Goal: Information Seeking & Learning: Learn about a topic

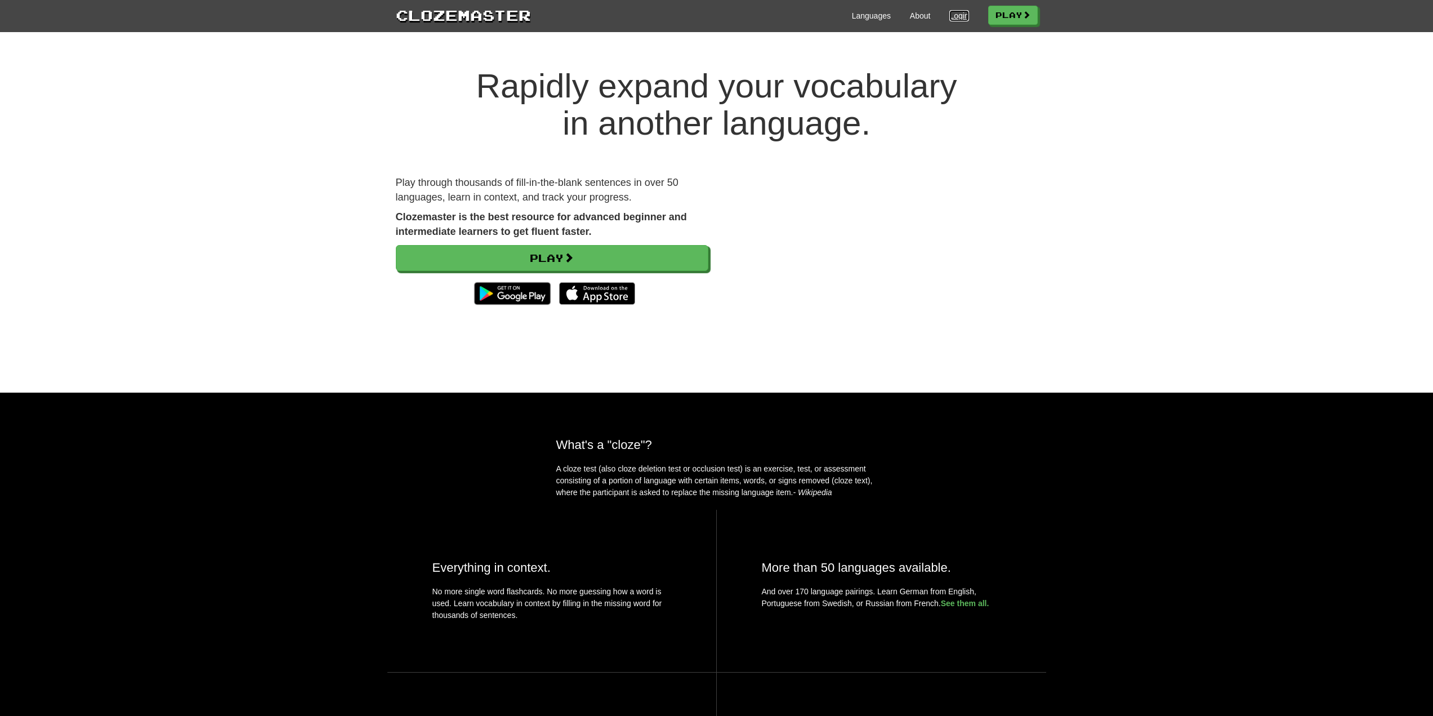
click at [954, 20] on link "Login" at bounding box center [958, 15] width 19 height 11
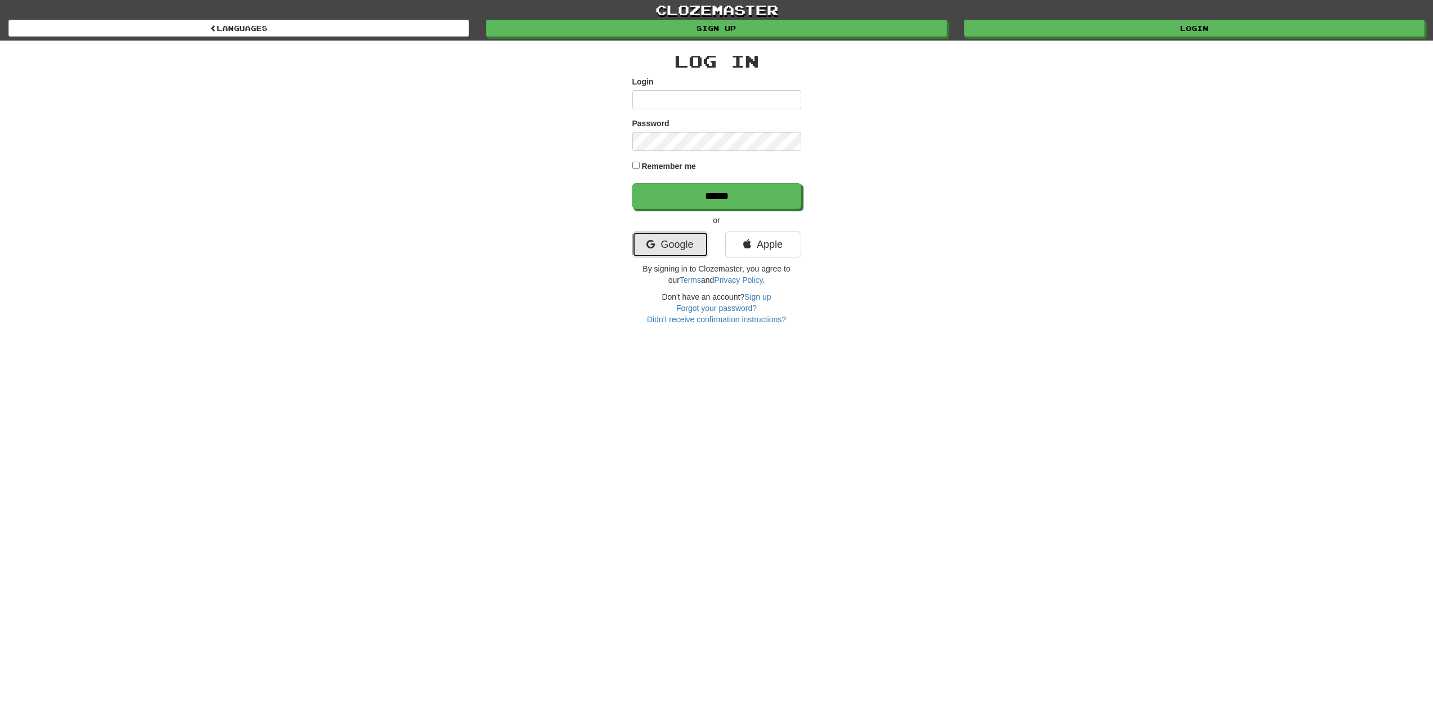
click at [668, 238] on link "Google" at bounding box center [670, 244] width 76 height 26
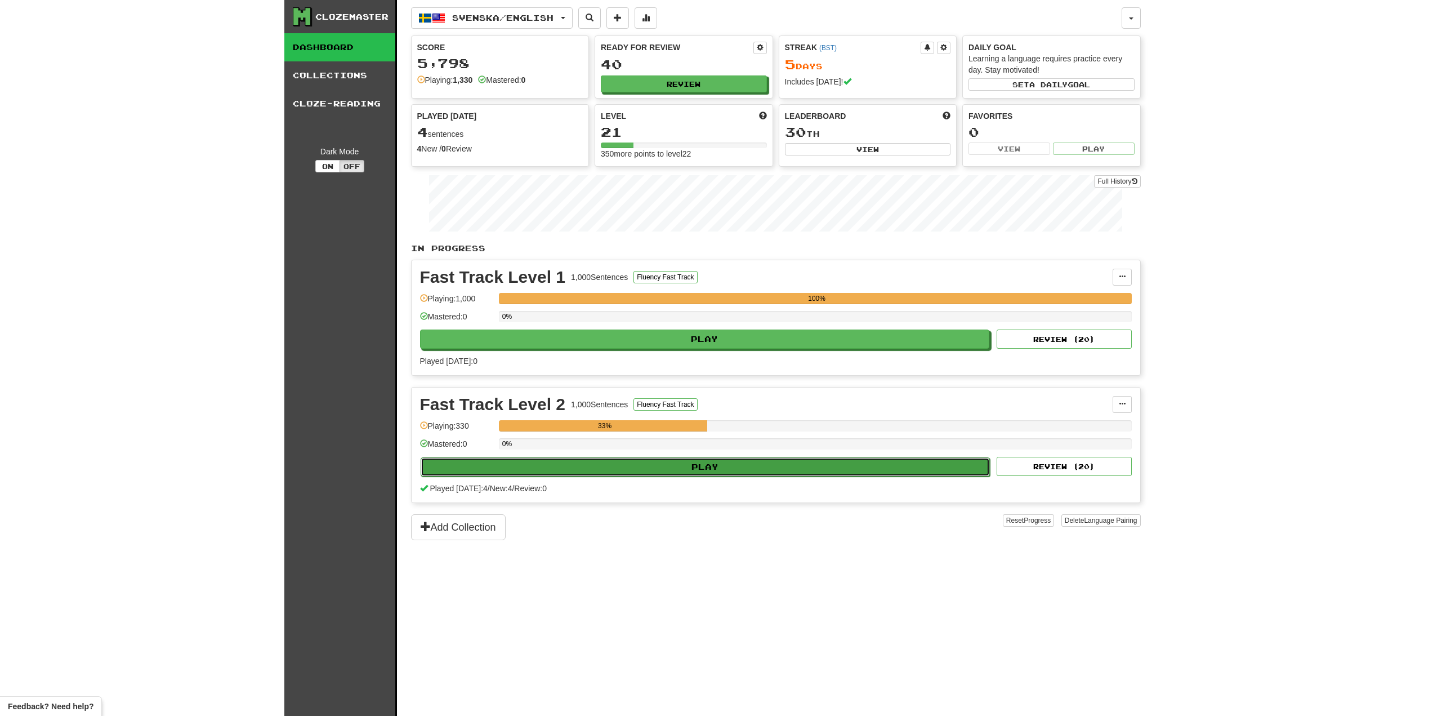
click at [681, 470] on button "Play" at bounding box center [706, 466] width 570 height 19
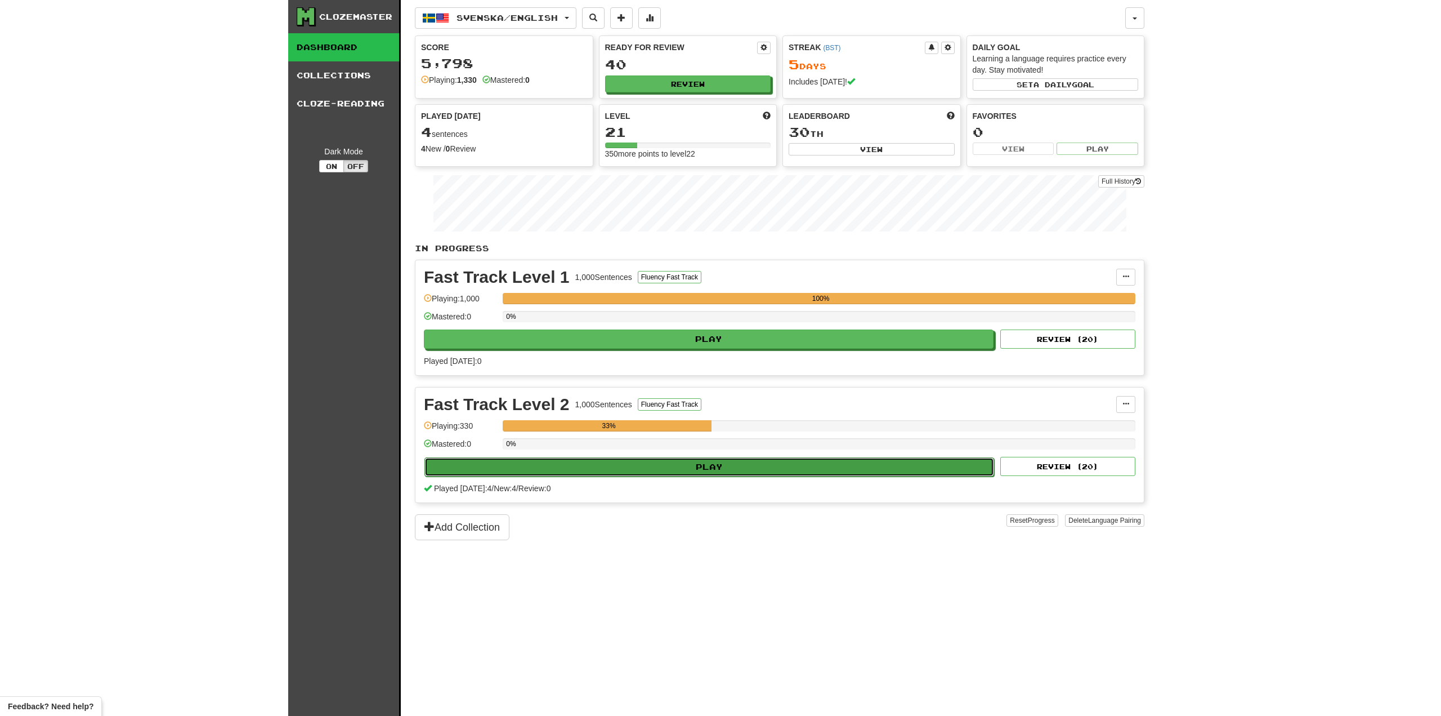
select select "**"
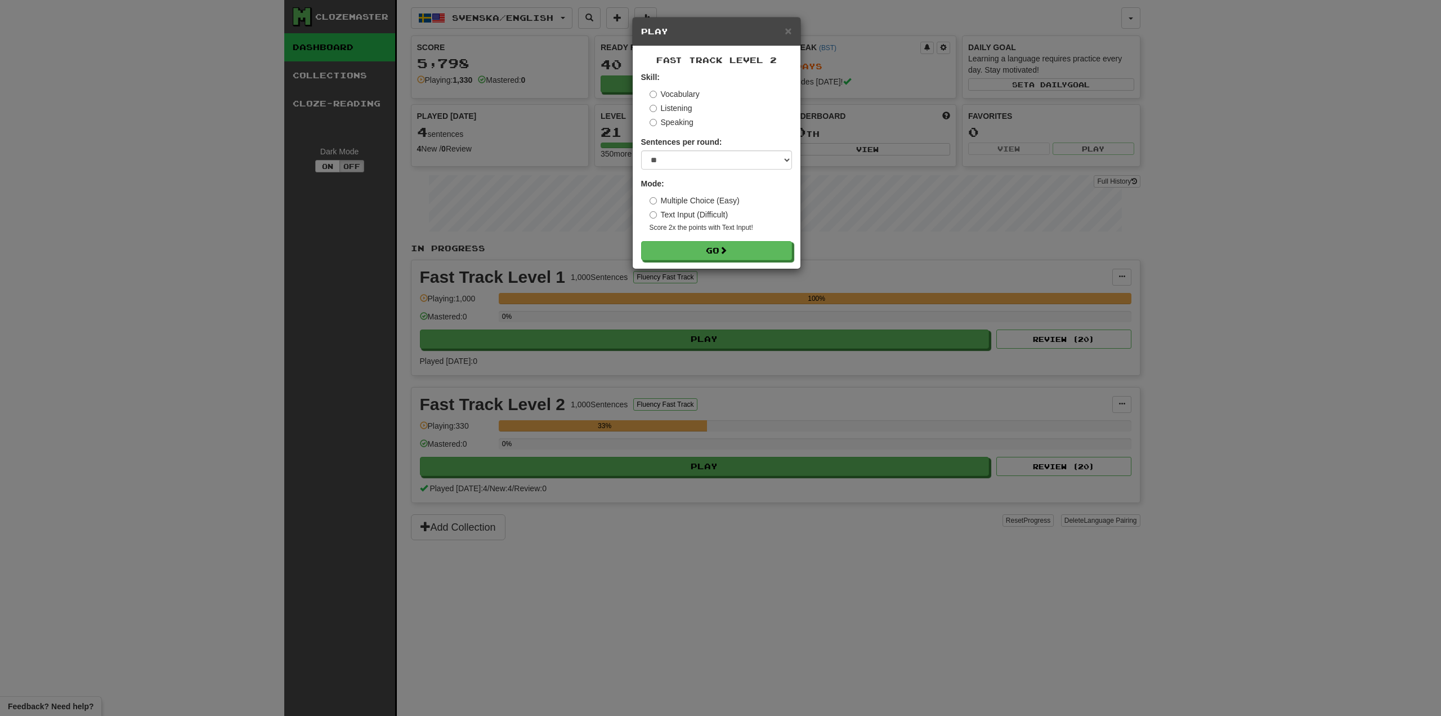
click at [738, 225] on small "Score 2x the points with Text Input !" at bounding box center [721, 228] width 142 height 10
click at [769, 240] on form "Skill: Vocabulary Listening Speaking Sentences per round: * ** ** ** ** ** *** …" at bounding box center [716, 166] width 151 height 189
click at [763, 251] on button "Go" at bounding box center [717, 251] width 151 height 19
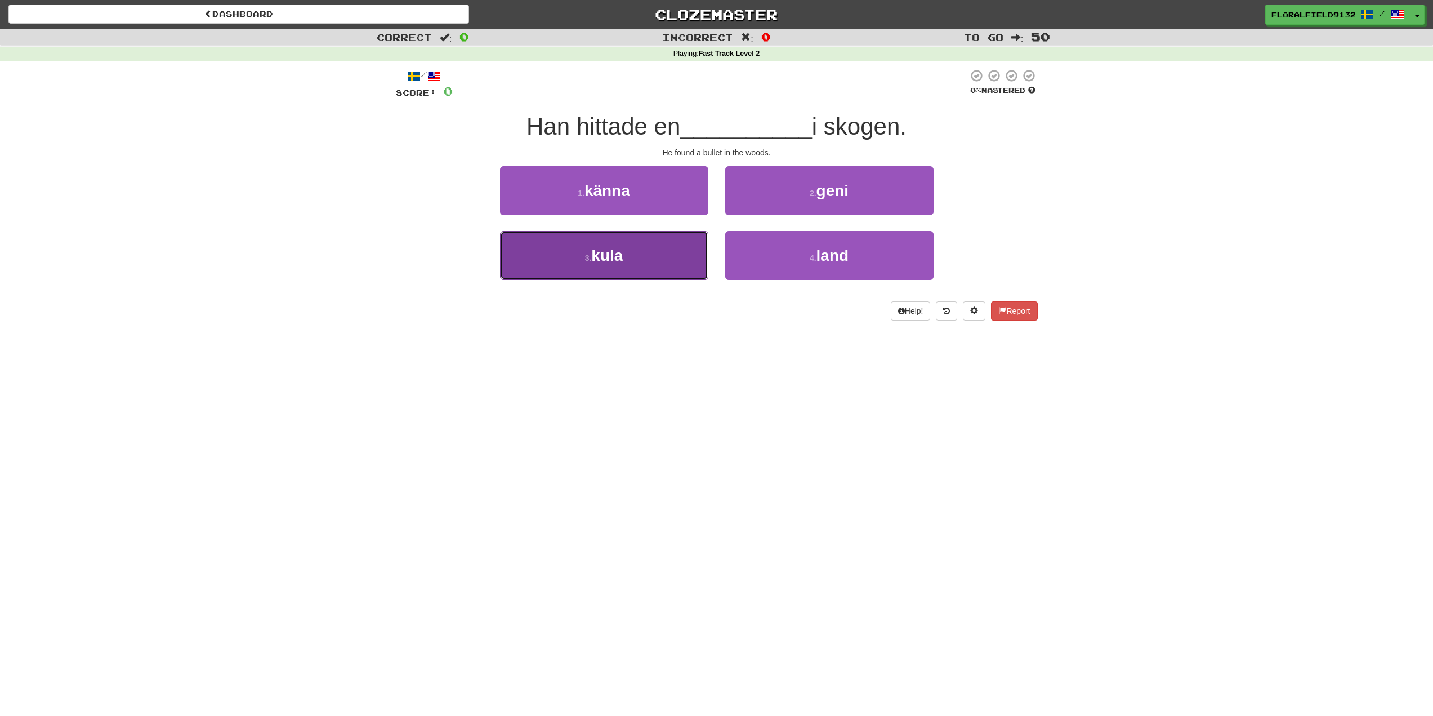
click at [679, 259] on button "3 . kula" at bounding box center [604, 255] width 208 height 49
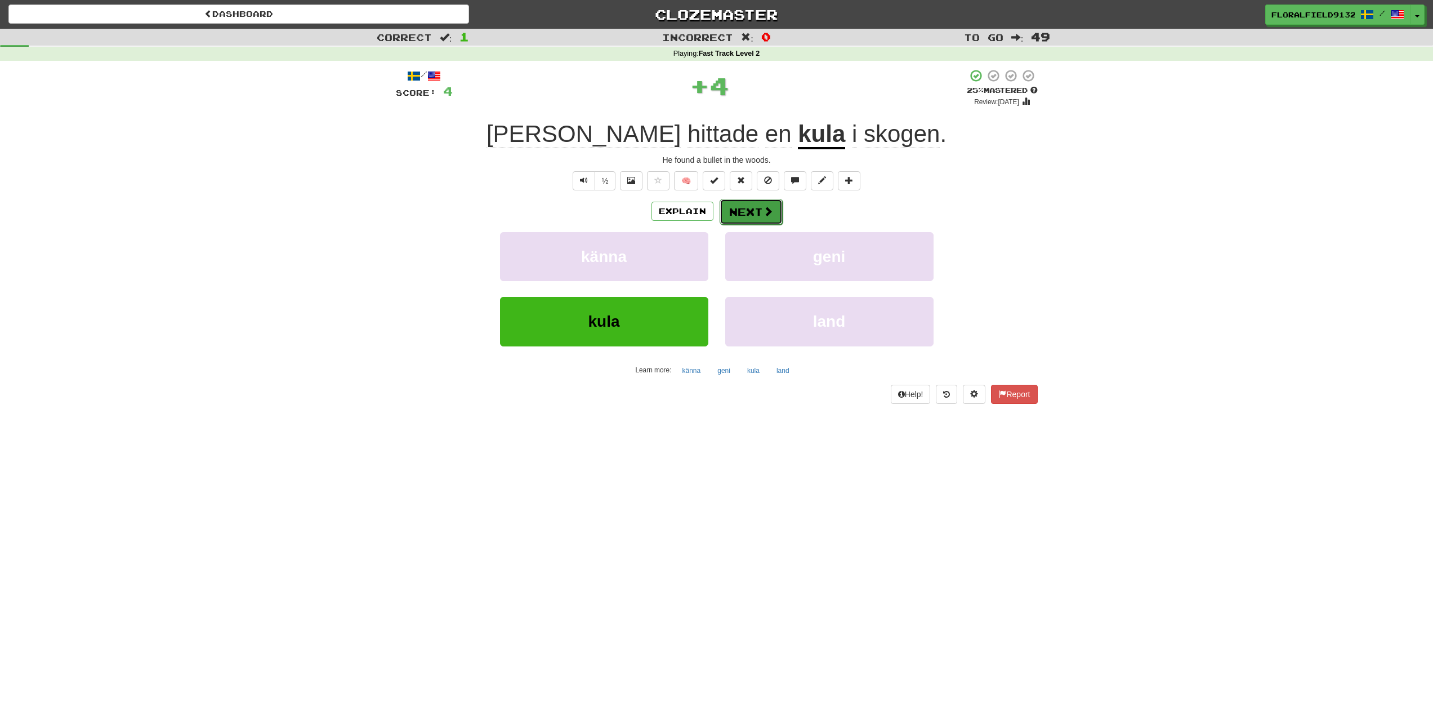
click at [744, 216] on button "Next" at bounding box center [751, 212] width 63 height 26
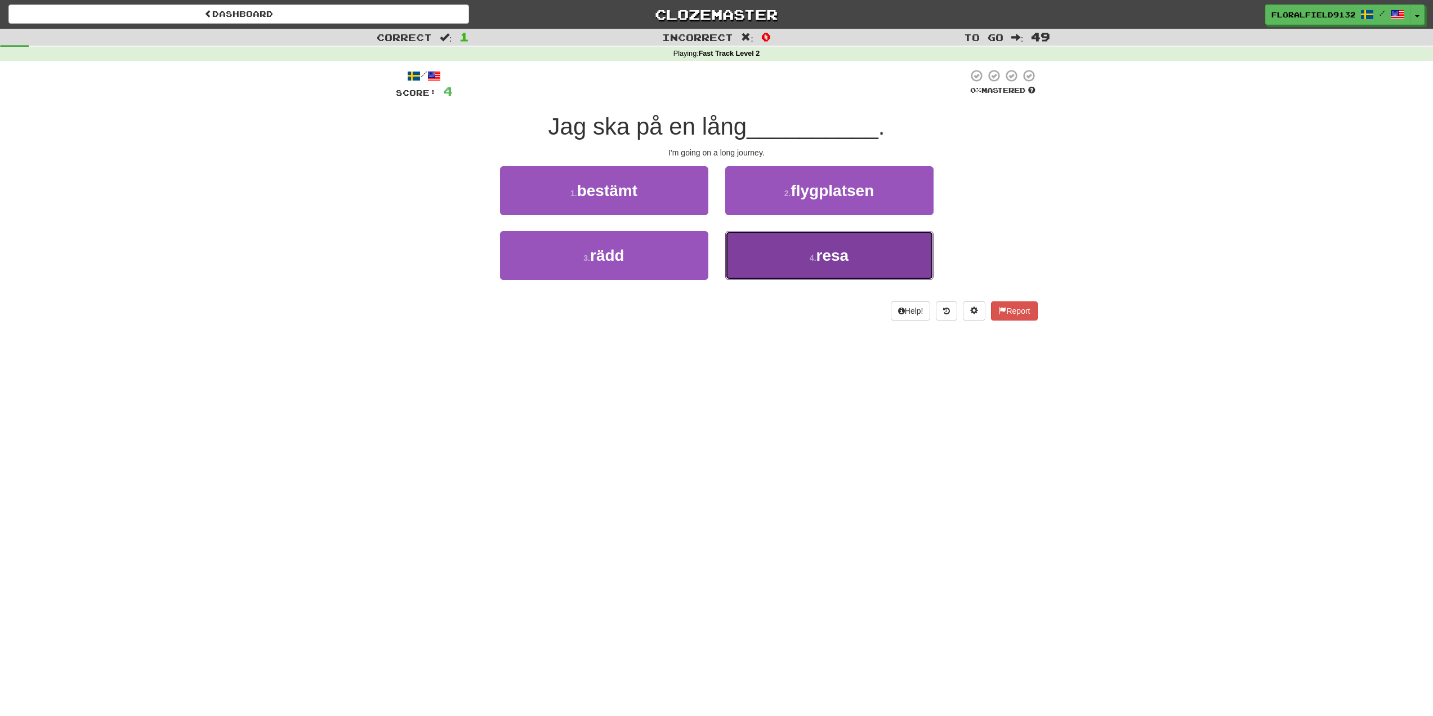
click at [846, 257] on span "resa" at bounding box center [832, 255] width 33 height 17
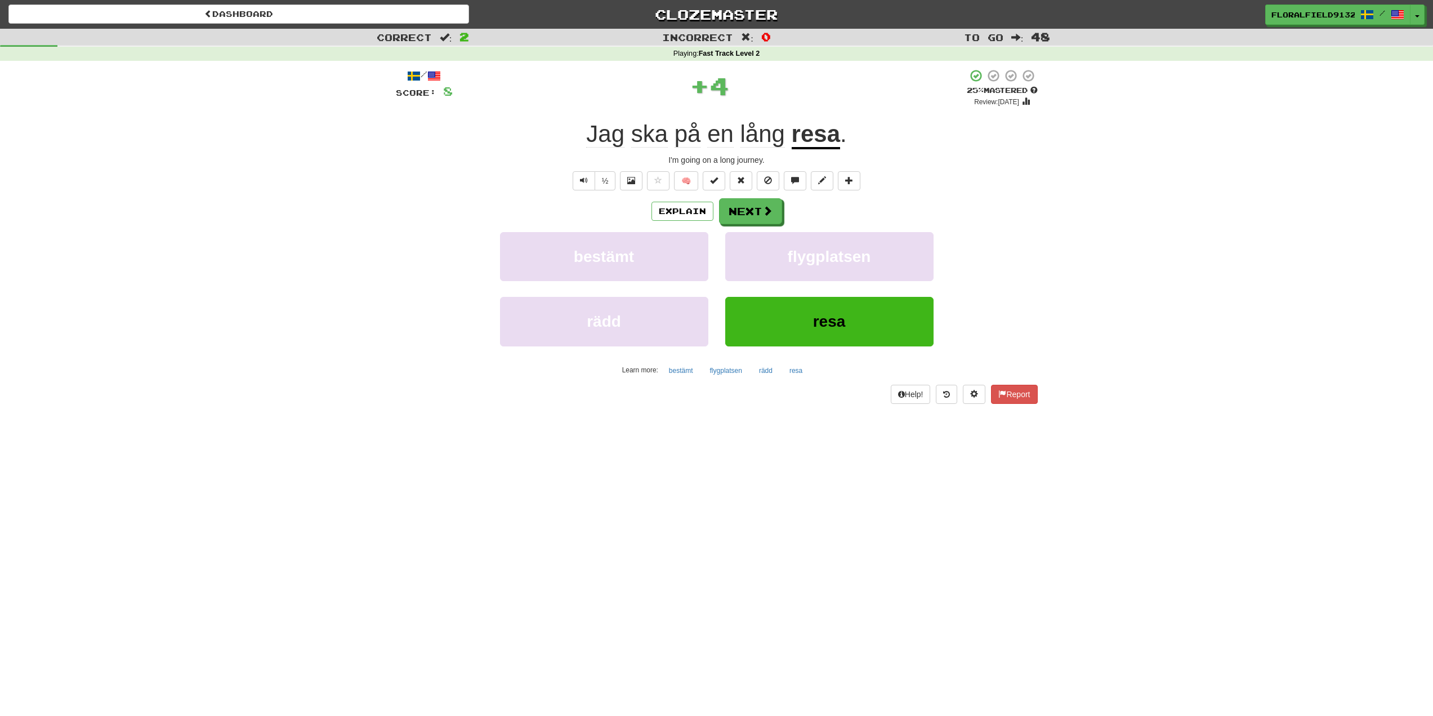
click at [751, 230] on div "Explain Next bestämt flygplatsen rädd resa Learn more: bestämt flygplatsen rädd…" at bounding box center [717, 288] width 642 height 181
click at [753, 207] on button "Next" at bounding box center [751, 212] width 63 height 26
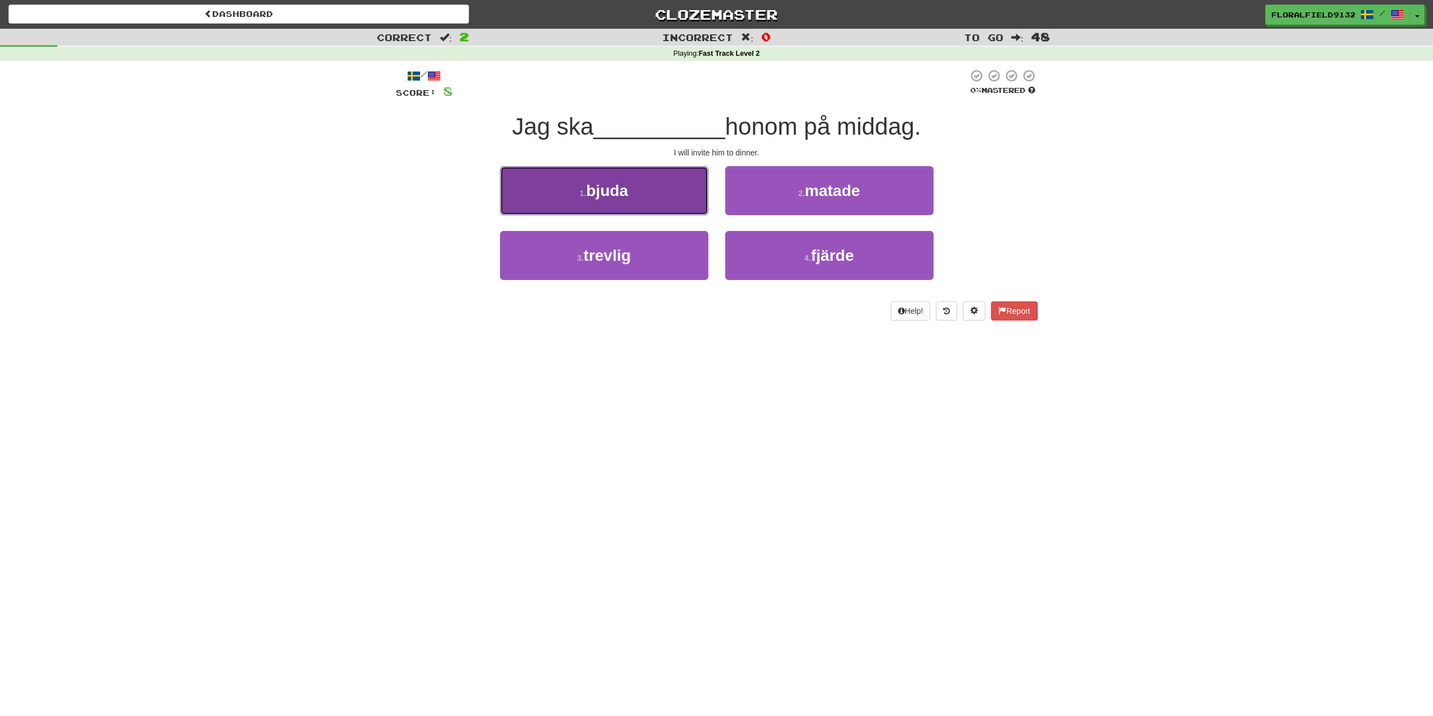
click at [645, 198] on button "1 . bjuda" at bounding box center [604, 190] width 208 height 49
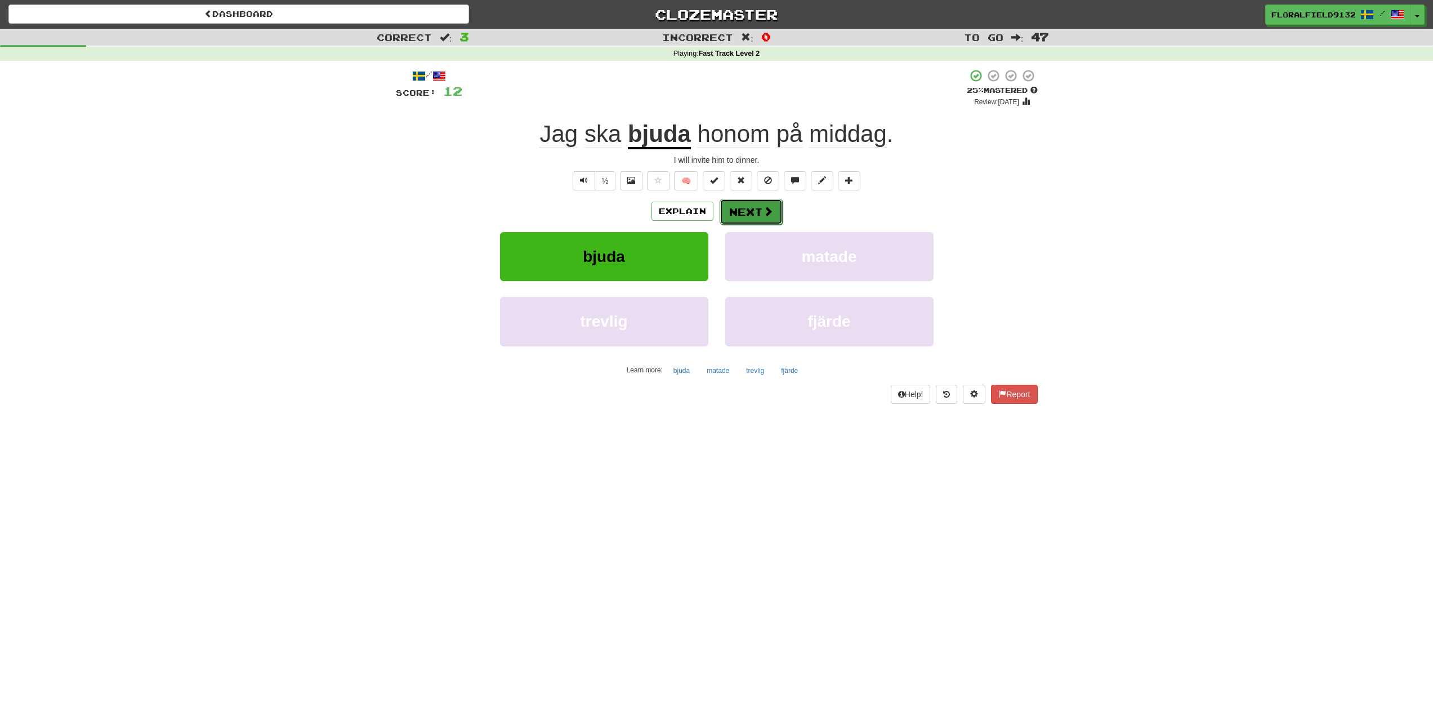
click at [769, 204] on button "Next" at bounding box center [751, 212] width 63 height 26
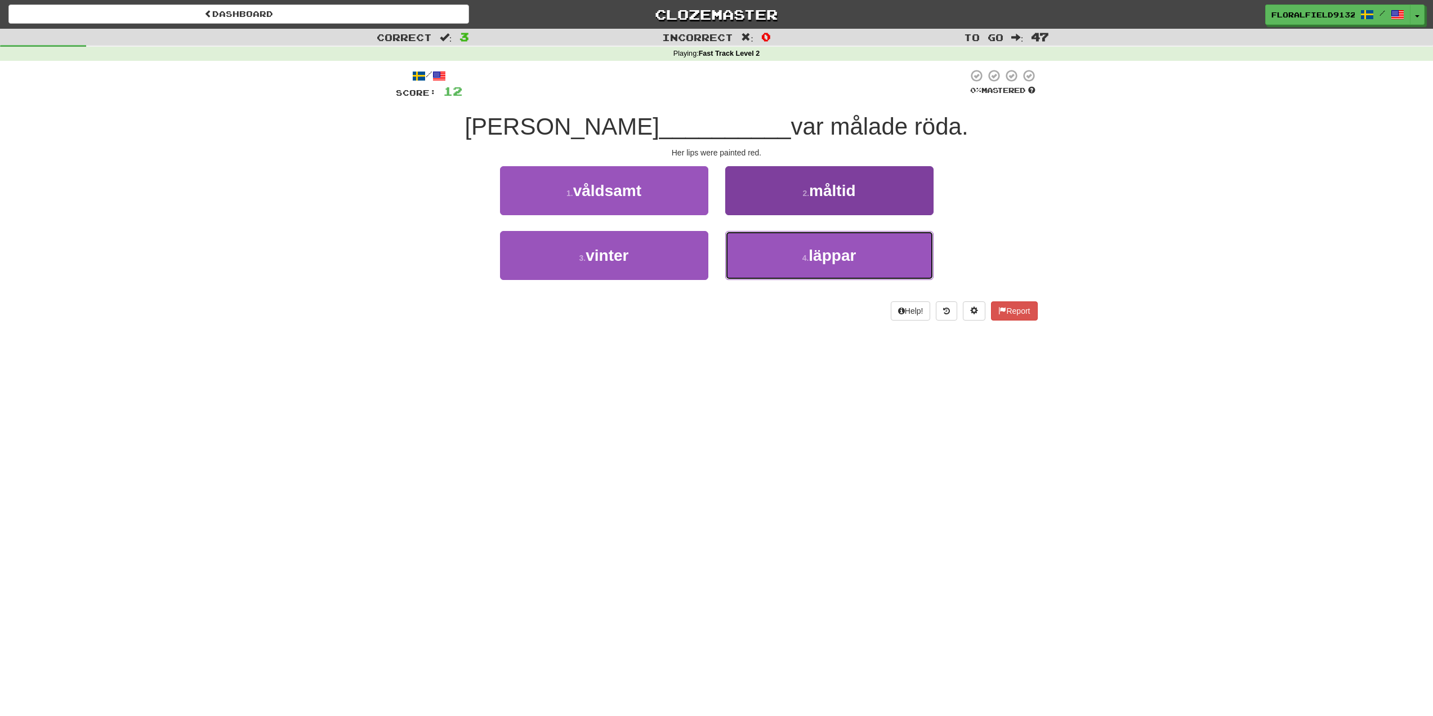
drag, startPoint x: 811, startPoint y: 255, endPoint x: 809, endPoint y: 261, distance: 6.8
click at [811, 256] on span "läppar" at bounding box center [832, 255] width 47 height 17
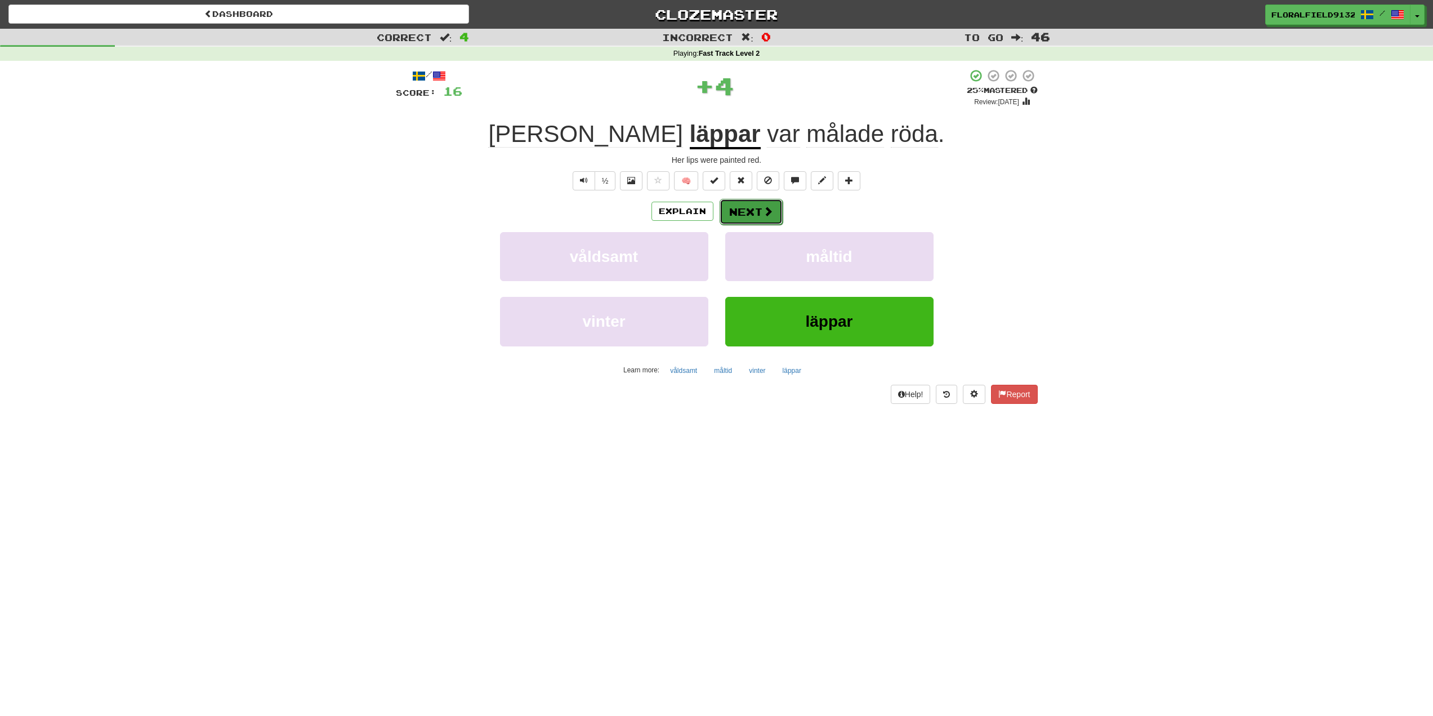
click at [763, 214] on span at bounding box center [768, 211] width 10 height 10
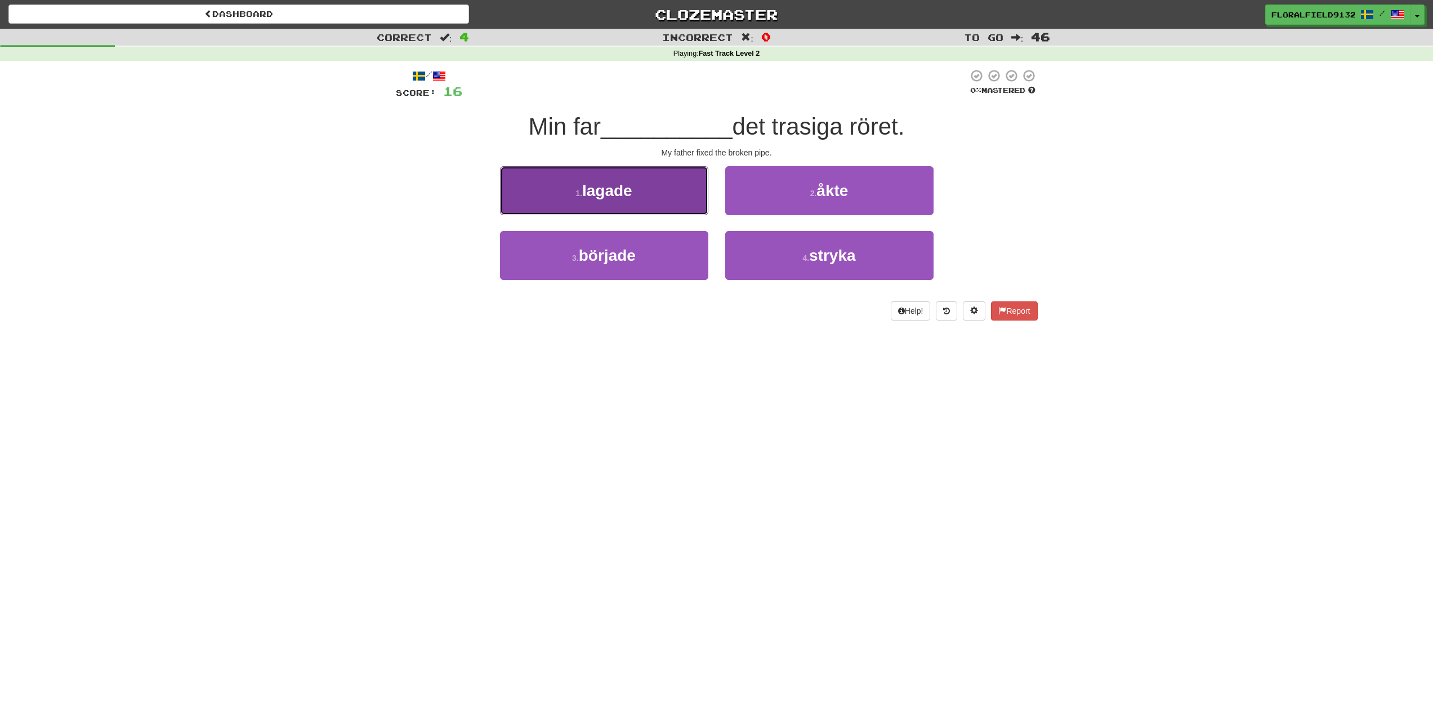
click at [664, 213] on button "1 . lagade" at bounding box center [604, 190] width 208 height 49
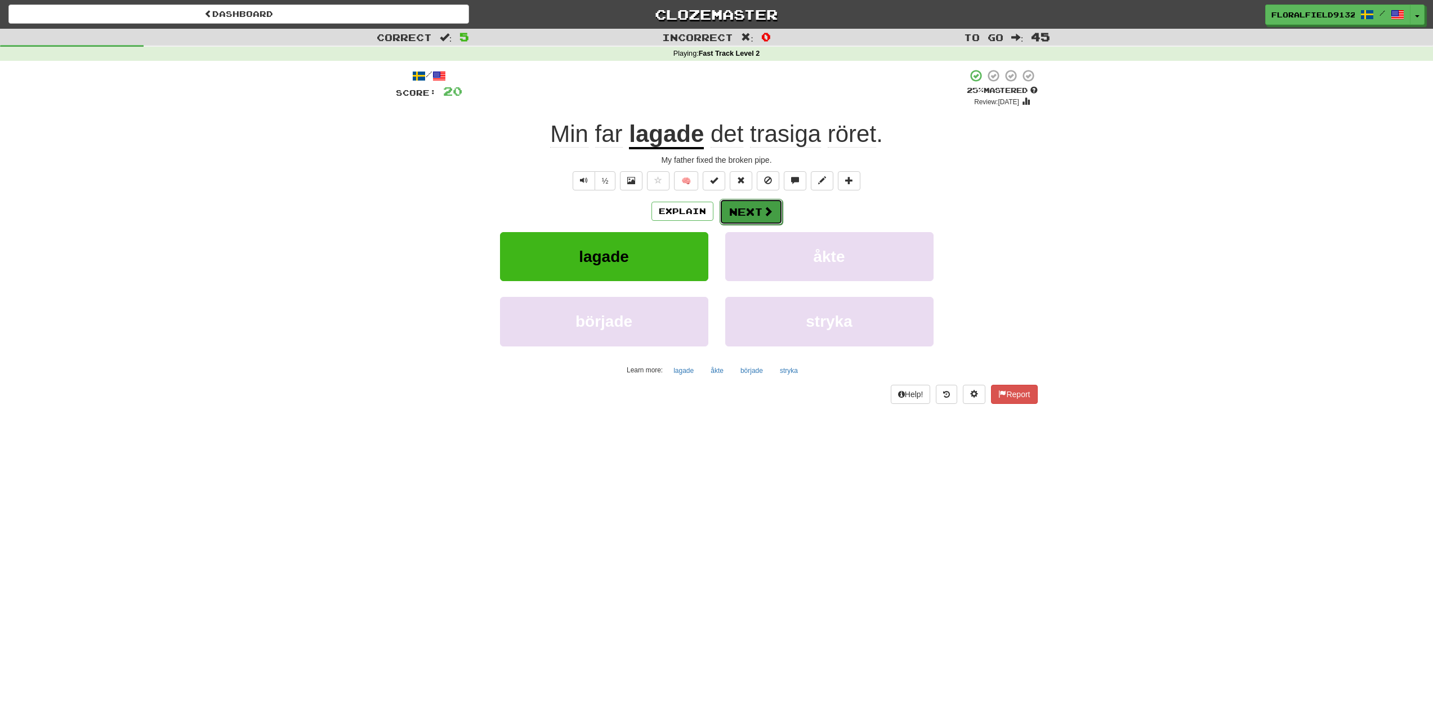
click at [743, 212] on button "Next" at bounding box center [751, 212] width 63 height 26
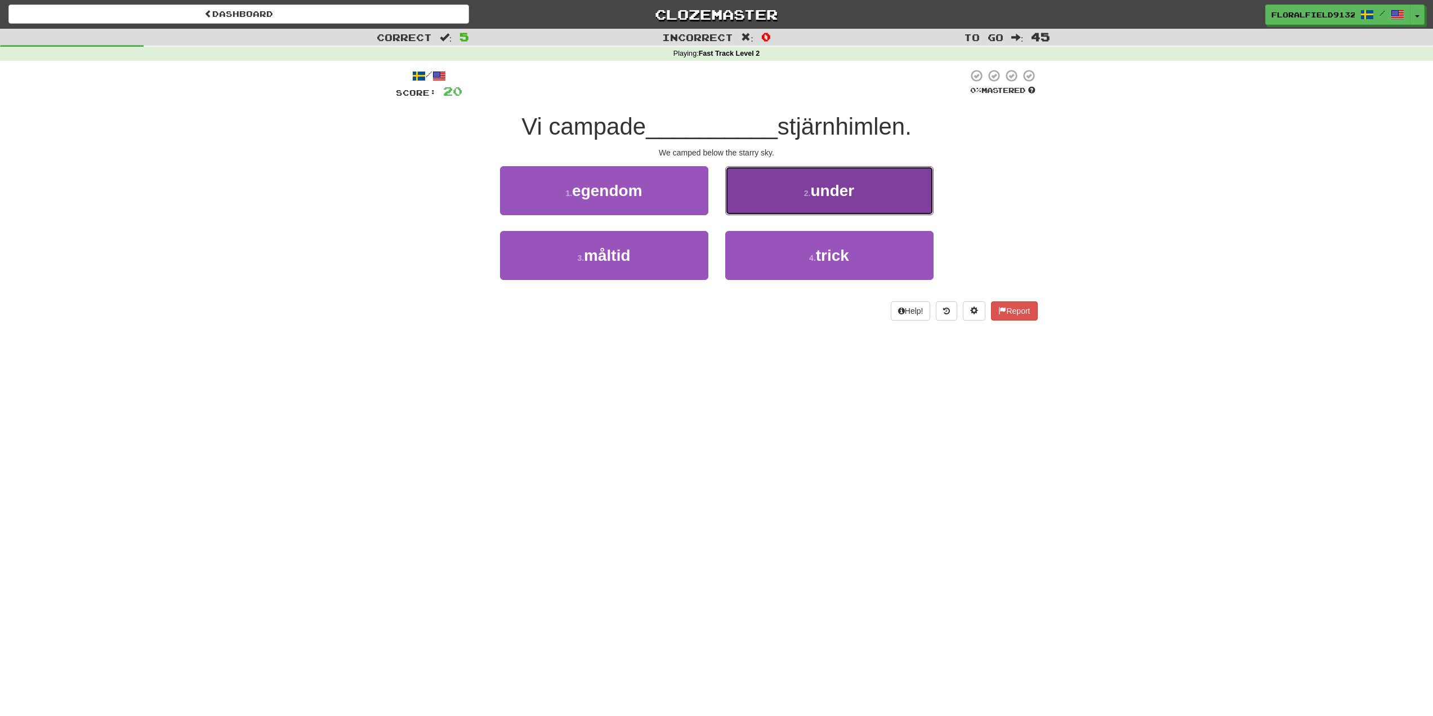
click at [796, 209] on button "2 . under" at bounding box center [829, 190] width 208 height 49
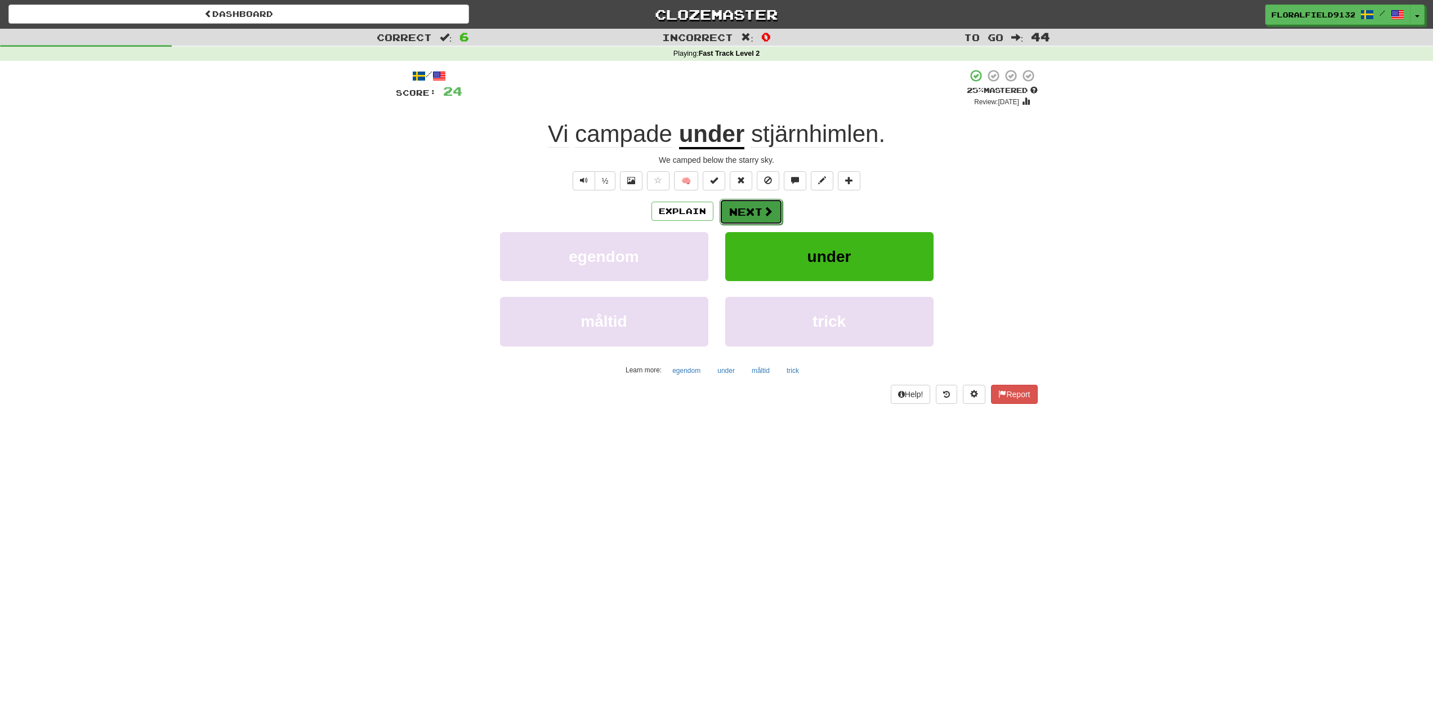
click at [764, 215] on span at bounding box center [768, 211] width 10 height 10
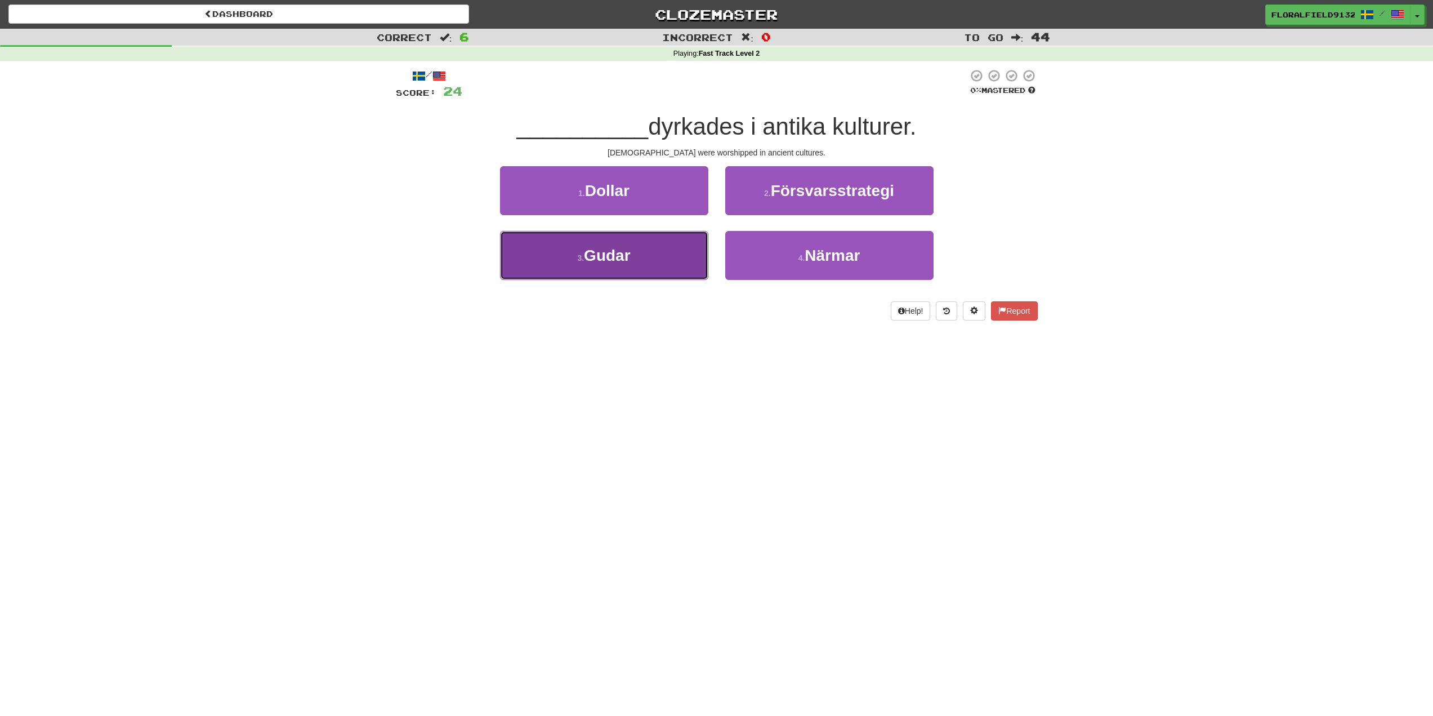
click at [672, 264] on button "3 . Gudar" at bounding box center [604, 255] width 208 height 49
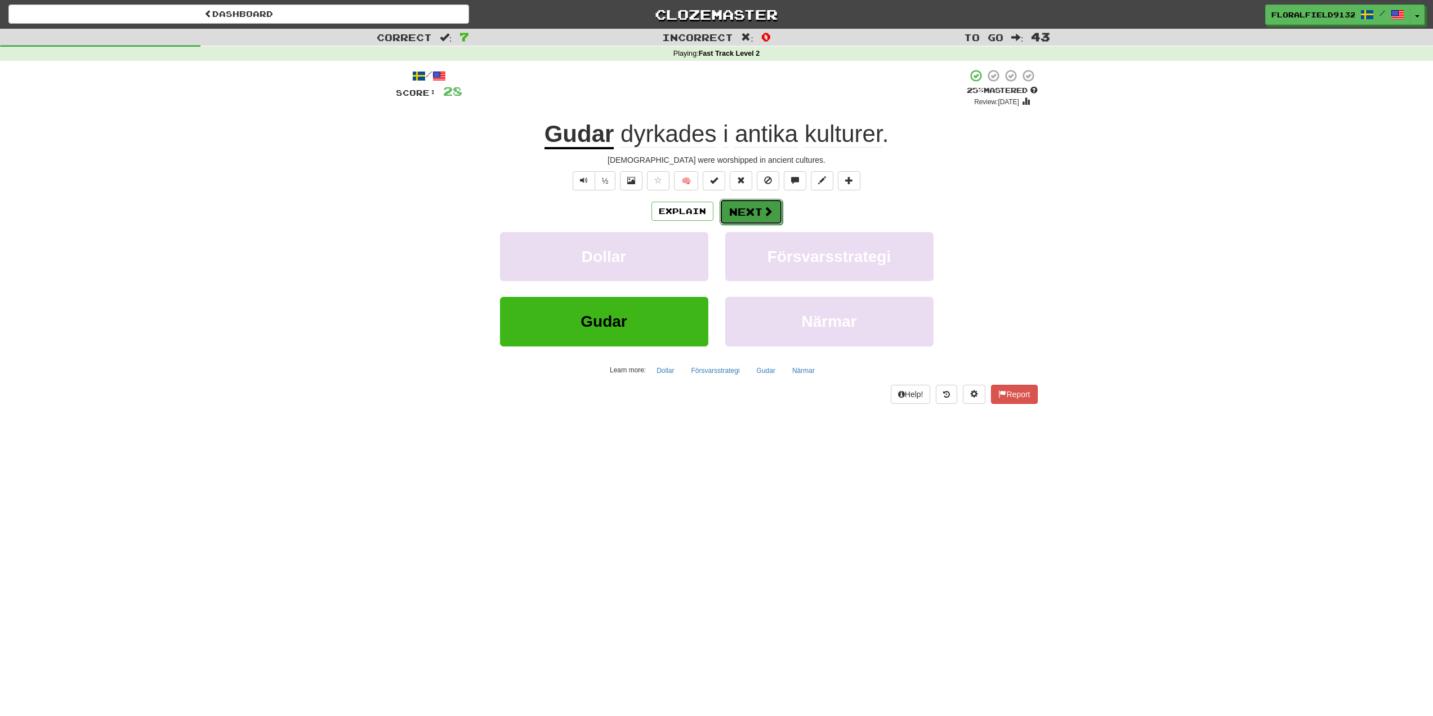
click at [762, 209] on button "Next" at bounding box center [751, 212] width 63 height 26
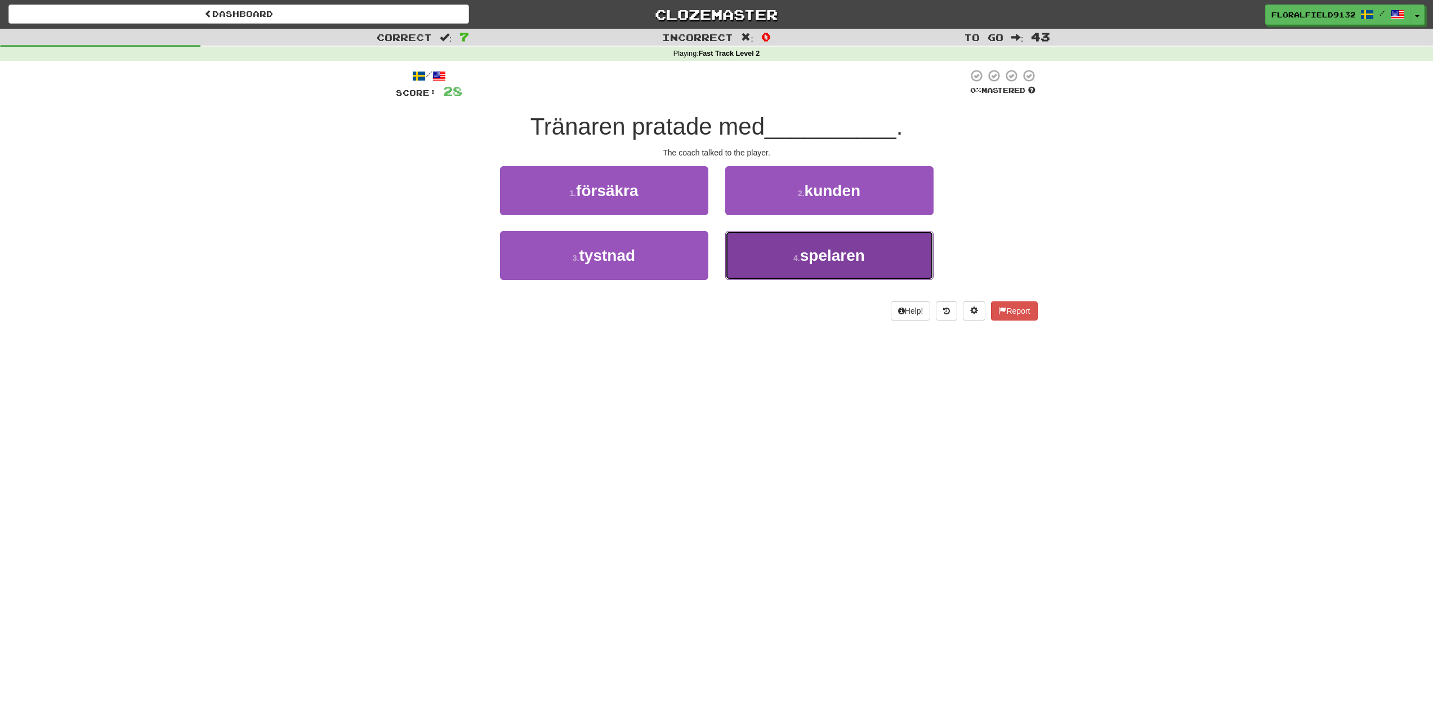
click at [760, 257] on button "4 . spelaren" at bounding box center [829, 255] width 208 height 49
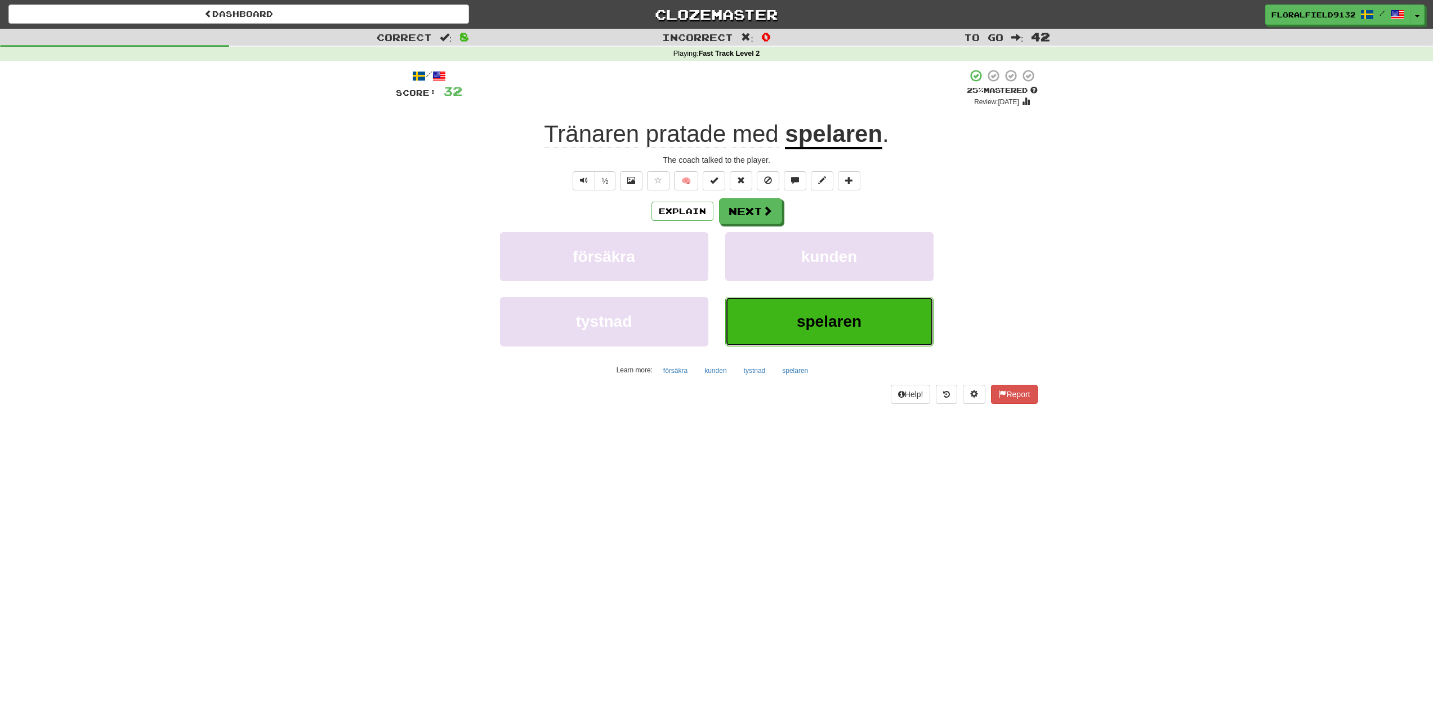
click at [798, 335] on button "spelaren" at bounding box center [829, 321] width 208 height 49
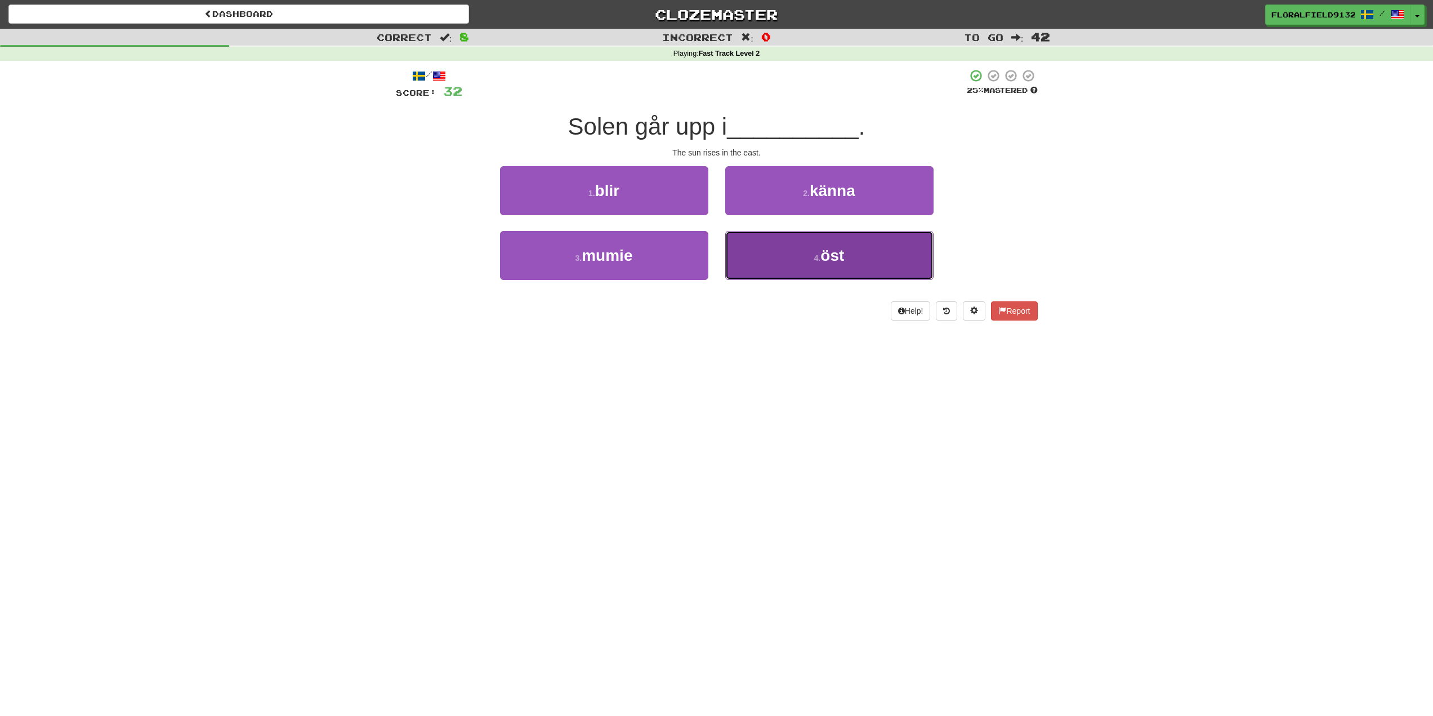
click at [793, 272] on button "4 . öst" at bounding box center [829, 255] width 208 height 49
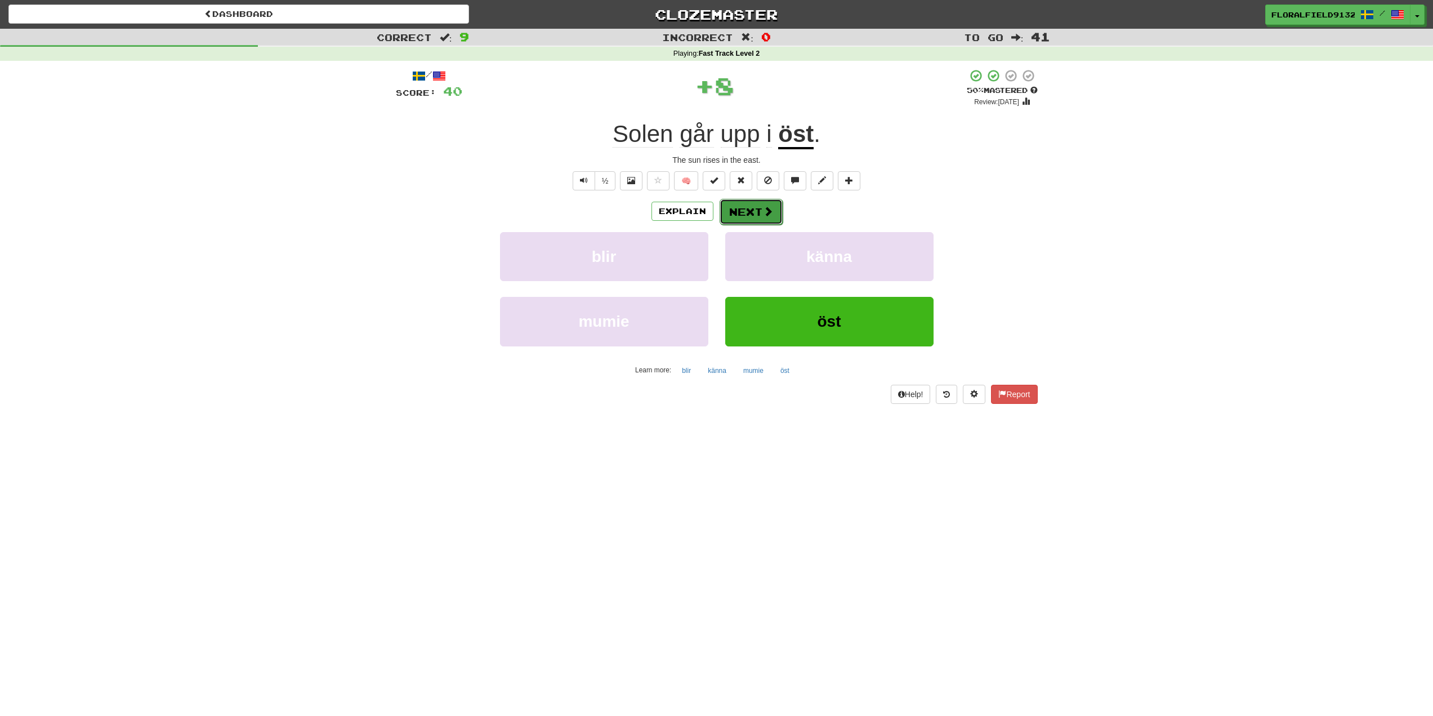
click at [752, 222] on button "Next" at bounding box center [751, 212] width 63 height 26
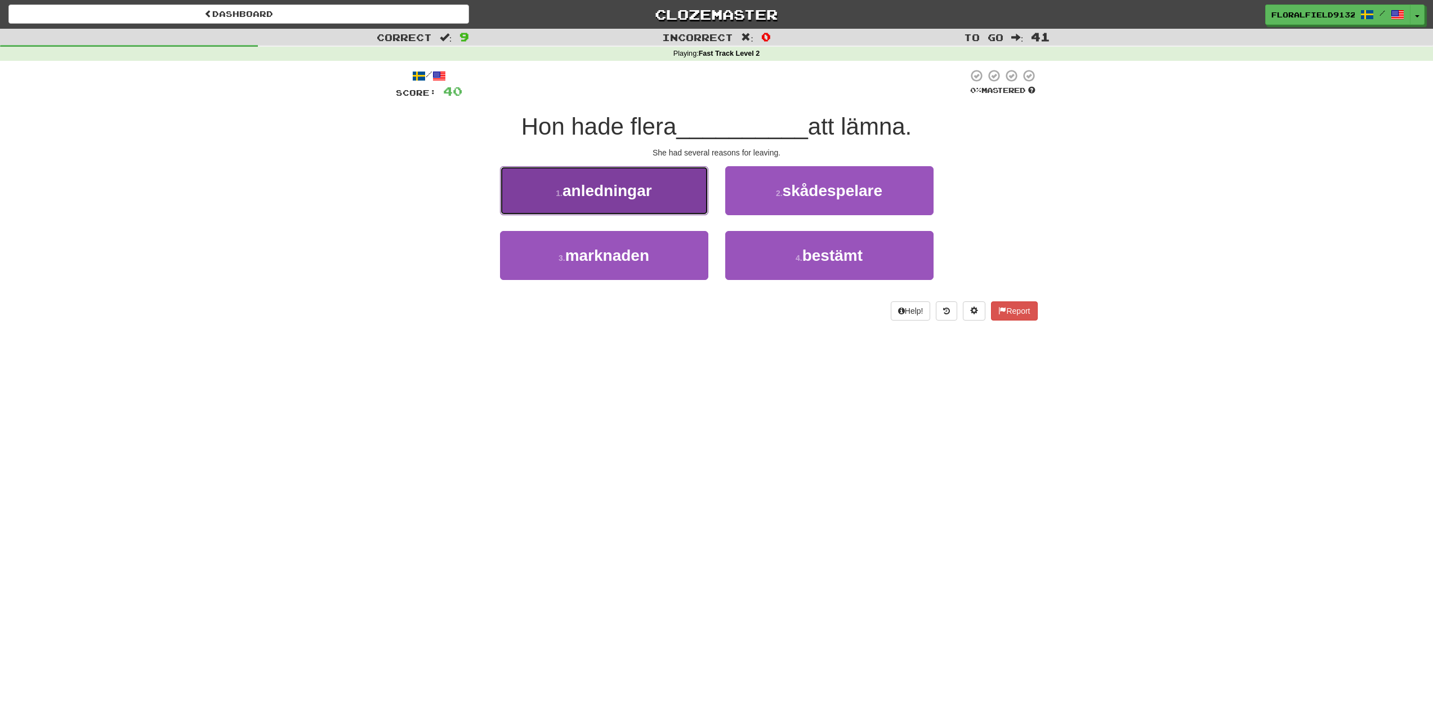
click at [681, 194] on button "1 . anledningar" at bounding box center [604, 190] width 208 height 49
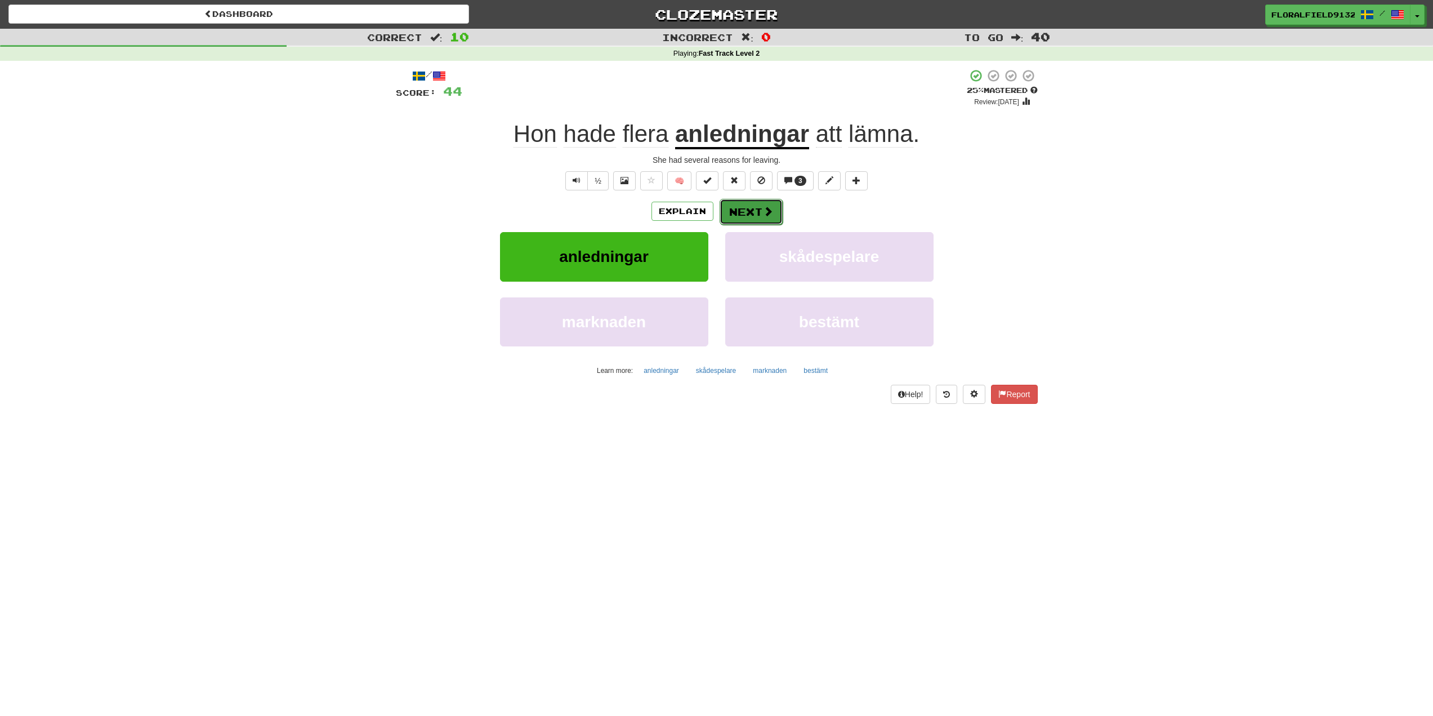
click at [781, 210] on button "Next" at bounding box center [751, 212] width 63 height 26
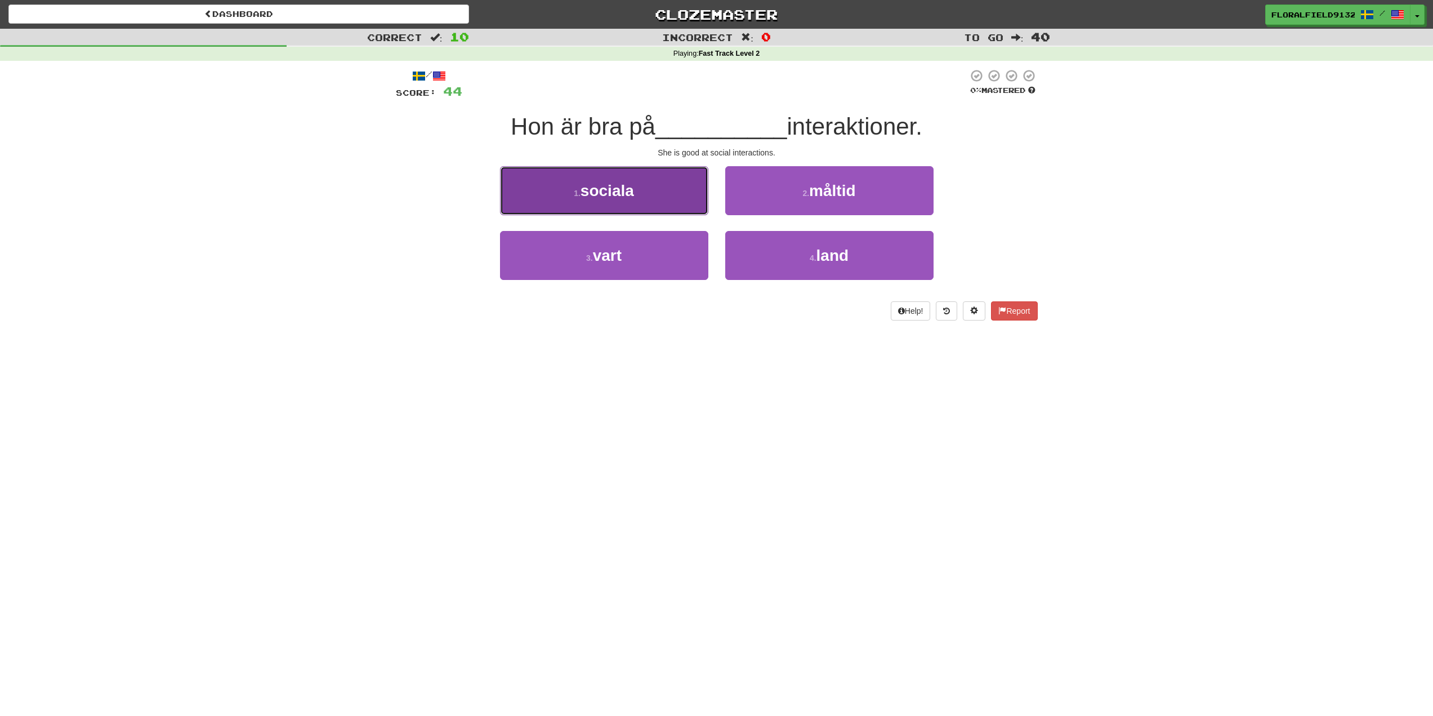
click at [685, 195] on button "1 . sociala" at bounding box center [604, 190] width 208 height 49
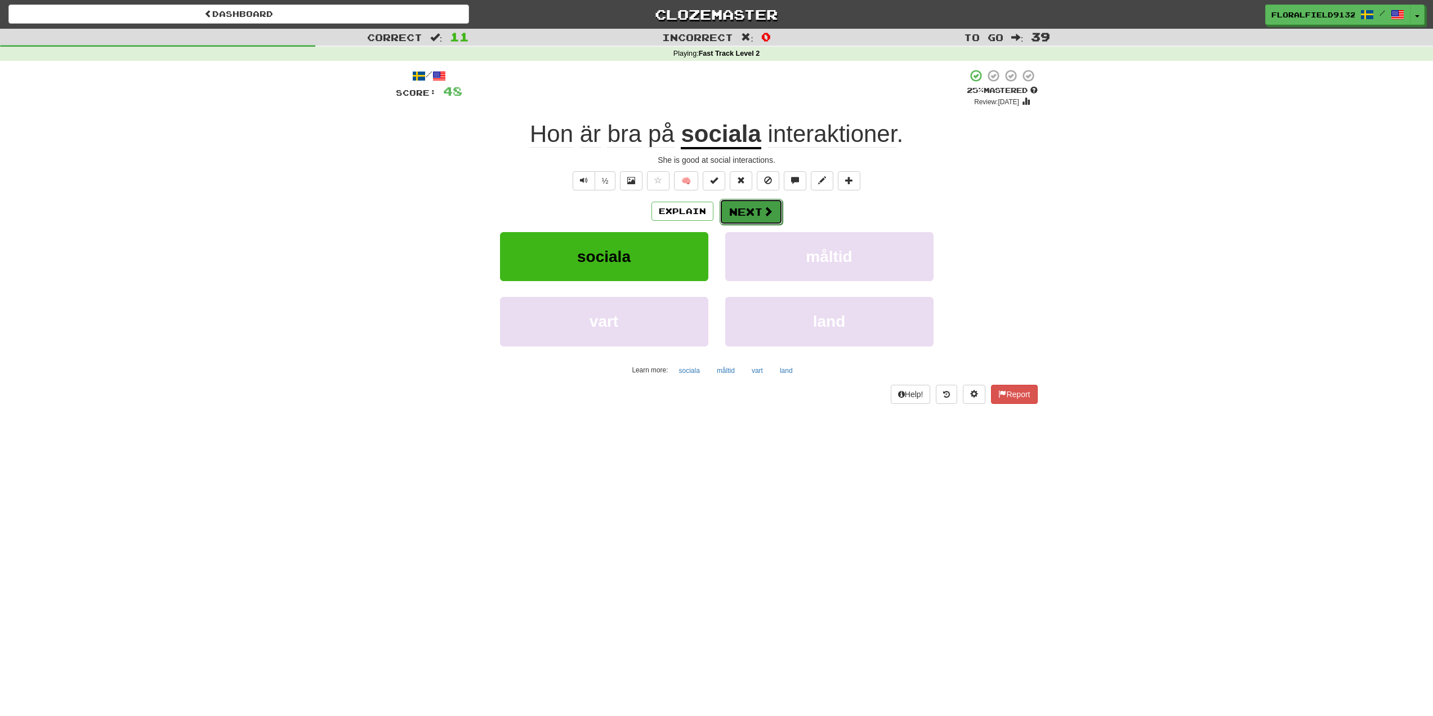
click at [730, 199] on button "Next" at bounding box center [751, 212] width 63 height 26
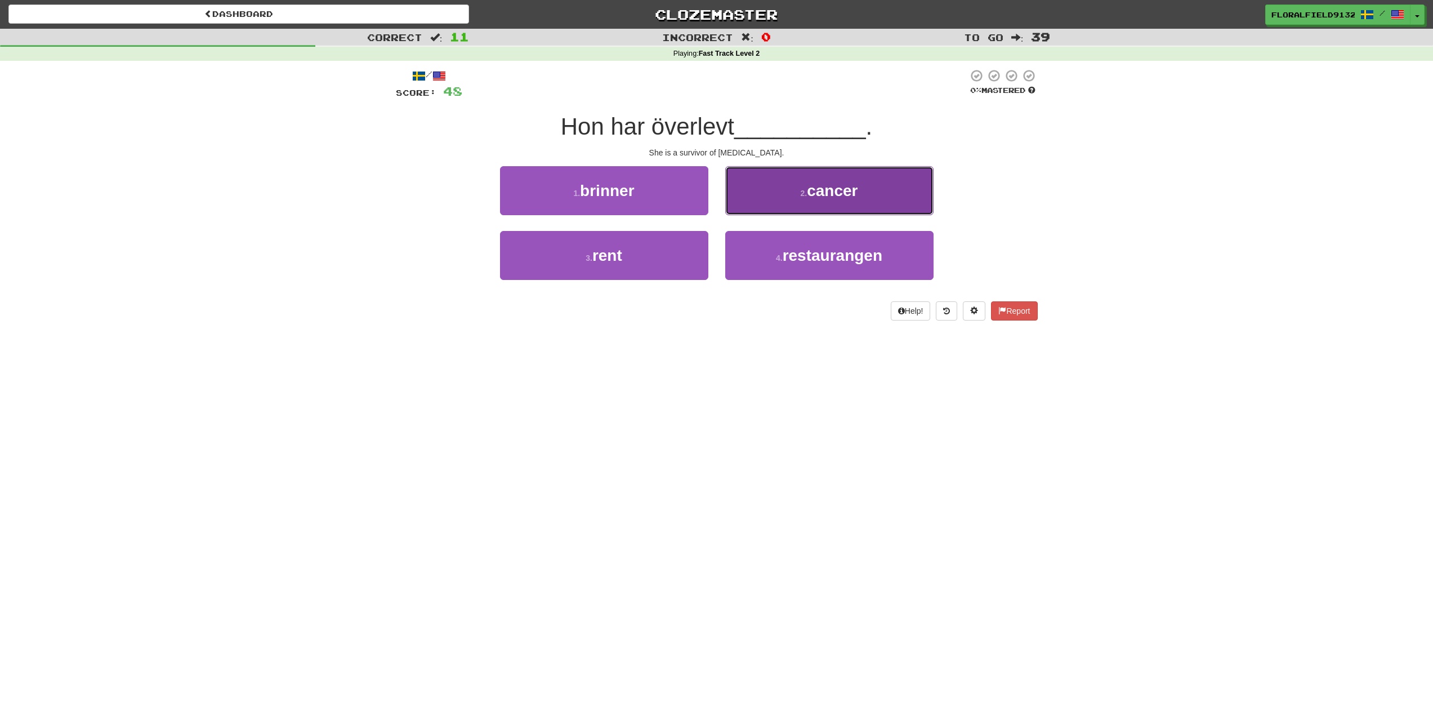
click at [756, 202] on button "2 . cancer" at bounding box center [829, 190] width 208 height 49
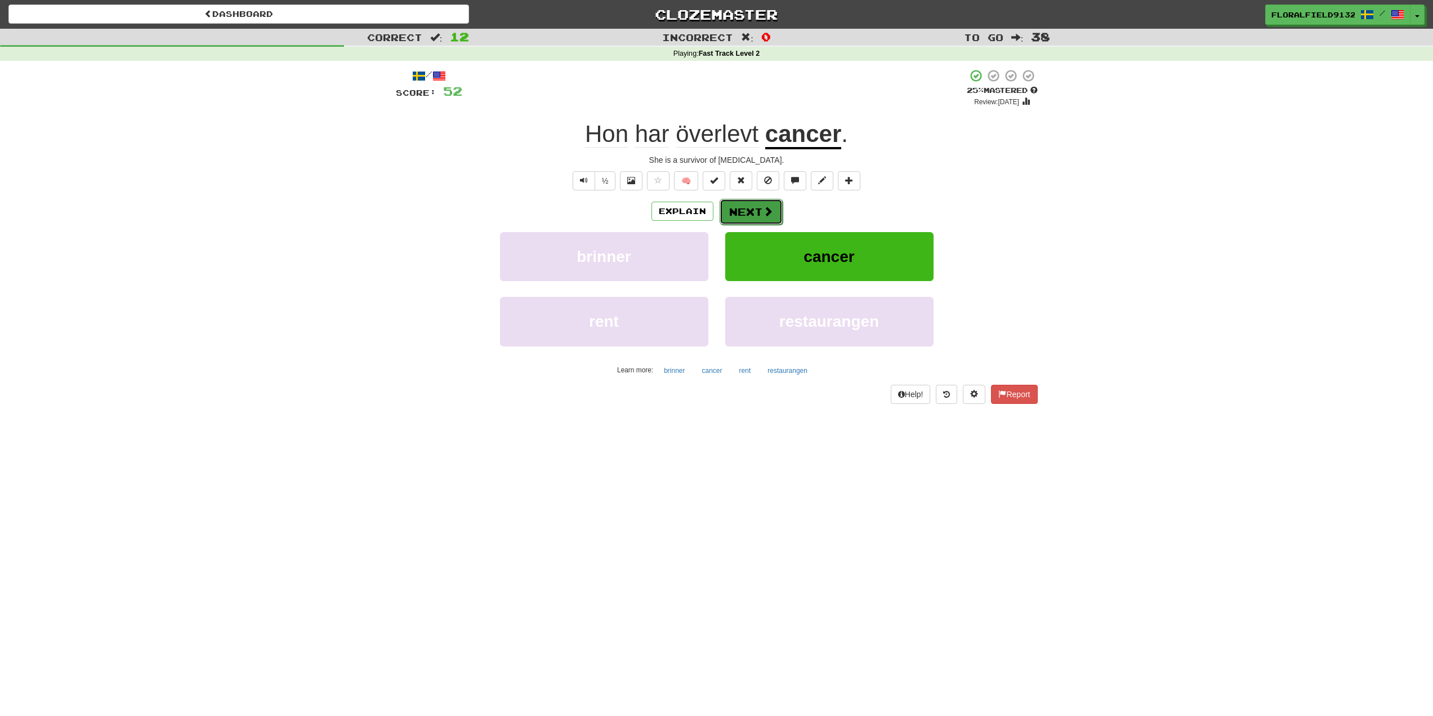
click at [766, 210] on span at bounding box center [768, 211] width 10 height 10
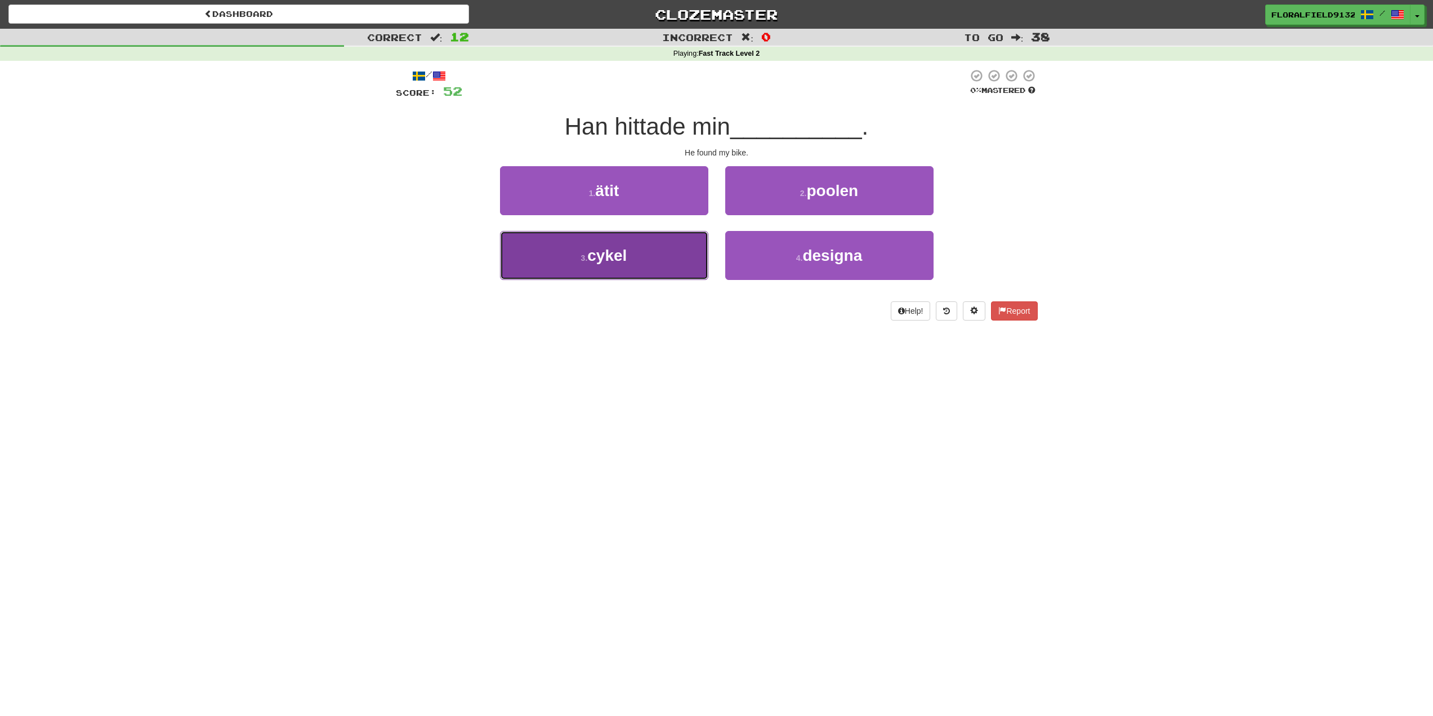
click at [671, 254] on button "3 . cykel" at bounding box center [604, 255] width 208 height 49
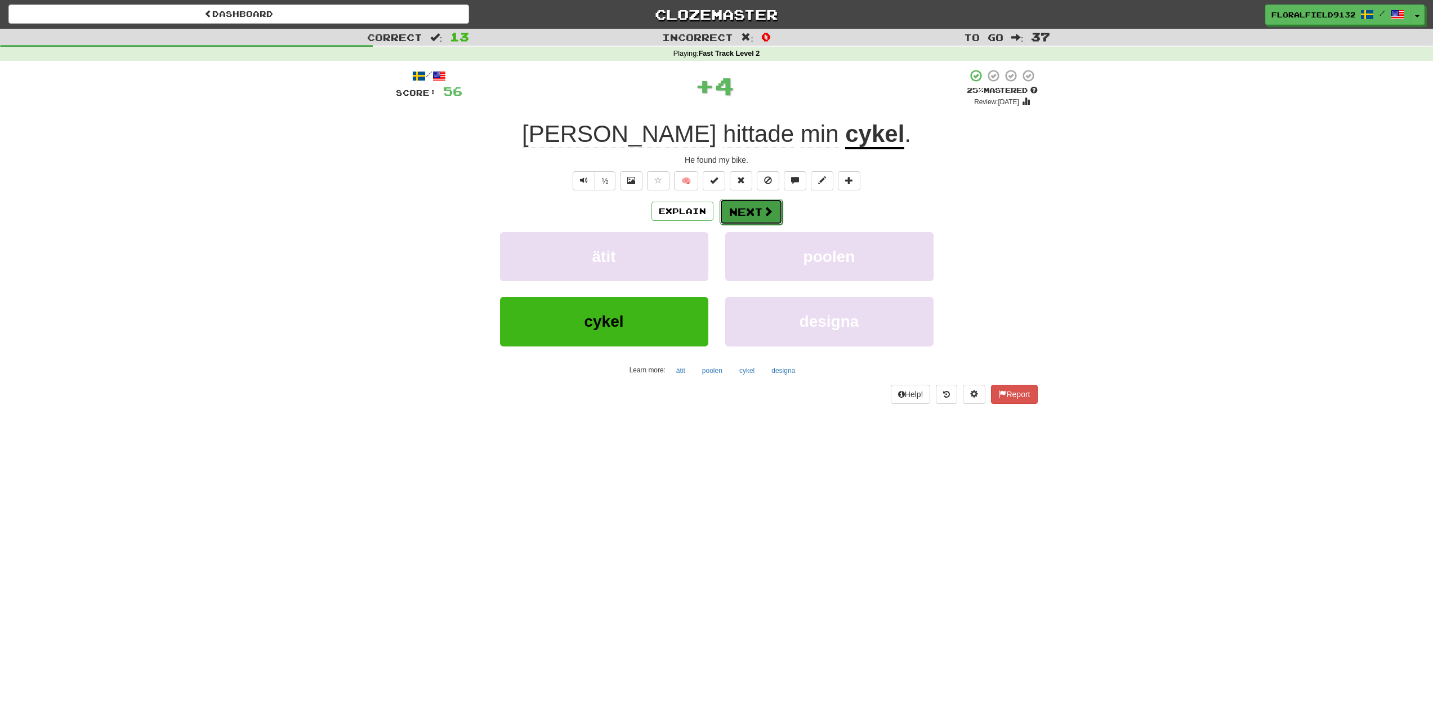
click at [745, 218] on button "Next" at bounding box center [751, 212] width 63 height 26
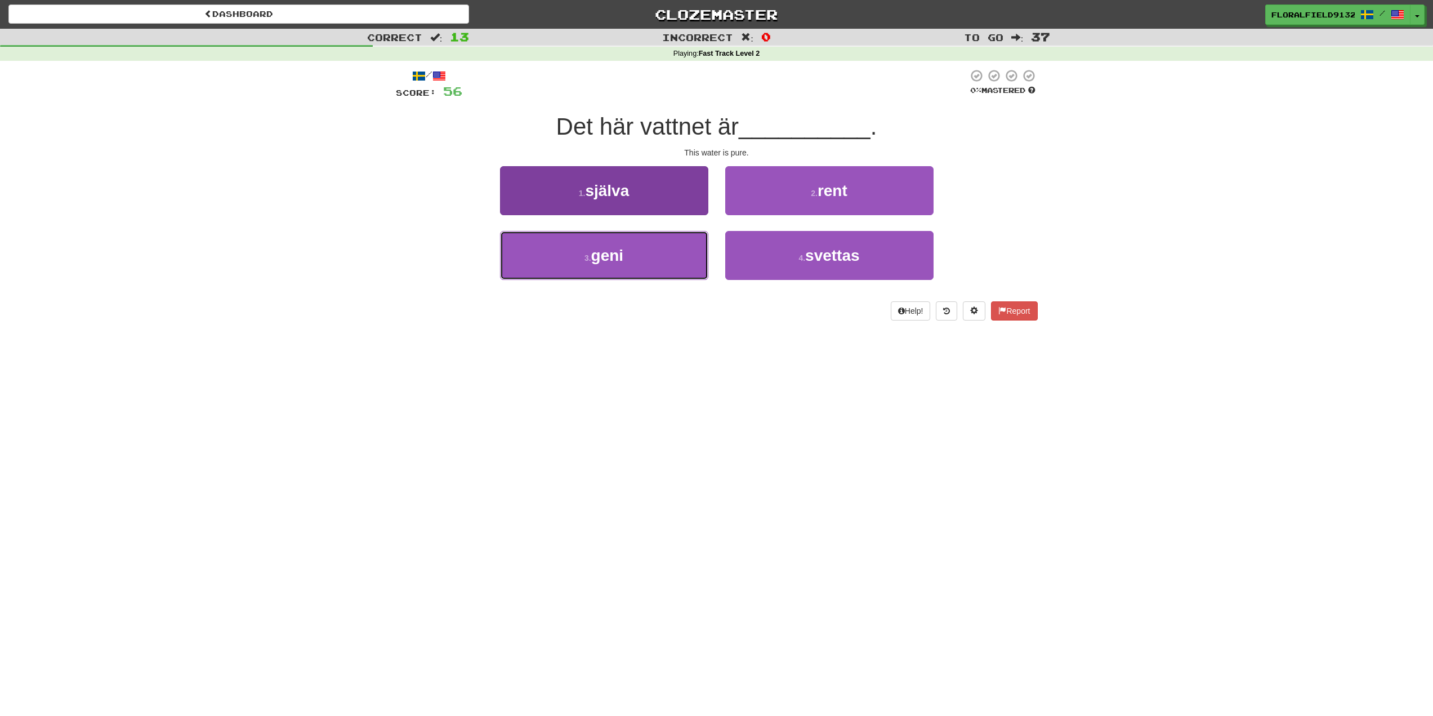
click at [645, 264] on button "3 . geni" at bounding box center [604, 255] width 208 height 49
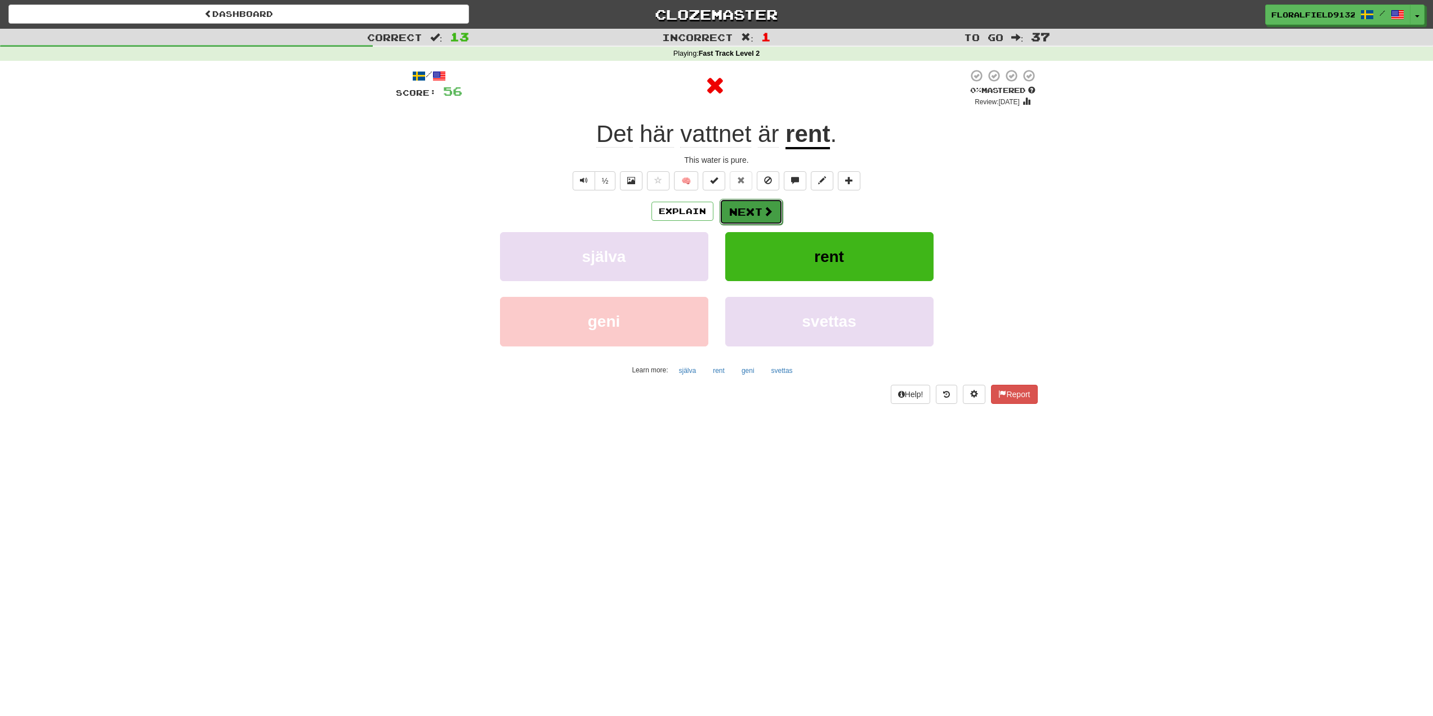
click at [748, 208] on button "Next" at bounding box center [751, 212] width 63 height 26
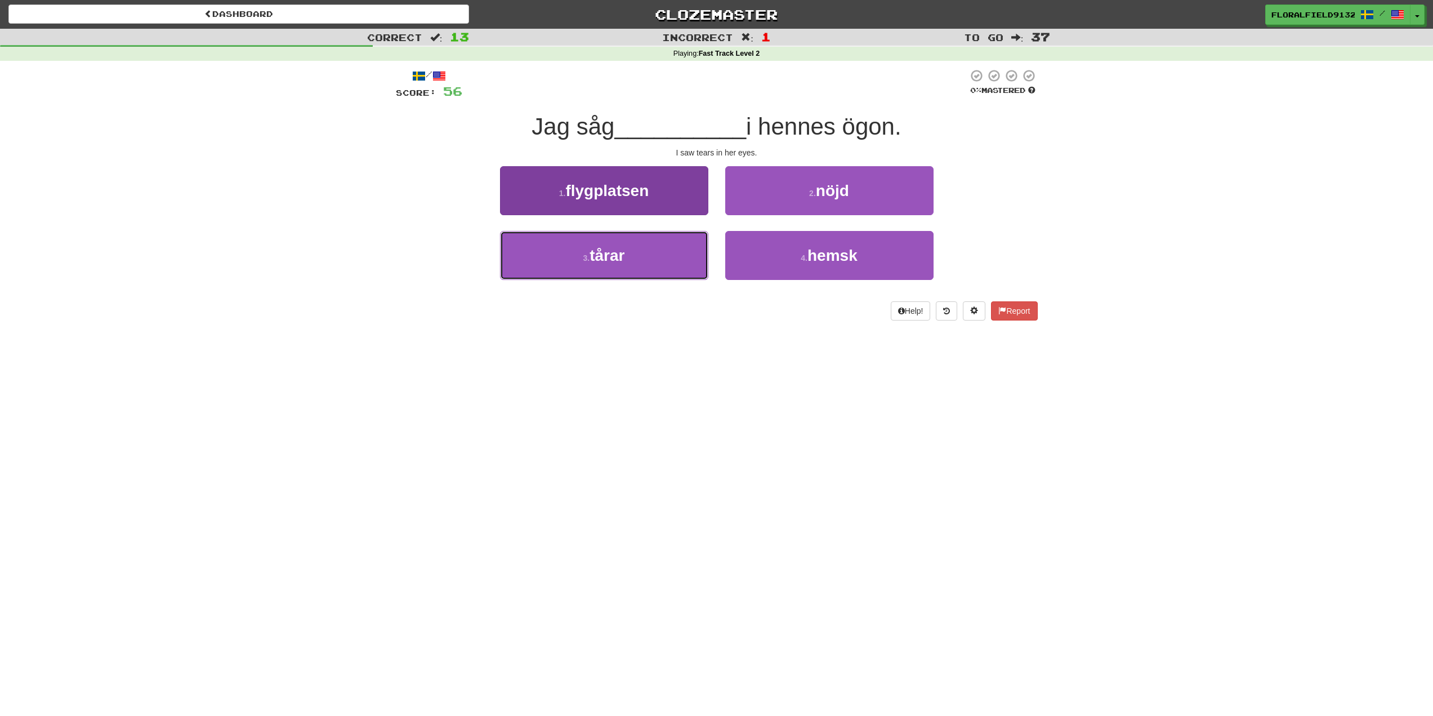
click at [677, 253] on button "3 . tårar" at bounding box center [604, 255] width 208 height 49
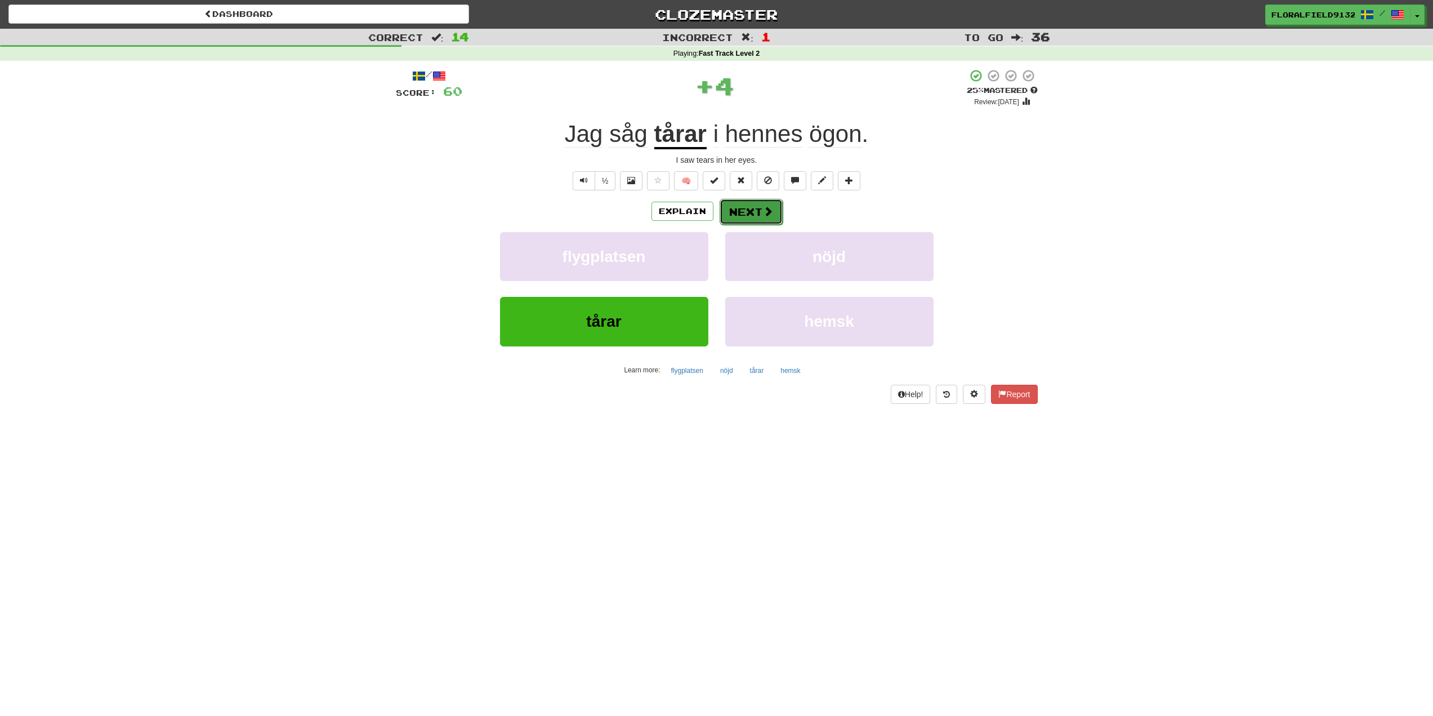
click at [748, 215] on button "Next" at bounding box center [751, 212] width 63 height 26
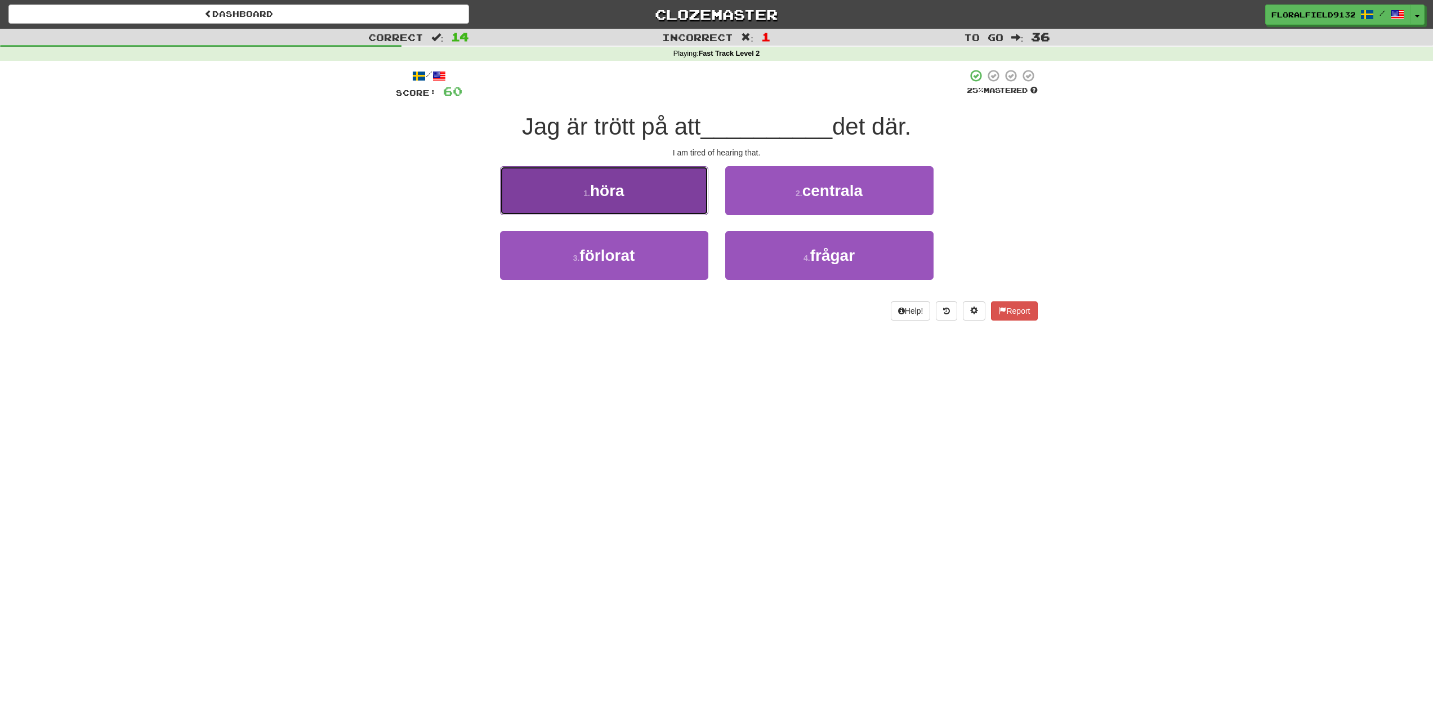
click at [598, 203] on button "1 . höra" at bounding box center [604, 190] width 208 height 49
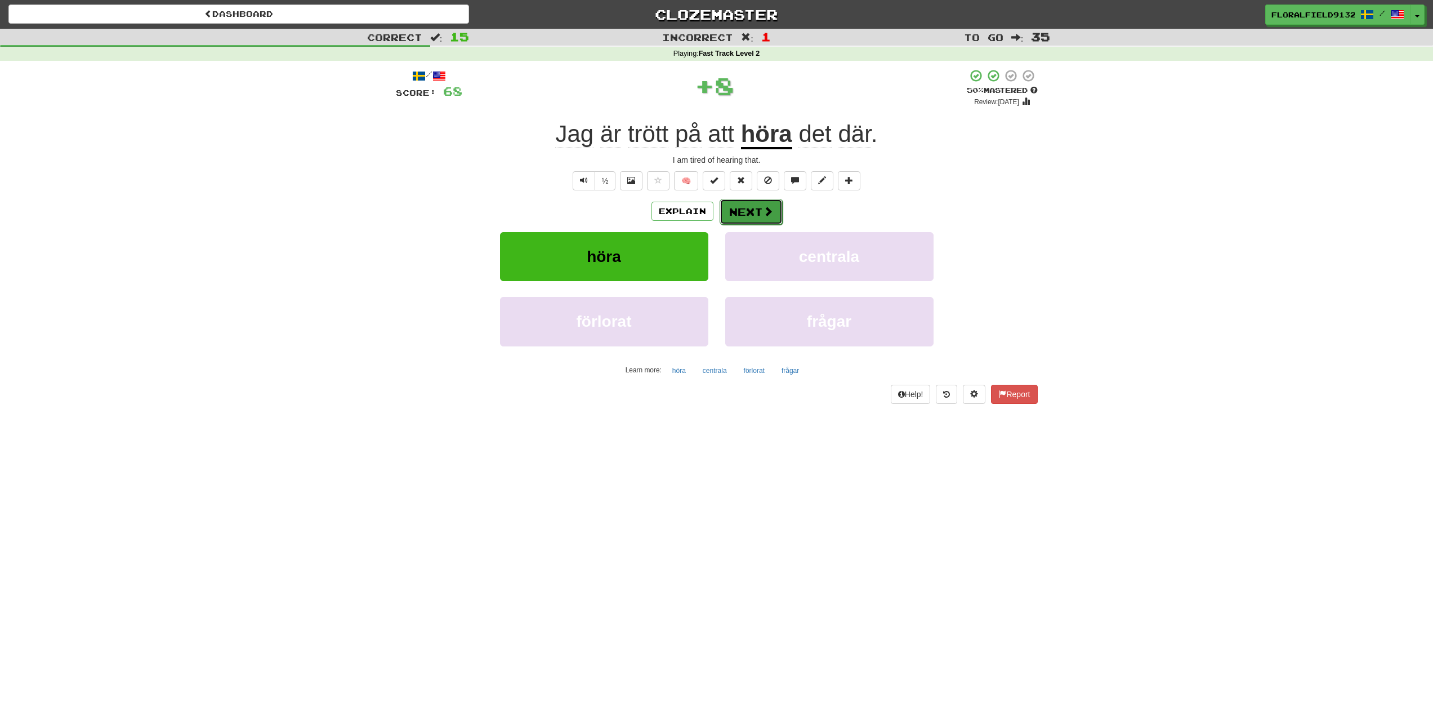
click at [737, 221] on button "Next" at bounding box center [751, 212] width 63 height 26
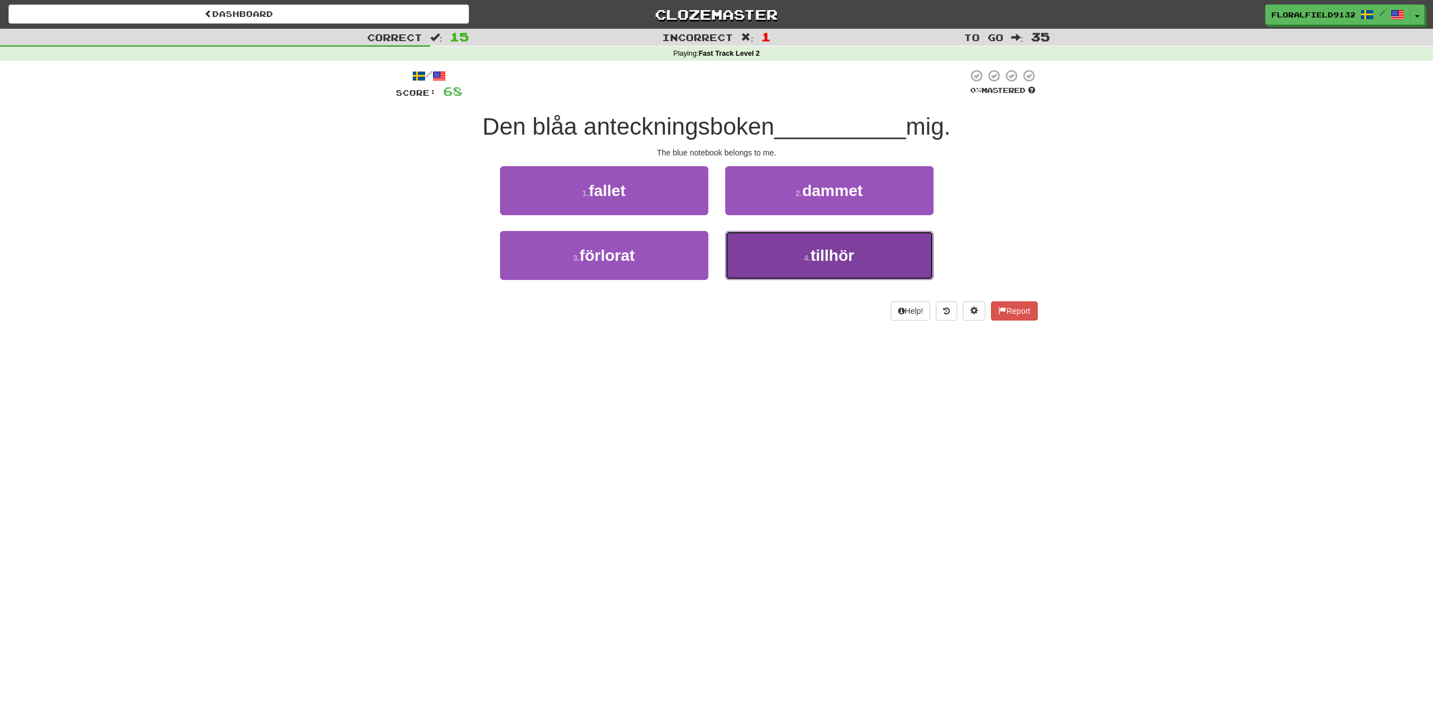
click at [784, 248] on button "4 . tillhör" at bounding box center [829, 255] width 208 height 49
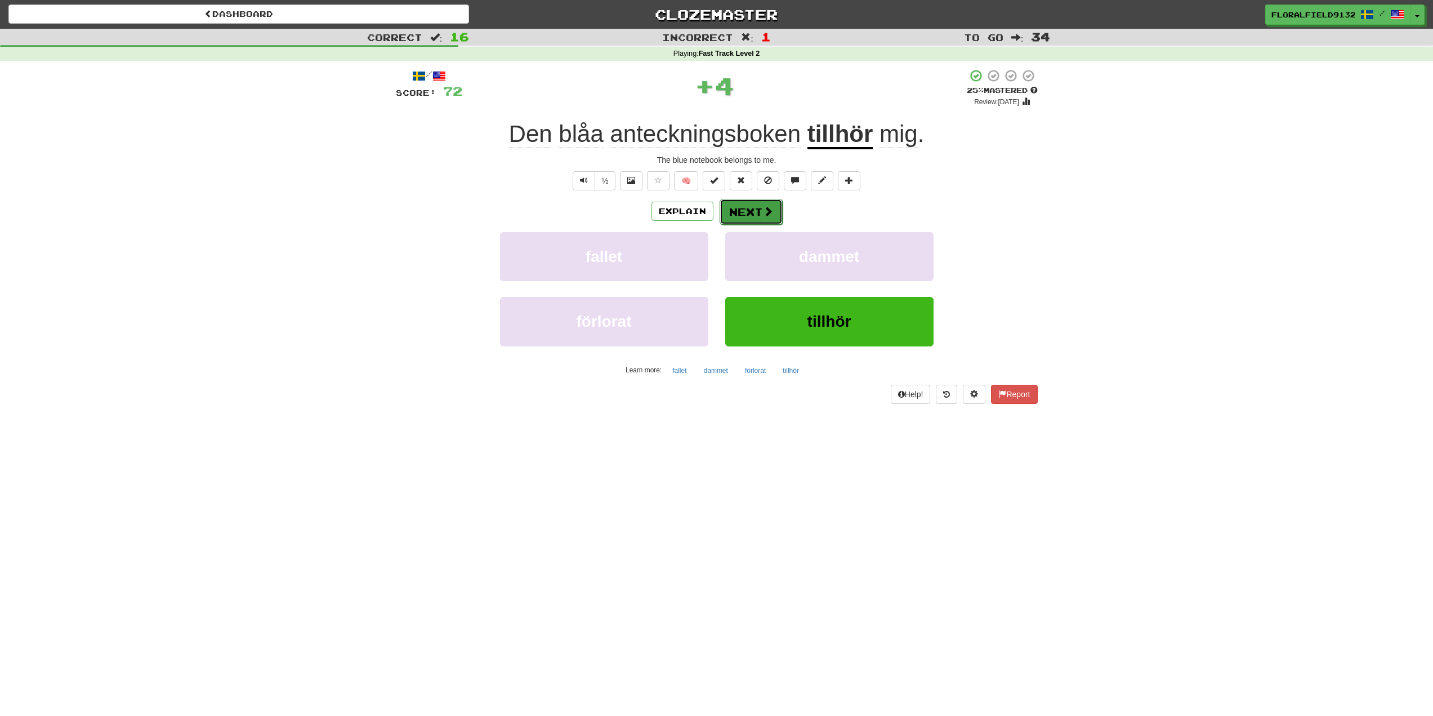
click at [751, 211] on button "Next" at bounding box center [751, 212] width 63 height 26
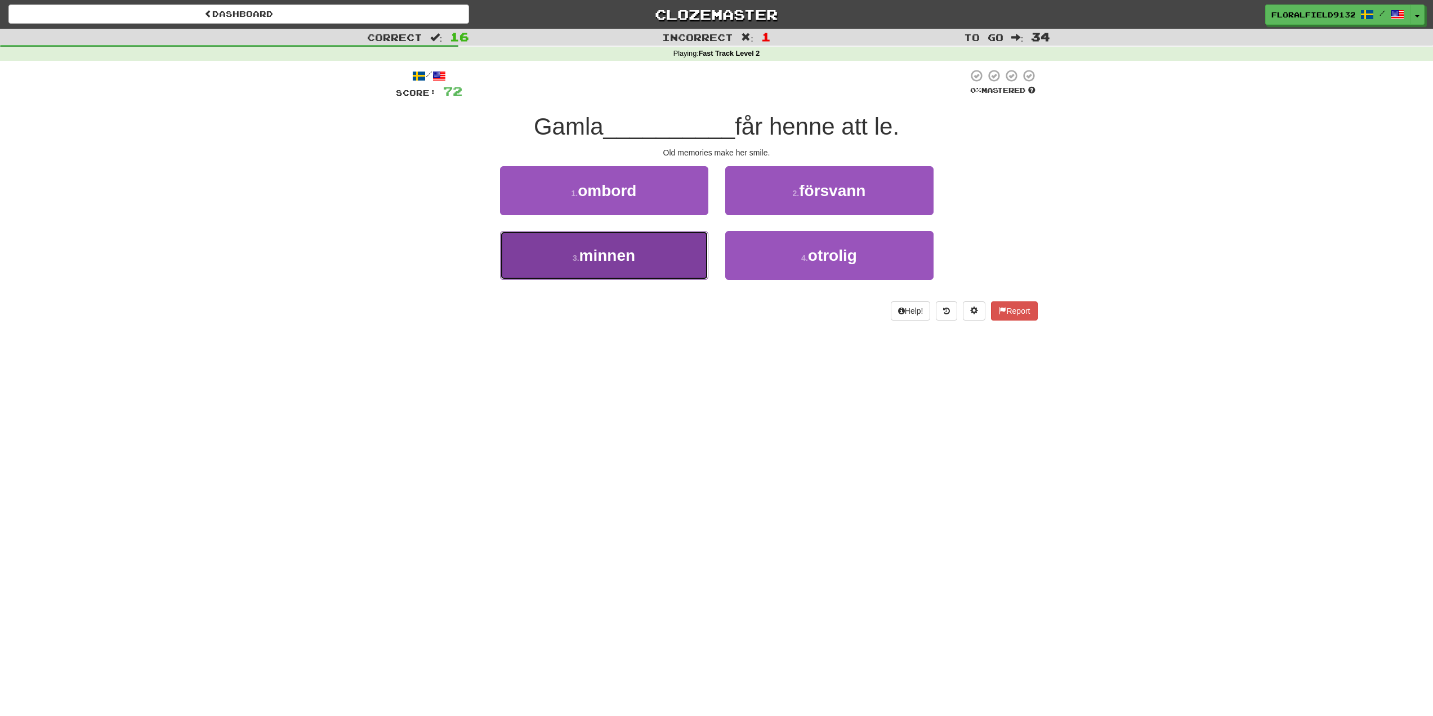
click at [633, 257] on span "minnen" at bounding box center [607, 255] width 56 height 17
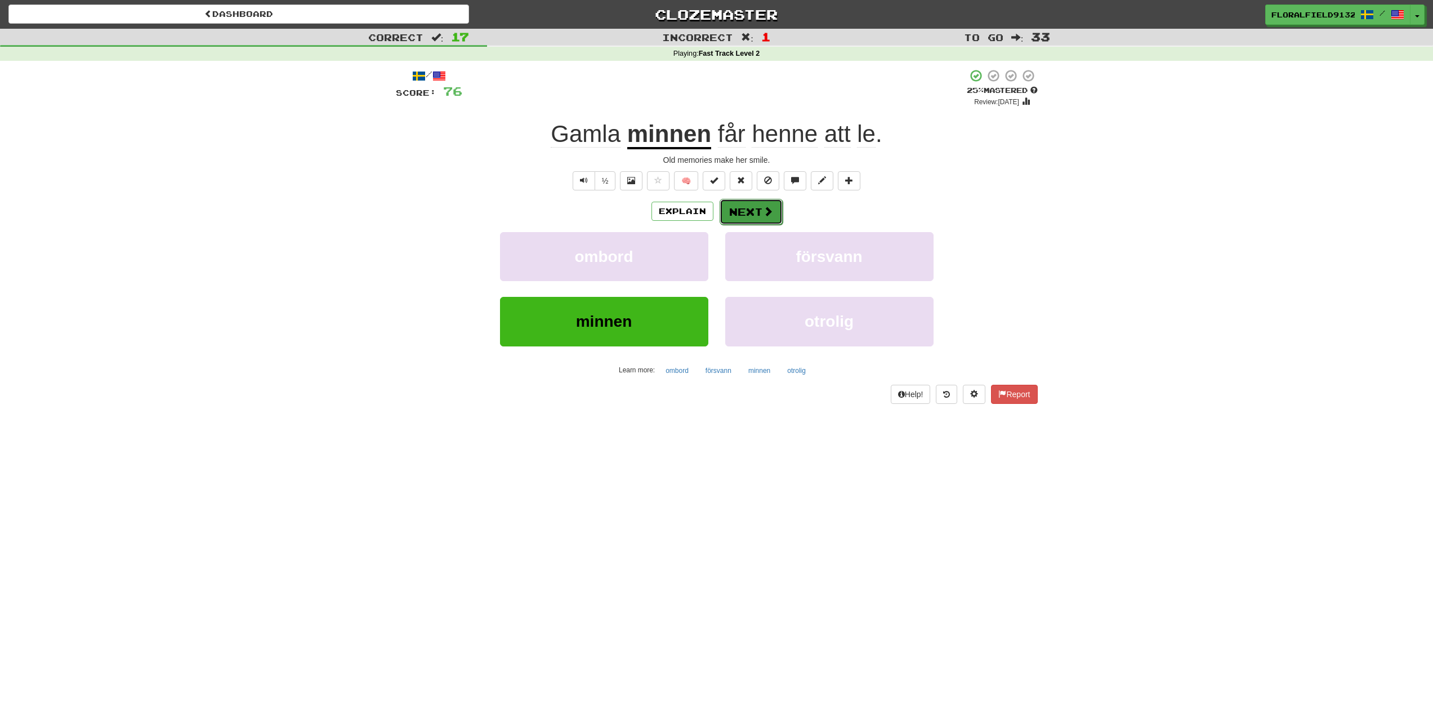
click at [735, 222] on button "Next" at bounding box center [751, 212] width 63 height 26
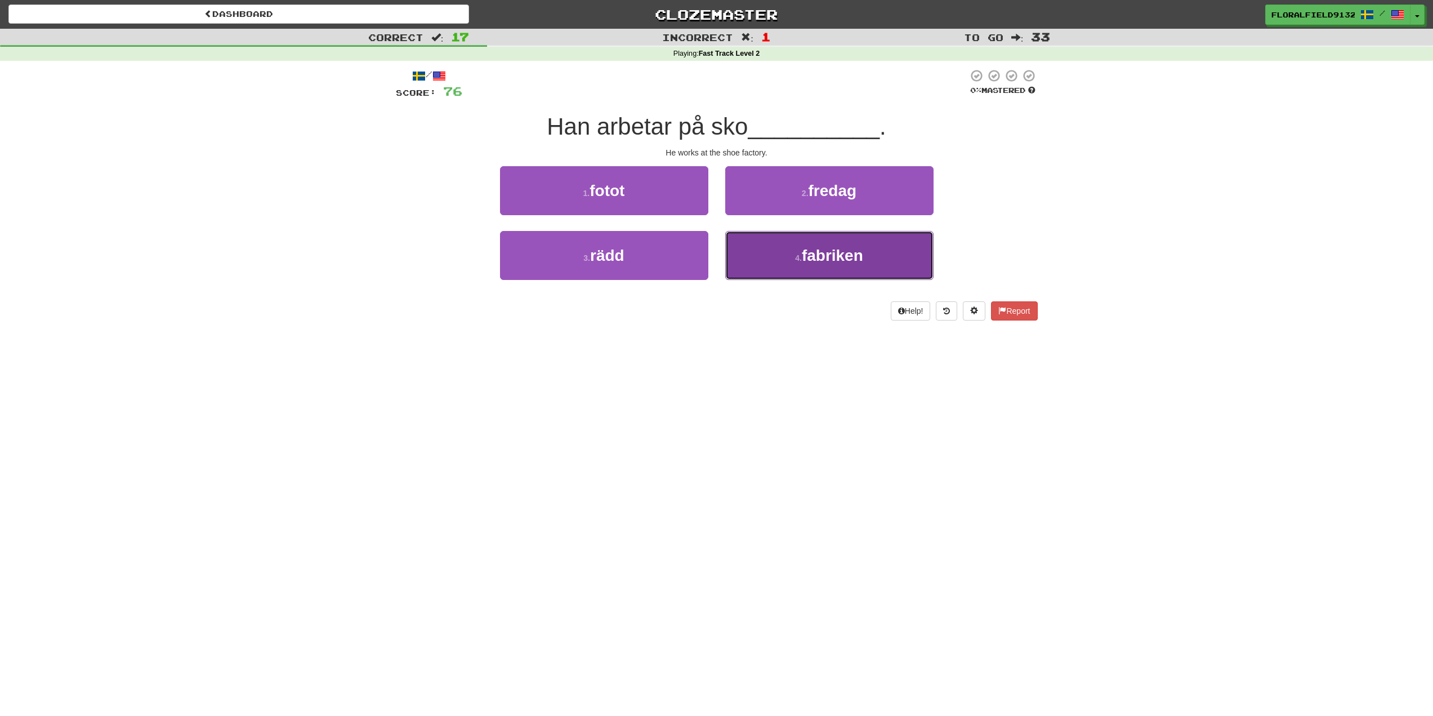
click at [793, 252] on button "4 . fabriken" at bounding box center [829, 255] width 208 height 49
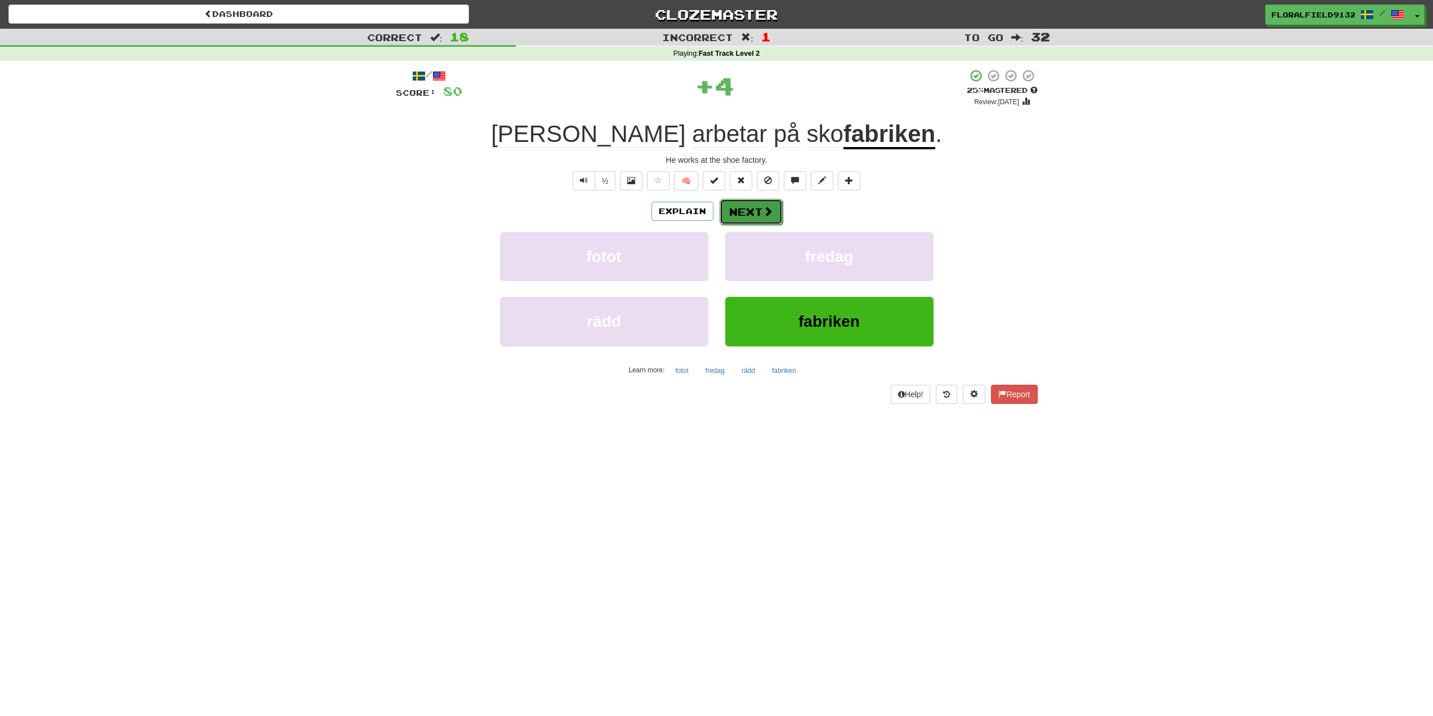
click at [770, 216] on span at bounding box center [768, 211] width 10 height 10
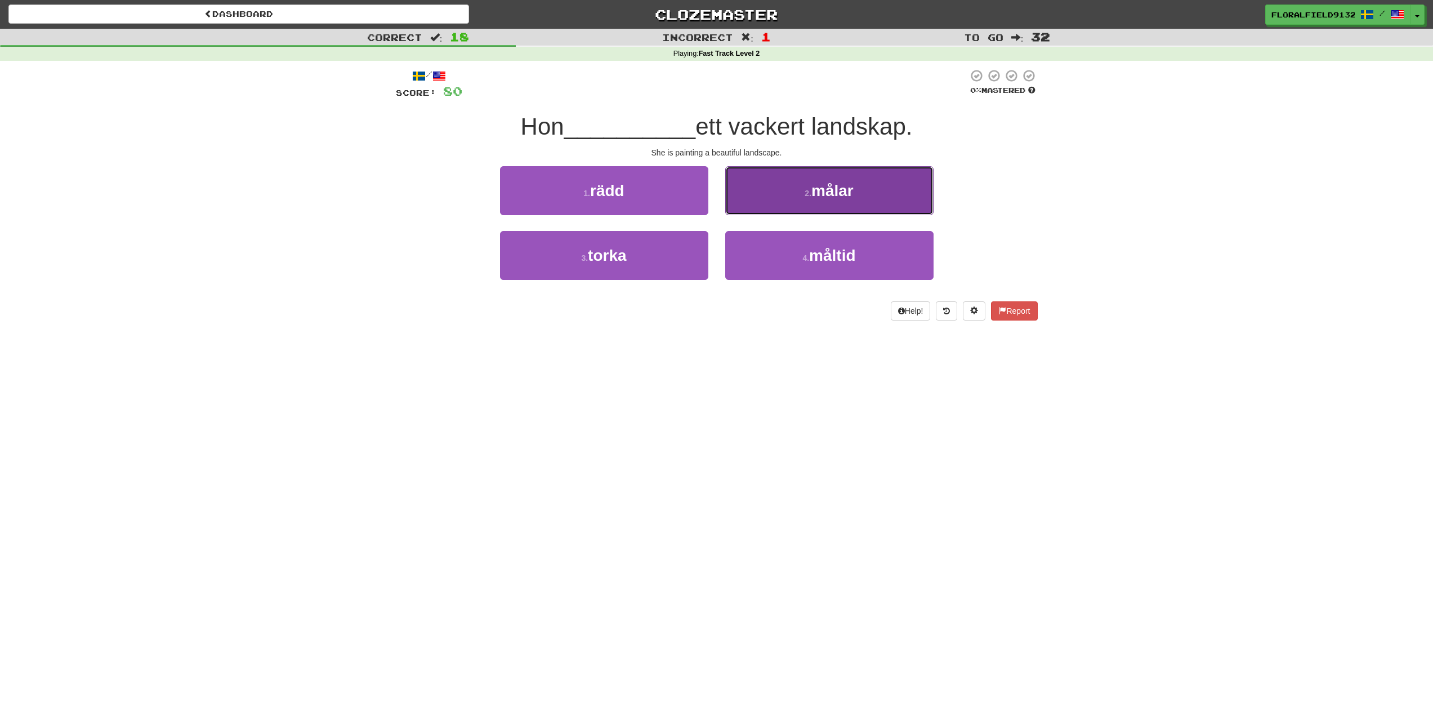
click at [829, 211] on button "2 . målar" at bounding box center [829, 190] width 208 height 49
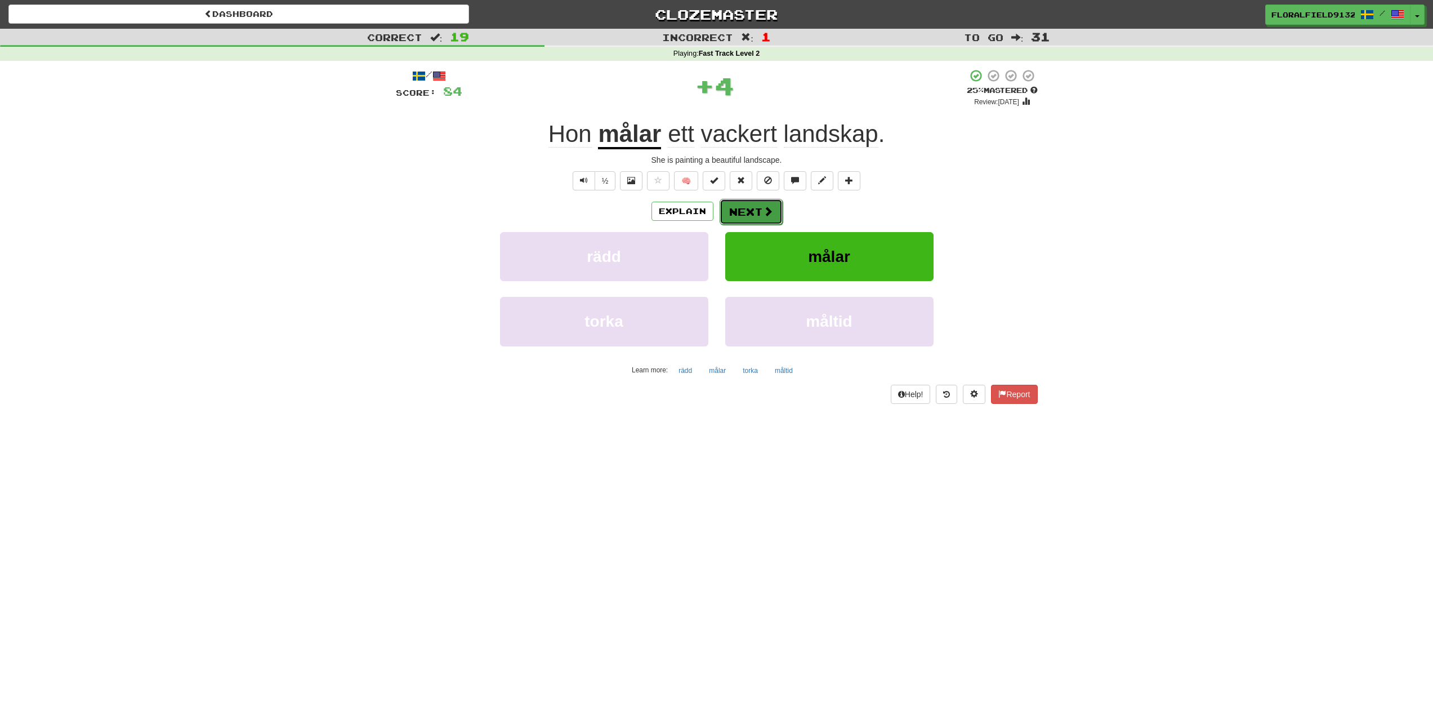
click at [743, 209] on button "Next" at bounding box center [751, 212] width 63 height 26
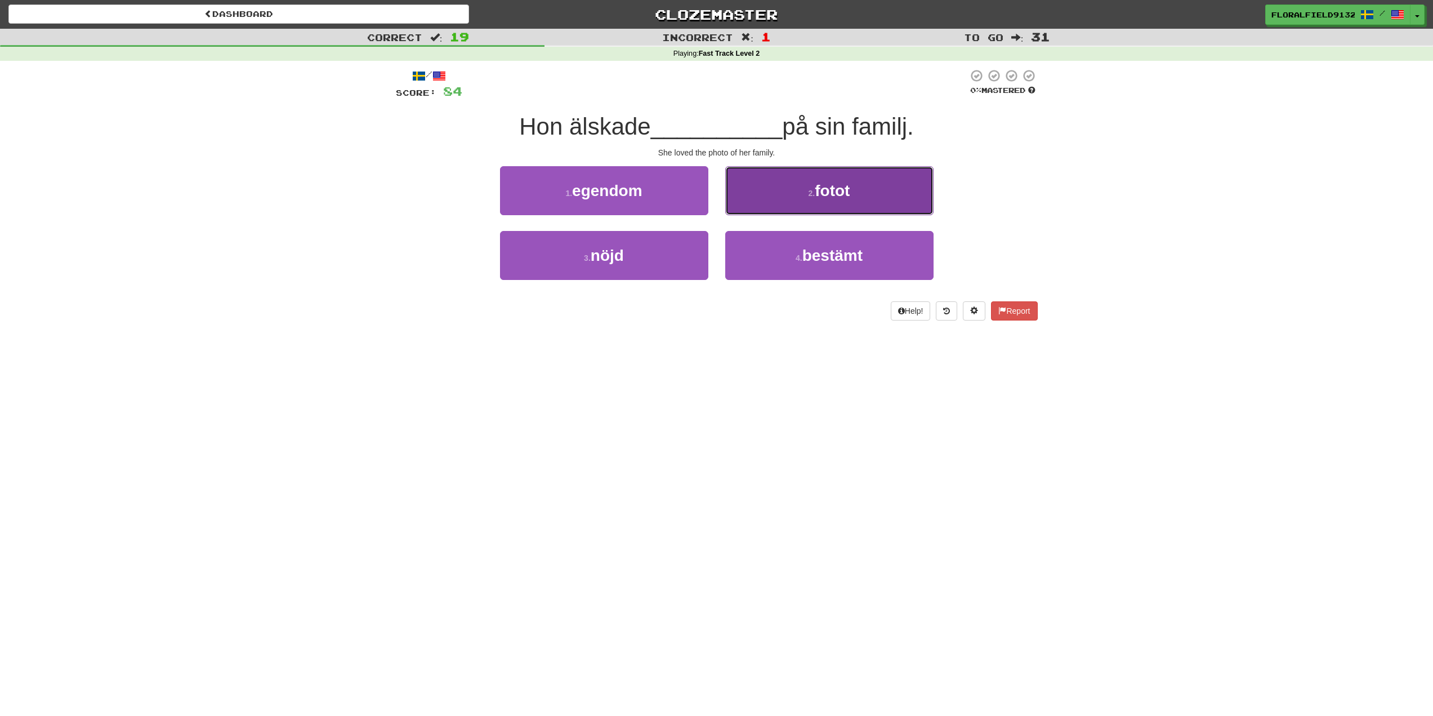
click at [788, 197] on button "2 . fotot" at bounding box center [829, 190] width 208 height 49
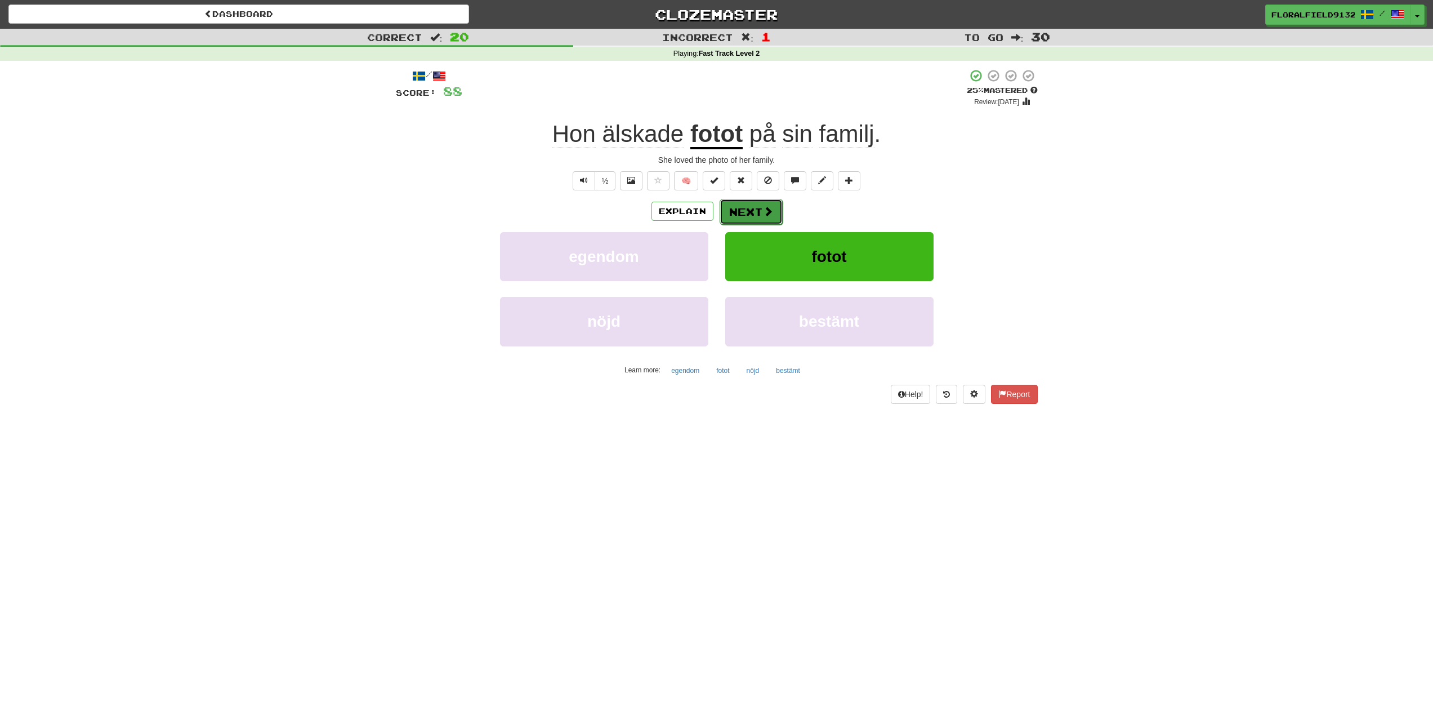
click at [758, 217] on button "Next" at bounding box center [751, 212] width 63 height 26
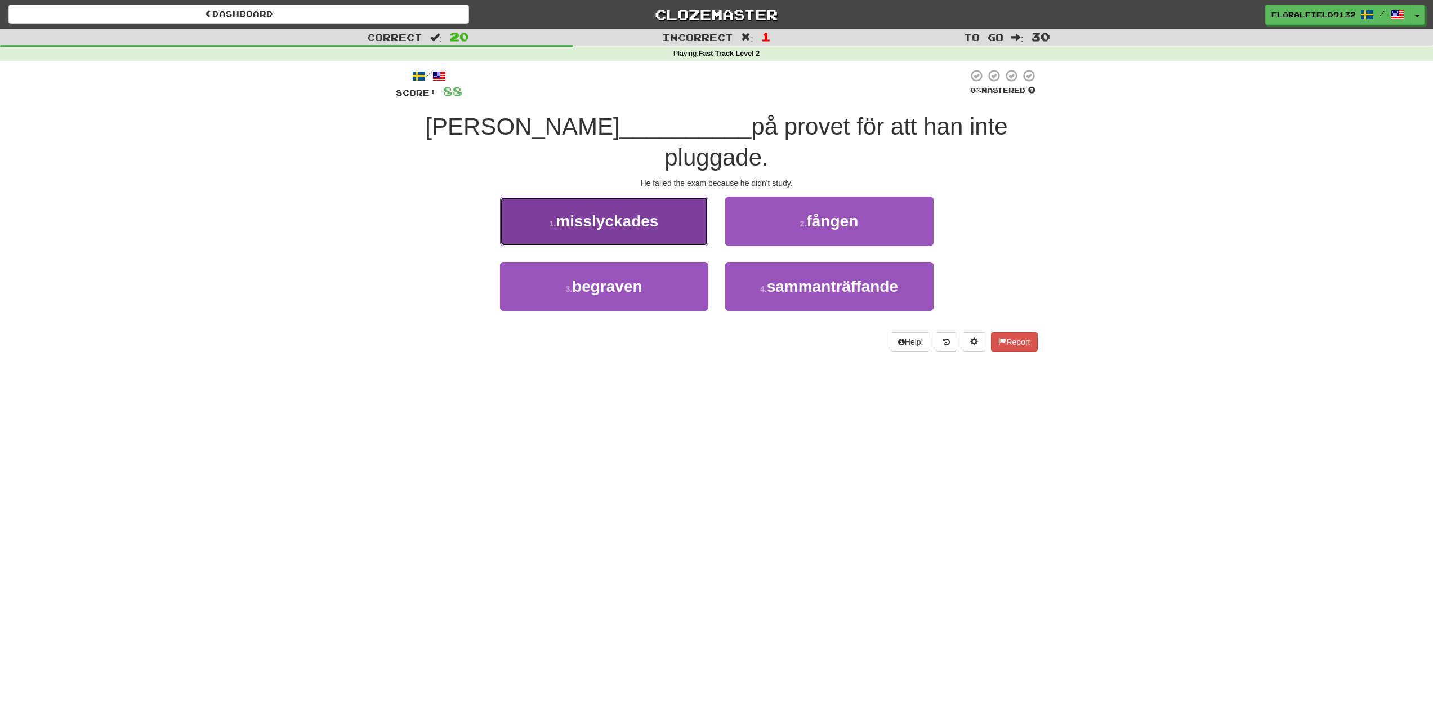
click at [678, 200] on button "1 . misslyckades" at bounding box center [604, 221] width 208 height 49
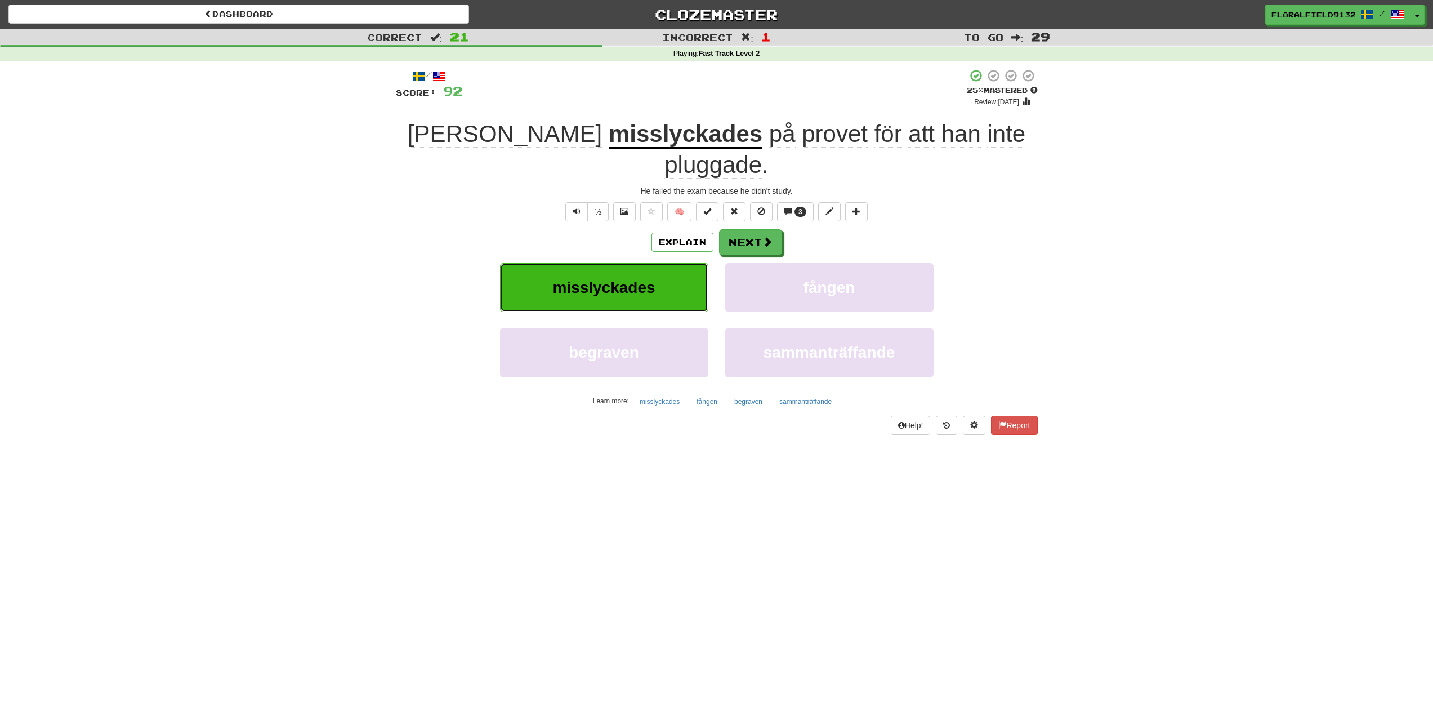
click at [675, 263] on button "misslyckades" at bounding box center [604, 287] width 208 height 49
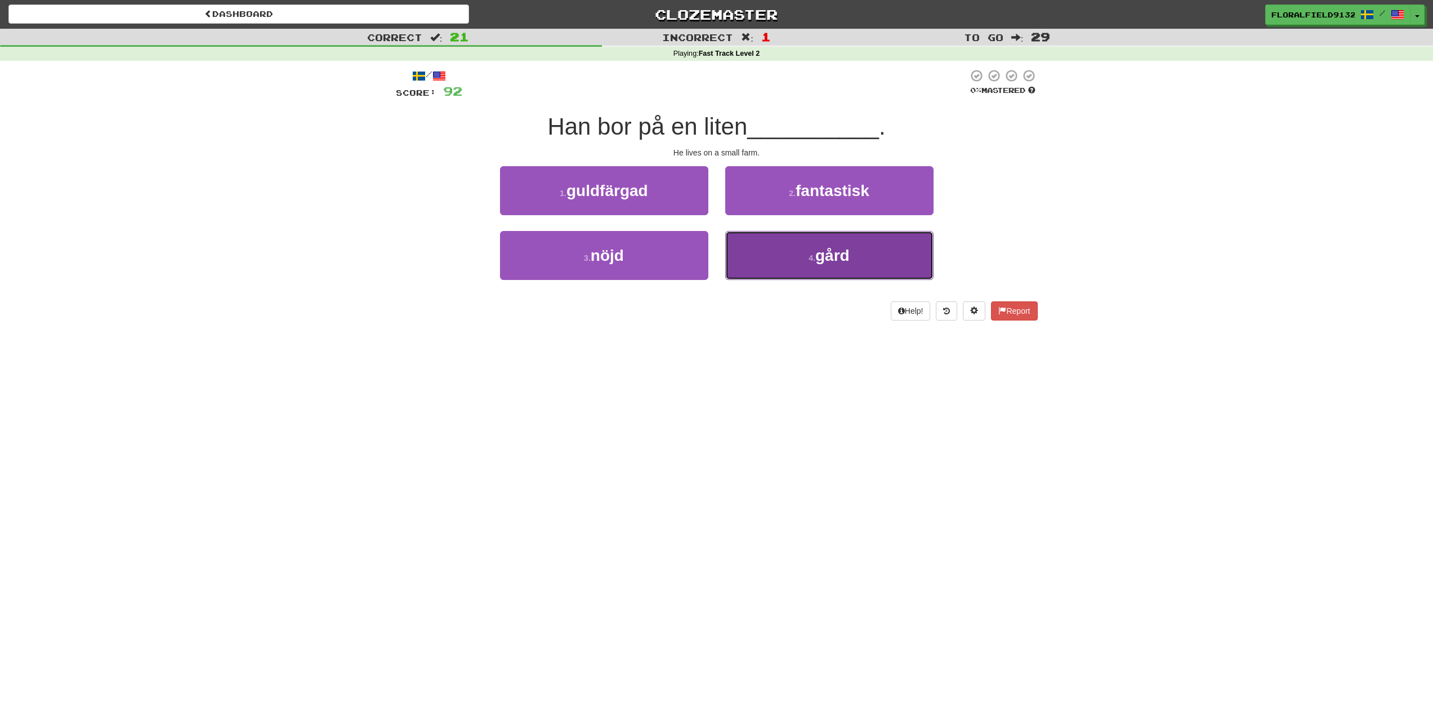
click at [808, 262] on button "4 . gård" at bounding box center [829, 255] width 208 height 49
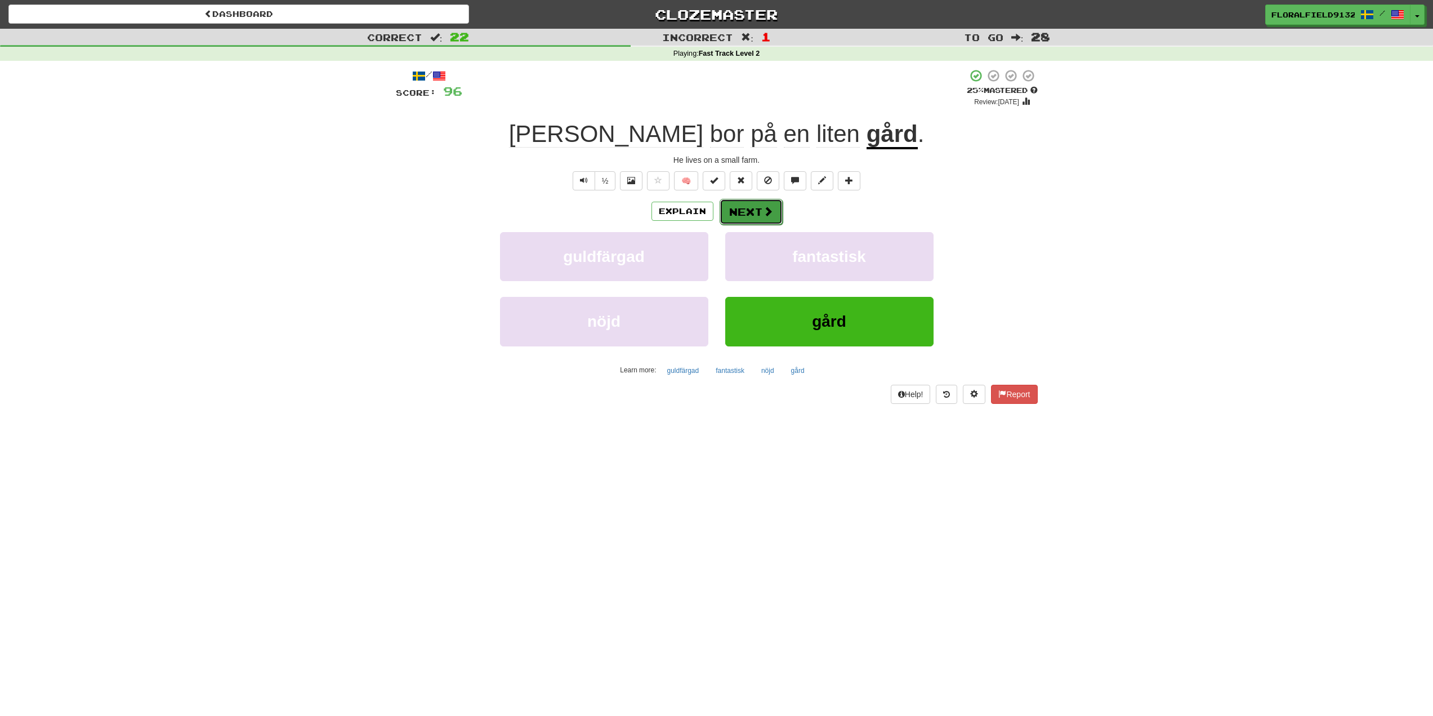
click at [734, 209] on button "Next" at bounding box center [751, 212] width 63 height 26
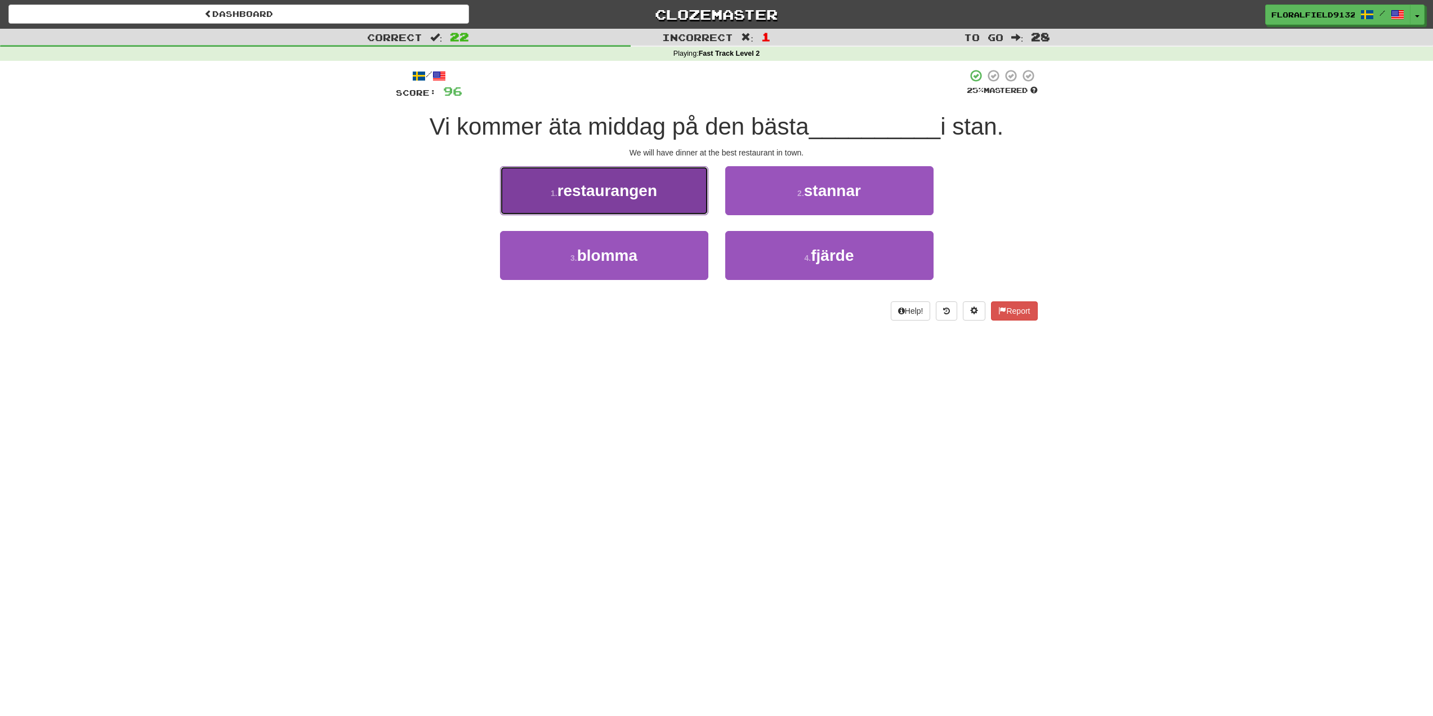
click at [625, 202] on button "1 . restaurangen" at bounding box center [604, 190] width 208 height 49
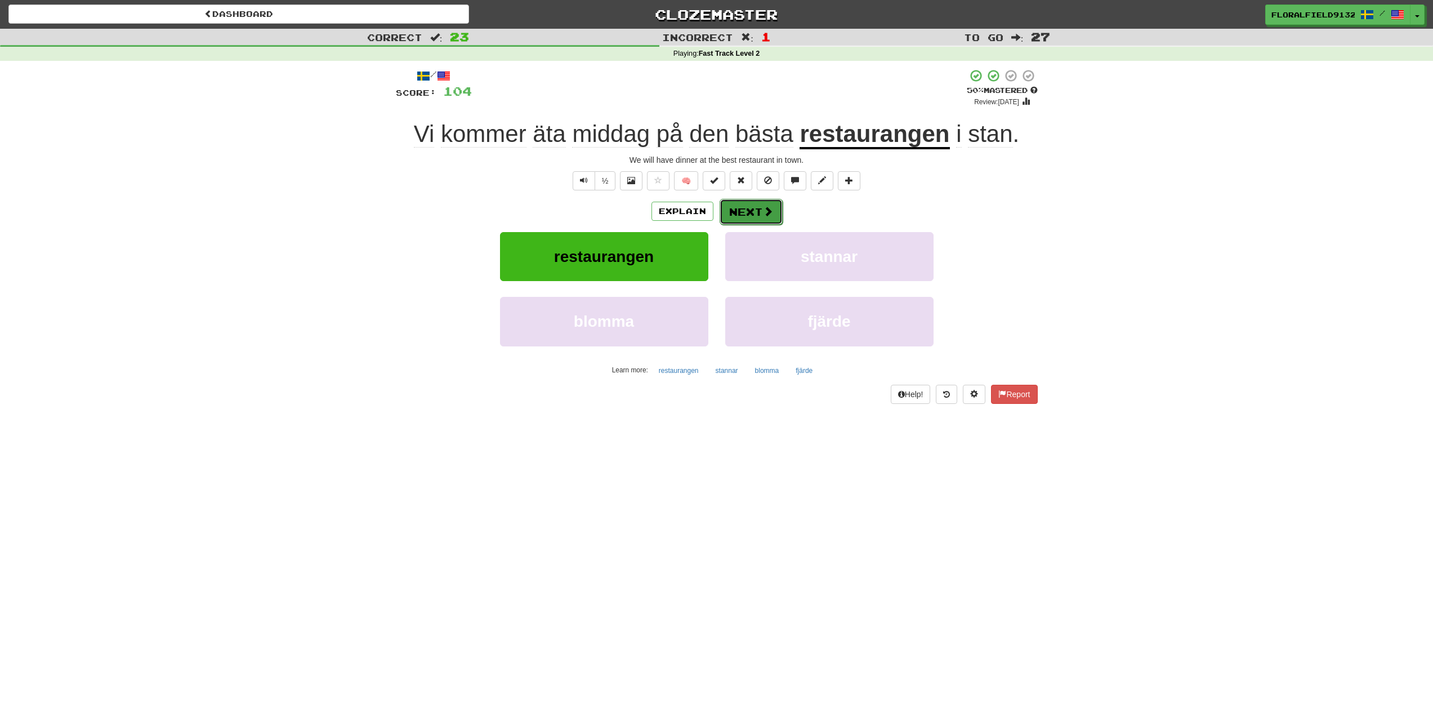
click at [750, 218] on button "Next" at bounding box center [751, 212] width 63 height 26
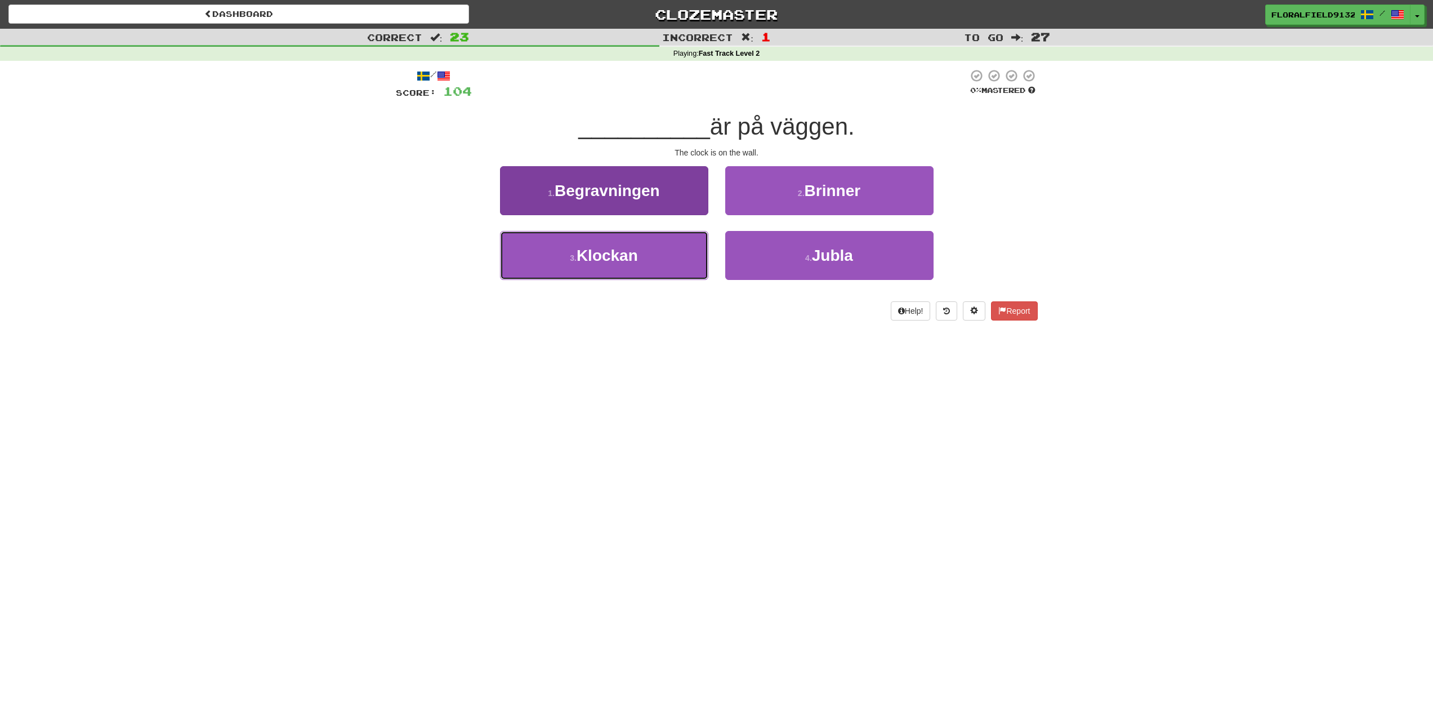
click at [619, 261] on span "Klockan" at bounding box center [607, 255] width 61 height 17
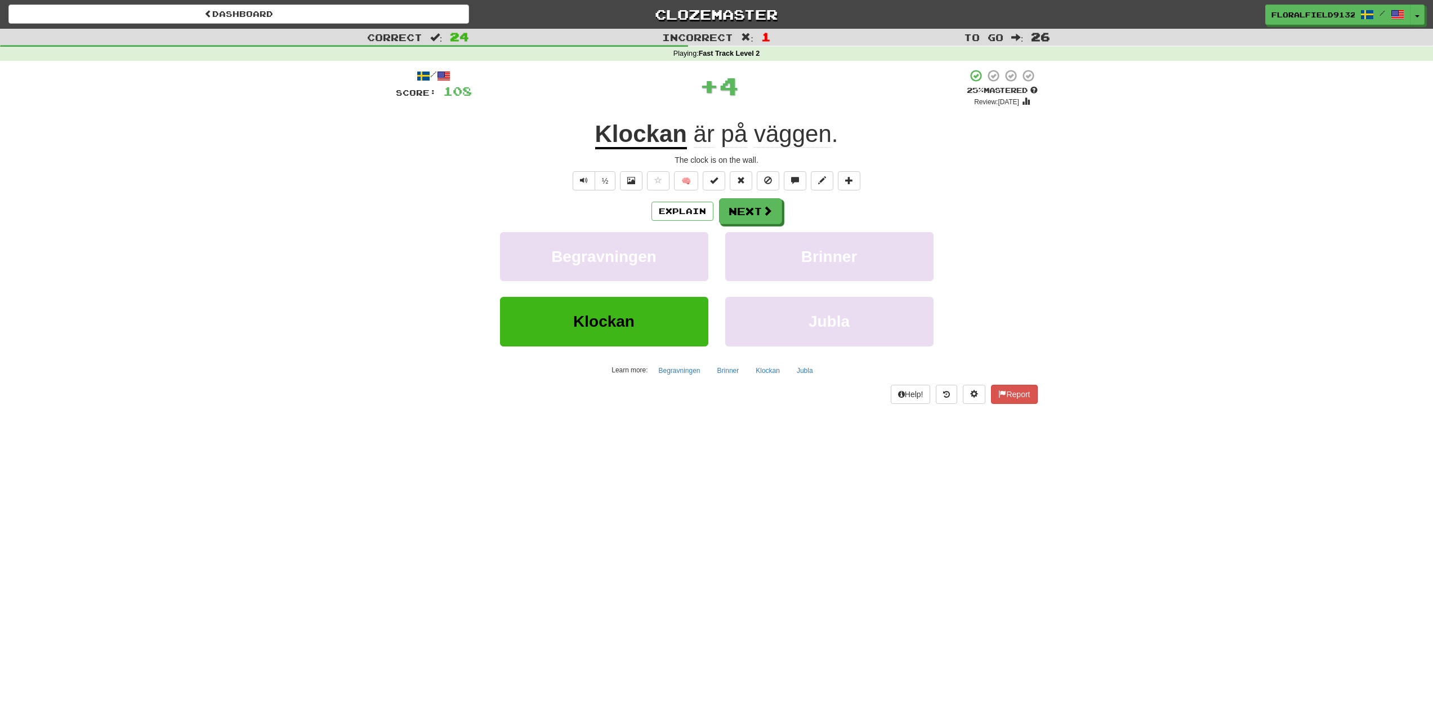
click at [766, 229] on div "Explain Next Begravningen Brinner Klockan Jubla Learn more: Begravningen Brinne…" at bounding box center [717, 288] width 642 height 181
click at [745, 202] on button "Next" at bounding box center [751, 212] width 63 height 26
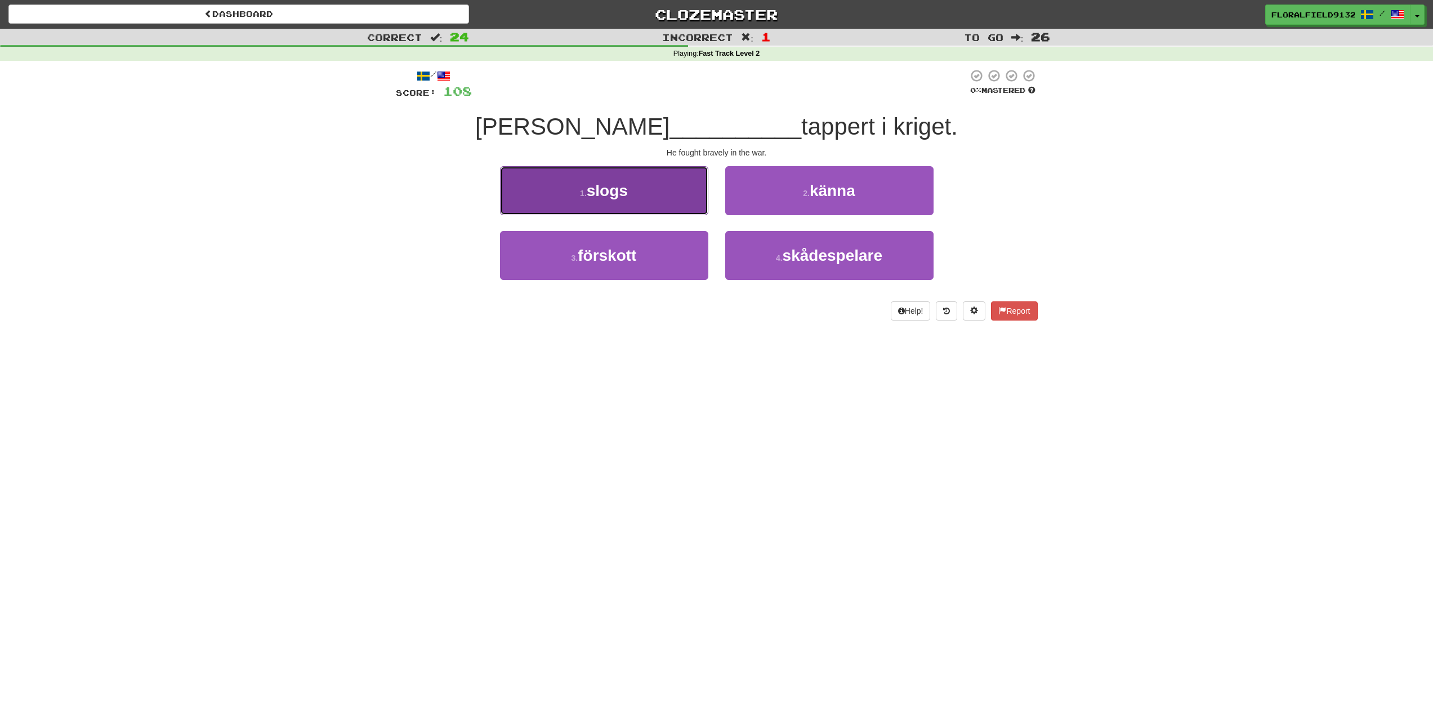
click at [647, 184] on button "1 . slogs" at bounding box center [604, 190] width 208 height 49
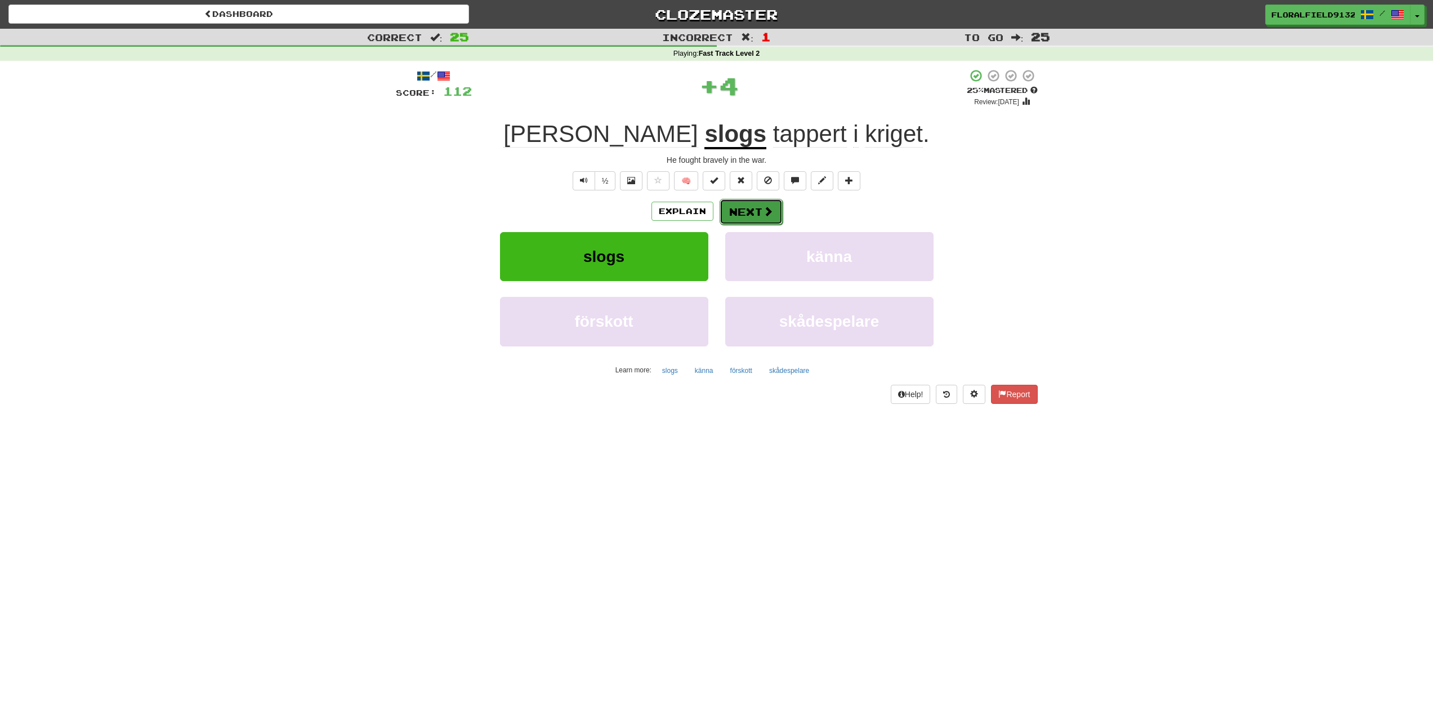
click at [766, 213] on span at bounding box center [768, 211] width 10 height 10
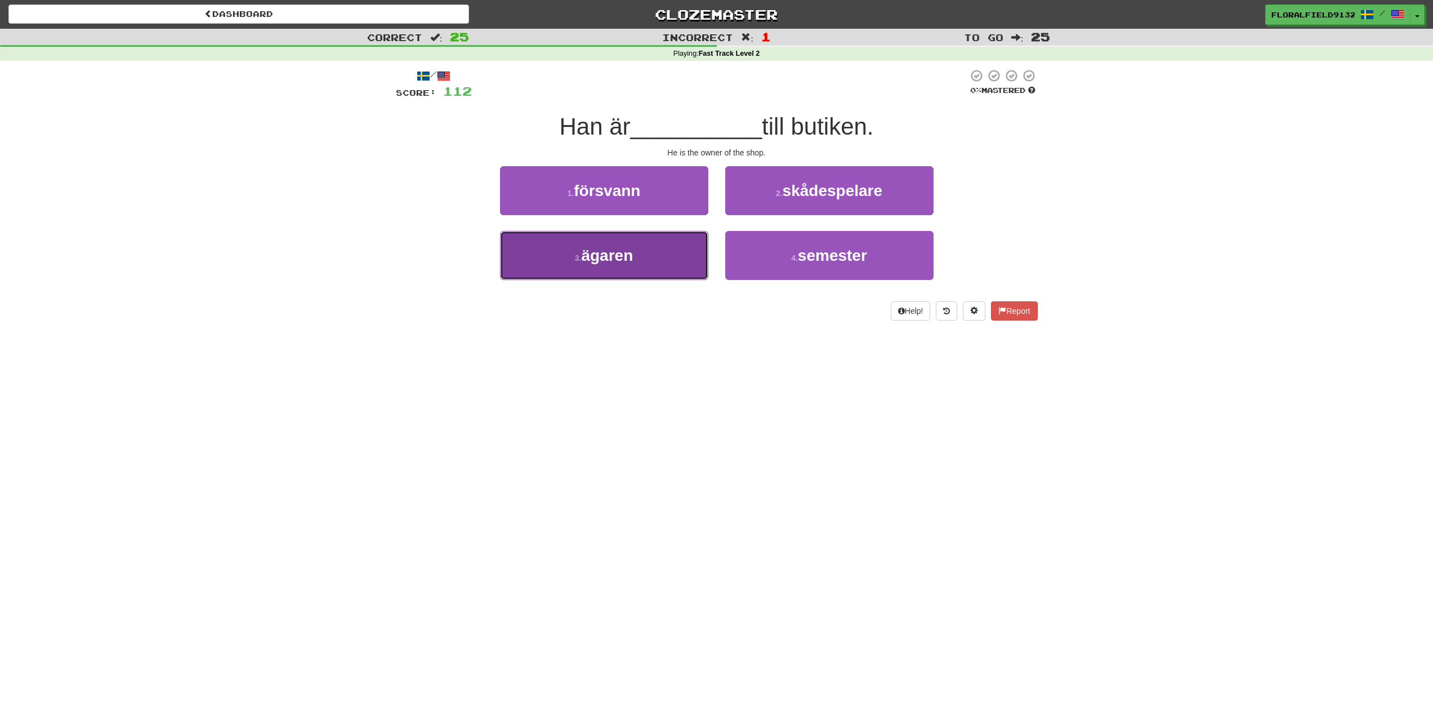
click at [615, 247] on span "ägaren" at bounding box center [607, 255] width 52 height 17
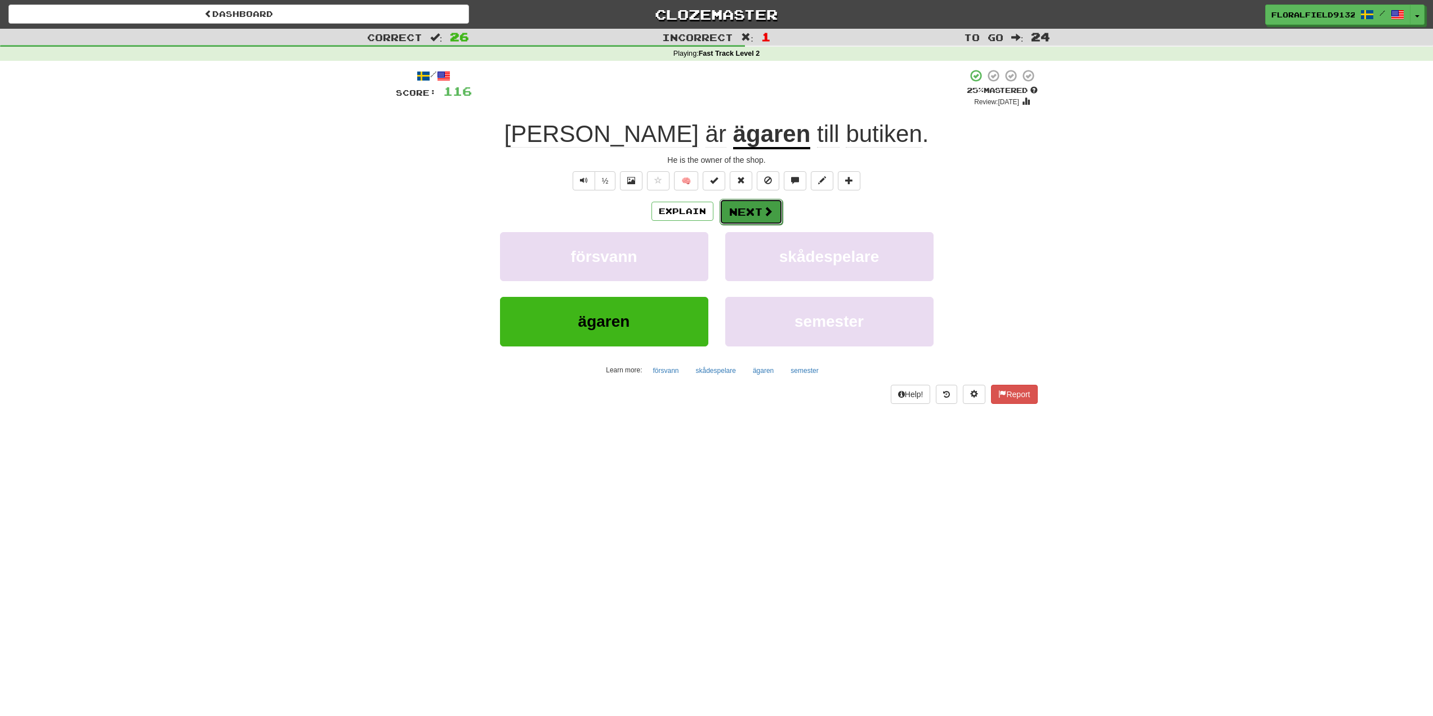
click at [771, 216] on span at bounding box center [768, 211] width 10 height 10
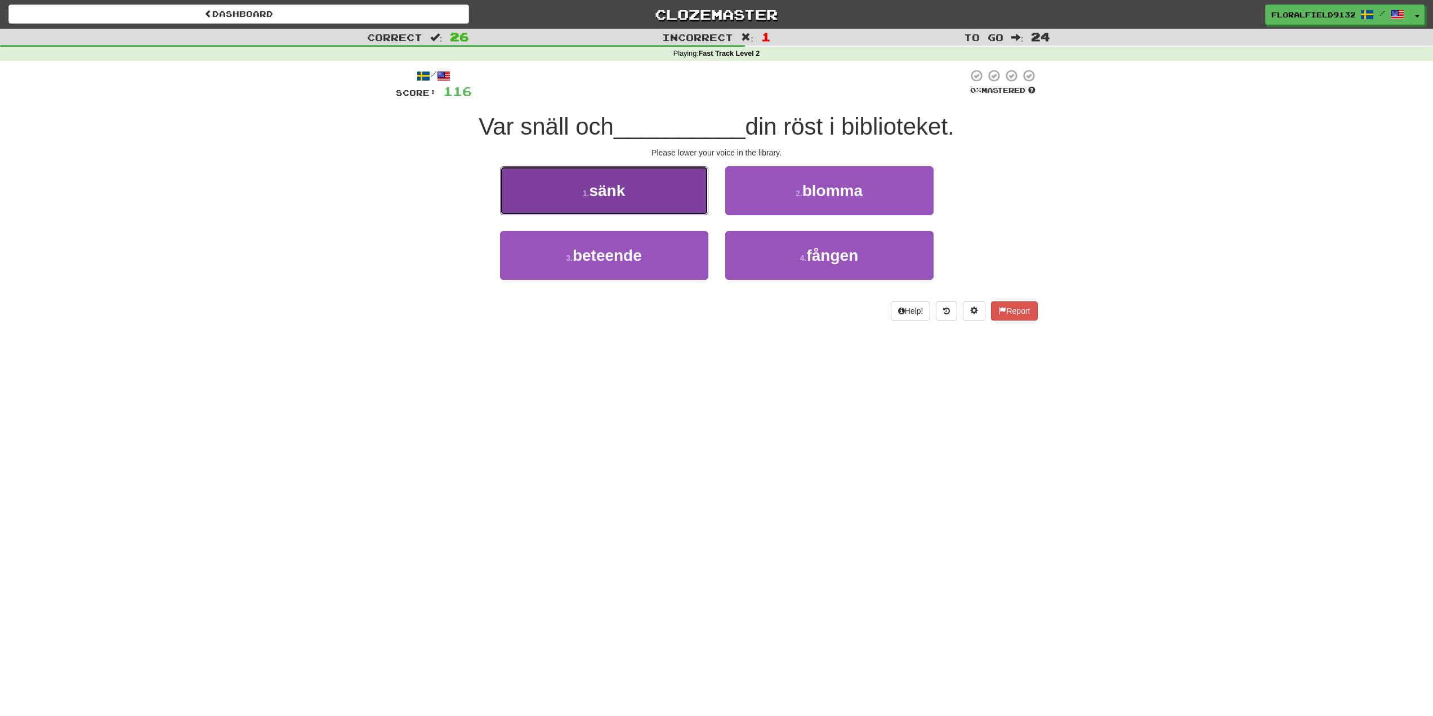
click at [678, 198] on button "1 . sänk" at bounding box center [604, 190] width 208 height 49
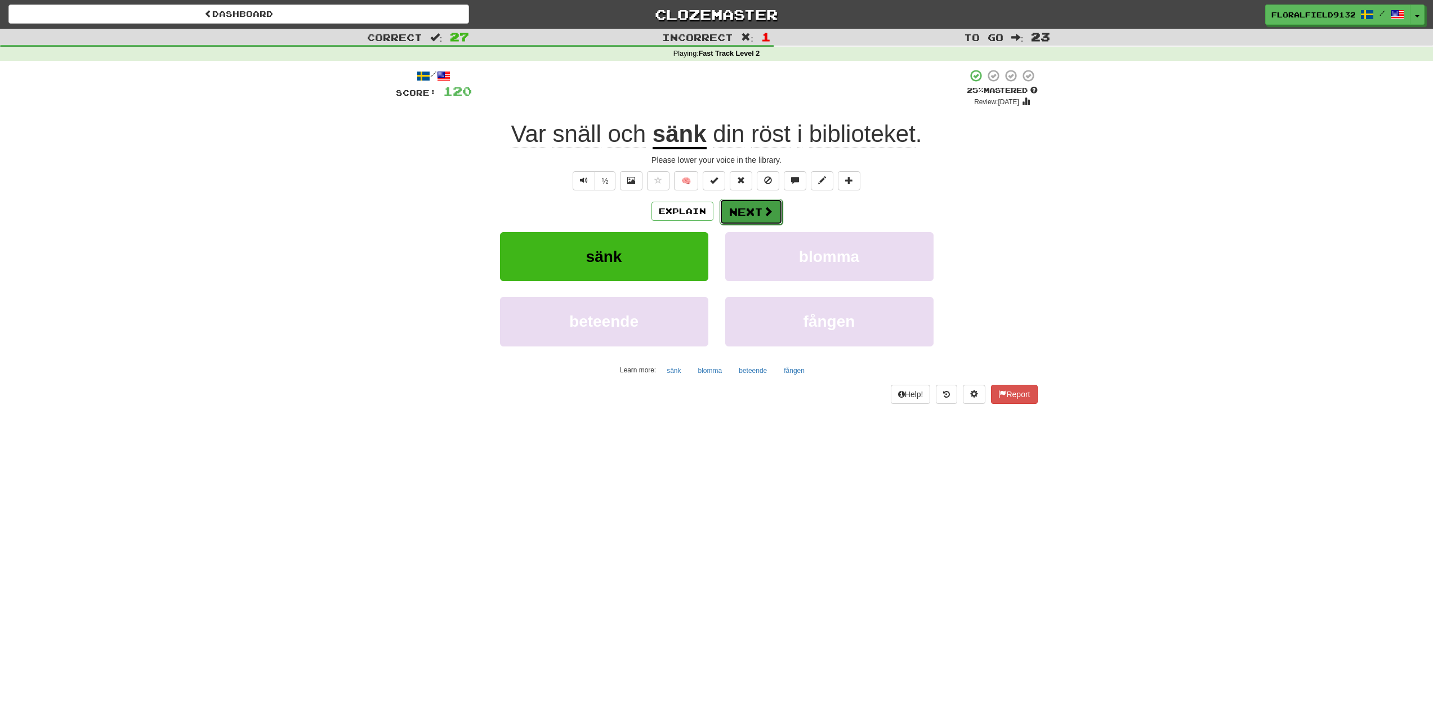
click at [759, 219] on button "Next" at bounding box center [751, 212] width 63 height 26
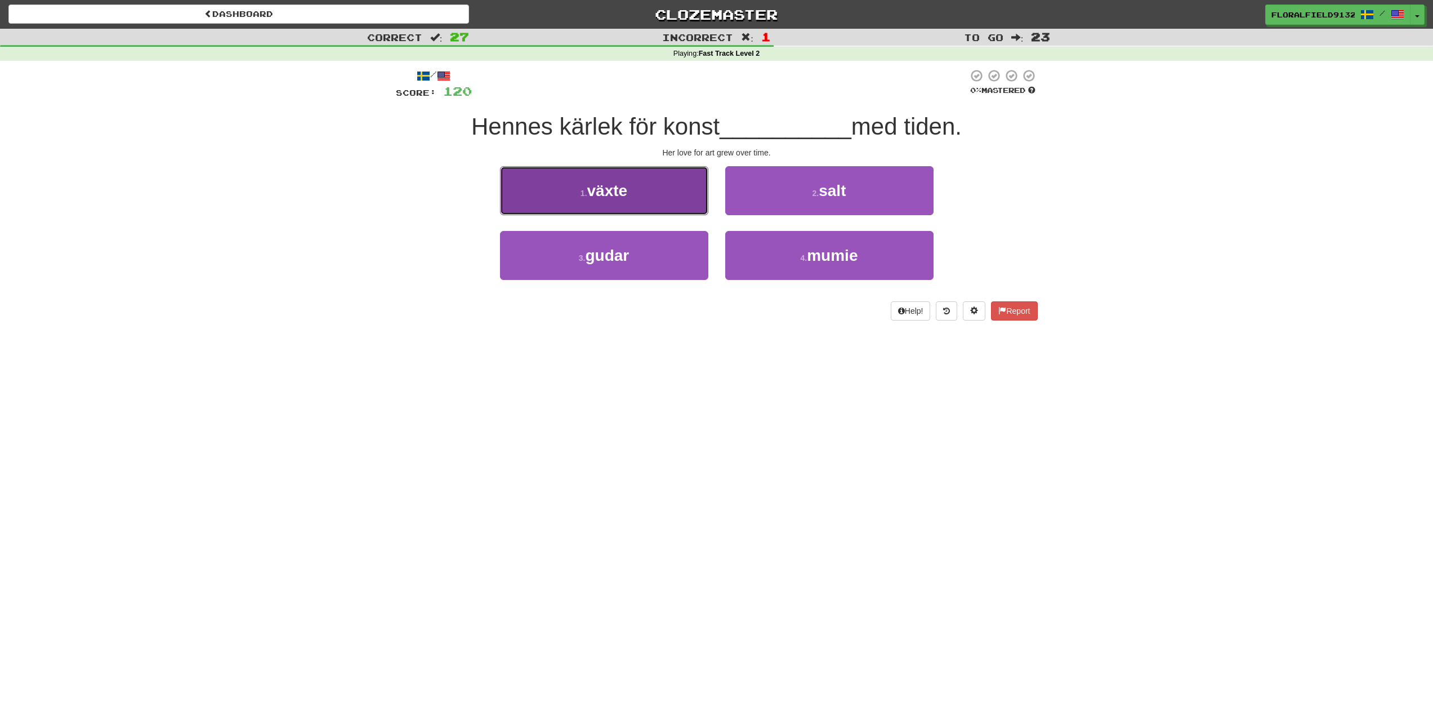
click at [689, 193] on button "1 . växte" at bounding box center [604, 190] width 208 height 49
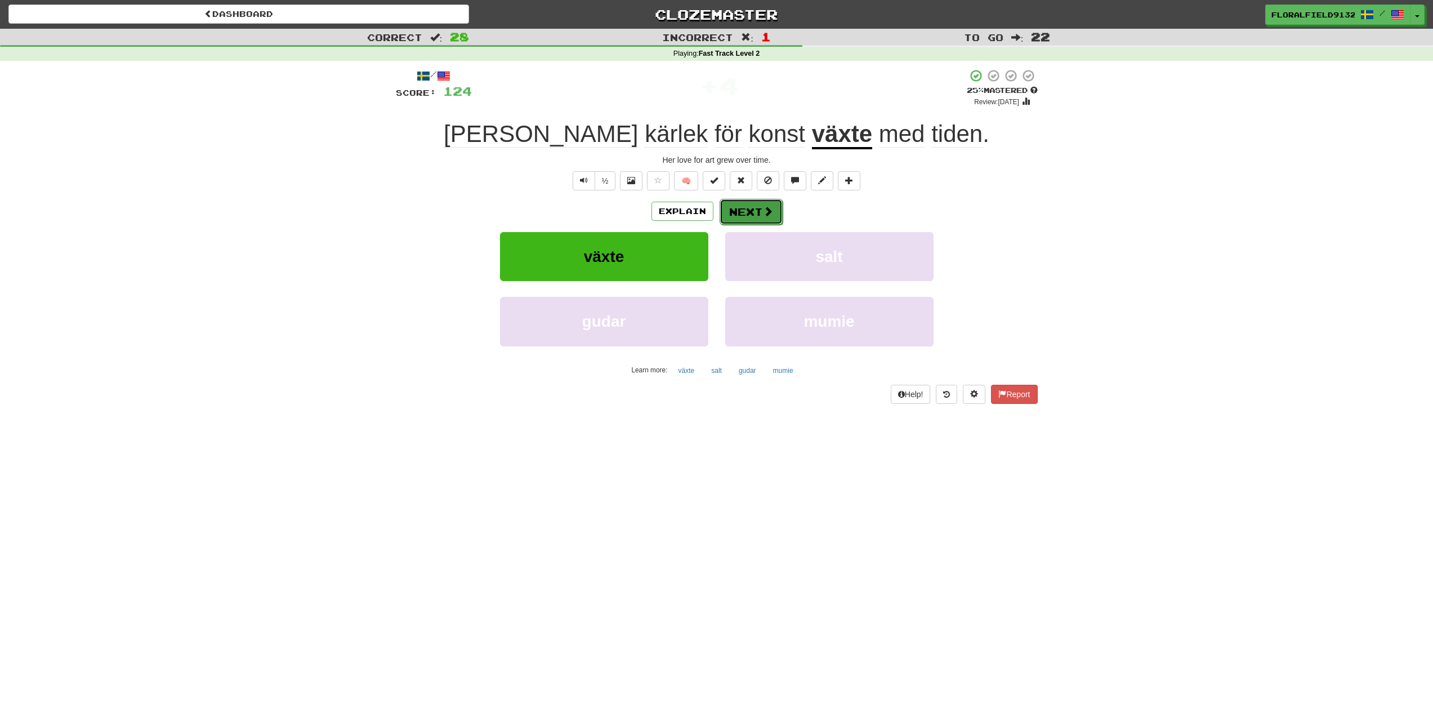
click at [745, 209] on button "Next" at bounding box center [751, 212] width 63 height 26
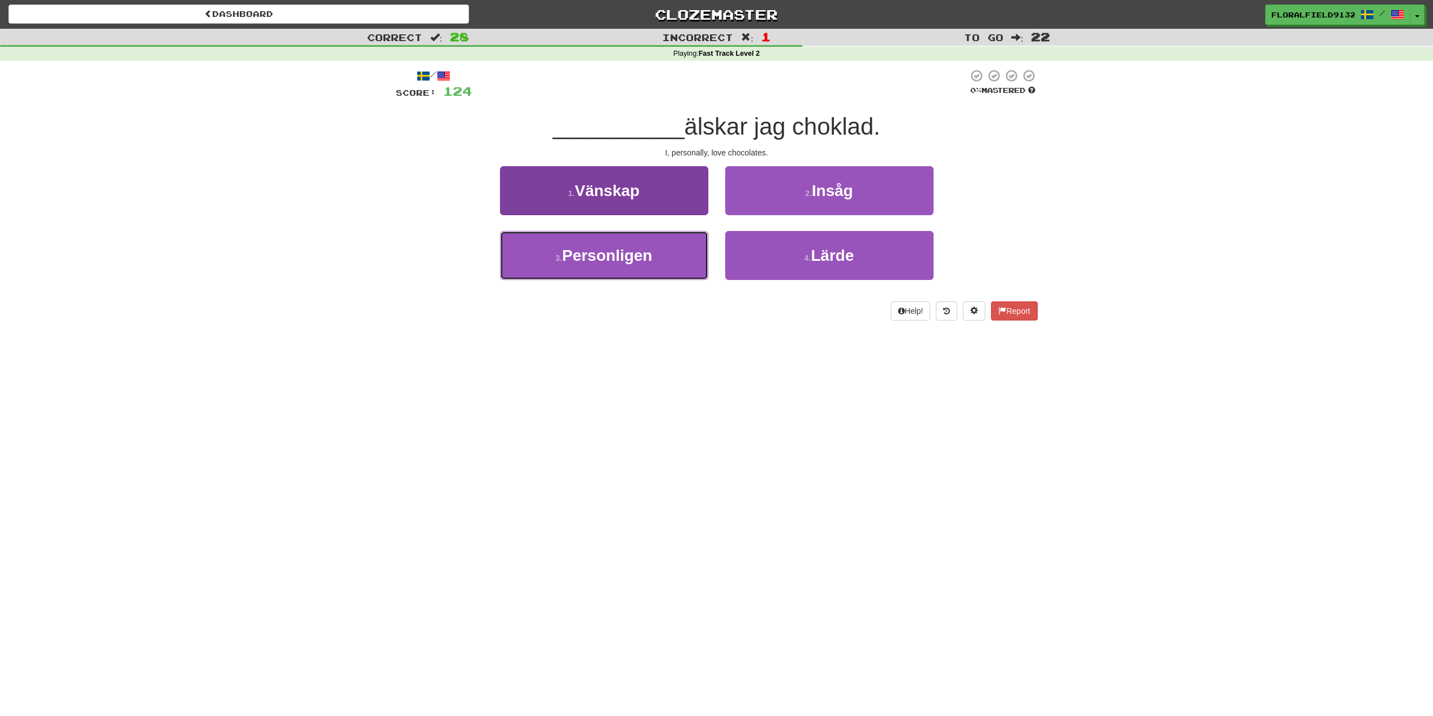
click at [662, 242] on button "3 . Personligen" at bounding box center [604, 255] width 208 height 49
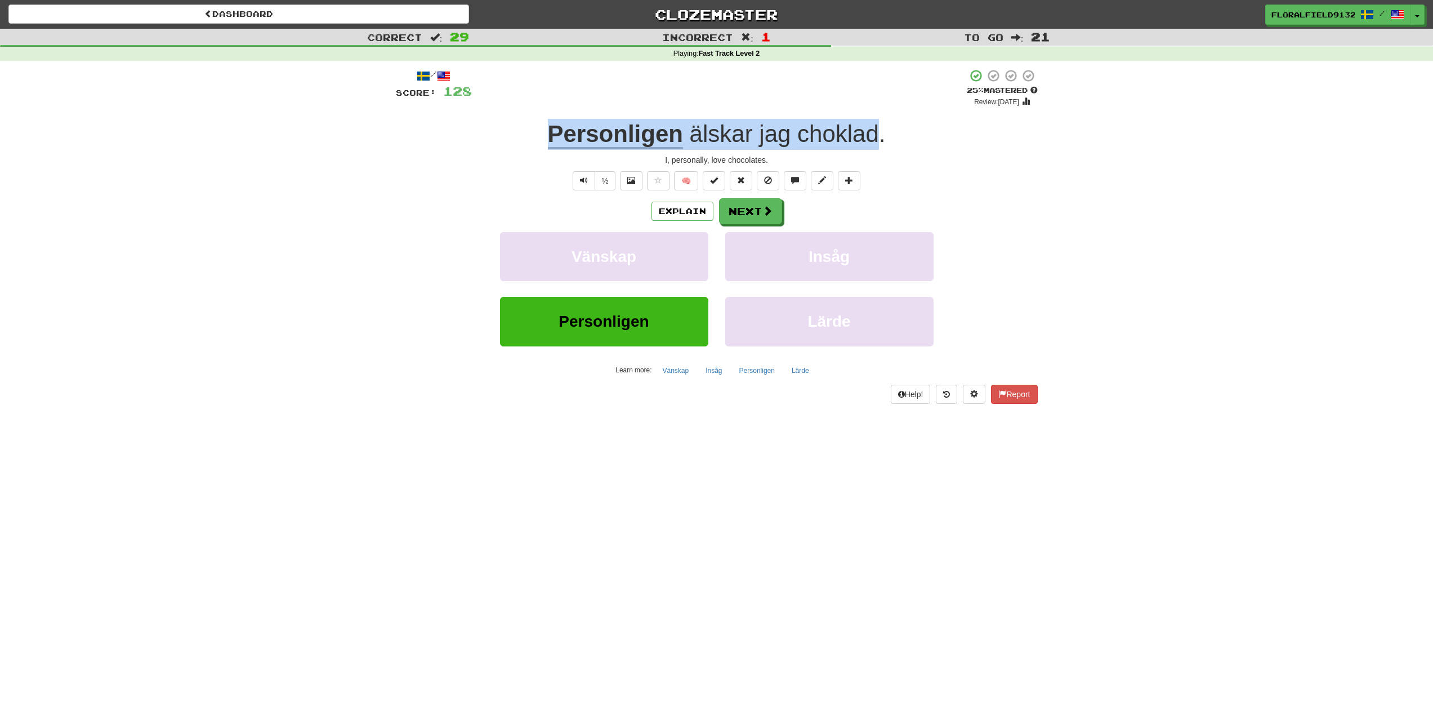
drag, startPoint x: 551, startPoint y: 128, endPoint x: 878, endPoint y: 136, distance: 327.2
click at [878, 136] on div "Personligen älskar jag choklad ." at bounding box center [717, 134] width 642 height 31
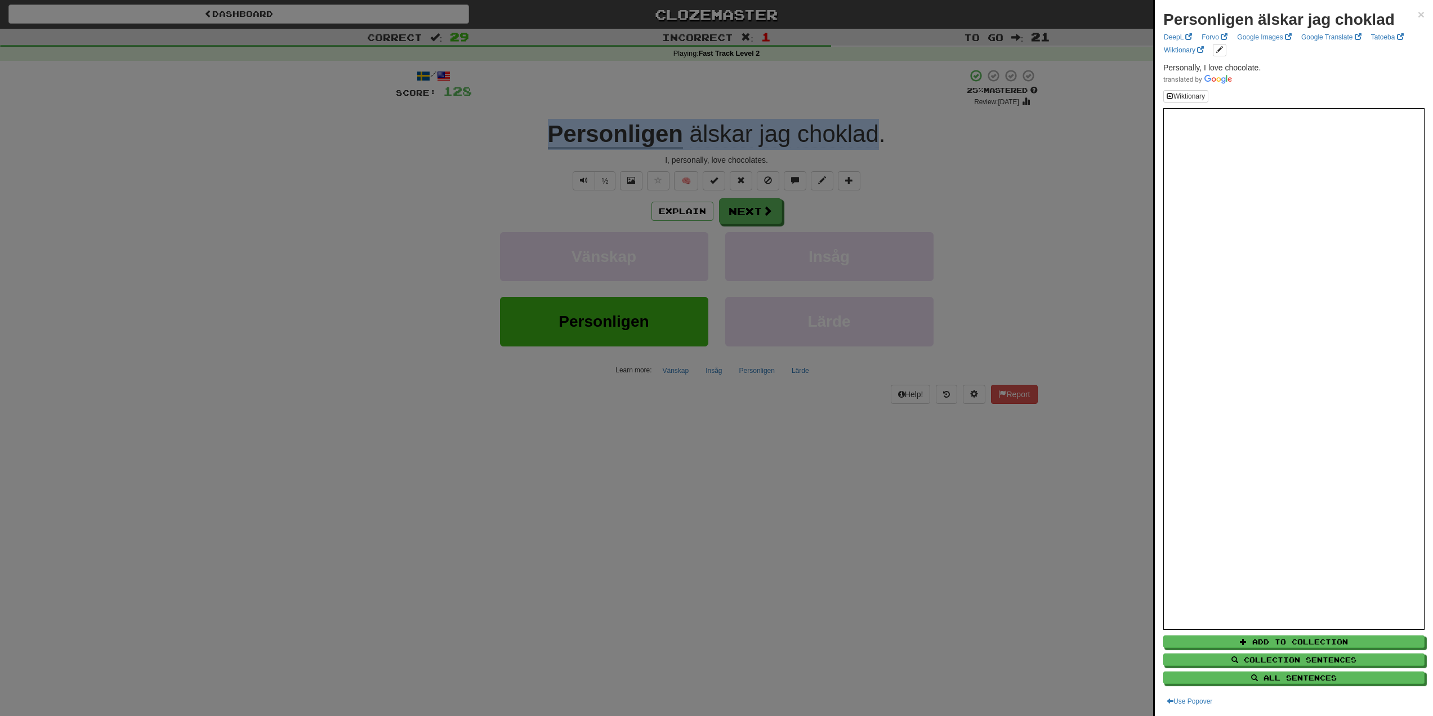
copy div "Personligen älskar jag choklad"
click at [780, 218] on div at bounding box center [716, 358] width 1433 height 716
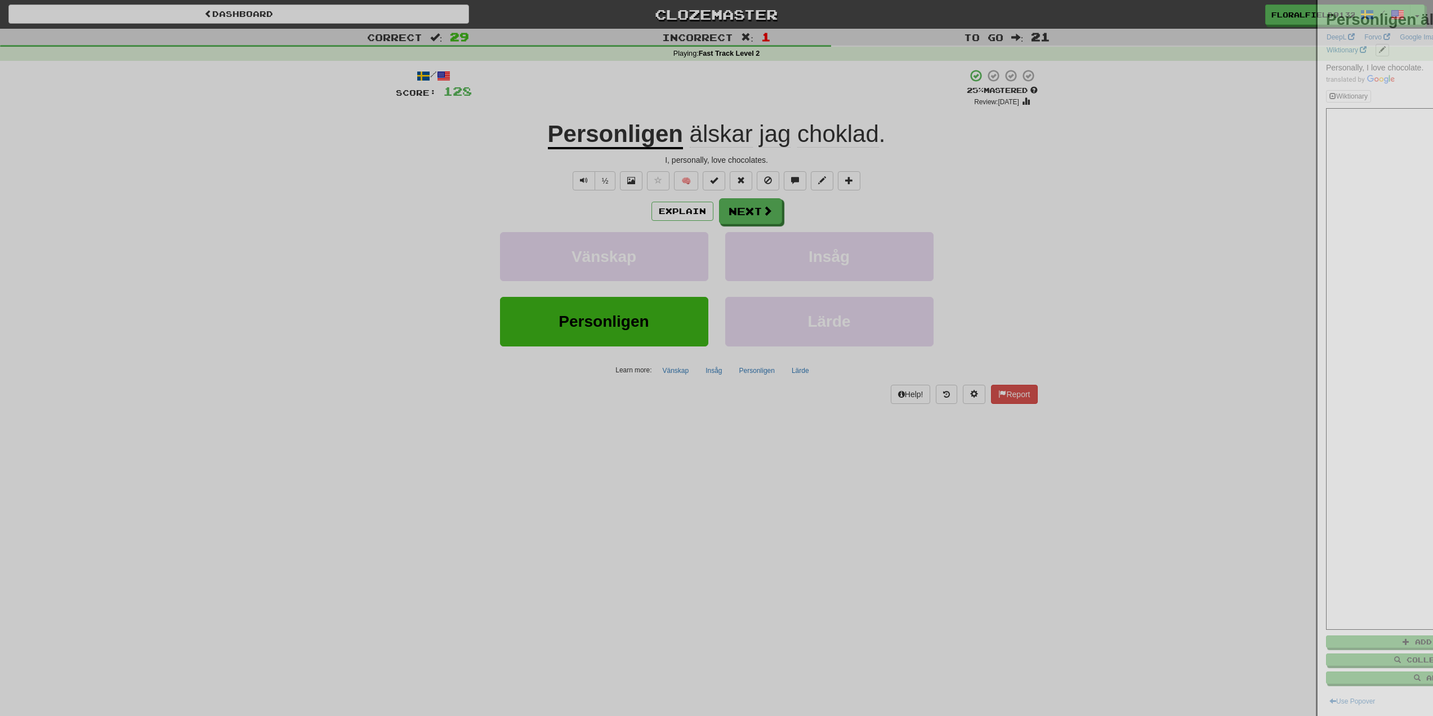
click at [765, 216] on div at bounding box center [716, 358] width 1433 height 716
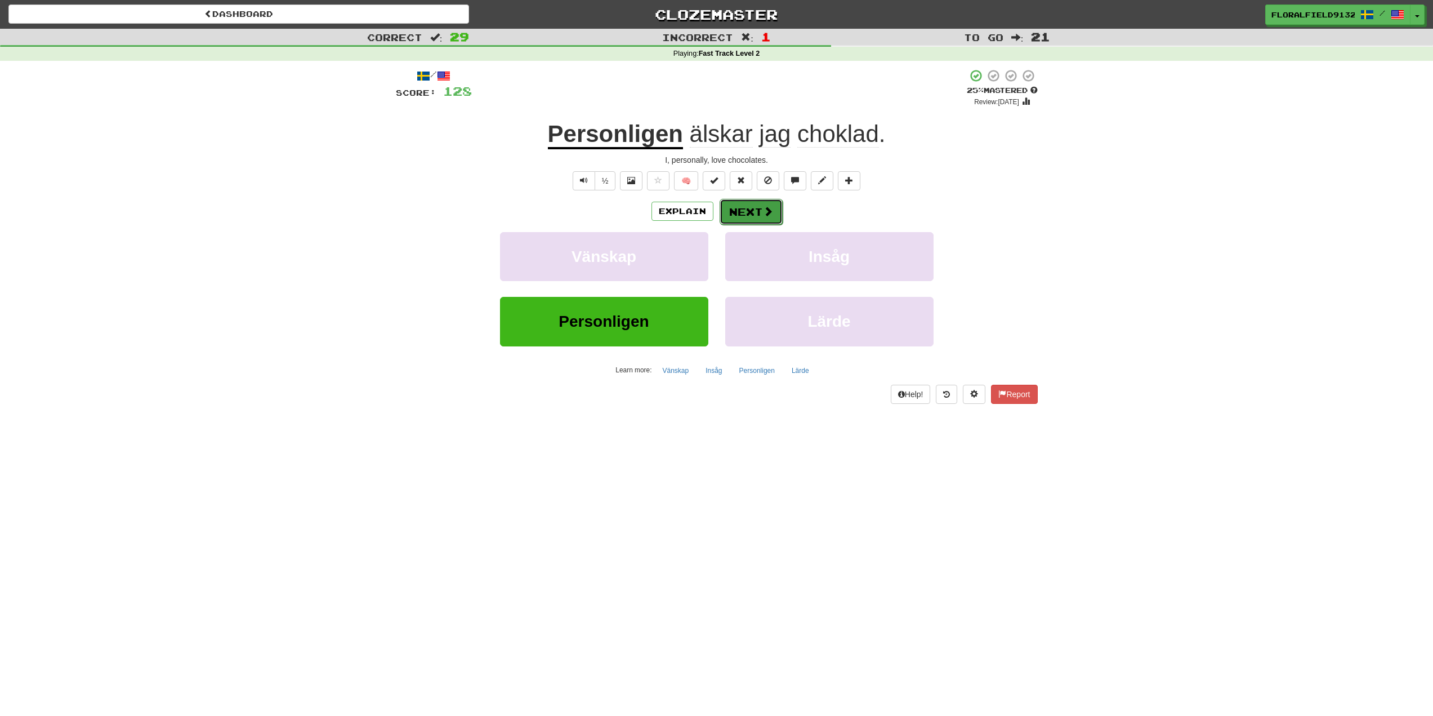
click at [755, 211] on button "Next" at bounding box center [751, 212] width 63 height 26
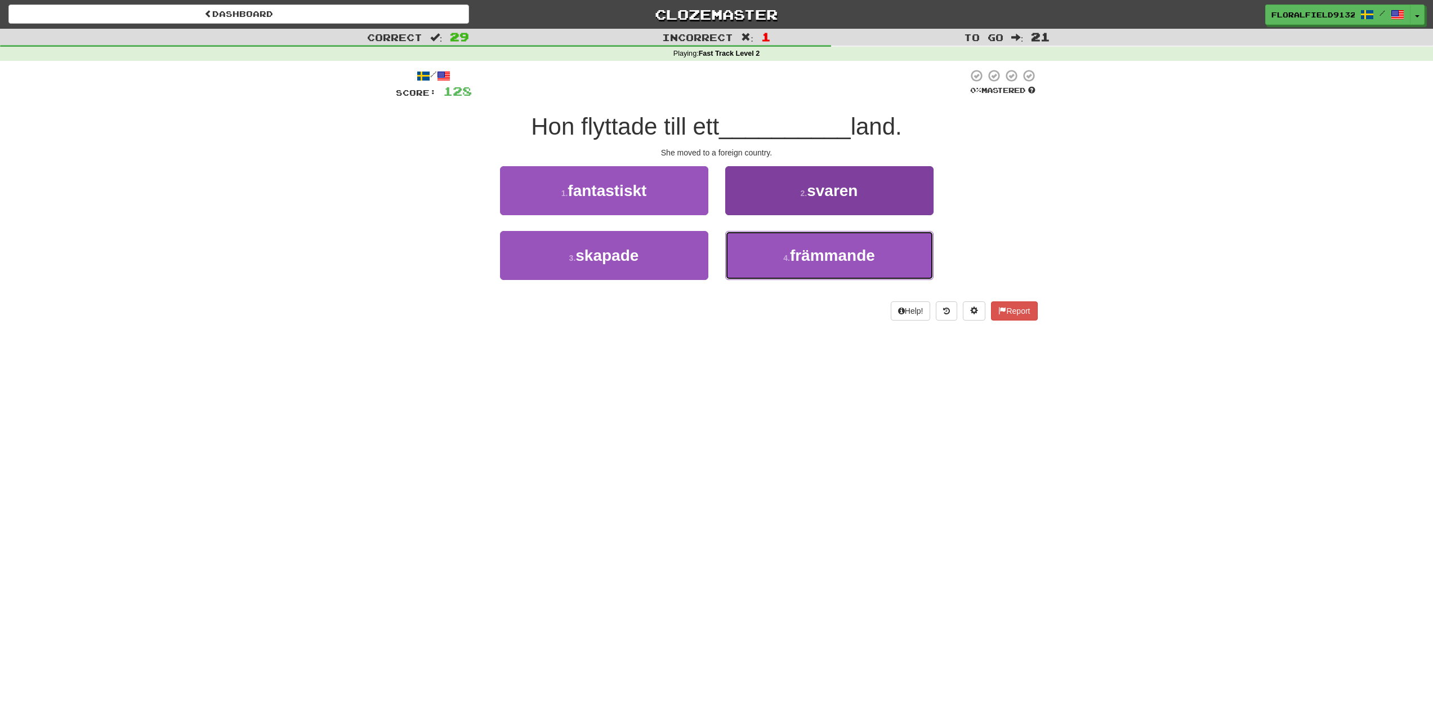
click at [759, 250] on button "4 . främmande" at bounding box center [829, 255] width 208 height 49
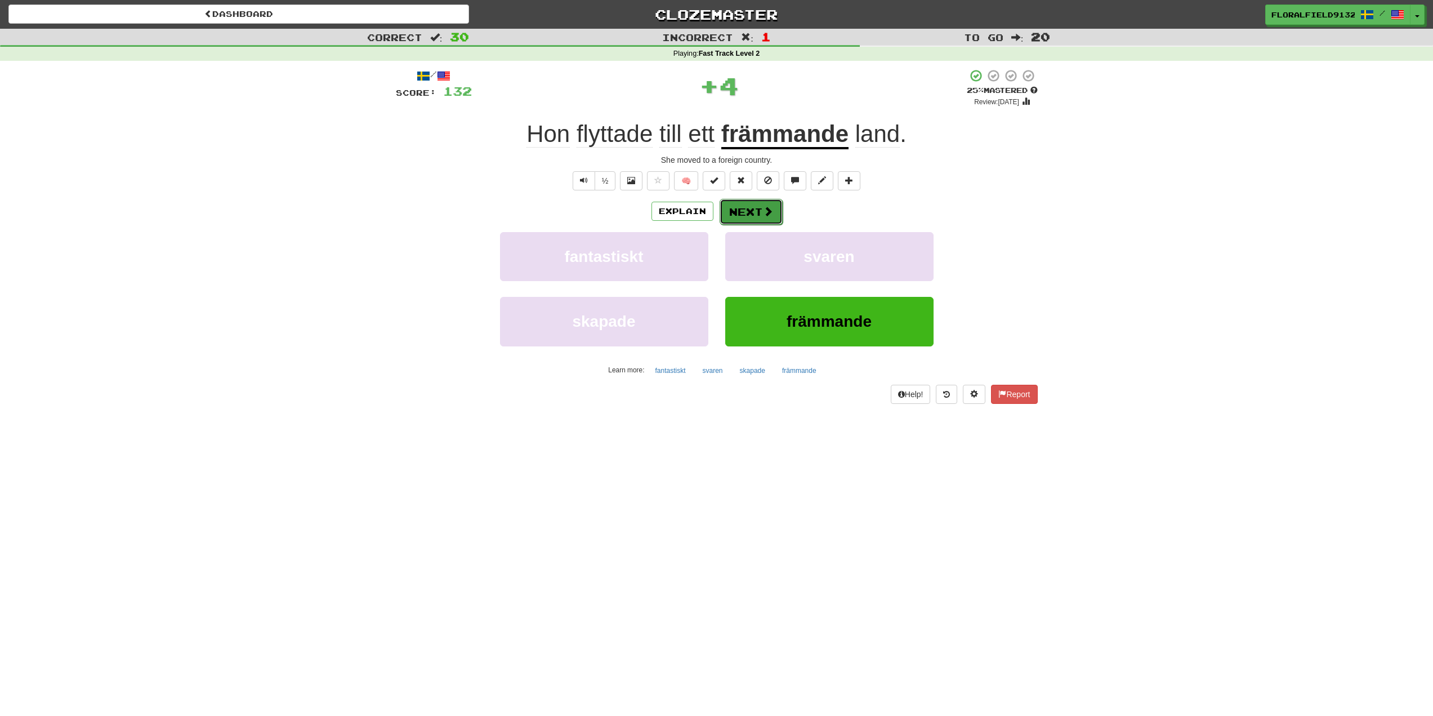
click at [751, 217] on button "Next" at bounding box center [751, 212] width 63 height 26
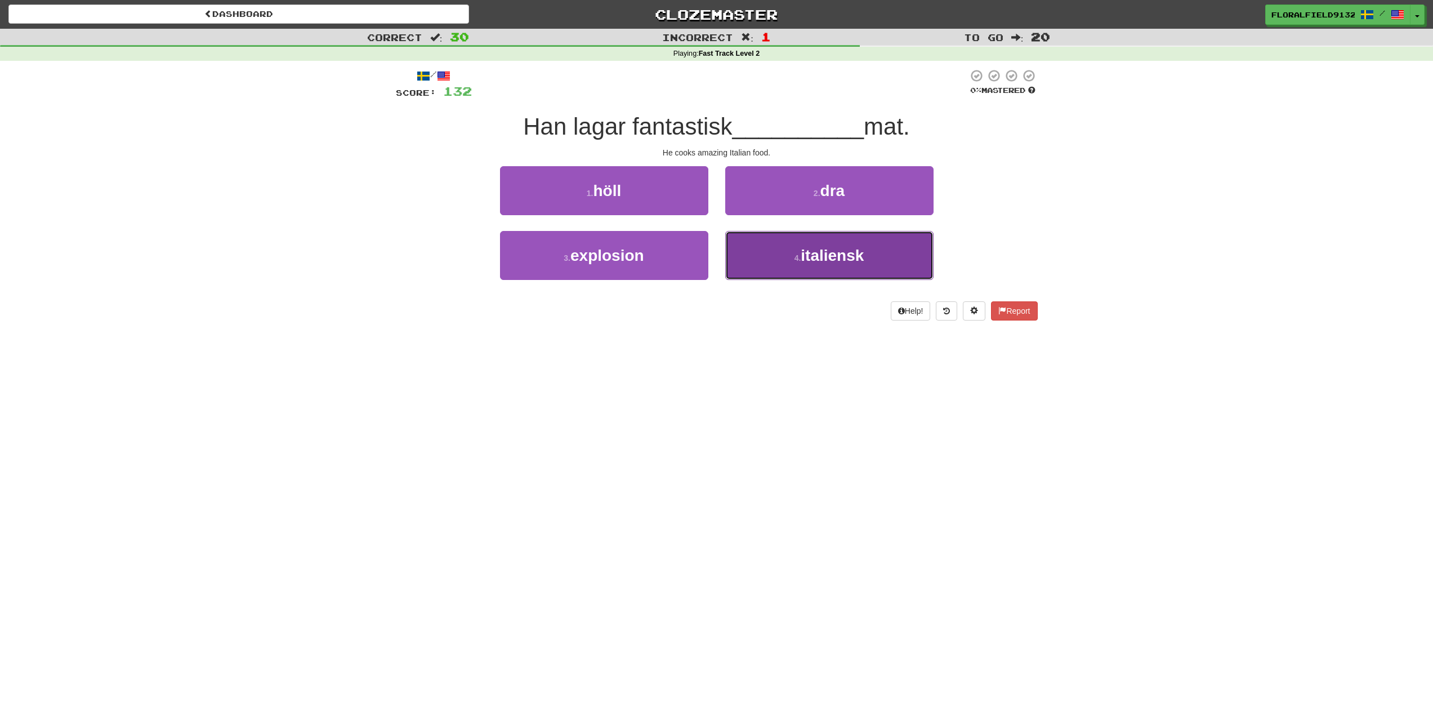
click at [757, 257] on button "4 . italiensk" at bounding box center [829, 255] width 208 height 49
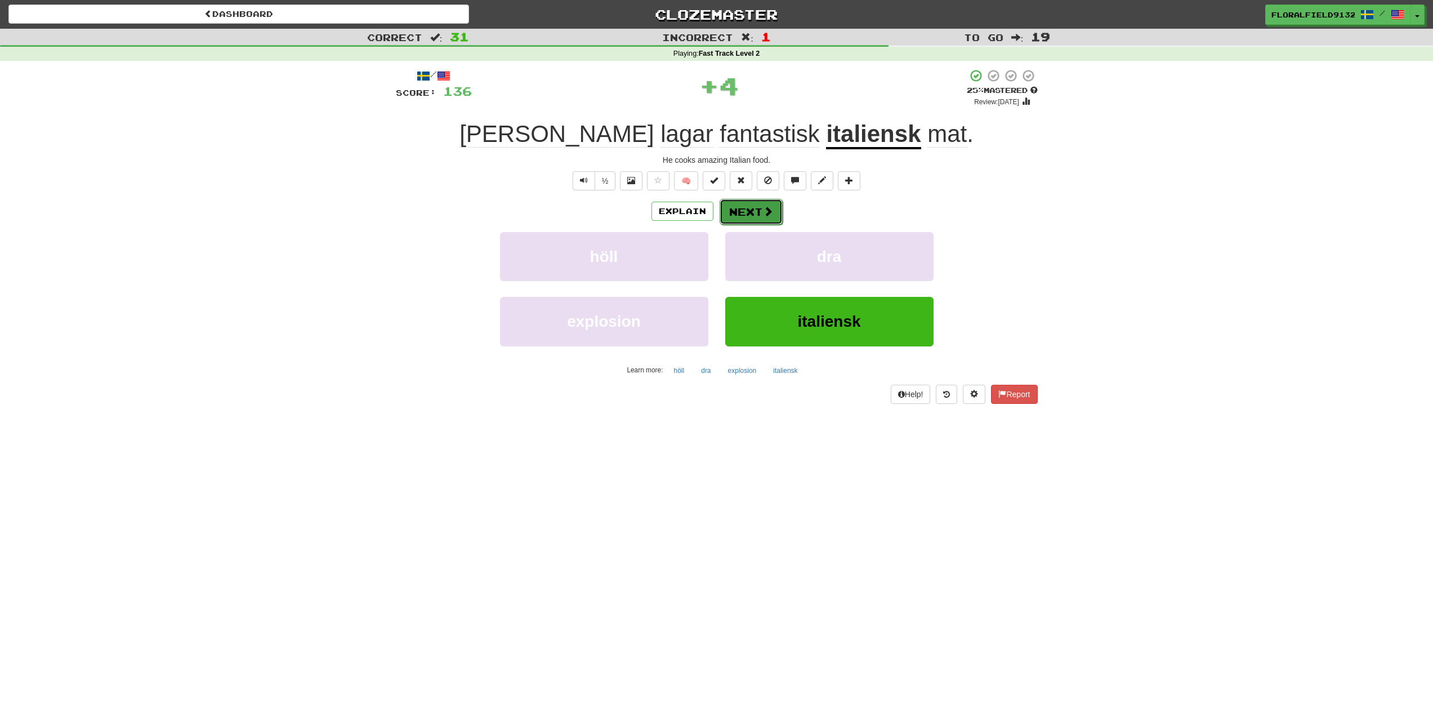
click at [753, 222] on button "Next" at bounding box center [751, 212] width 63 height 26
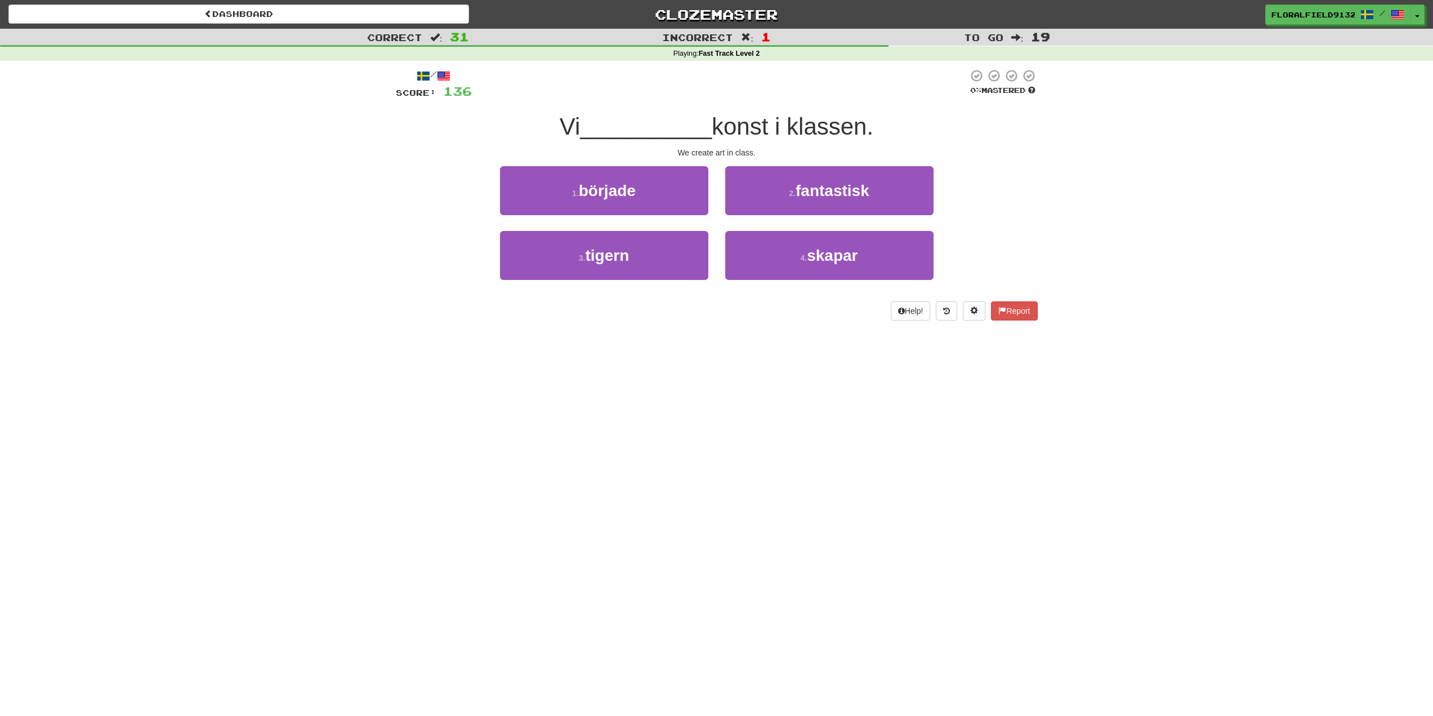
drag, startPoint x: 799, startPoint y: 284, endPoint x: 787, endPoint y: 263, distance: 24.2
click at [798, 283] on div "4 . skapar" at bounding box center [829, 263] width 225 height 65
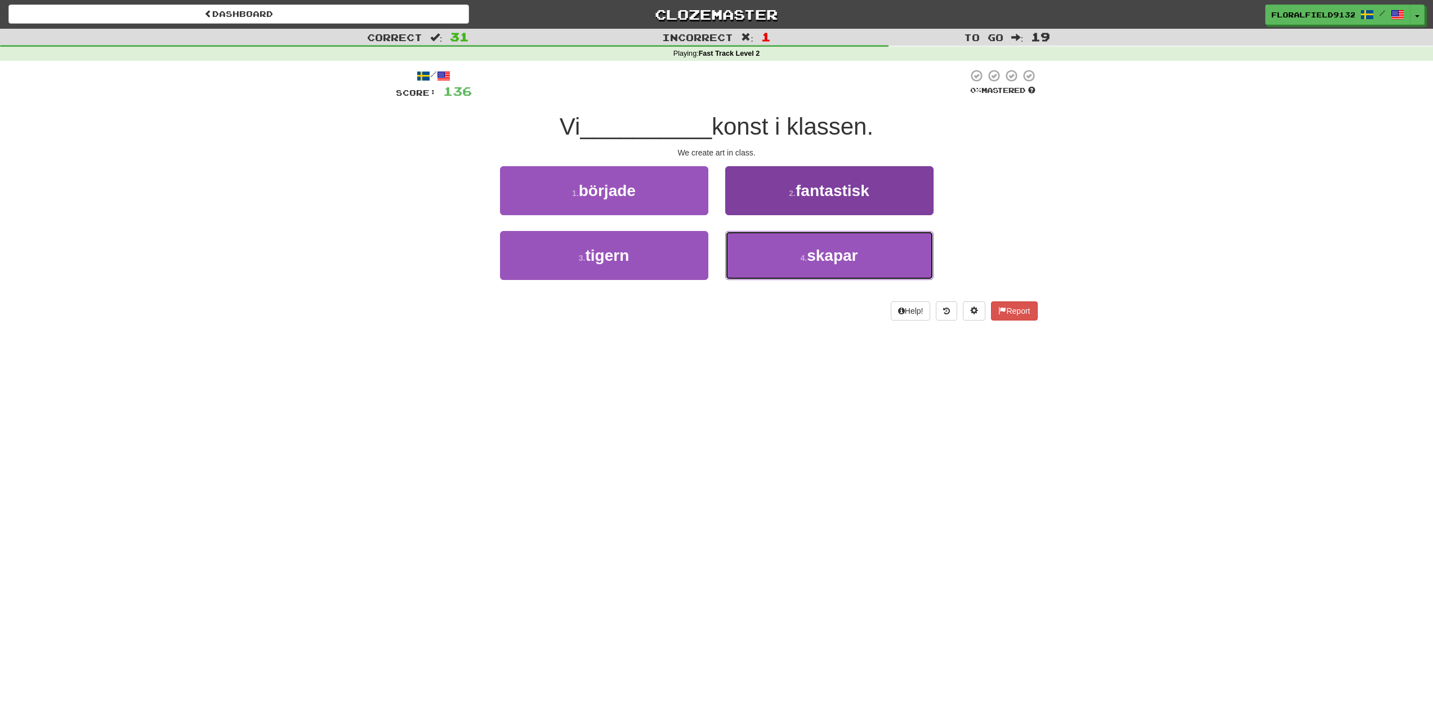
click at [782, 256] on button "4 . skapar" at bounding box center [829, 255] width 208 height 49
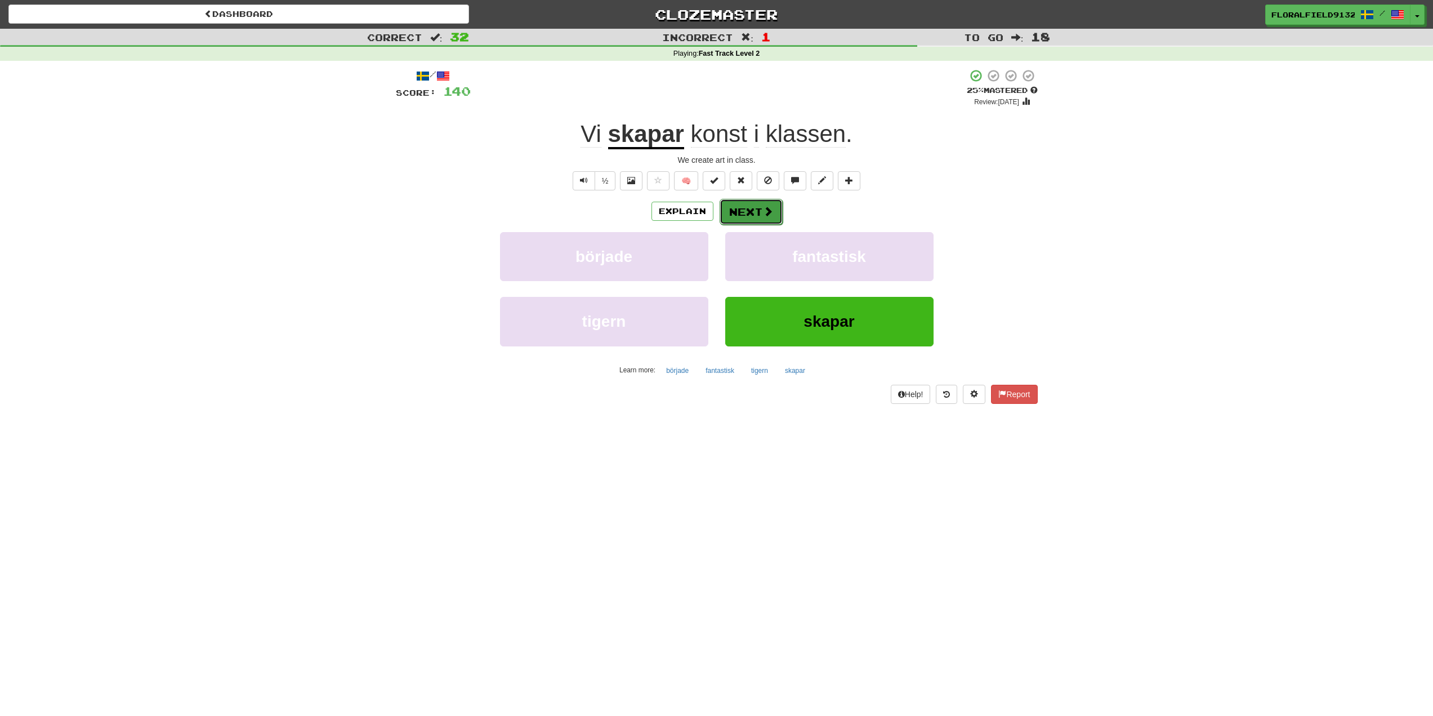
click at [759, 216] on button "Next" at bounding box center [751, 212] width 63 height 26
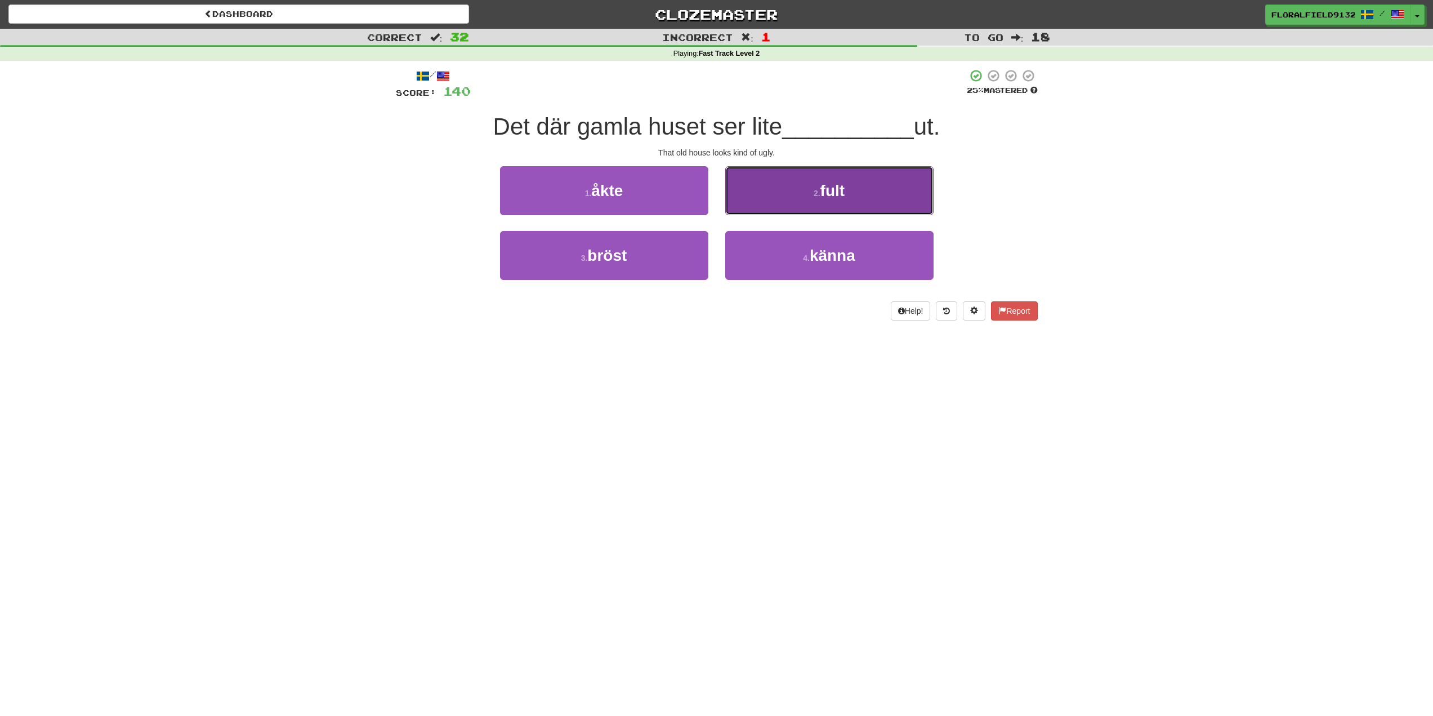
click at [764, 194] on button "2 . fult" at bounding box center [829, 190] width 208 height 49
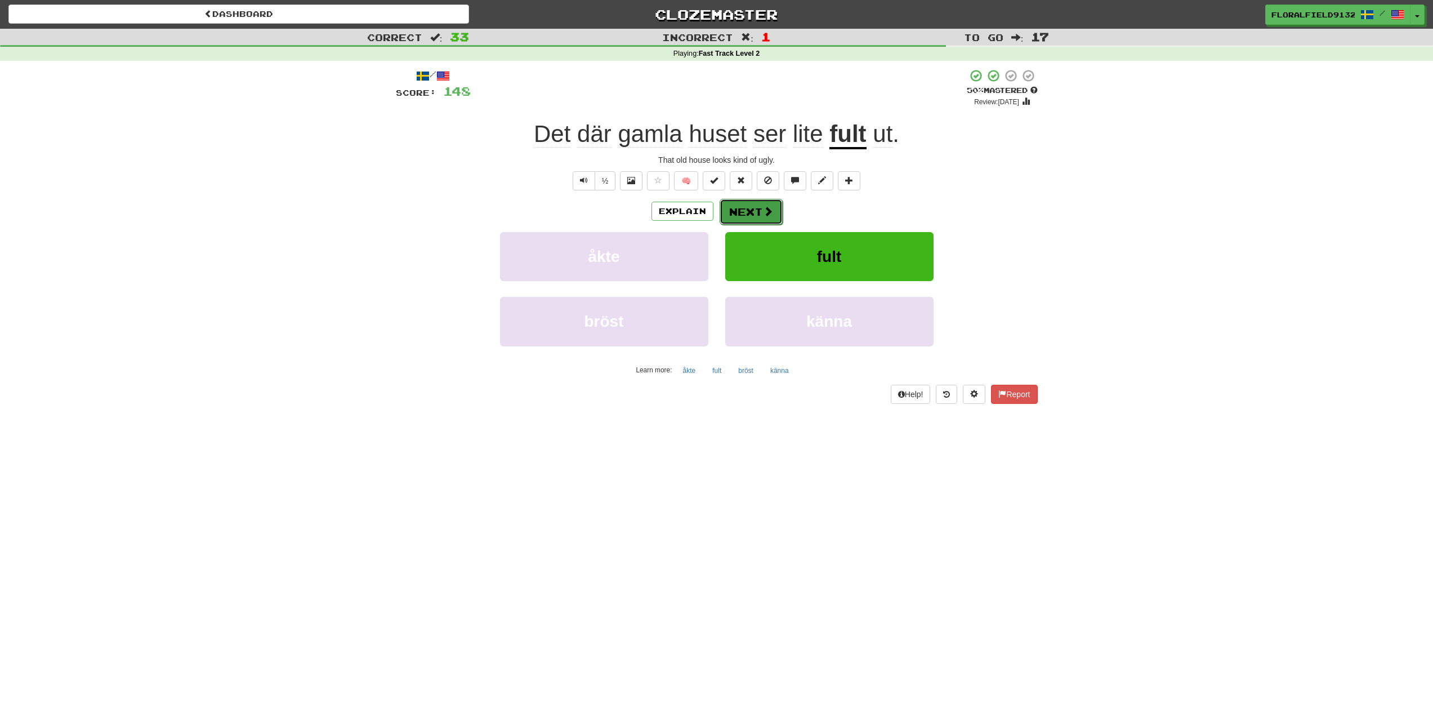
click at [756, 218] on button "Next" at bounding box center [751, 212] width 63 height 26
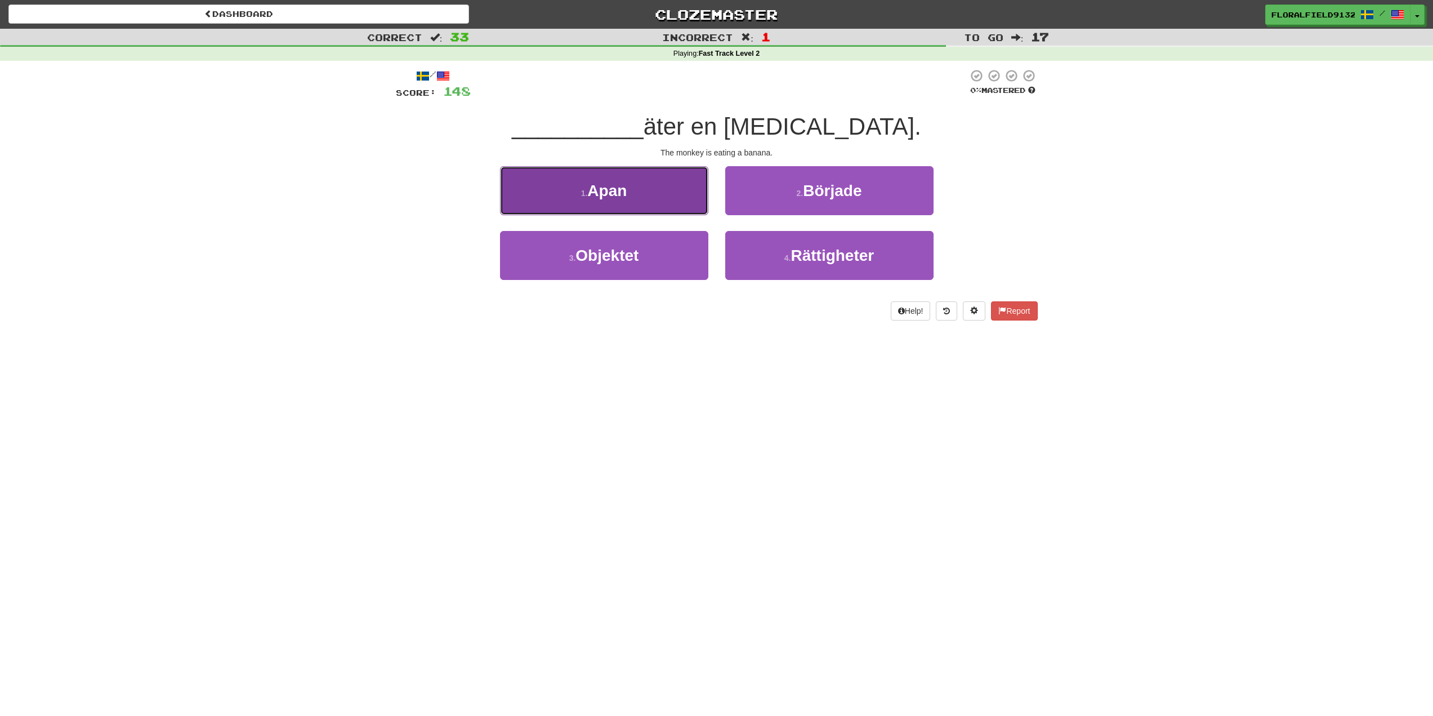
click at [642, 186] on button "1 . Apan" at bounding box center [604, 190] width 208 height 49
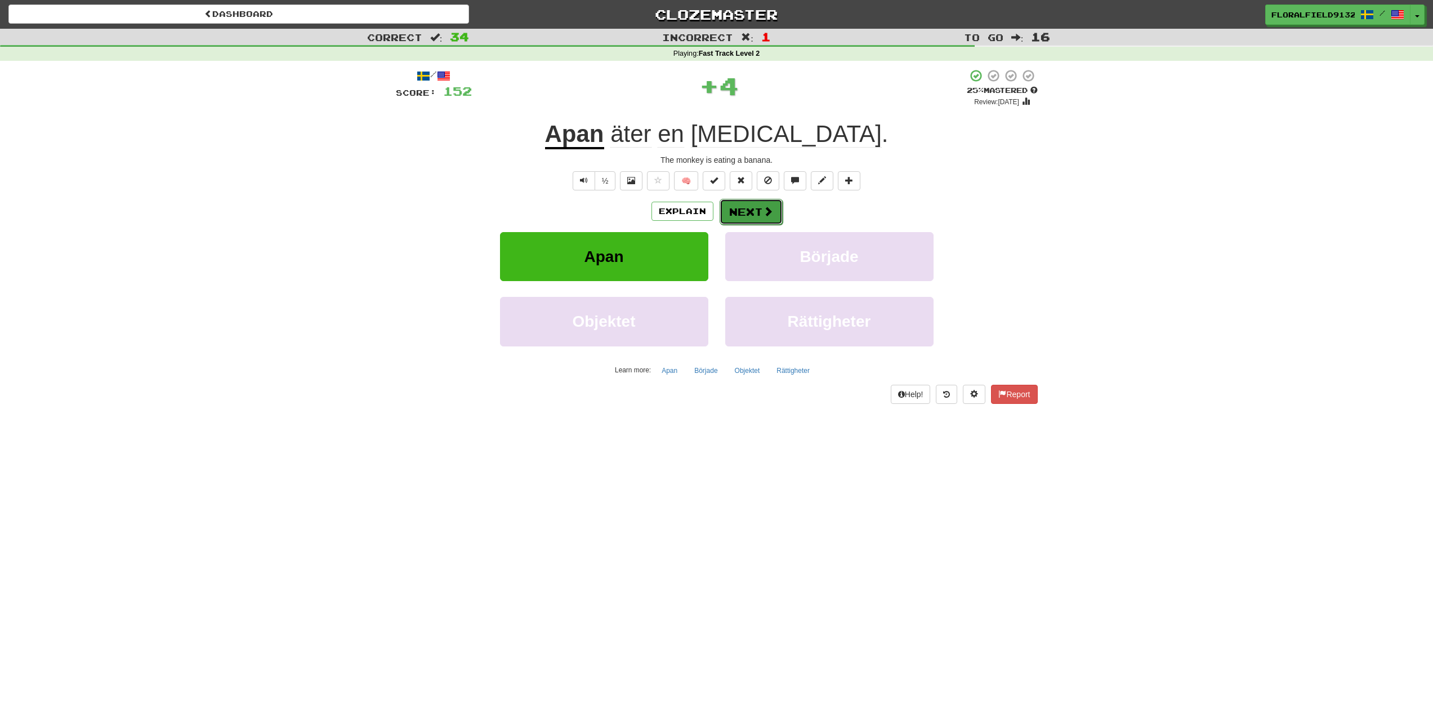
click at [749, 211] on button "Next" at bounding box center [751, 212] width 63 height 26
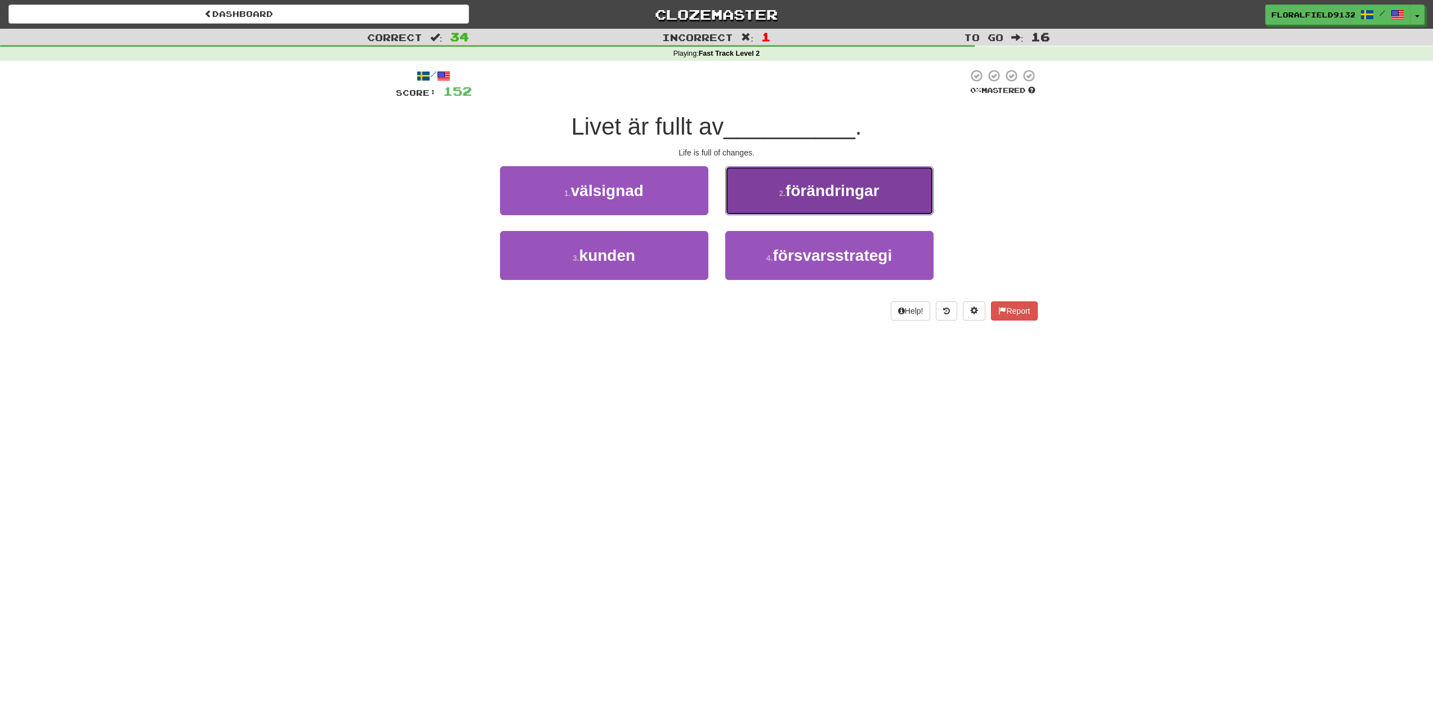
click at [760, 191] on button "2 . förändringar" at bounding box center [829, 190] width 208 height 49
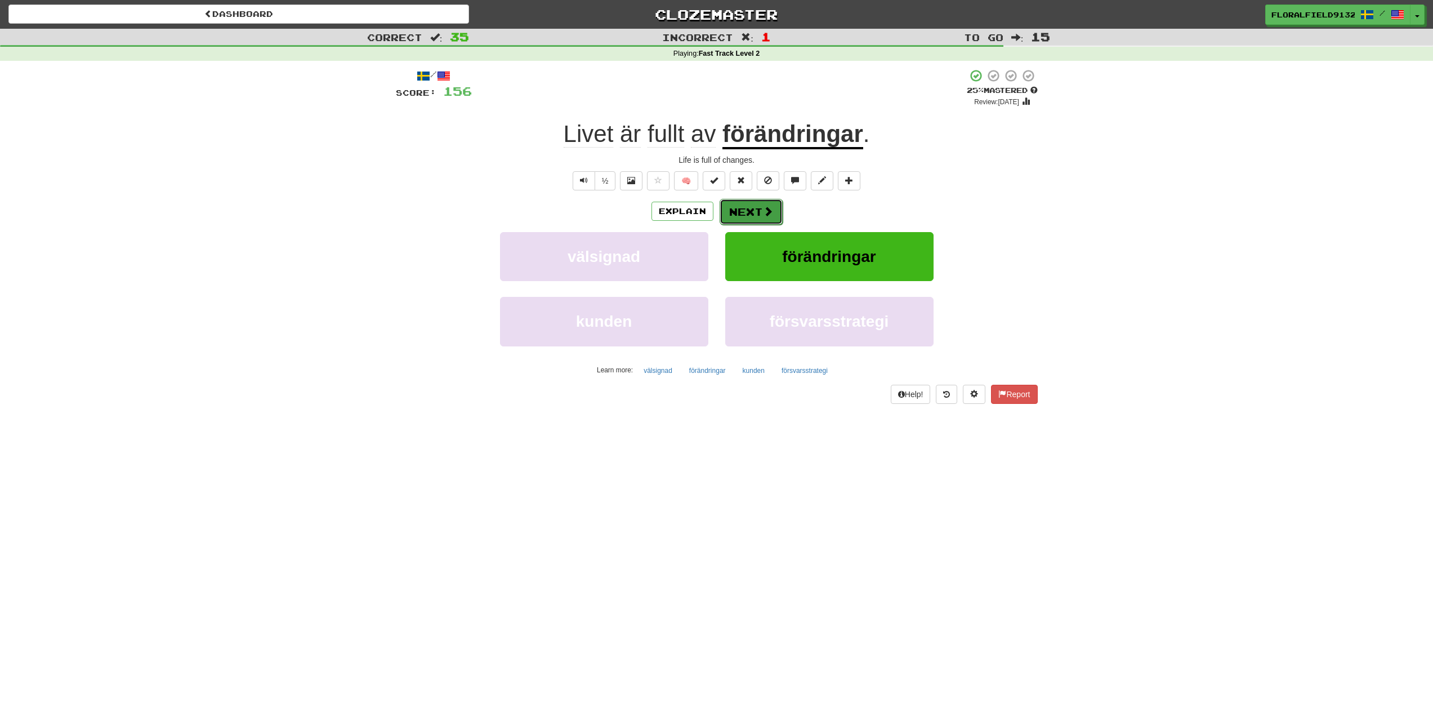
click at [756, 204] on button "Next" at bounding box center [751, 212] width 63 height 26
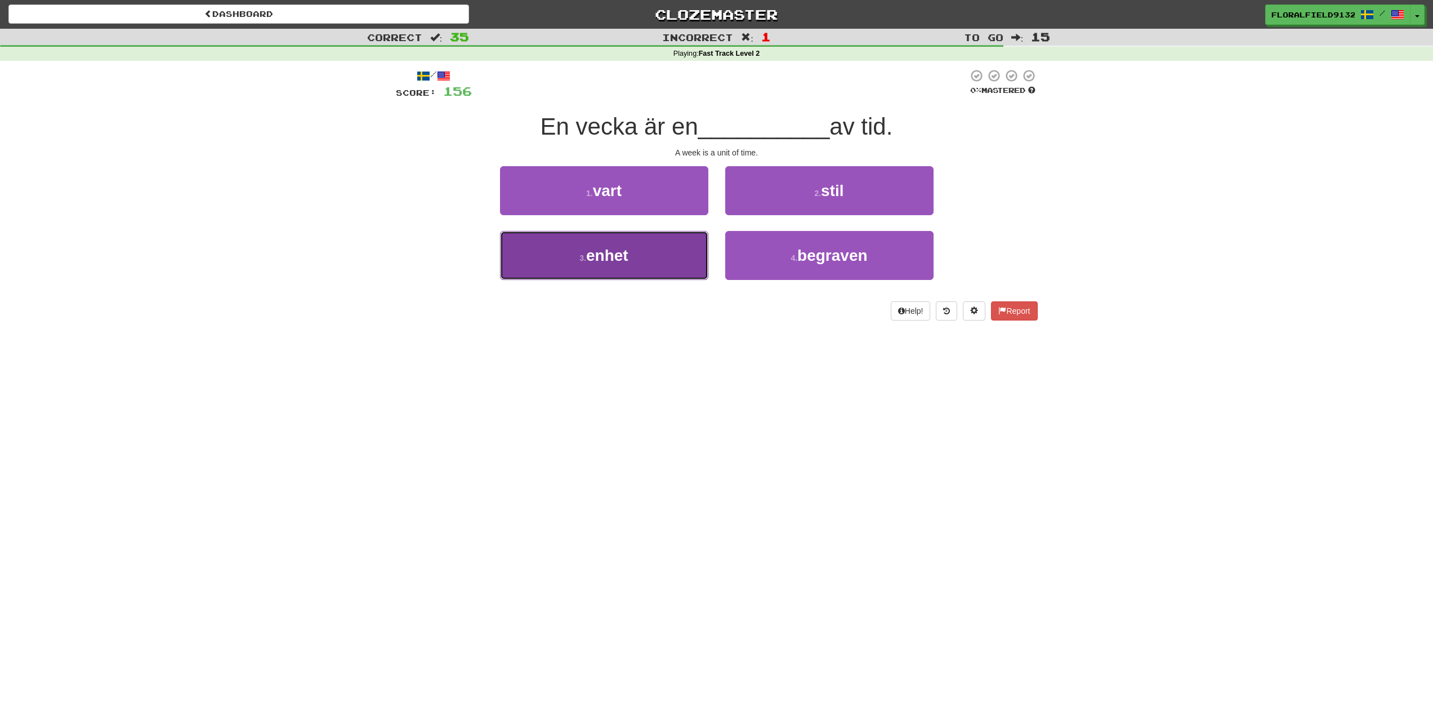
click at [681, 268] on button "3 . enhet" at bounding box center [604, 255] width 208 height 49
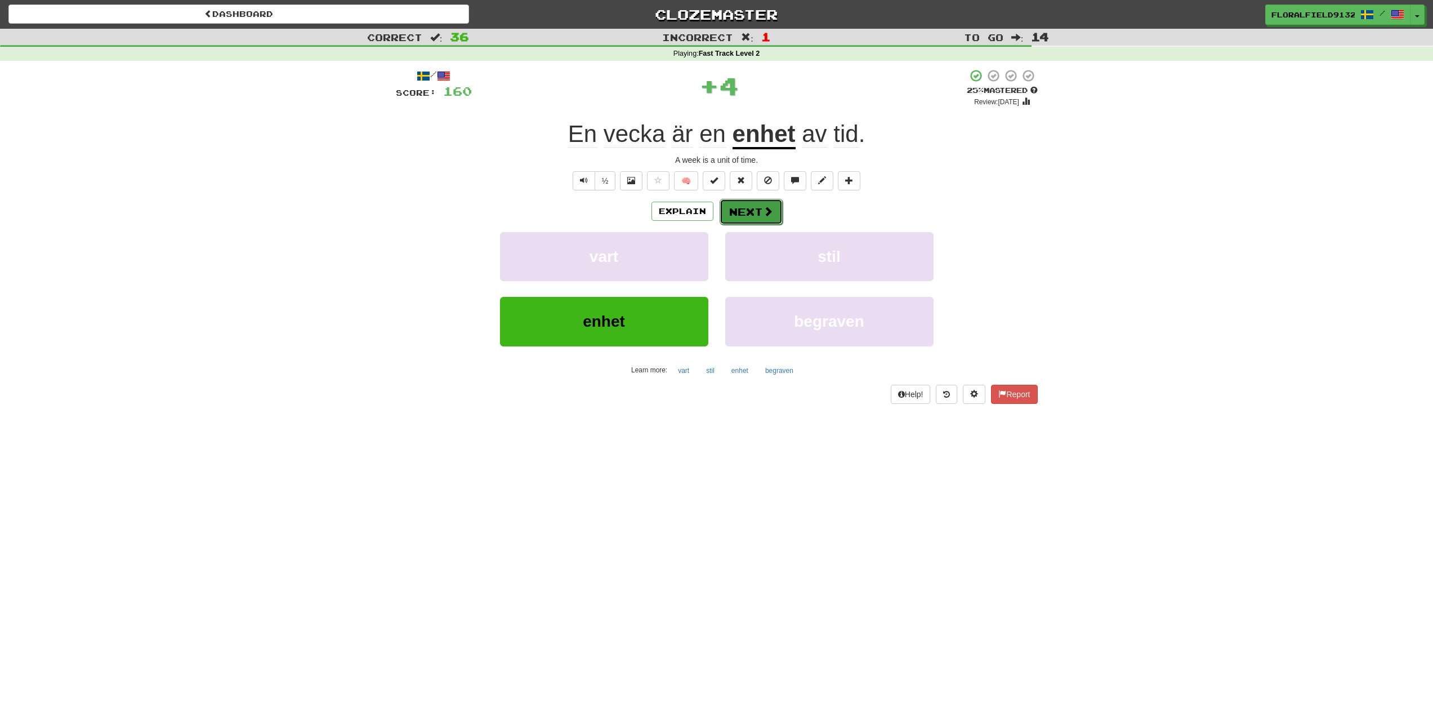
click at [758, 218] on button "Next" at bounding box center [751, 212] width 63 height 26
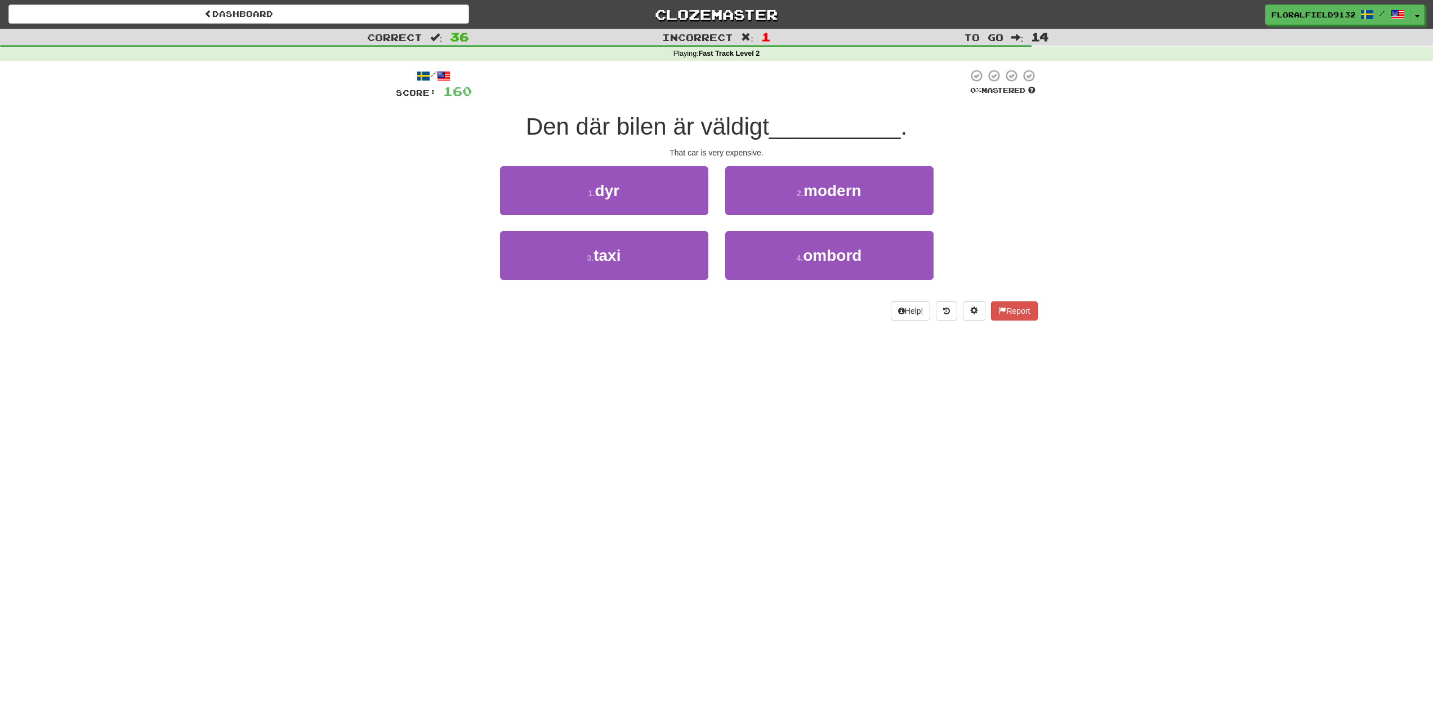
click at [617, 158] on div "/ Score: 160 0 % Mastered Den där bilen är väldigt __________ . That car is ver…" at bounding box center [717, 195] width 642 height 252
click at [623, 181] on button "1 . dyr" at bounding box center [604, 190] width 208 height 49
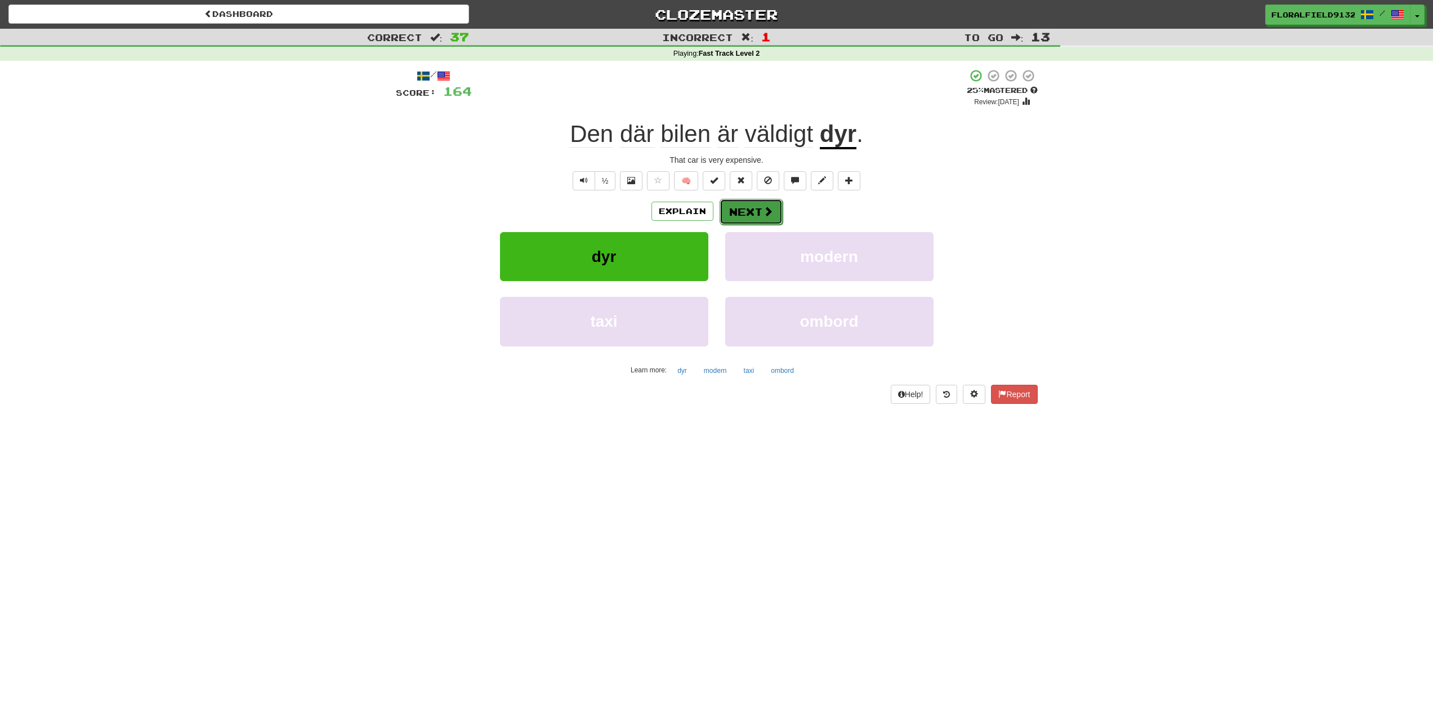
click at [744, 203] on button "Next" at bounding box center [751, 212] width 63 height 26
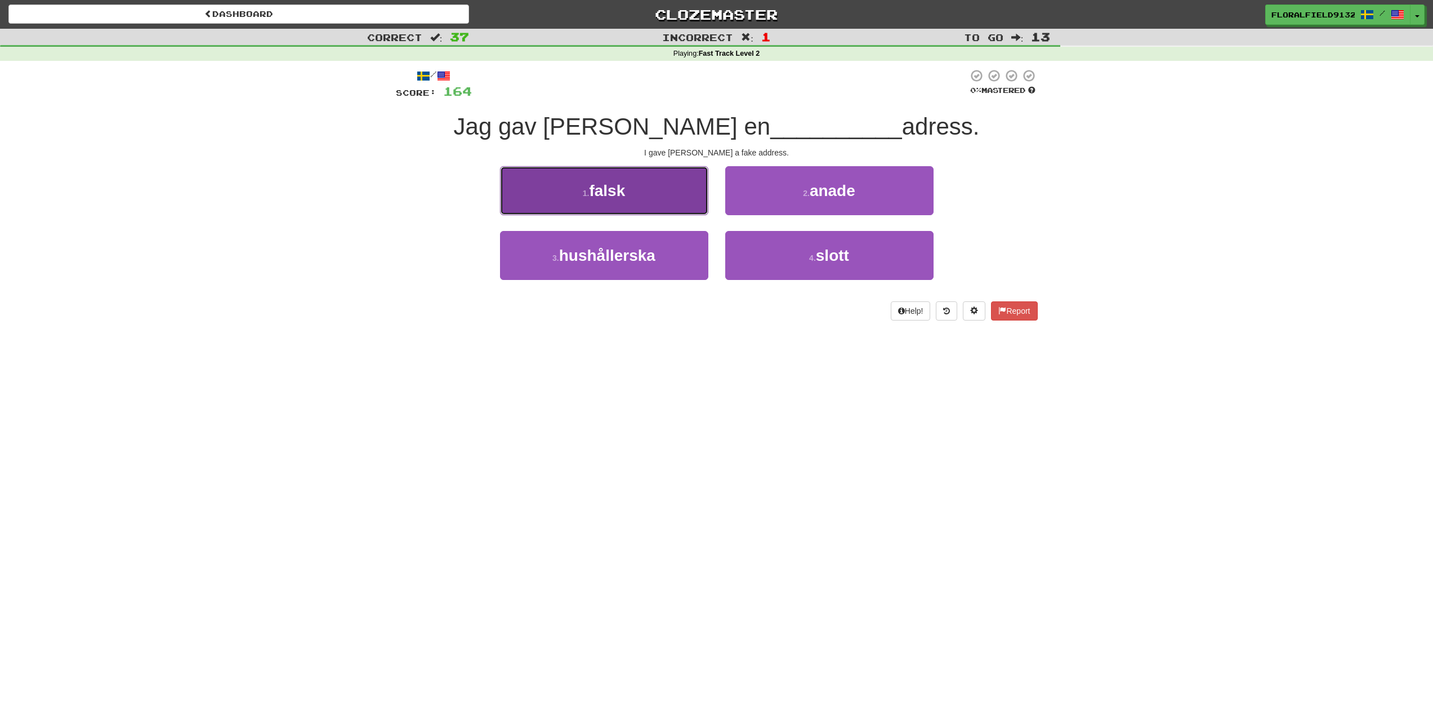
click at [671, 204] on button "1 . falsk" at bounding box center [604, 190] width 208 height 49
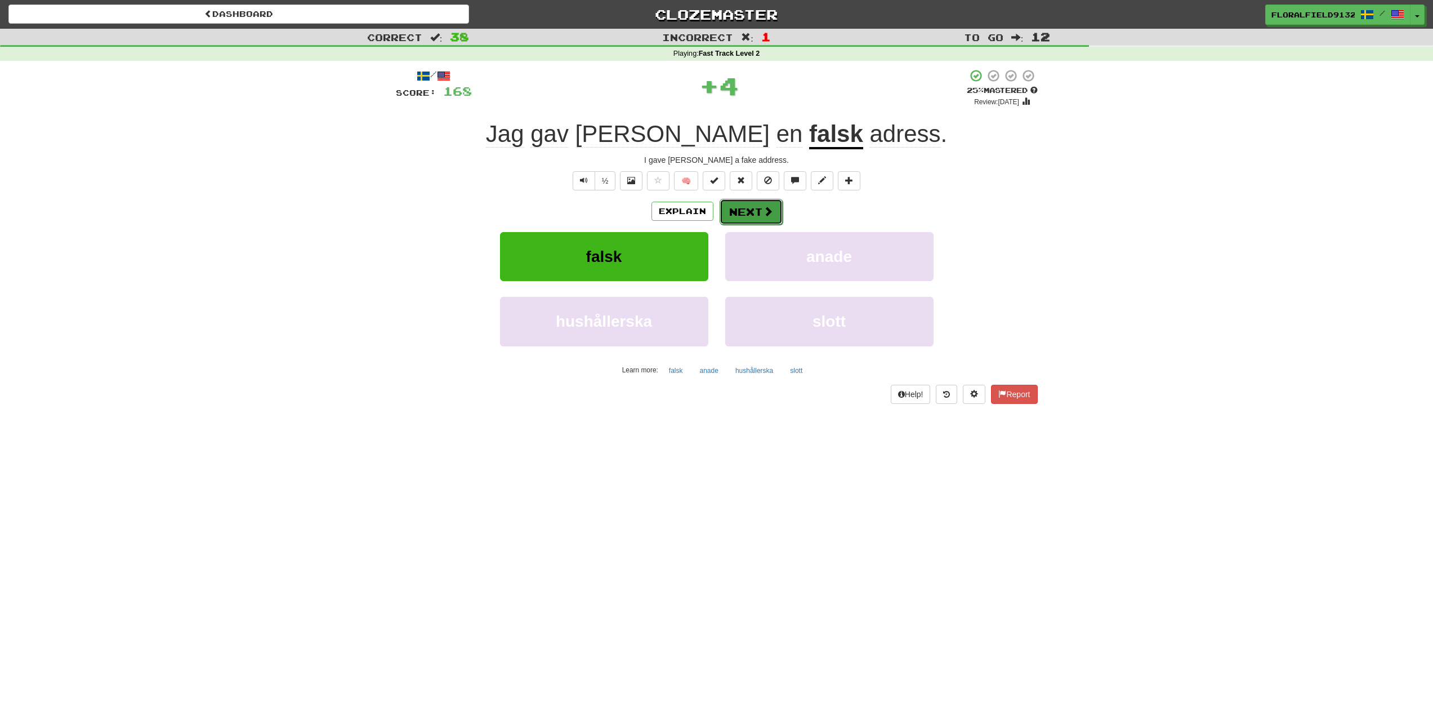
click at [741, 208] on button "Next" at bounding box center [751, 212] width 63 height 26
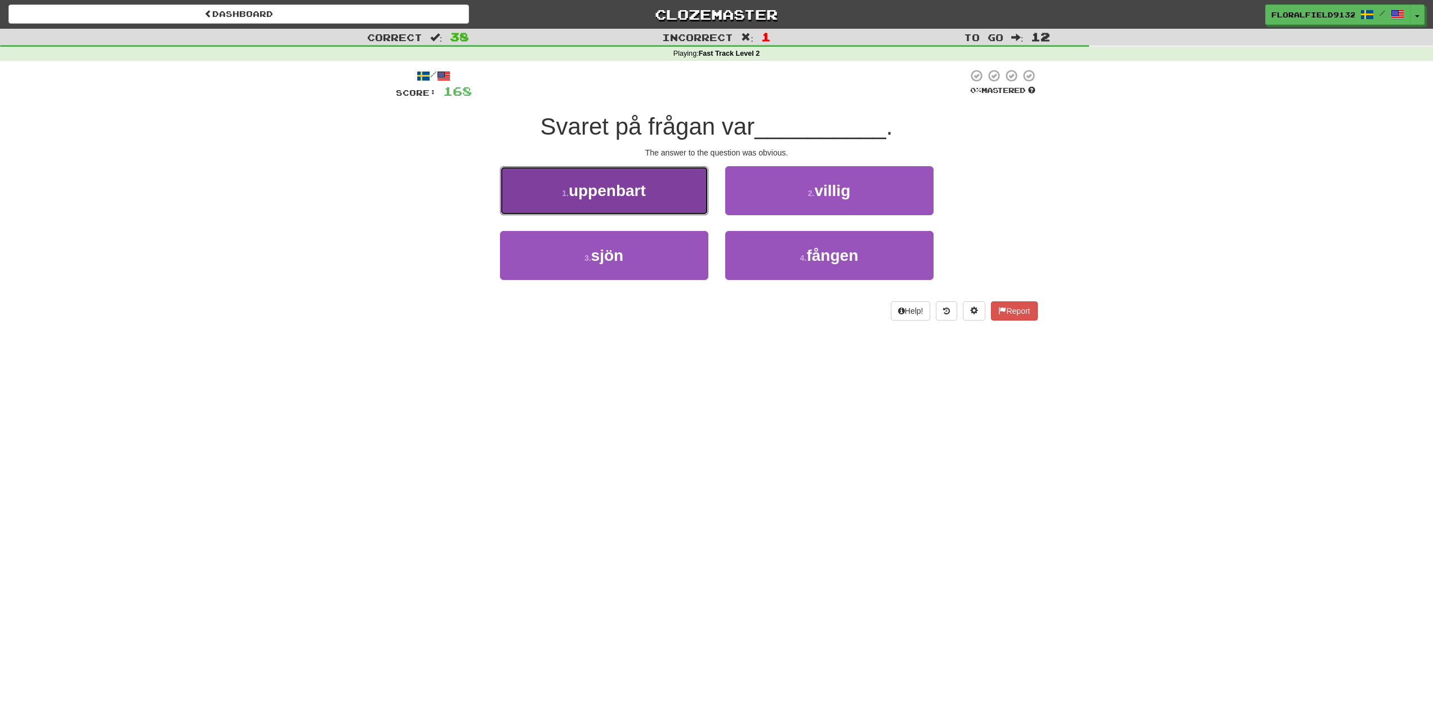
click at [674, 198] on button "1 . uppenbart" at bounding box center [604, 190] width 208 height 49
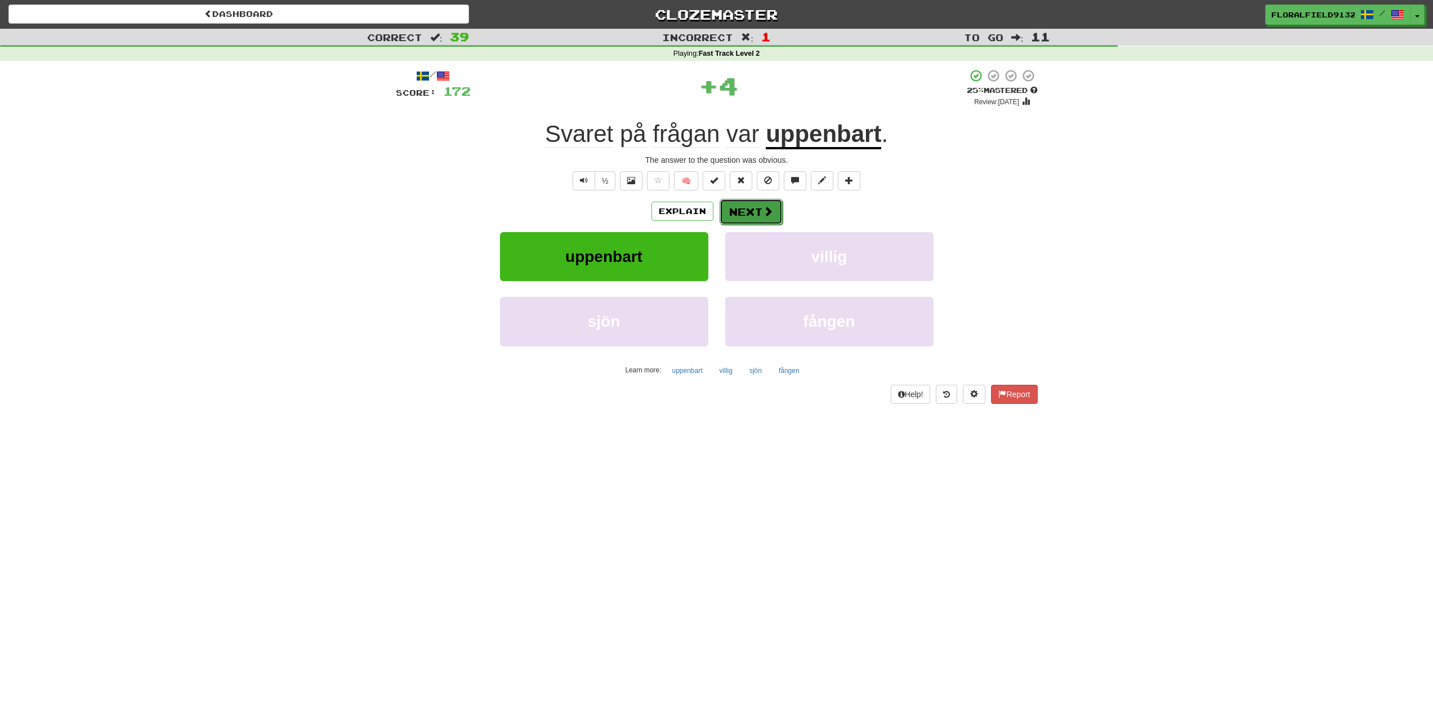
click at [755, 207] on button "Next" at bounding box center [751, 212] width 63 height 26
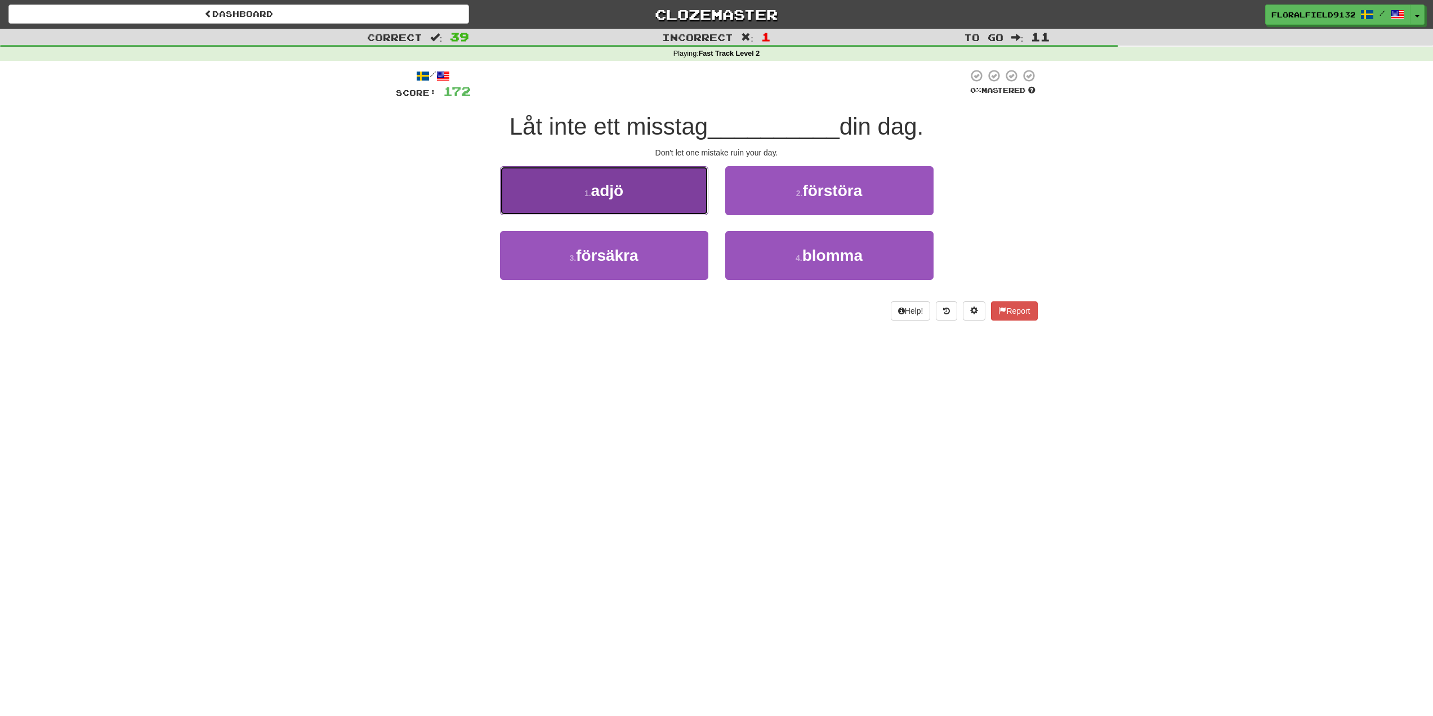
click at [669, 207] on button "1 . adjö" at bounding box center [604, 190] width 208 height 49
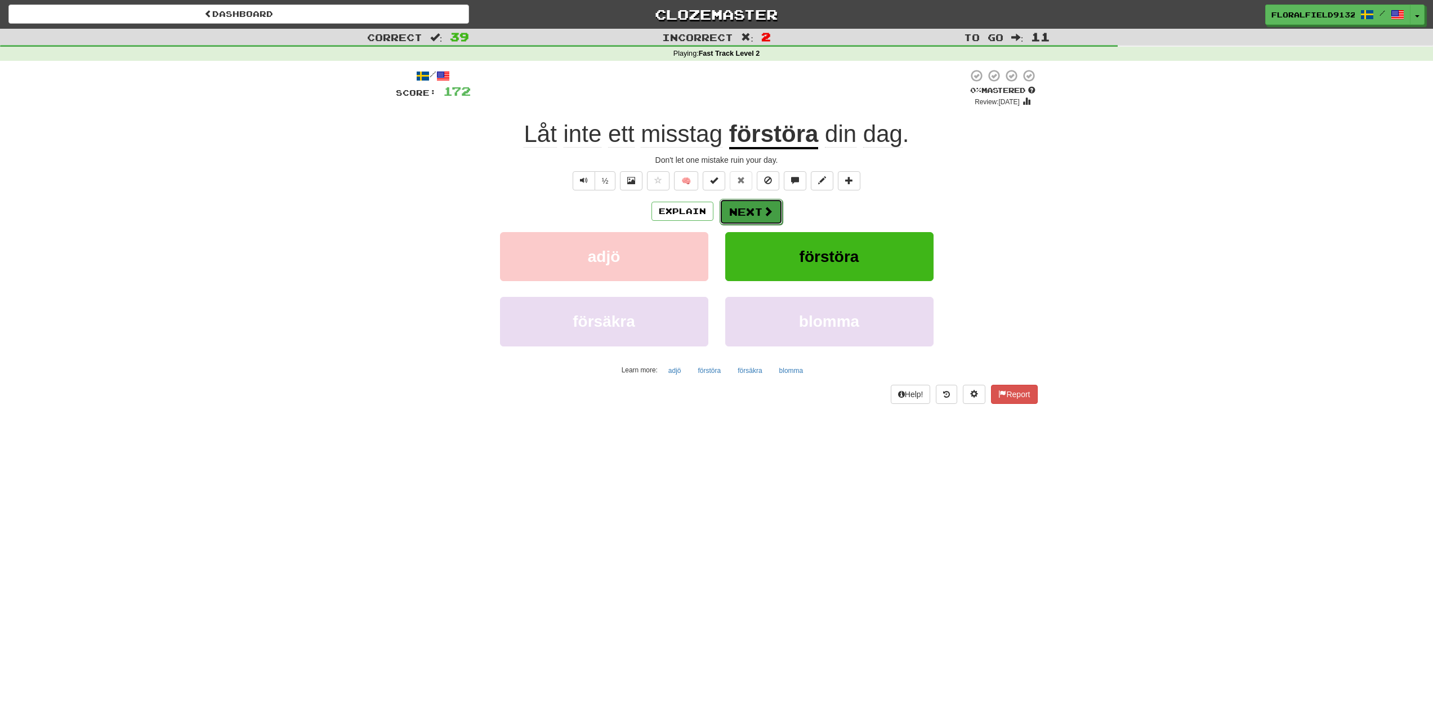
click at [763, 215] on span at bounding box center [768, 211] width 10 height 10
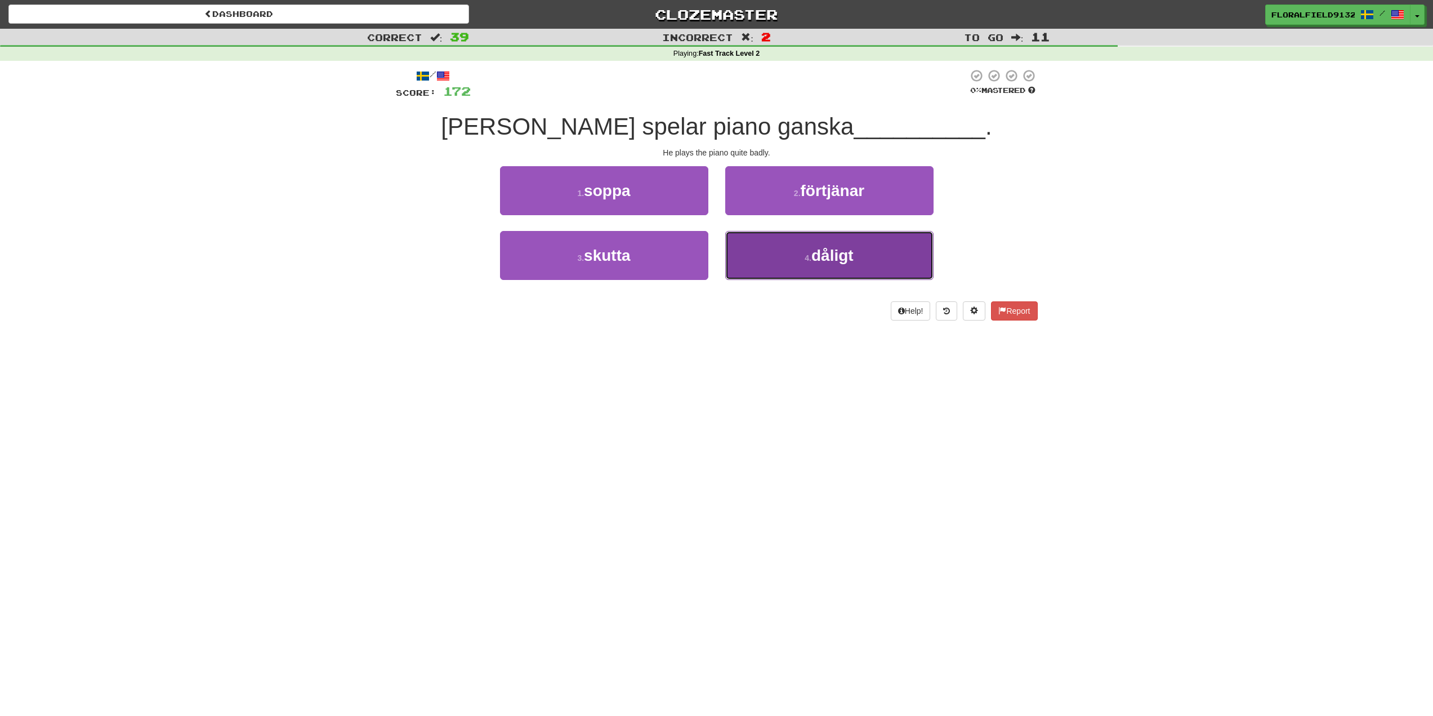
click at [805, 246] on button "4 . dåligt" at bounding box center [829, 255] width 208 height 49
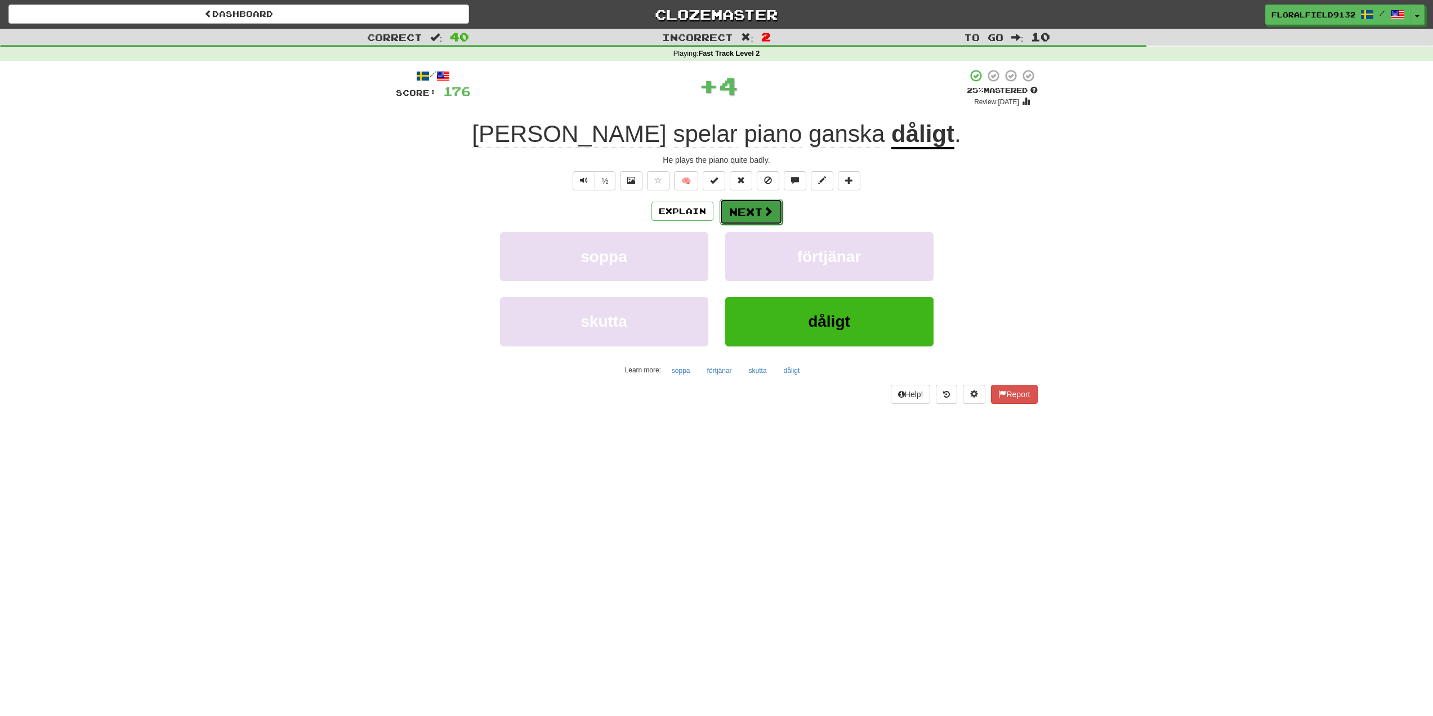
click at [736, 213] on button "Next" at bounding box center [751, 212] width 63 height 26
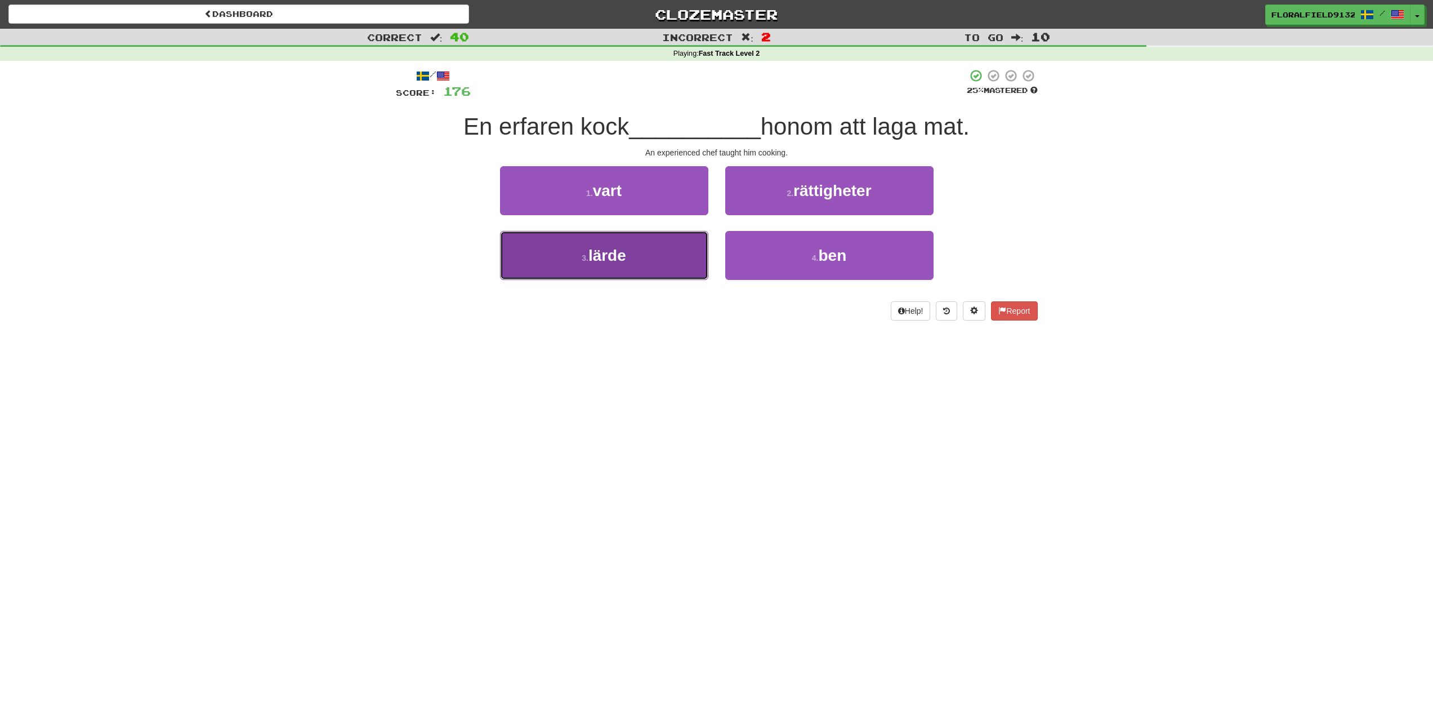
click at [680, 245] on button "3 . lärde" at bounding box center [604, 255] width 208 height 49
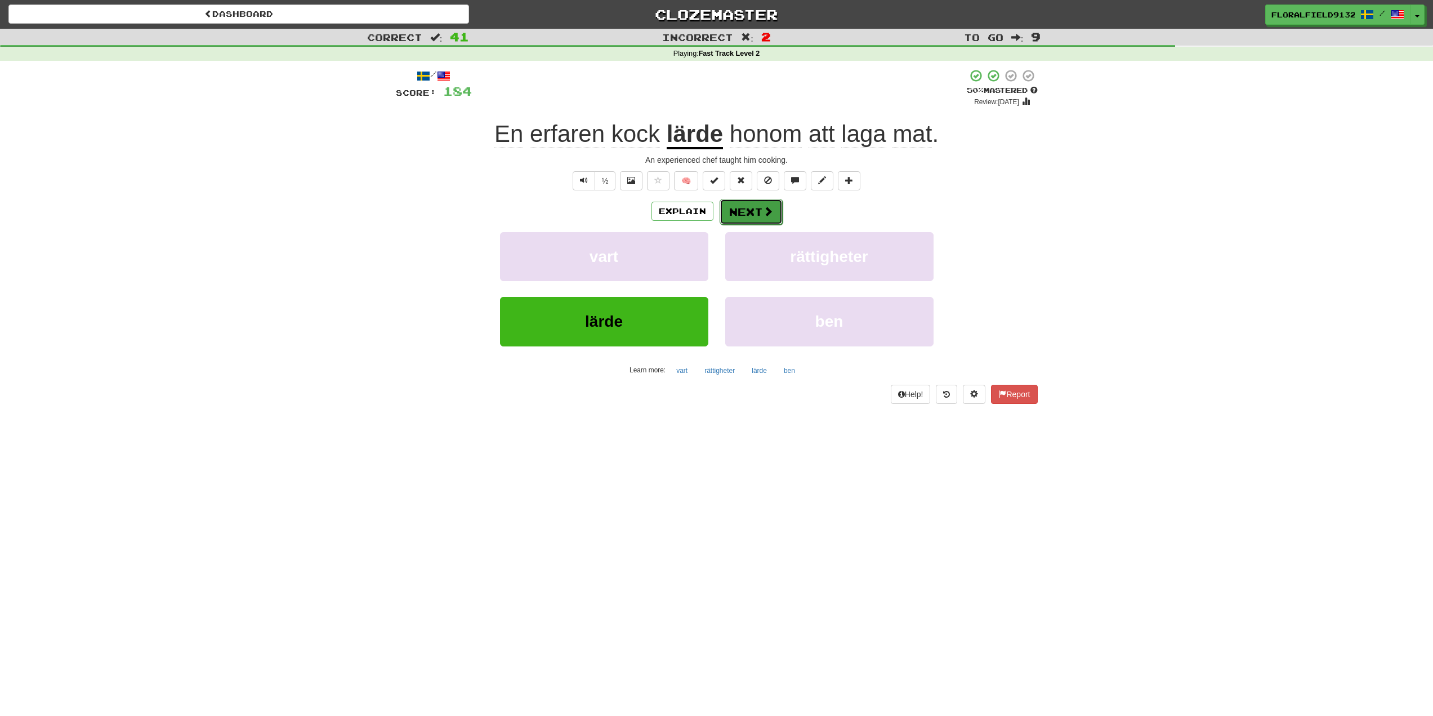
click at [739, 220] on button "Next" at bounding box center [751, 212] width 63 height 26
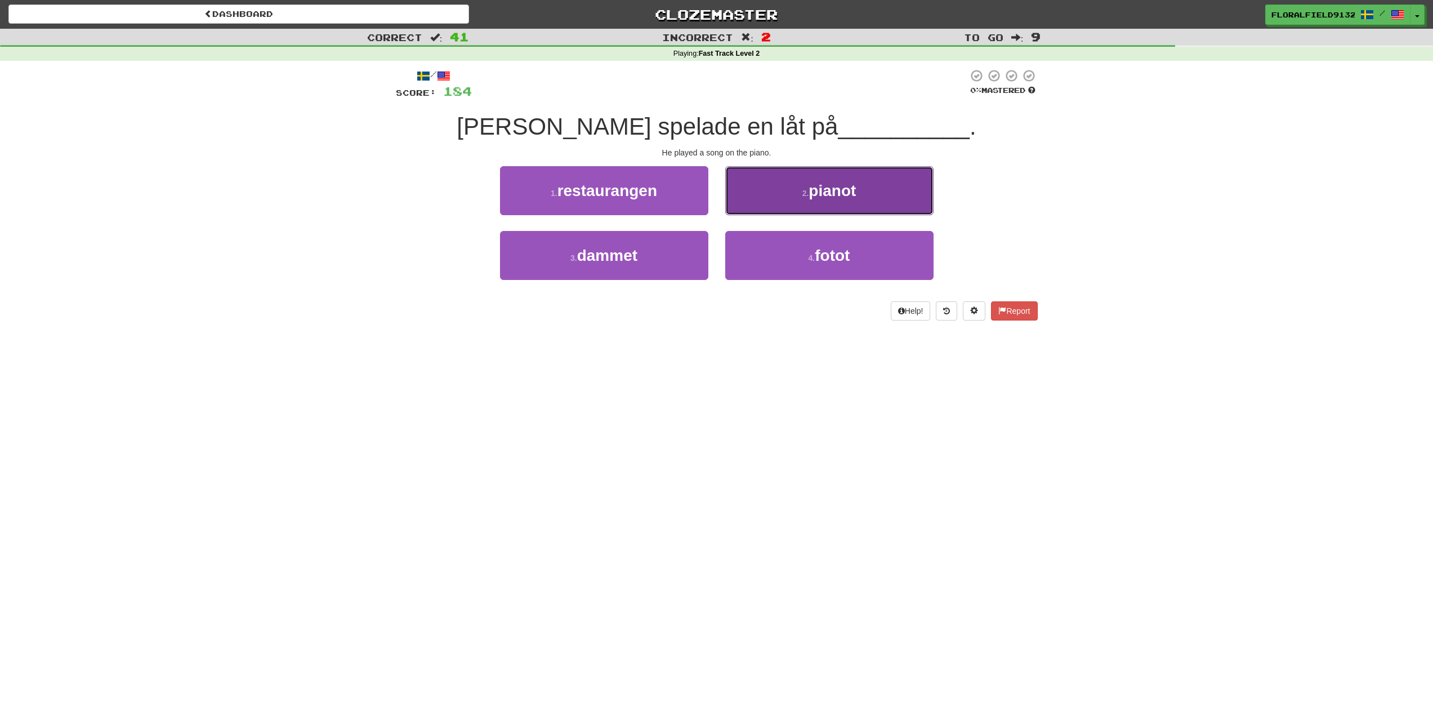
click at [793, 188] on button "2 . pianot" at bounding box center [829, 190] width 208 height 49
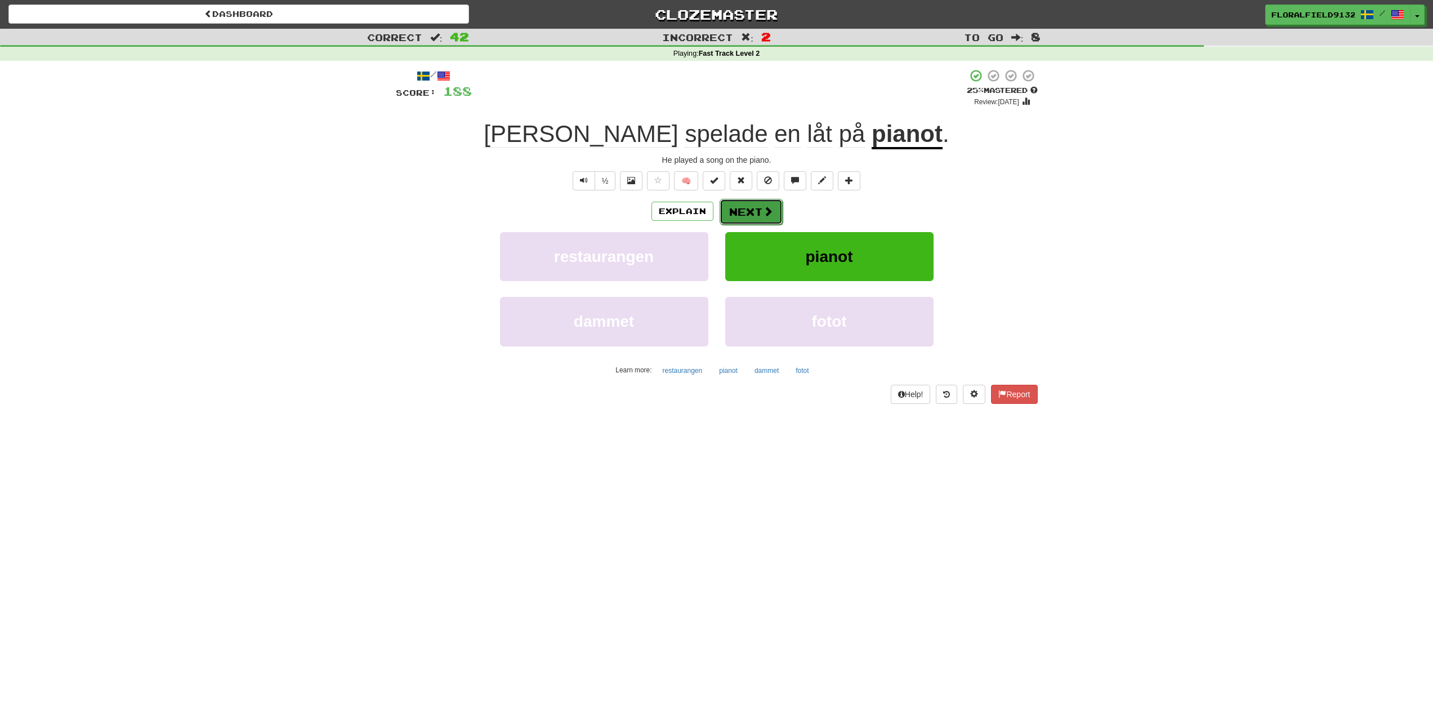
click at [775, 218] on button "Next" at bounding box center [751, 212] width 63 height 26
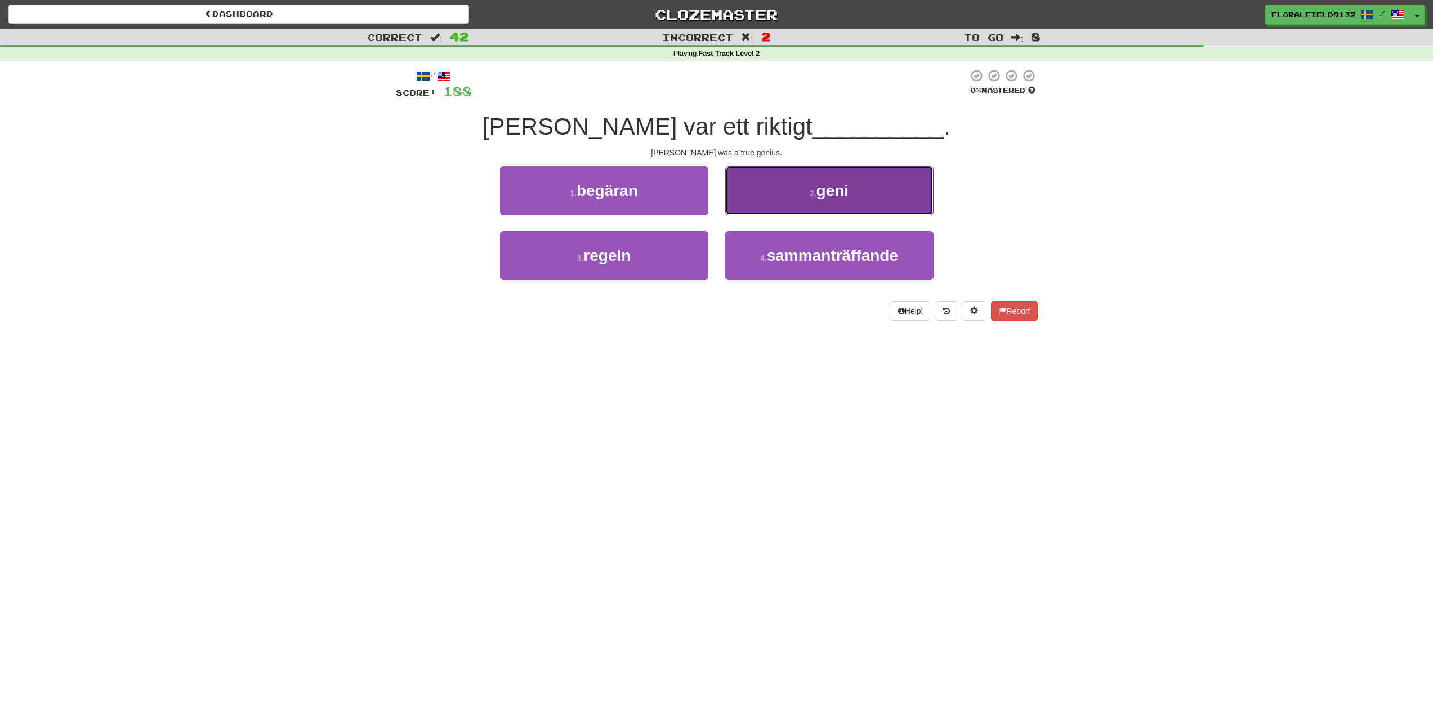
click at [788, 195] on button "2 . geni" at bounding box center [829, 190] width 208 height 49
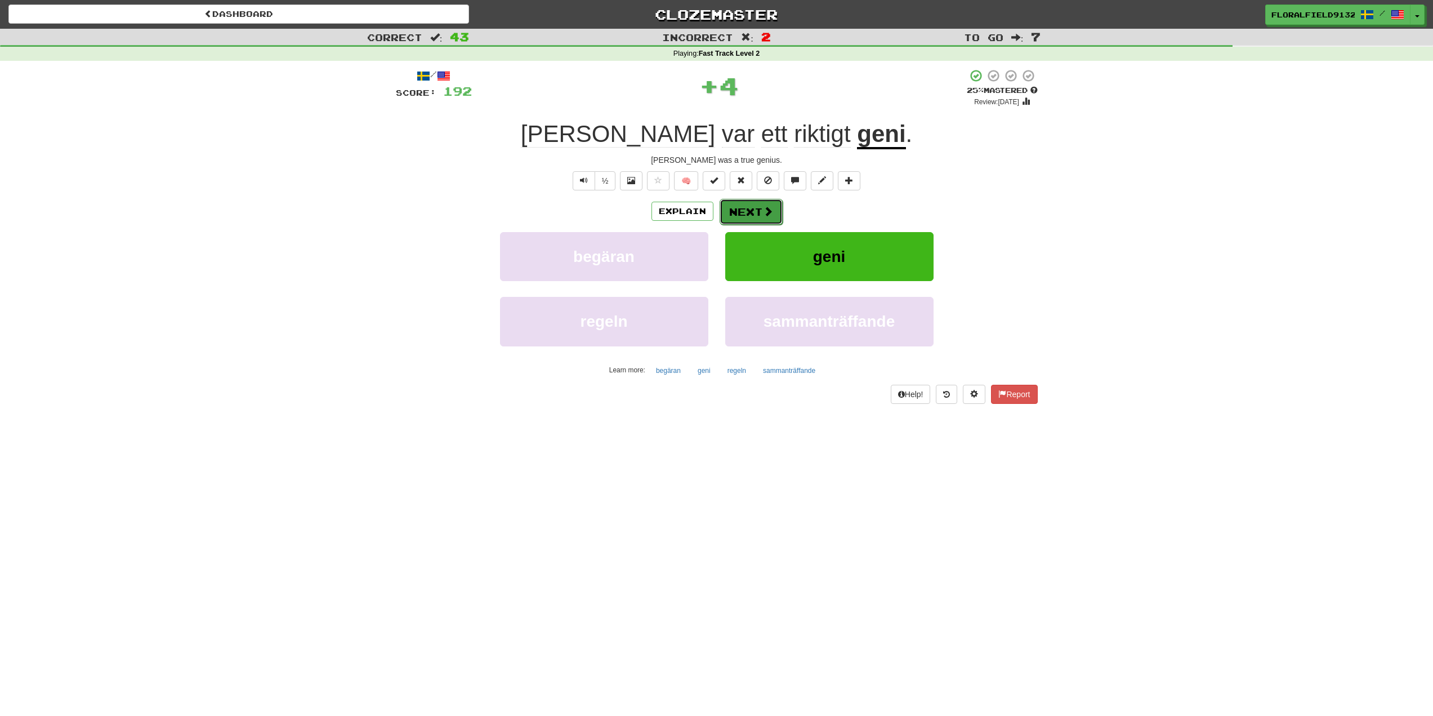
click at [766, 207] on span at bounding box center [768, 211] width 10 height 10
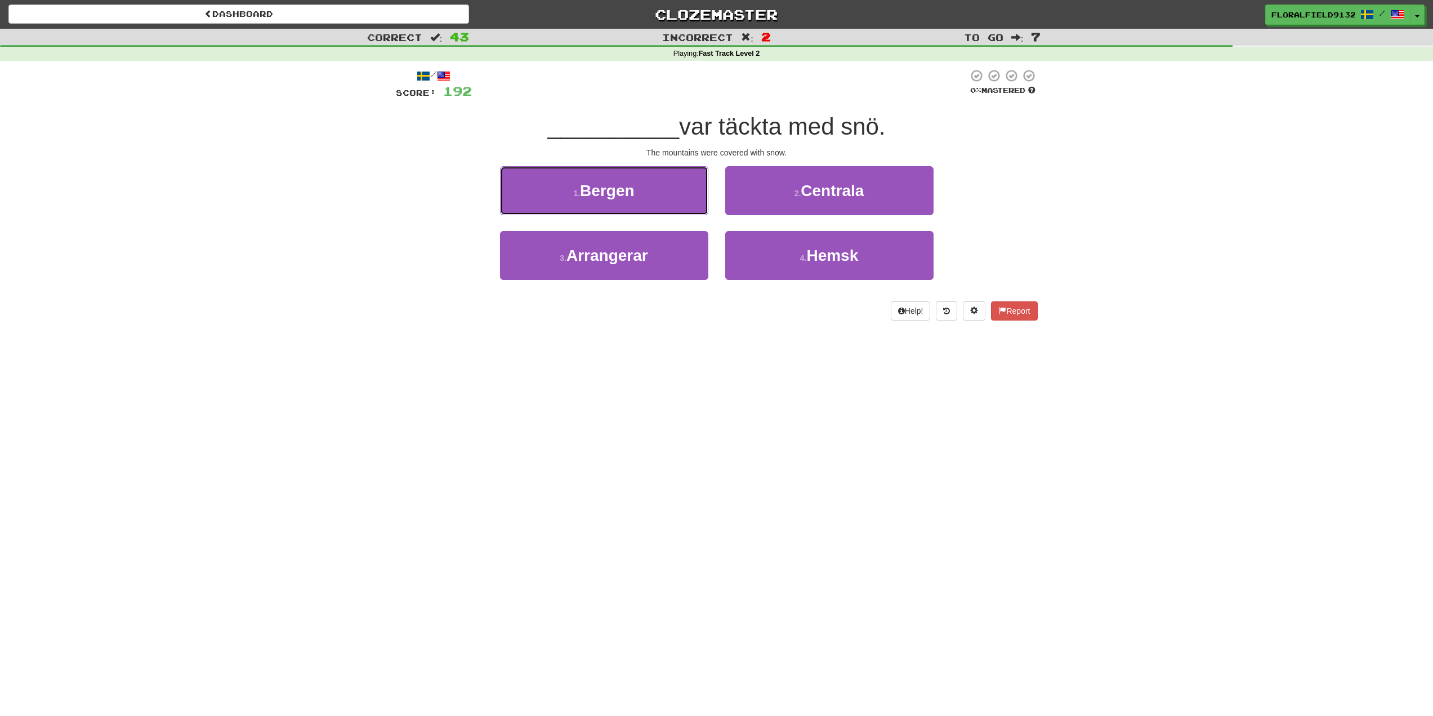
click at [646, 193] on button "1 . Bergen" at bounding box center [604, 190] width 208 height 49
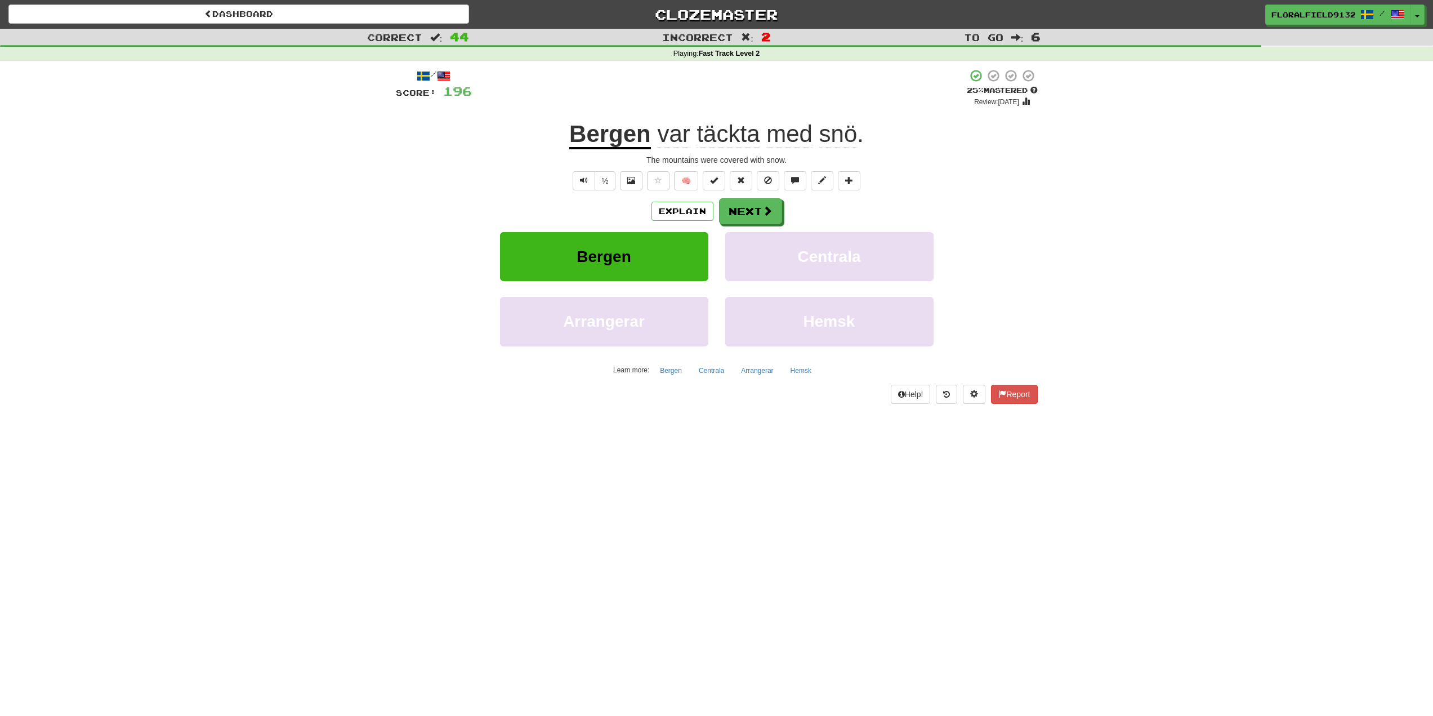
click at [761, 192] on div "/ Score: 196 + 4 25 % Mastered Review: 2025-09-21 Bergen var täckta med snö . T…" at bounding box center [717, 236] width 642 height 334
click at [770, 208] on span at bounding box center [768, 211] width 10 height 10
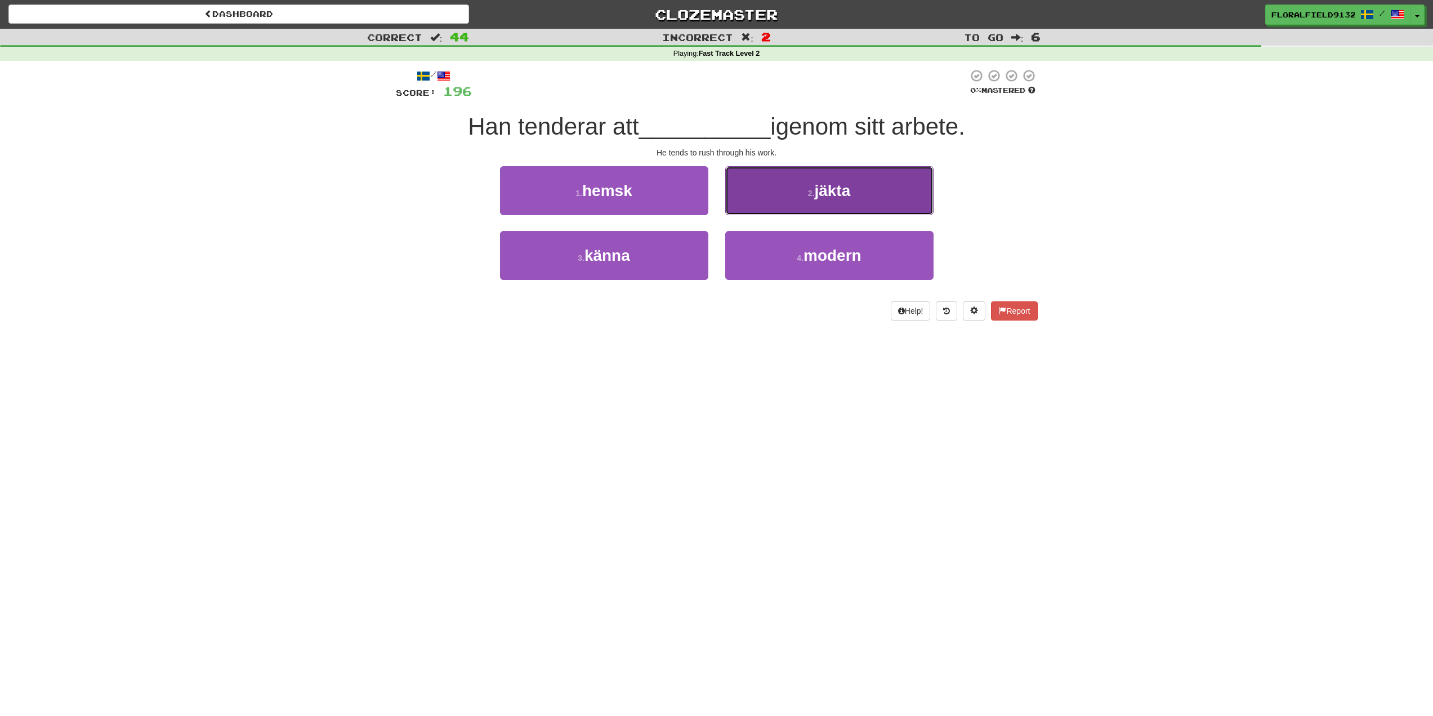
click at [810, 194] on small "2 ." at bounding box center [811, 193] width 7 height 9
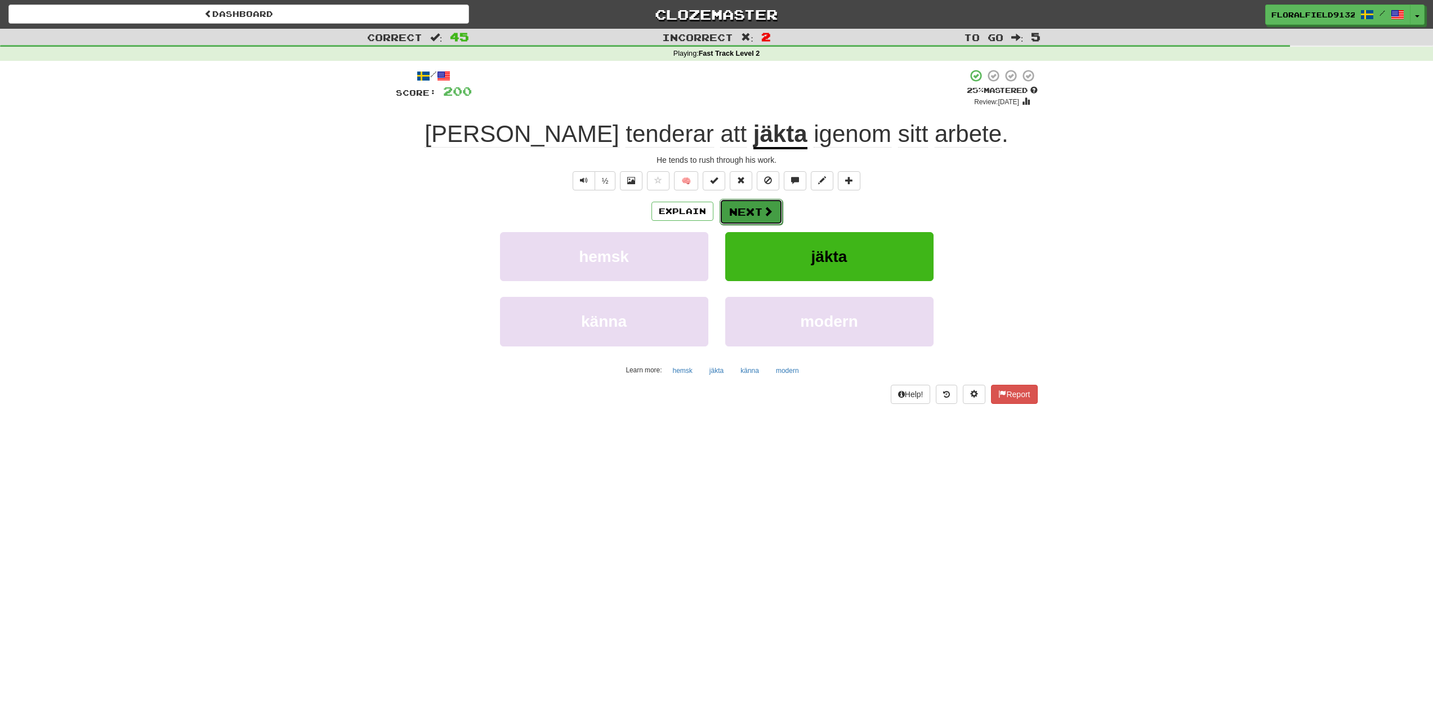
click at [763, 207] on span at bounding box center [768, 211] width 10 height 10
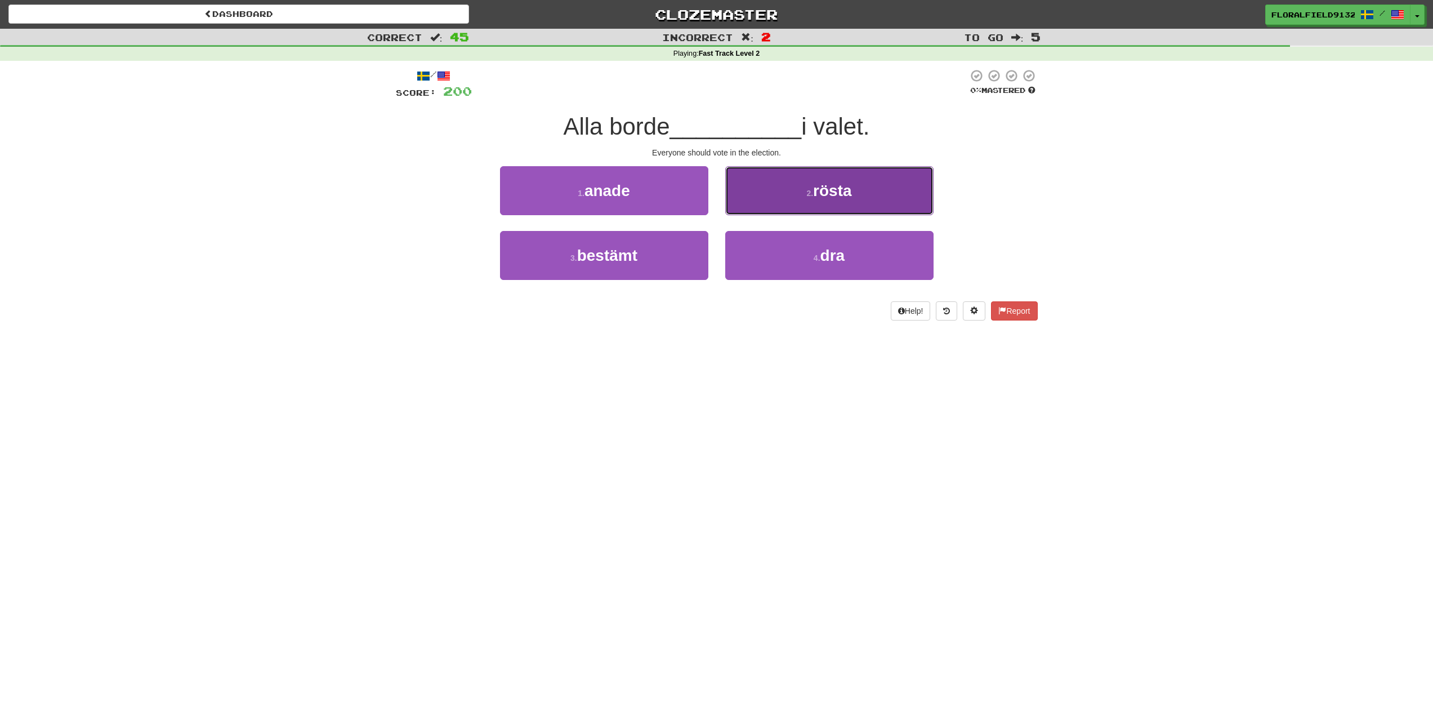
drag, startPoint x: 806, startPoint y: 194, endPoint x: 795, endPoint y: 197, distance: 11.2
click at [806, 194] on small "2 ." at bounding box center [809, 193] width 7 height 9
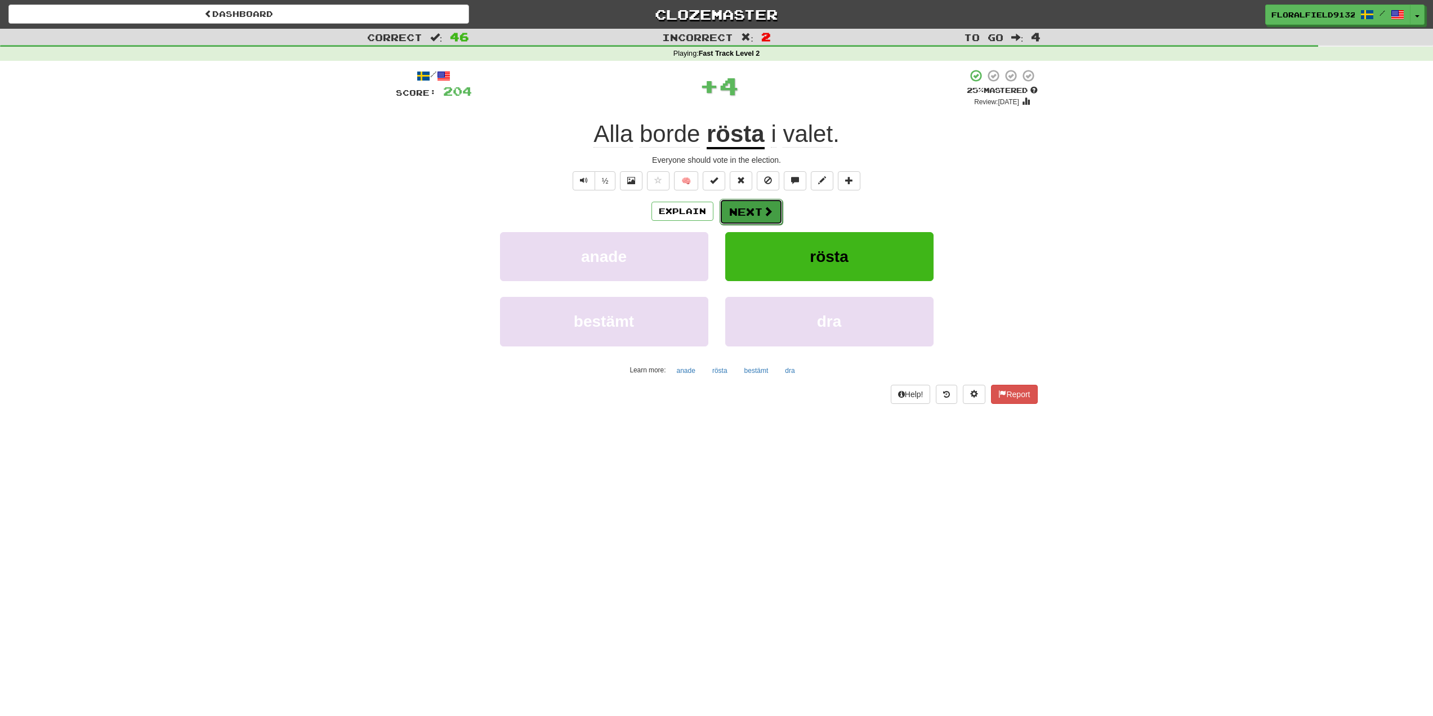
click at [763, 209] on span at bounding box center [768, 211] width 10 height 10
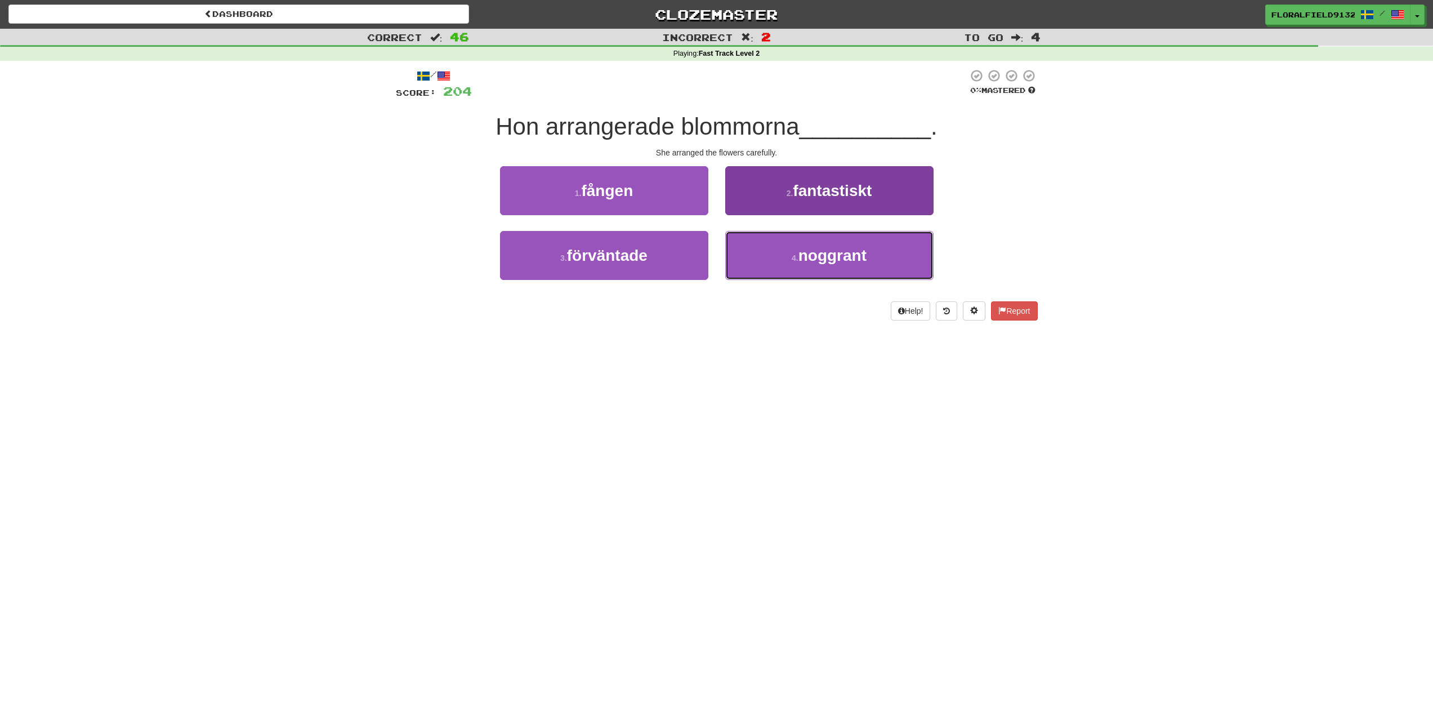
drag, startPoint x: 842, startPoint y: 252, endPoint x: 816, endPoint y: 248, distance: 26.1
click at [838, 251] on span "noggrant" at bounding box center [832, 255] width 68 height 17
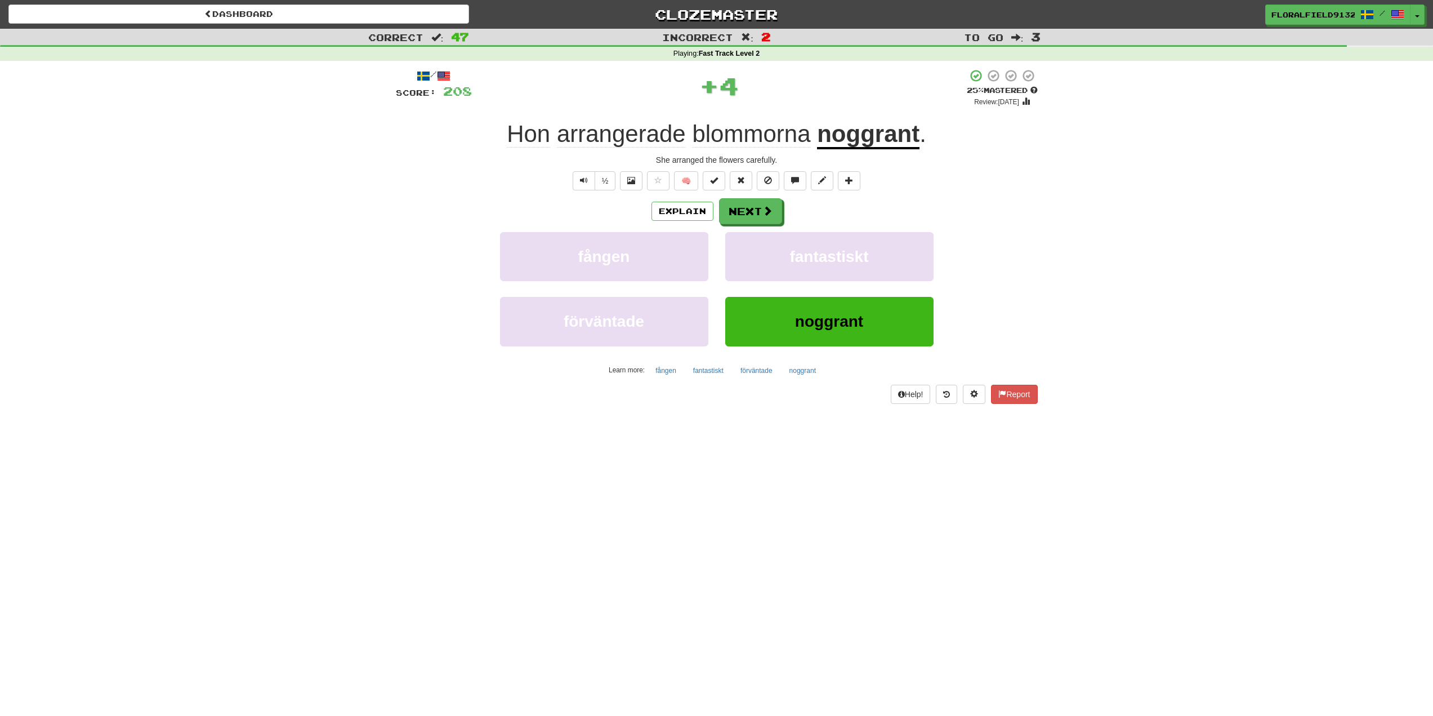
click at [843, 137] on u "noggrant" at bounding box center [868, 134] width 102 height 29
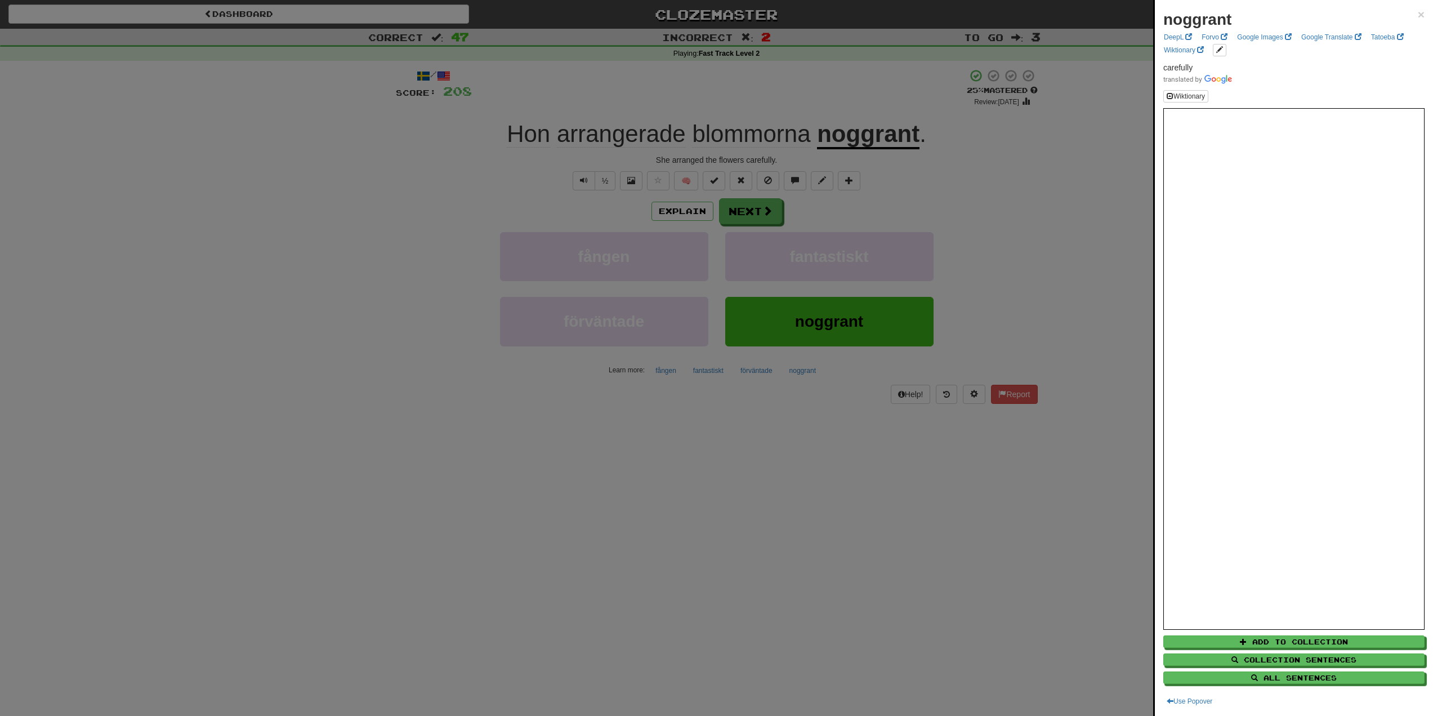
click at [893, 186] on div at bounding box center [716, 358] width 1433 height 716
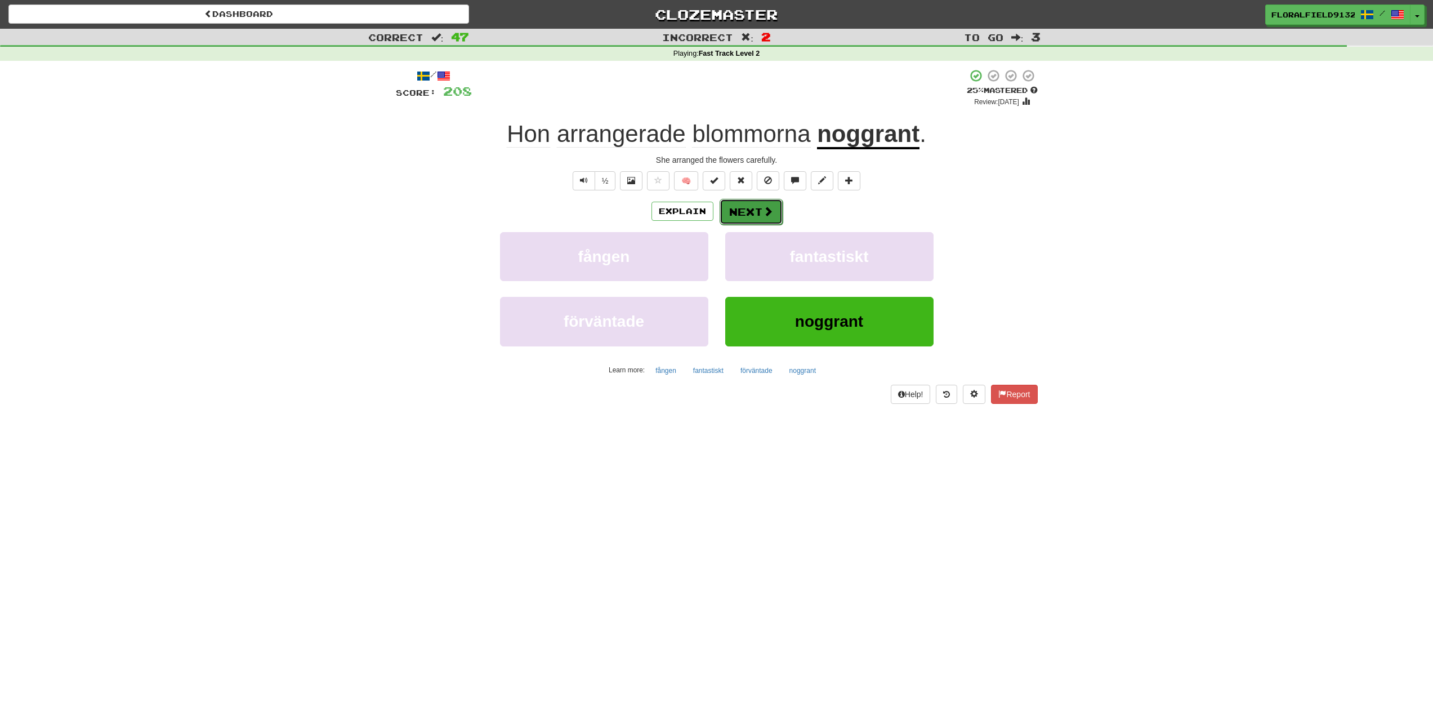
click at [756, 217] on button "Next" at bounding box center [751, 212] width 63 height 26
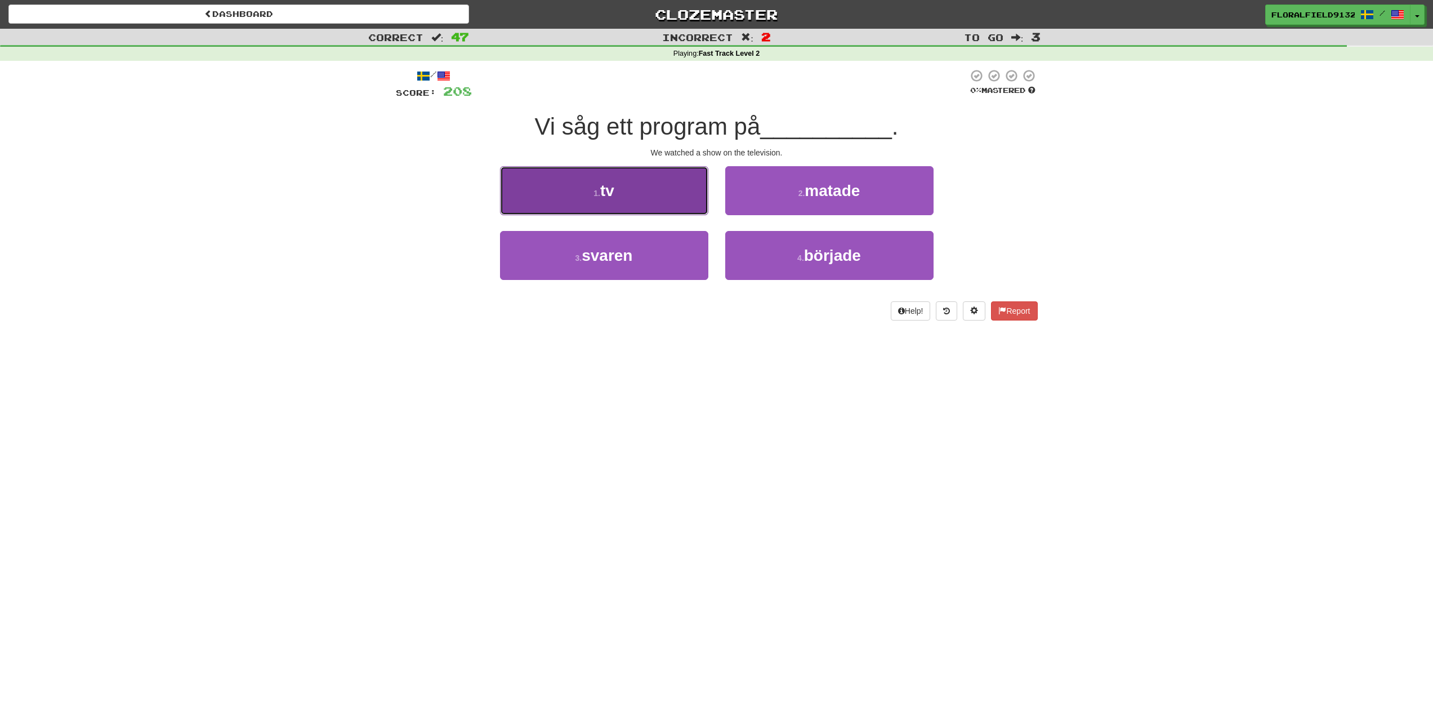
click at [668, 202] on button "1 . tv" at bounding box center [604, 190] width 208 height 49
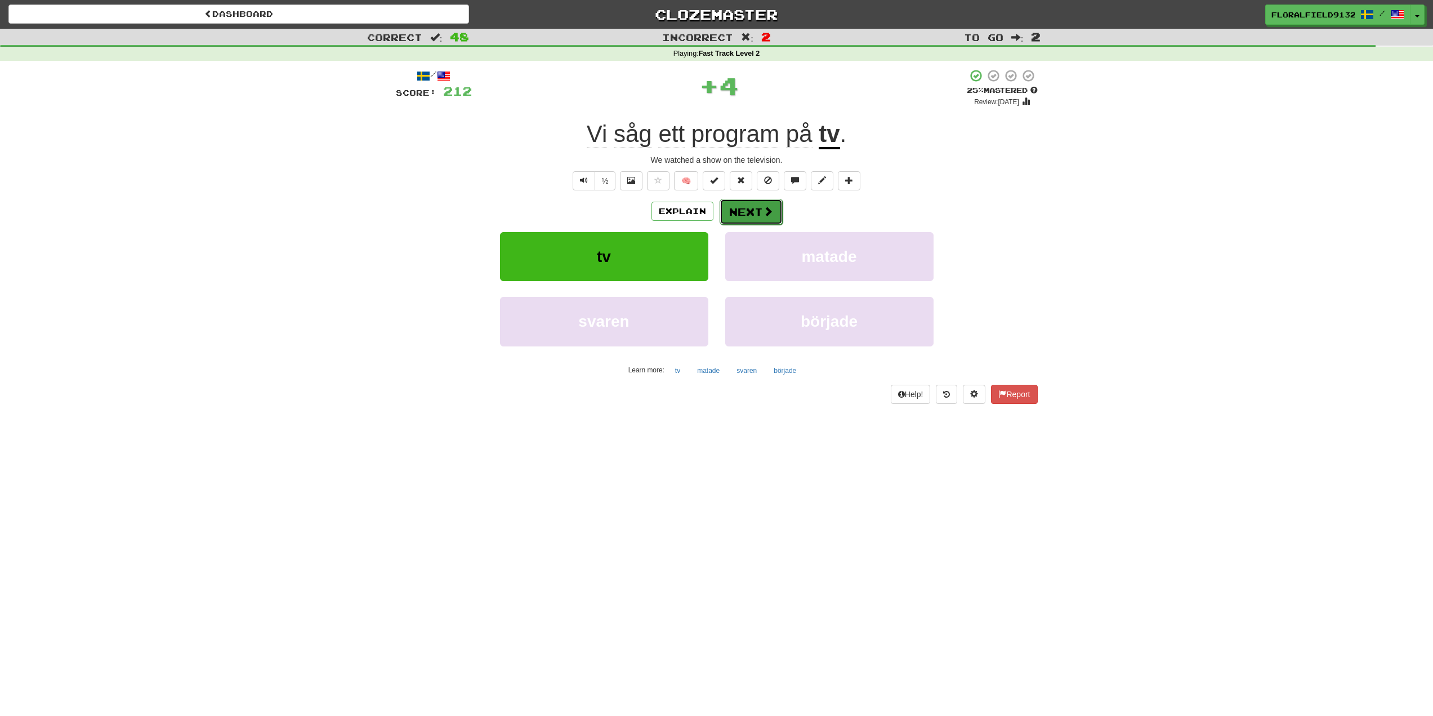
click at [752, 207] on button "Next" at bounding box center [751, 212] width 63 height 26
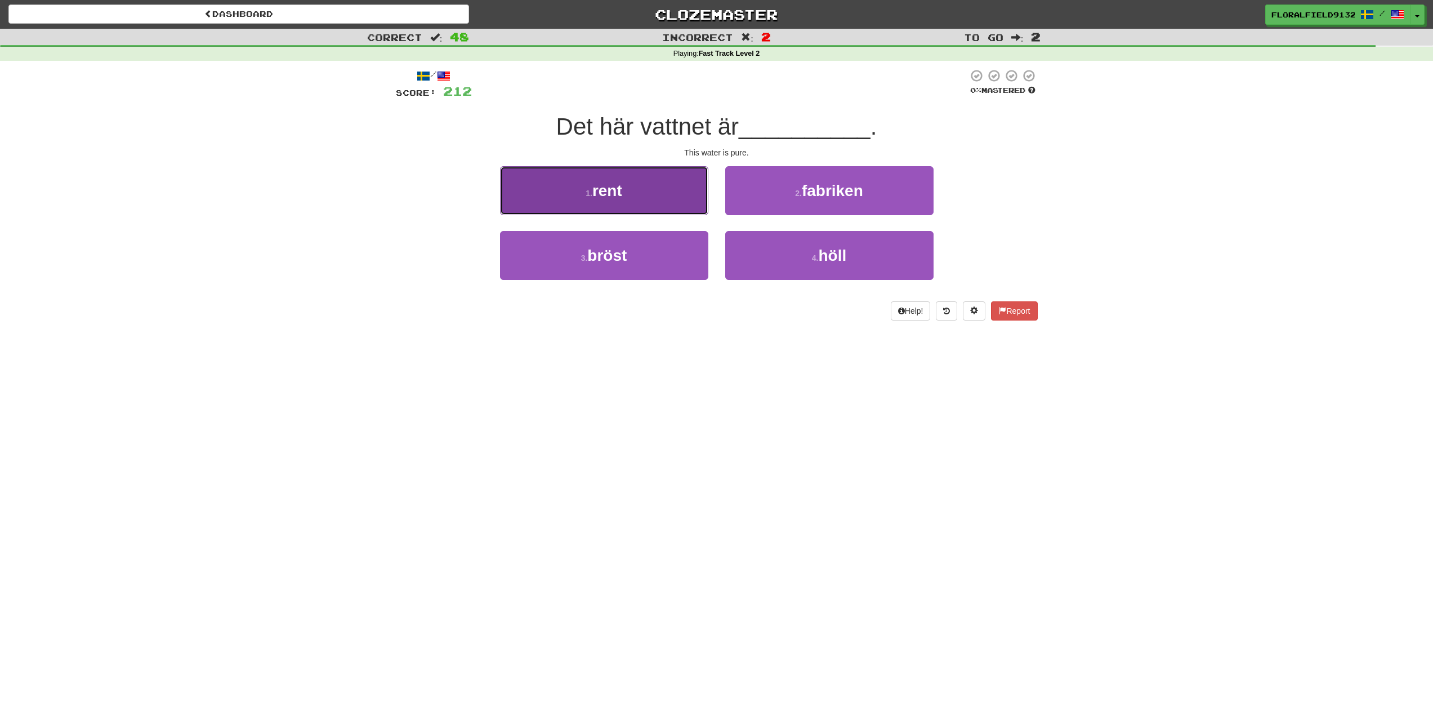
click at [635, 200] on button "1 . rent" at bounding box center [604, 190] width 208 height 49
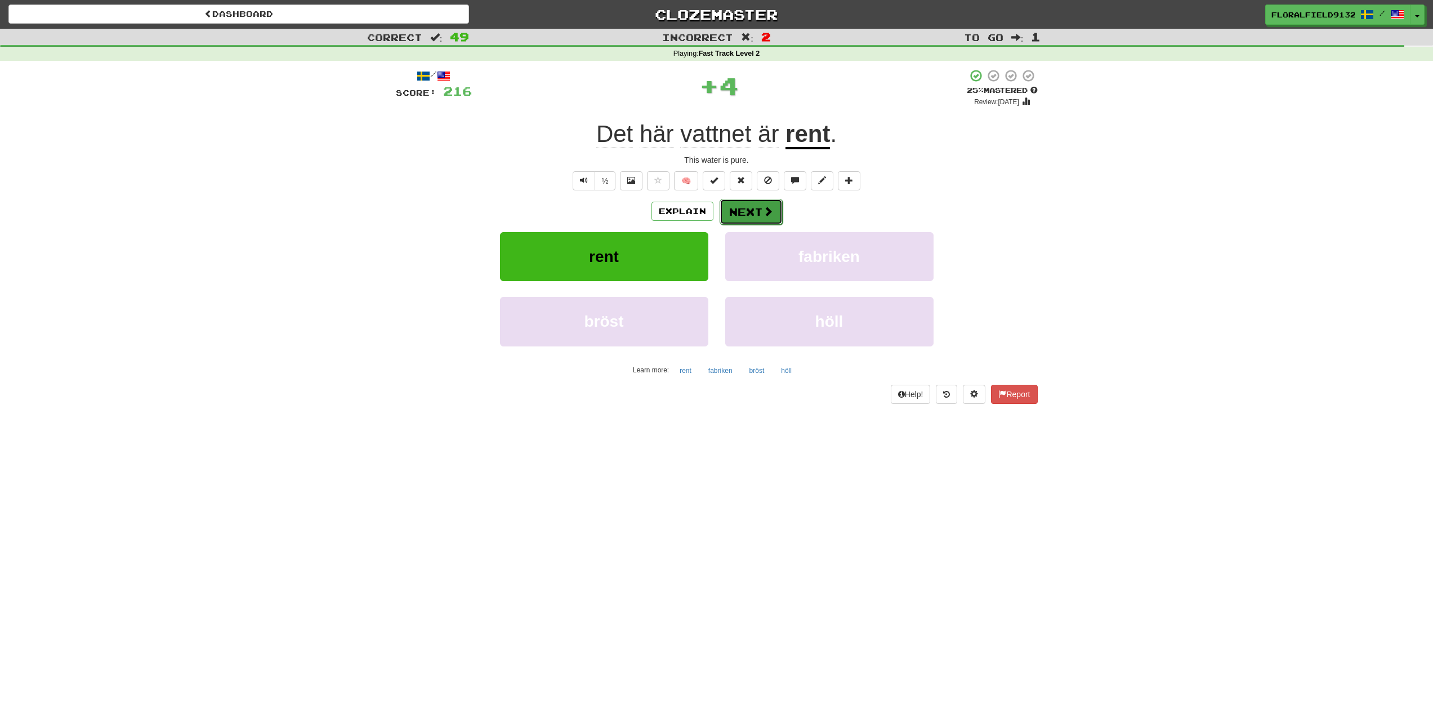
click at [751, 213] on button "Next" at bounding box center [751, 212] width 63 height 26
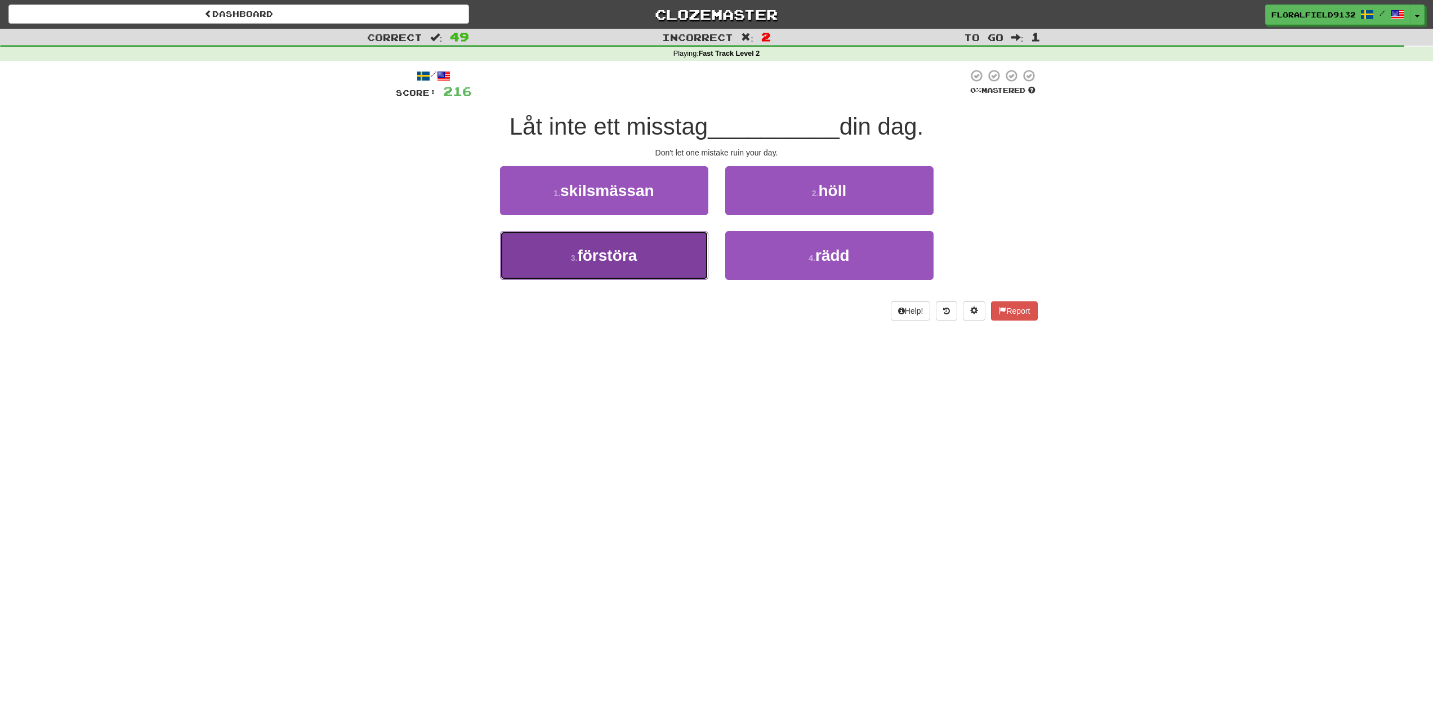
click at [678, 235] on button "3 . förstöra" at bounding box center [604, 255] width 208 height 49
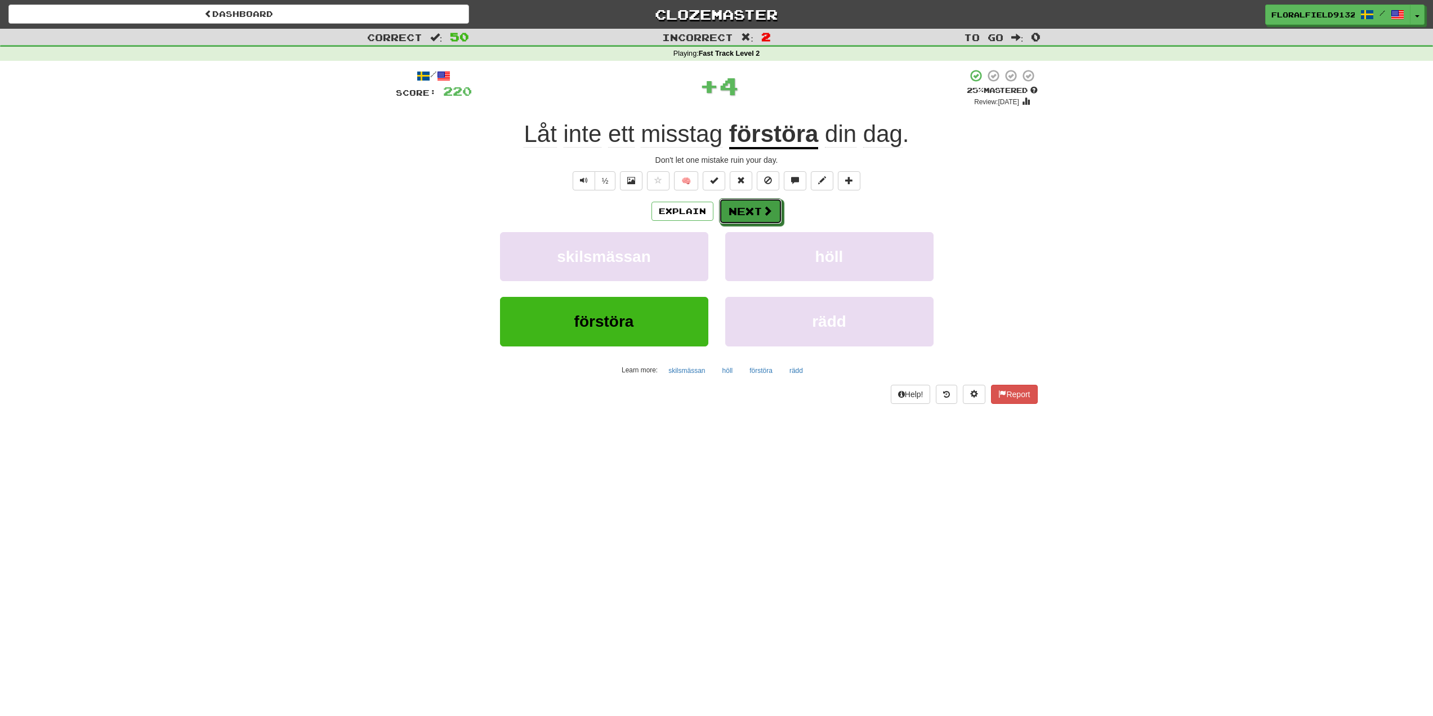
click at [759, 215] on button "Next" at bounding box center [750, 211] width 63 height 26
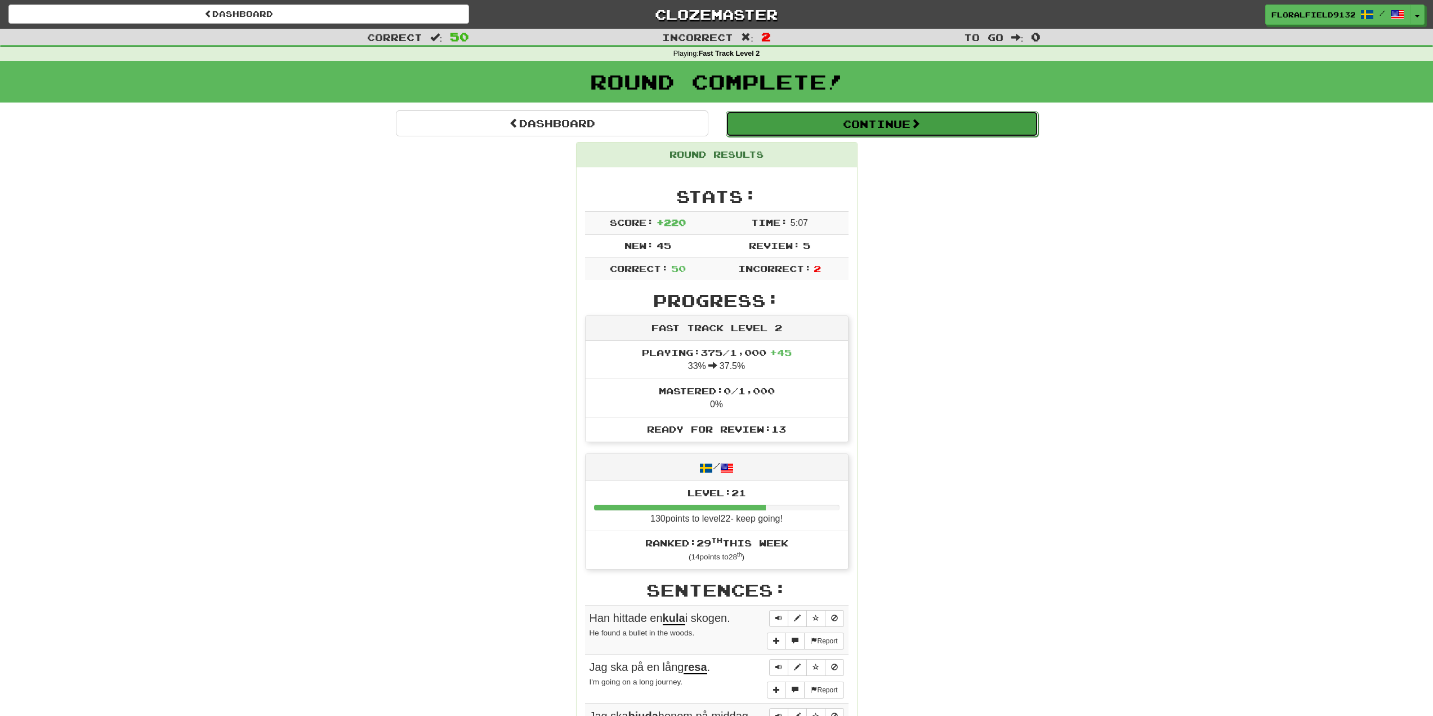
click at [878, 116] on button "Continue" at bounding box center [882, 124] width 313 height 26
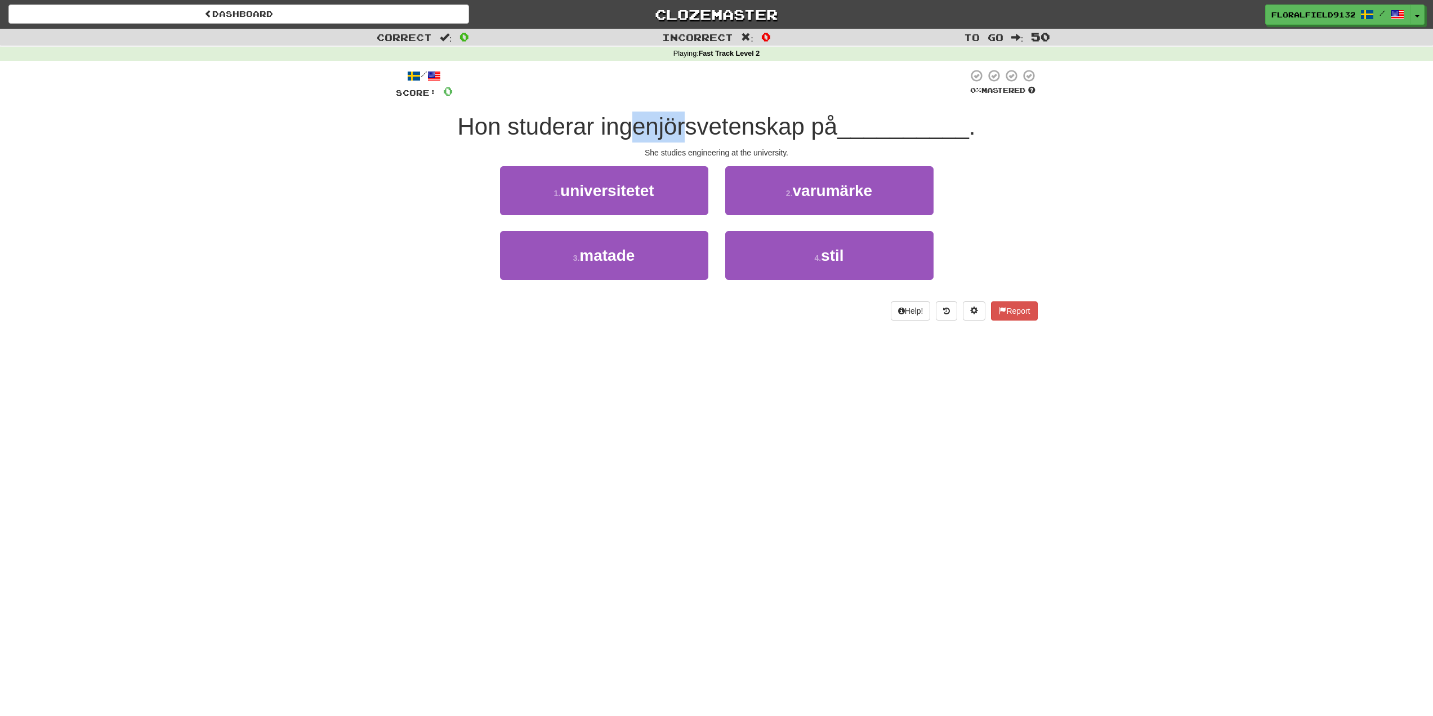
drag, startPoint x: 630, startPoint y: 124, endPoint x: 686, endPoint y: 128, distance: 57.0
click at [682, 128] on span "Hon studerar ingenjörsvetenskap på" at bounding box center [647, 126] width 380 height 26
click at [706, 128] on span "Hon studerar ingenjörsvetenskap på" at bounding box center [647, 126] width 380 height 26
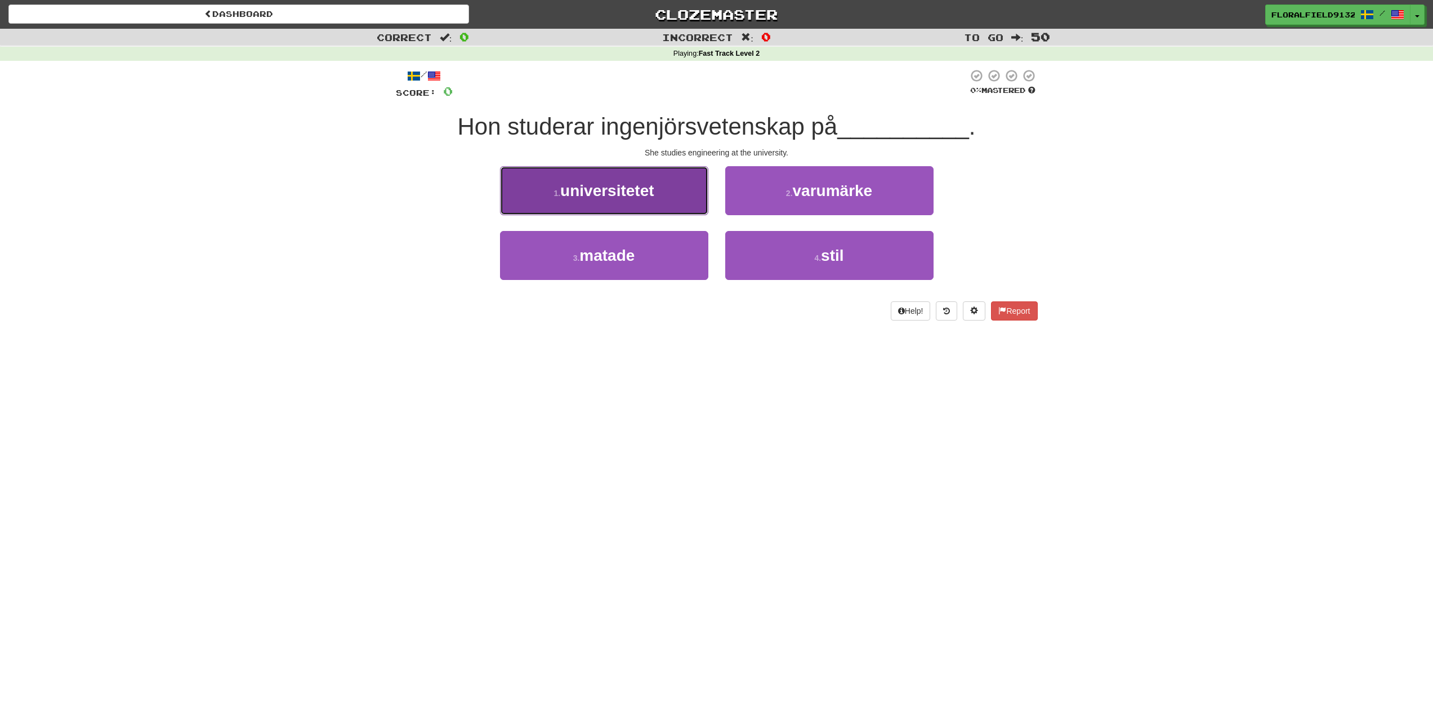
click at [624, 182] on span "universitetet" at bounding box center [607, 190] width 94 height 17
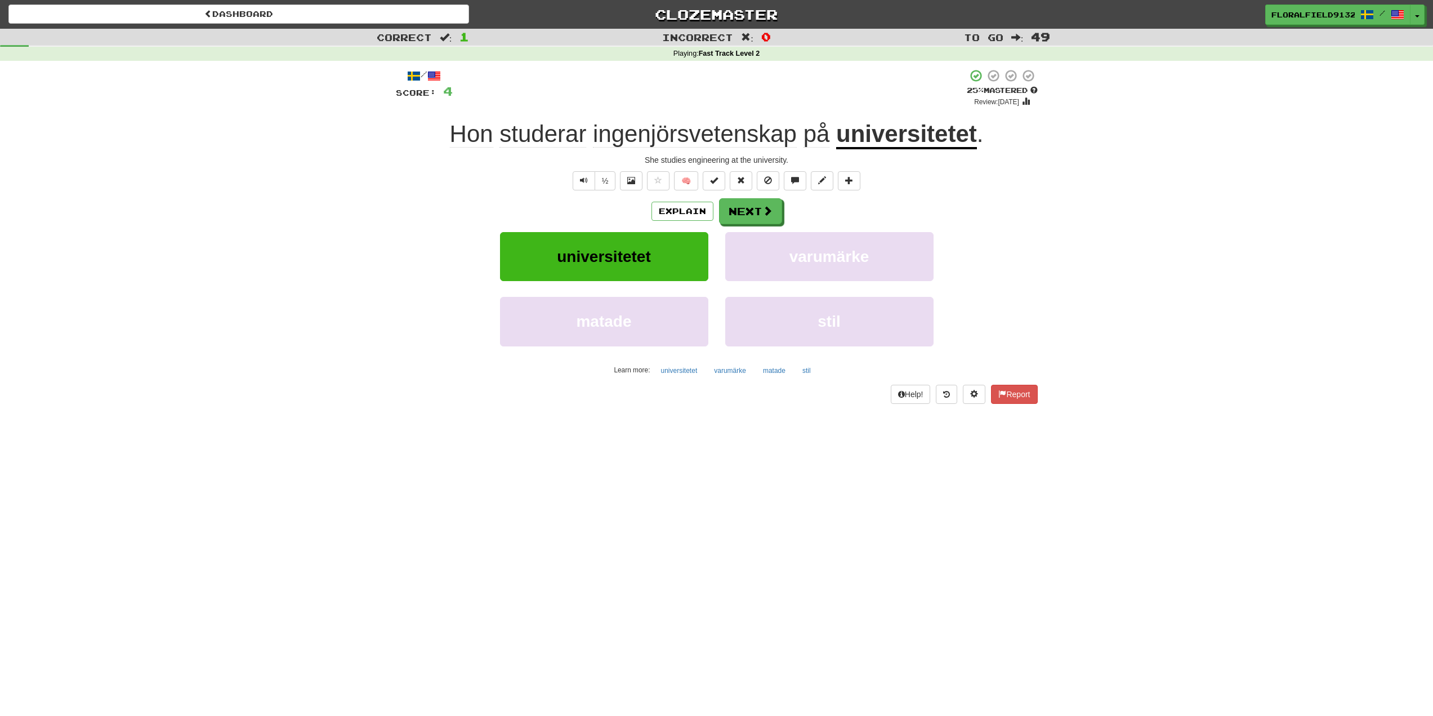
click at [659, 149] on div "Hon studerar ingenjörsvetenskap på universitetet ." at bounding box center [717, 134] width 642 height 31
click at [661, 132] on span "ingenjörsvetenskap" at bounding box center [695, 133] width 204 height 27
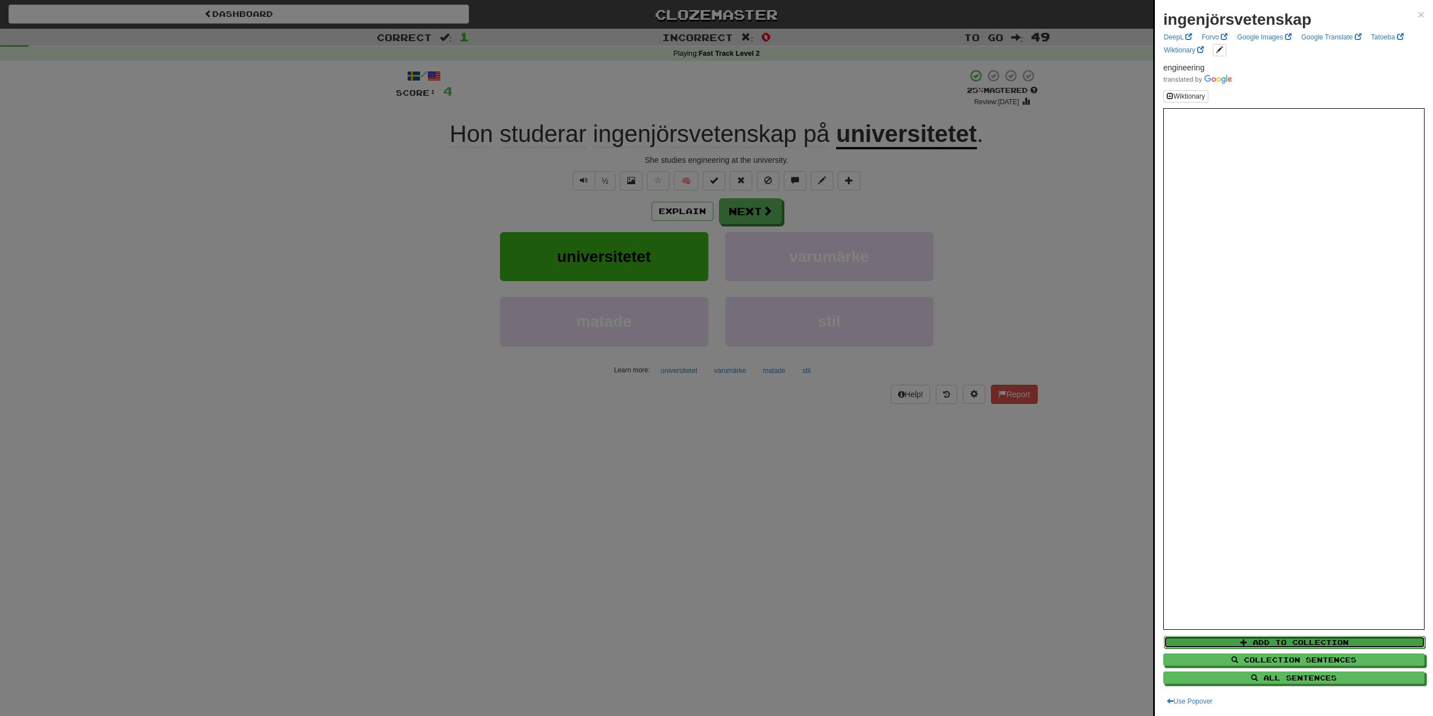
click at [1275, 641] on button "Add to Collection" at bounding box center [1294, 642] width 261 height 12
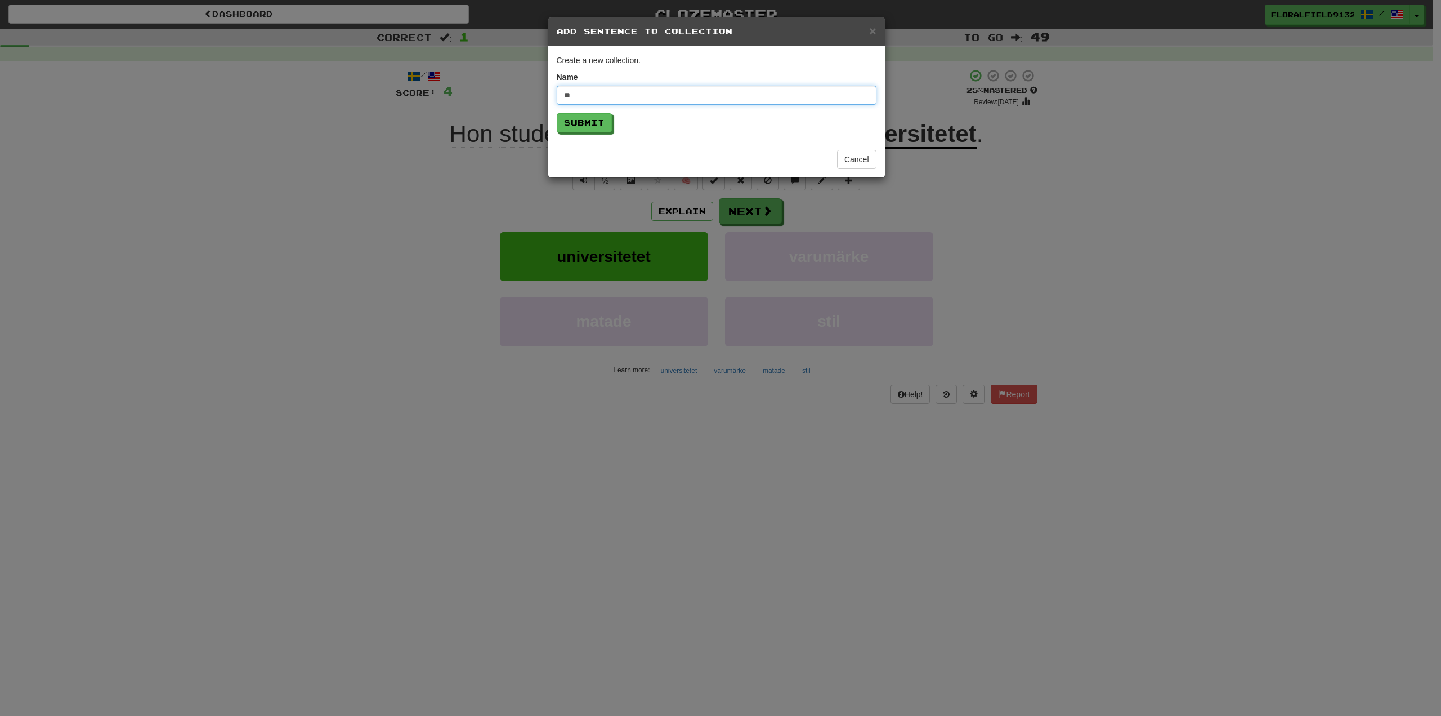
type input "*"
click at [578, 90] on input "**********" at bounding box center [717, 95] width 320 height 19
click at [579, 90] on input "**********" at bounding box center [717, 95] width 320 height 19
type input "**********"
drag, startPoint x: 585, startPoint y: 117, endPoint x: 903, endPoint y: 155, distance: 320.5
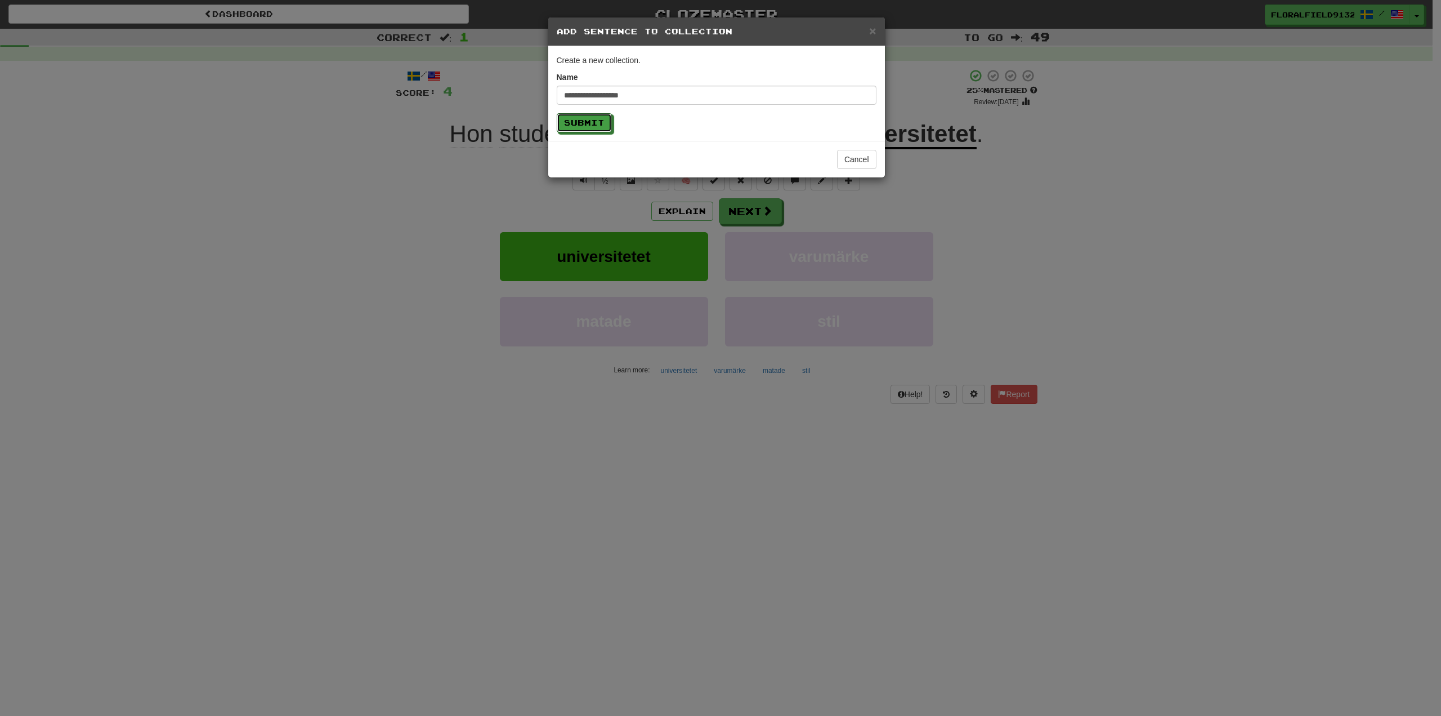
click at [586, 117] on button "Submit" at bounding box center [584, 122] width 55 height 19
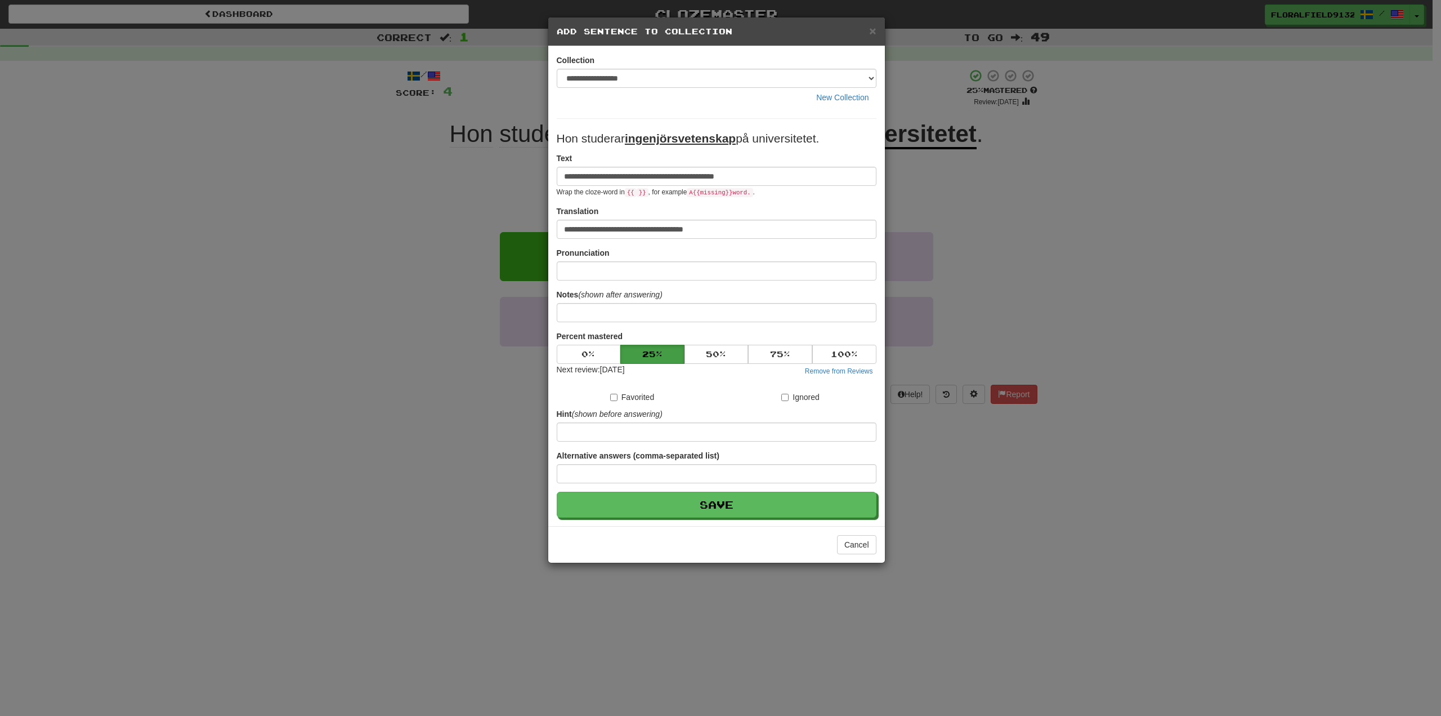
drag, startPoint x: 716, startPoint y: 178, endPoint x: 692, endPoint y: 179, distance: 24.2
click at [692, 179] on input "**********" at bounding box center [717, 176] width 320 height 19
drag, startPoint x: 612, startPoint y: 176, endPoint x: 499, endPoint y: 182, distance: 113.3
click at [499, 182] on div "**********" at bounding box center [720, 358] width 1441 height 716
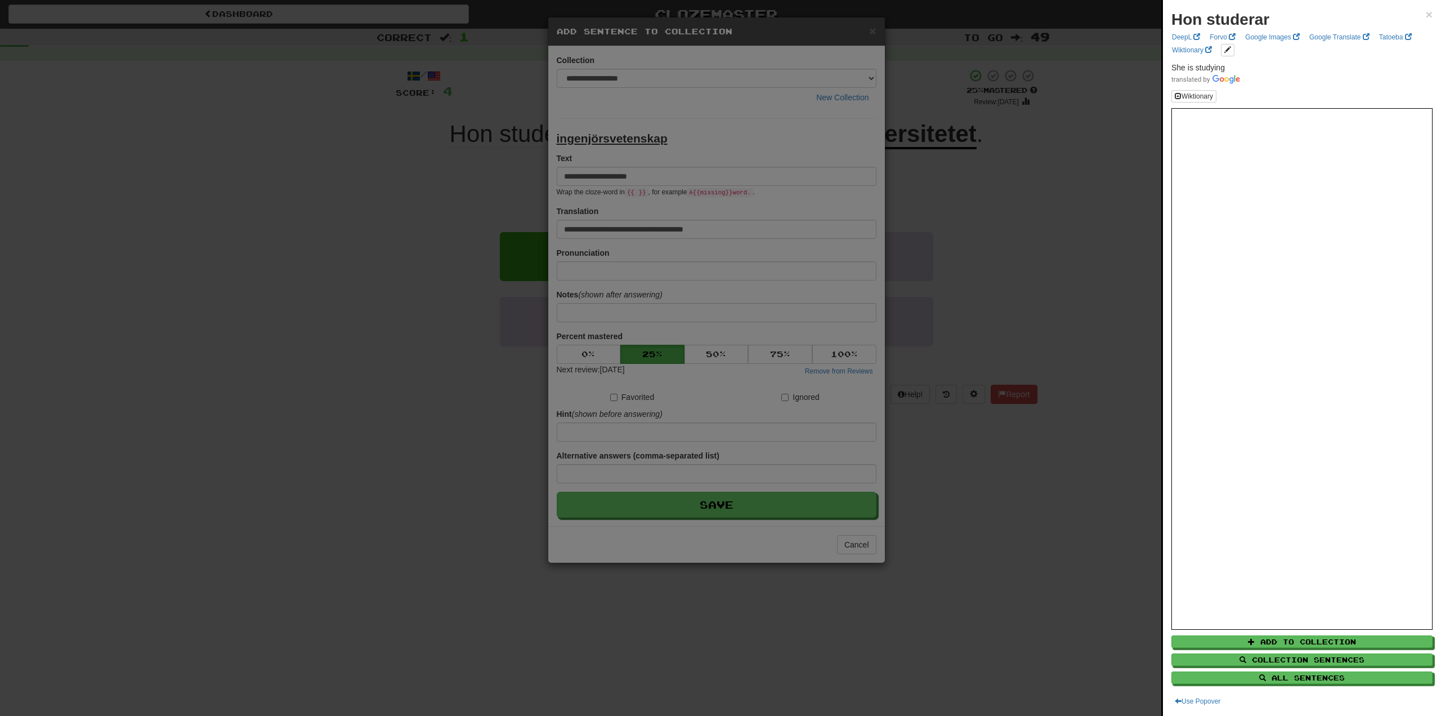
type input "**********"
drag, startPoint x: 680, startPoint y: 176, endPoint x: 677, endPoint y: 184, distance: 8.4
click at [680, 177] on div at bounding box center [720, 358] width 1441 height 716
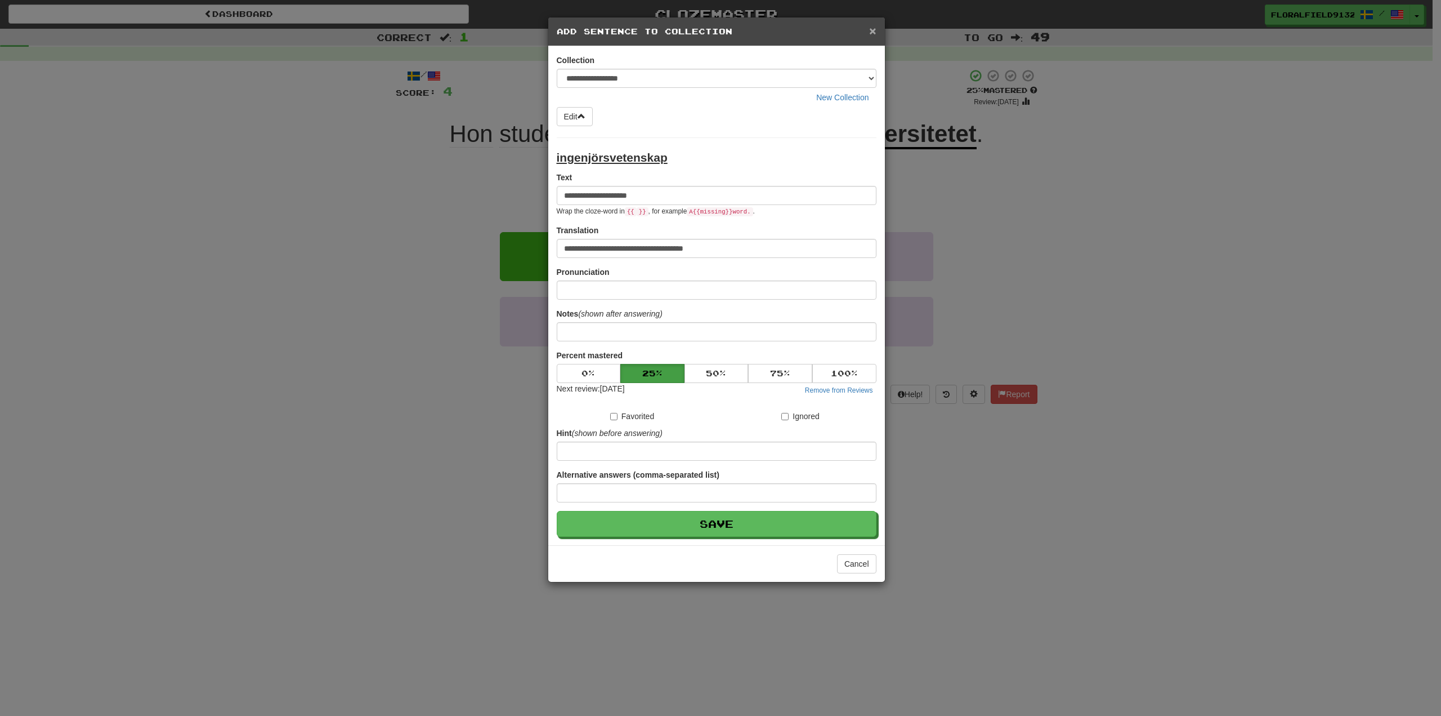
click at [876, 28] on span "×" at bounding box center [872, 30] width 7 height 13
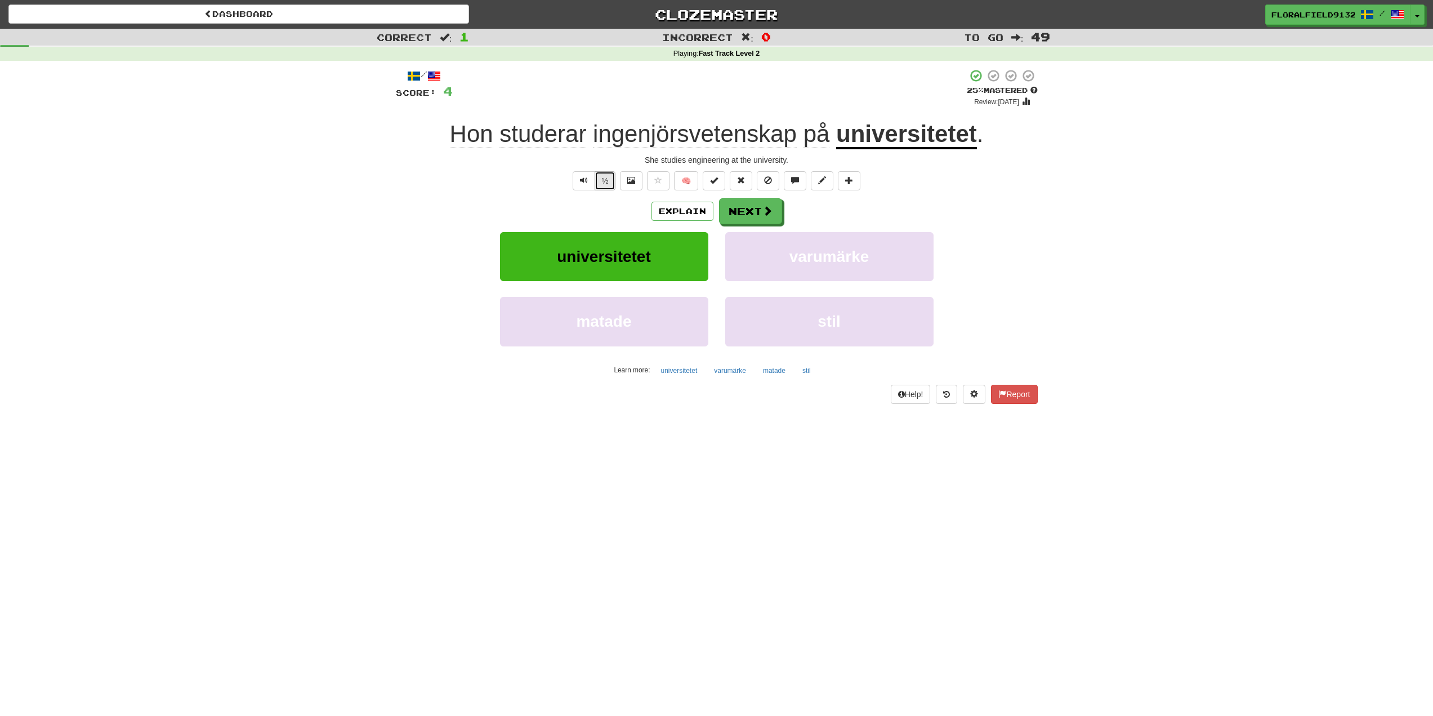
click at [597, 182] on button "½" at bounding box center [605, 180] width 21 height 19
click at [740, 204] on button "Next" at bounding box center [751, 212] width 63 height 26
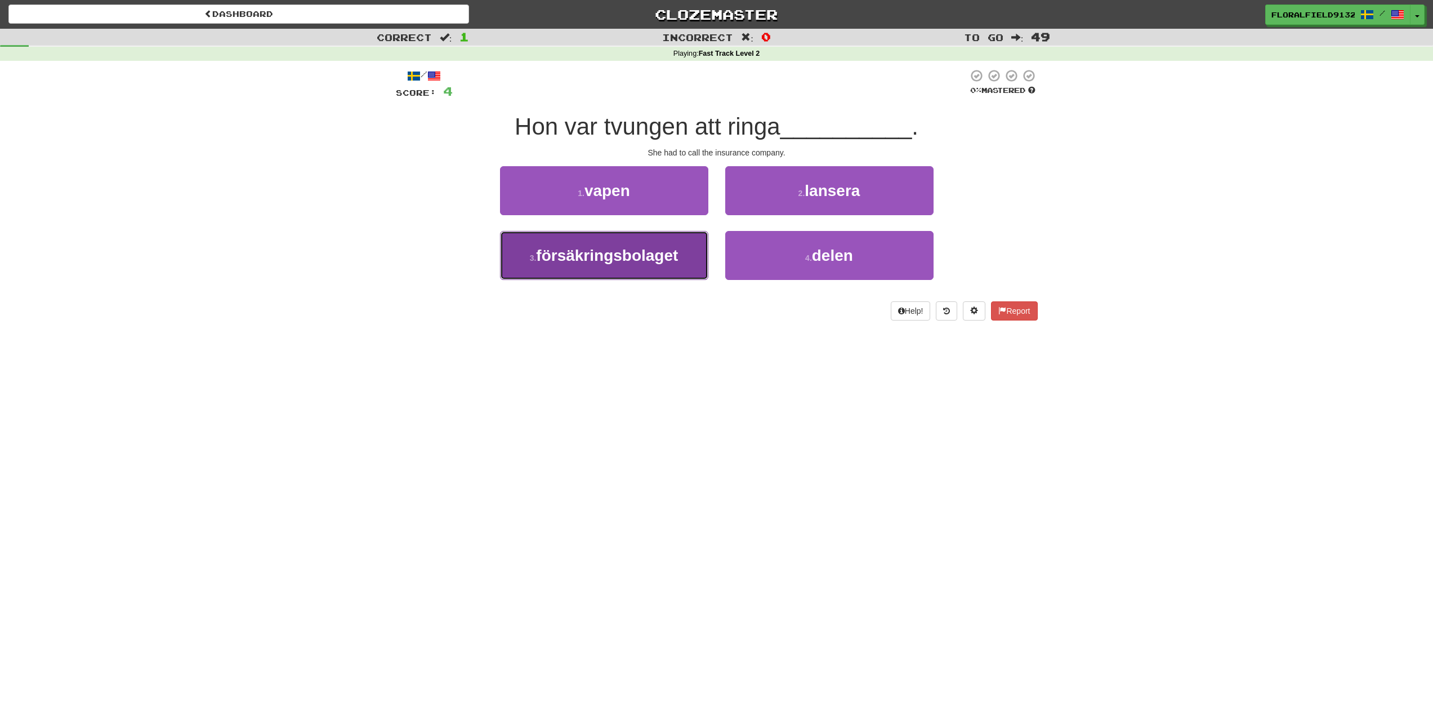
click at [681, 244] on button "3 . försäkringsbolaget" at bounding box center [604, 255] width 208 height 49
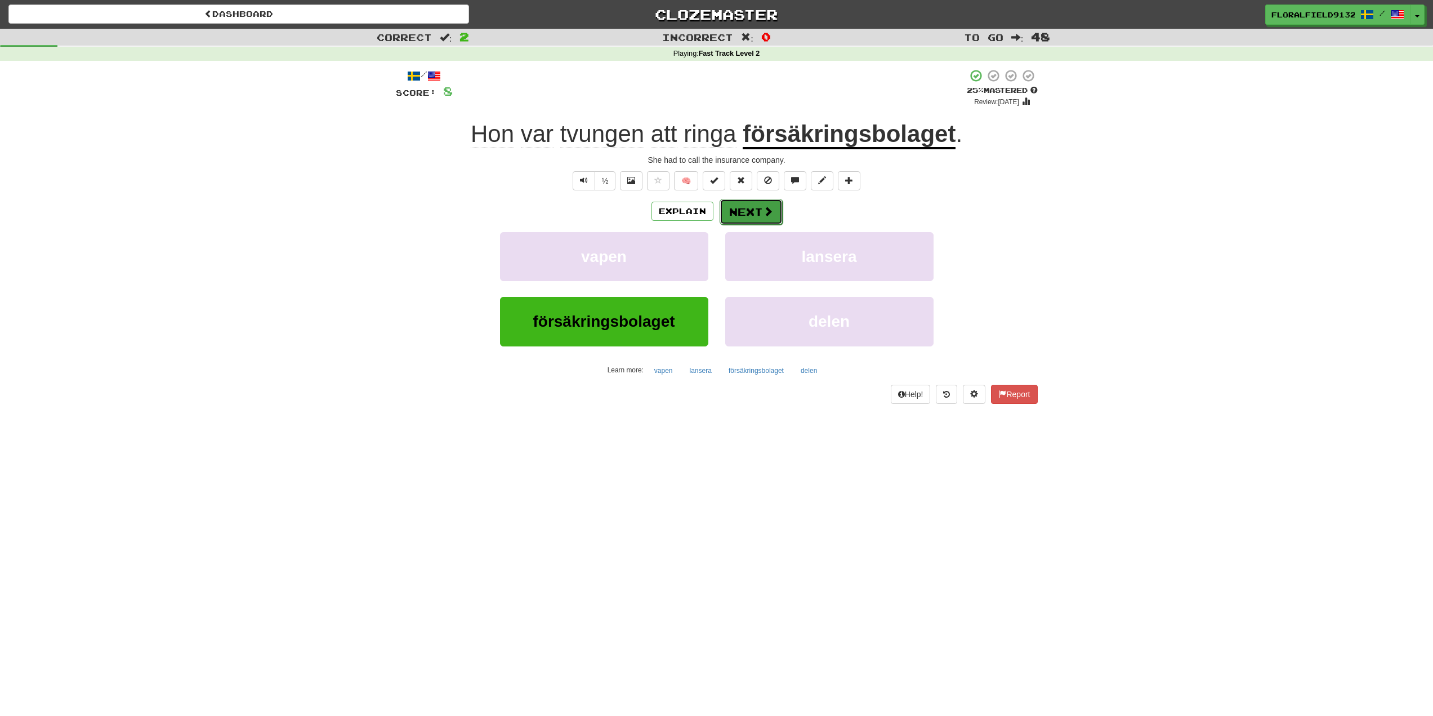
click at [758, 199] on button "Next" at bounding box center [751, 212] width 63 height 26
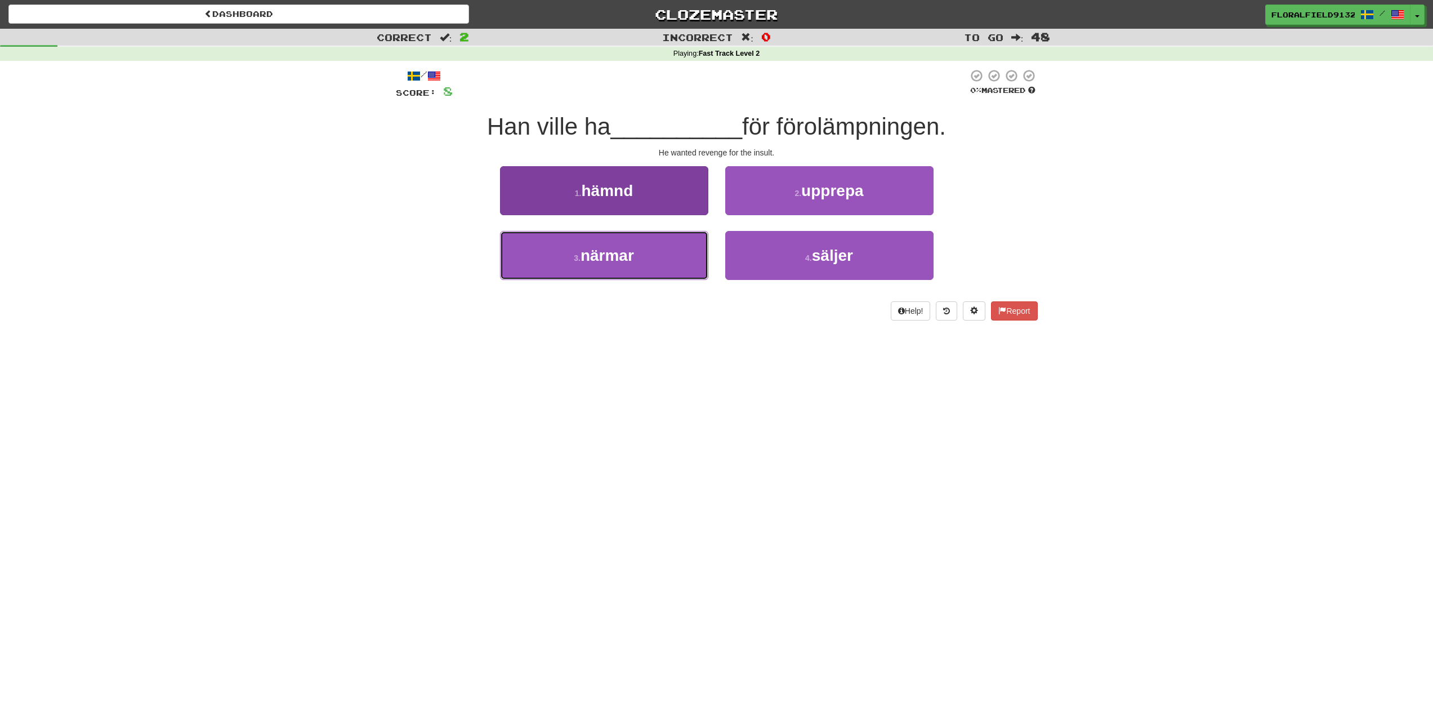
click at [687, 248] on button "3 . närmar" at bounding box center [604, 255] width 208 height 49
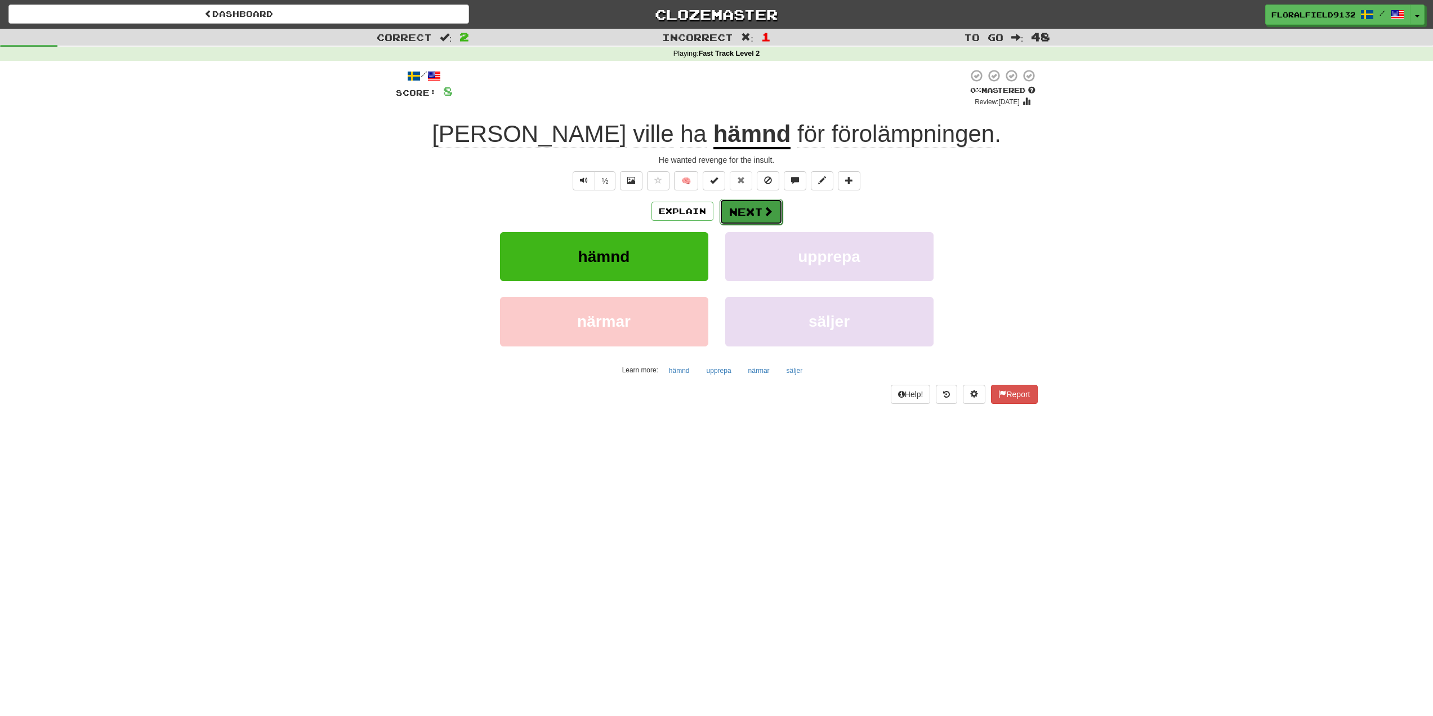
click at [748, 213] on button "Next" at bounding box center [751, 212] width 63 height 26
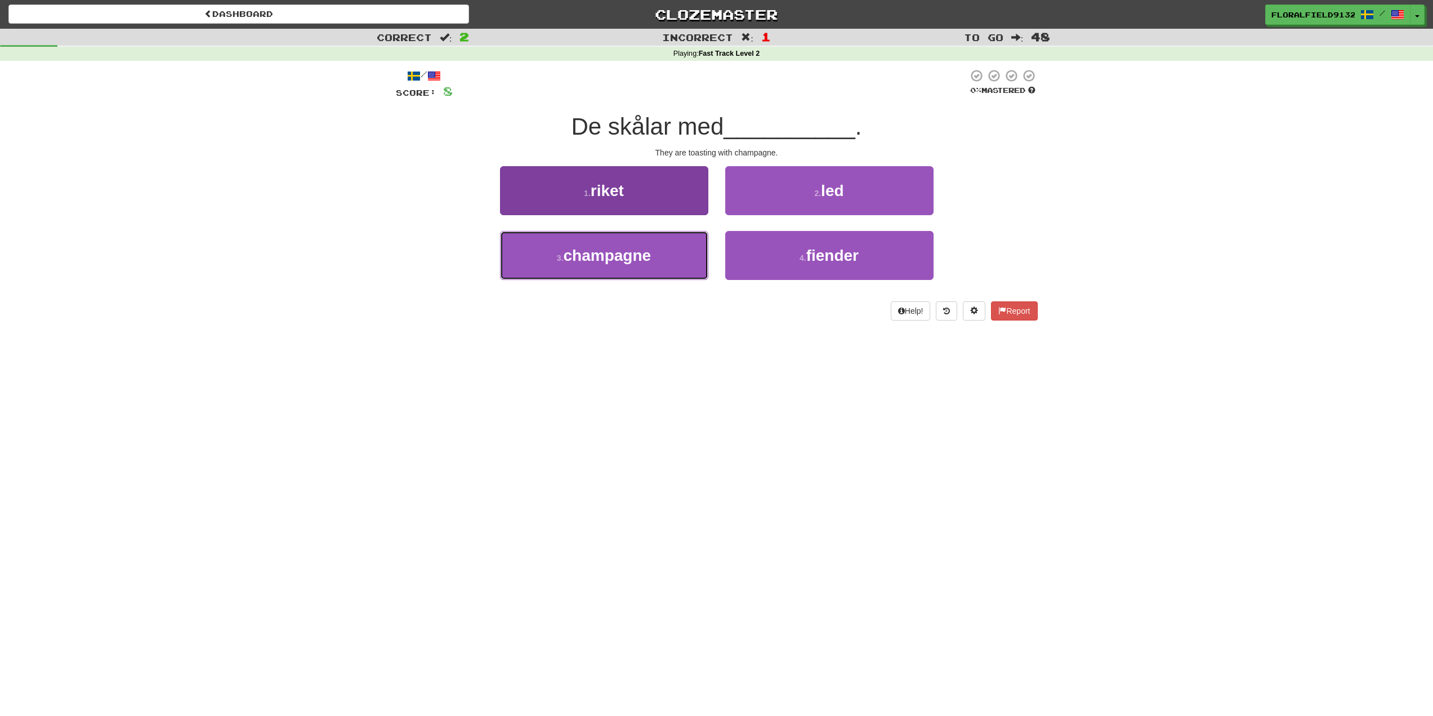
click at [666, 248] on button "3 . champagne" at bounding box center [604, 255] width 208 height 49
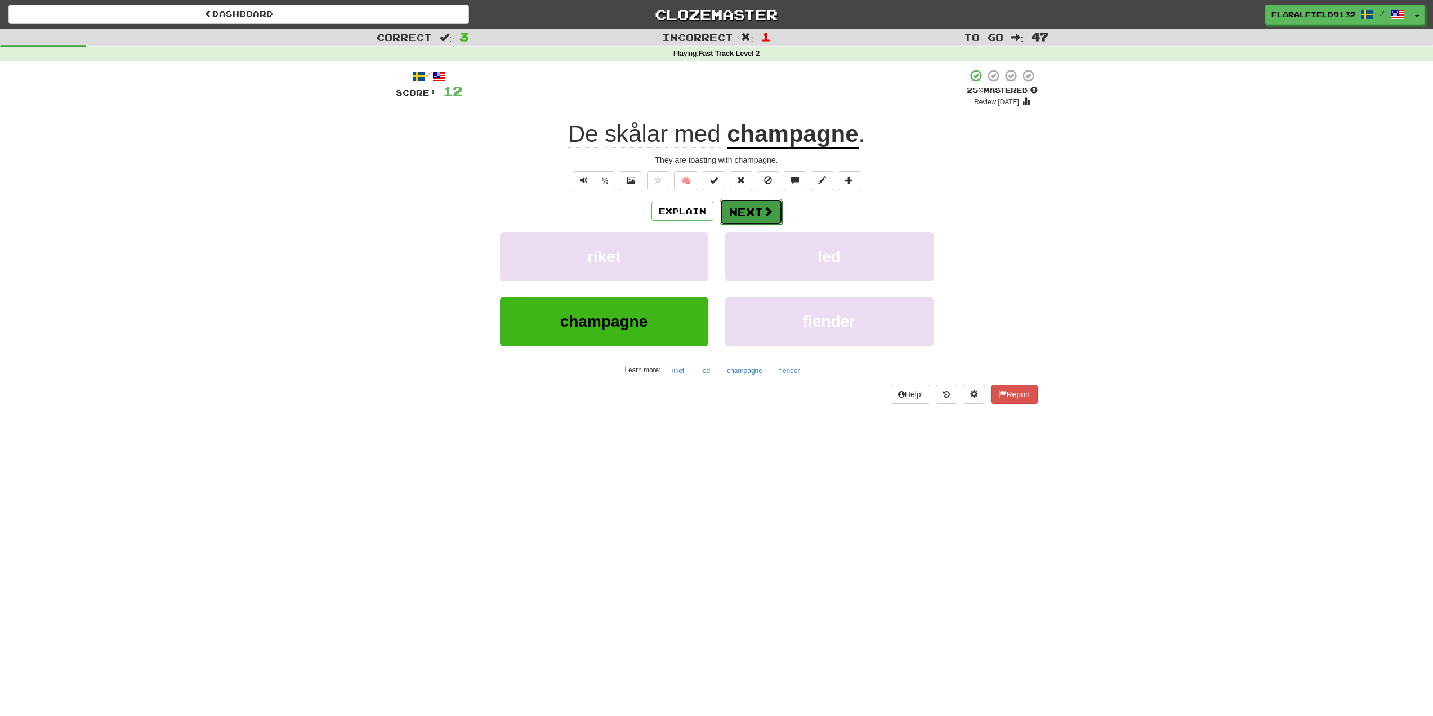
click at [767, 216] on span at bounding box center [768, 211] width 10 height 10
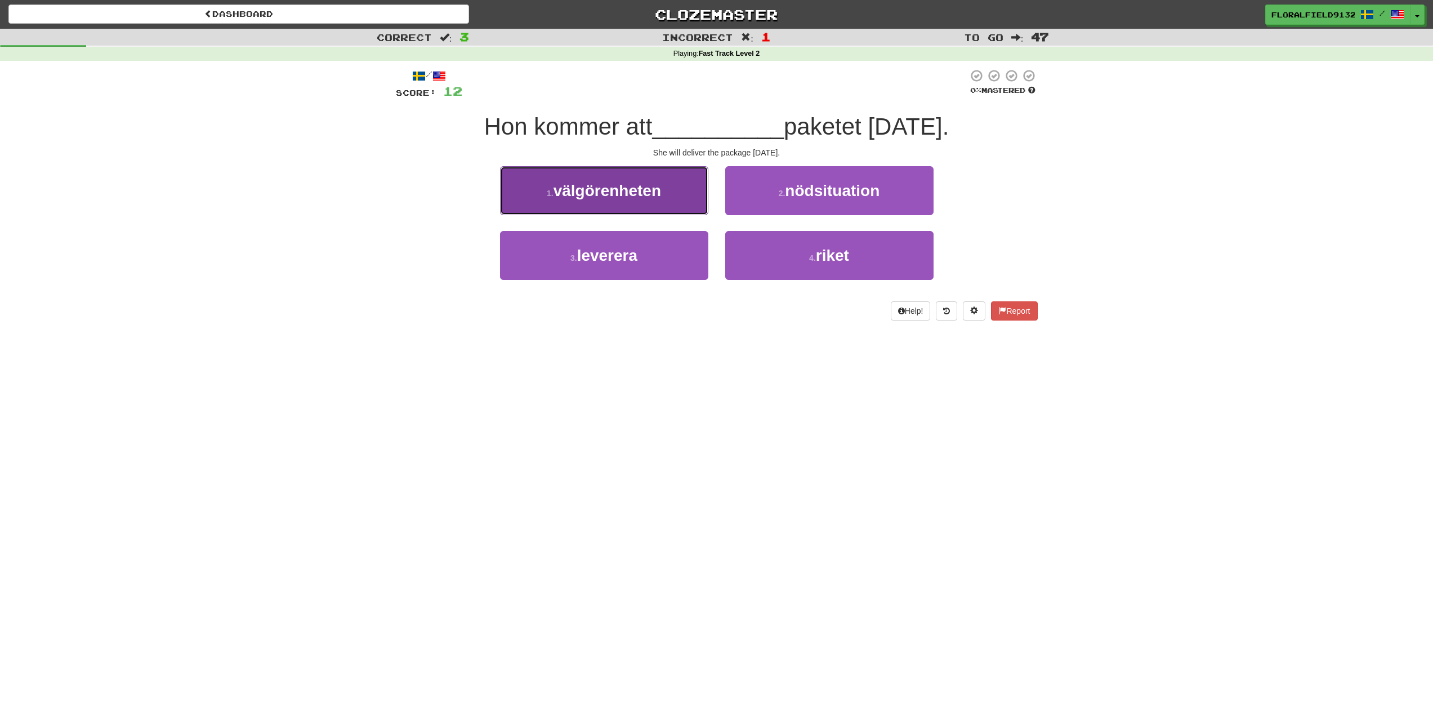
click at [642, 193] on span "välgörenheten" at bounding box center [607, 190] width 108 height 17
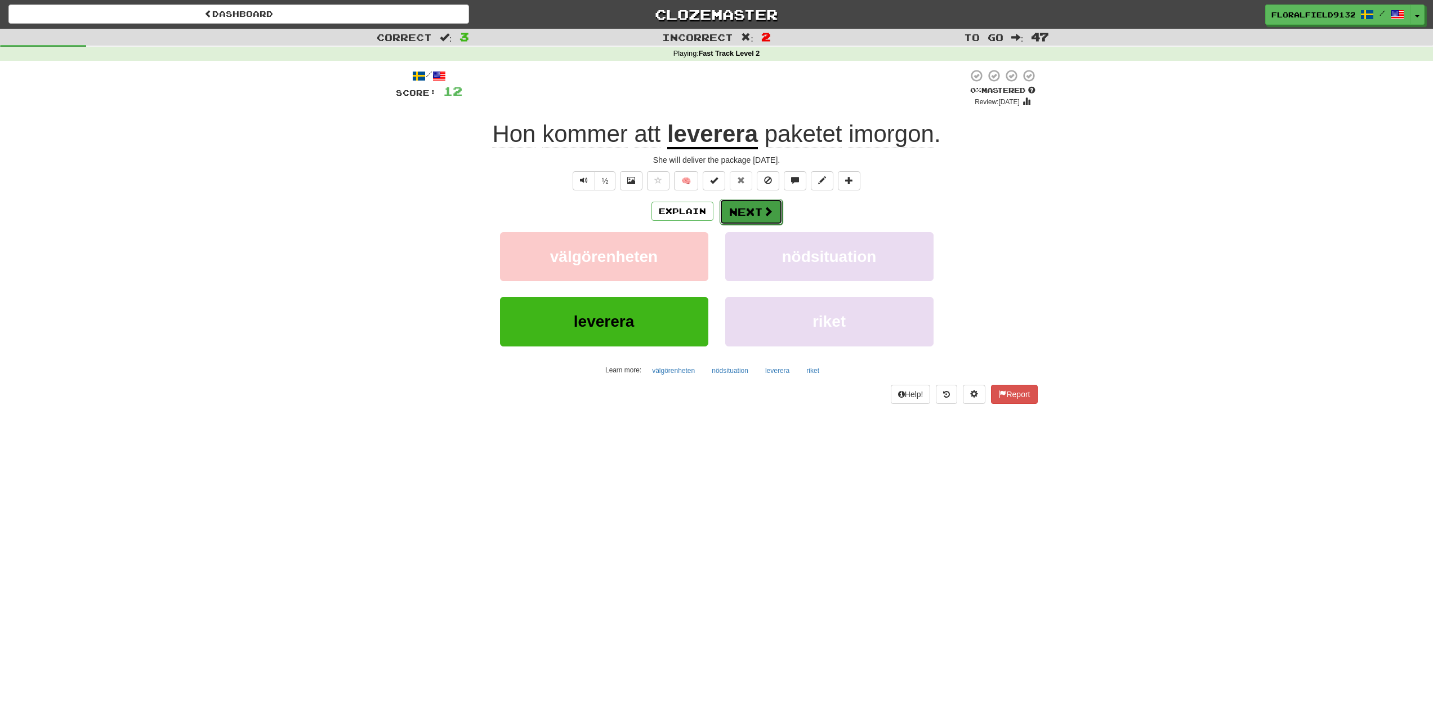
click at [759, 204] on button "Next" at bounding box center [751, 212] width 63 height 26
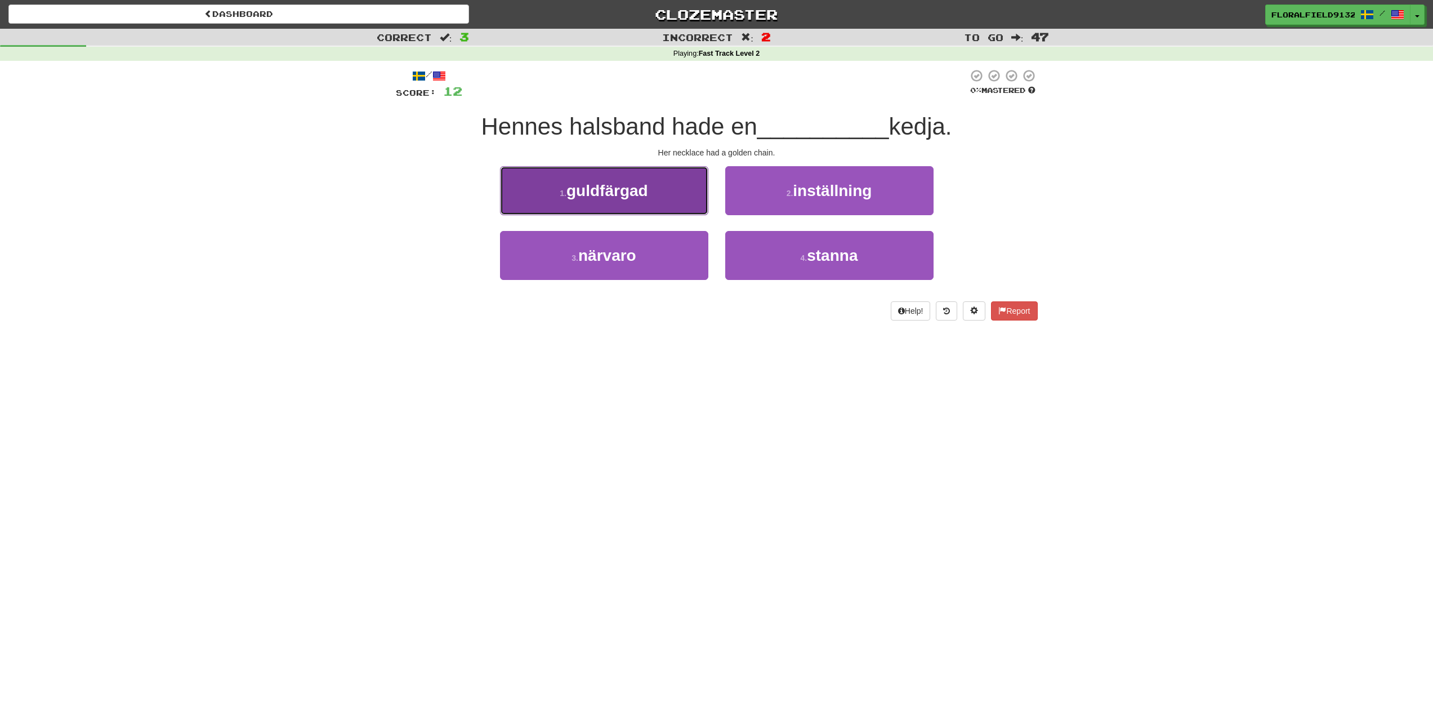
click at [604, 211] on button "1 . guldfärgad" at bounding box center [604, 190] width 208 height 49
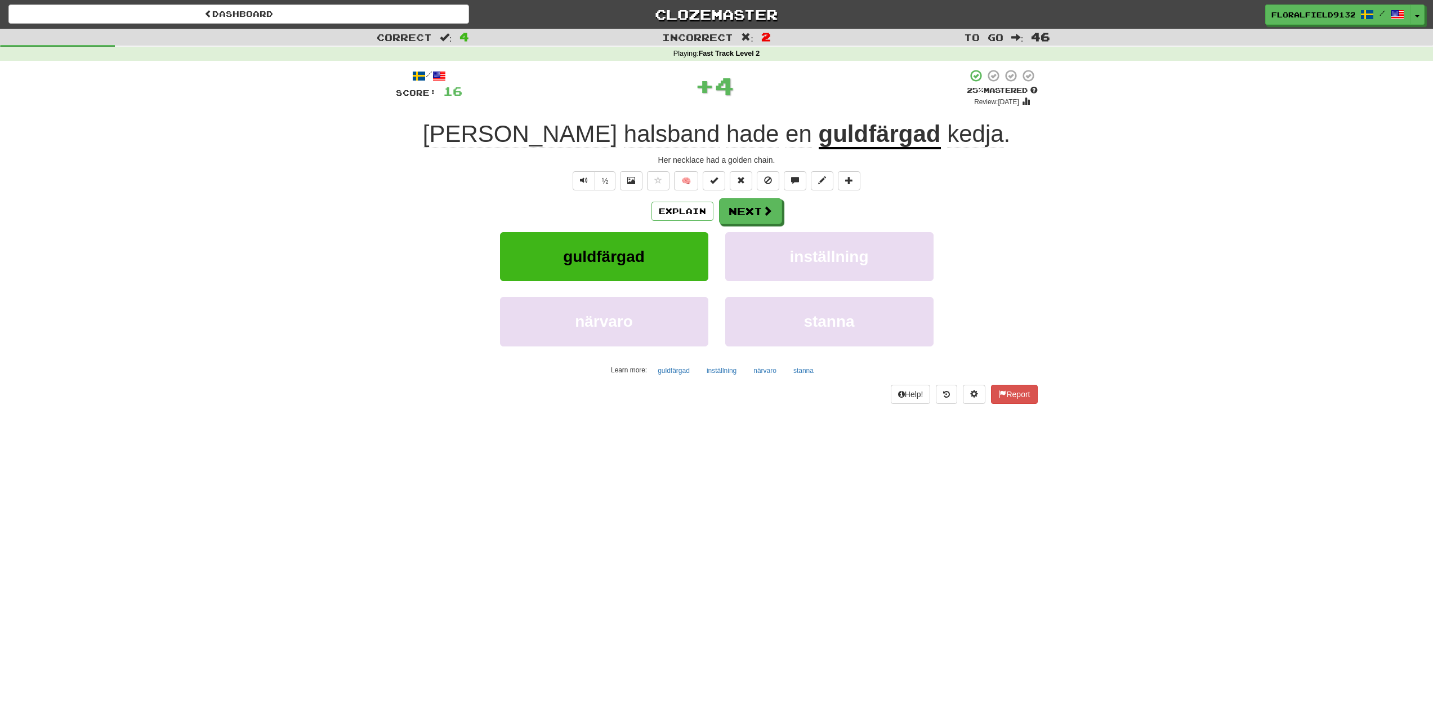
click at [819, 139] on u "guldfärgad" at bounding box center [880, 134] width 122 height 29
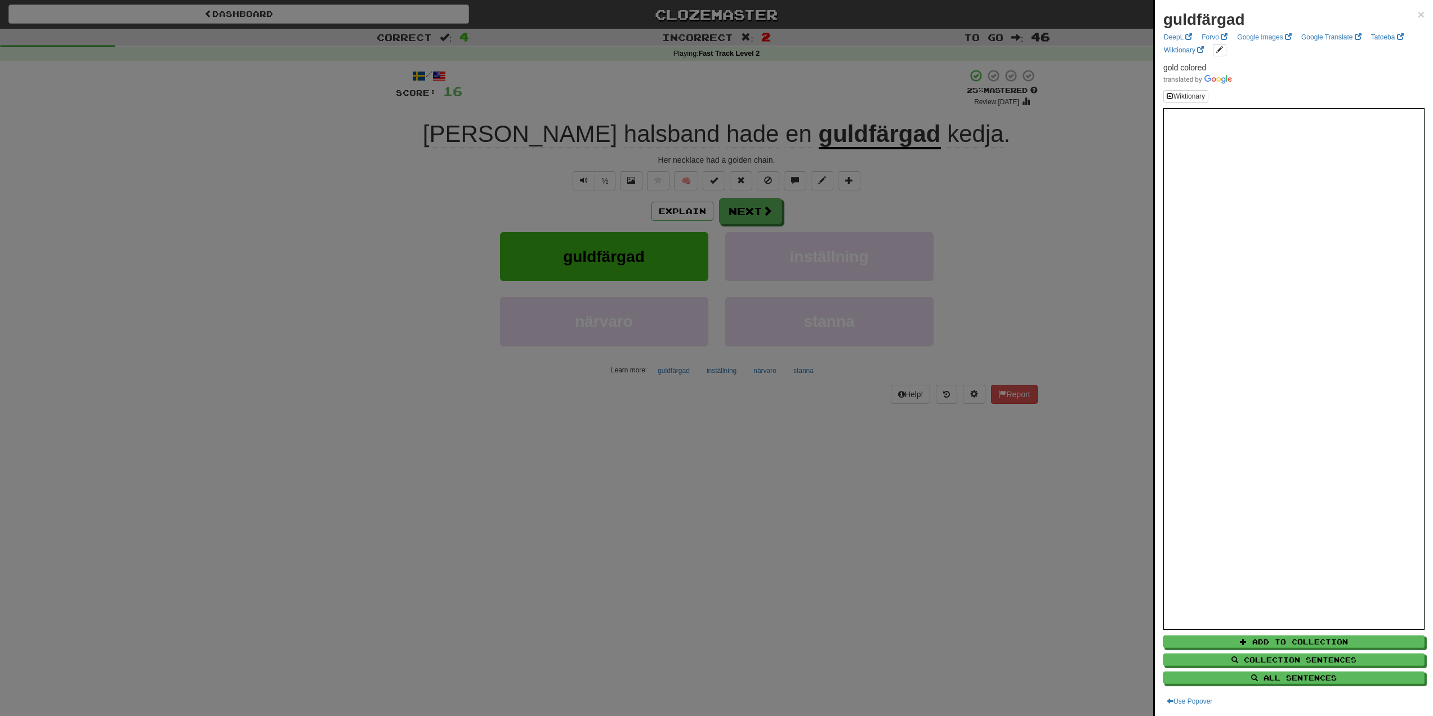
click at [770, 127] on div at bounding box center [716, 358] width 1433 height 716
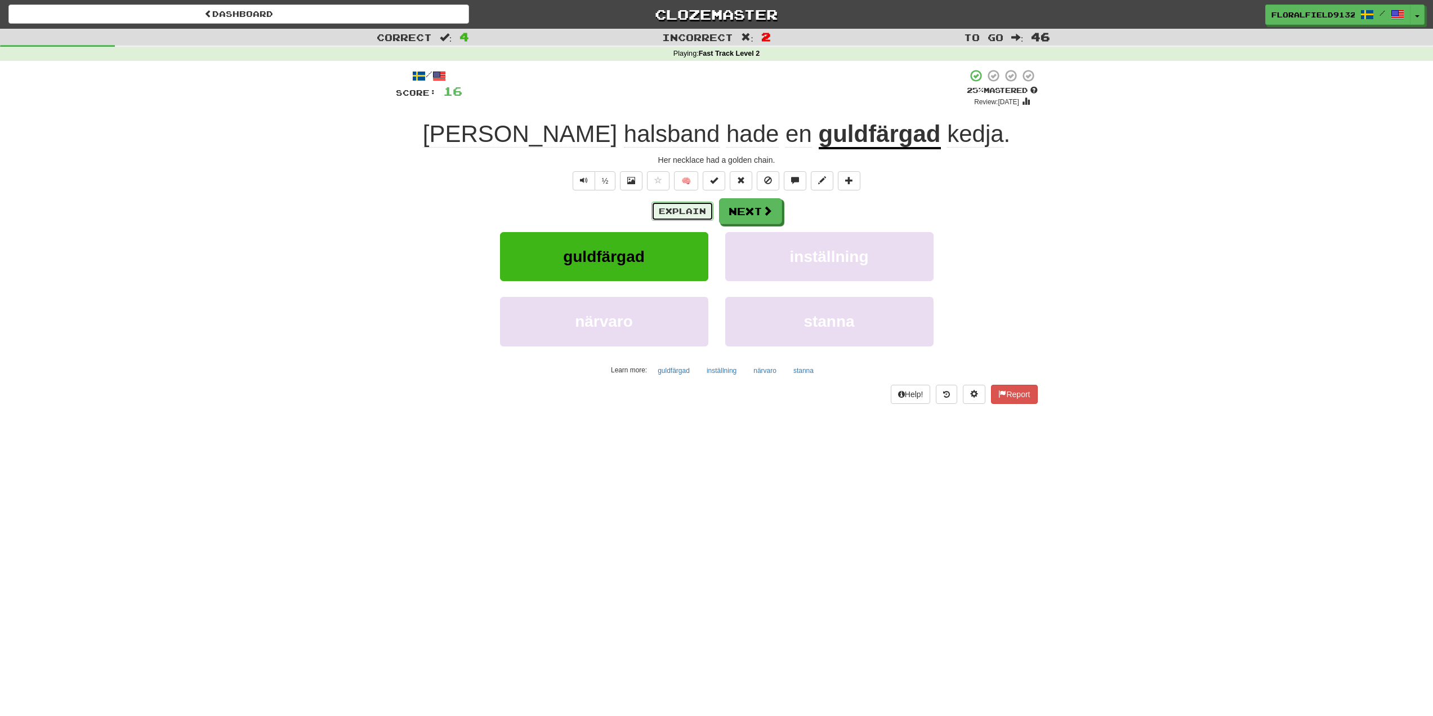
click at [673, 213] on button "Explain" at bounding box center [682, 211] width 62 height 19
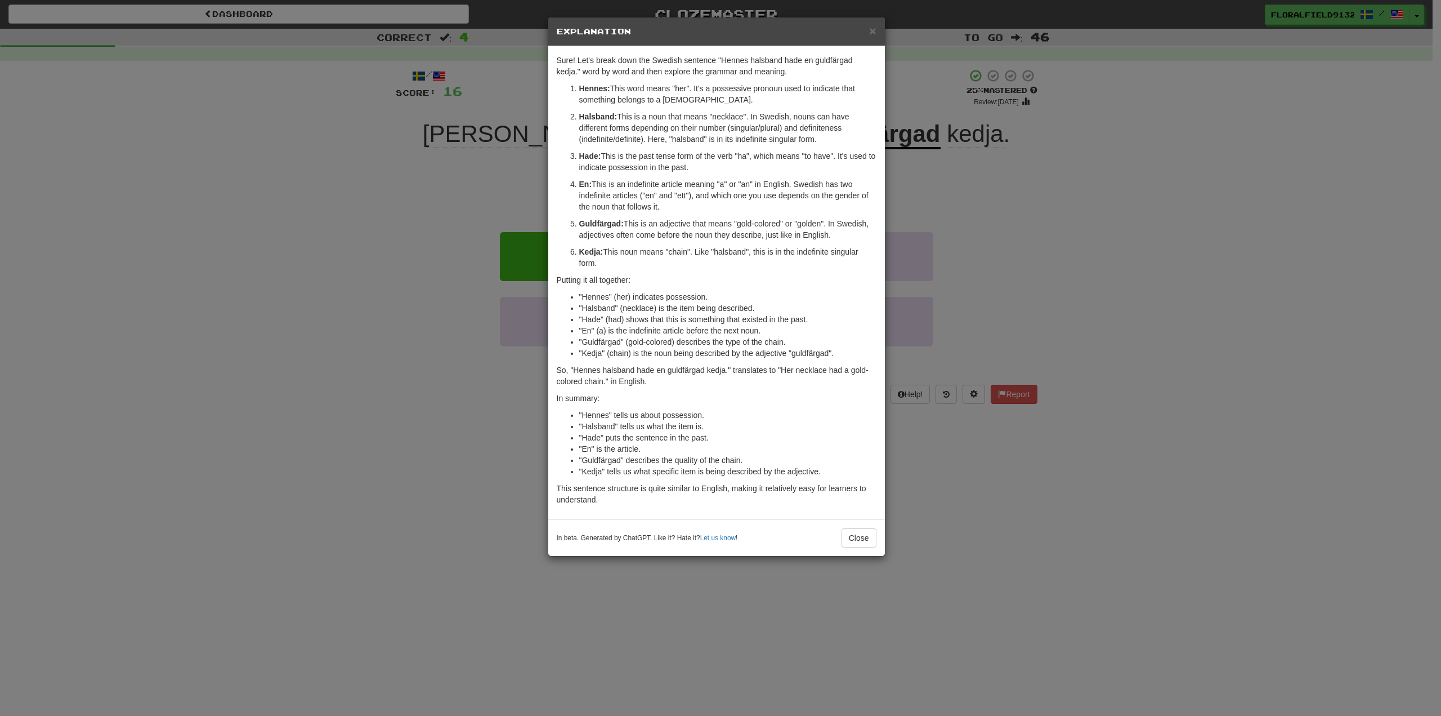
click at [1037, 174] on div "× Explanation Sure! Let's break down the Swedish sentence "Hennes halsband hade…" at bounding box center [720, 358] width 1441 height 716
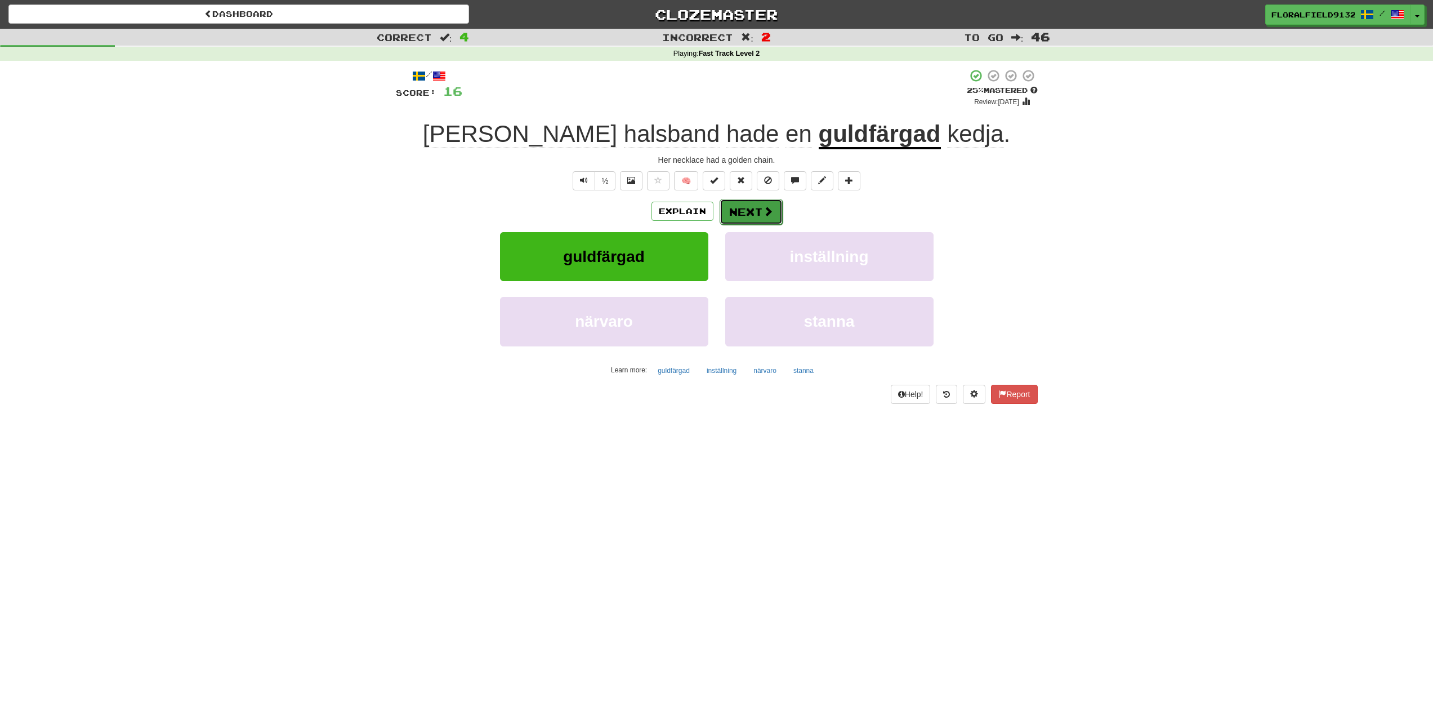
click at [767, 206] on span at bounding box center [768, 211] width 10 height 10
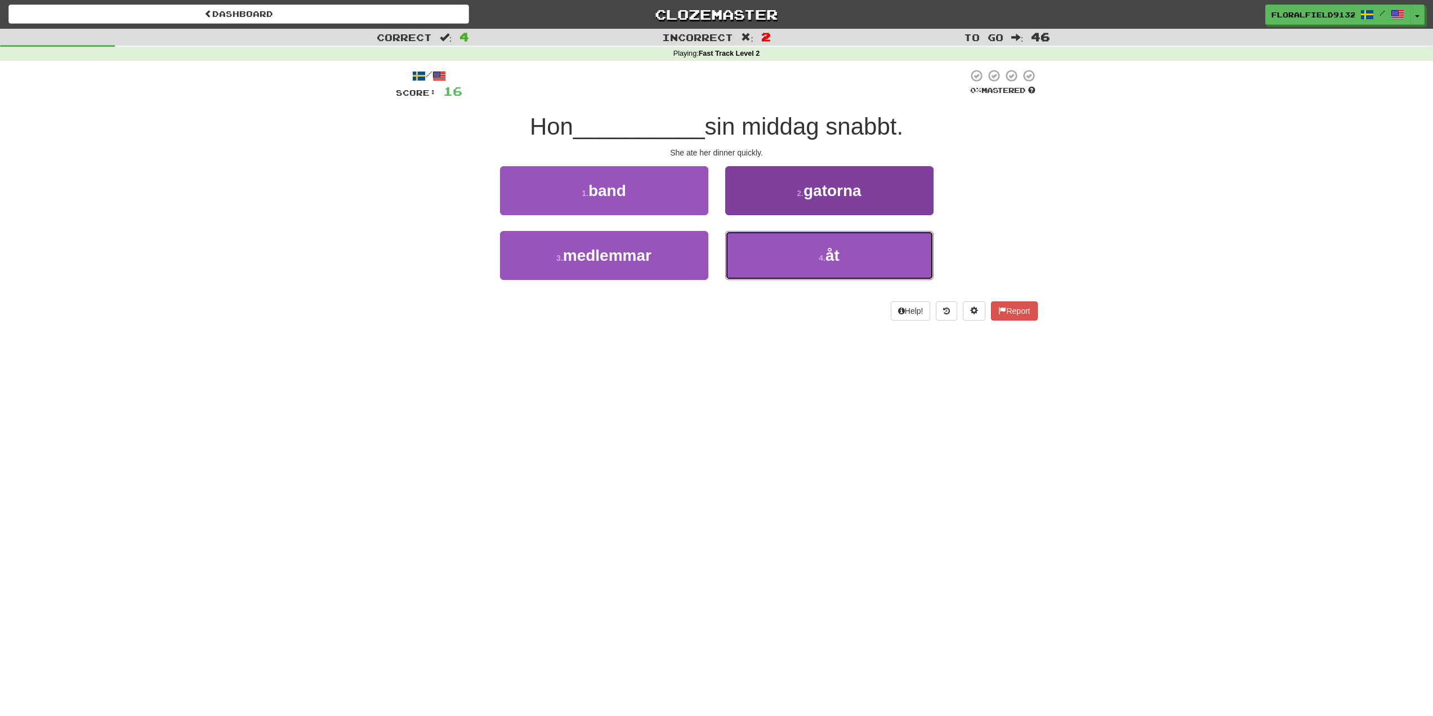
drag, startPoint x: 798, startPoint y: 255, endPoint x: 780, endPoint y: 266, distance: 20.8
click at [798, 256] on button "4 . åt" at bounding box center [829, 255] width 208 height 49
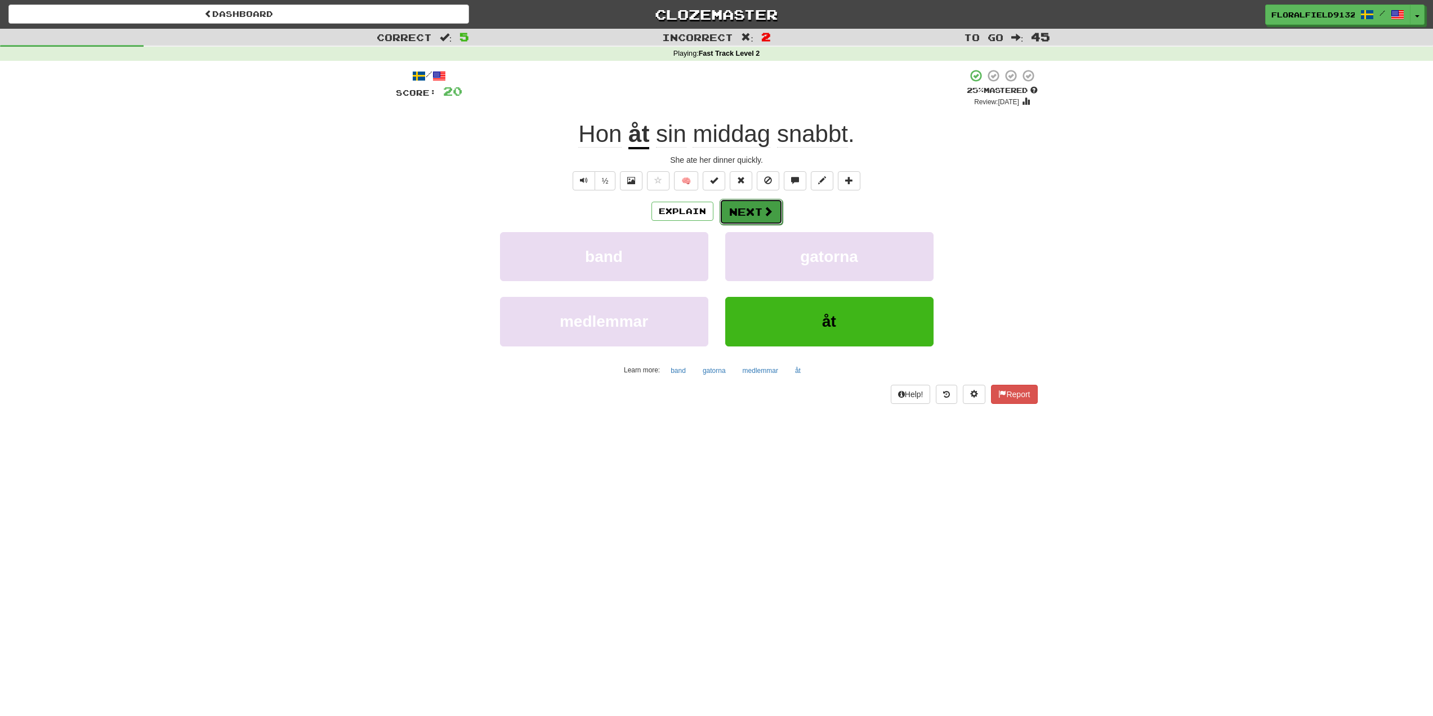
click at [760, 208] on button "Next" at bounding box center [751, 212] width 63 height 26
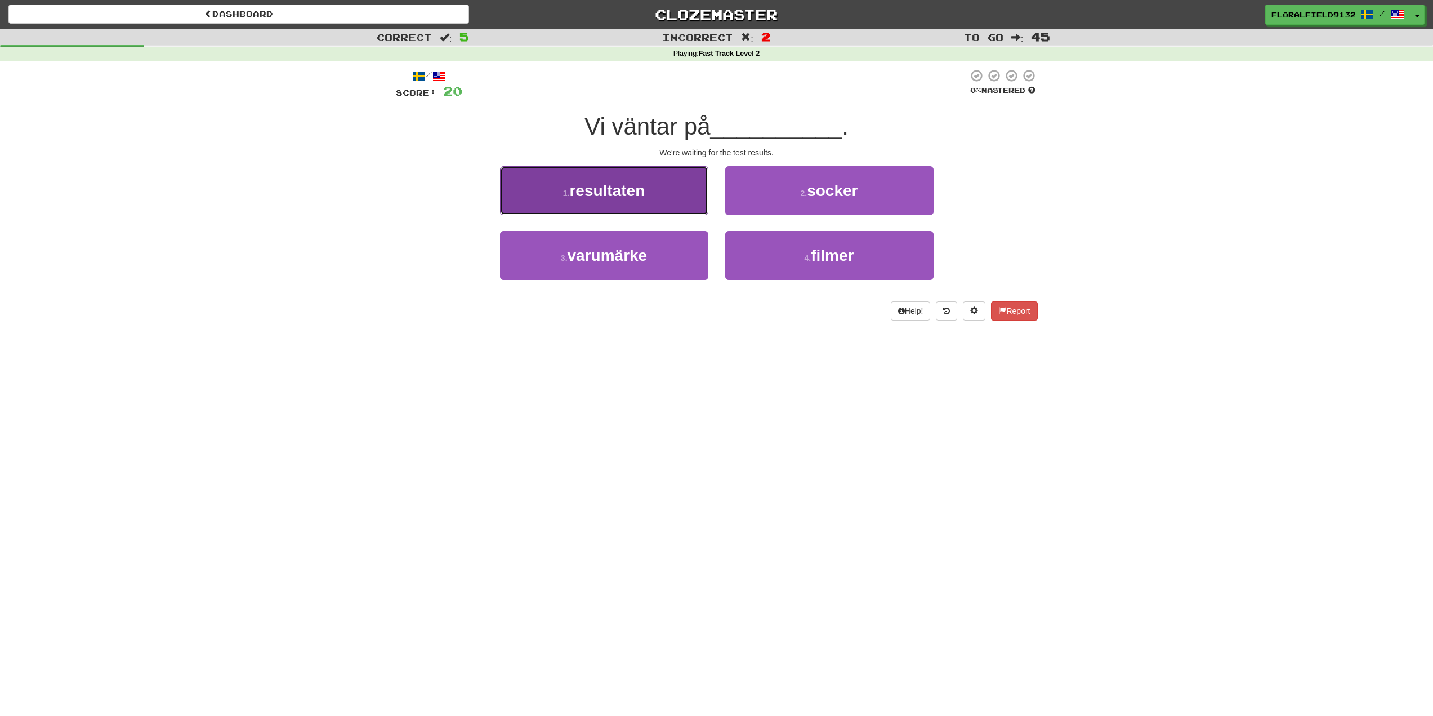
click at [589, 197] on span "resultaten" at bounding box center [606, 190] width 75 height 17
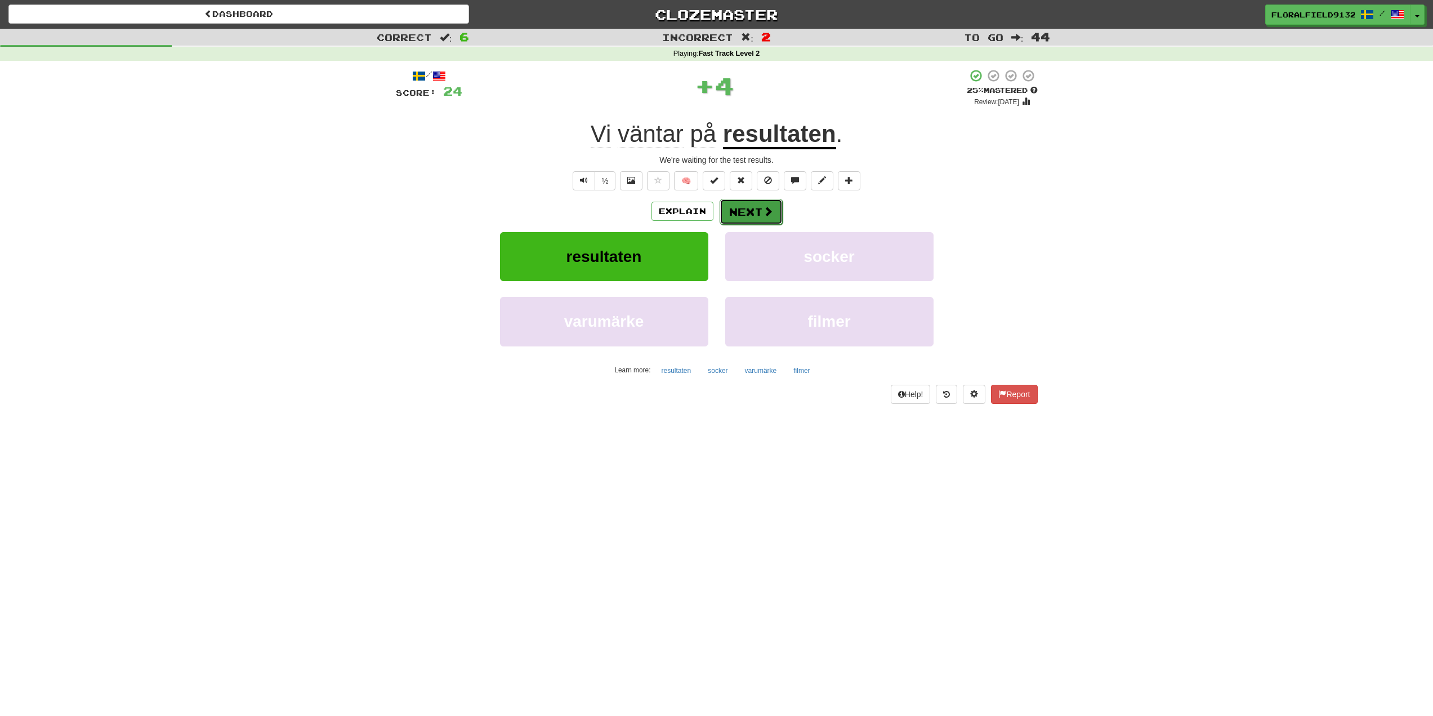
click at [748, 218] on button "Next" at bounding box center [751, 212] width 63 height 26
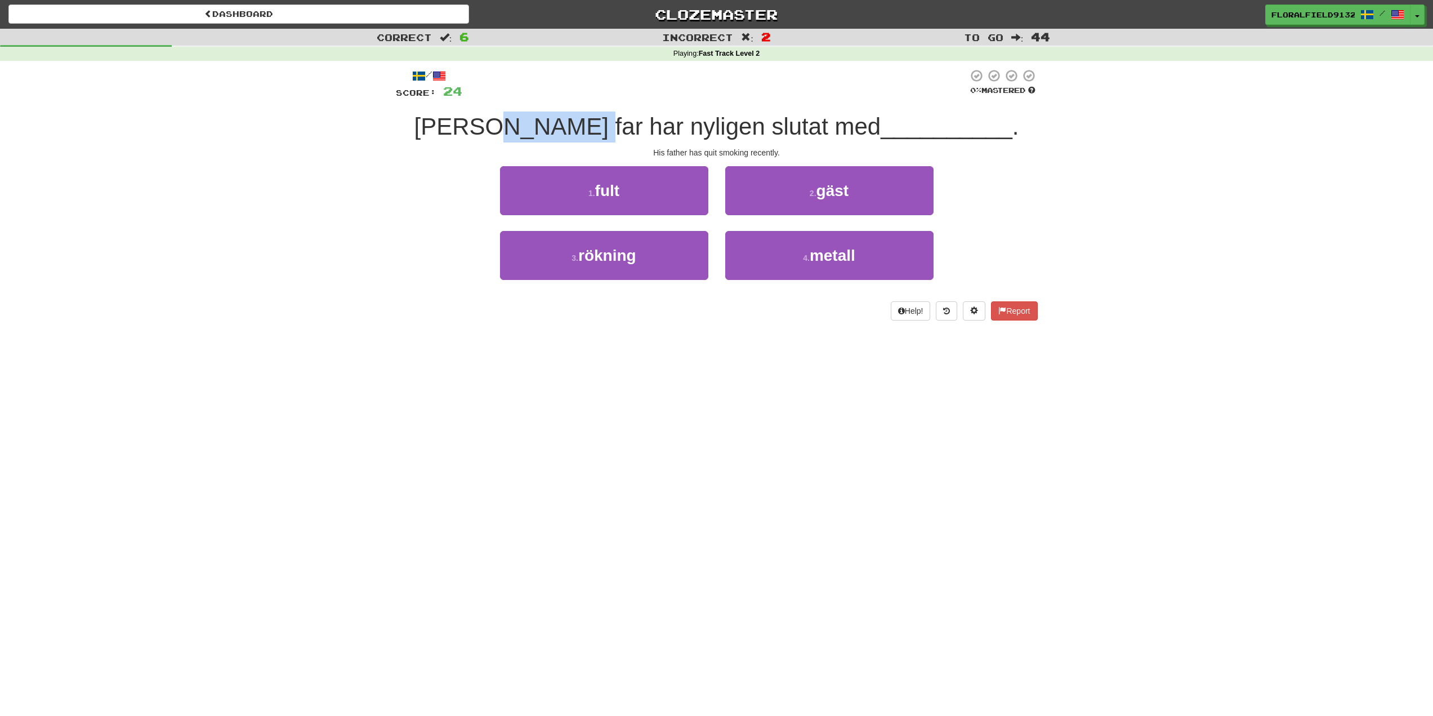
drag, startPoint x: 556, startPoint y: 122, endPoint x: 644, endPoint y: 128, distance: 88.6
click at [635, 130] on span "Hans far har nyligen slutat med" at bounding box center [647, 126] width 467 height 26
click at [881, 122] on span "__________" at bounding box center [947, 126] width 132 height 26
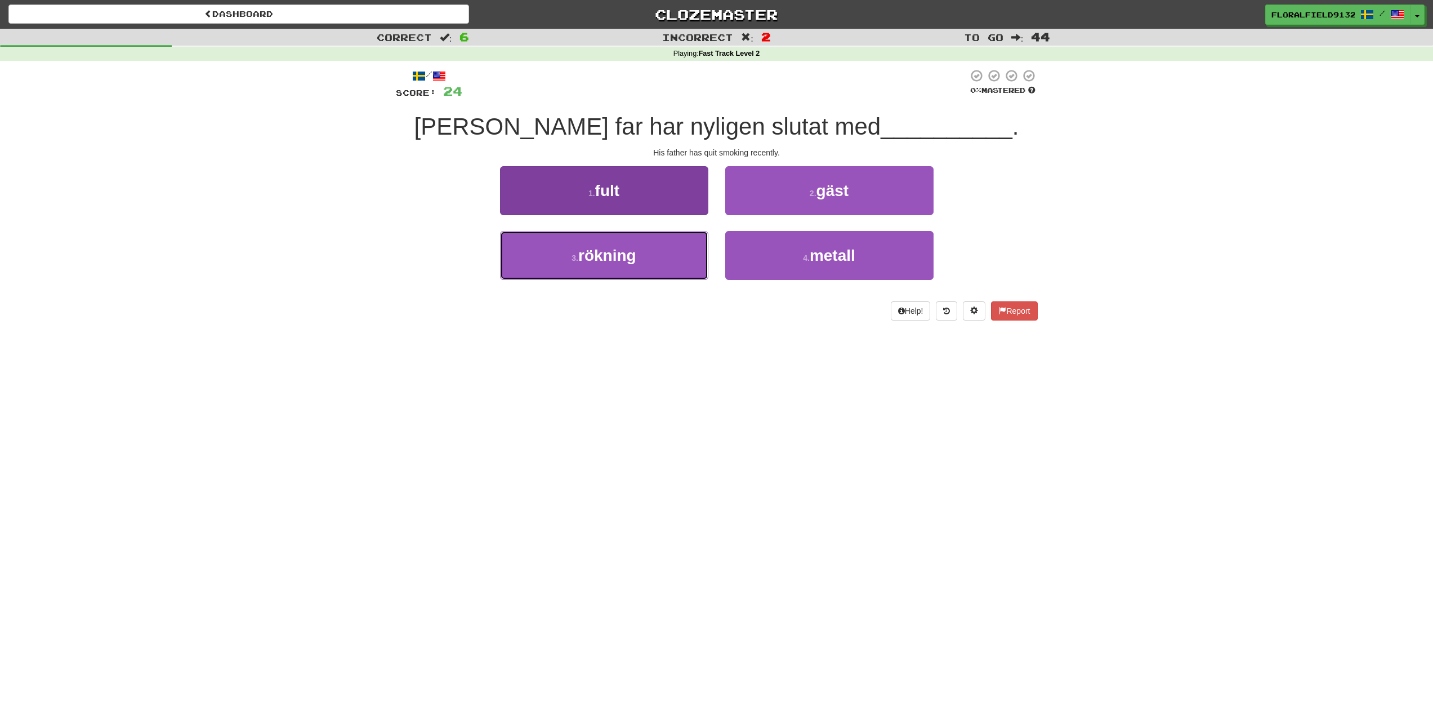
click at [581, 245] on button "3 . rökning" at bounding box center [604, 255] width 208 height 49
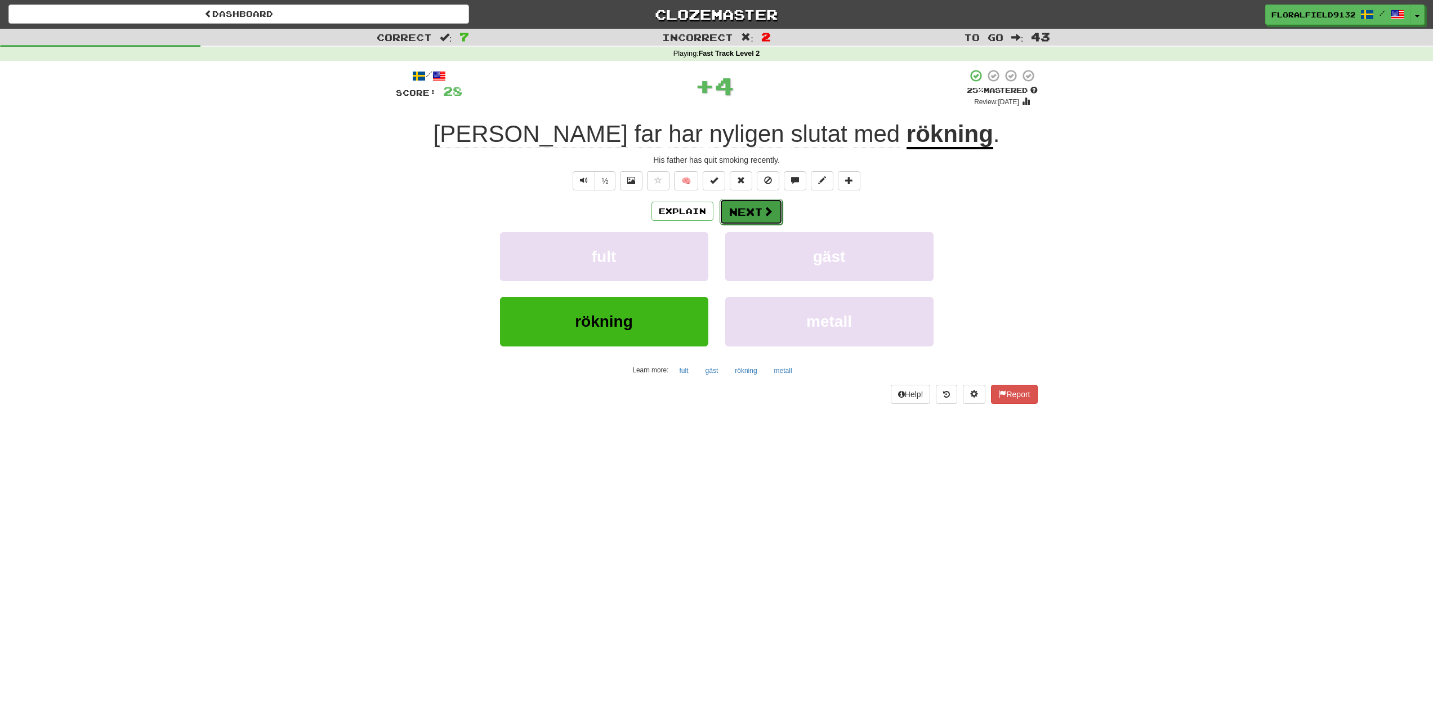
click at [758, 202] on button "Next" at bounding box center [751, 212] width 63 height 26
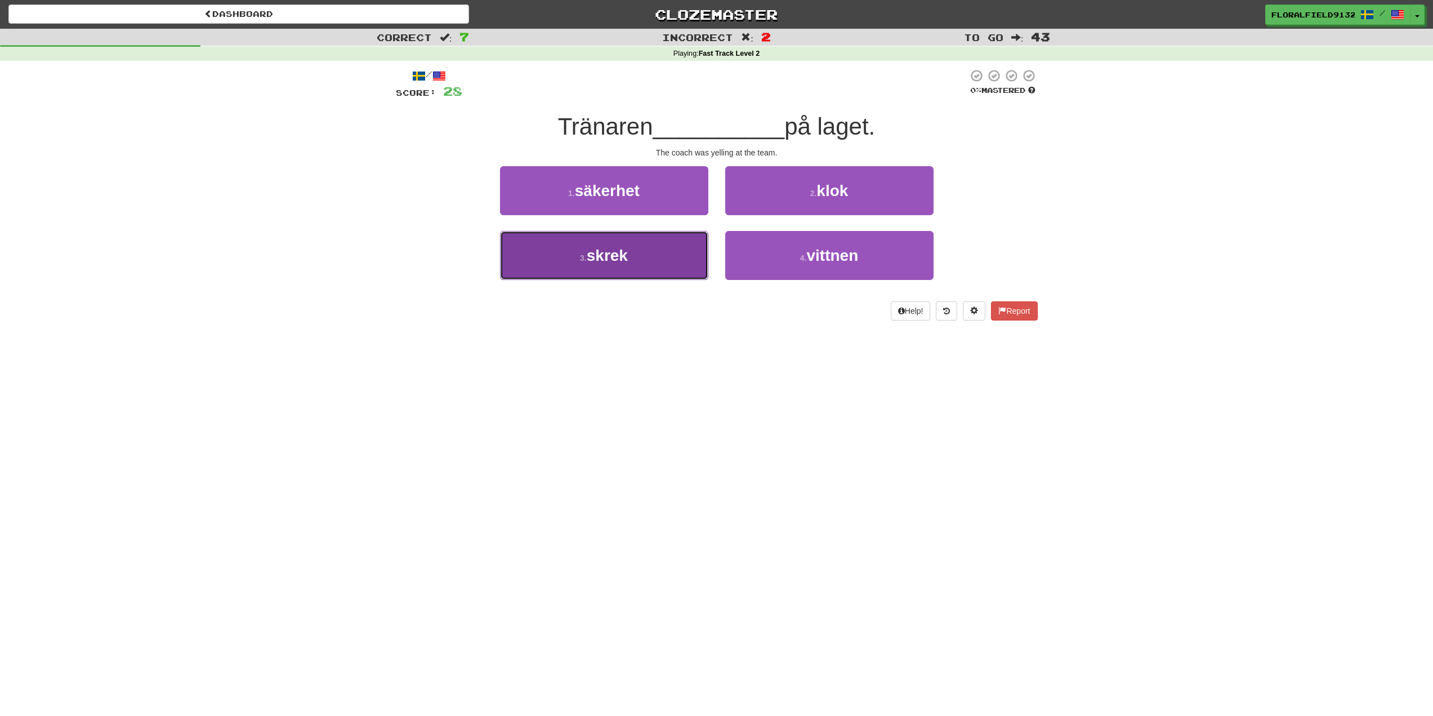
click at [633, 244] on button "3 . skrek" at bounding box center [604, 255] width 208 height 49
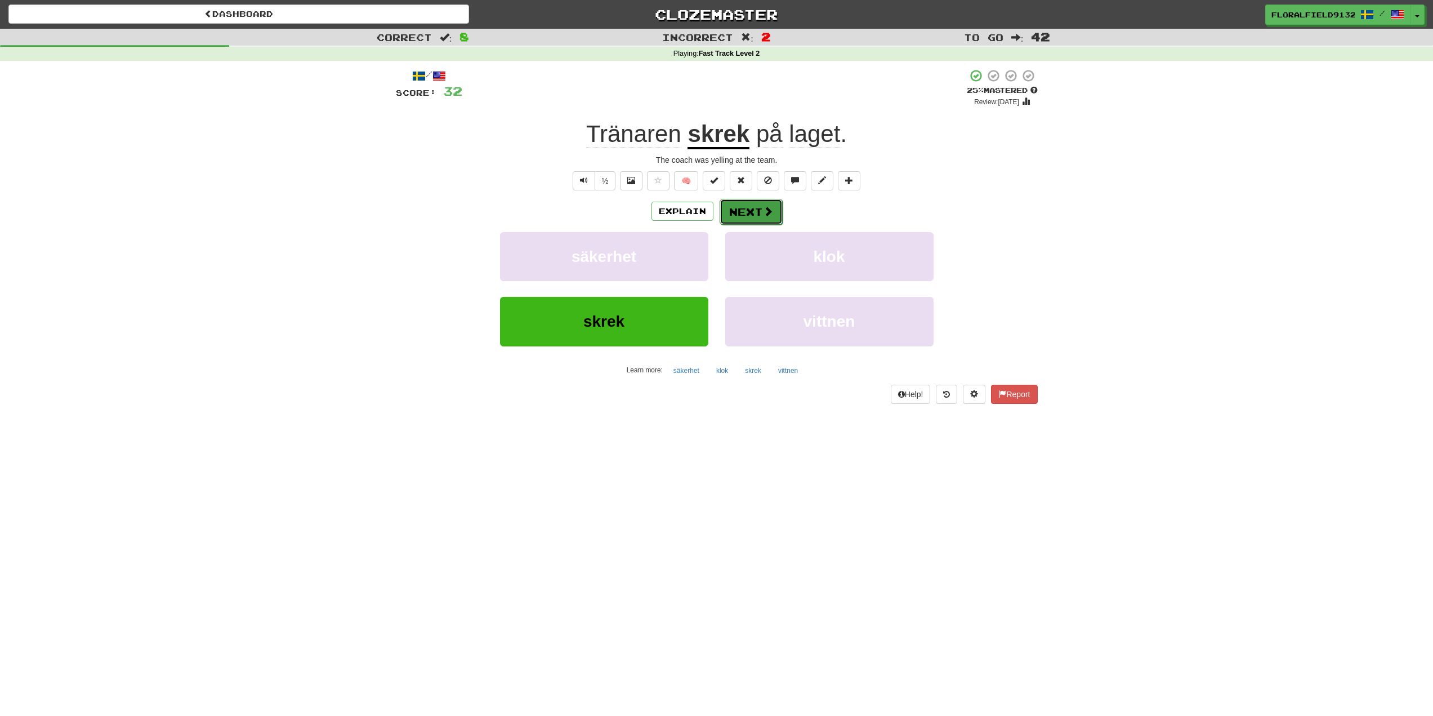
click at [755, 218] on button "Next" at bounding box center [751, 212] width 63 height 26
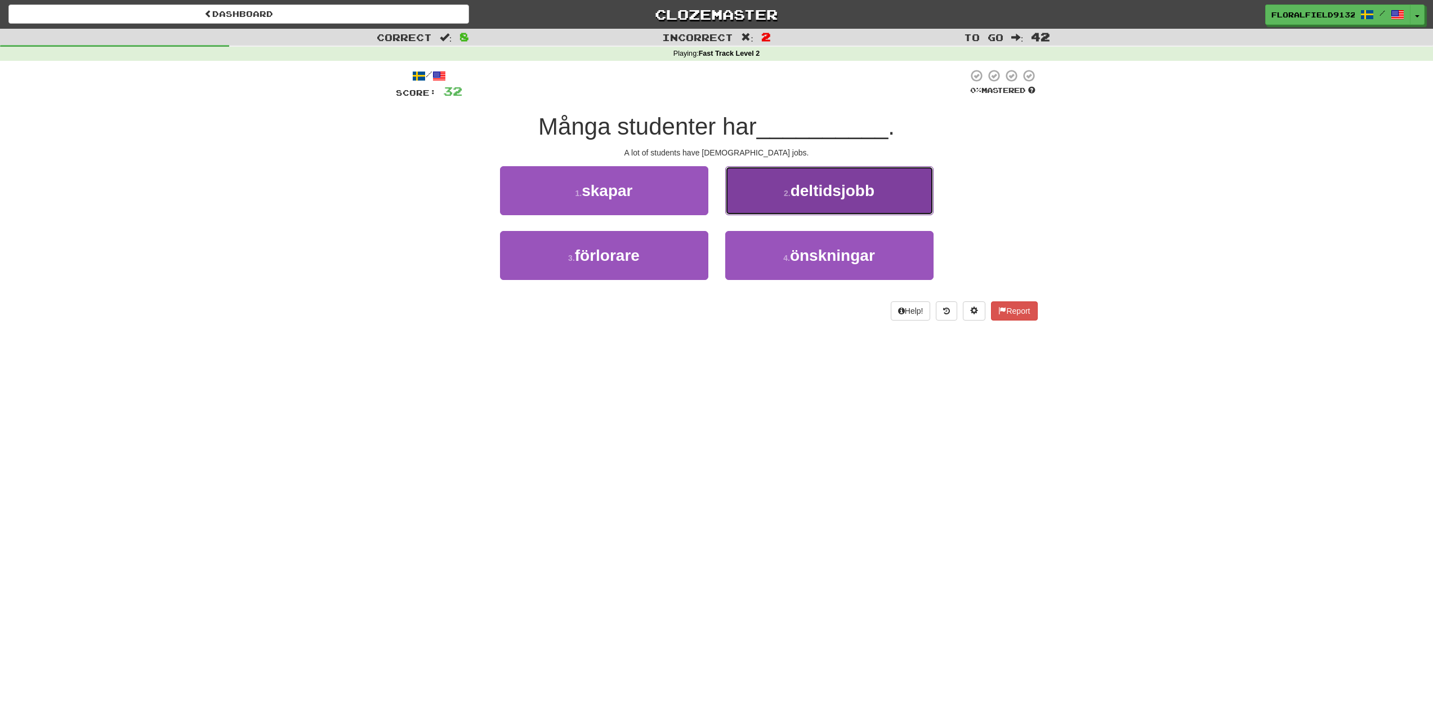
click at [758, 204] on button "2 . deltidsjobb" at bounding box center [829, 190] width 208 height 49
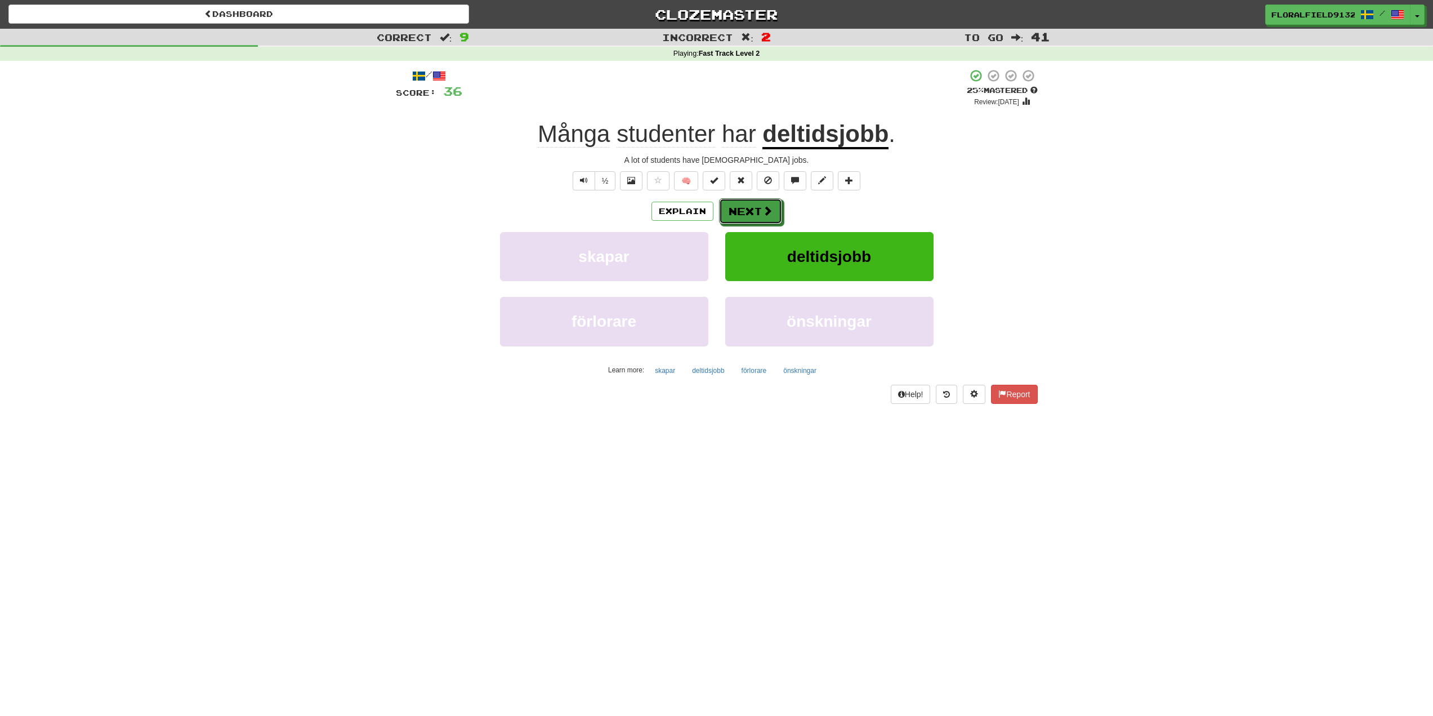
click at [758, 204] on button "Next" at bounding box center [750, 211] width 63 height 26
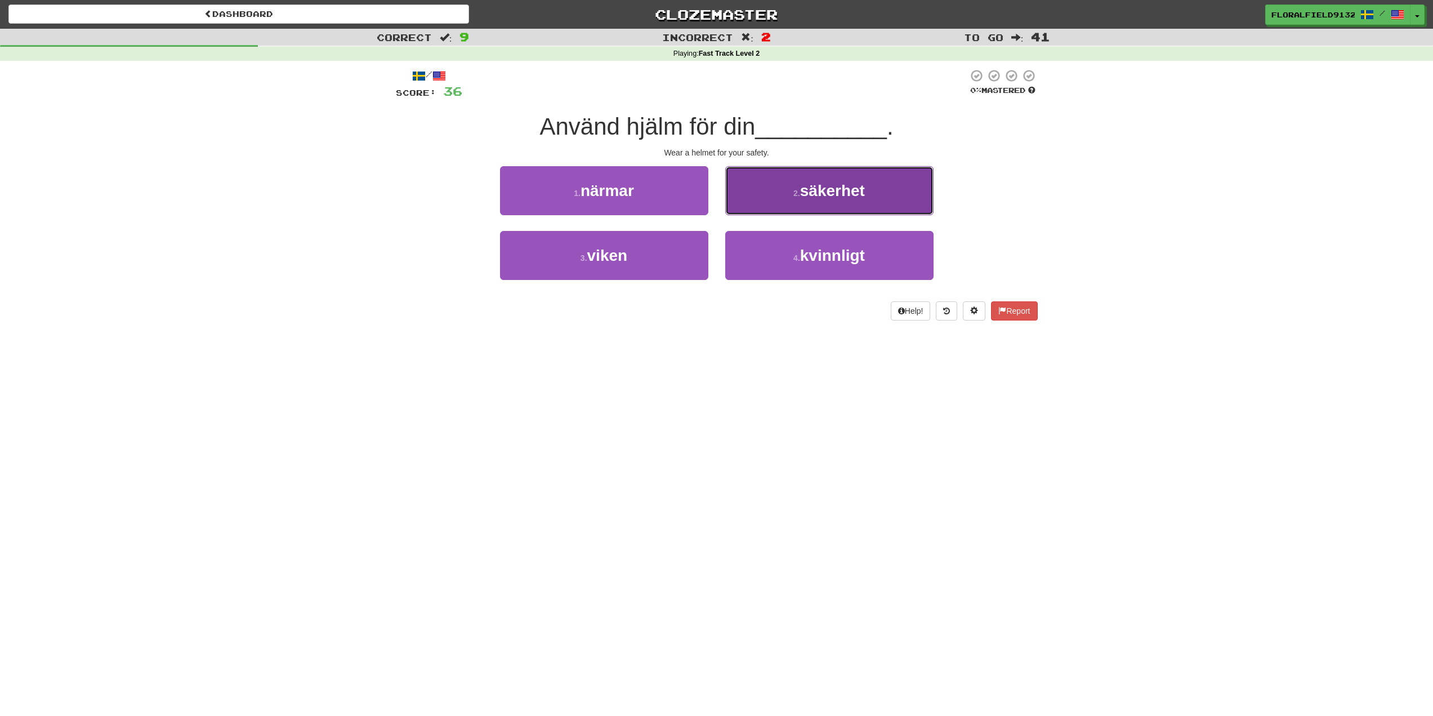
click at [789, 194] on button "2 . säkerhet" at bounding box center [829, 190] width 208 height 49
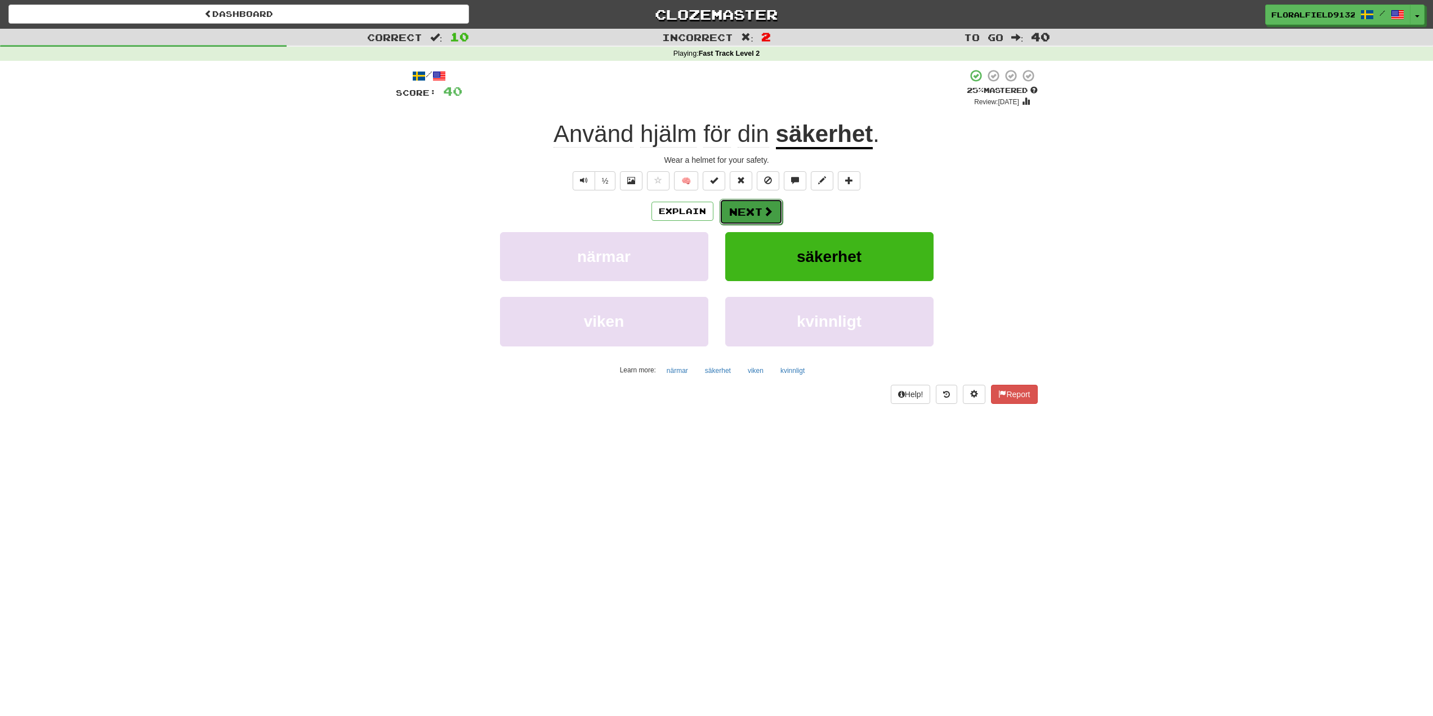
click at [765, 211] on span at bounding box center [768, 211] width 10 height 10
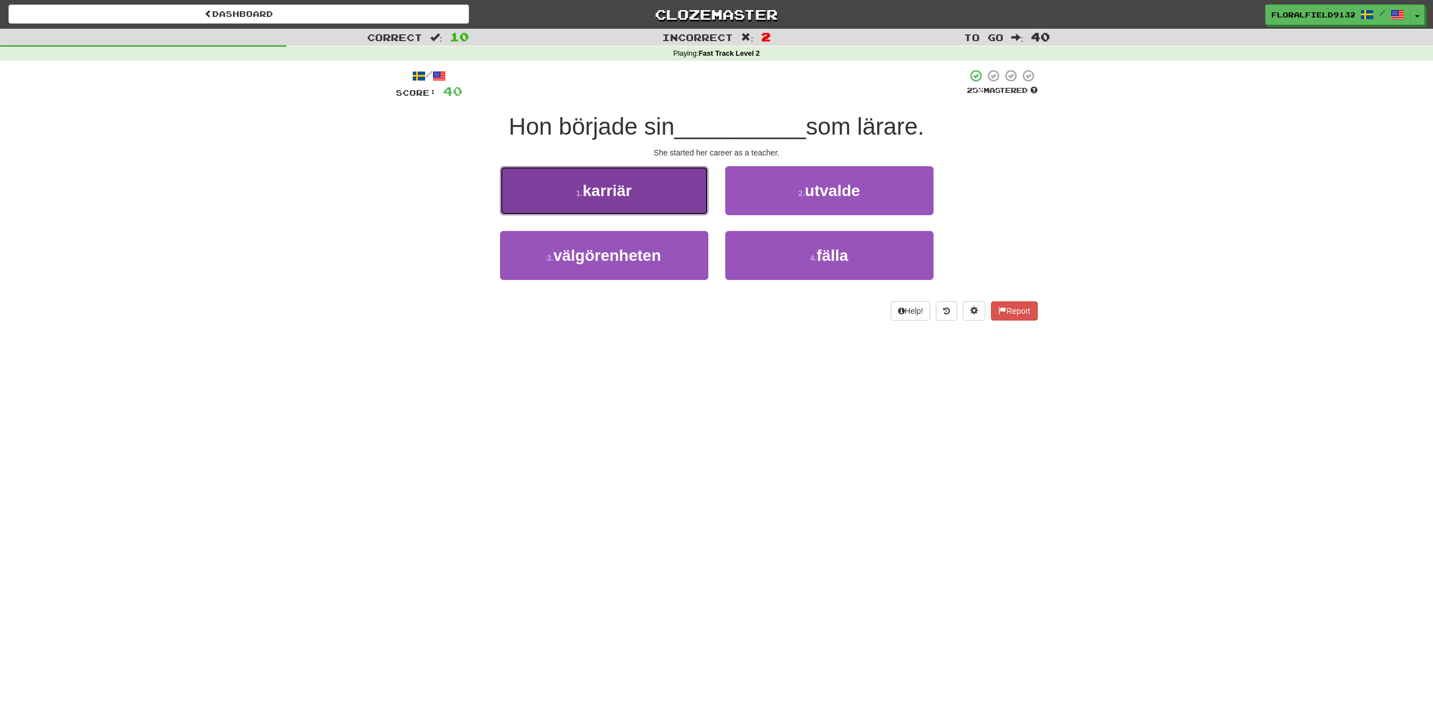
click at [654, 202] on button "1 . karriär" at bounding box center [604, 190] width 208 height 49
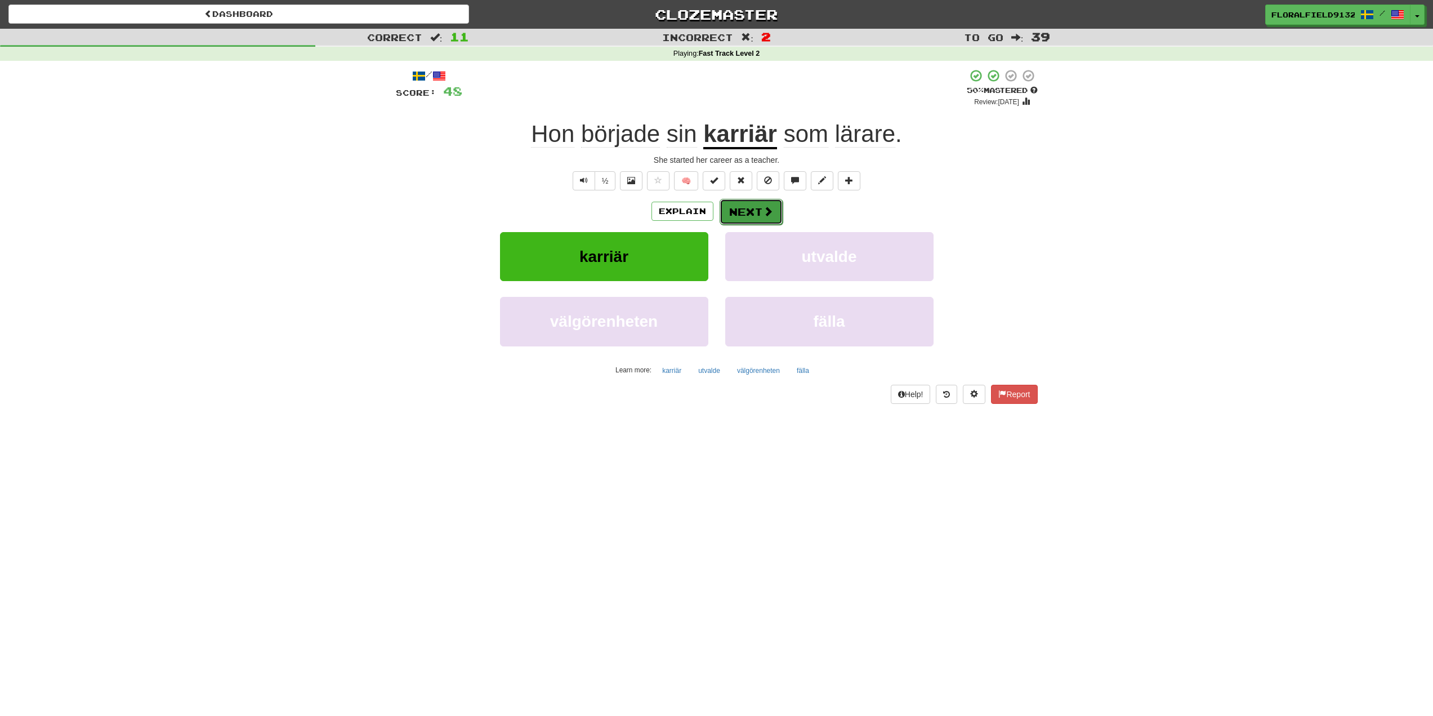
click at [760, 212] on button "Next" at bounding box center [751, 212] width 63 height 26
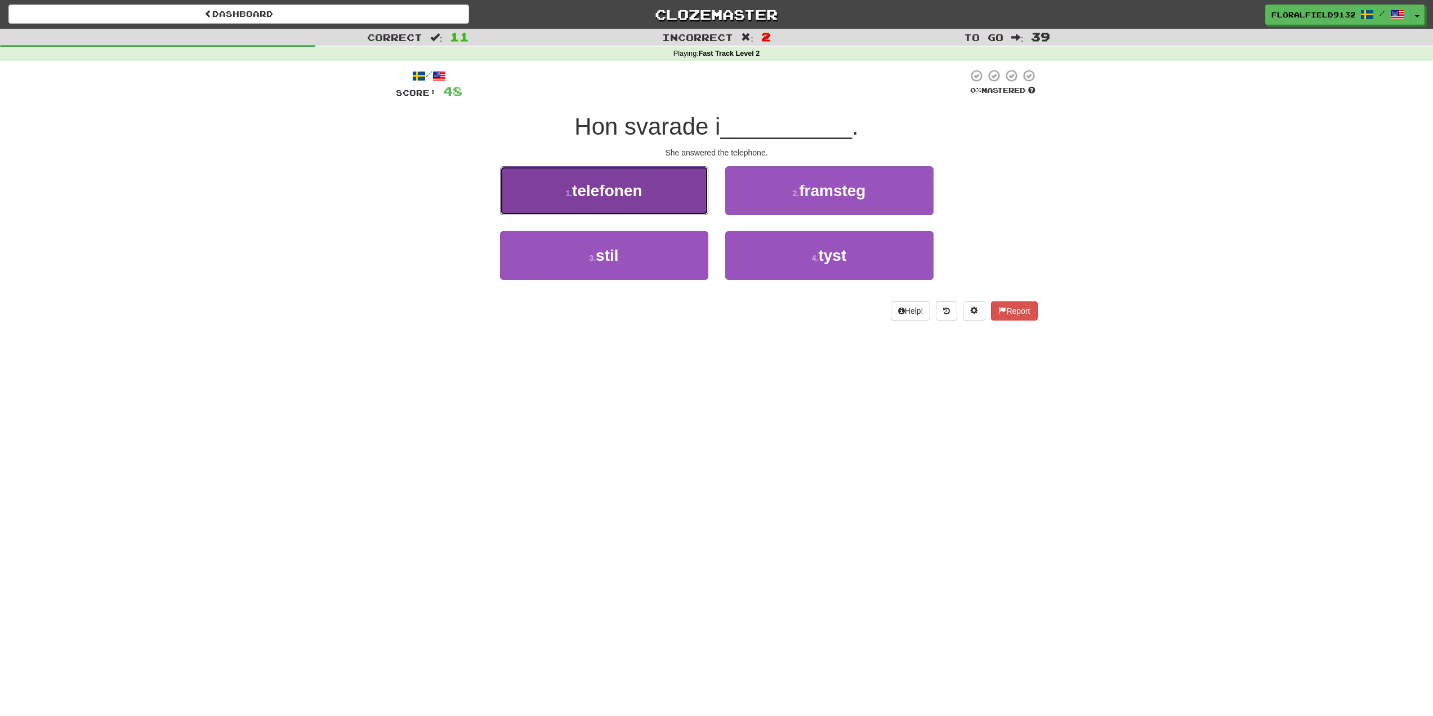
click at [673, 195] on button "1 . telefonen" at bounding box center [604, 190] width 208 height 49
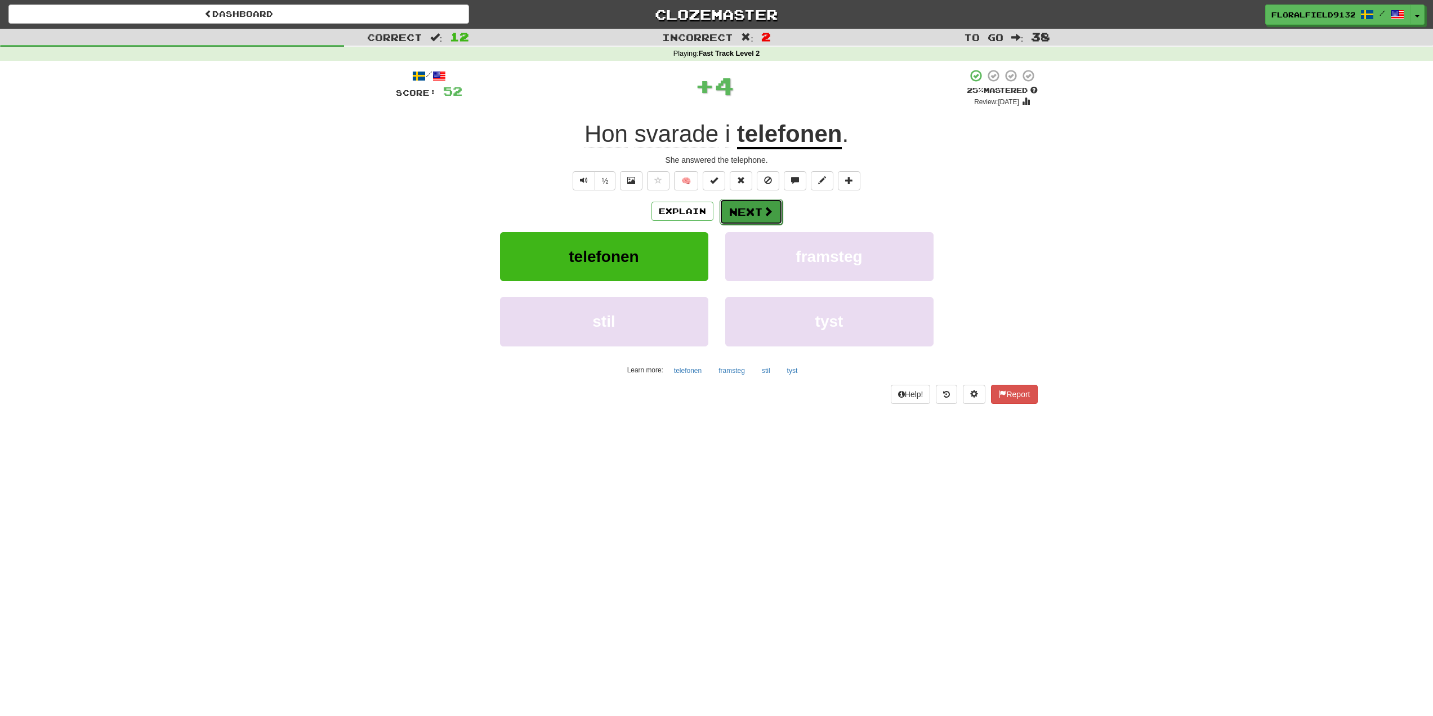
click at [766, 206] on span at bounding box center [768, 211] width 10 height 10
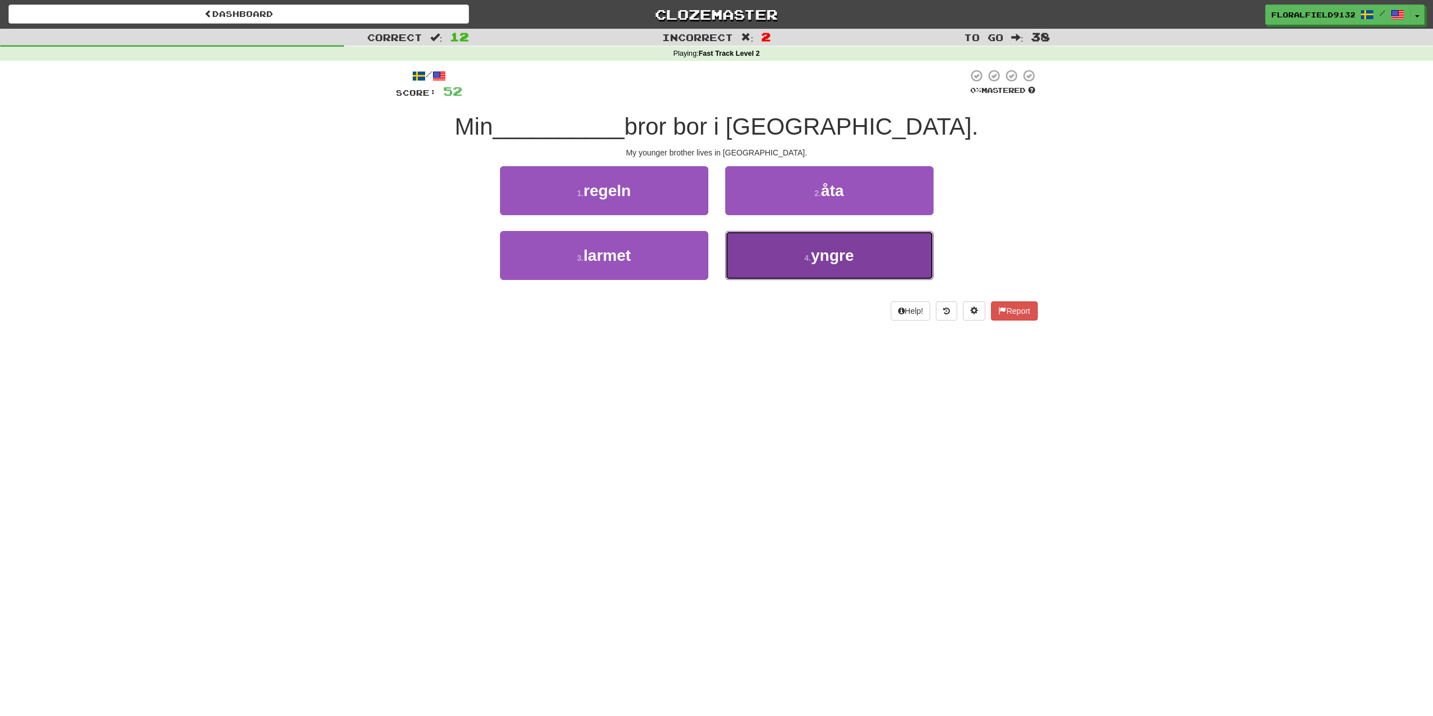
click at [808, 262] on small "4 ." at bounding box center [808, 257] width 7 height 9
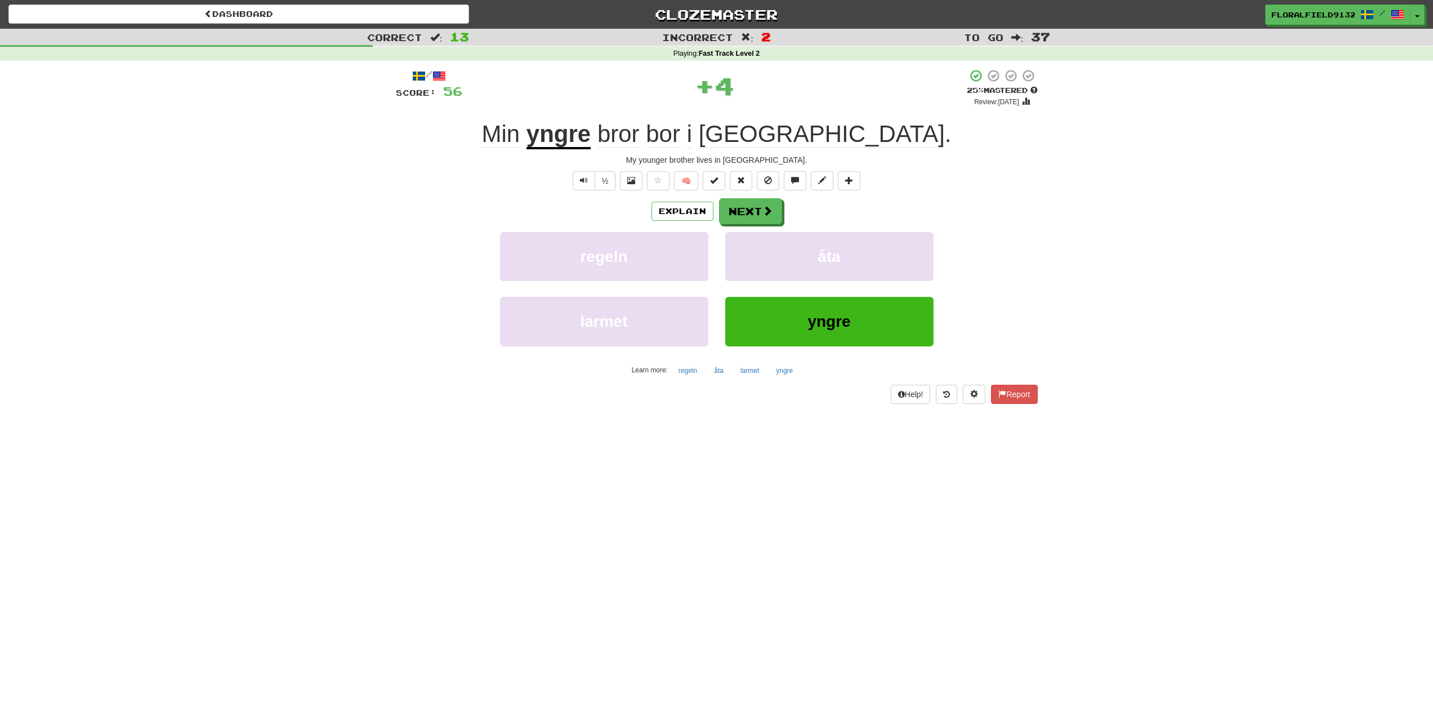
click at [591, 141] on u "yngre" at bounding box center [558, 134] width 64 height 29
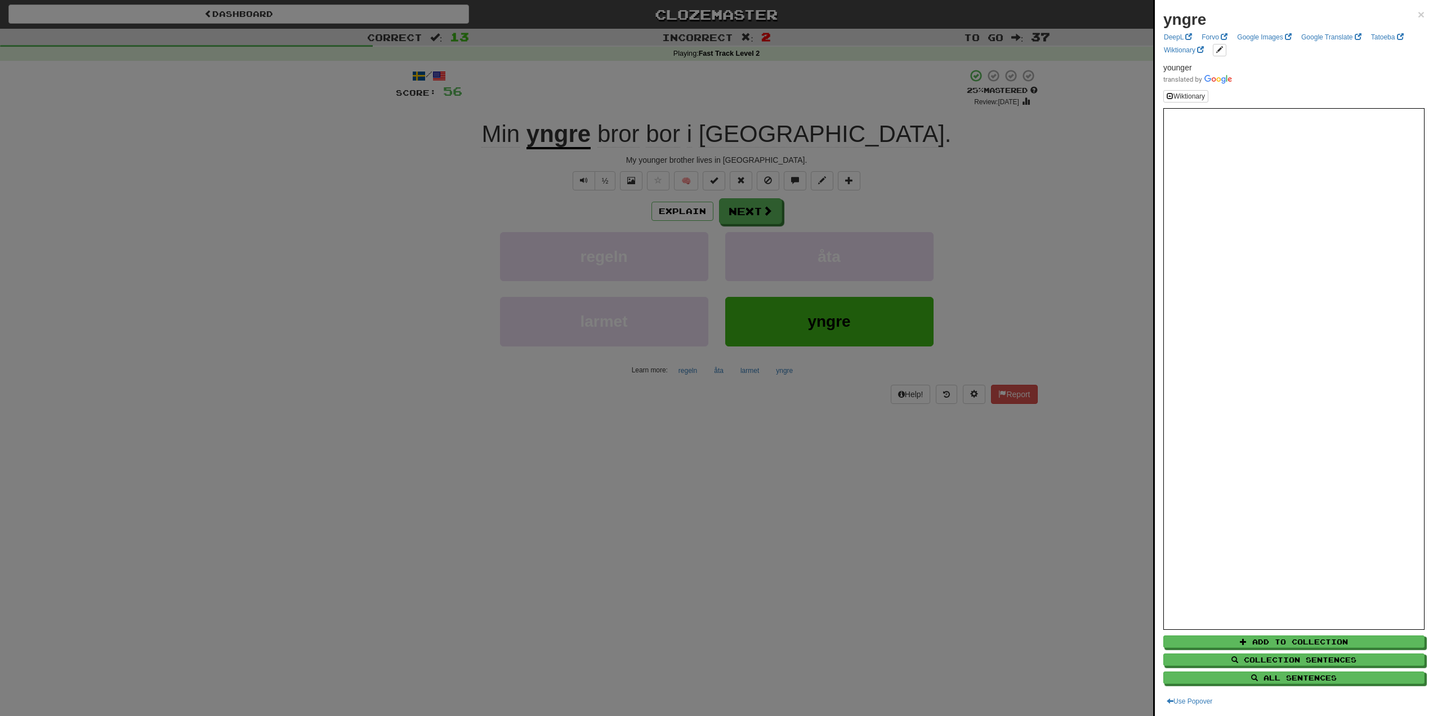
click at [955, 203] on div at bounding box center [716, 358] width 1433 height 716
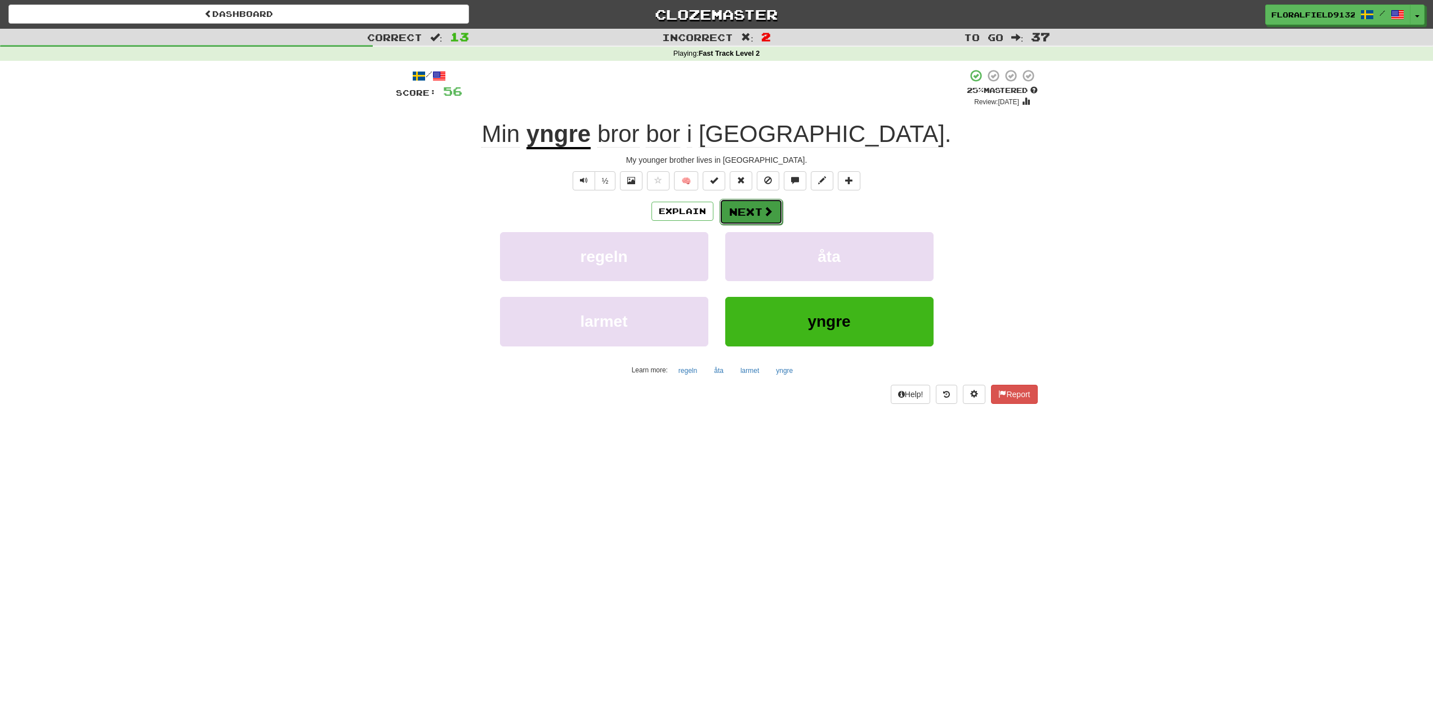
click at [756, 213] on button "Next" at bounding box center [751, 212] width 63 height 26
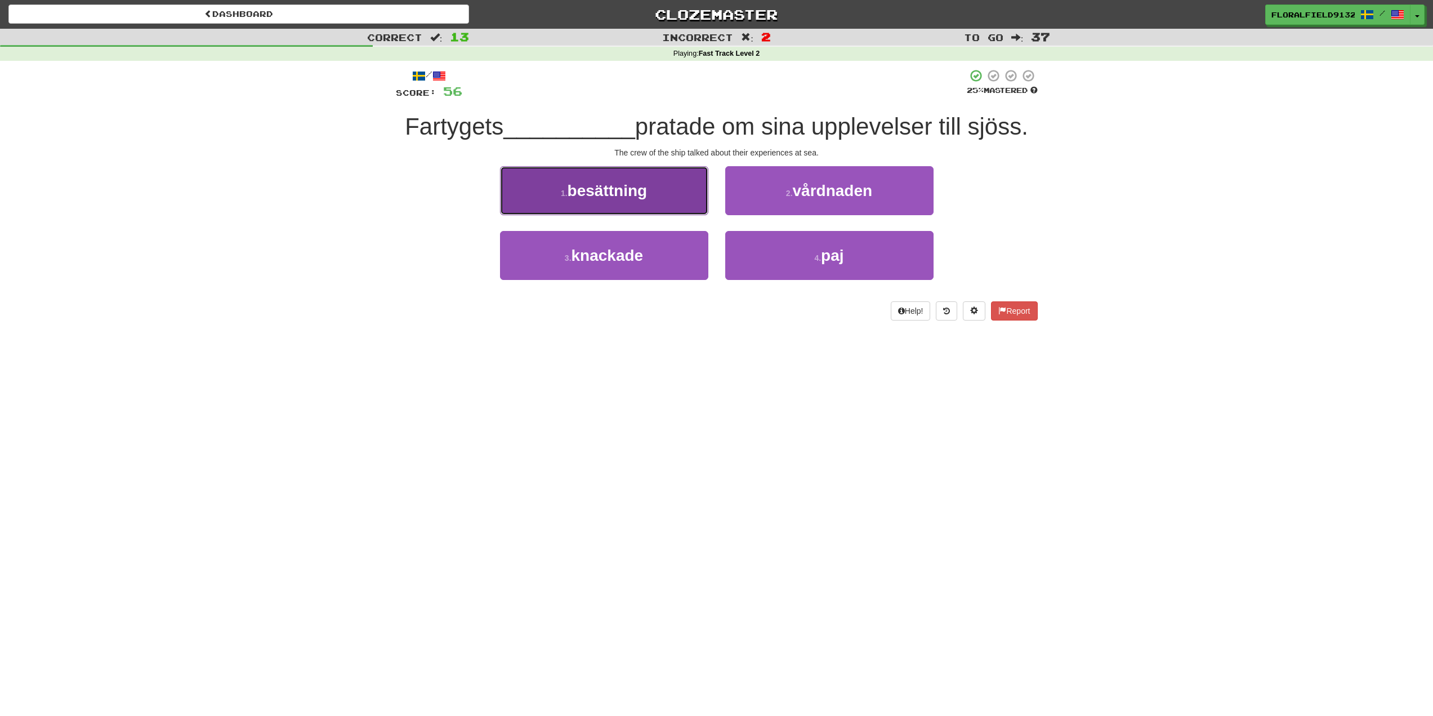
click at [652, 198] on button "1 . besättning" at bounding box center [604, 190] width 208 height 49
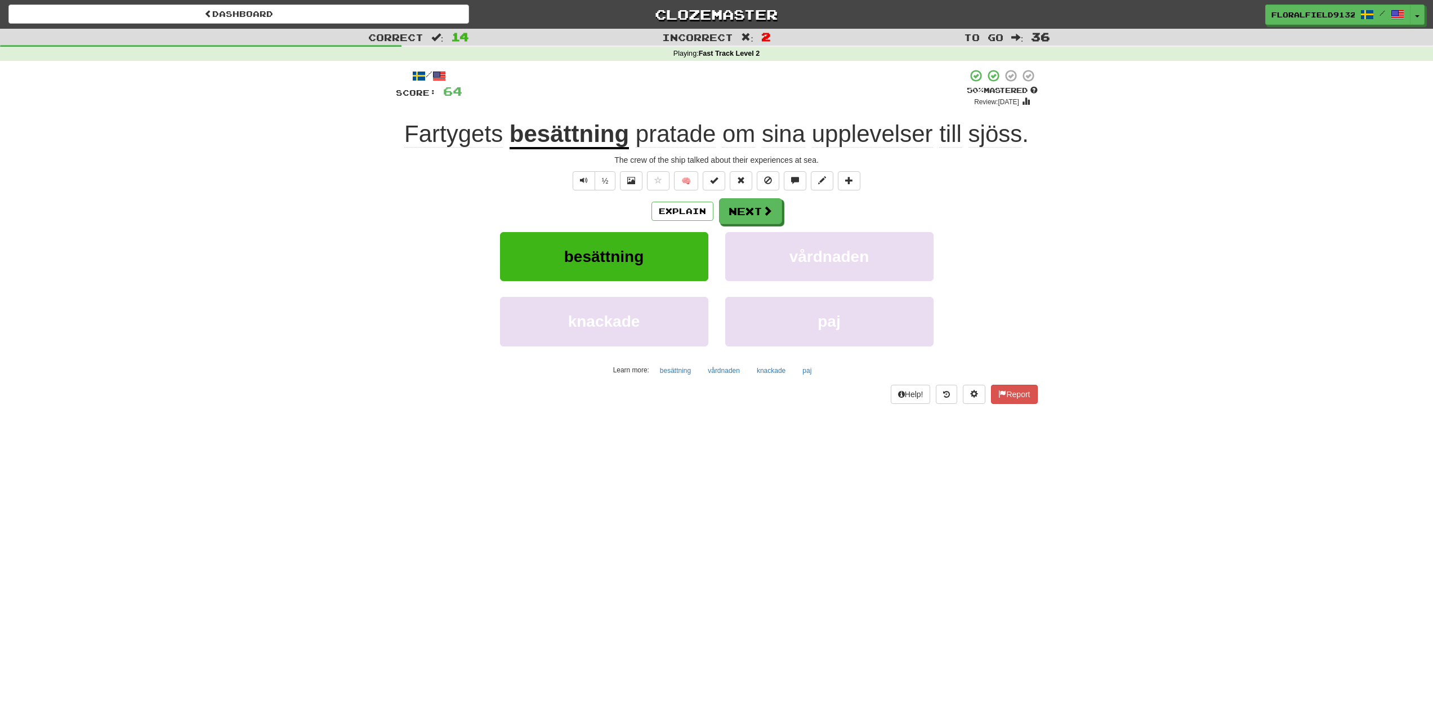
click at [729, 226] on div "Explain Next besättning vårdnaden knackade paj Learn more: besättning vårdnaden…" at bounding box center [717, 288] width 642 height 181
click at [764, 207] on span at bounding box center [768, 211] width 10 height 10
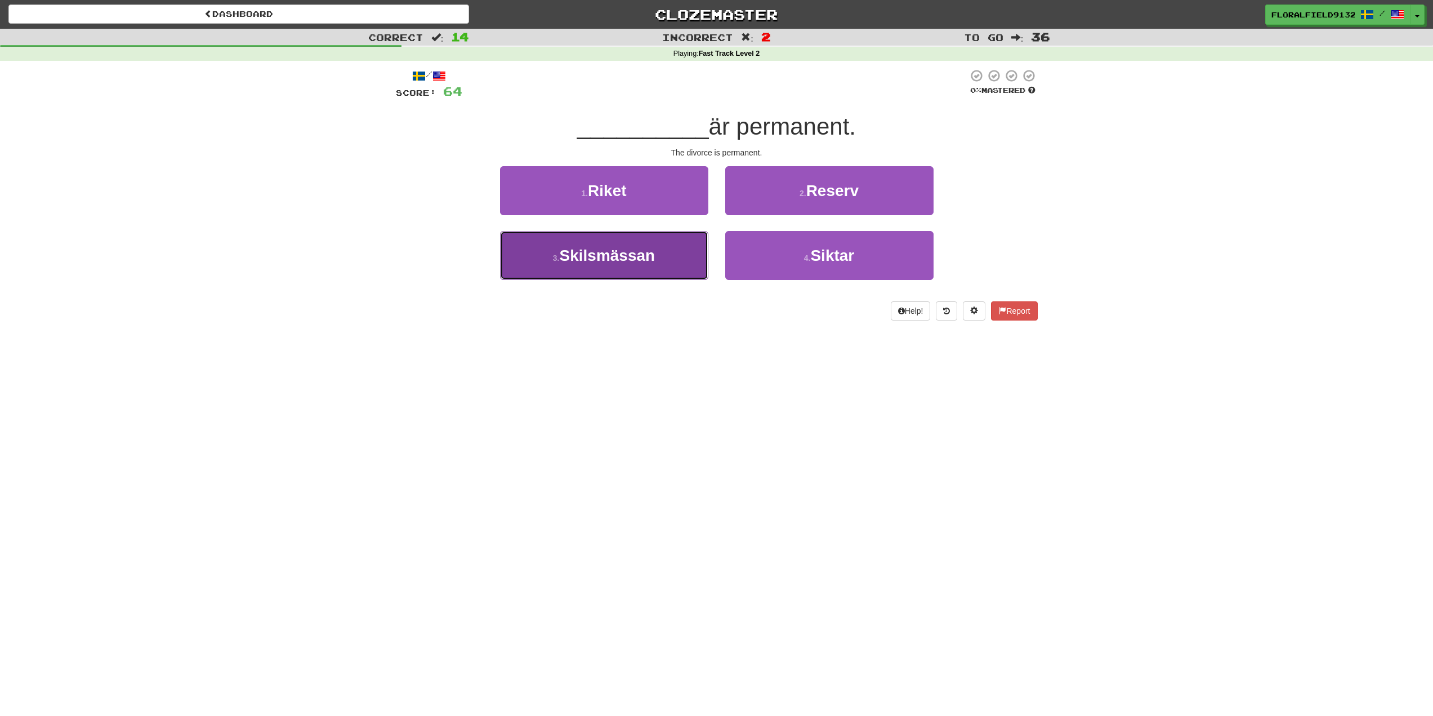
click at [664, 252] on button "3 . Skilsmässan" at bounding box center [604, 255] width 208 height 49
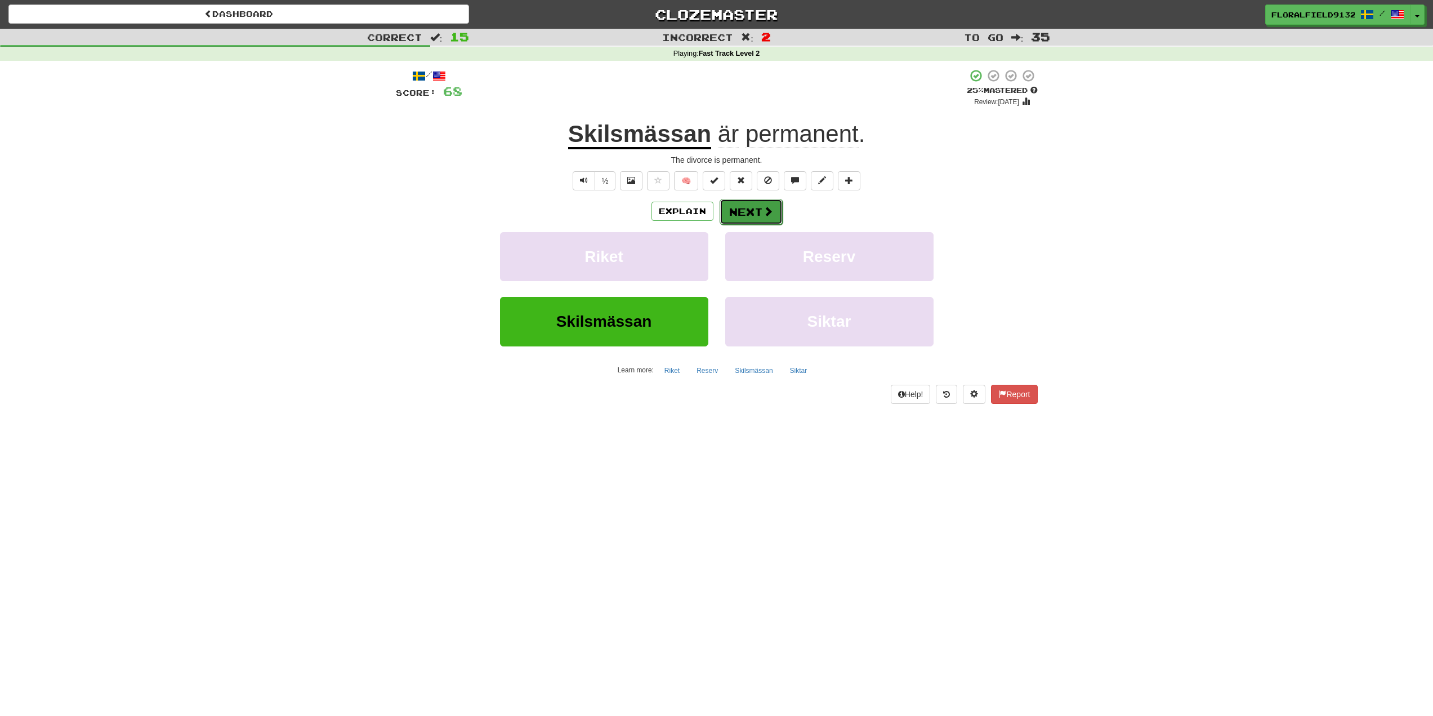
click at [757, 220] on button "Next" at bounding box center [751, 212] width 63 height 26
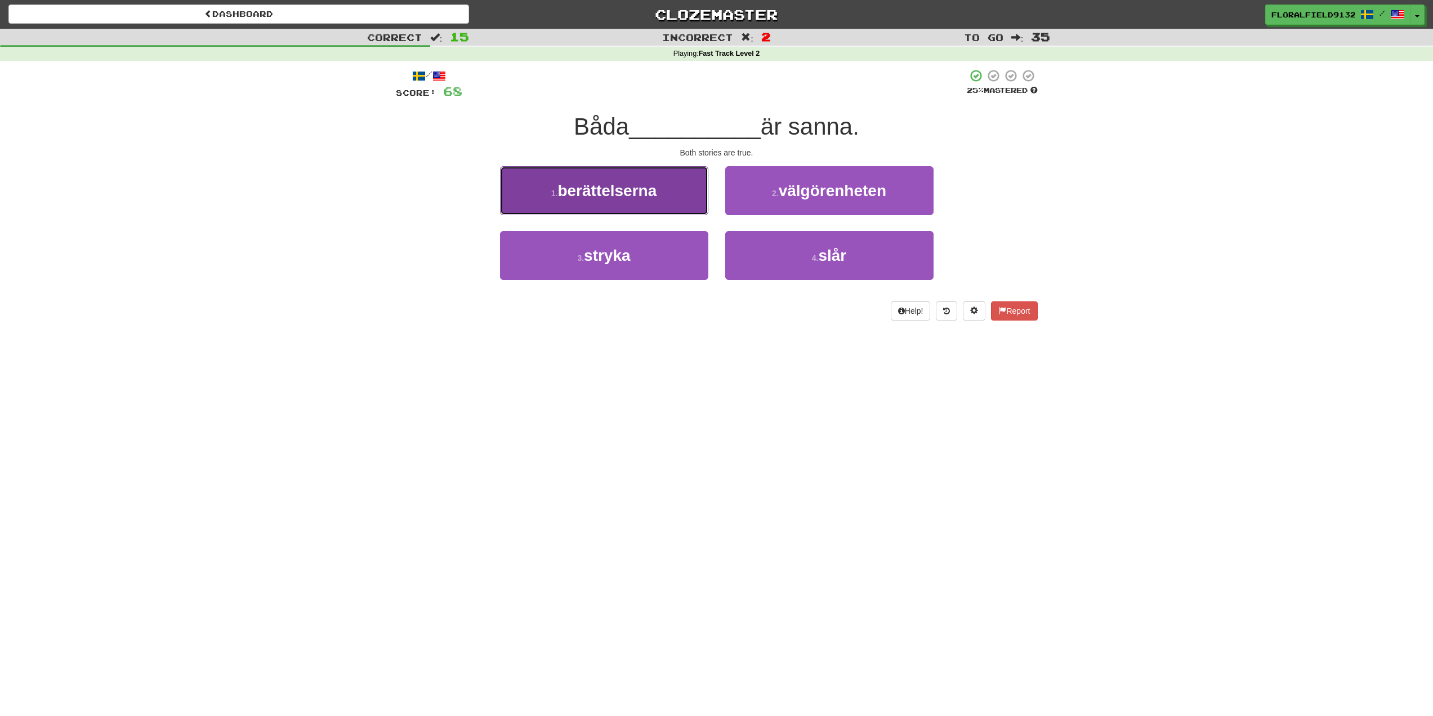
click at [667, 194] on button "1 . berättelserna" at bounding box center [604, 190] width 208 height 49
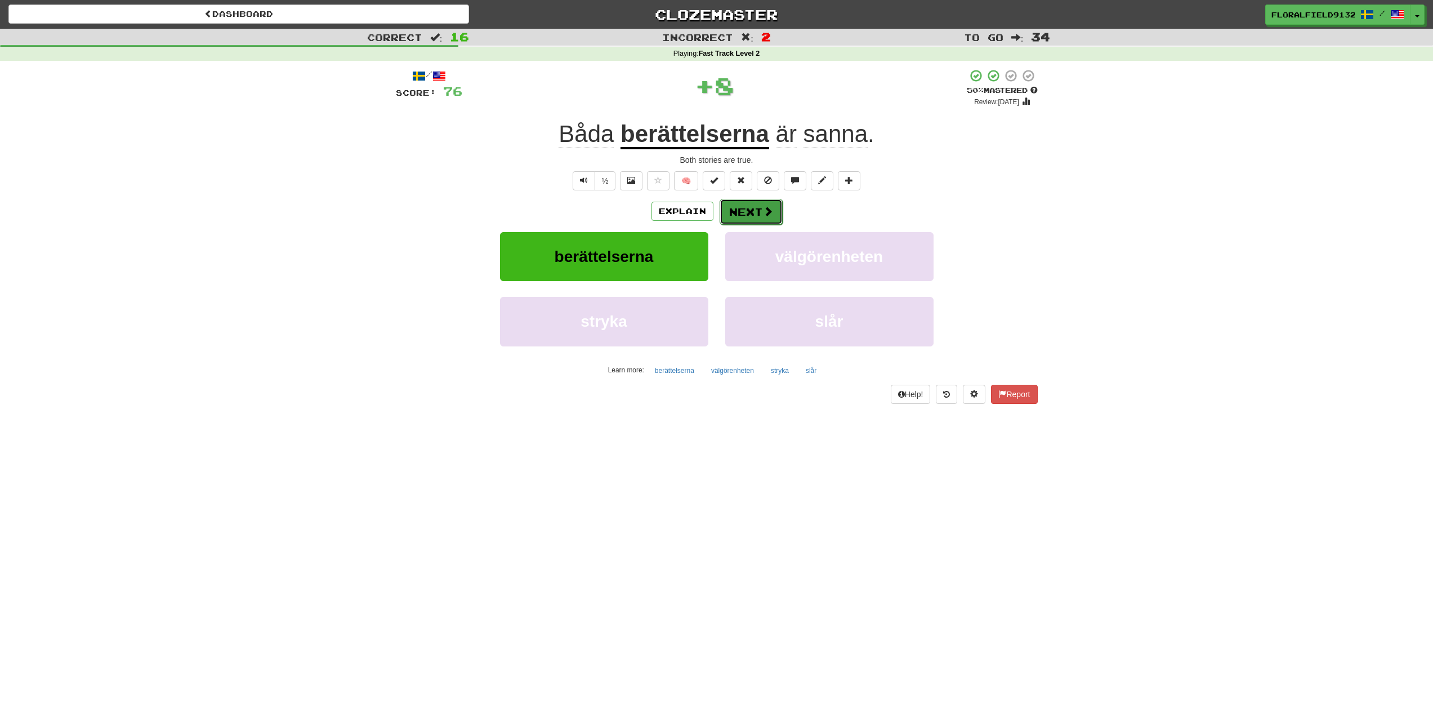
click at [766, 209] on span at bounding box center [768, 211] width 10 height 10
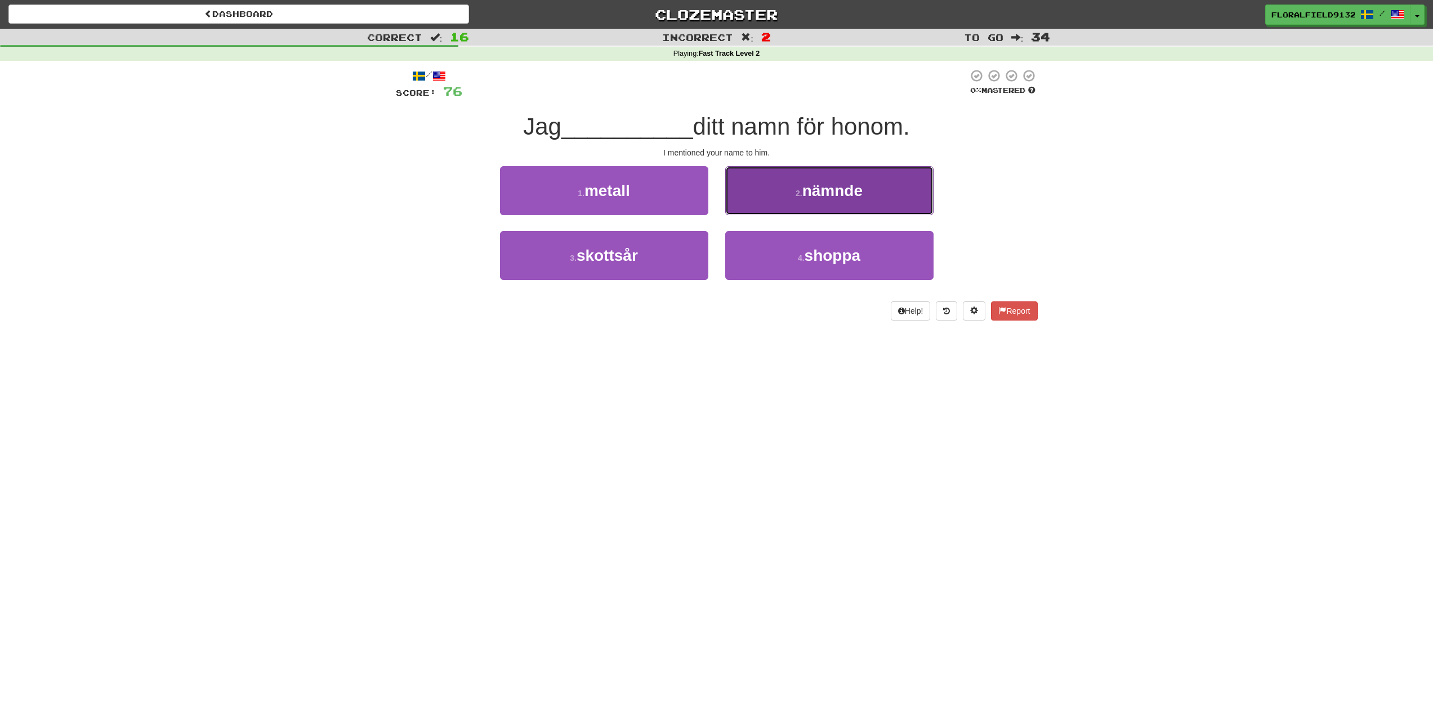
click at [768, 211] on button "2 . nämnde" at bounding box center [829, 190] width 208 height 49
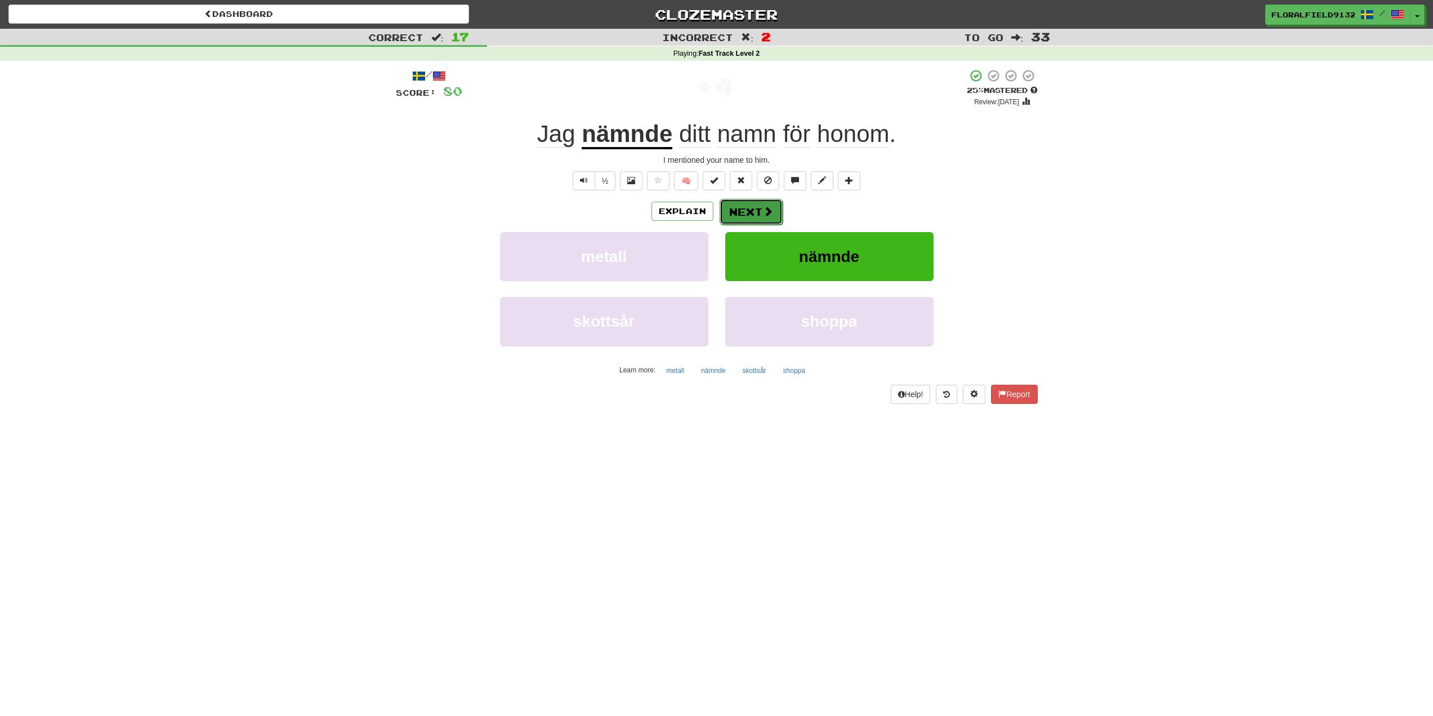
click at [758, 212] on button "Next" at bounding box center [751, 212] width 63 height 26
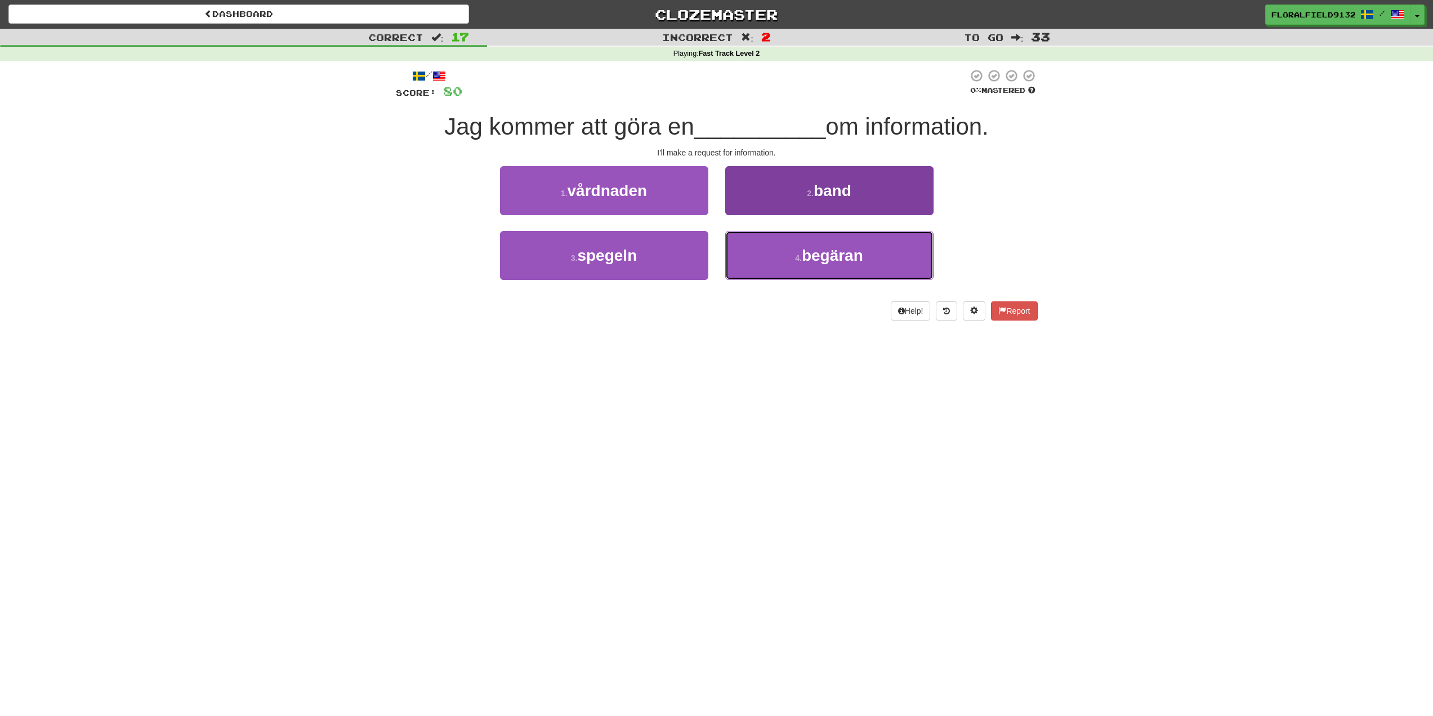
click at [787, 248] on button "4 . begäran" at bounding box center [829, 255] width 208 height 49
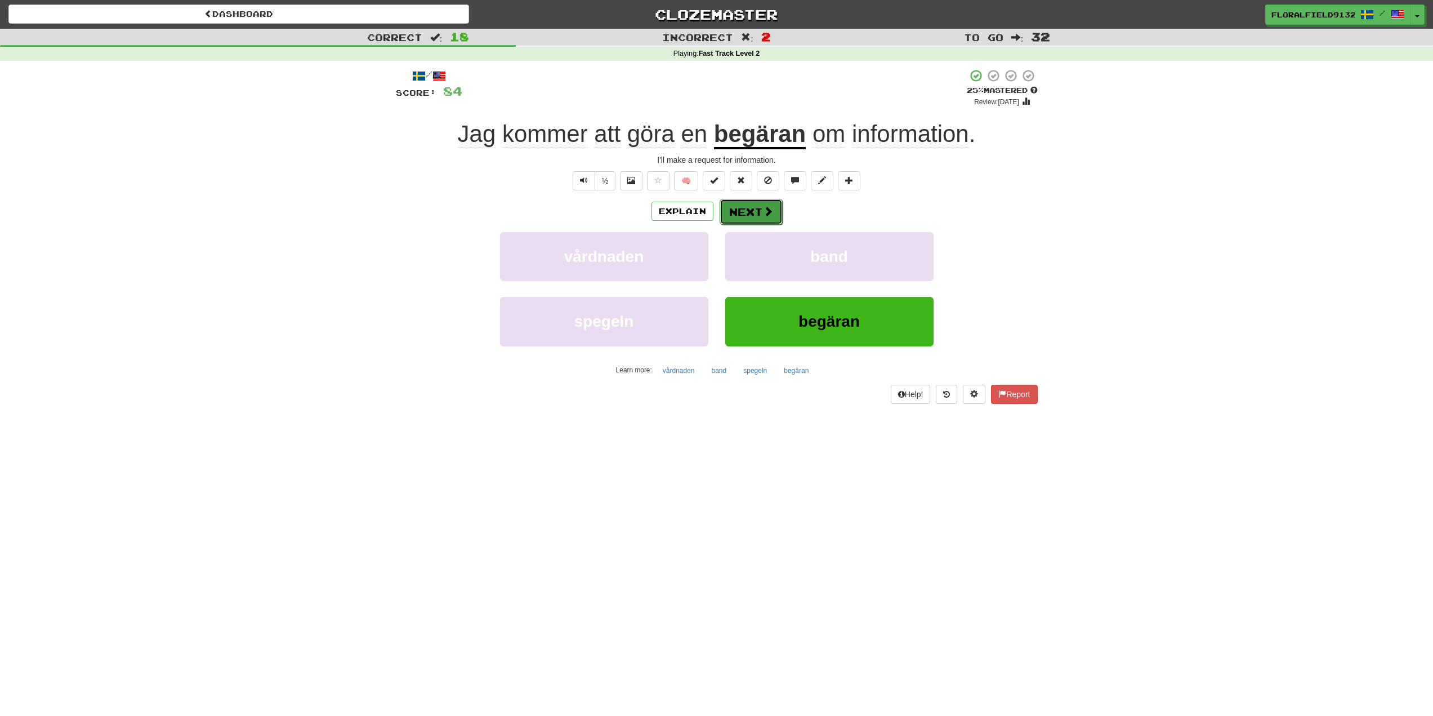
click at [767, 216] on span at bounding box center [768, 211] width 10 height 10
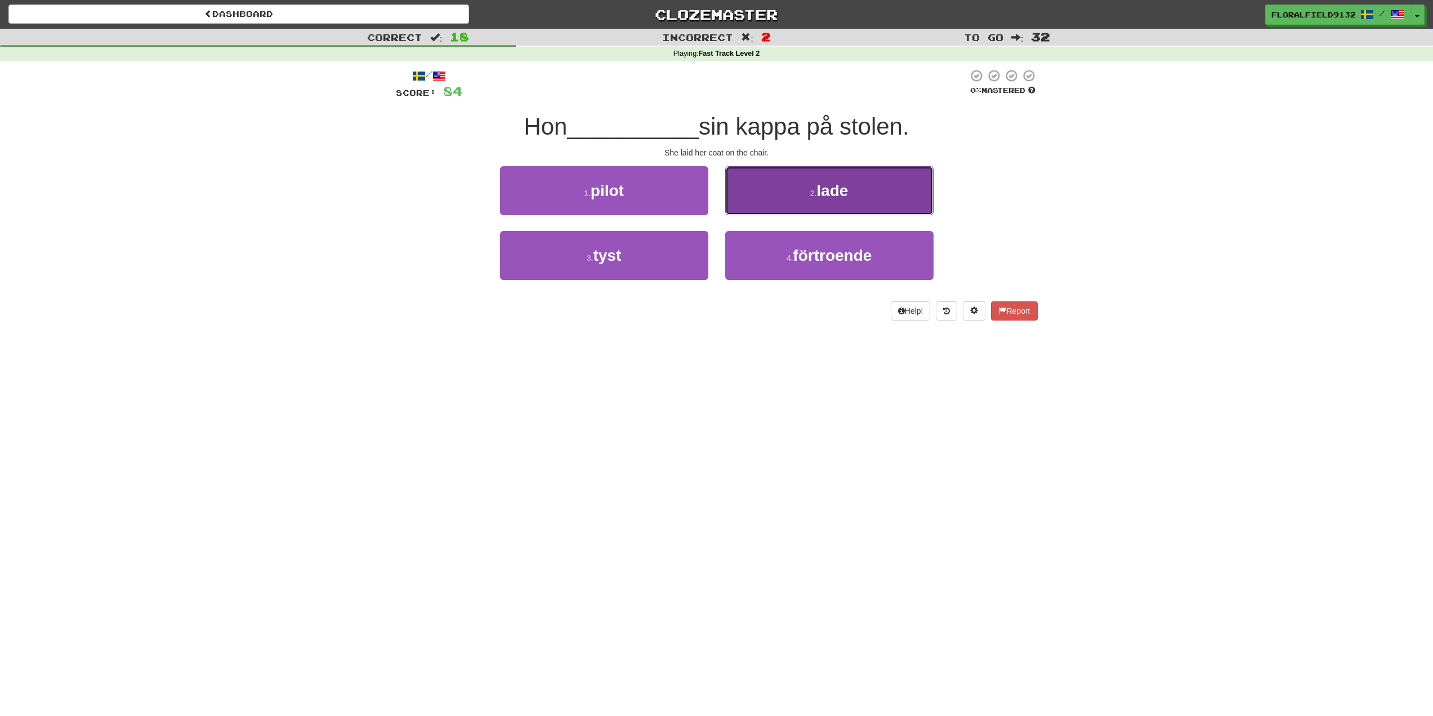
click at [832, 198] on span "lade" at bounding box center [832, 190] width 32 height 17
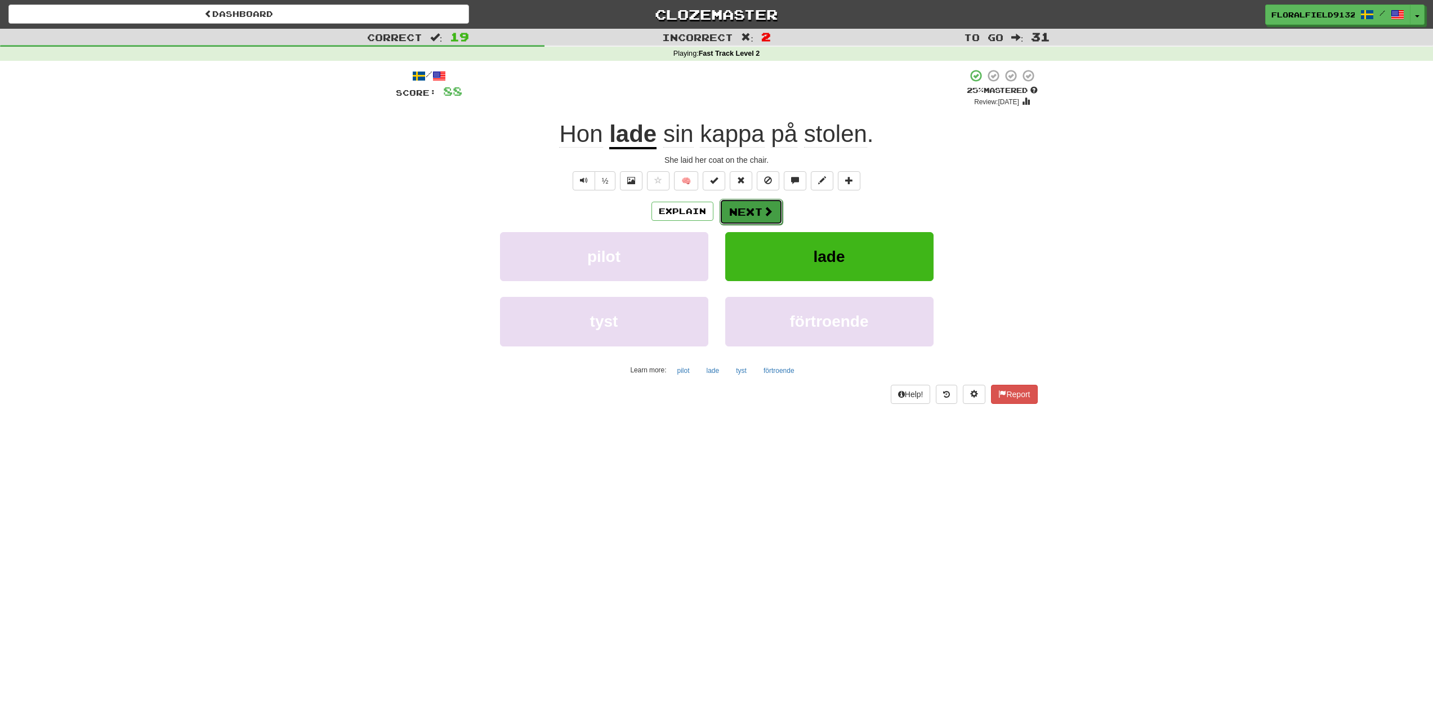
click at [764, 218] on button "Next" at bounding box center [751, 212] width 63 height 26
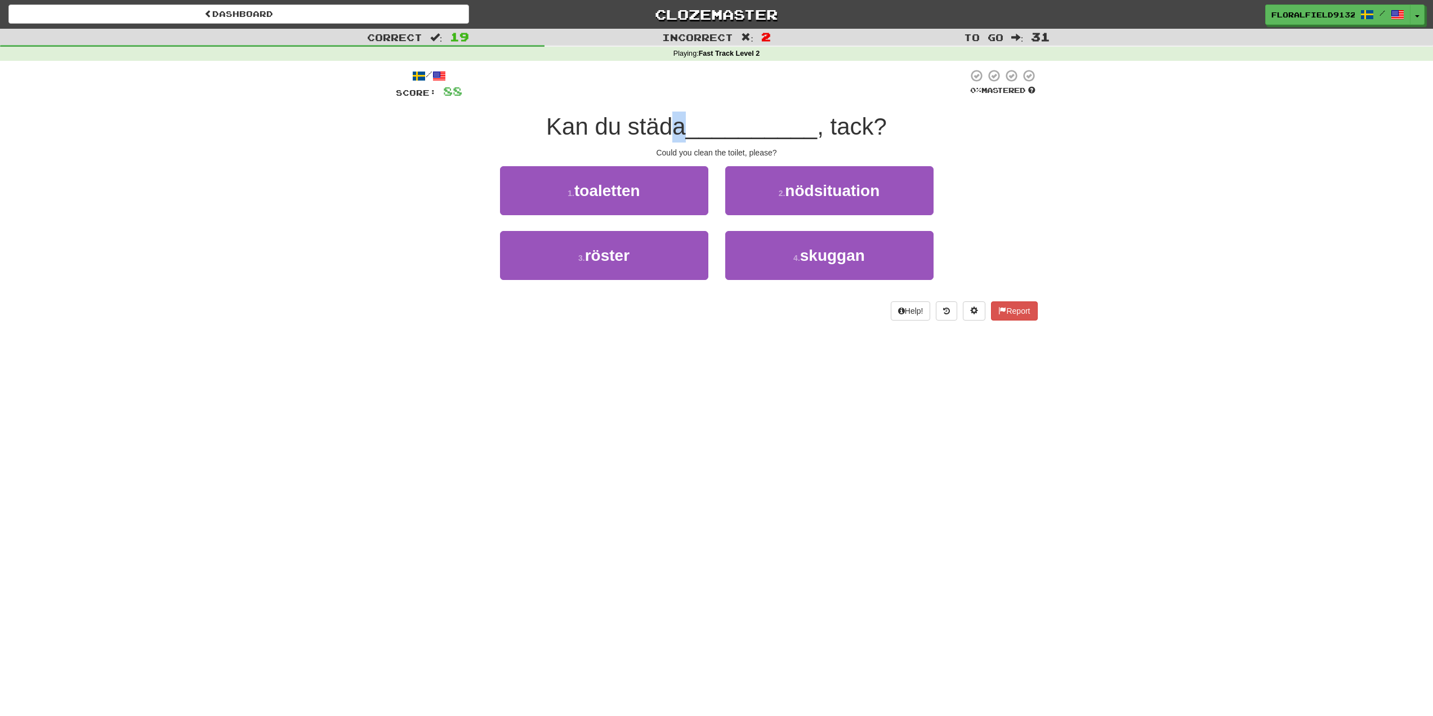
drag, startPoint x: 682, startPoint y: 126, endPoint x: 668, endPoint y: 126, distance: 14.6
click at [669, 126] on span "Kan du städa" at bounding box center [616, 126] width 140 height 26
drag, startPoint x: 565, startPoint y: 124, endPoint x: 640, endPoint y: 149, distance: 78.5
click at [605, 124] on span "Kan du städa" at bounding box center [616, 126] width 140 height 26
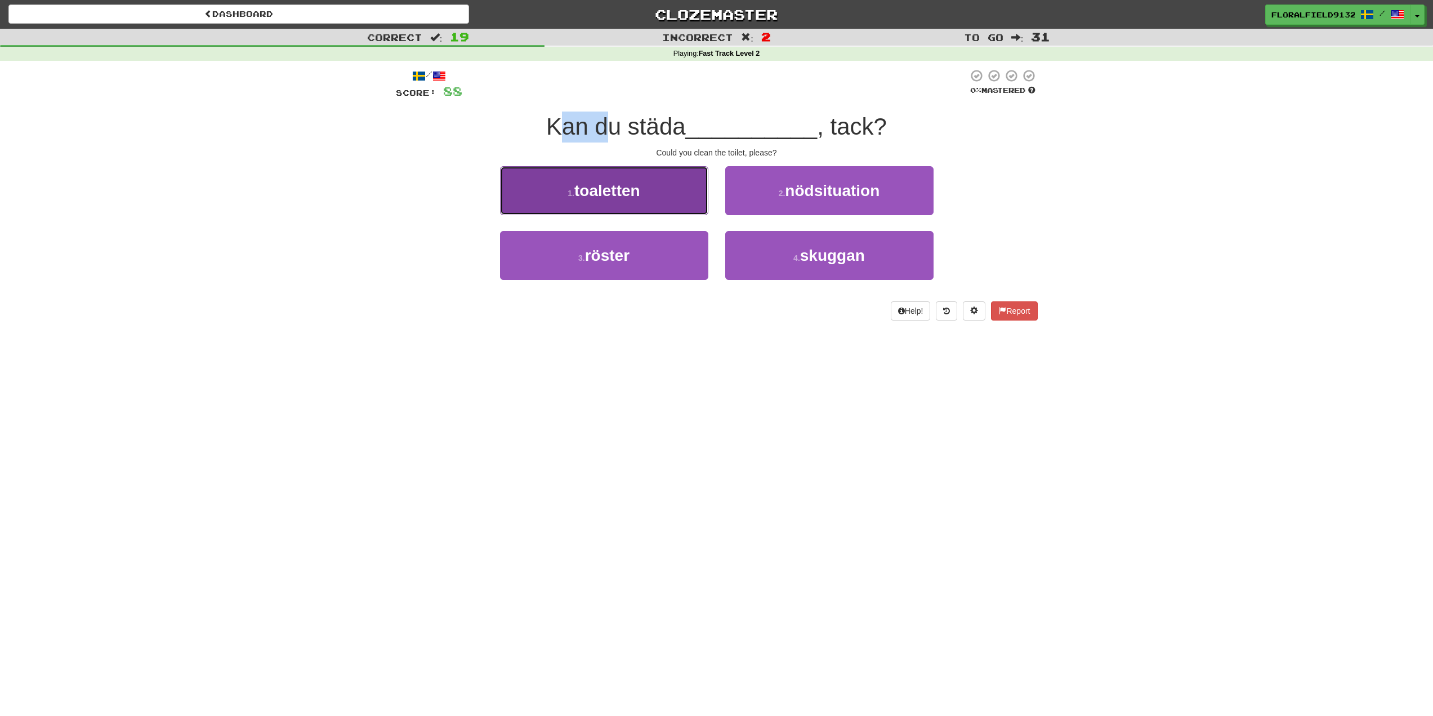
click at [613, 193] on span "toaletten" at bounding box center [607, 190] width 66 height 17
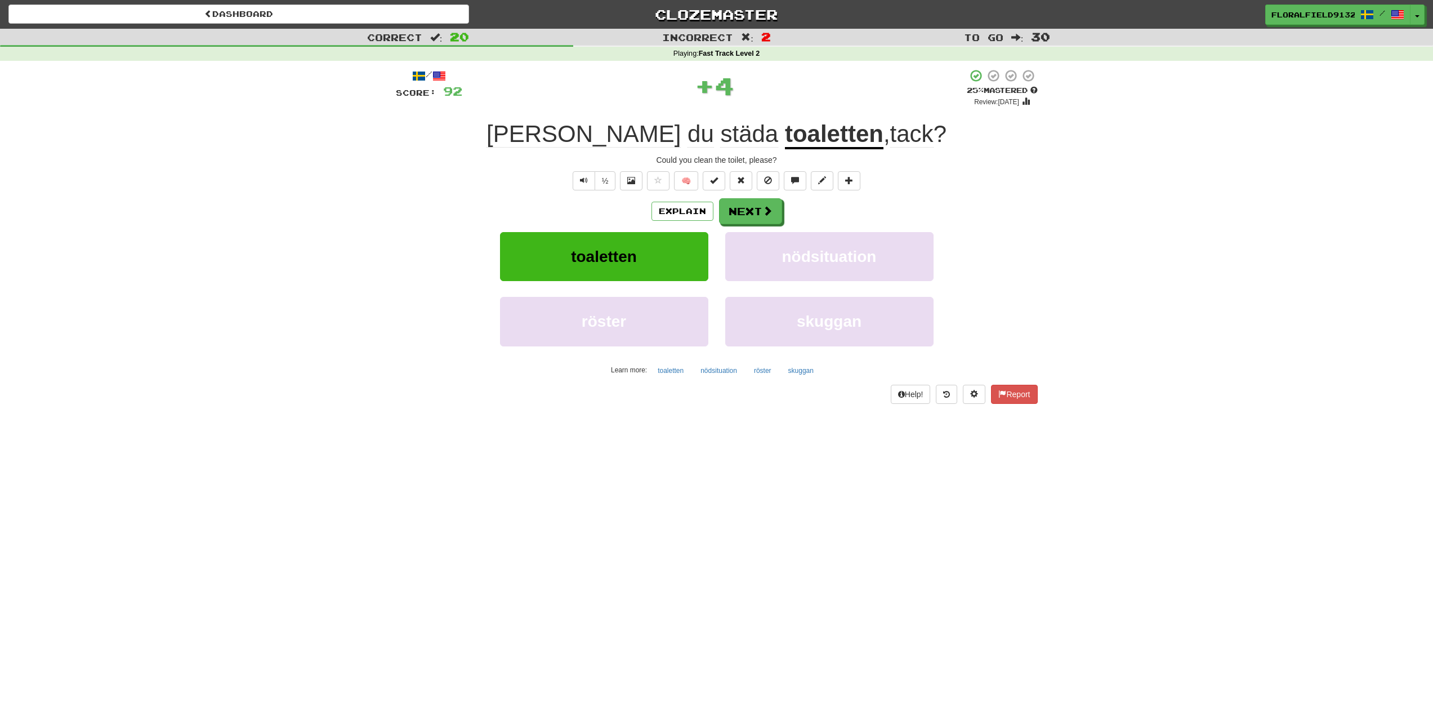
click at [720, 135] on span "städa" at bounding box center [749, 133] width 58 height 27
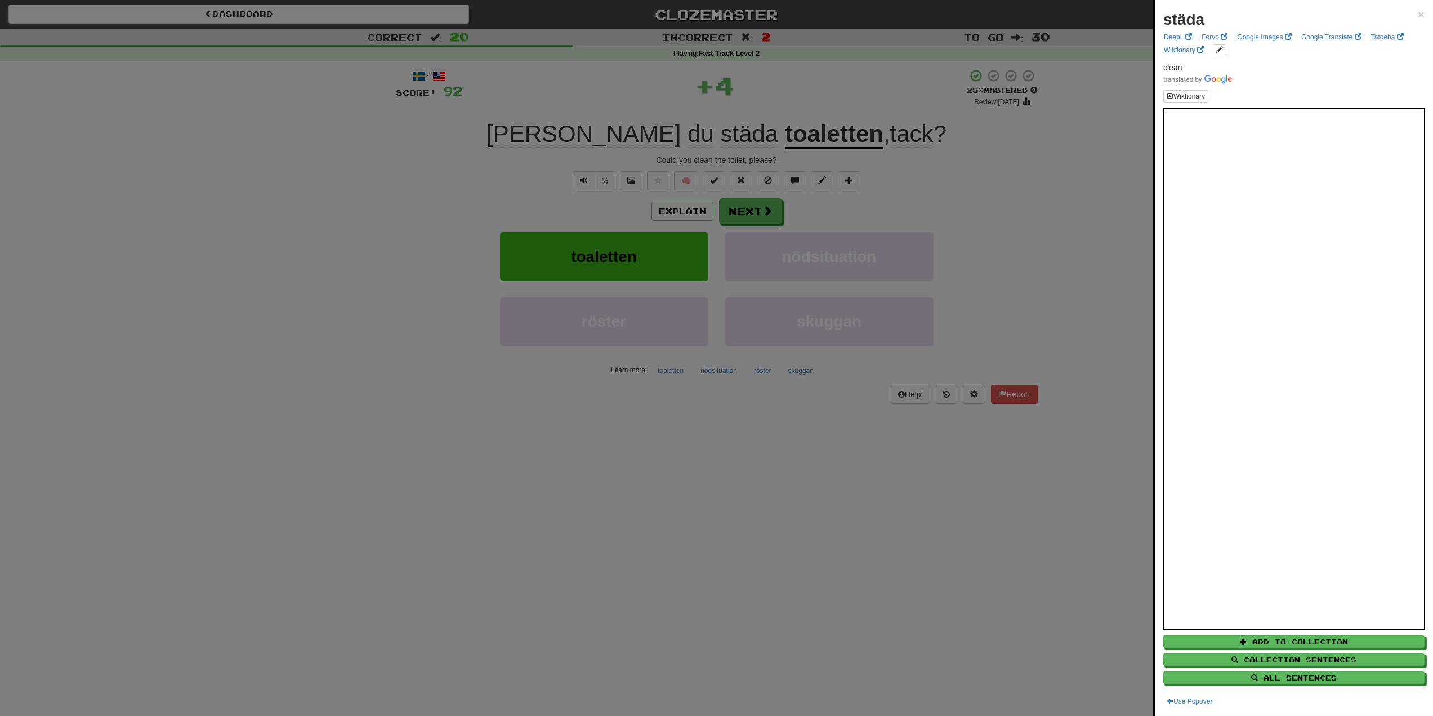
click at [727, 134] on div at bounding box center [716, 358] width 1433 height 716
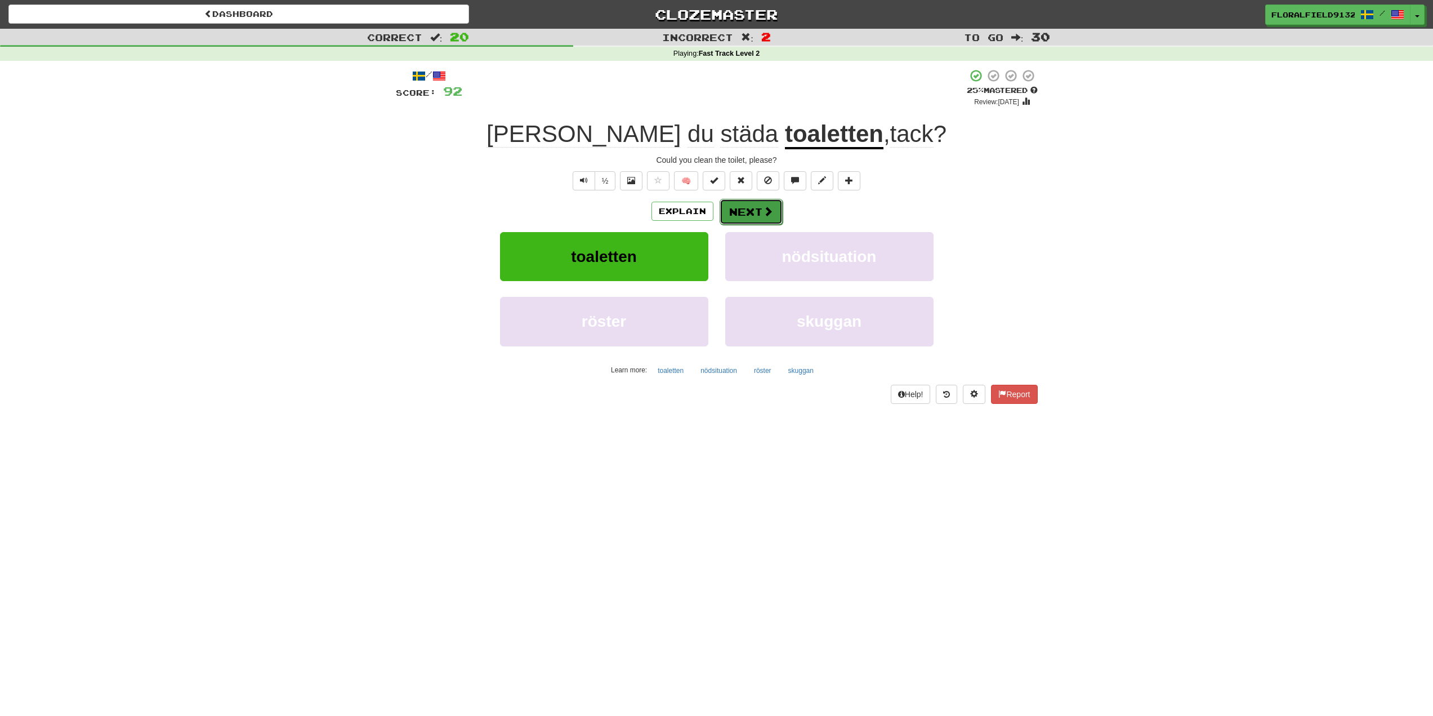
click at [766, 218] on button "Next" at bounding box center [751, 212] width 63 height 26
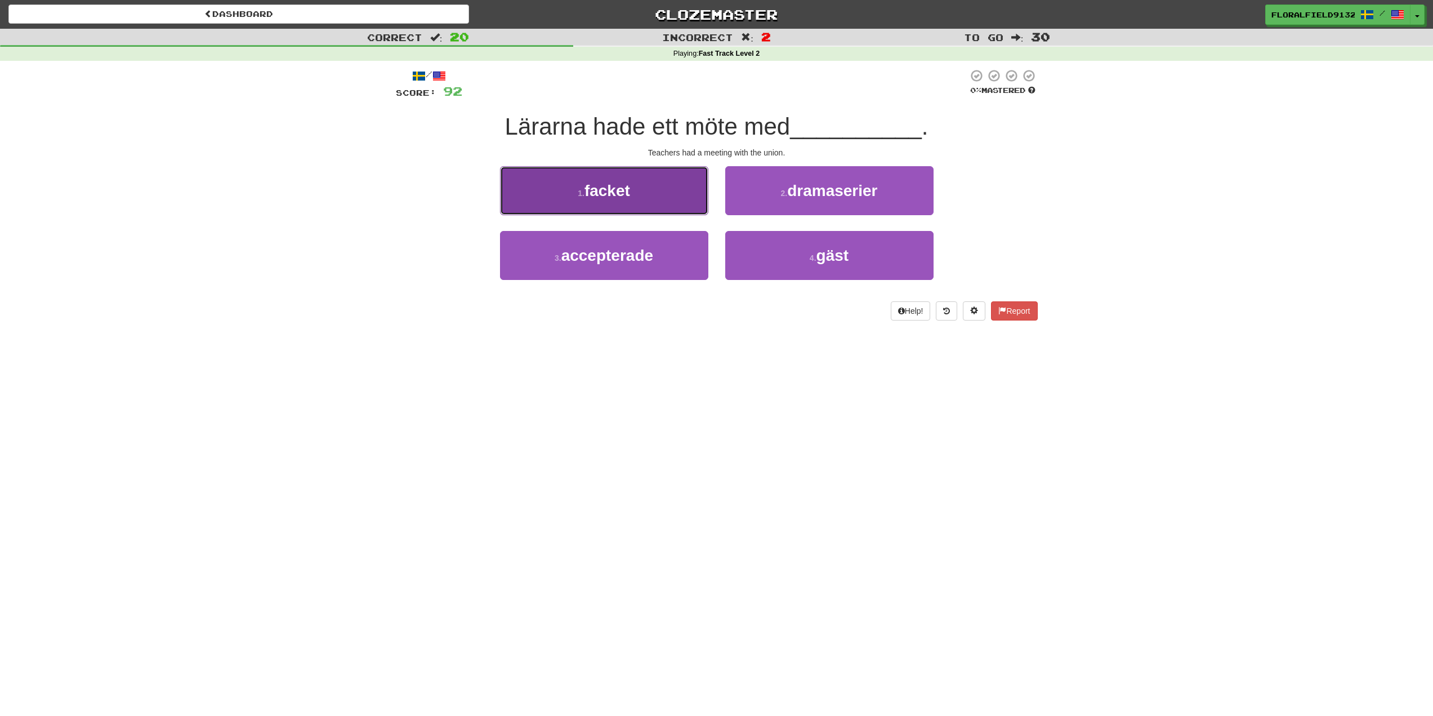
click at [637, 194] on button "1 . facket" at bounding box center [604, 190] width 208 height 49
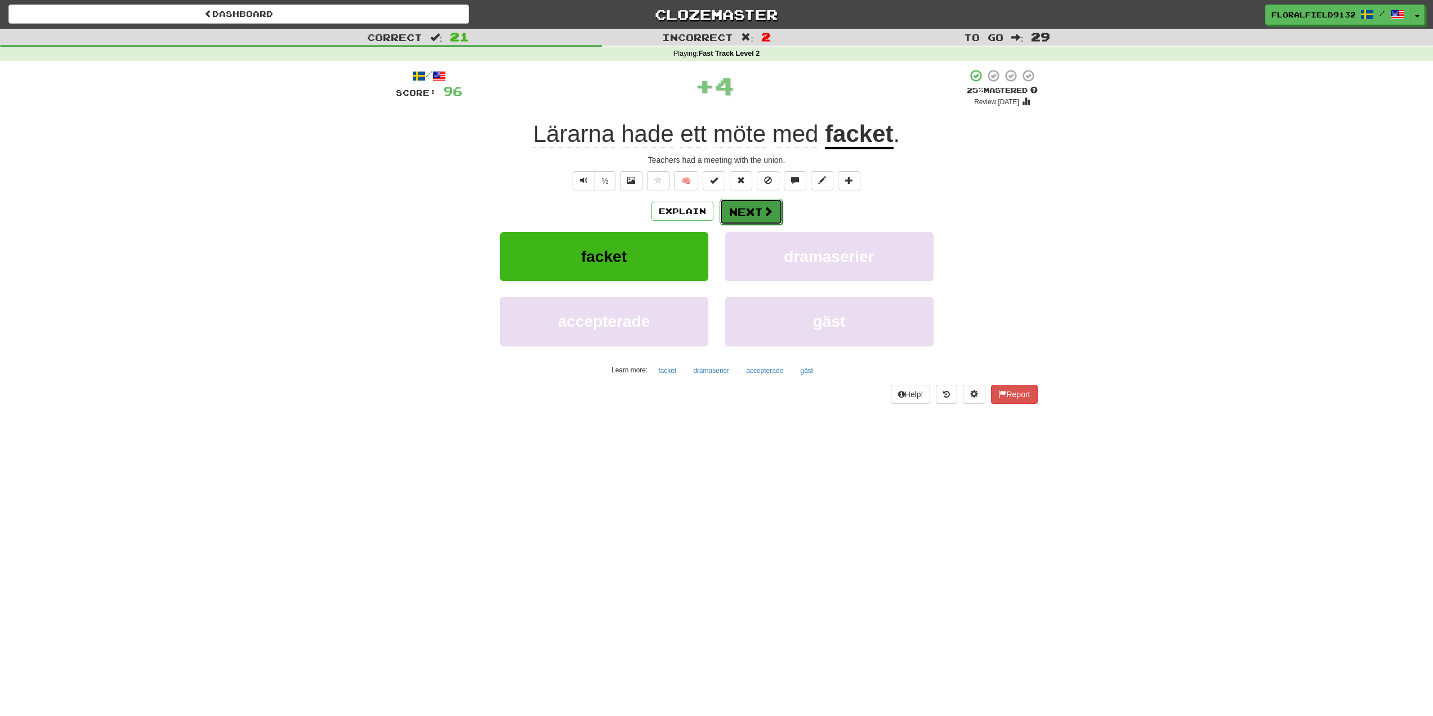
click at [766, 206] on span at bounding box center [768, 211] width 10 height 10
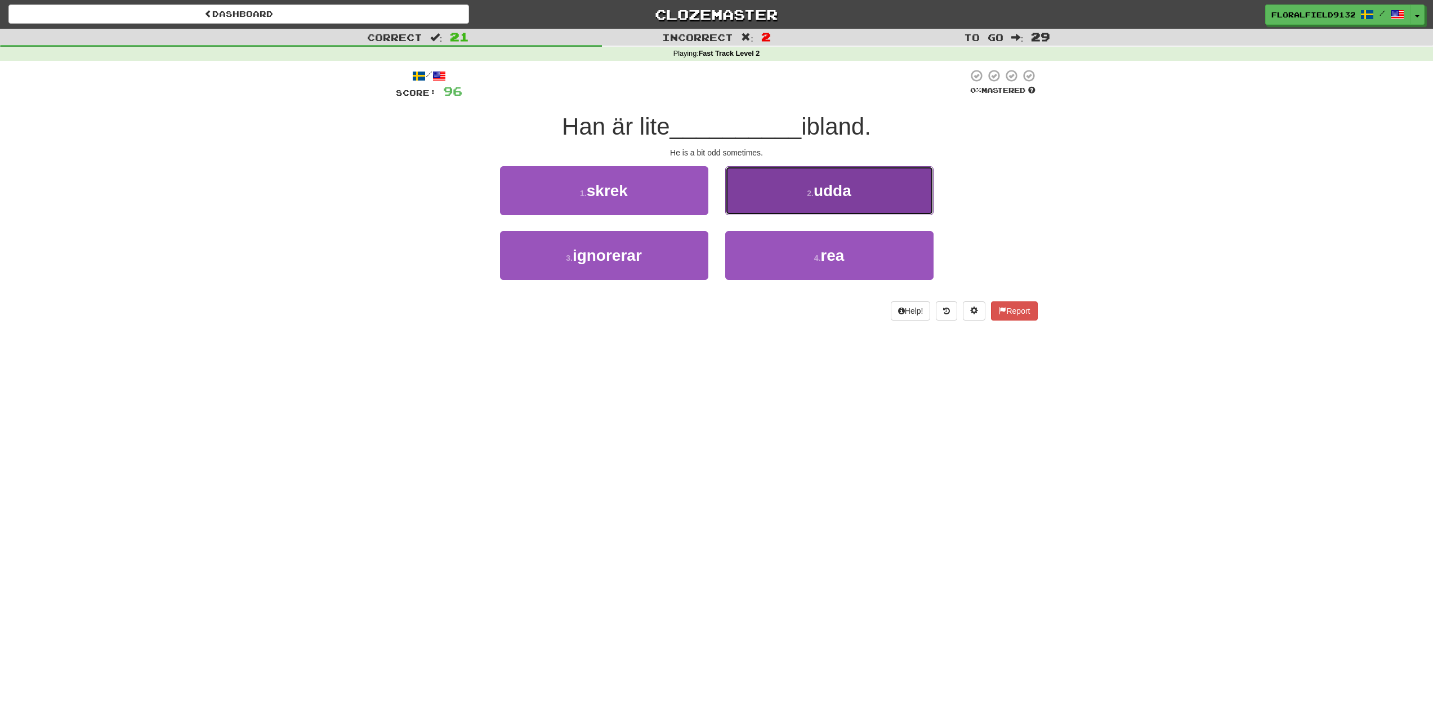
click at [799, 202] on button "2 . udda" at bounding box center [829, 190] width 208 height 49
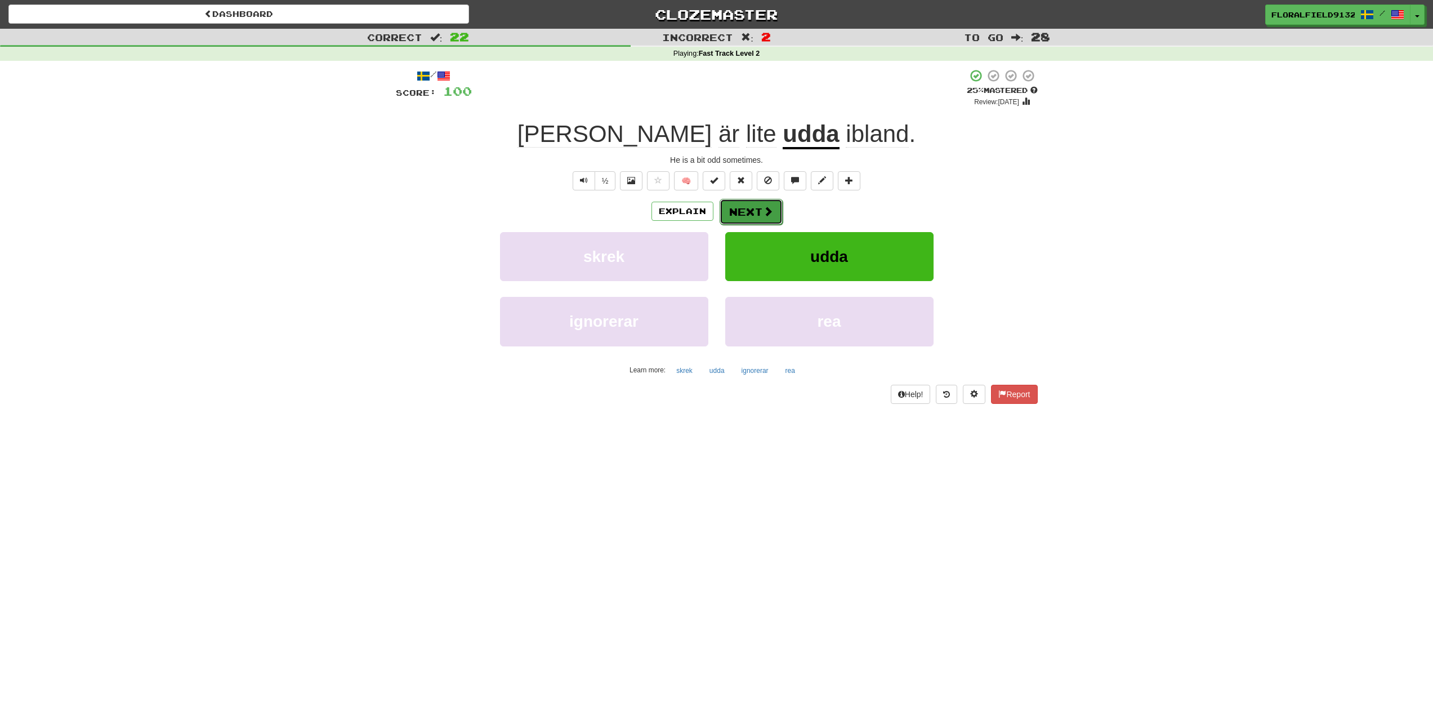
click at [758, 216] on button "Next" at bounding box center [751, 212] width 63 height 26
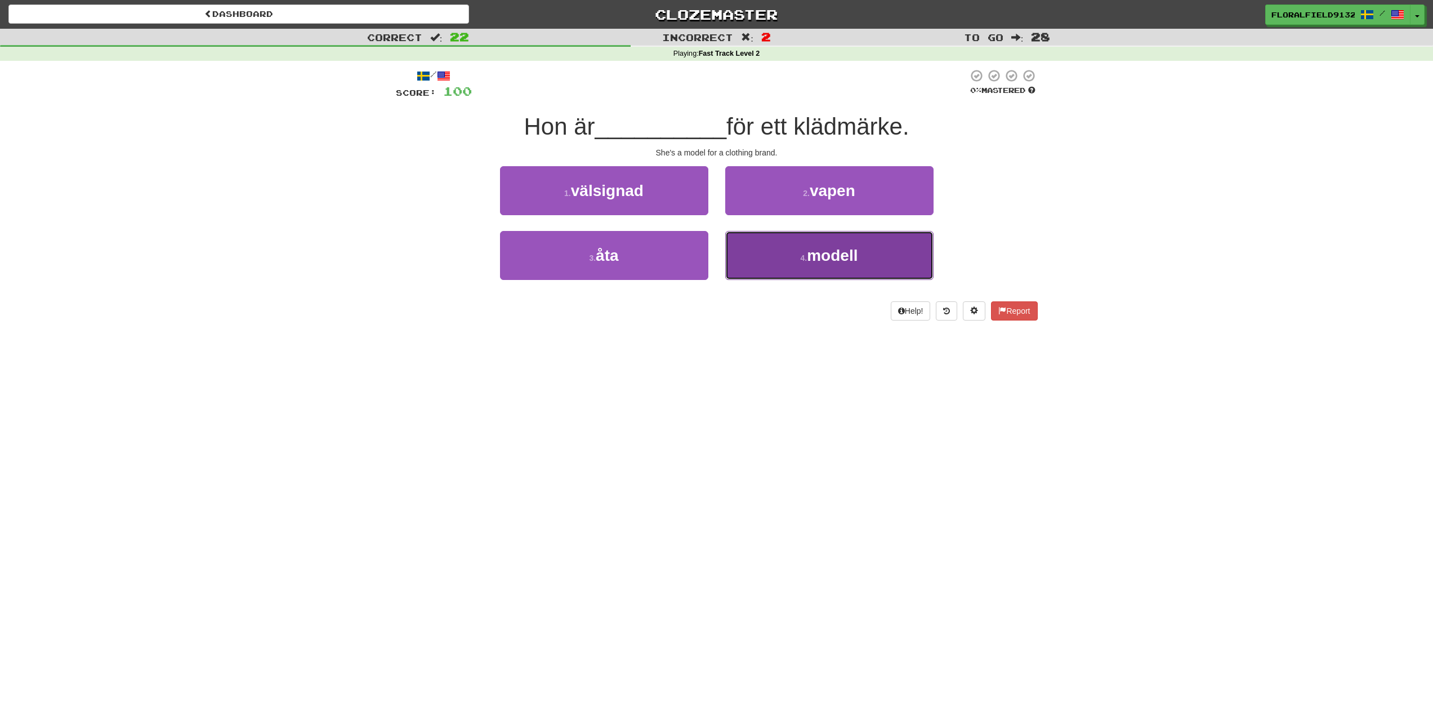
click at [780, 257] on button "4 . modell" at bounding box center [829, 255] width 208 height 49
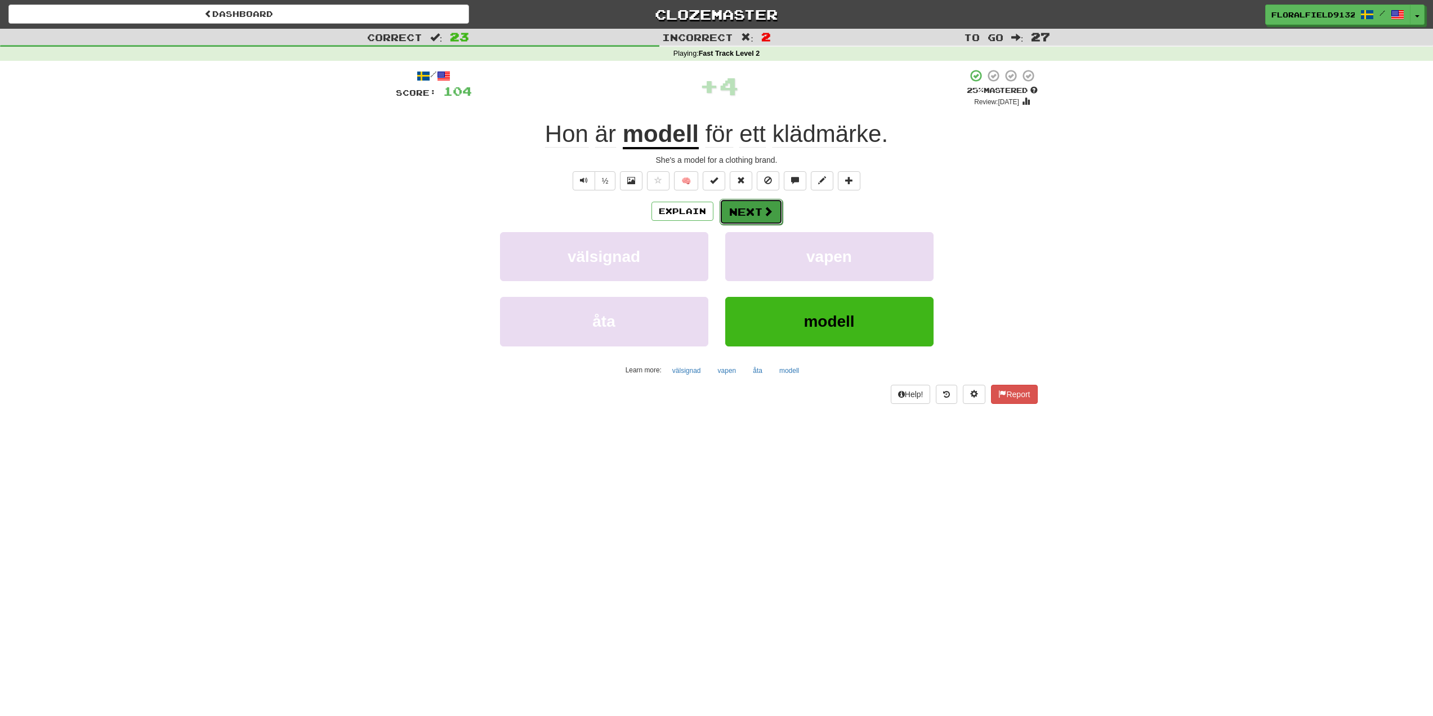
click at [761, 209] on button "Next" at bounding box center [751, 212] width 63 height 26
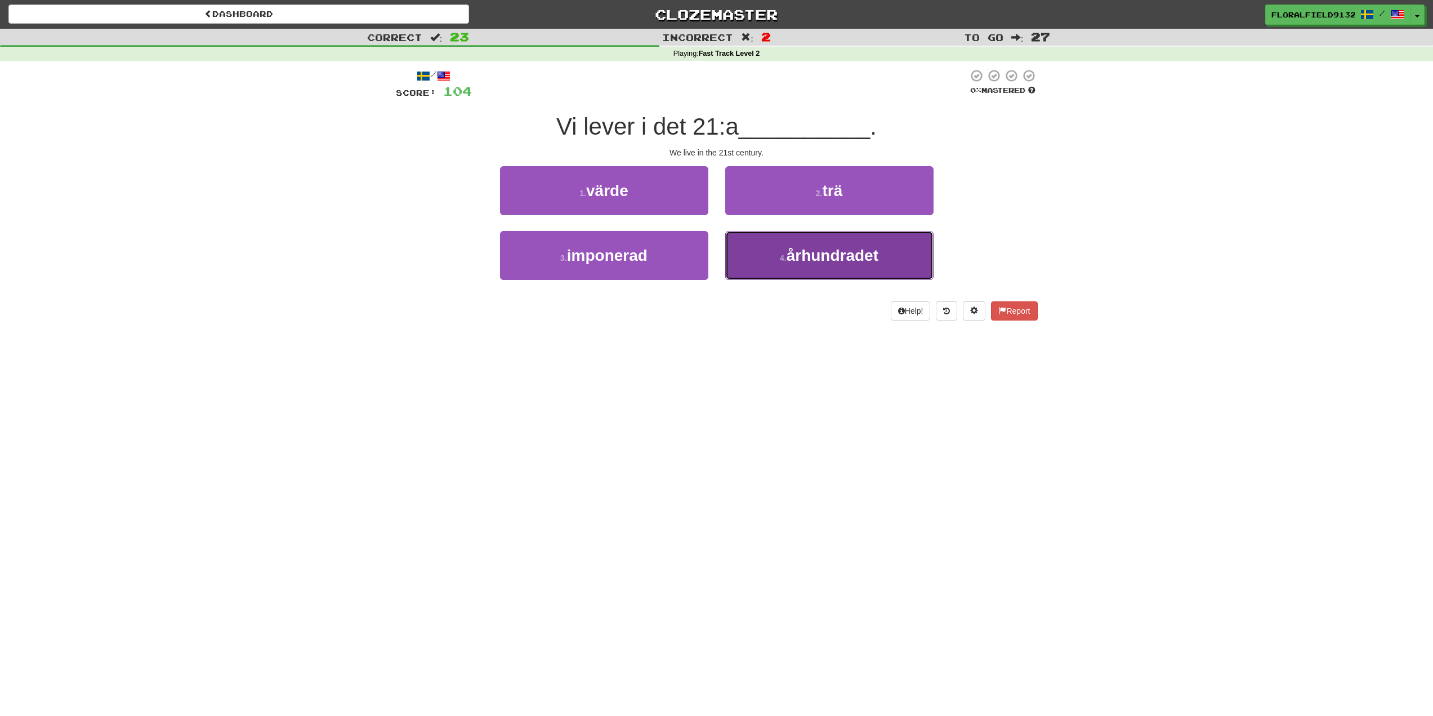
click at [764, 249] on button "4 . århundradet" at bounding box center [829, 255] width 208 height 49
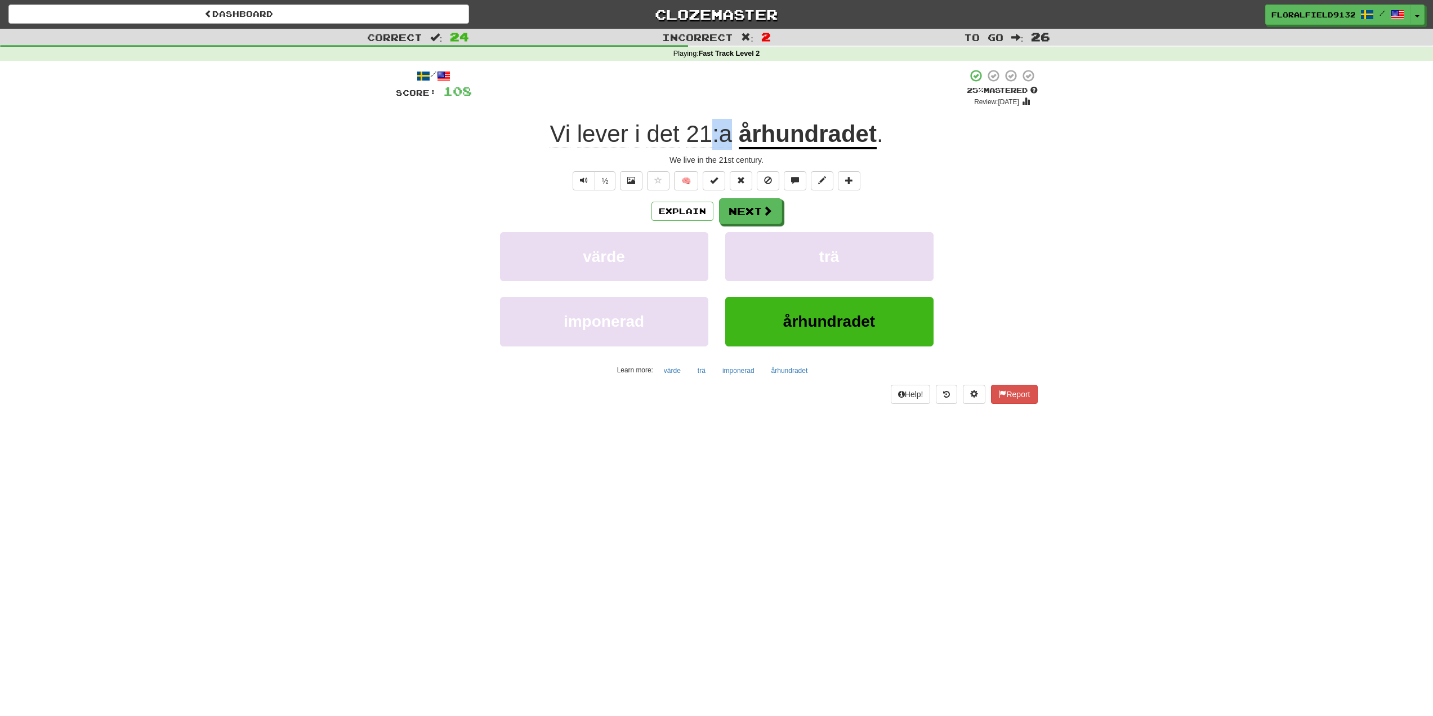
drag, startPoint x: 716, startPoint y: 140, endPoint x: 735, endPoint y: 140, distance: 18.6
click at [735, 140] on span "Vi lever i det 21:a" at bounding box center [644, 133] width 189 height 26
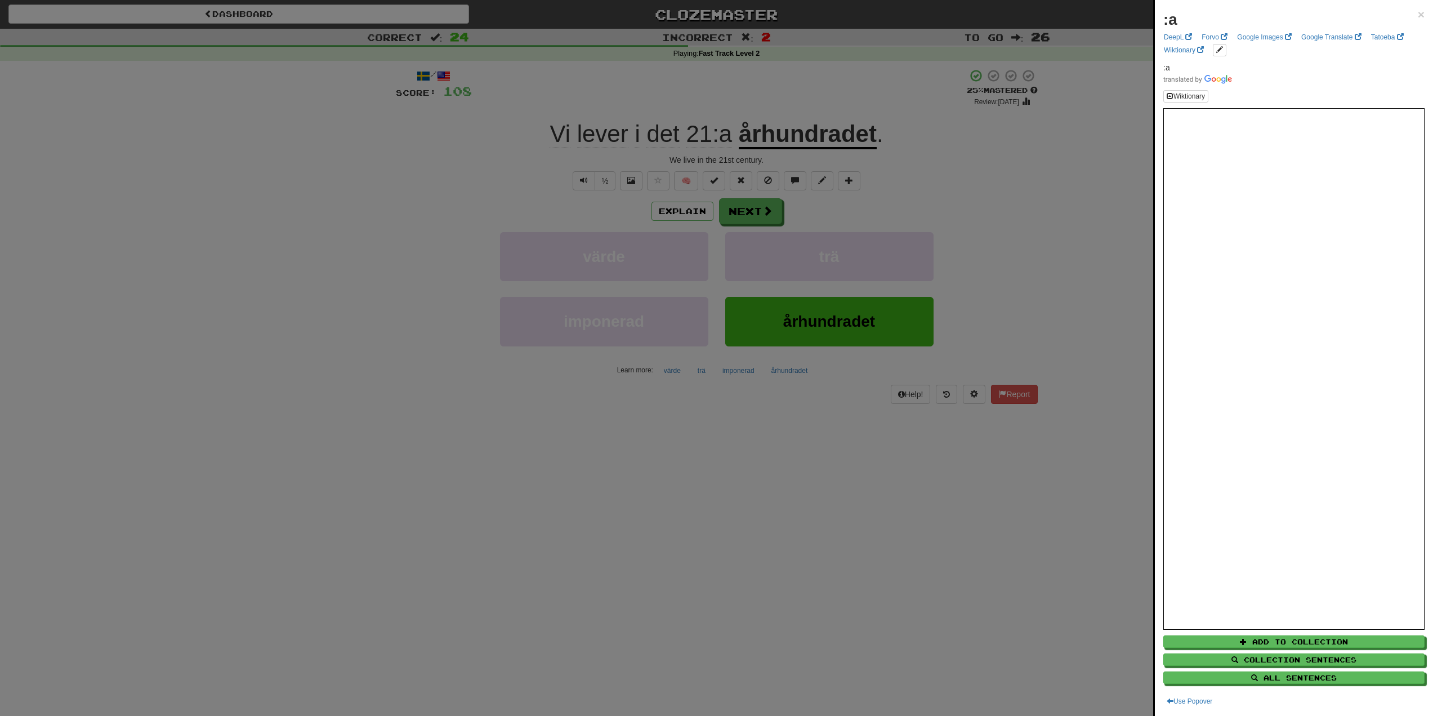
click at [717, 136] on div at bounding box center [716, 358] width 1433 height 716
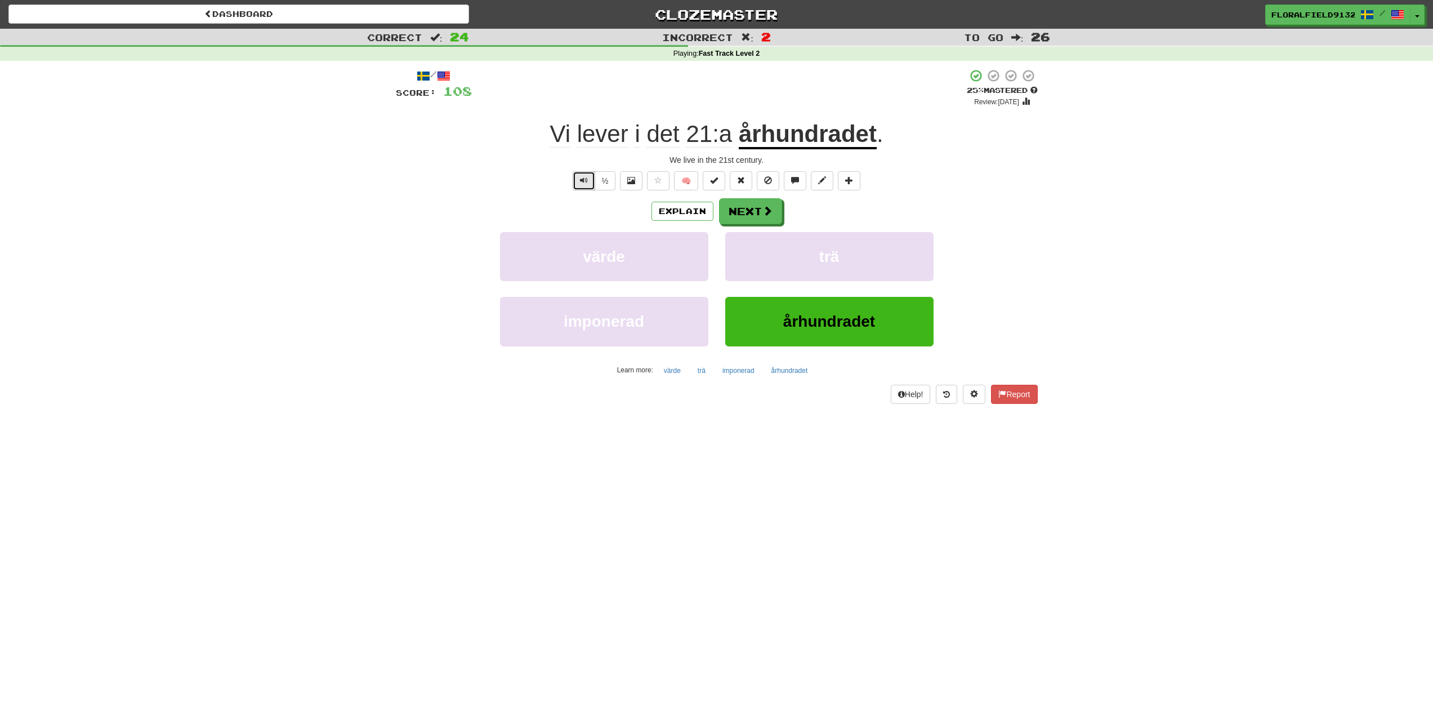
click at [586, 184] on span "Text-to-speech controls" at bounding box center [584, 180] width 8 height 8
click at [604, 177] on button "½" at bounding box center [605, 180] width 21 height 19
click at [711, 126] on span "21:a" at bounding box center [709, 133] width 46 height 27
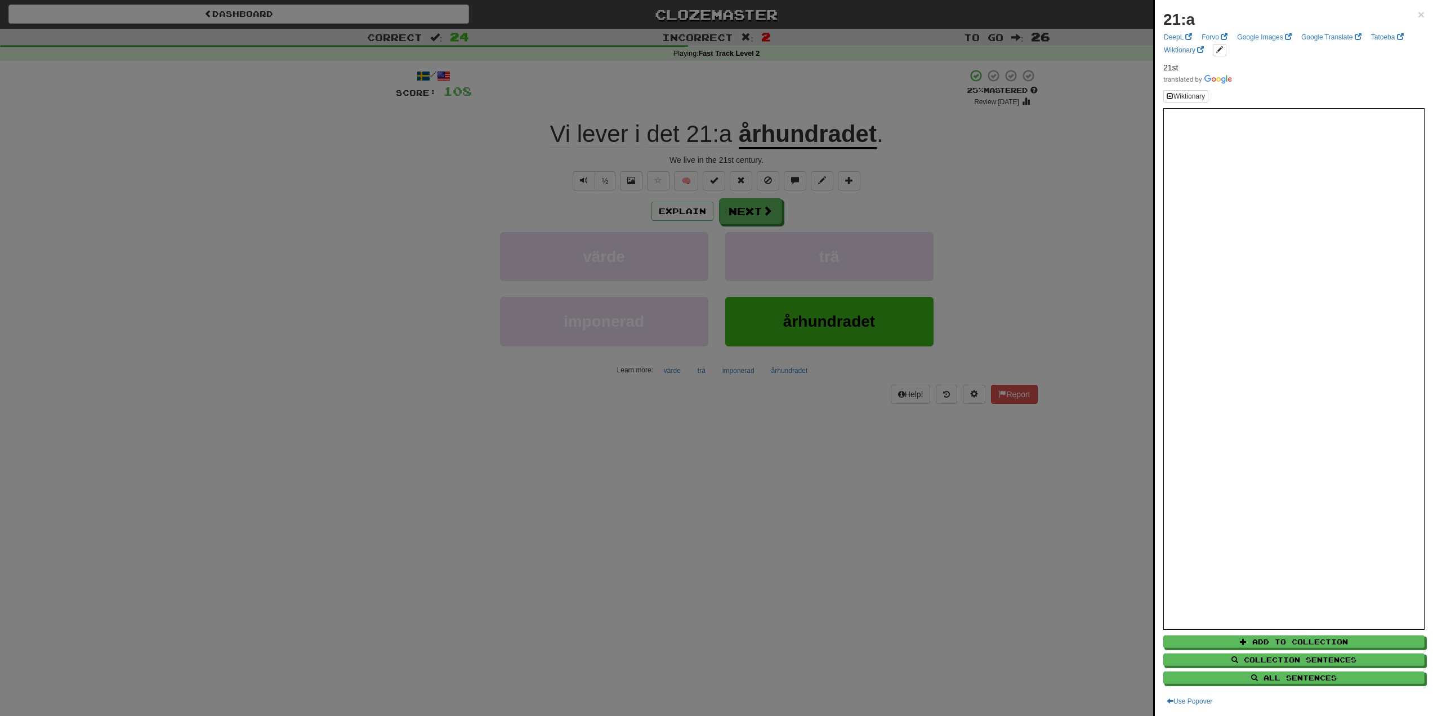
click at [713, 131] on div at bounding box center [716, 358] width 1433 height 716
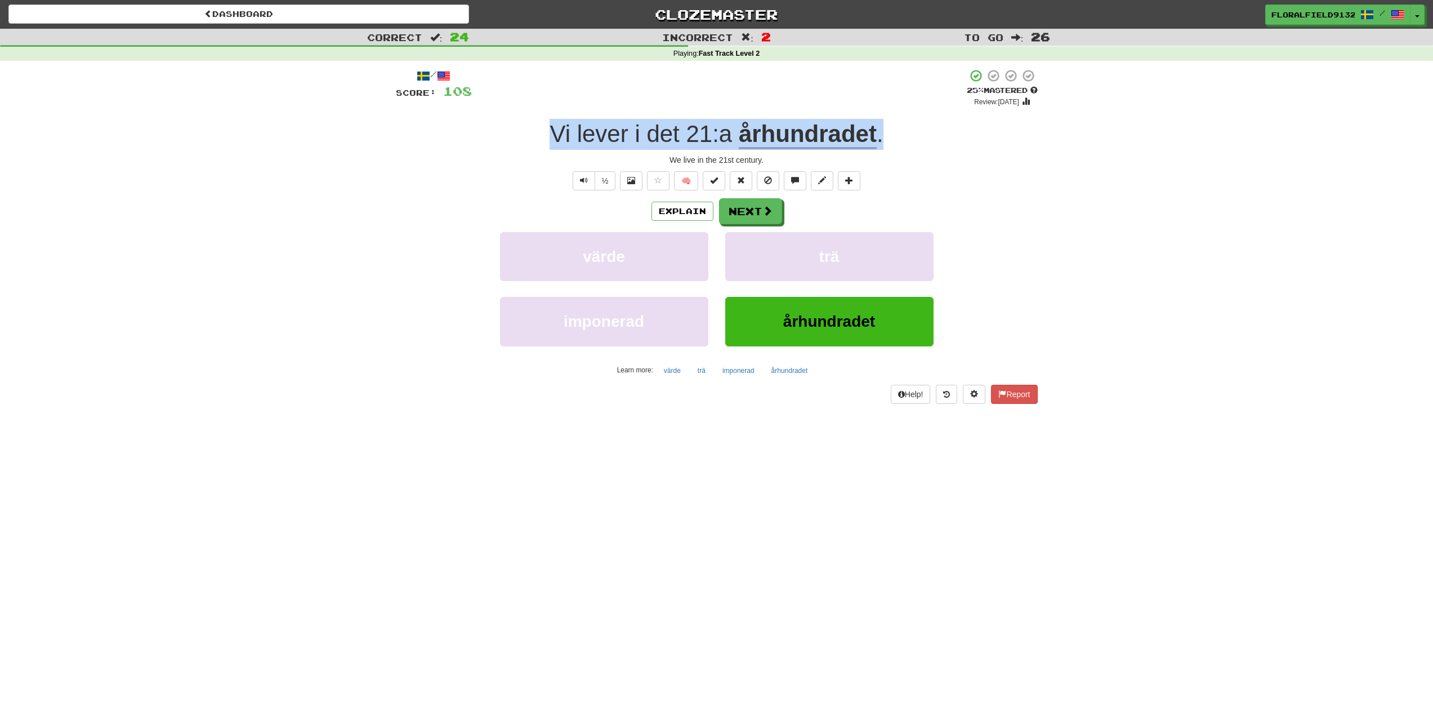
drag, startPoint x: 887, startPoint y: 139, endPoint x: 502, endPoint y: 141, distance: 385.1
click at [502, 141] on div "Vi lever i det 21:a århundradet ." at bounding box center [717, 134] width 642 height 31
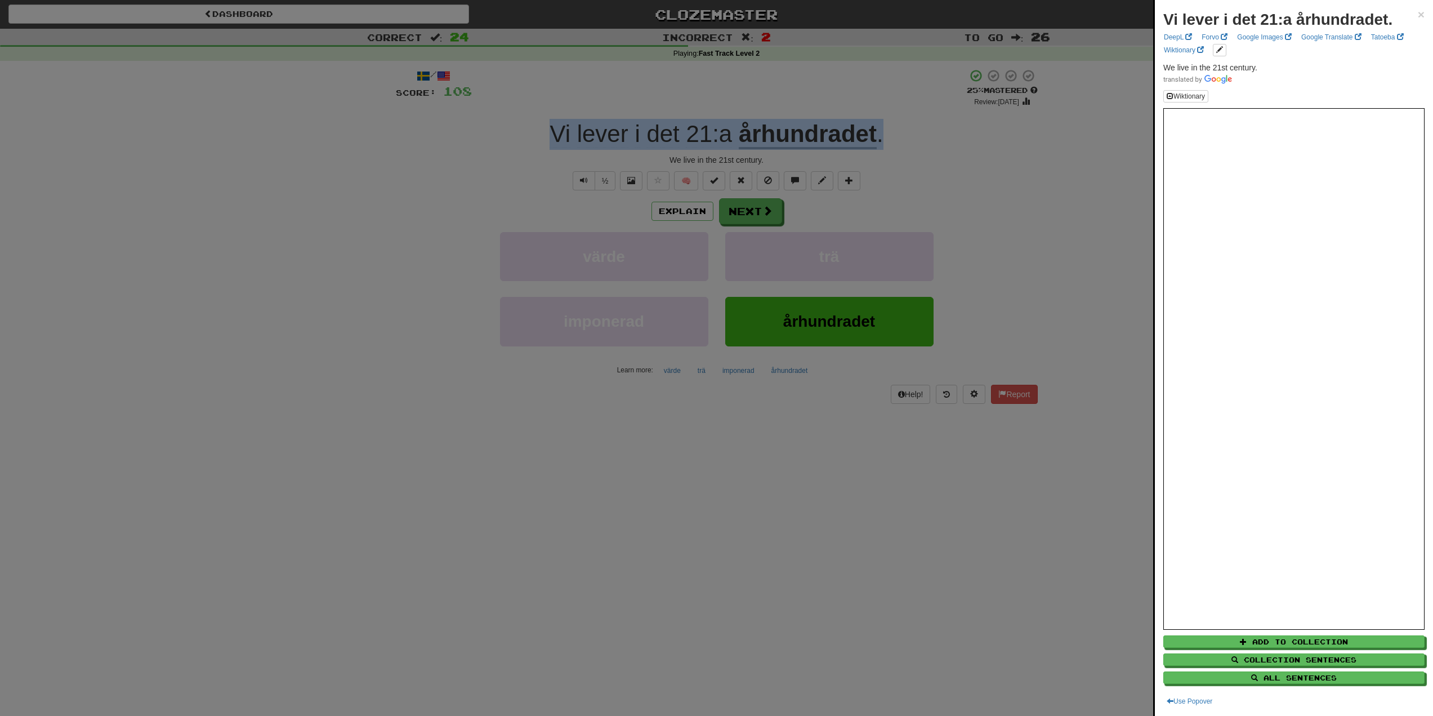
copy div "Vi lever i det 21:a århundradet ."
click at [914, 123] on div at bounding box center [716, 358] width 1433 height 716
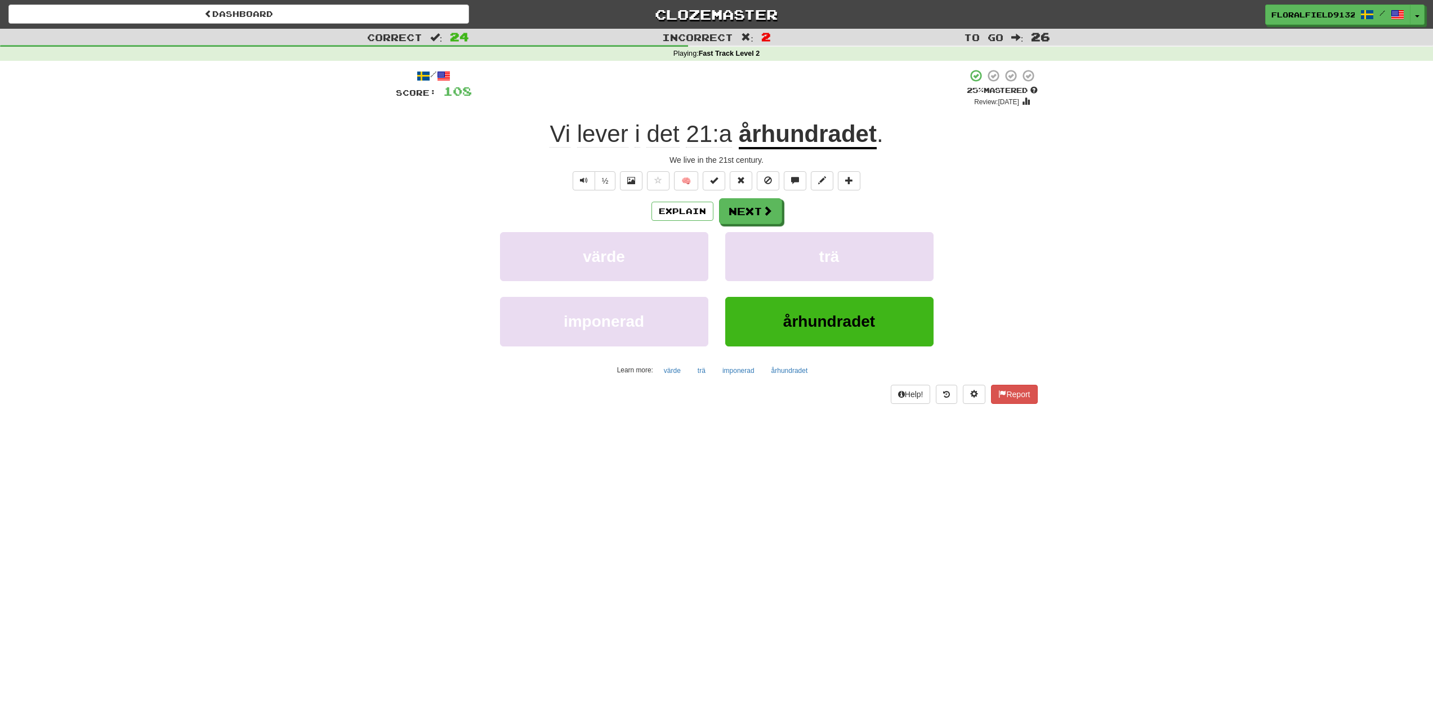
drag, startPoint x: 898, startPoint y: 129, endPoint x: 619, endPoint y: 137, distance: 278.8
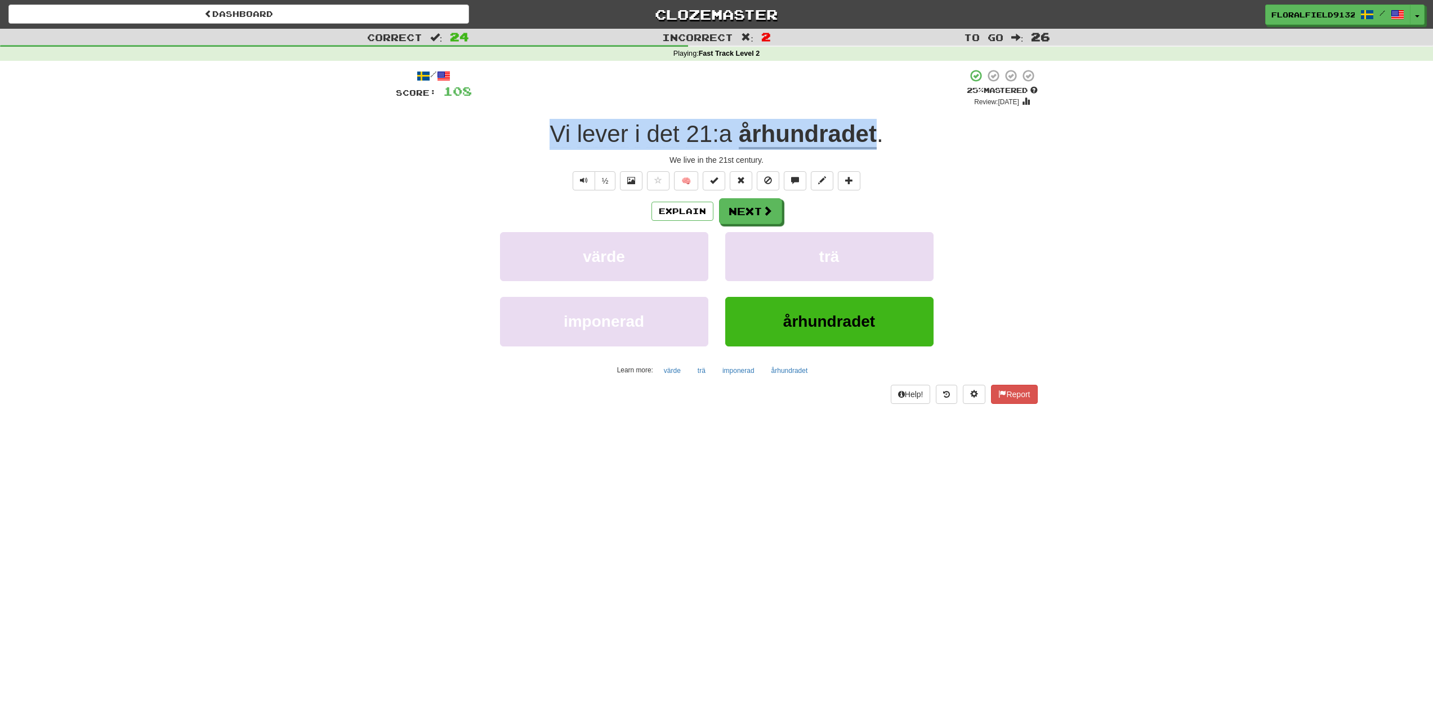
drag, startPoint x: 881, startPoint y: 133, endPoint x: 518, endPoint y: 136, distance: 362.6
click at [518, 136] on div "Vi lever i det 21:a århundradet ." at bounding box center [717, 134] width 642 height 31
copy div "Vi lever i det 21:a århundradet"
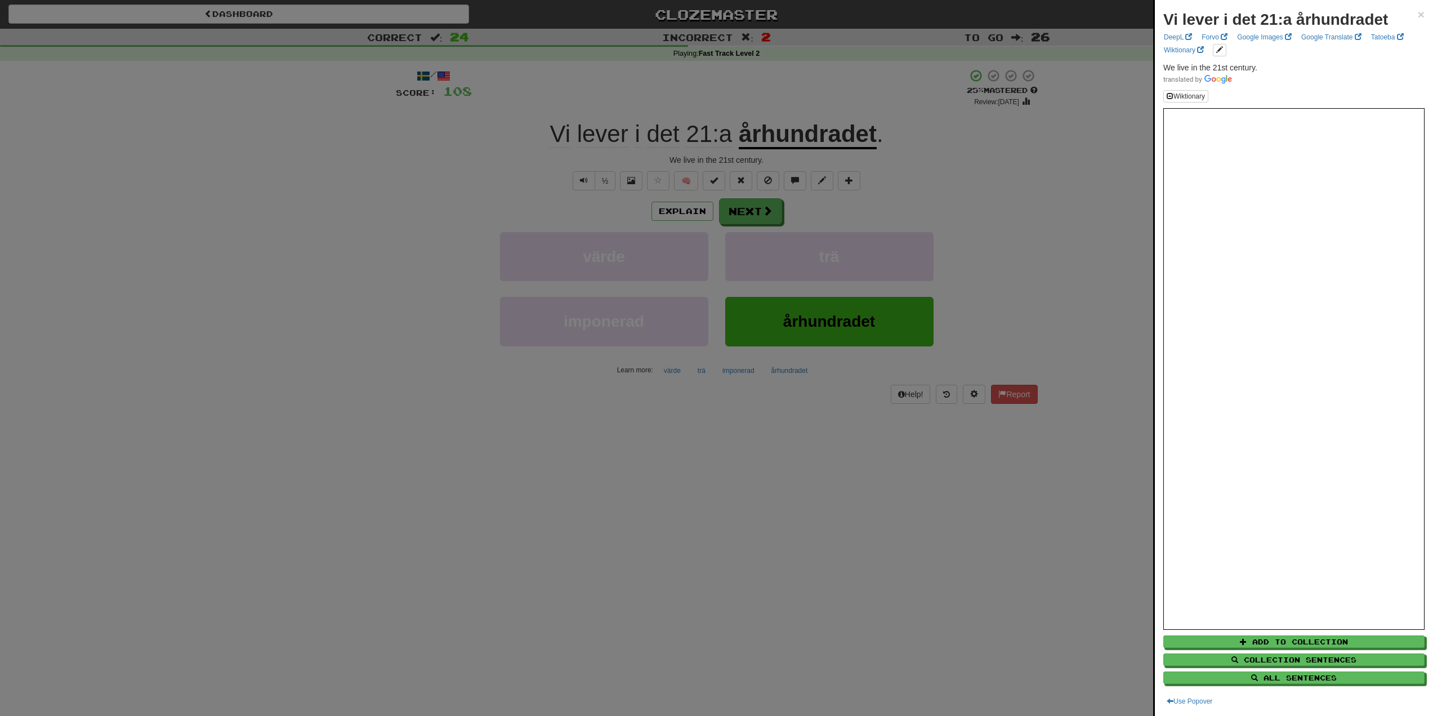
click at [179, 175] on div at bounding box center [716, 358] width 1433 height 716
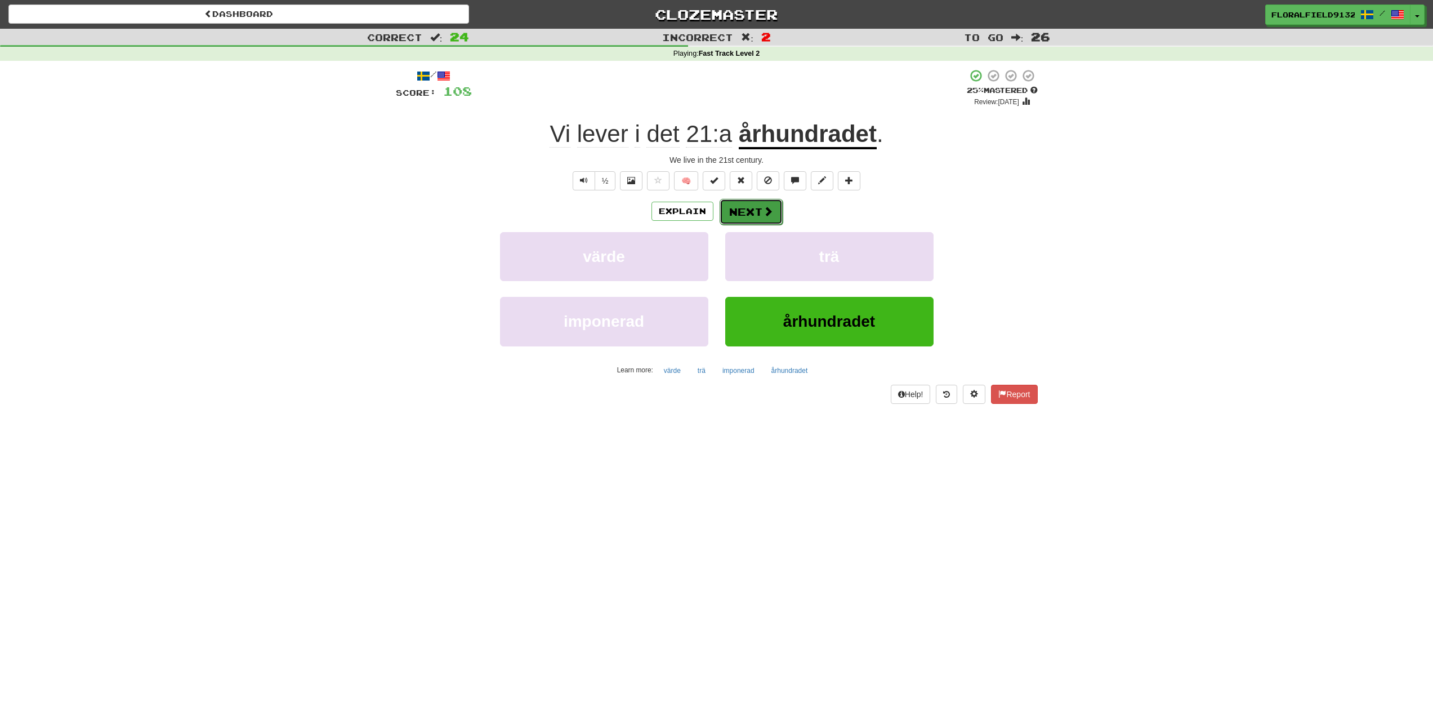
click at [744, 202] on button "Next" at bounding box center [751, 212] width 63 height 26
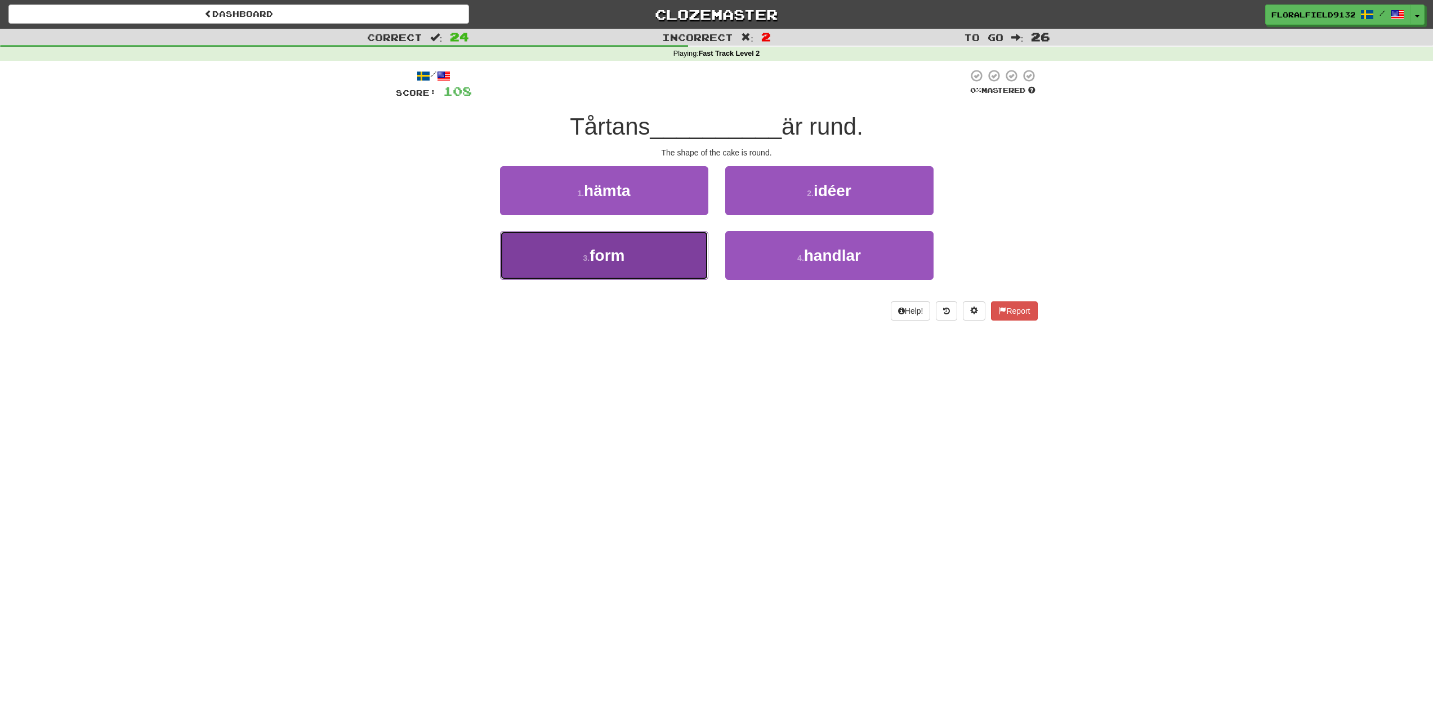
click at [659, 261] on button "3 . form" at bounding box center [604, 255] width 208 height 49
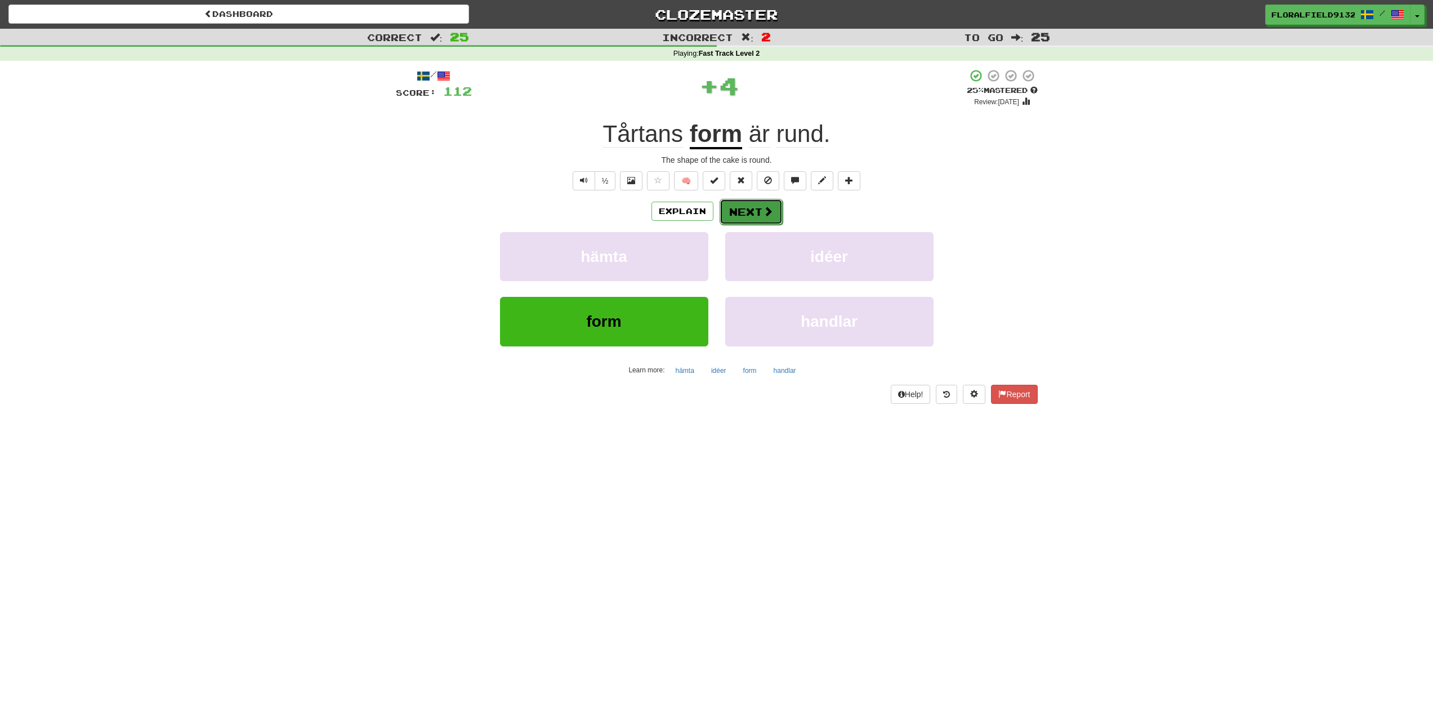
click at [751, 213] on button "Next" at bounding box center [751, 212] width 63 height 26
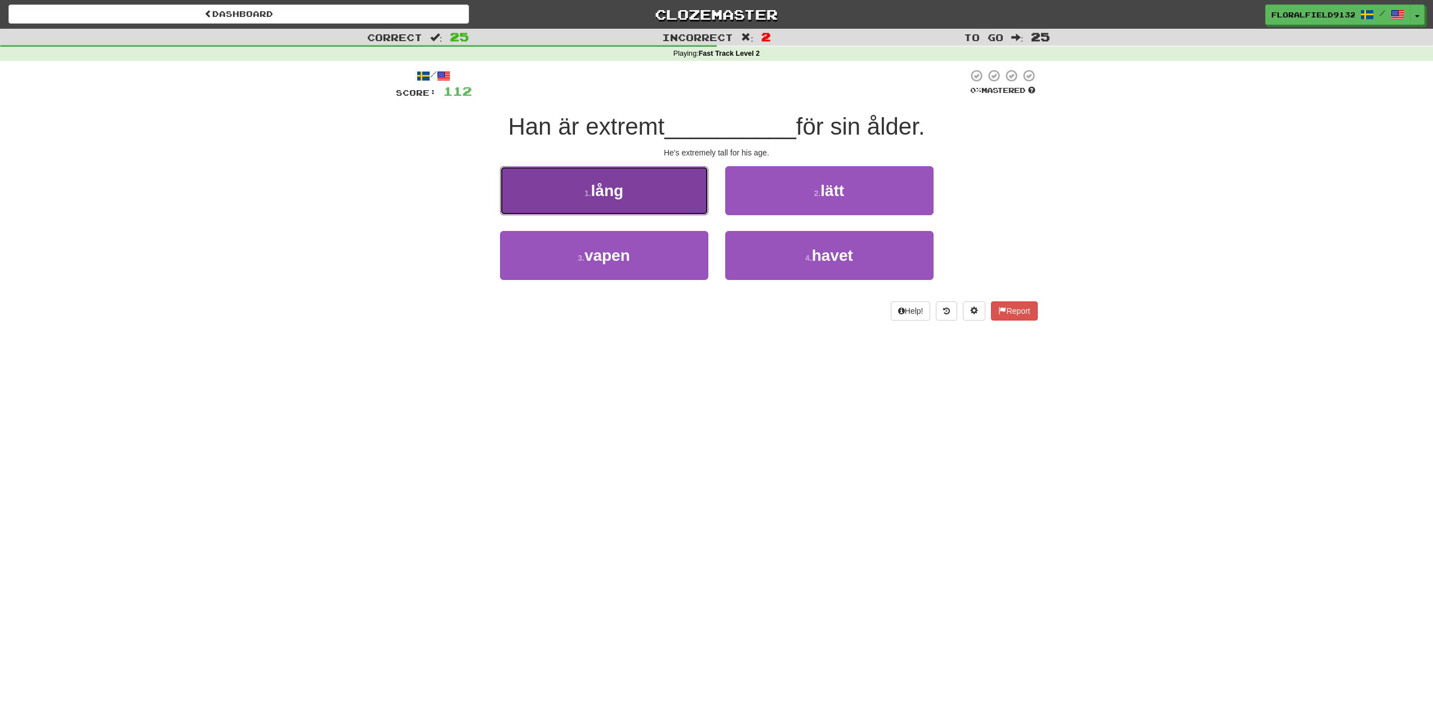
click at [648, 185] on button "1 . lång" at bounding box center [604, 190] width 208 height 49
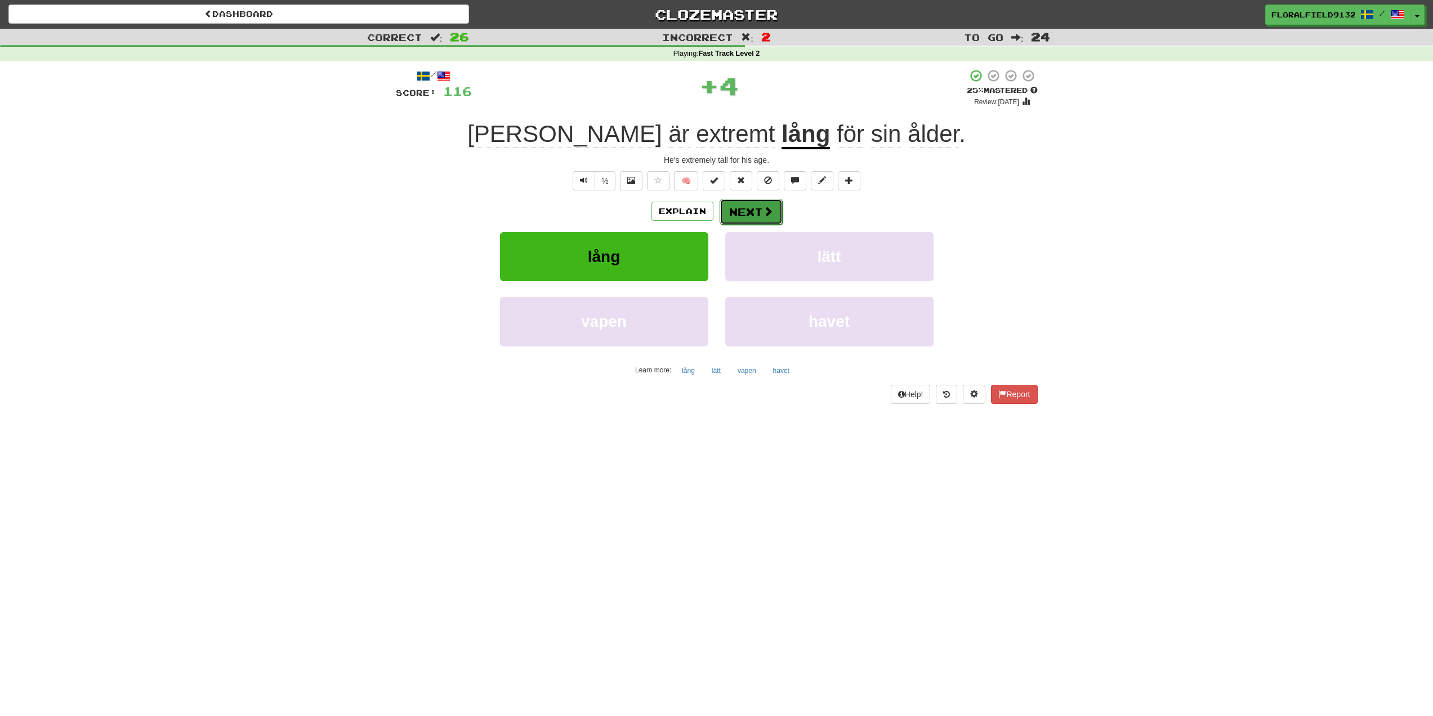
click at [755, 206] on button "Next" at bounding box center [751, 212] width 63 height 26
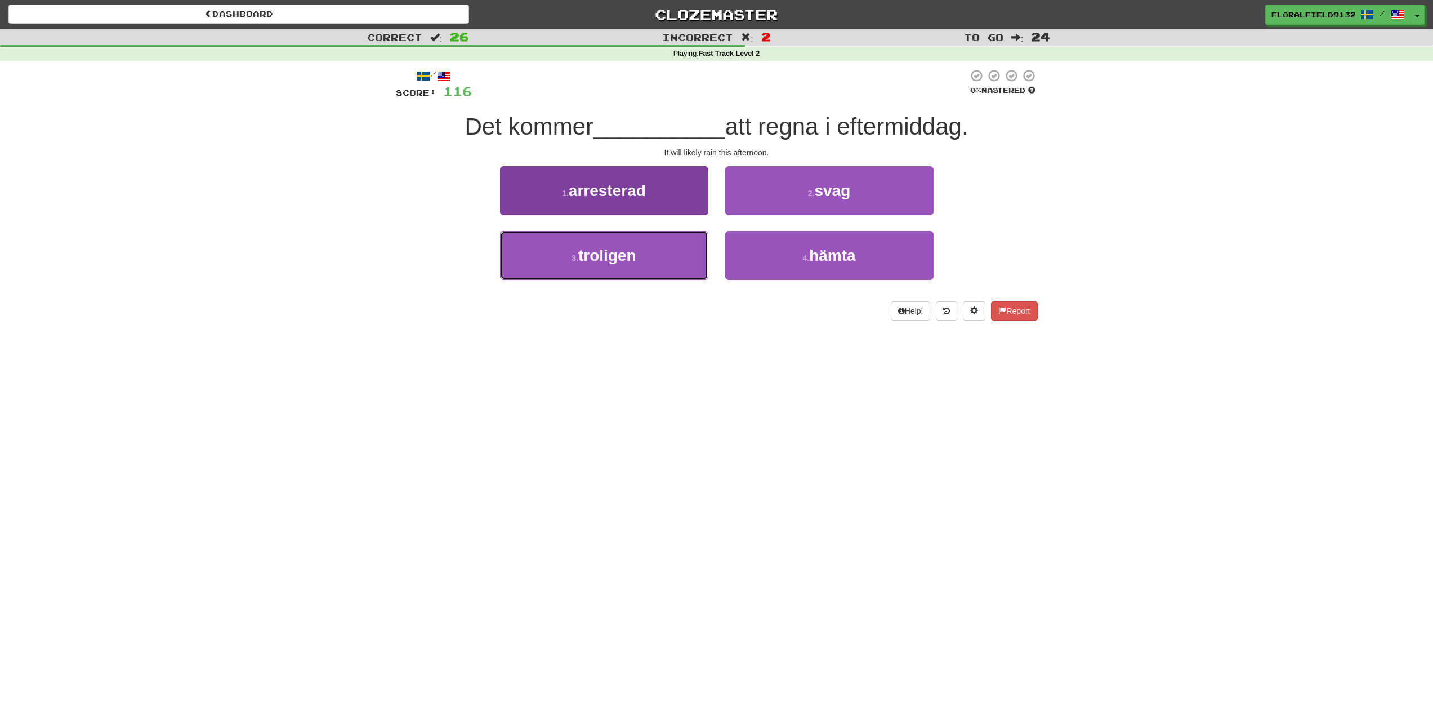
click at [683, 247] on button "3 . troligen" at bounding box center [604, 255] width 208 height 49
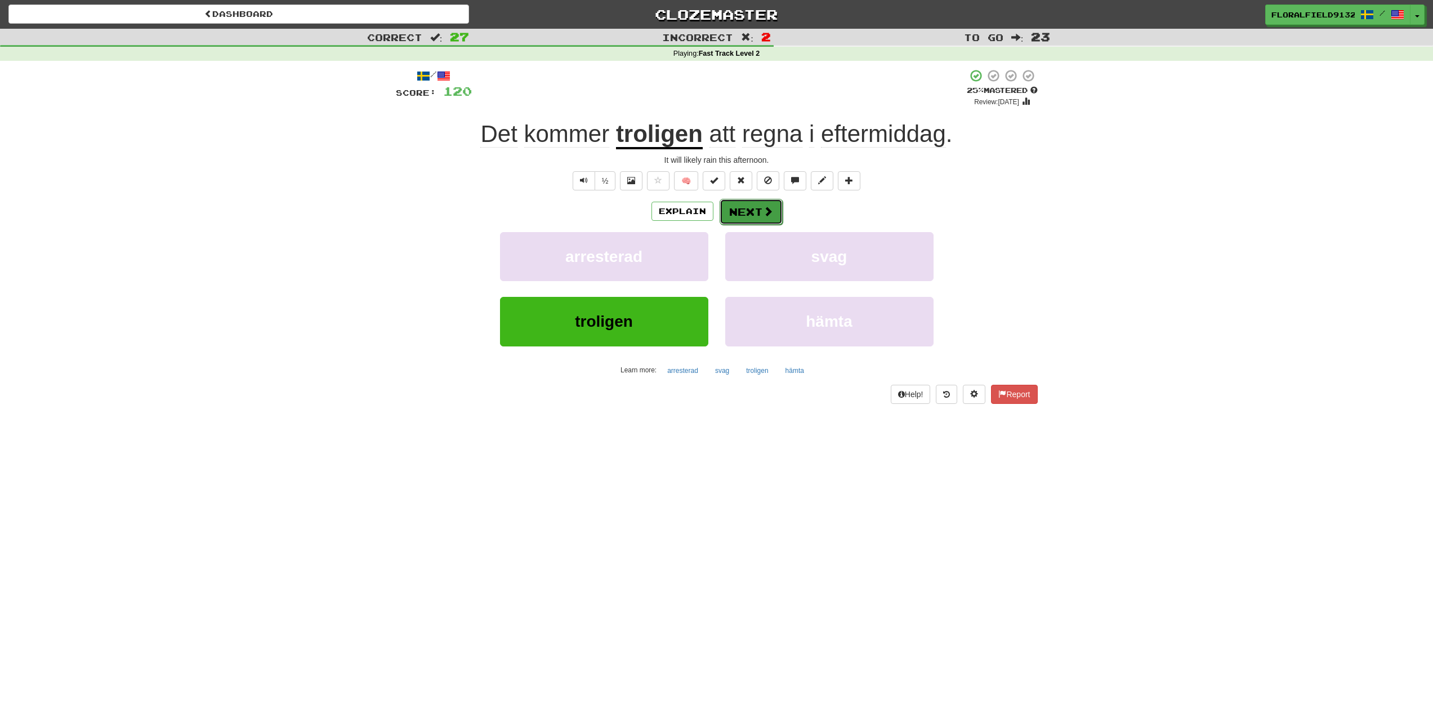
click at [762, 204] on button "Next" at bounding box center [751, 212] width 63 height 26
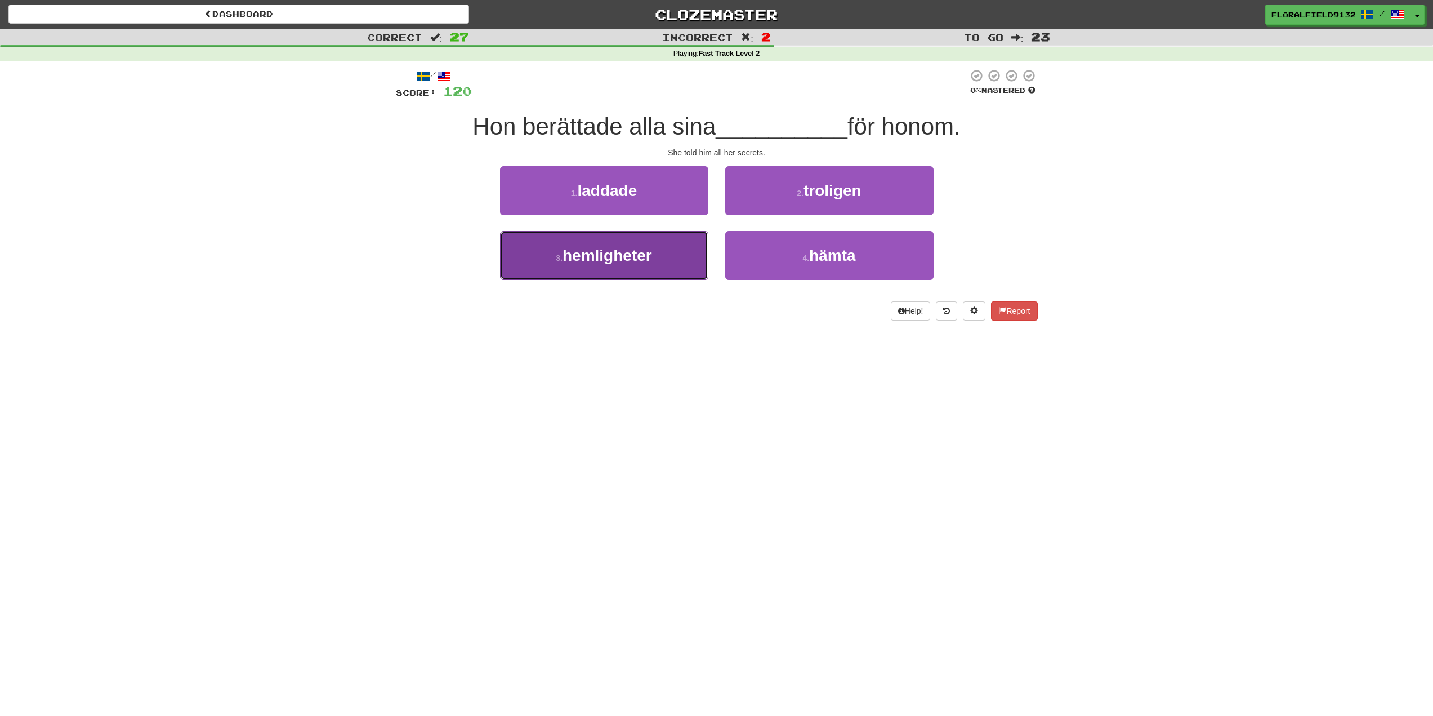
click at [687, 252] on button "3 . hemligheter" at bounding box center [604, 255] width 208 height 49
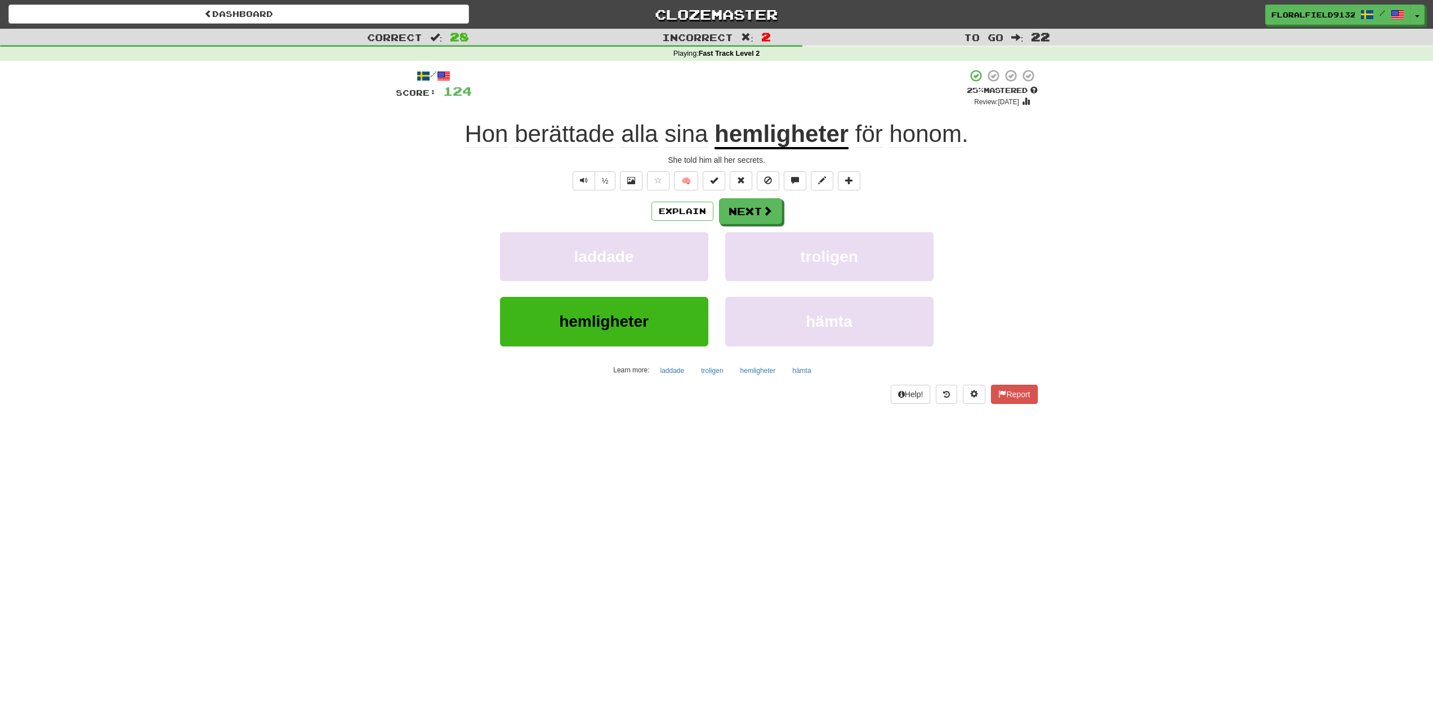
click at [738, 226] on div "Explain Next laddade troligen hemligheter hämta Learn more: laddade troligen he…" at bounding box center [717, 288] width 642 height 181
click at [777, 189] on button at bounding box center [768, 180] width 23 height 19
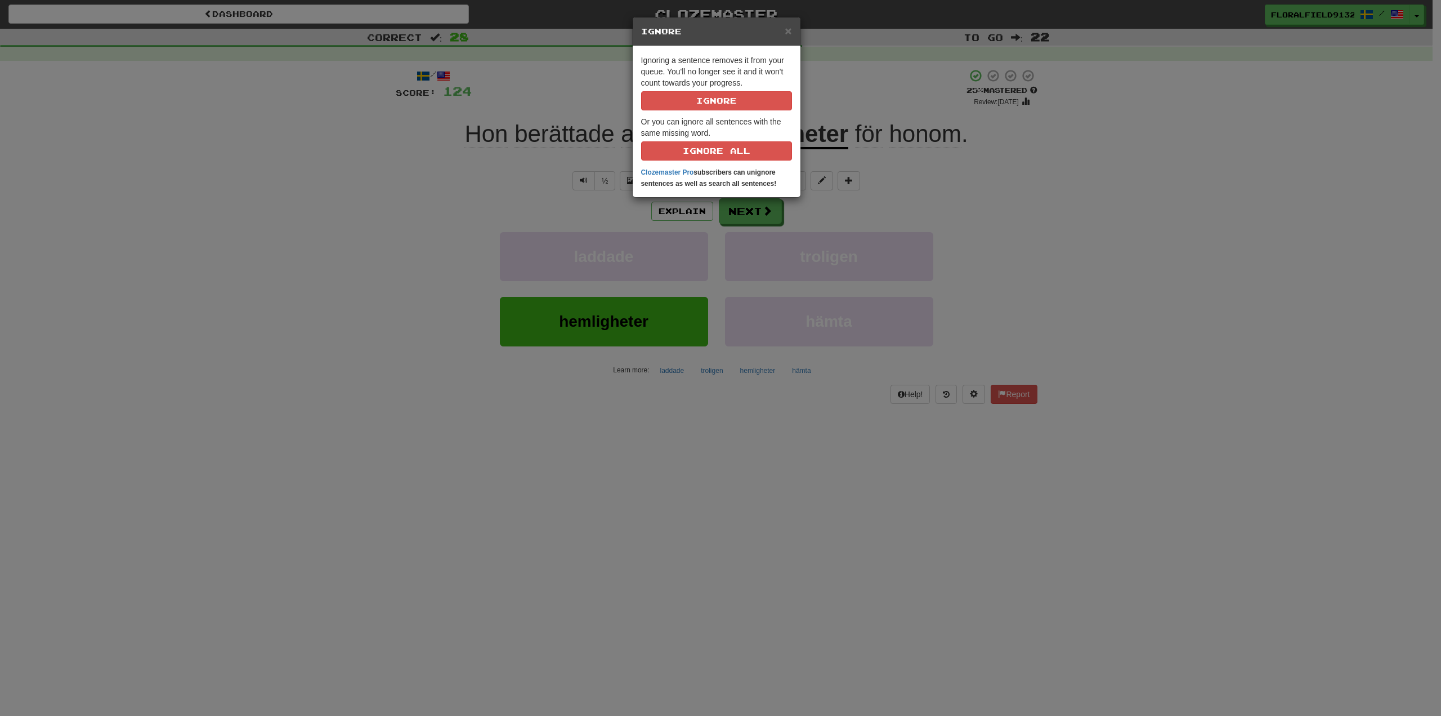
drag, startPoint x: 782, startPoint y: 227, endPoint x: 785, endPoint y: 216, distance: 11.8
click at [783, 227] on div "× Ignore Ignoring a sentence removes it from your queue. You'll no longer see i…" at bounding box center [720, 358] width 1441 height 716
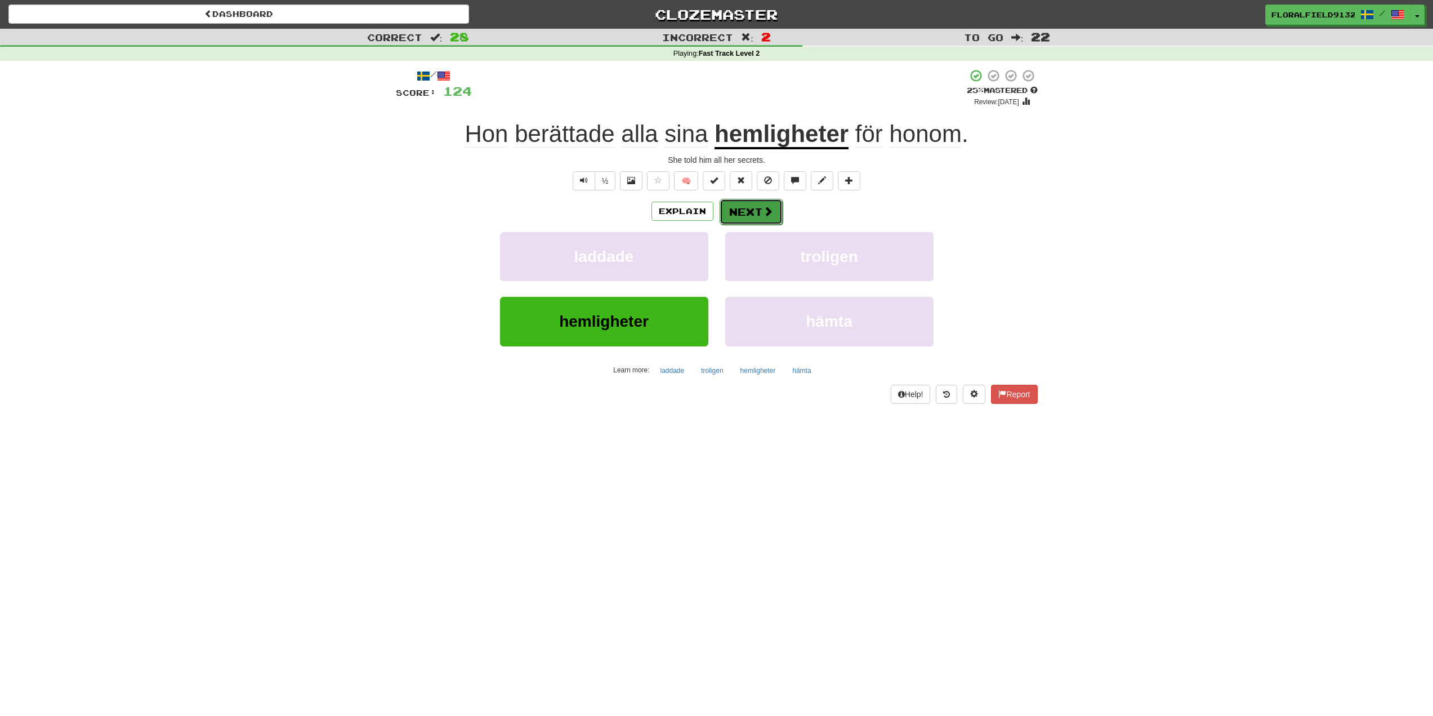
click at [765, 213] on span at bounding box center [768, 211] width 10 height 10
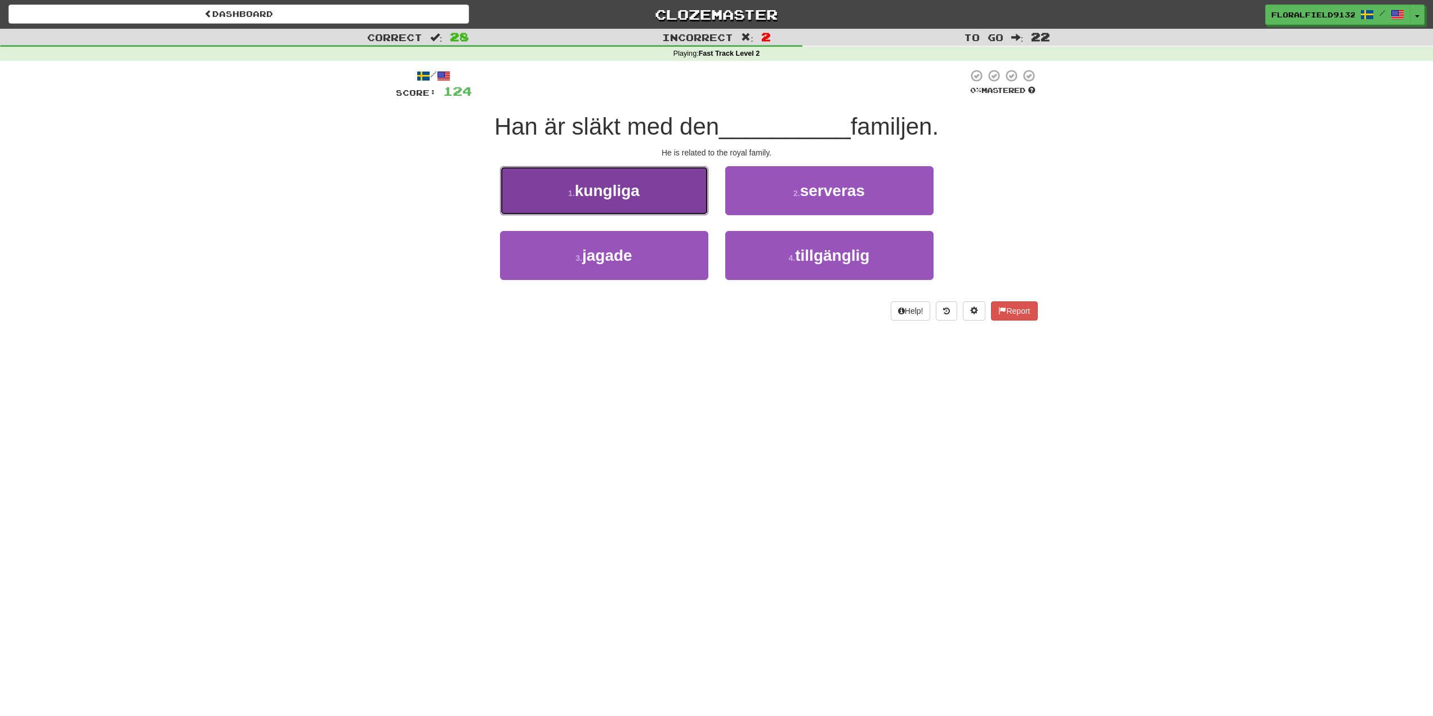
click at [677, 188] on button "1 . kungliga" at bounding box center [604, 190] width 208 height 49
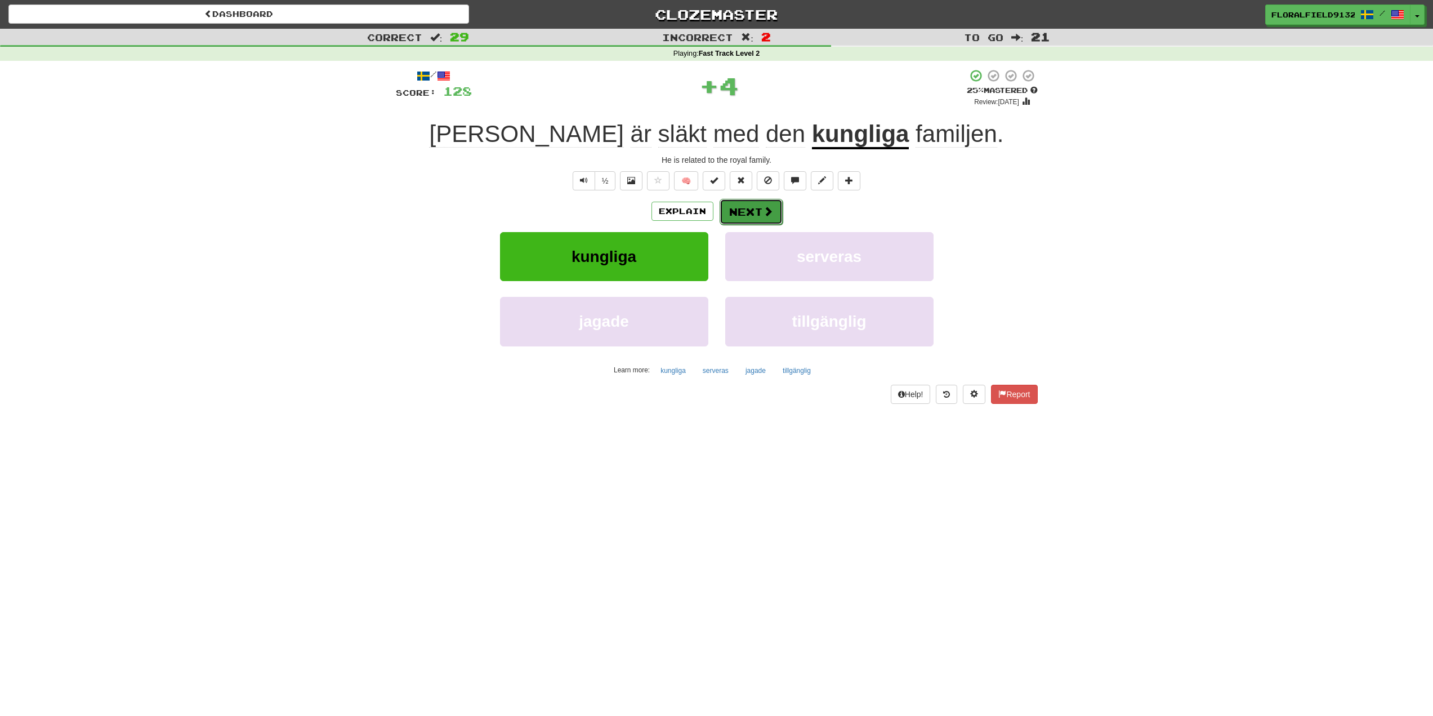
click at [754, 212] on button "Next" at bounding box center [751, 212] width 63 height 26
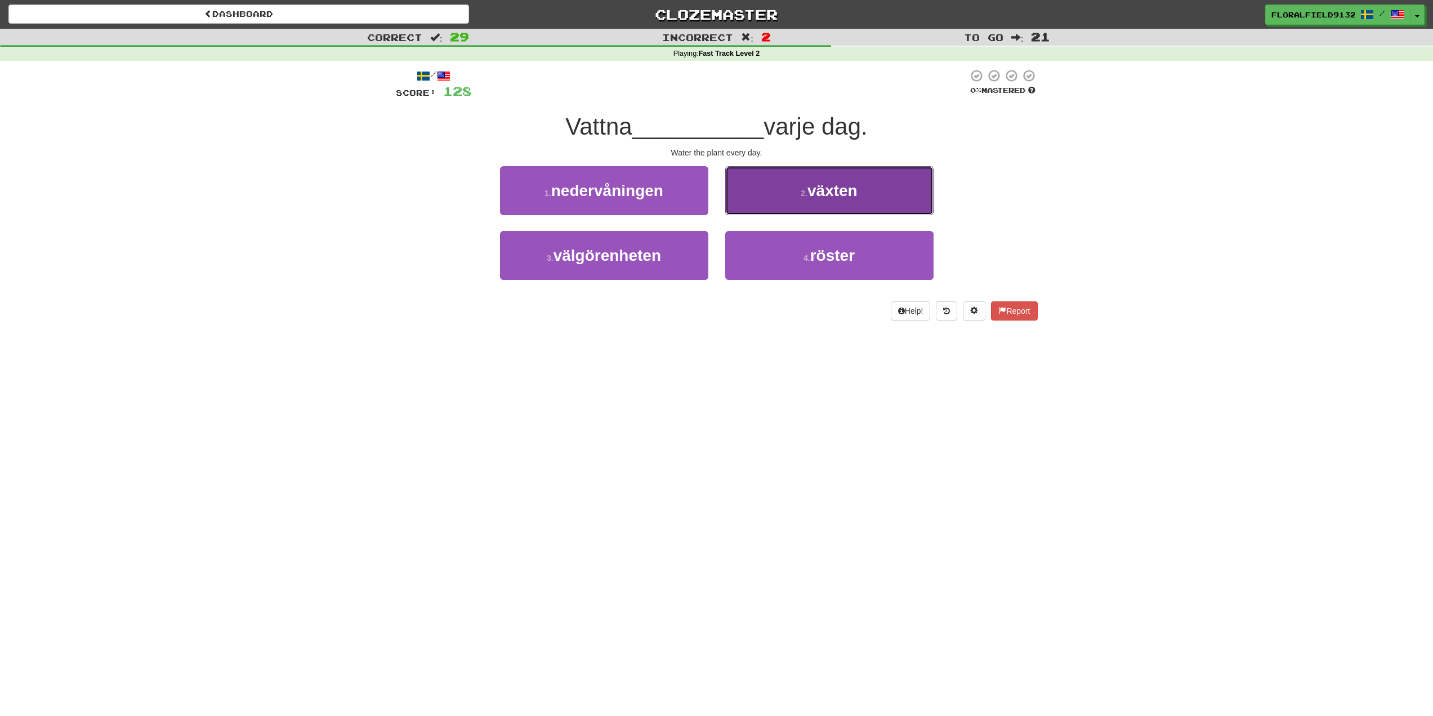
click at [765, 206] on button "2 . växten" at bounding box center [829, 190] width 208 height 49
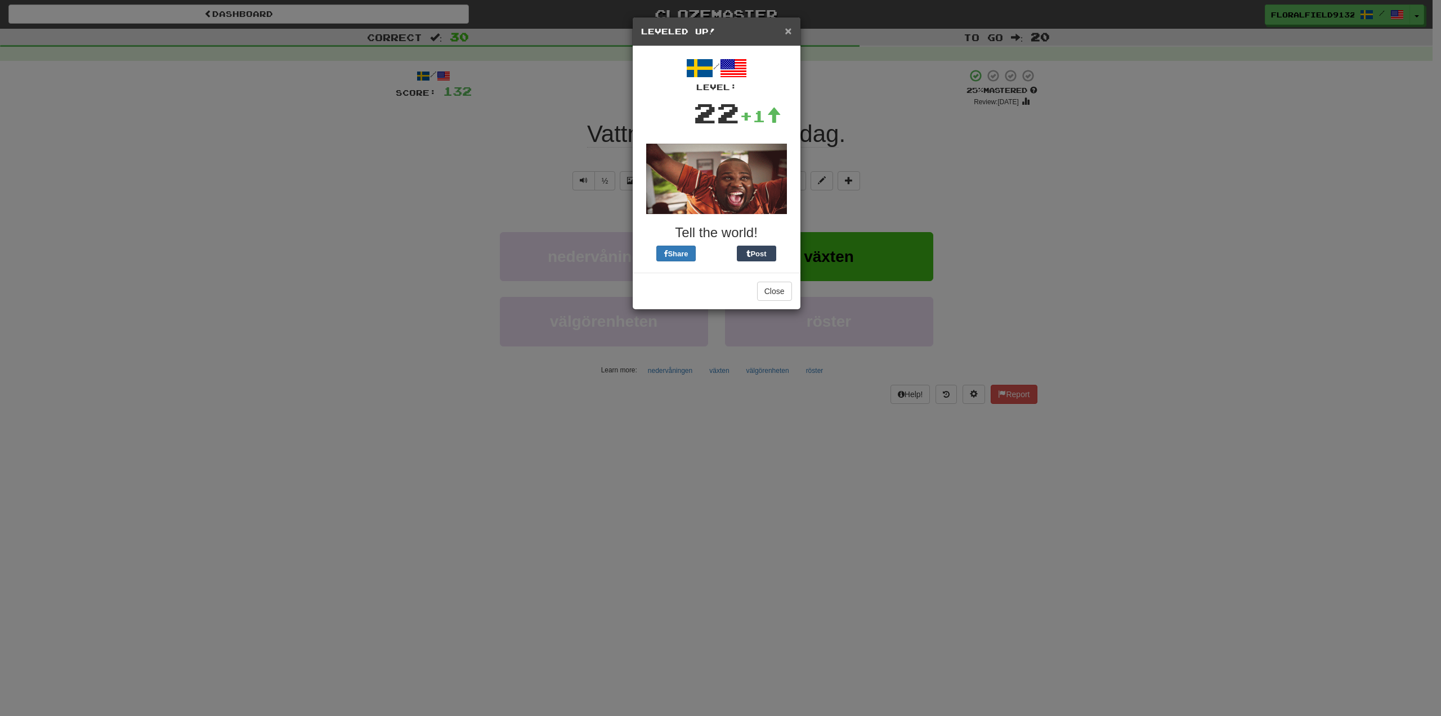
click at [786, 29] on span "×" at bounding box center [788, 30] width 7 height 13
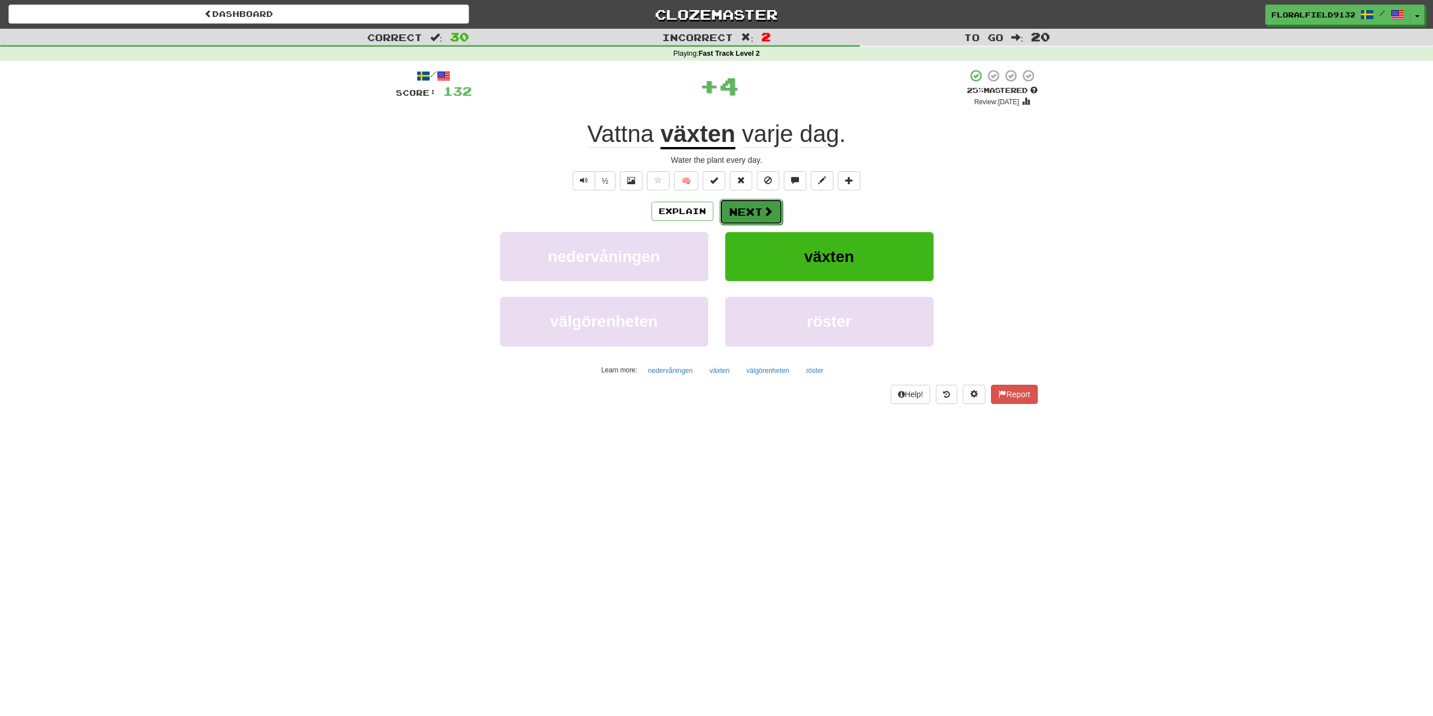
click at [755, 204] on button "Next" at bounding box center [751, 212] width 63 height 26
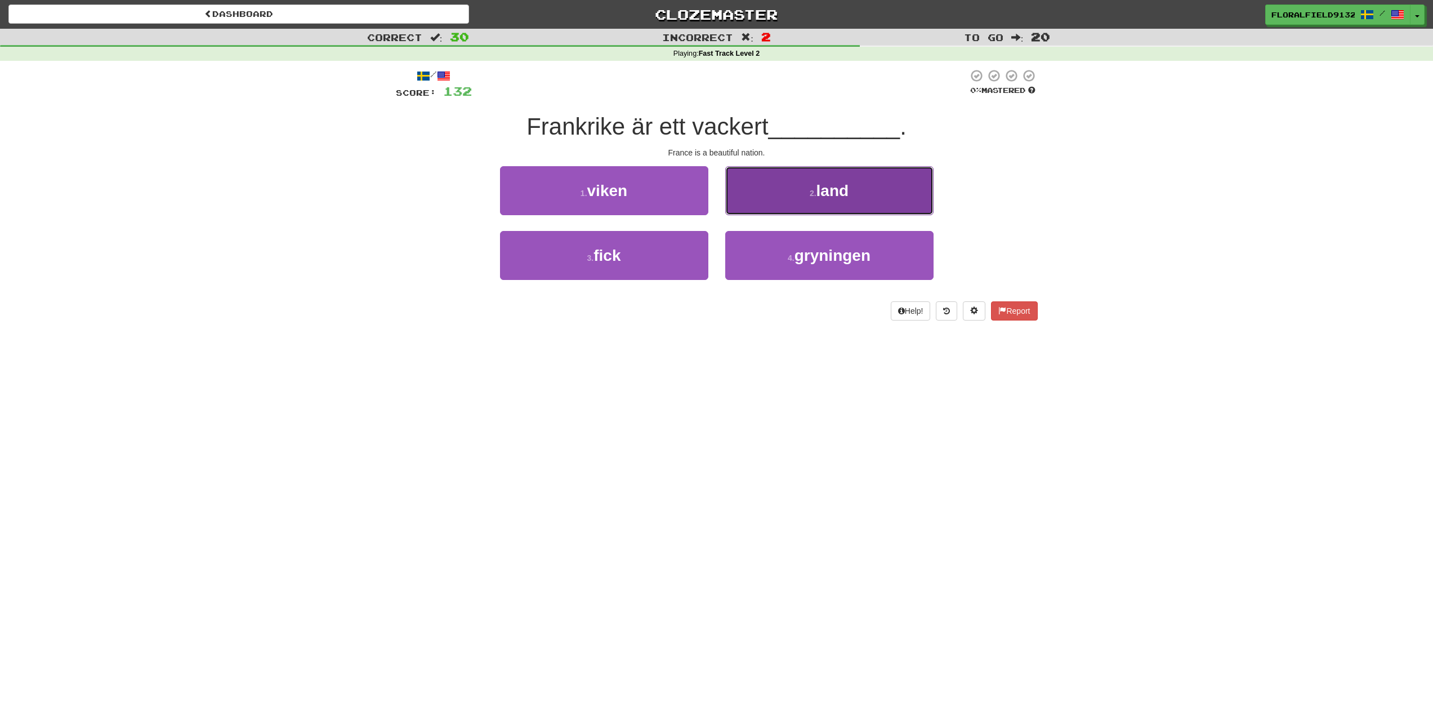
click at [780, 200] on button "2 . land" at bounding box center [829, 190] width 208 height 49
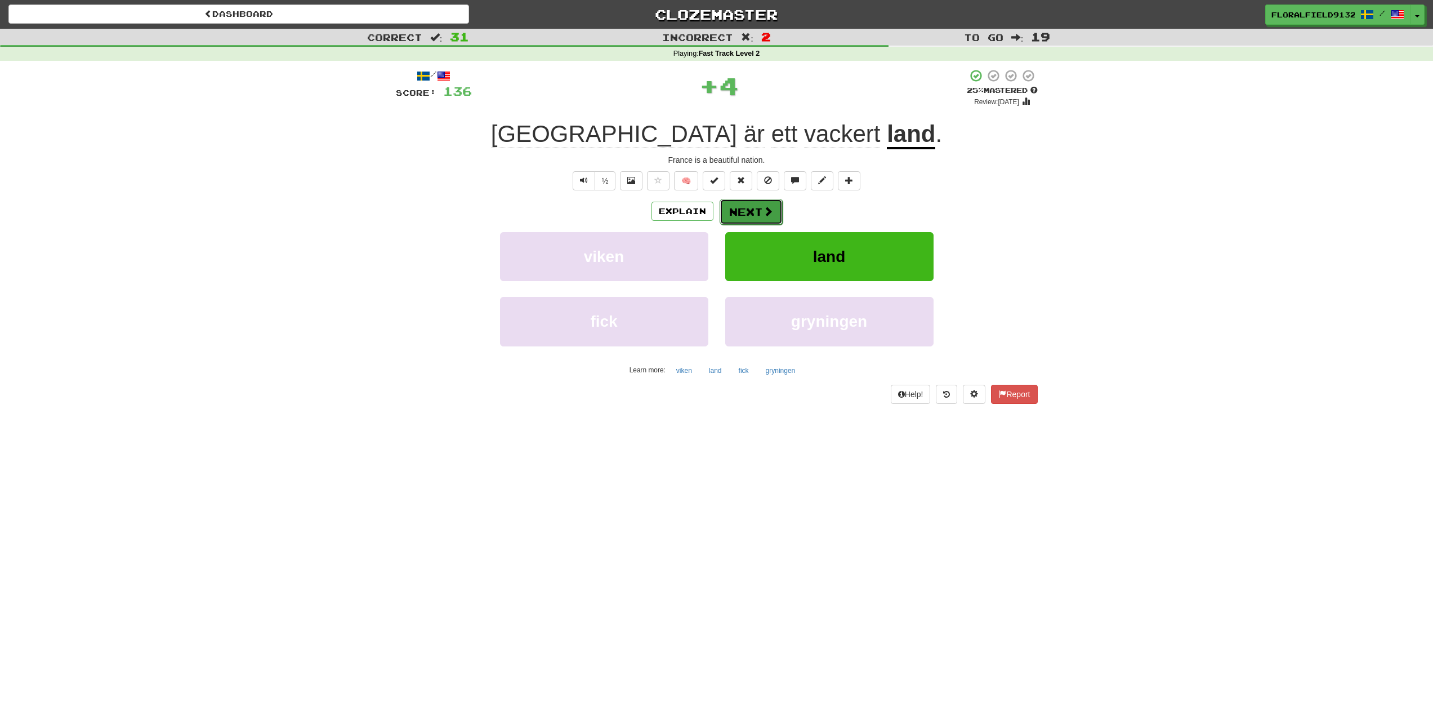
click at [747, 207] on button "Next" at bounding box center [751, 212] width 63 height 26
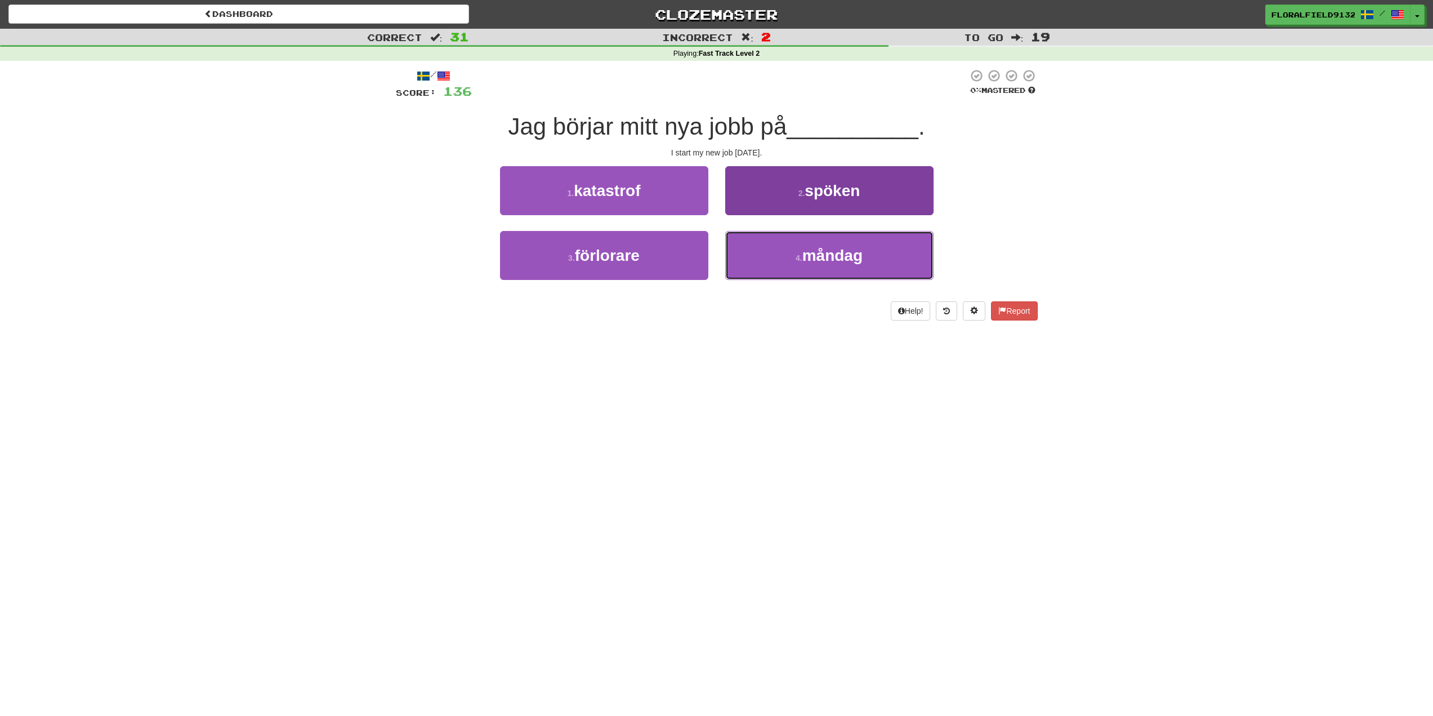
click at [803, 254] on span "måndag" at bounding box center [832, 255] width 60 height 17
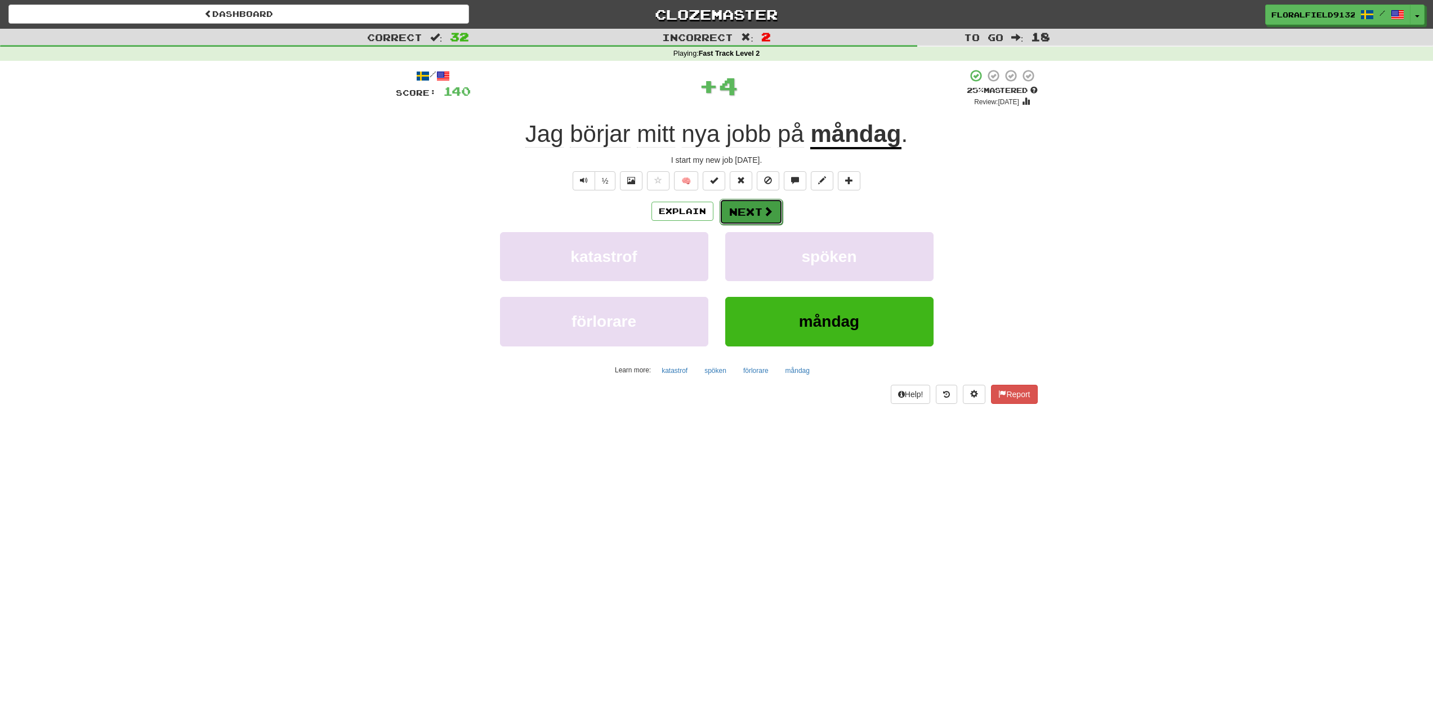
click at [756, 209] on button "Next" at bounding box center [751, 212] width 63 height 26
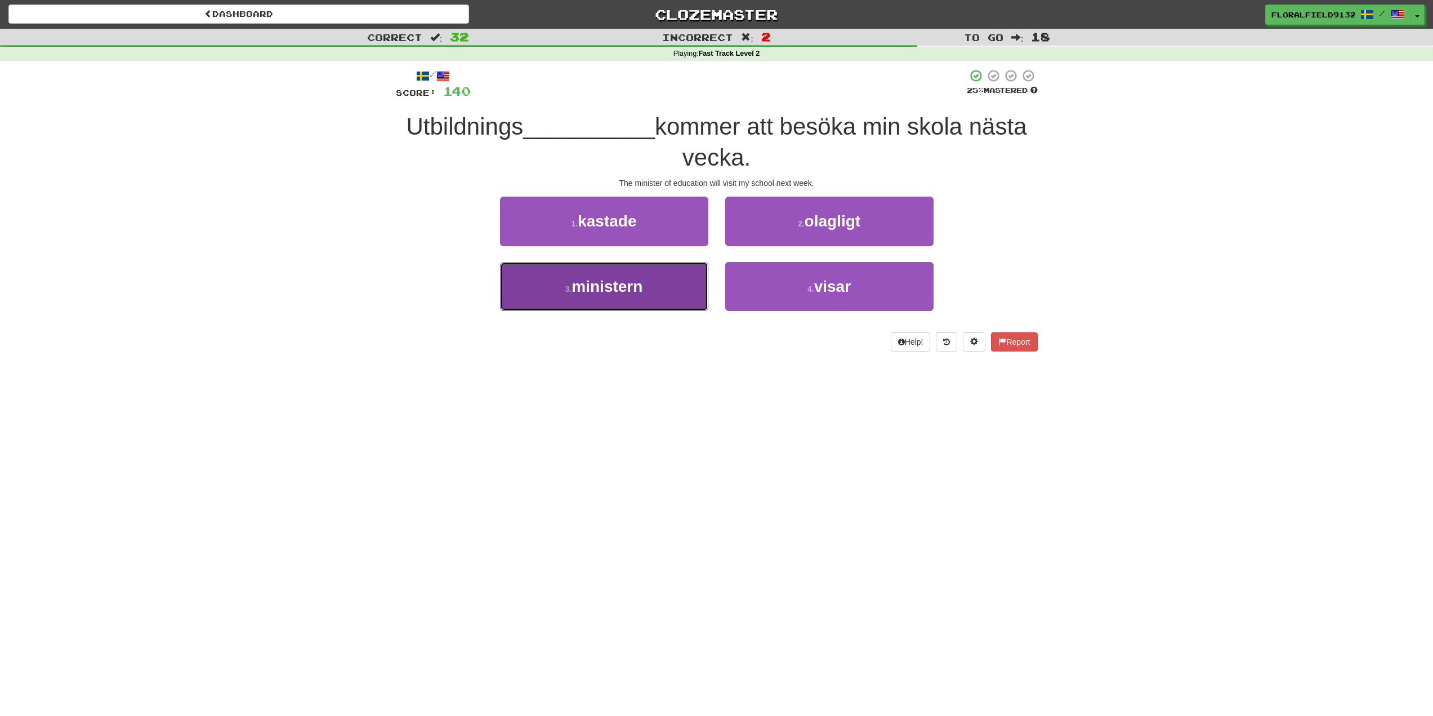
click at [683, 287] on button "3 . ministern" at bounding box center [604, 286] width 208 height 49
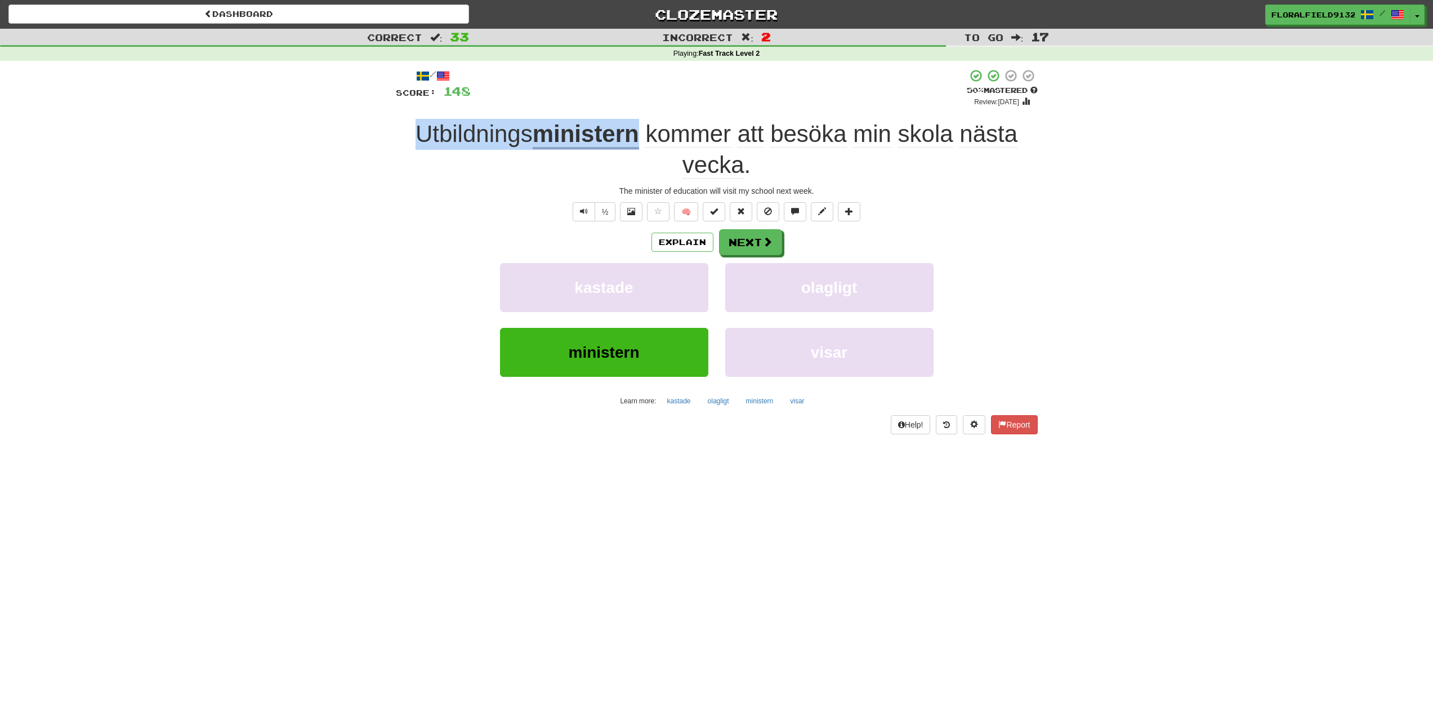
drag, startPoint x: 639, startPoint y: 142, endPoint x: 346, endPoint y: 112, distance: 293.8
click at [346, 112] on div "Correct : 33 Incorrect : 2 To go : 17 Playing : Fast Track Level 2 / Score: 148…" at bounding box center [716, 239] width 1433 height 421
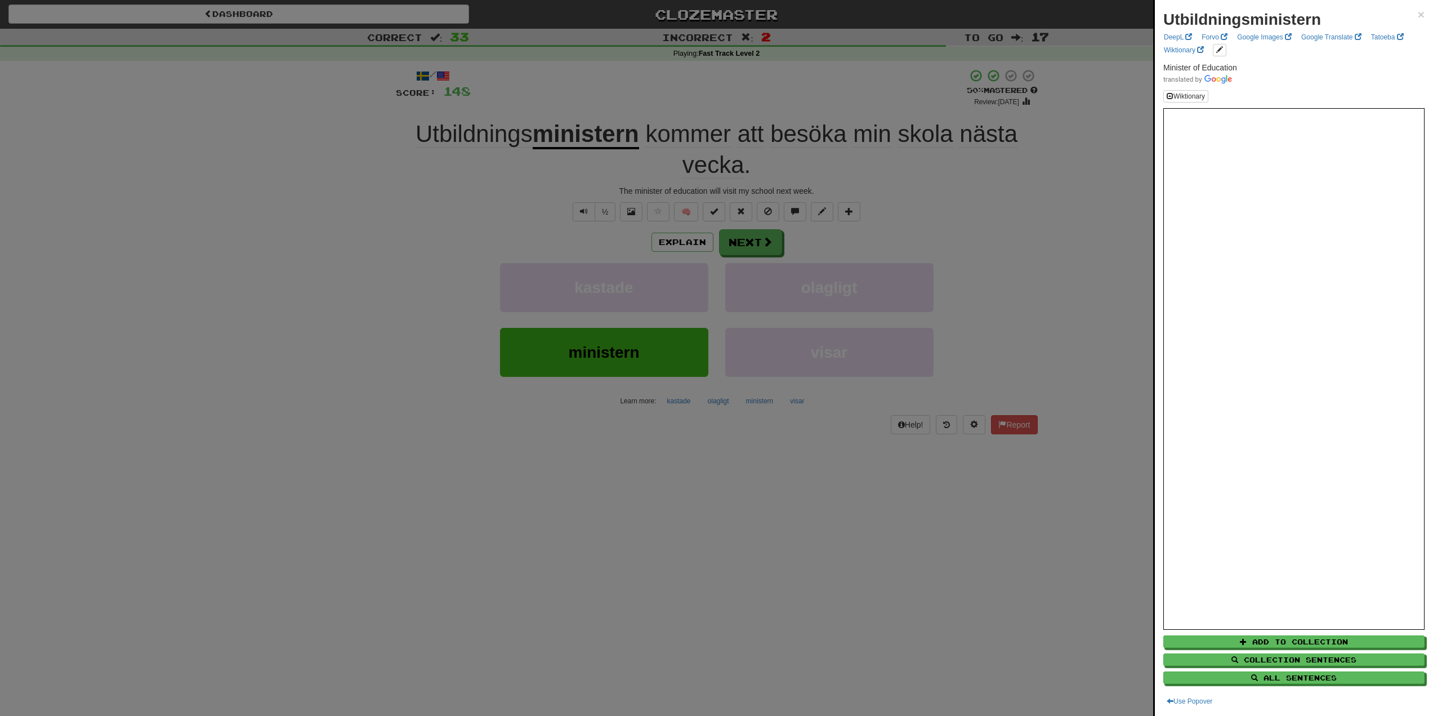
click at [398, 324] on div at bounding box center [716, 358] width 1433 height 716
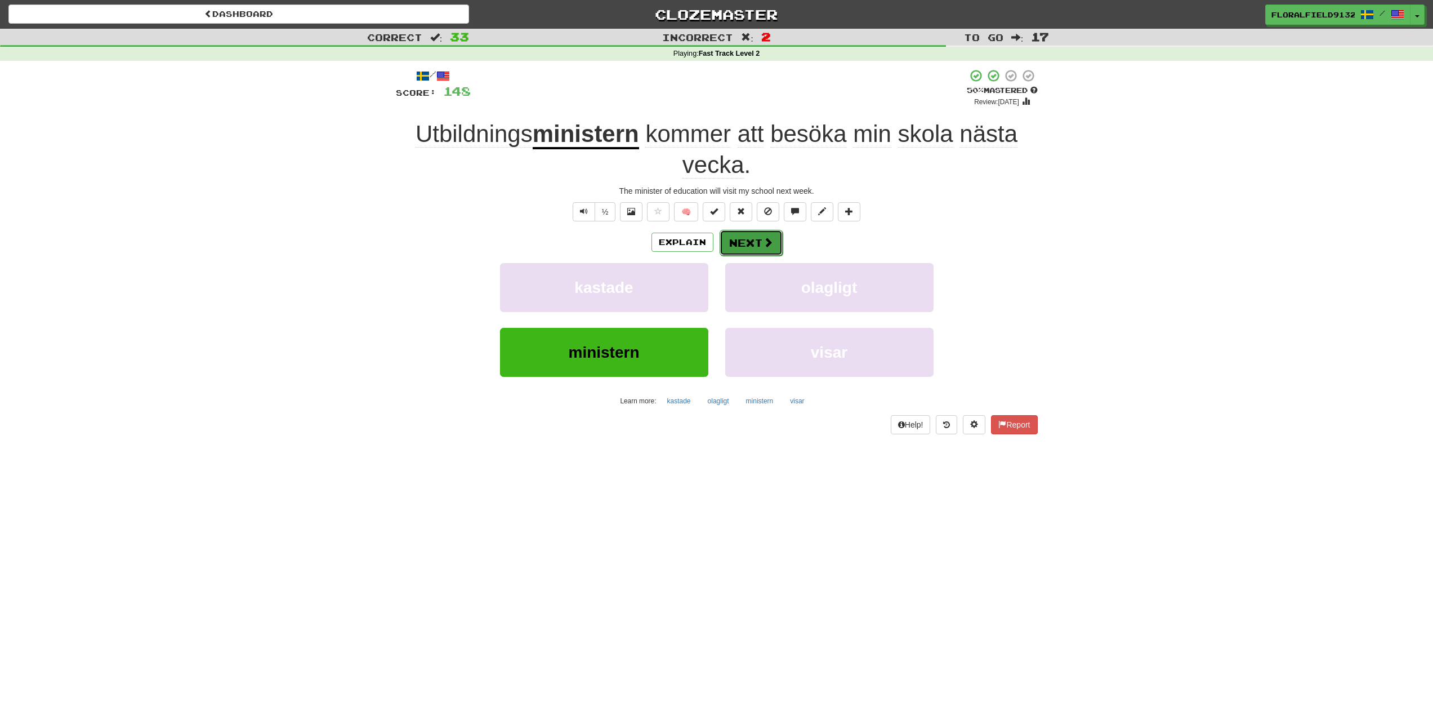
click at [758, 234] on button "Next" at bounding box center [751, 243] width 63 height 26
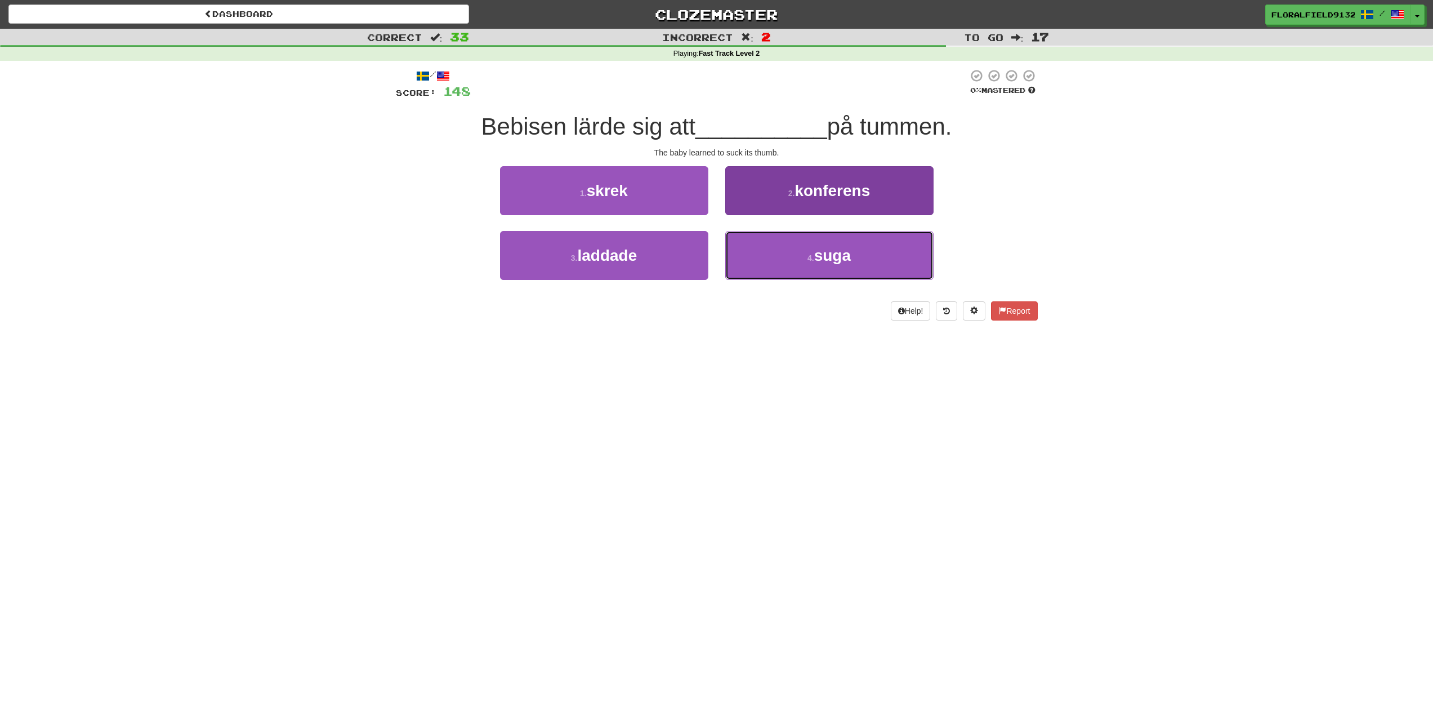
drag, startPoint x: 818, startPoint y: 258, endPoint x: 818, endPoint y: 265, distance: 6.2
click at [818, 264] on span "suga" at bounding box center [832, 255] width 37 height 17
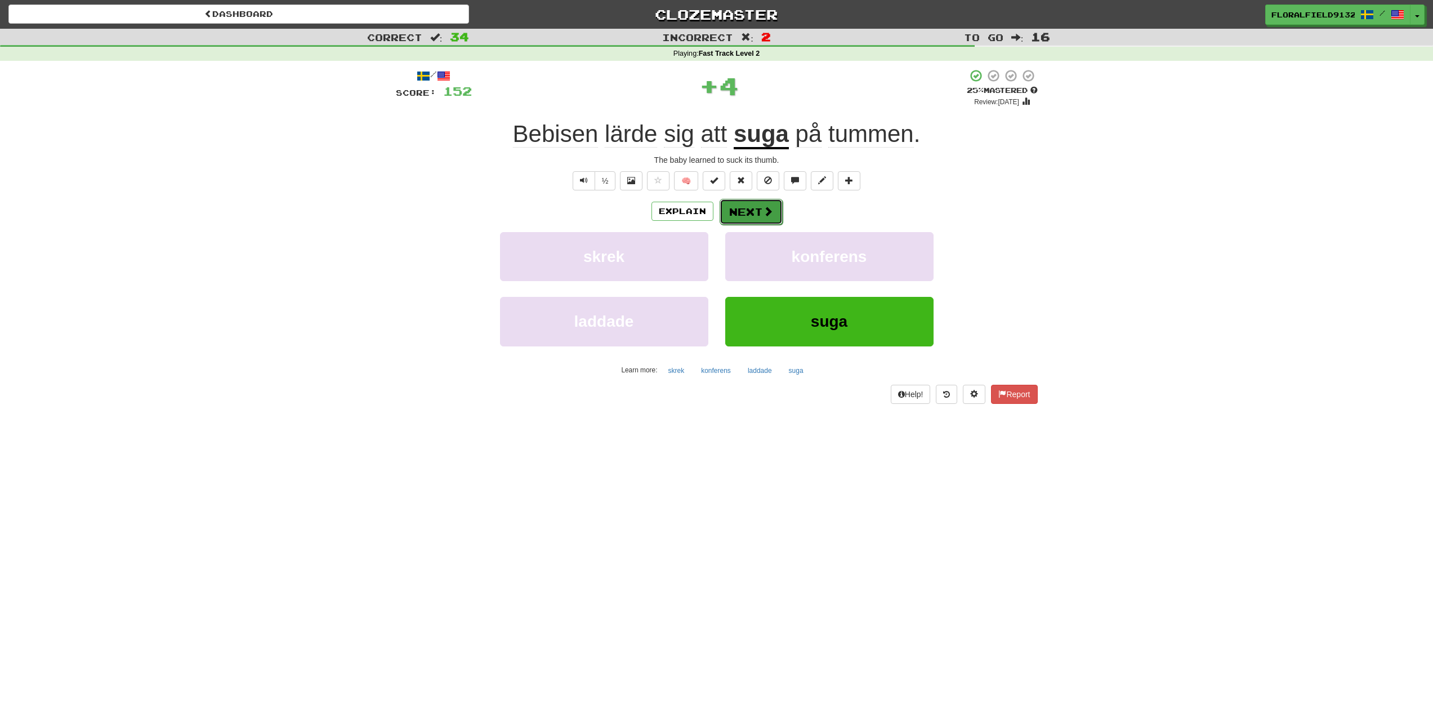
click at [744, 220] on button "Next" at bounding box center [751, 212] width 63 height 26
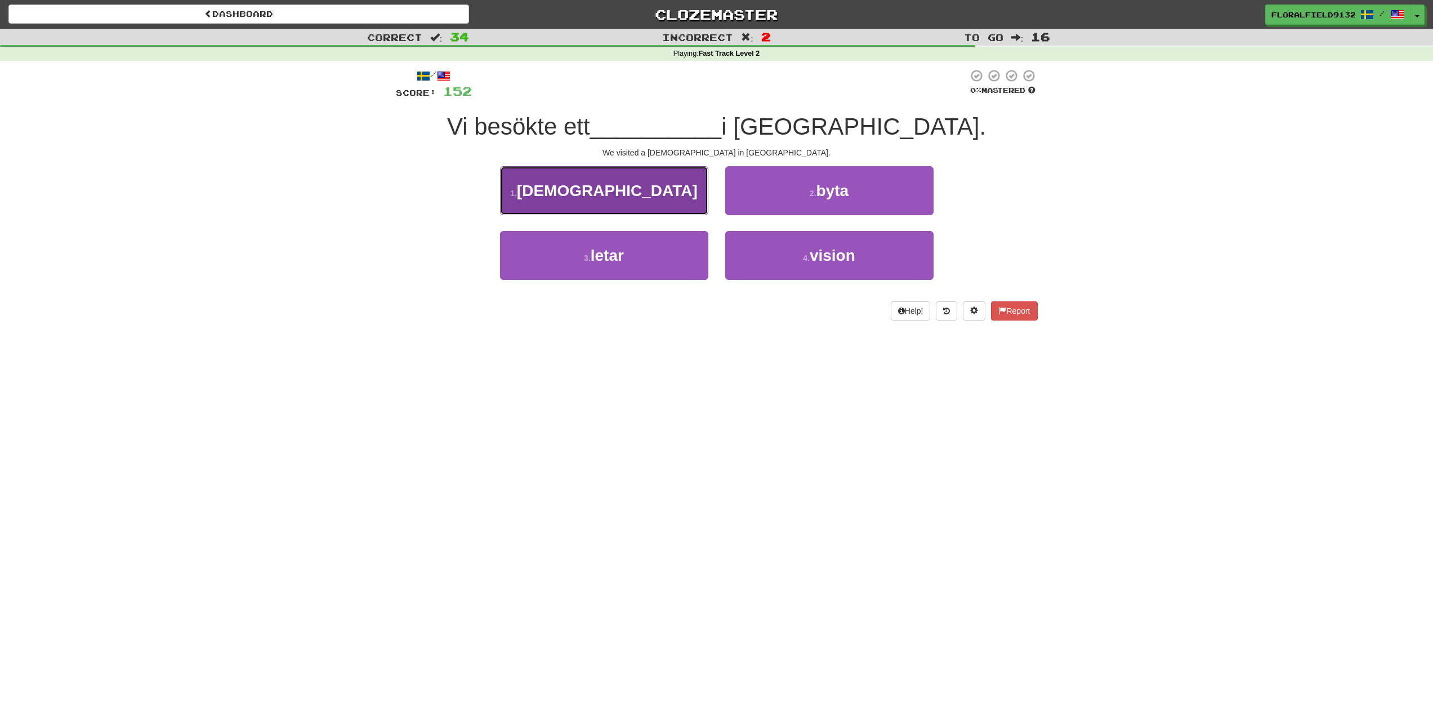
click at [668, 204] on button "1 . tempel" at bounding box center [604, 190] width 208 height 49
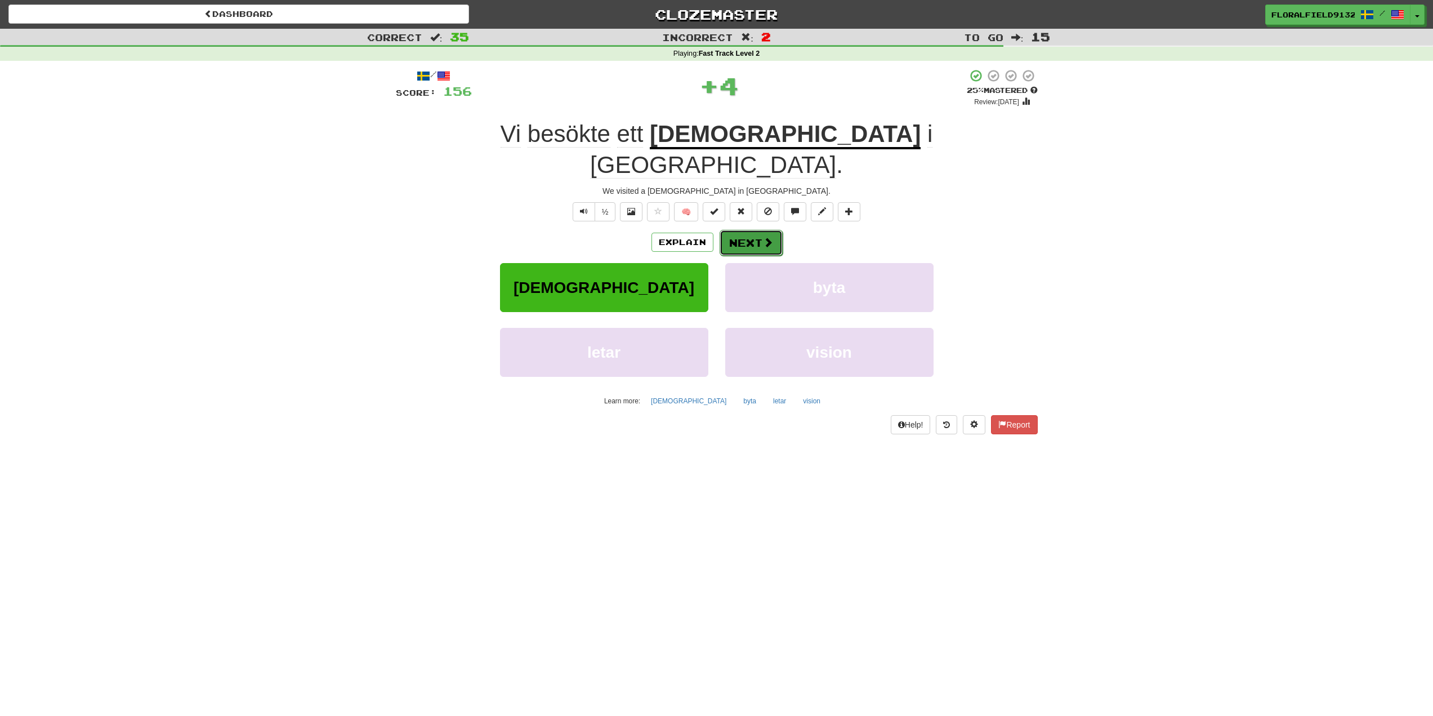
click at [741, 230] on button "Next" at bounding box center [751, 243] width 63 height 26
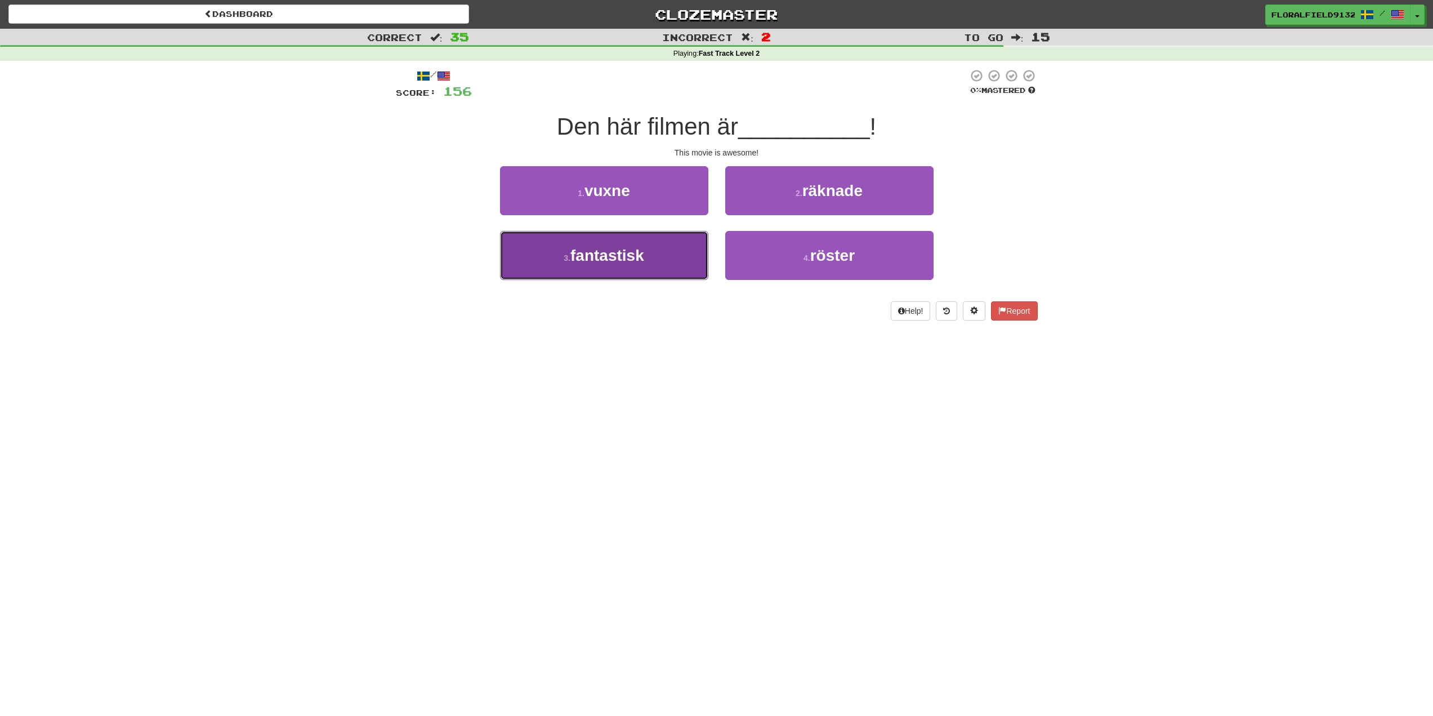
click at [655, 258] on button "3 . fantastisk" at bounding box center [604, 255] width 208 height 49
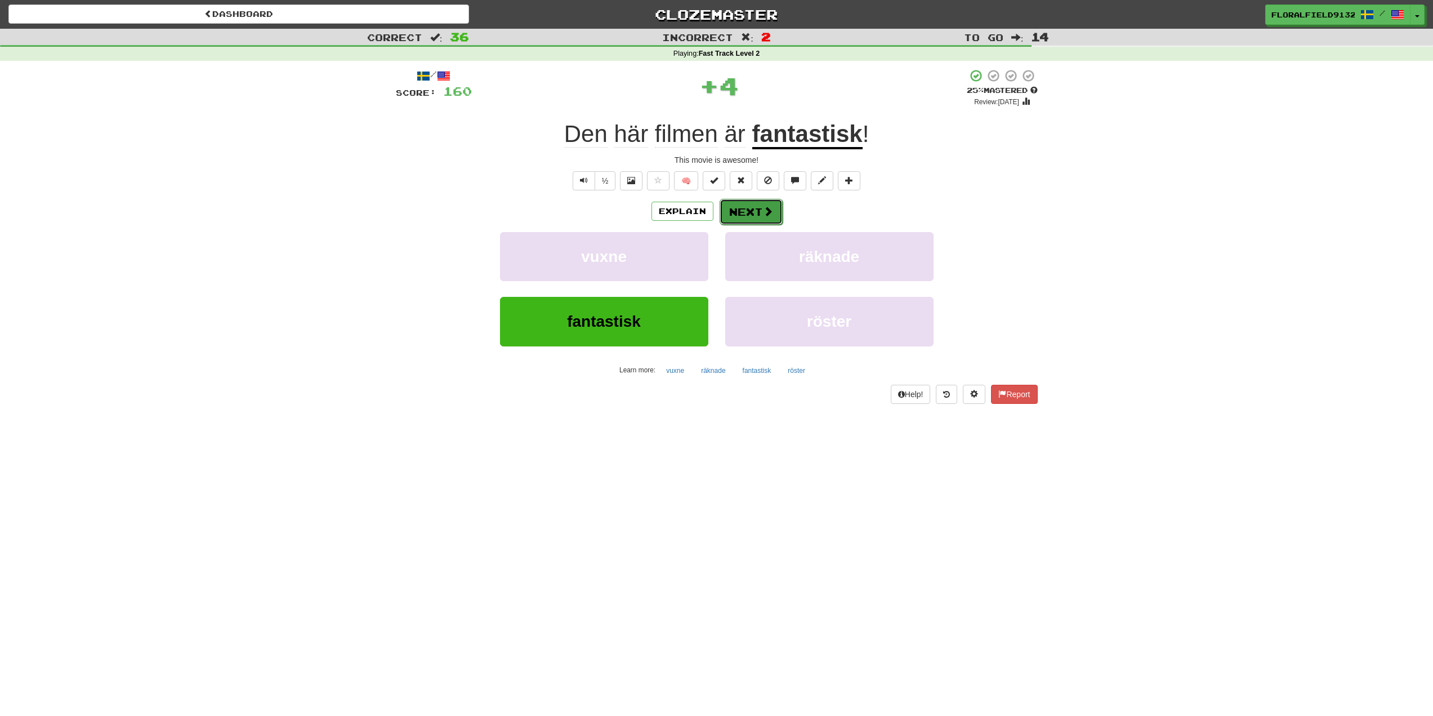
click at [727, 218] on button "Next" at bounding box center [751, 212] width 63 height 26
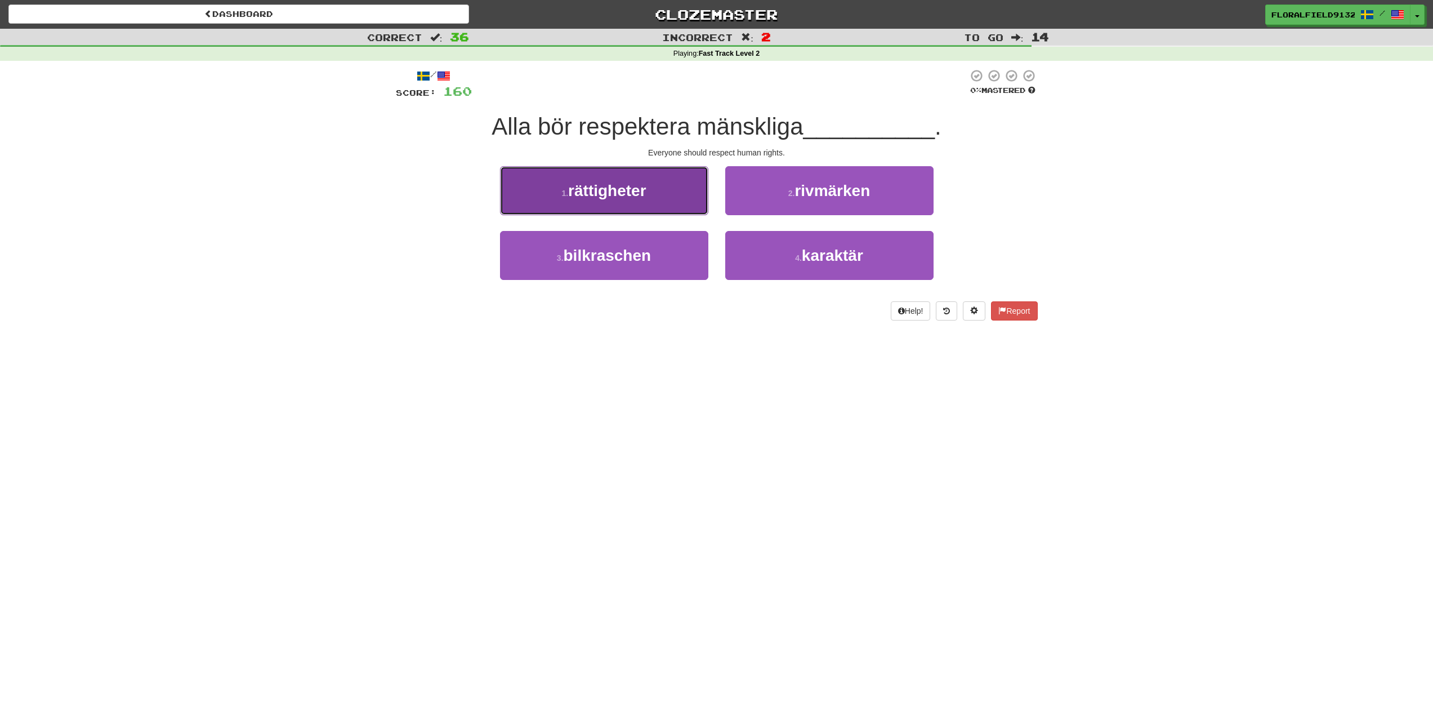
click at [681, 200] on button "1 . rättigheter" at bounding box center [604, 190] width 208 height 49
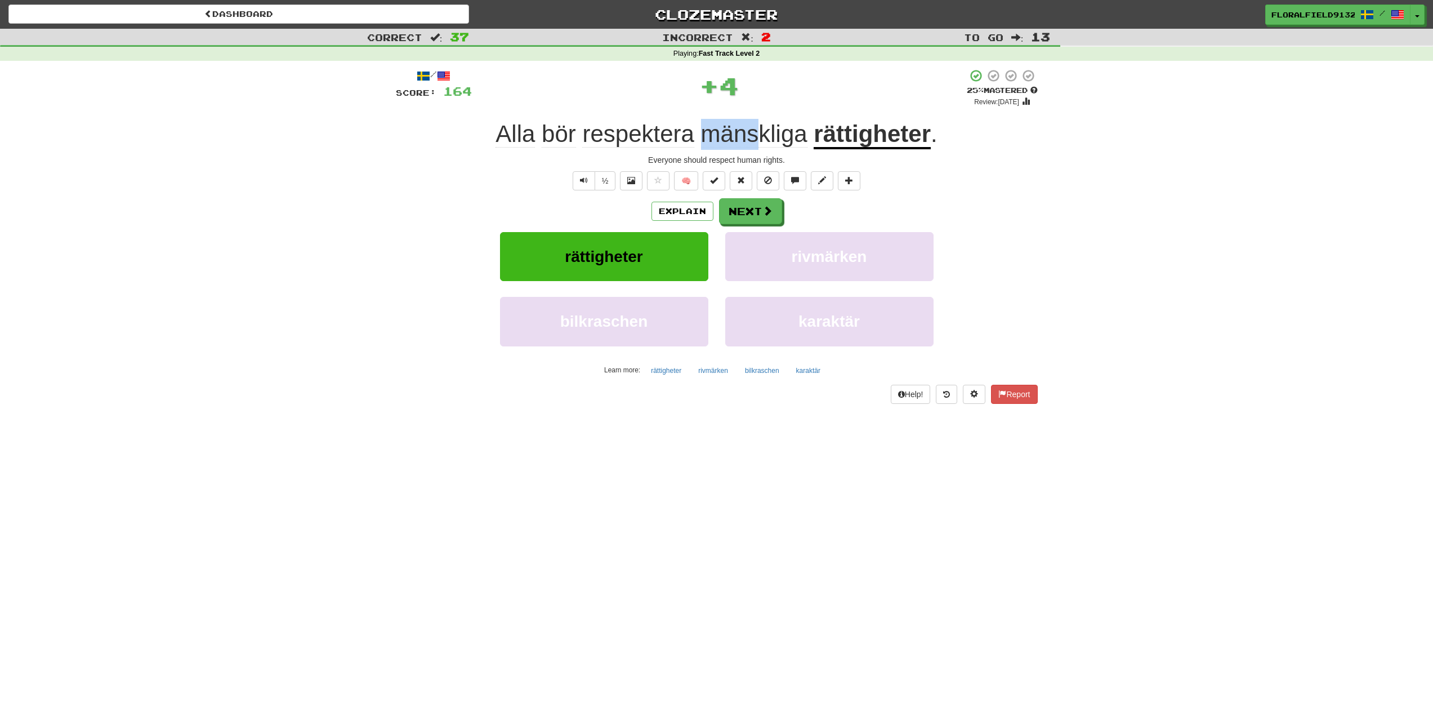
drag, startPoint x: 762, startPoint y: 123, endPoint x: 709, endPoint y: 136, distance: 54.6
click at [709, 136] on span "mänskliga" at bounding box center [754, 133] width 106 height 27
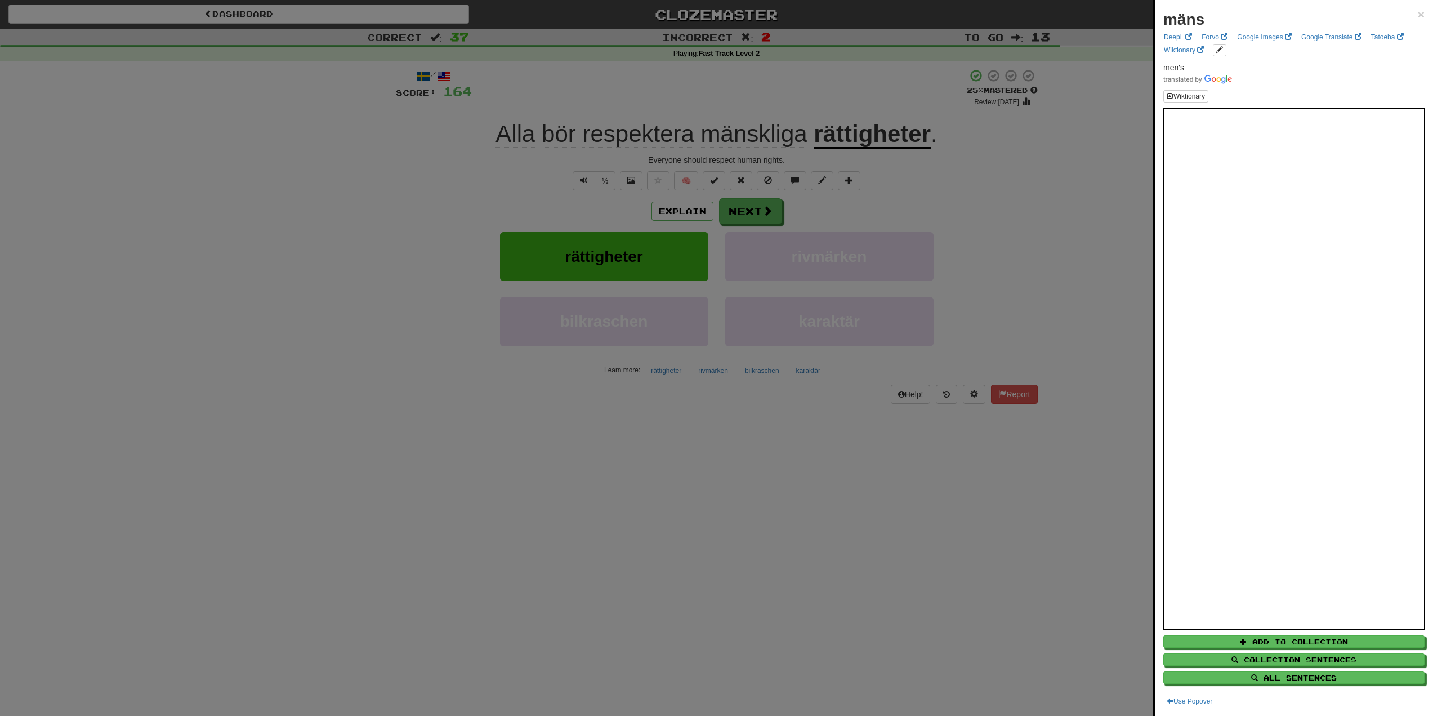
click at [764, 135] on div at bounding box center [716, 358] width 1433 height 716
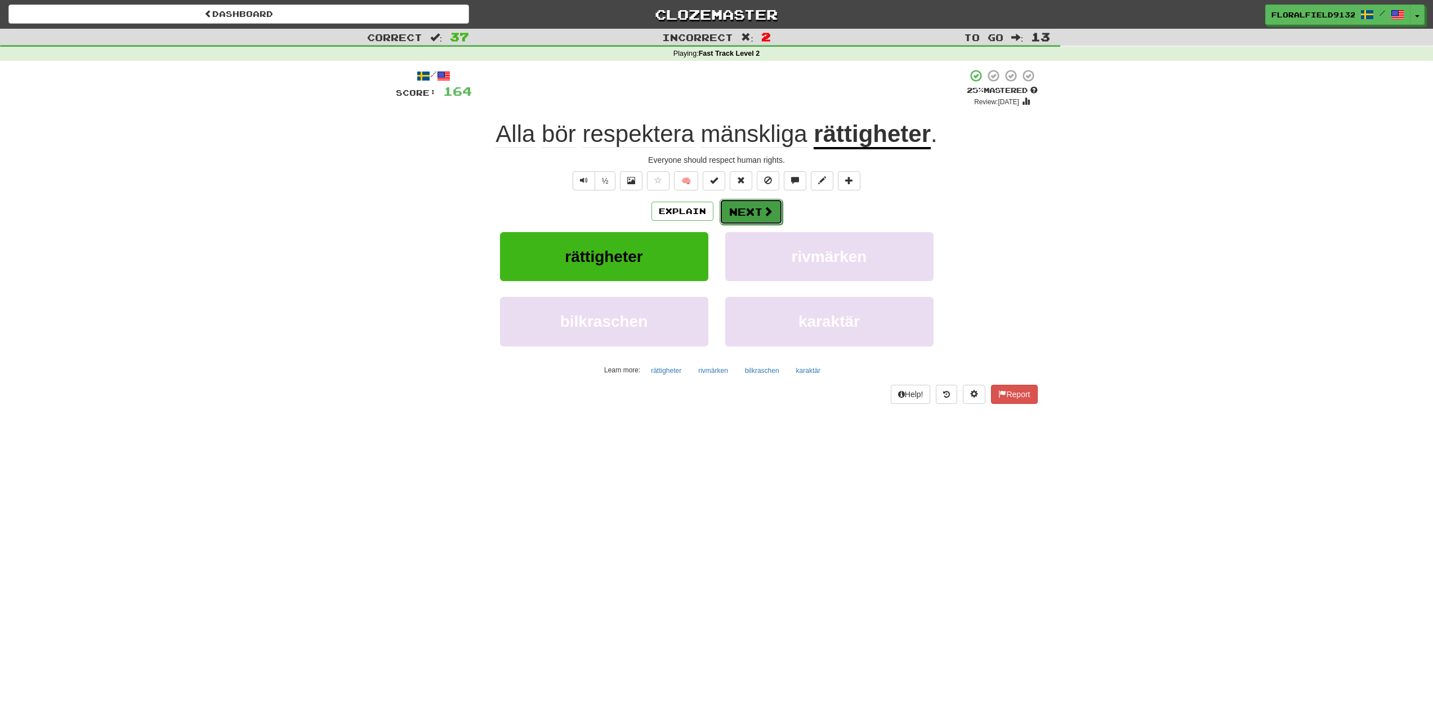
click at [755, 215] on button "Next" at bounding box center [751, 212] width 63 height 26
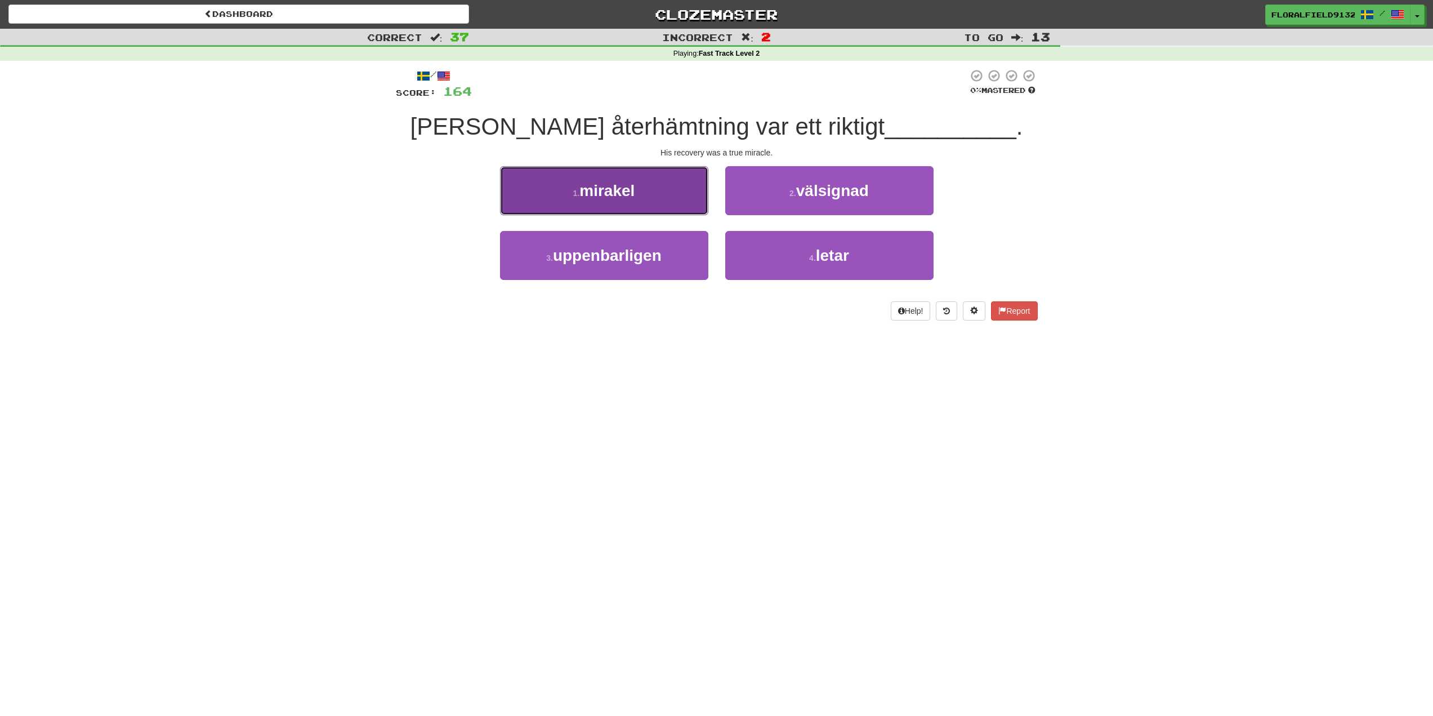
click at [648, 184] on button "1 . mirakel" at bounding box center [604, 190] width 208 height 49
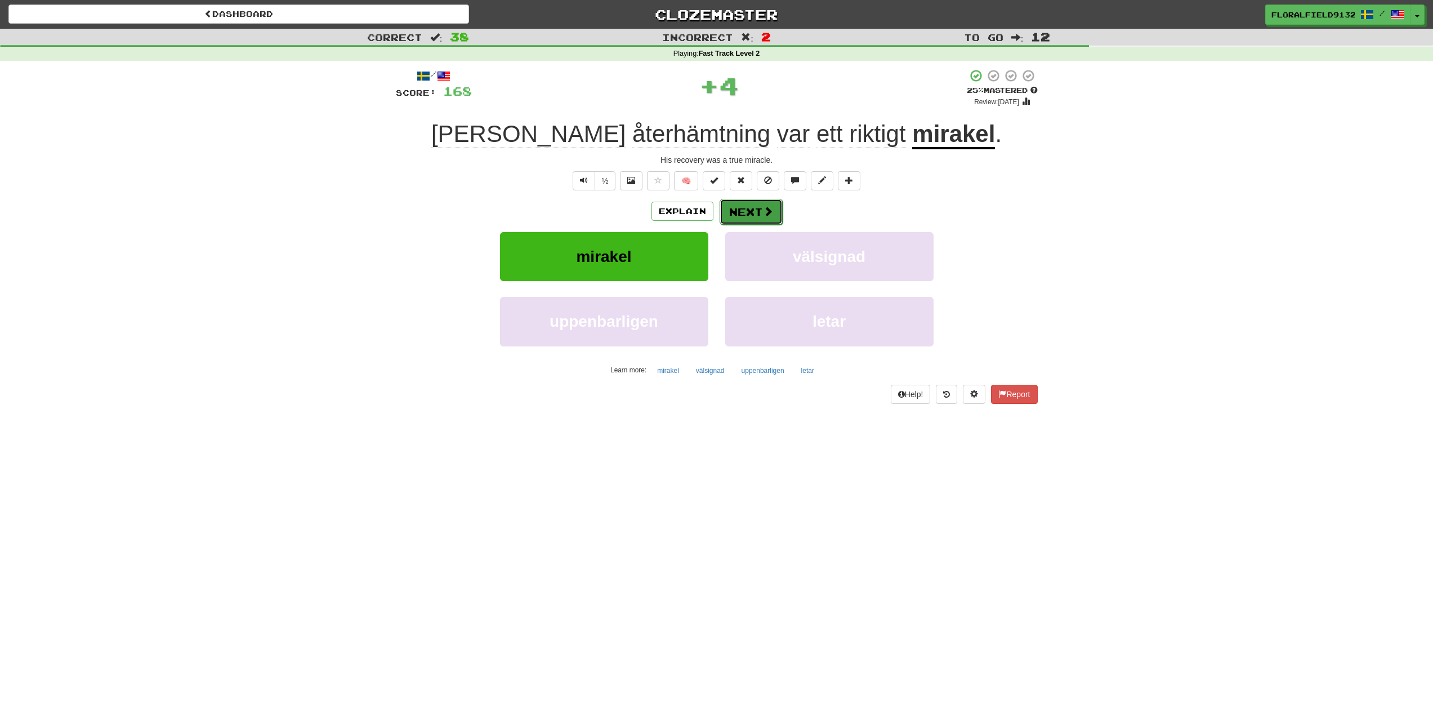
click at [748, 208] on button "Next" at bounding box center [751, 212] width 63 height 26
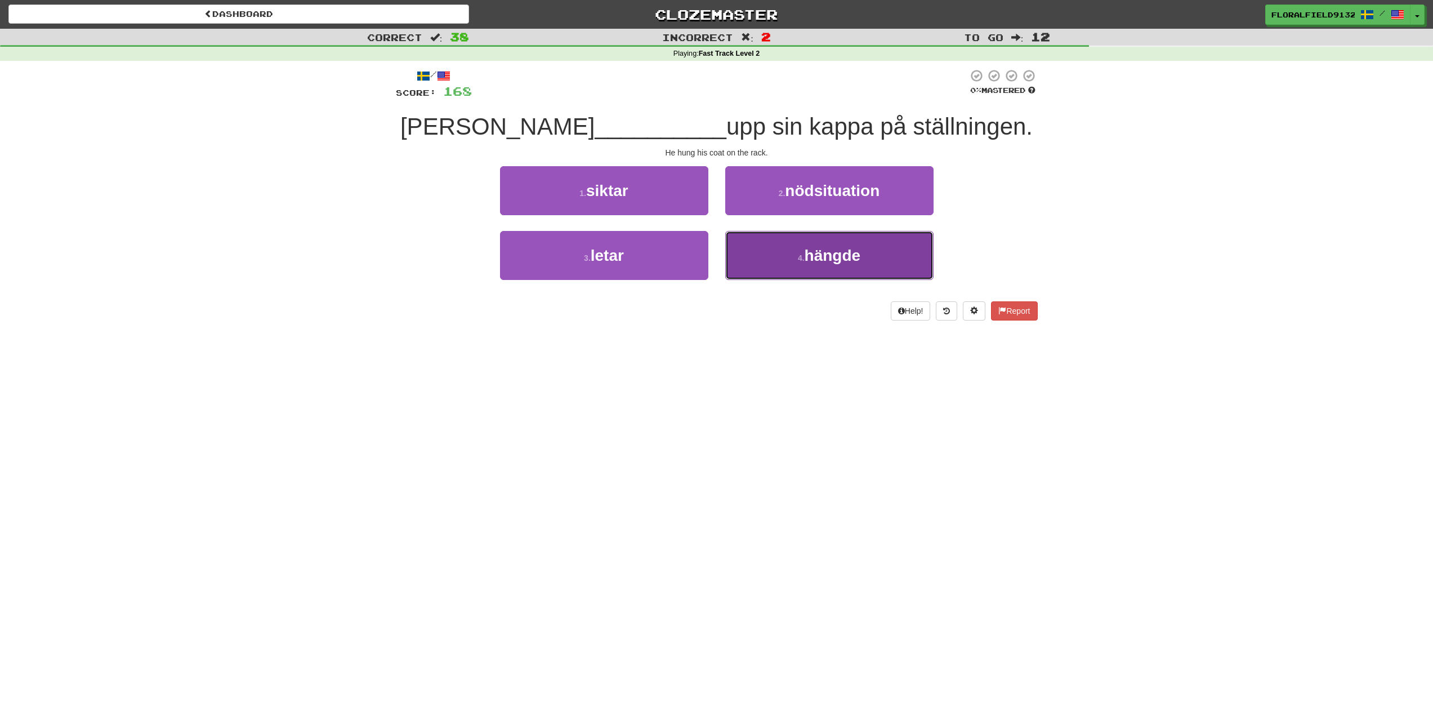
click at [807, 256] on span "hängde" at bounding box center [833, 255] width 56 height 17
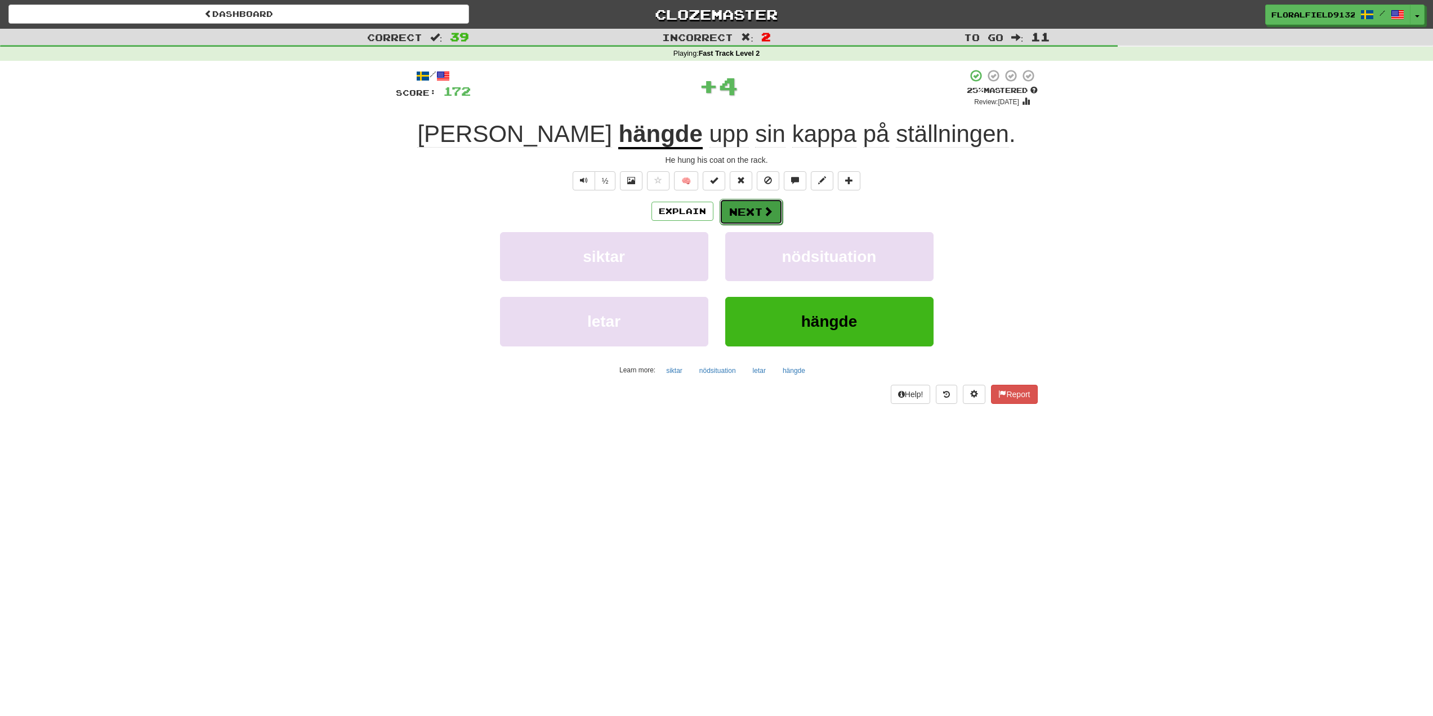
click at [758, 213] on button "Next" at bounding box center [751, 212] width 63 height 26
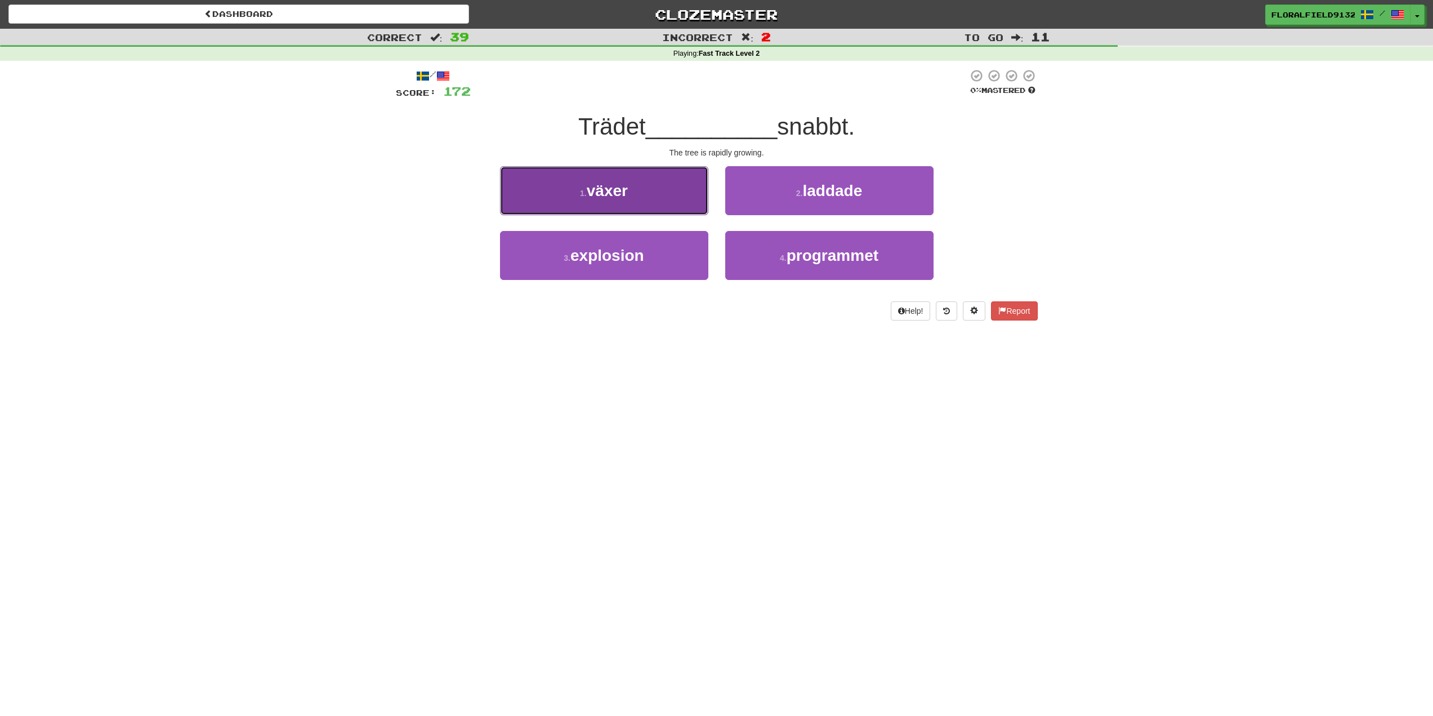
click at [654, 204] on button "1 . växer" at bounding box center [604, 190] width 208 height 49
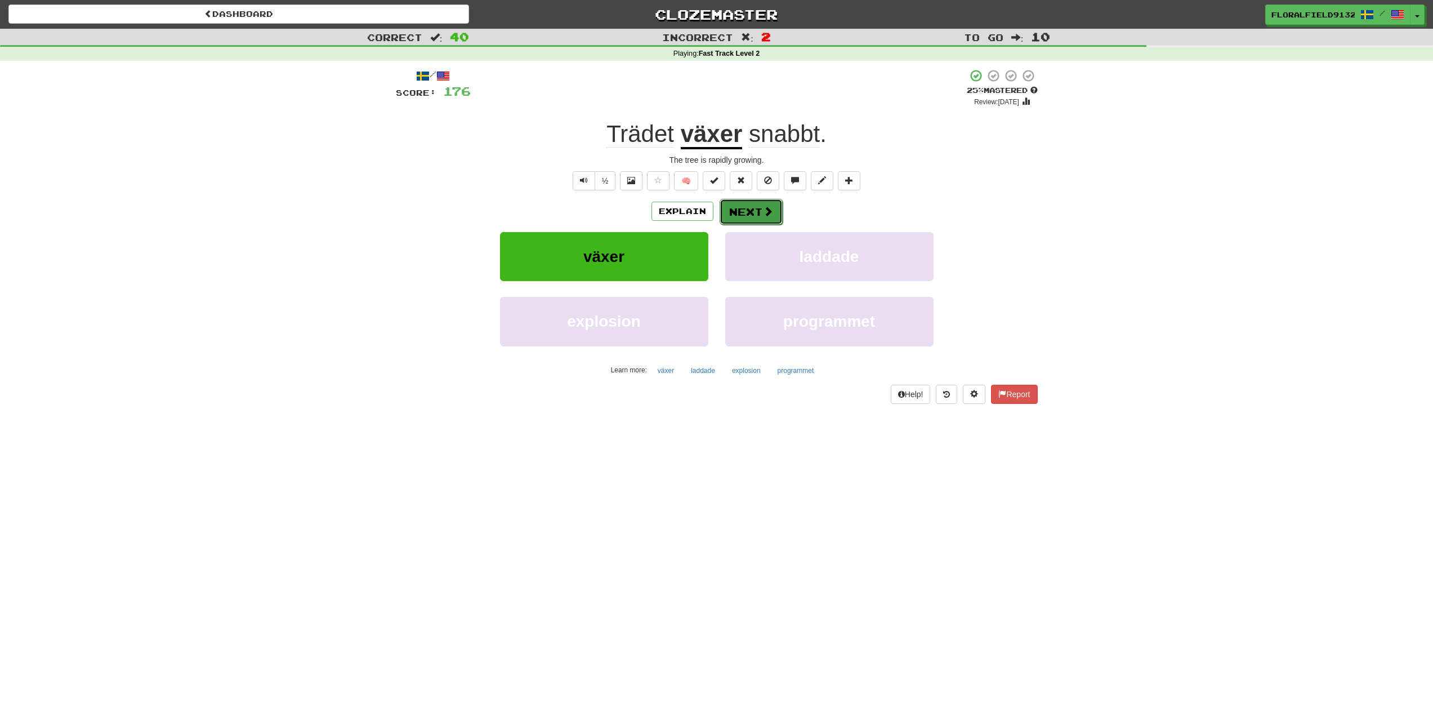
click at [772, 206] on span at bounding box center [768, 211] width 10 height 10
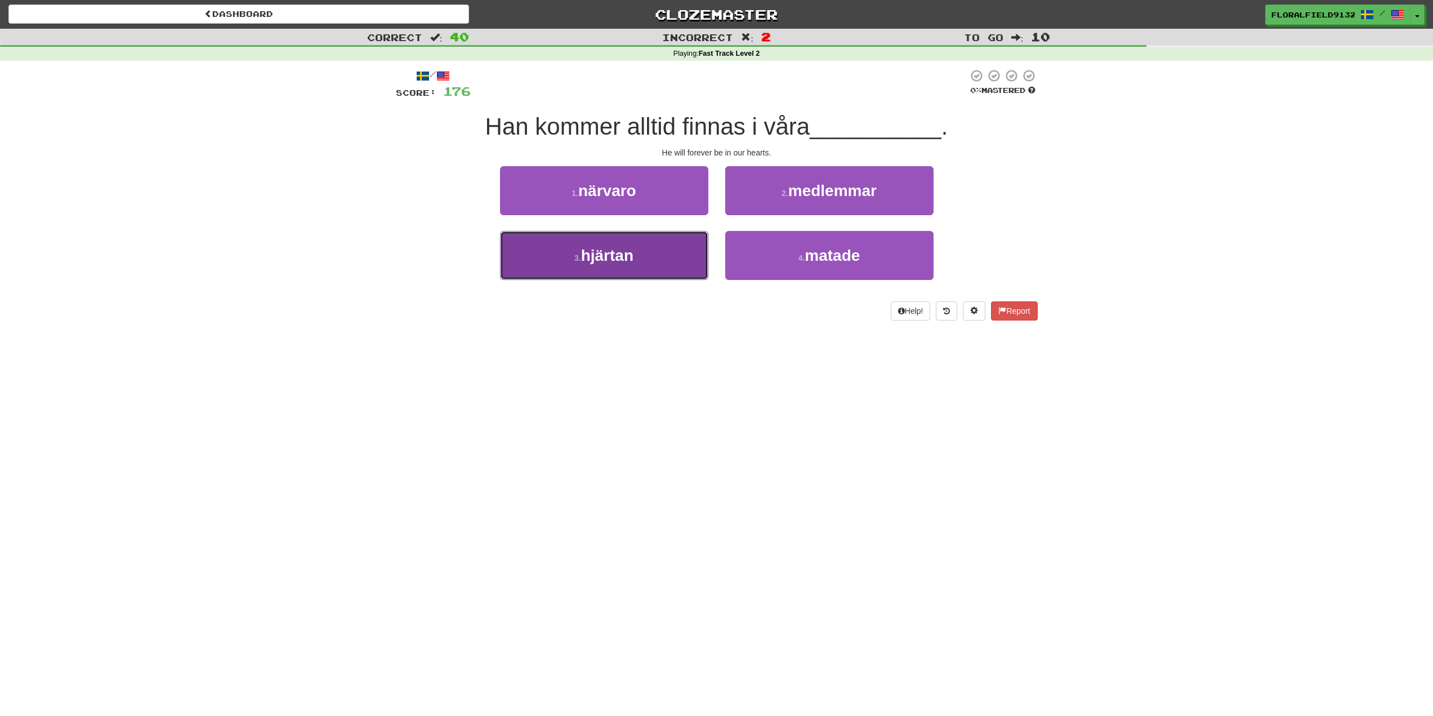
click at [649, 261] on button "3 . hjärtan" at bounding box center [604, 255] width 208 height 49
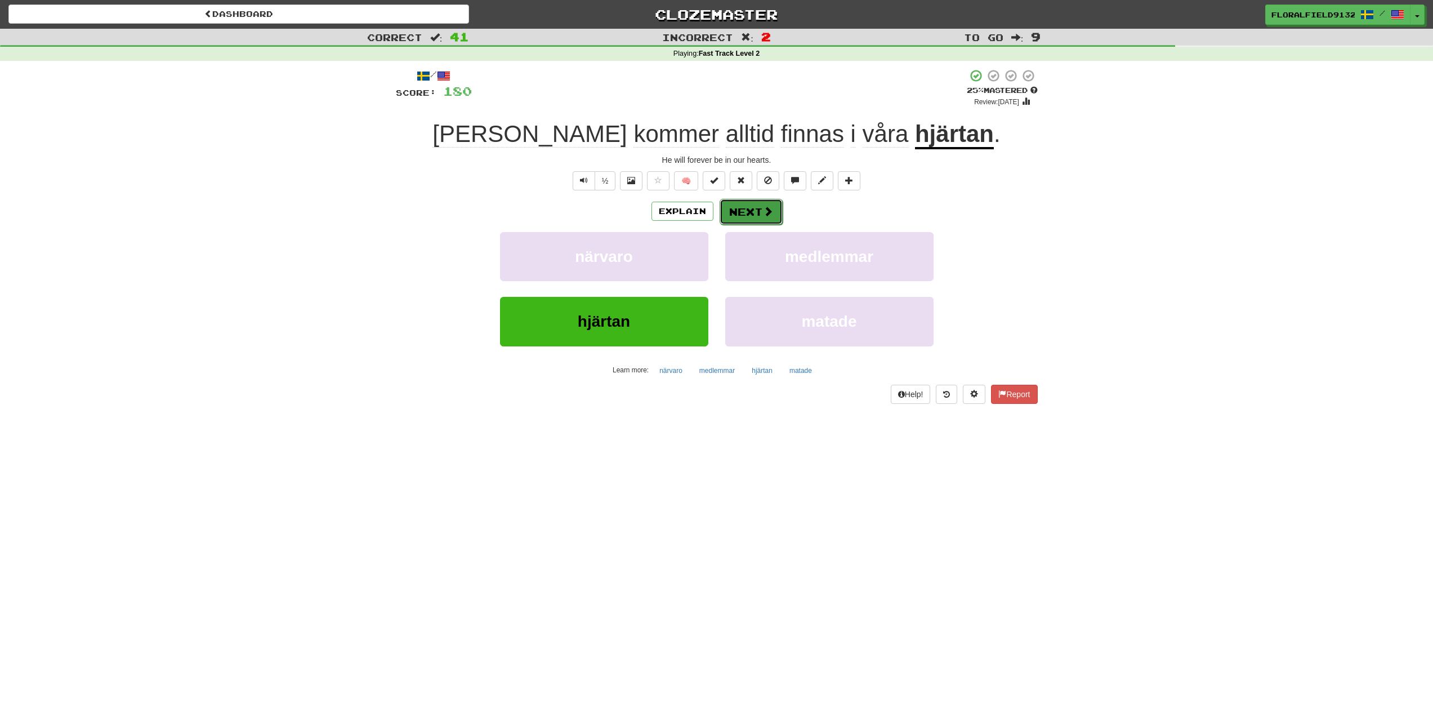
click at [755, 207] on button "Next" at bounding box center [751, 212] width 63 height 26
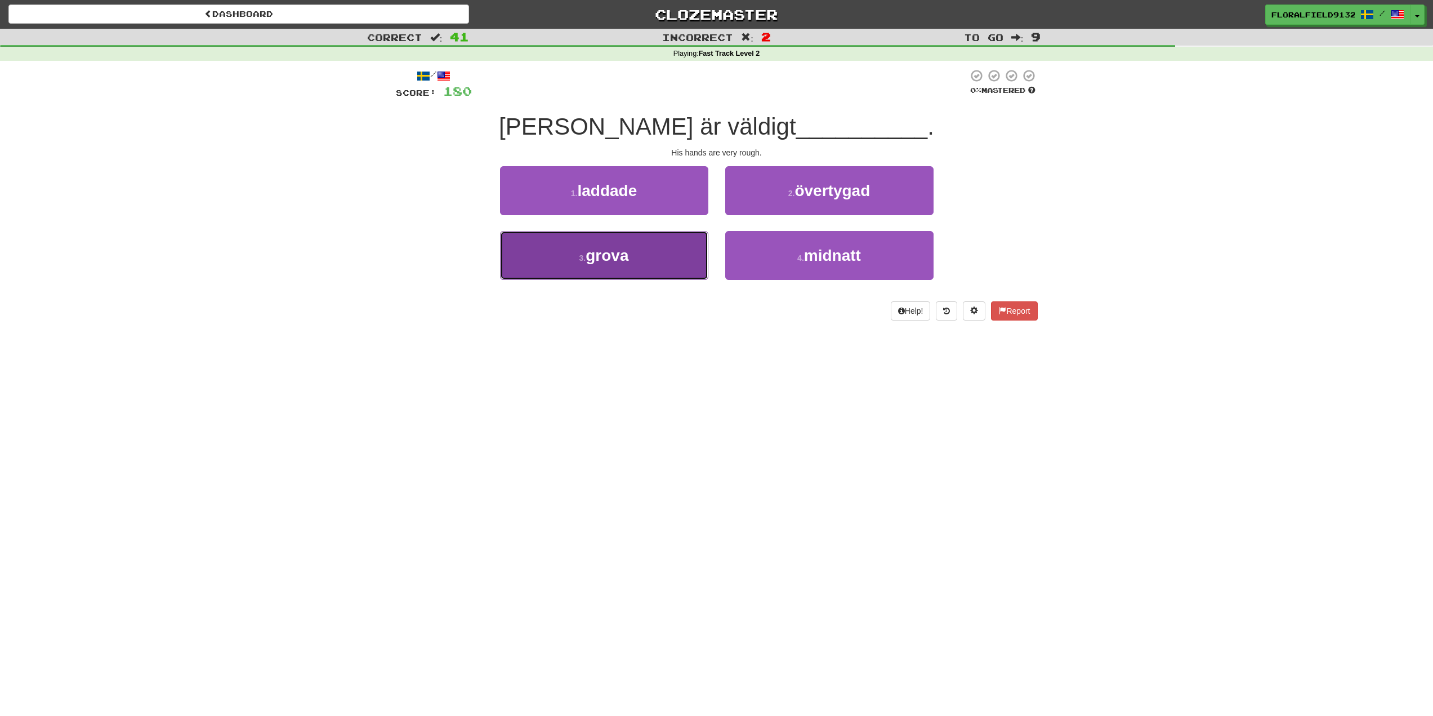
click at [685, 244] on button "3 . grova" at bounding box center [604, 255] width 208 height 49
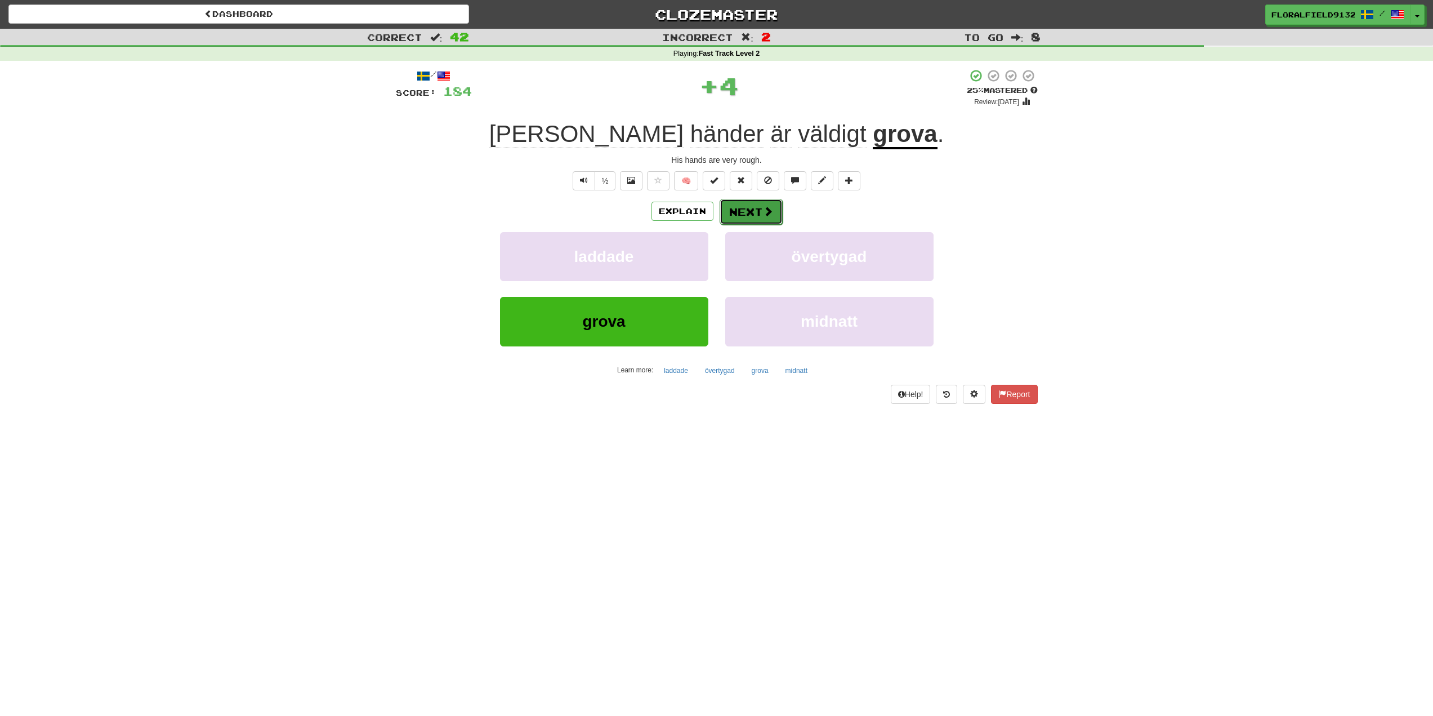
click at [761, 212] on button "Next" at bounding box center [751, 212] width 63 height 26
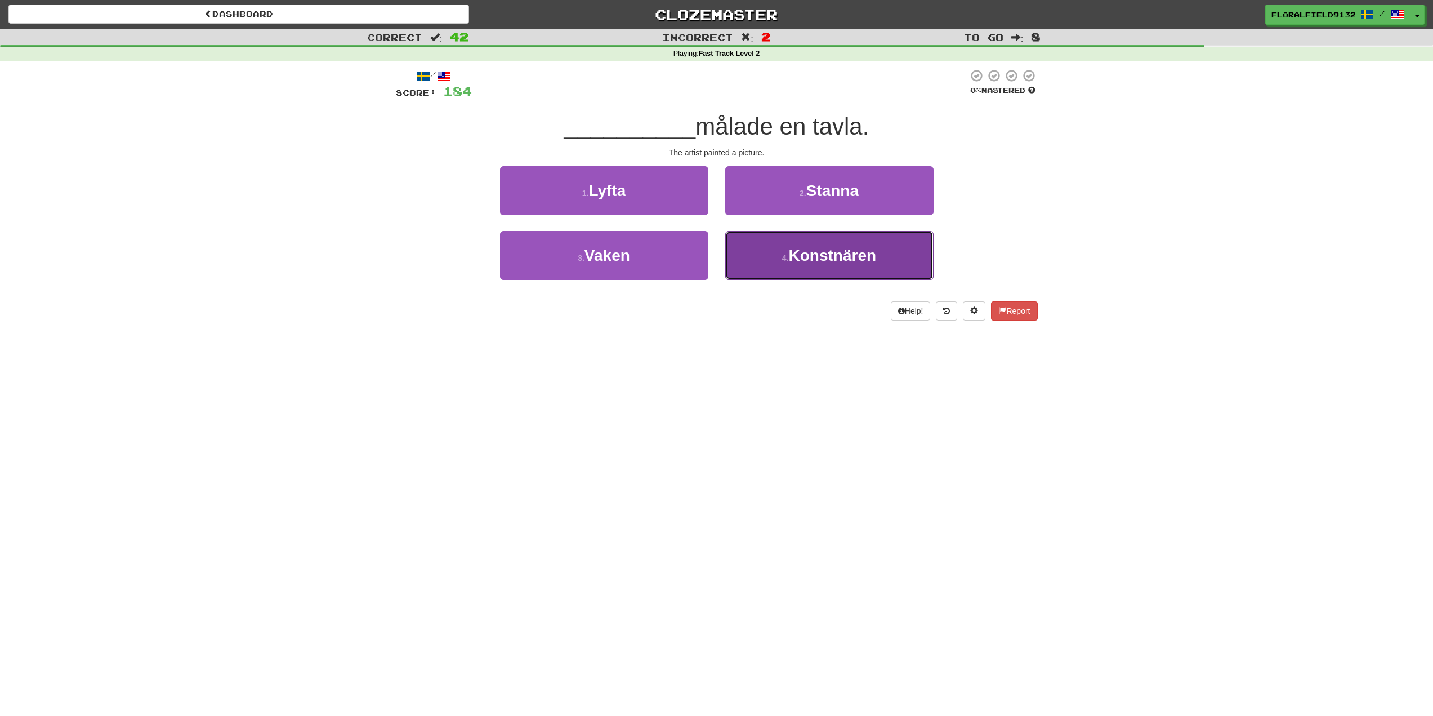
click at [797, 260] on span "Konstnären" at bounding box center [833, 255] width 88 height 17
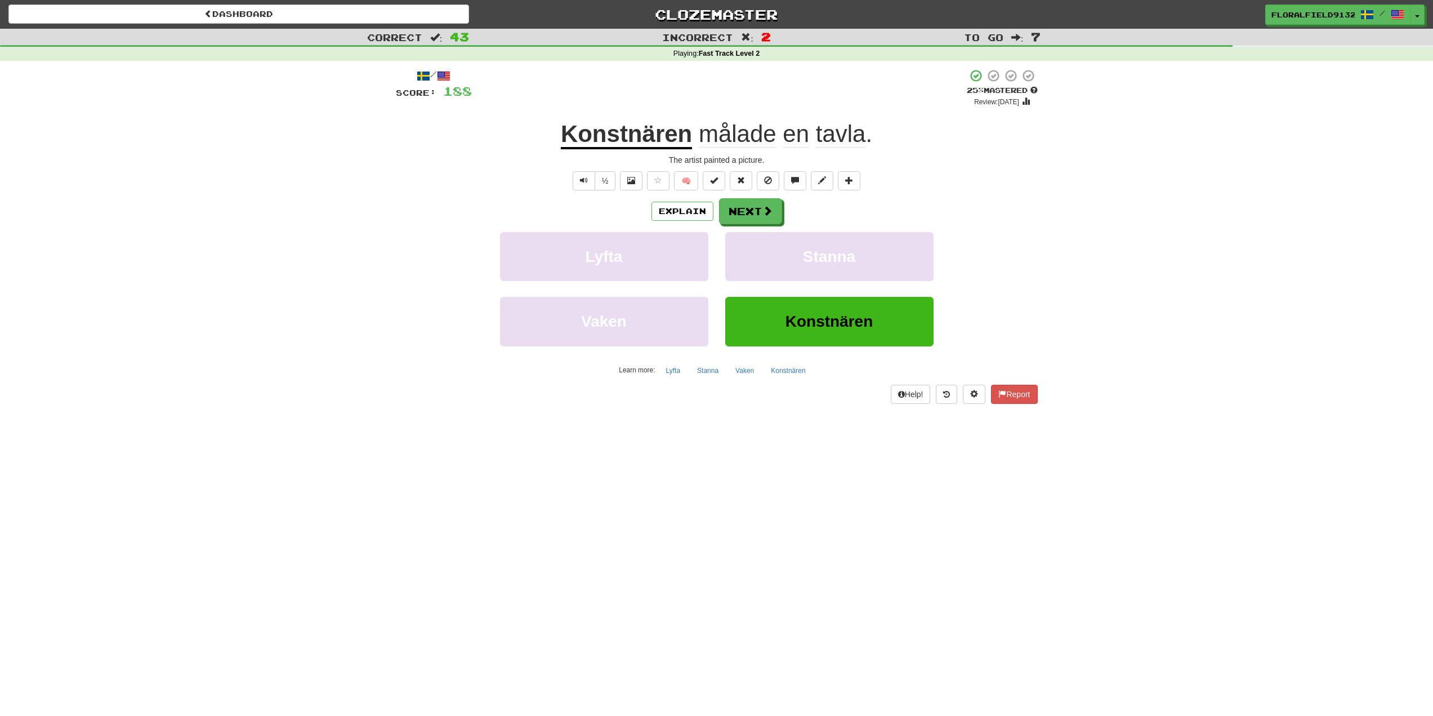
click at [852, 140] on span "tavla" at bounding box center [841, 133] width 50 height 27
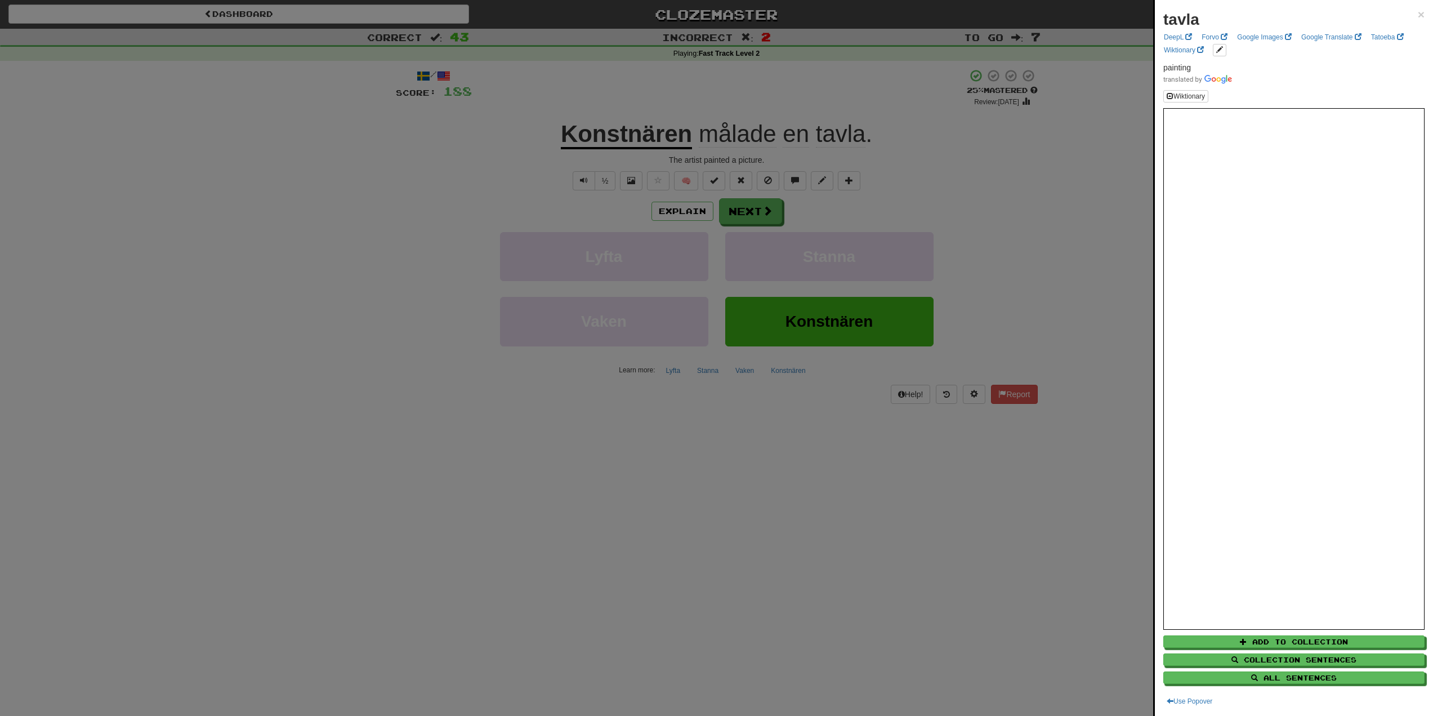
click at [677, 202] on div at bounding box center [716, 358] width 1433 height 716
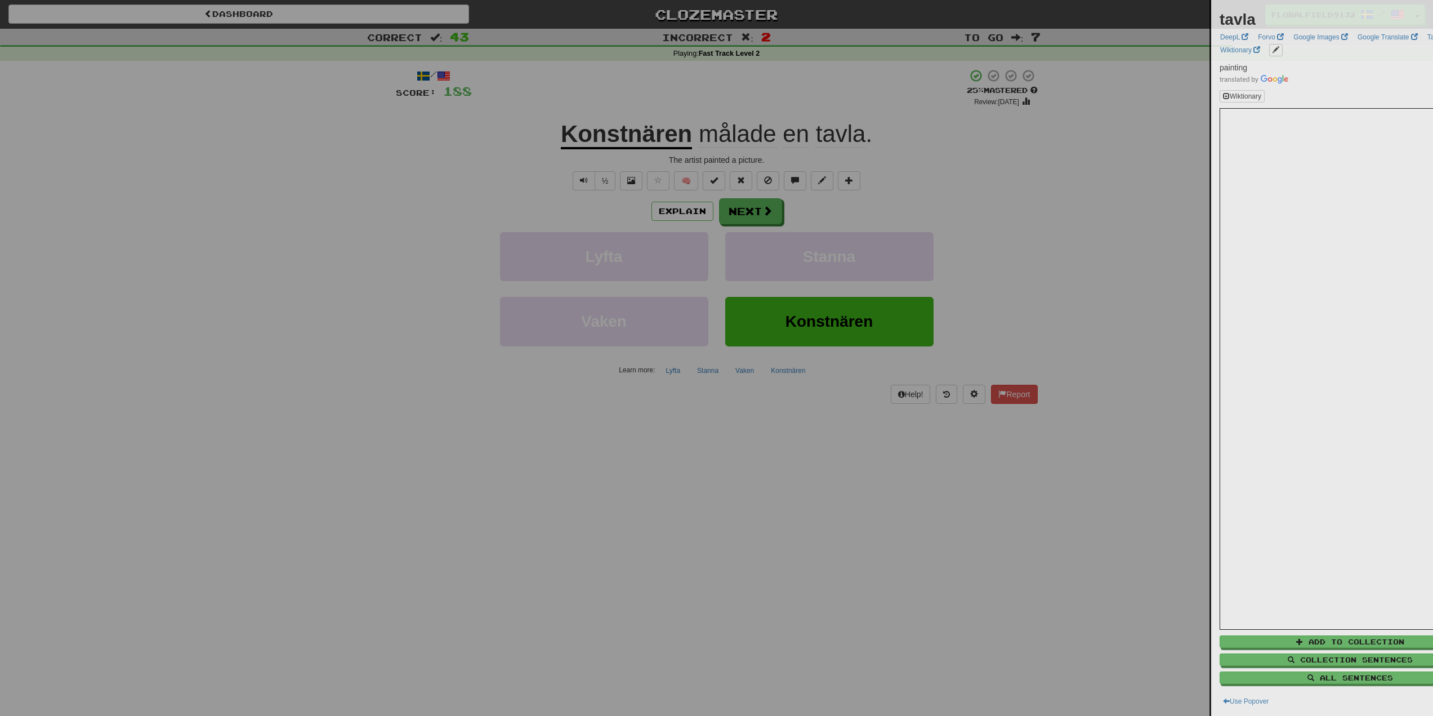
click at [675, 208] on div at bounding box center [716, 358] width 1433 height 716
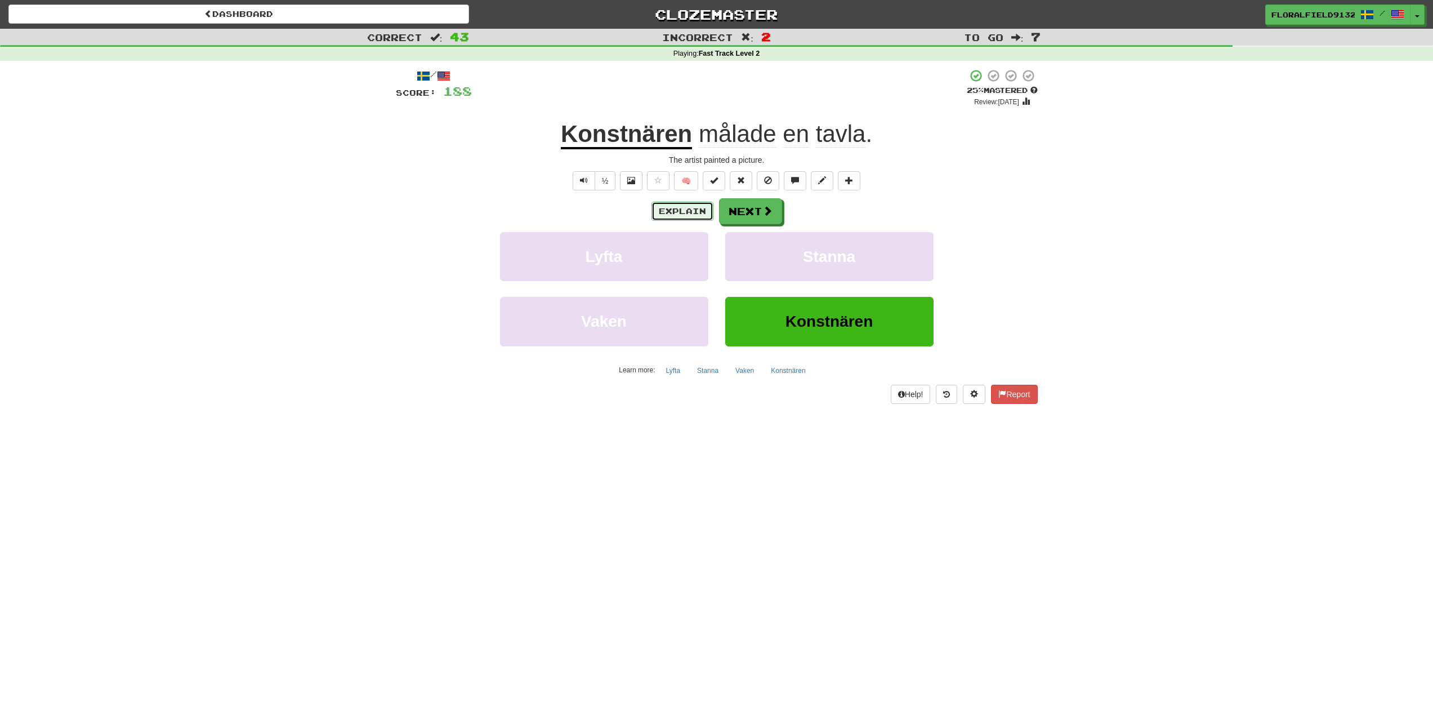
click at [676, 215] on button "Explain" at bounding box center [682, 211] width 62 height 19
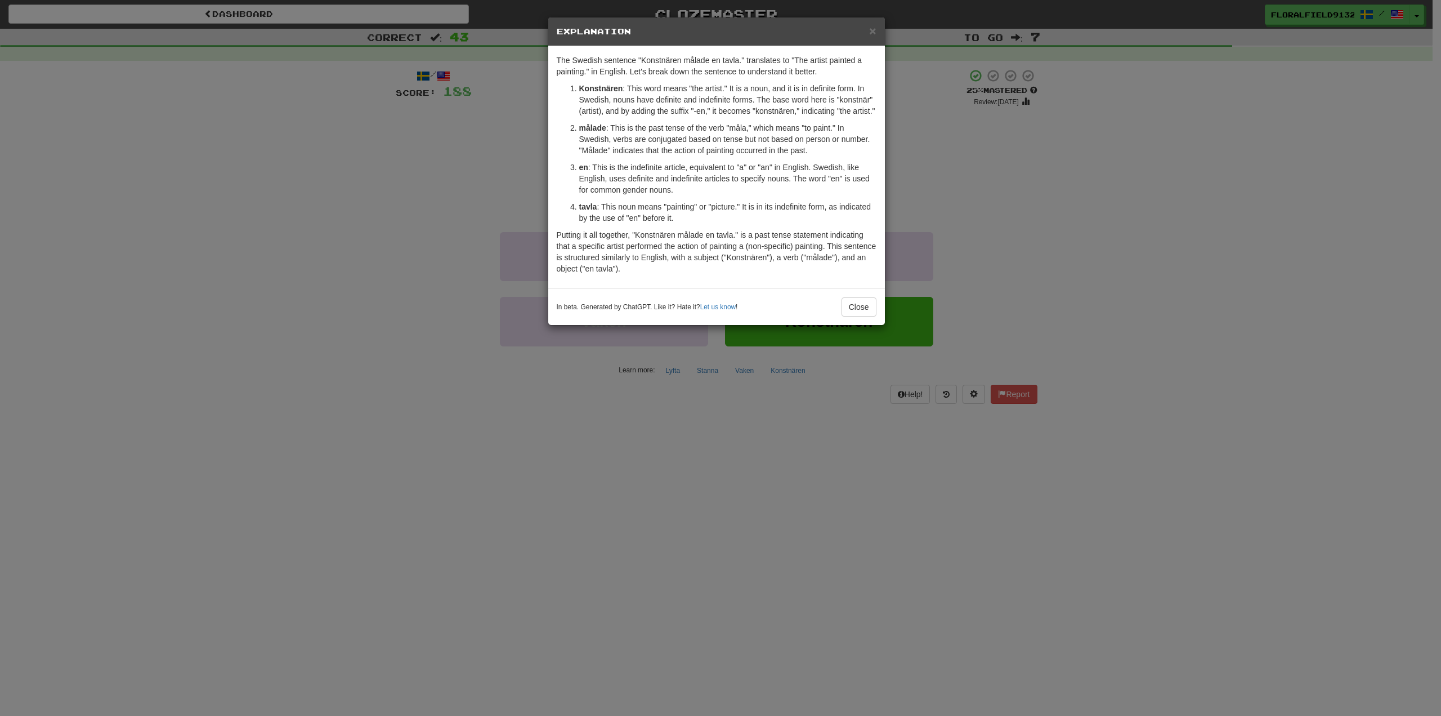
click at [1119, 189] on div "× Explanation The Swedish sentence "Konstnären målade en tavla." translates to …" at bounding box center [720, 358] width 1441 height 716
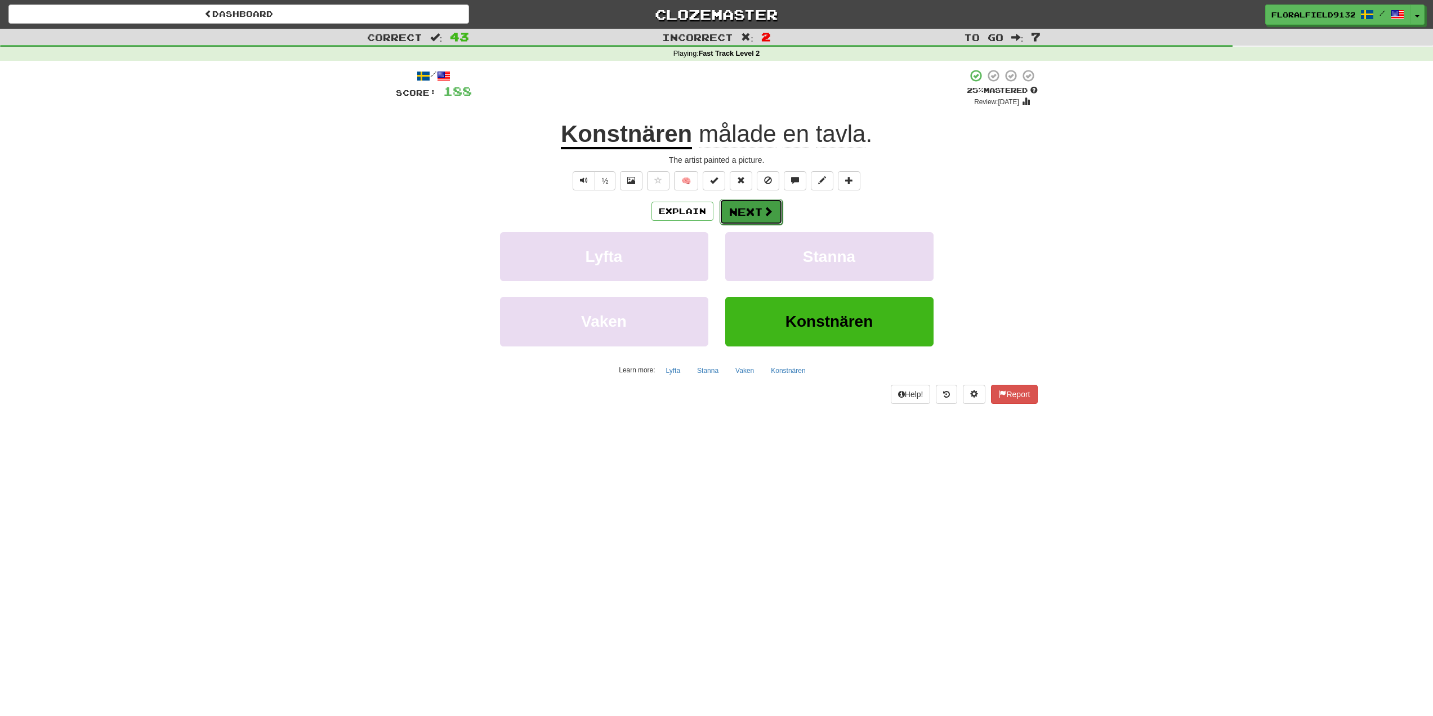
click at [758, 221] on button "Next" at bounding box center [751, 212] width 63 height 26
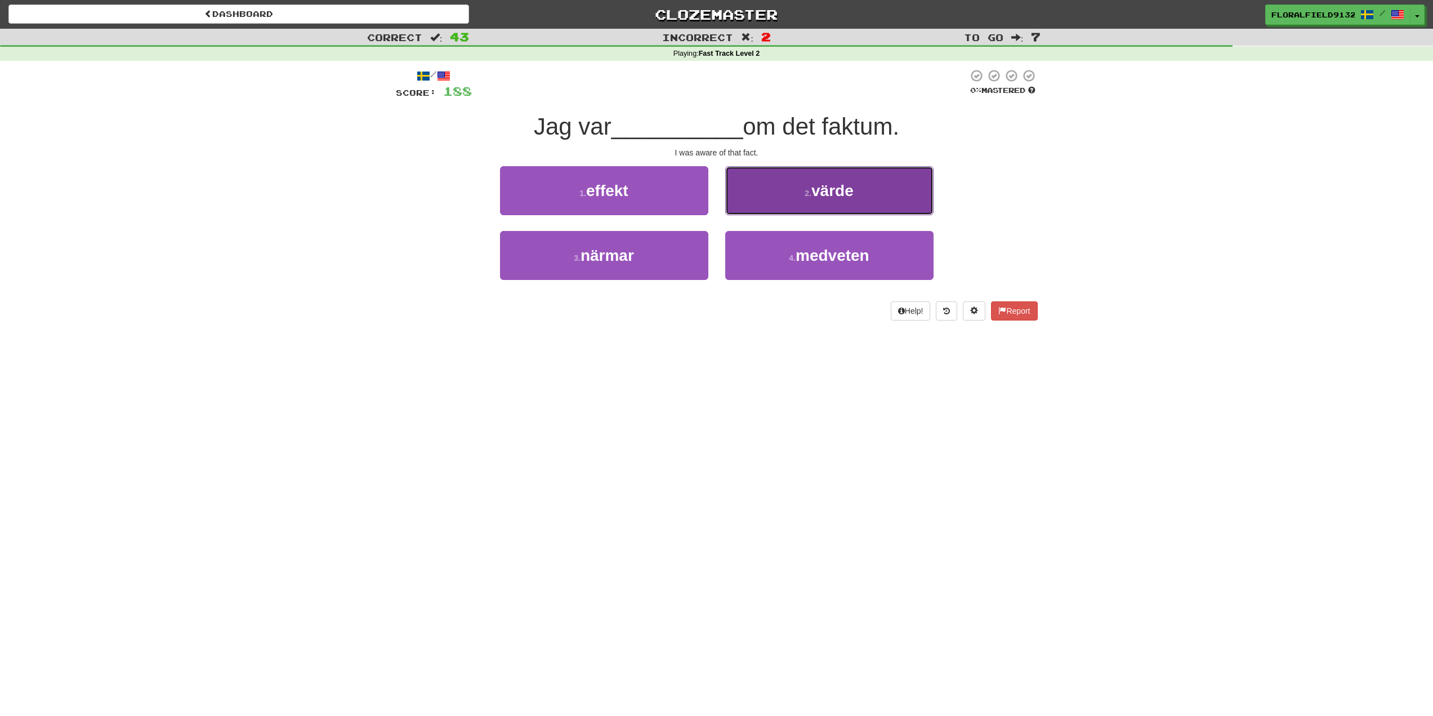
click at [809, 187] on button "2 . värde" at bounding box center [829, 190] width 208 height 49
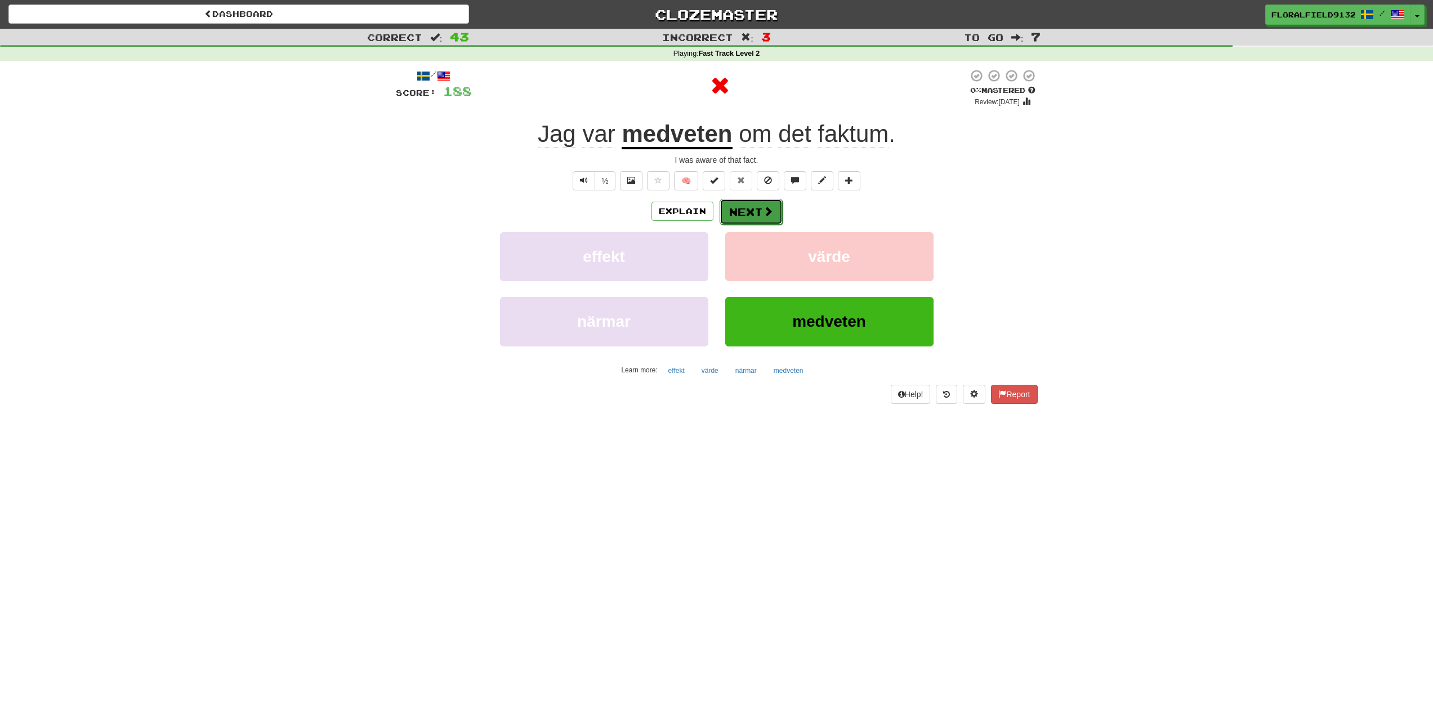
click at [772, 206] on span at bounding box center [768, 211] width 10 height 10
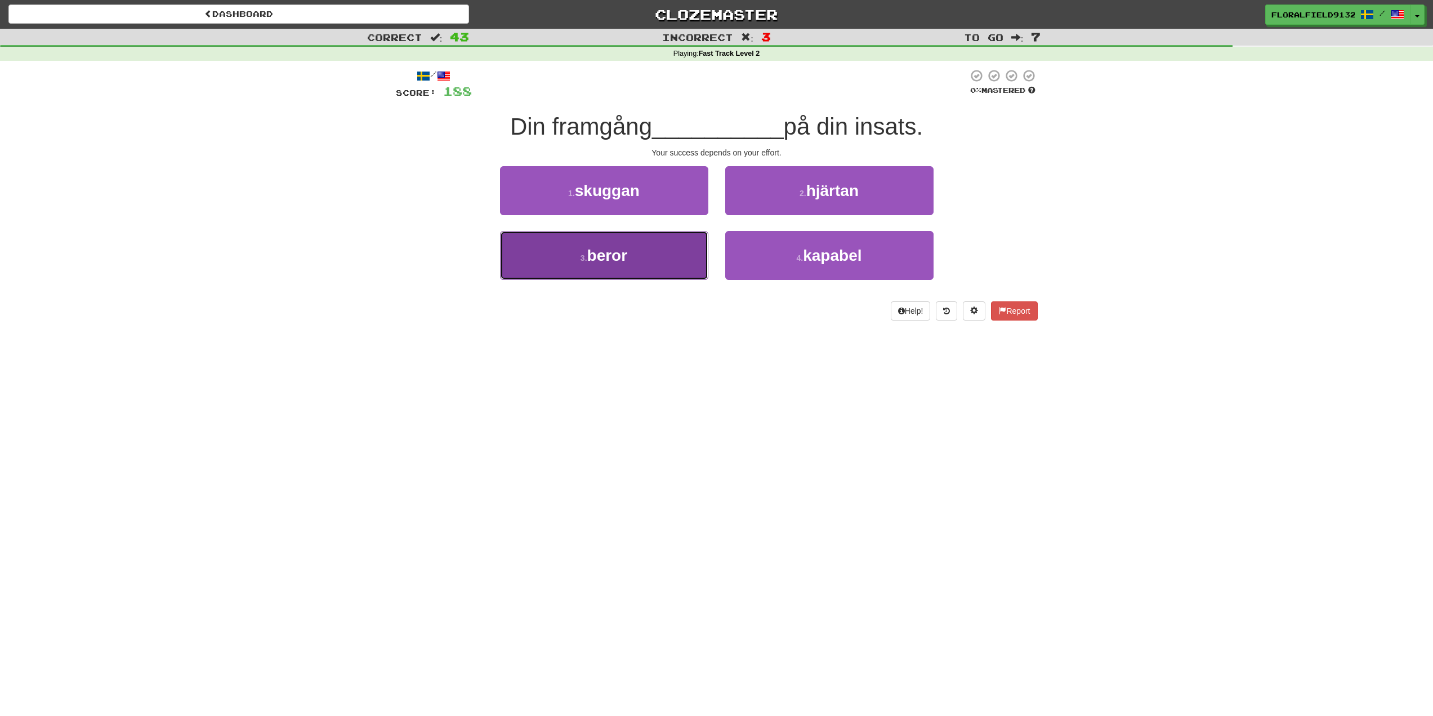
click at [685, 251] on button "3 . beror" at bounding box center [604, 255] width 208 height 49
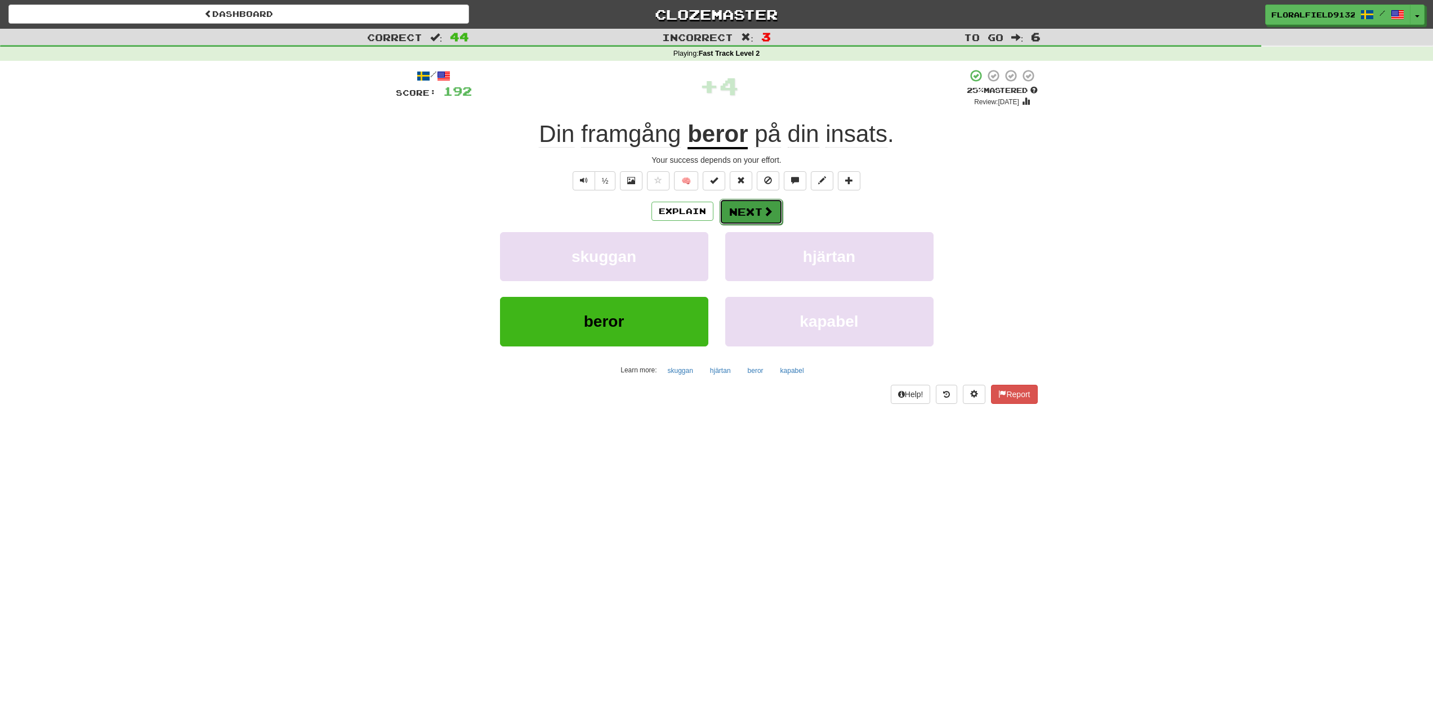
click at [757, 217] on button "Next" at bounding box center [751, 212] width 63 height 26
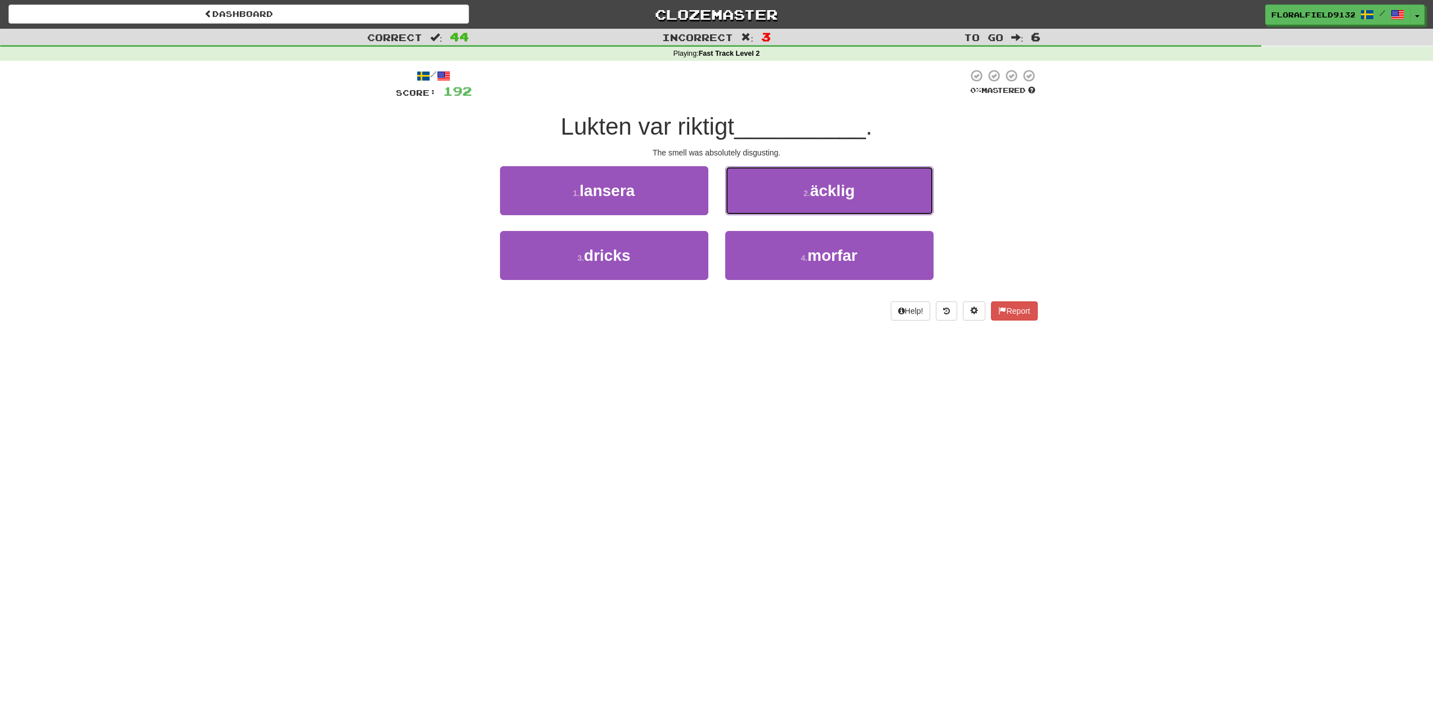
click at [769, 191] on button "2 . äcklig" at bounding box center [829, 190] width 208 height 49
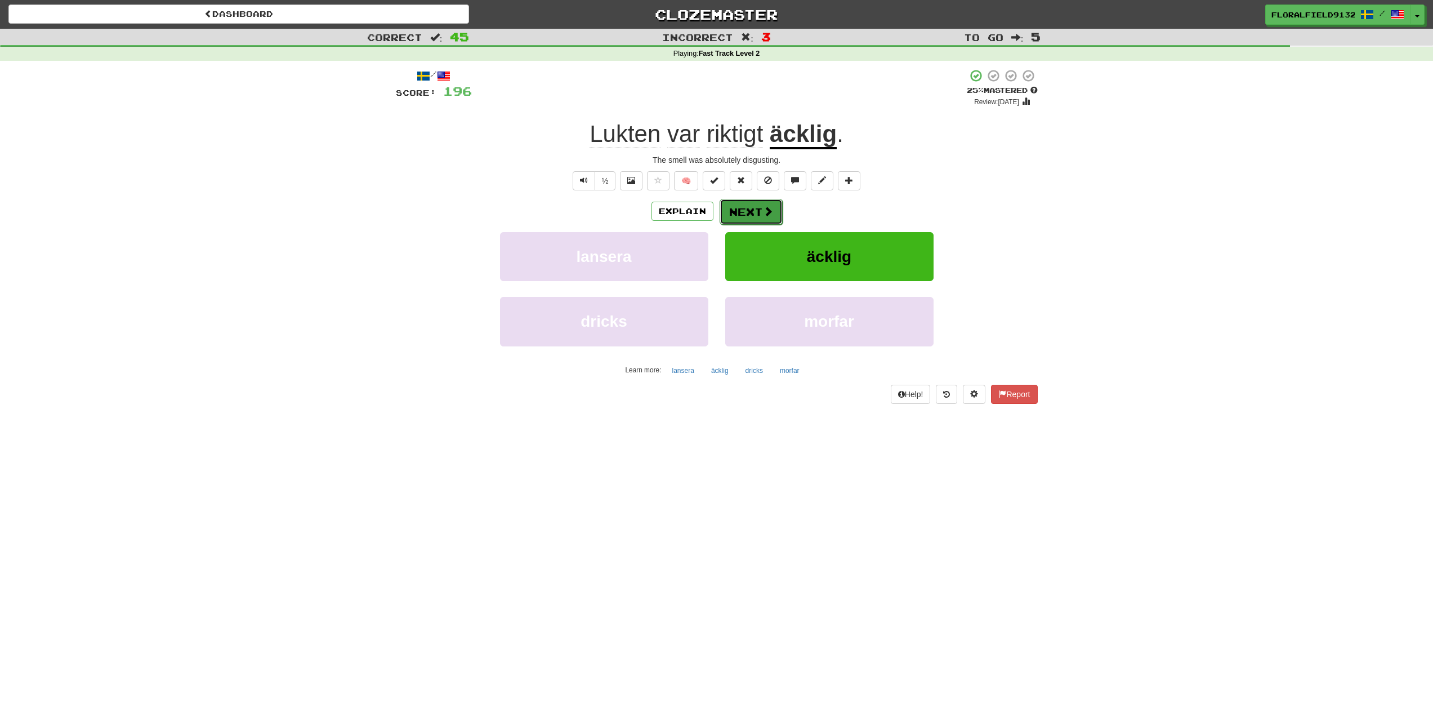
click at [742, 208] on button "Next" at bounding box center [751, 212] width 63 height 26
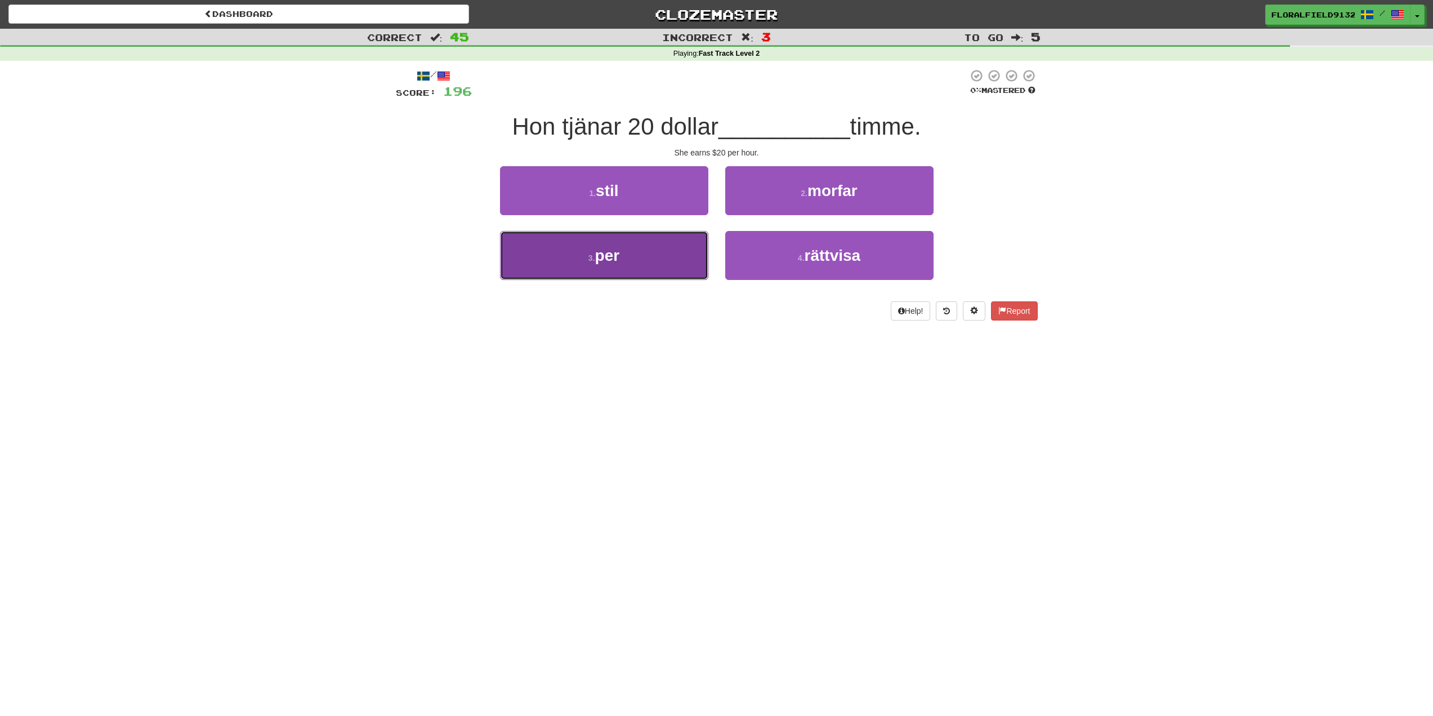
click at [652, 248] on button "3 . per" at bounding box center [604, 255] width 208 height 49
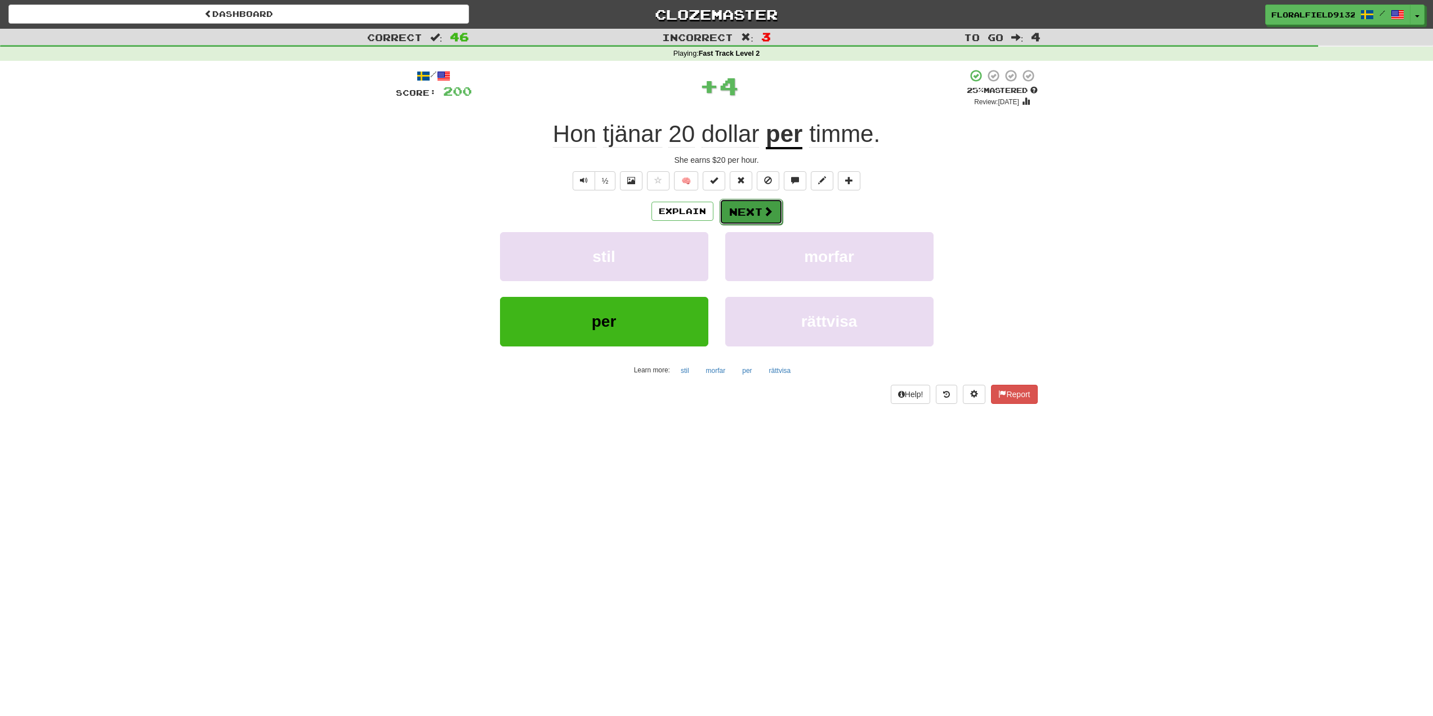
click at [771, 212] on span at bounding box center [768, 211] width 10 height 10
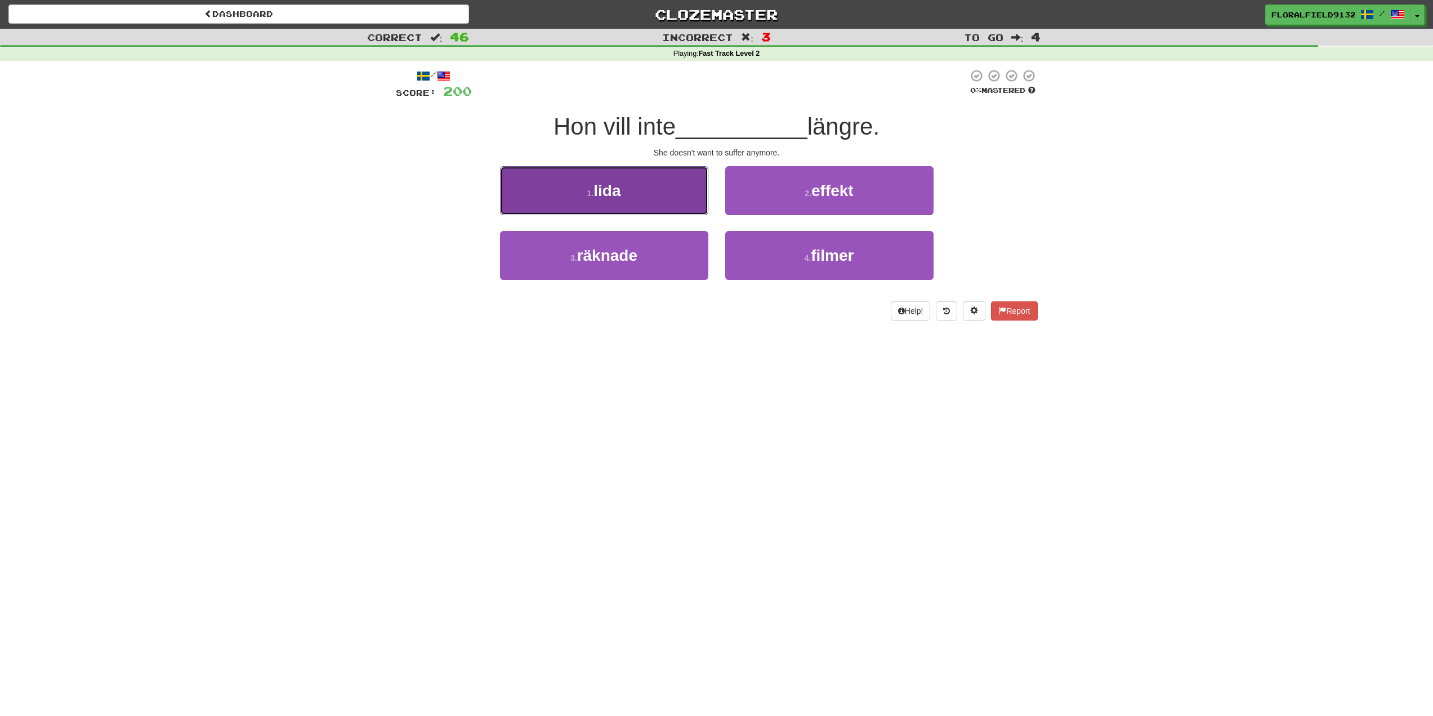
click at [649, 190] on button "1 . lida" at bounding box center [604, 190] width 208 height 49
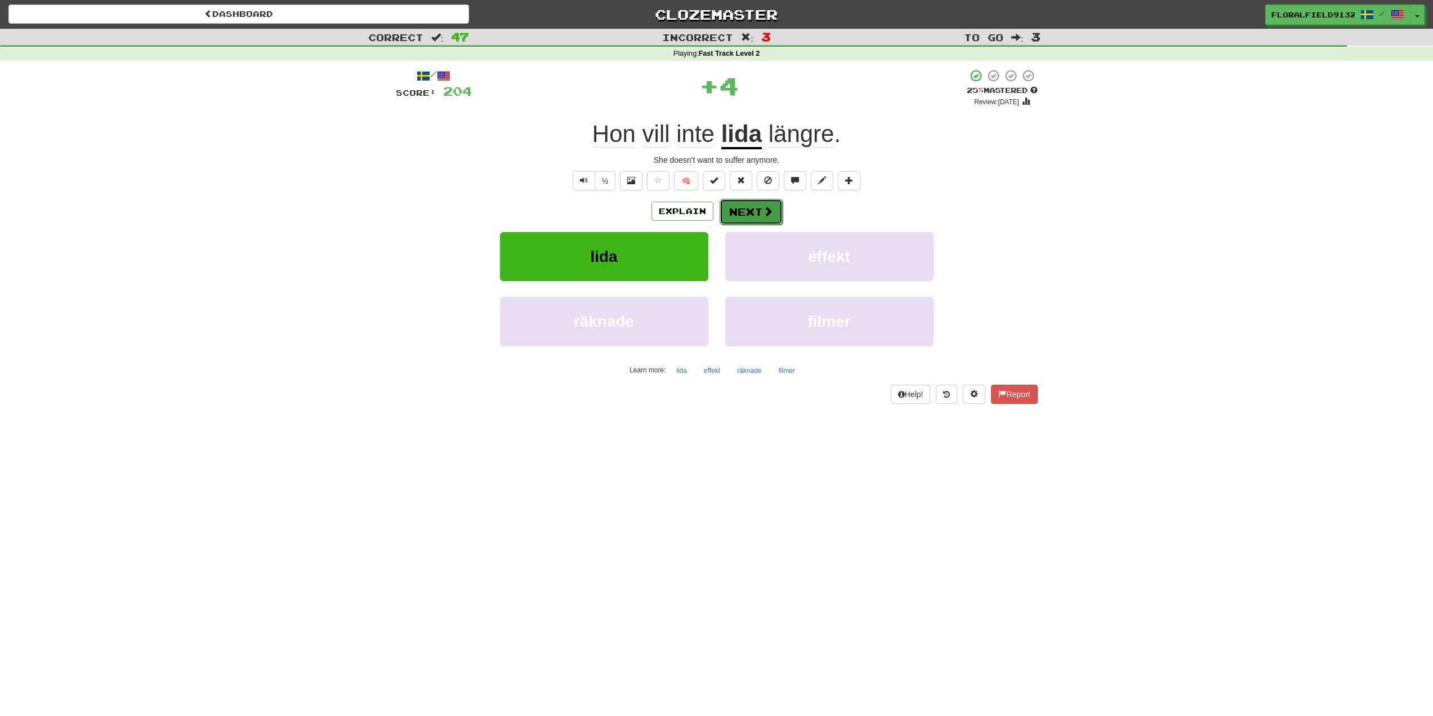
click at [740, 214] on button "Next" at bounding box center [751, 212] width 63 height 26
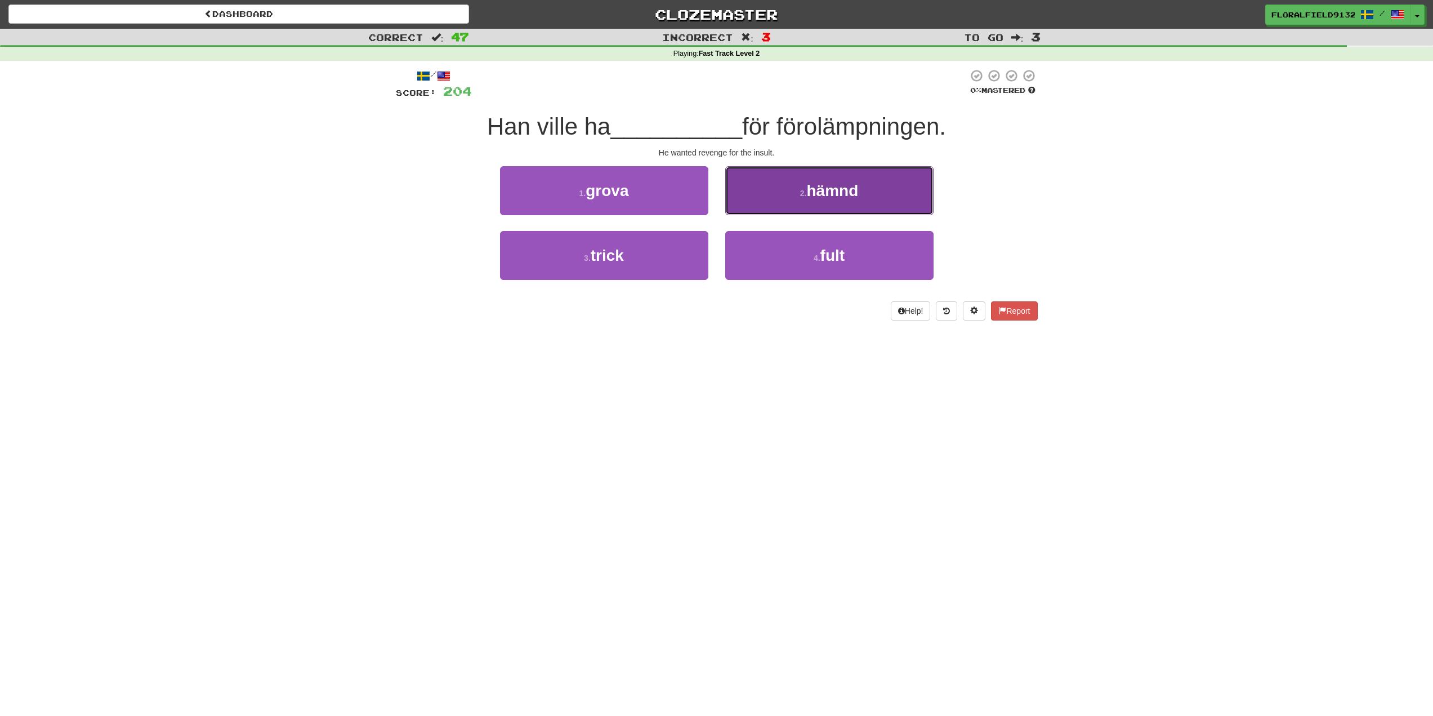
click at [767, 209] on button "2 . hämnd" at bounding box center [829, 190] width 208 height 49
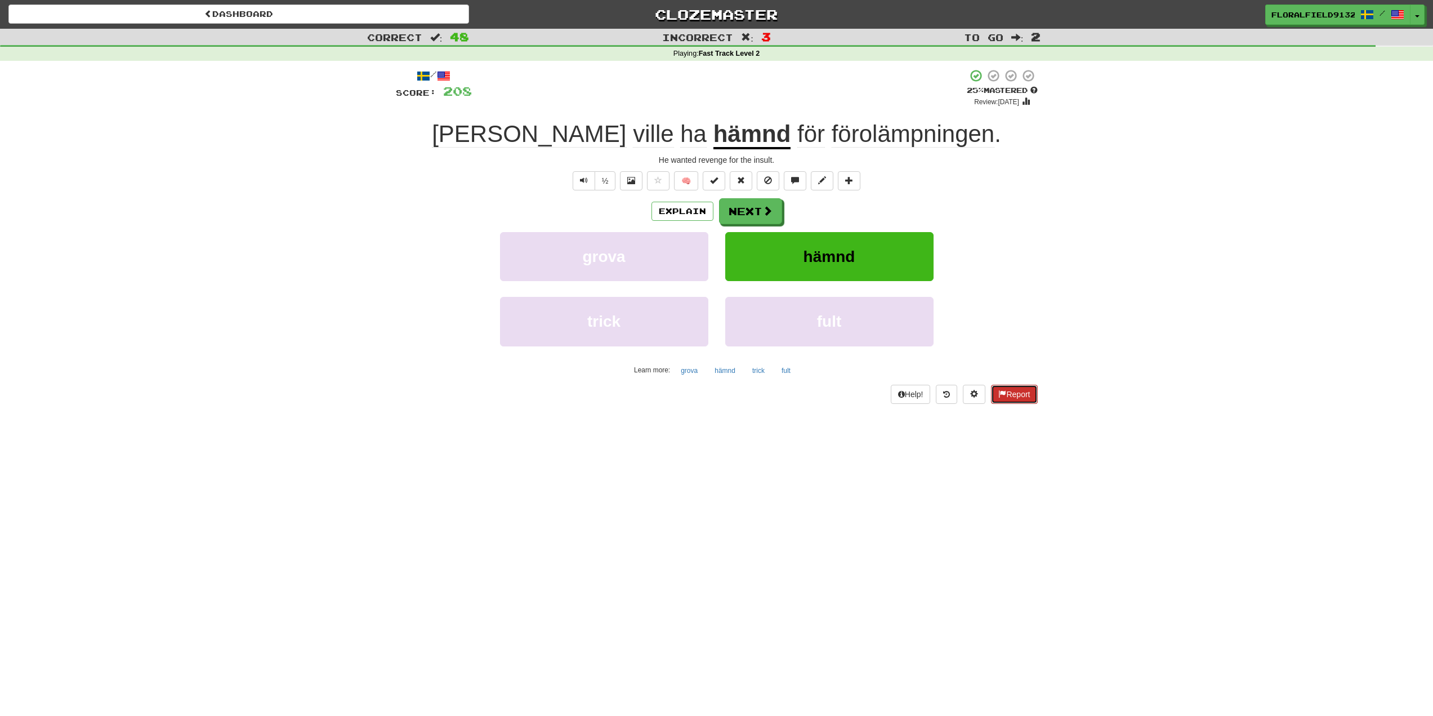
click at [1023, 386] on button "Report" at bounding box center [1014, 394] width 46 height 19
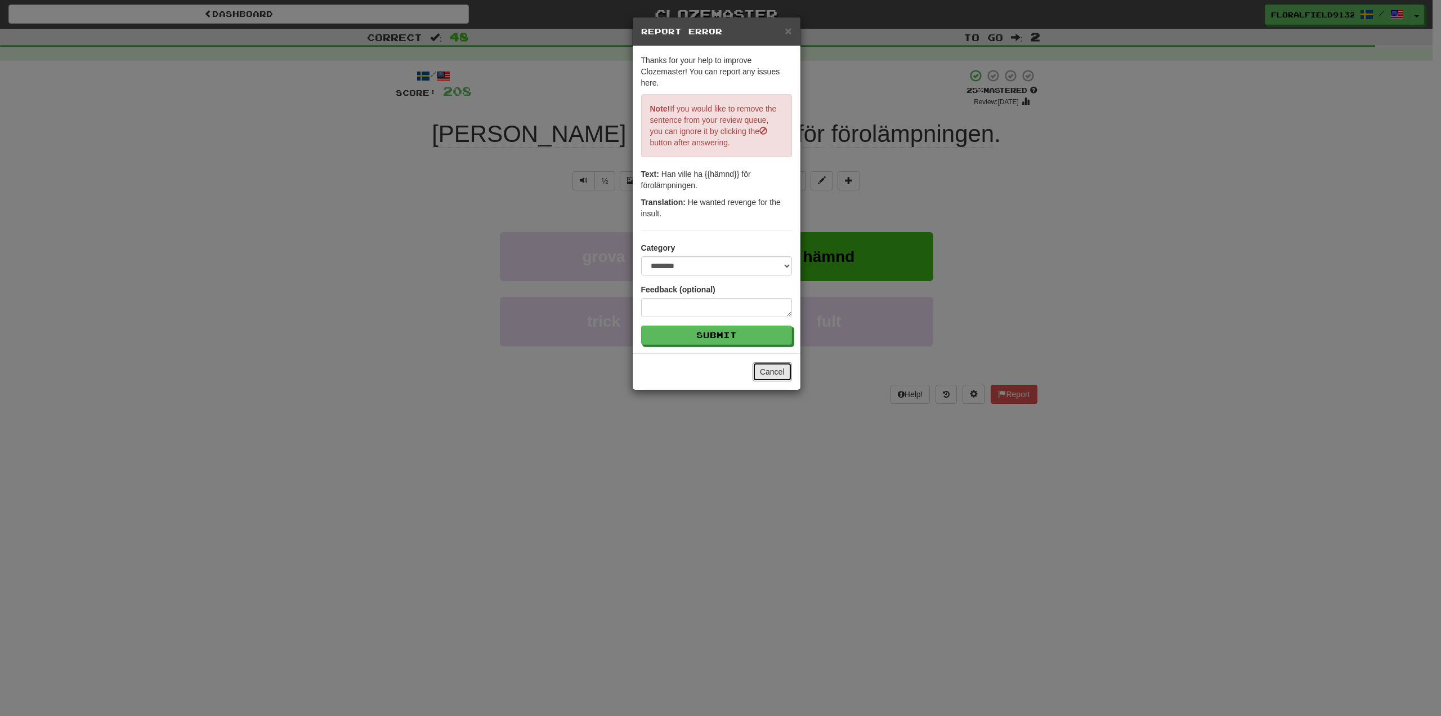
drag, startPoint x: 769, startPoint y: 373, endPoint x: 976, endPoint y: 404, distance: 209.5
click at [770, 375] on button "Cancel" at bounding box center [772, 371] width 39 height 19
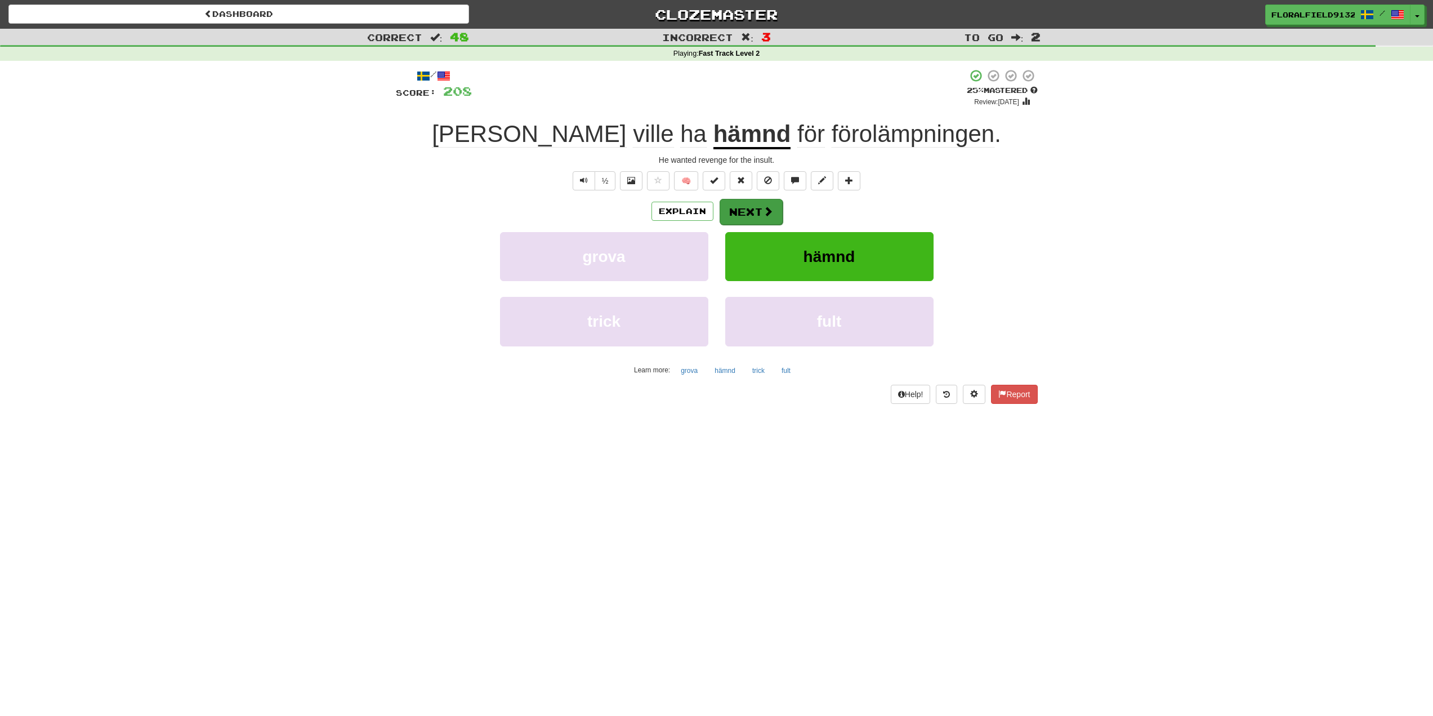
click at [780, 202] on div "Explain Next" at bounding box center [717, 211] width 642 height 26
click at [762, 213] on button "Next" at bounding box center [751, 212] width 63 height 26
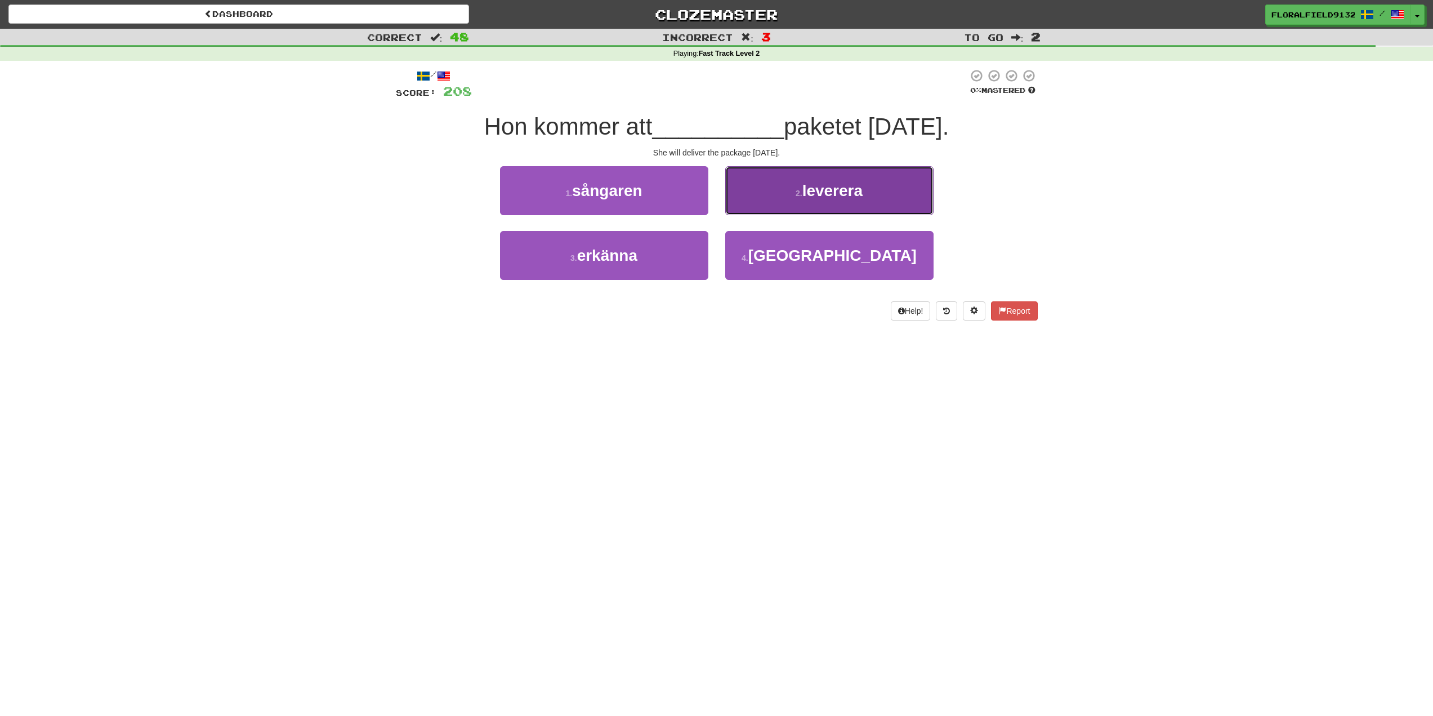
click at [805, 204] on button "2 . leverera" at bounding box center [829, 190] width 208 height 49
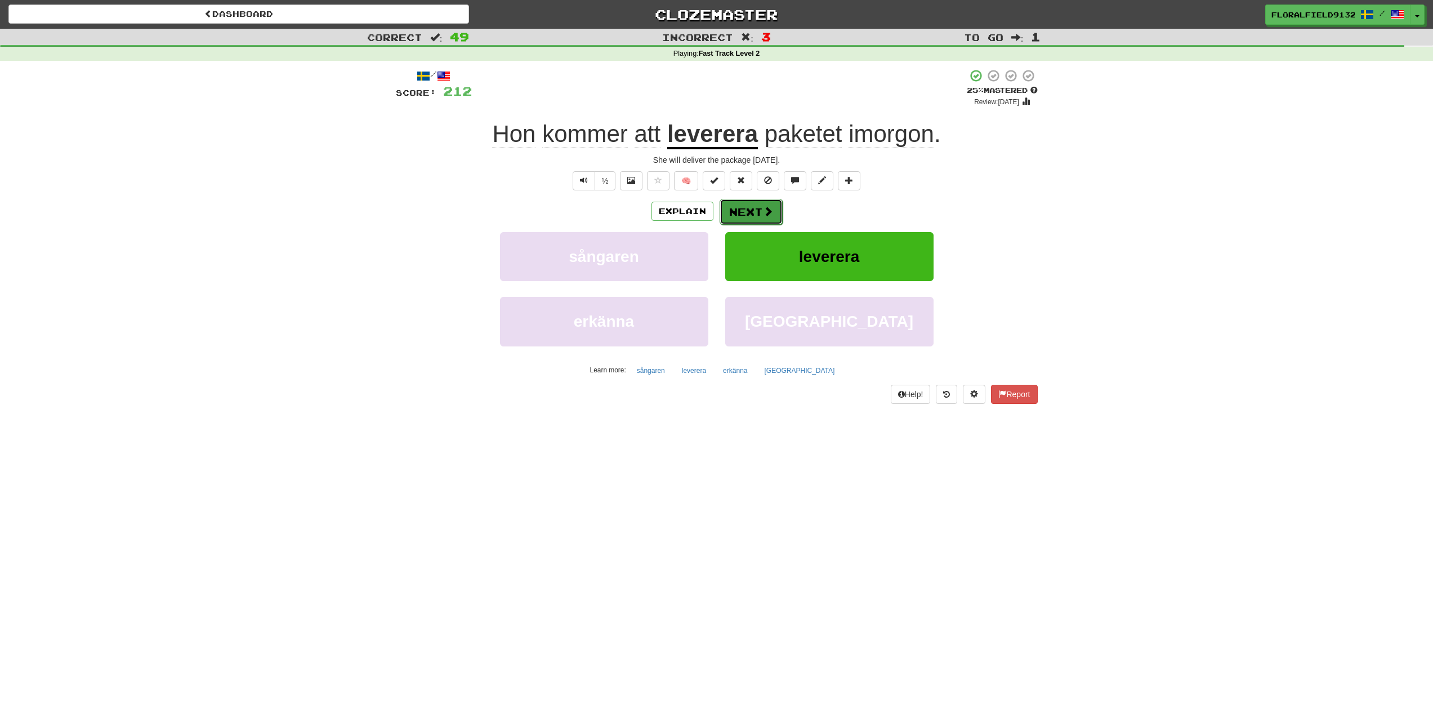
click at [760, 208] on button "Next" at bounding box center [751, 212] width 63 height 26
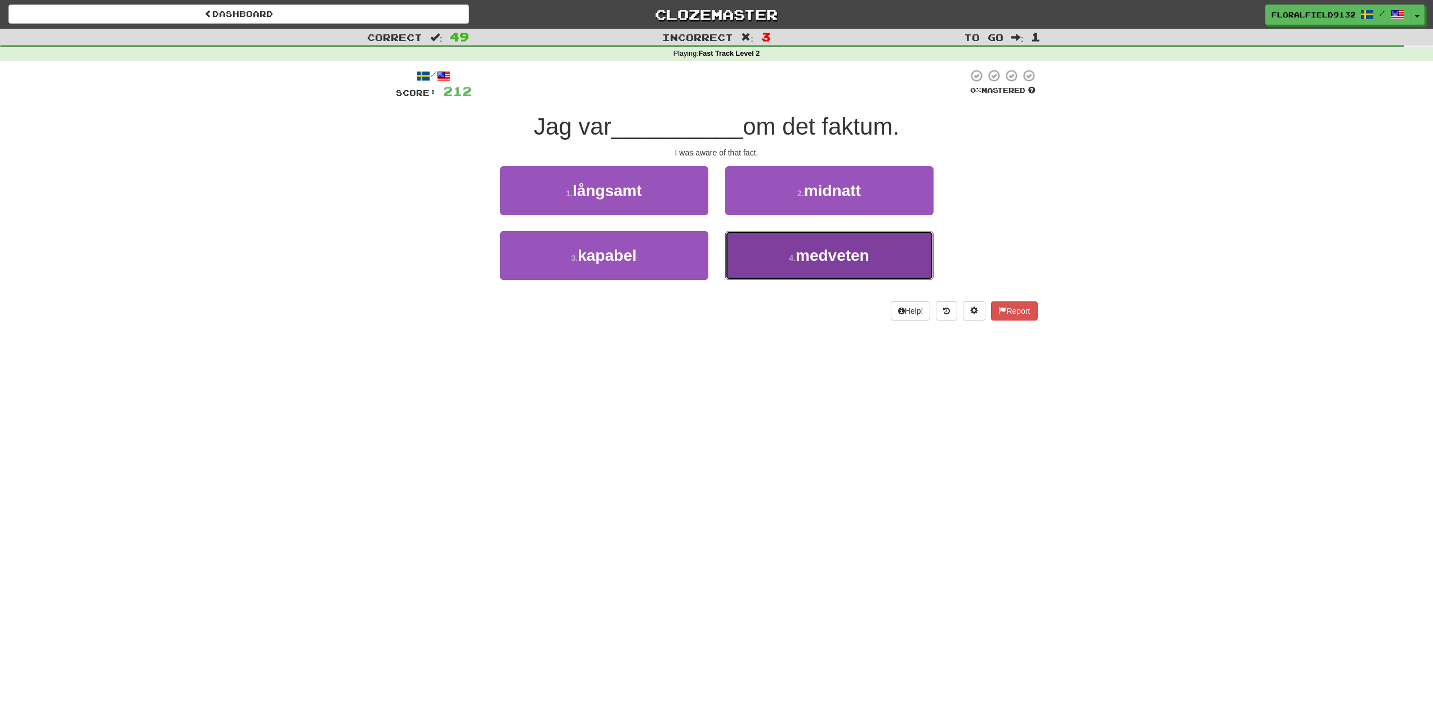
click at [832, 264] on span "medveten" at bounding box center [833, 255] width 74 height 17
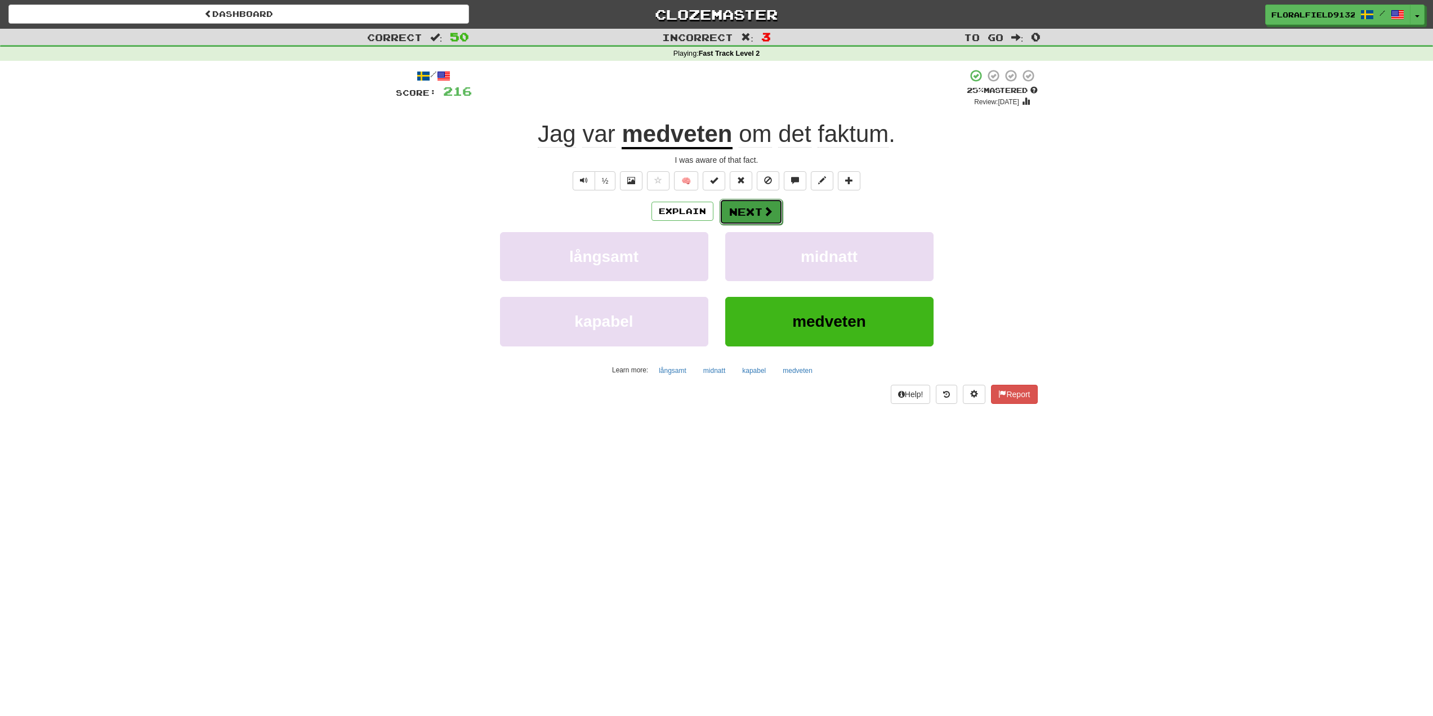
click at [763, 217] on button "Next" at bounding box center [751, 212] width 63 height 26
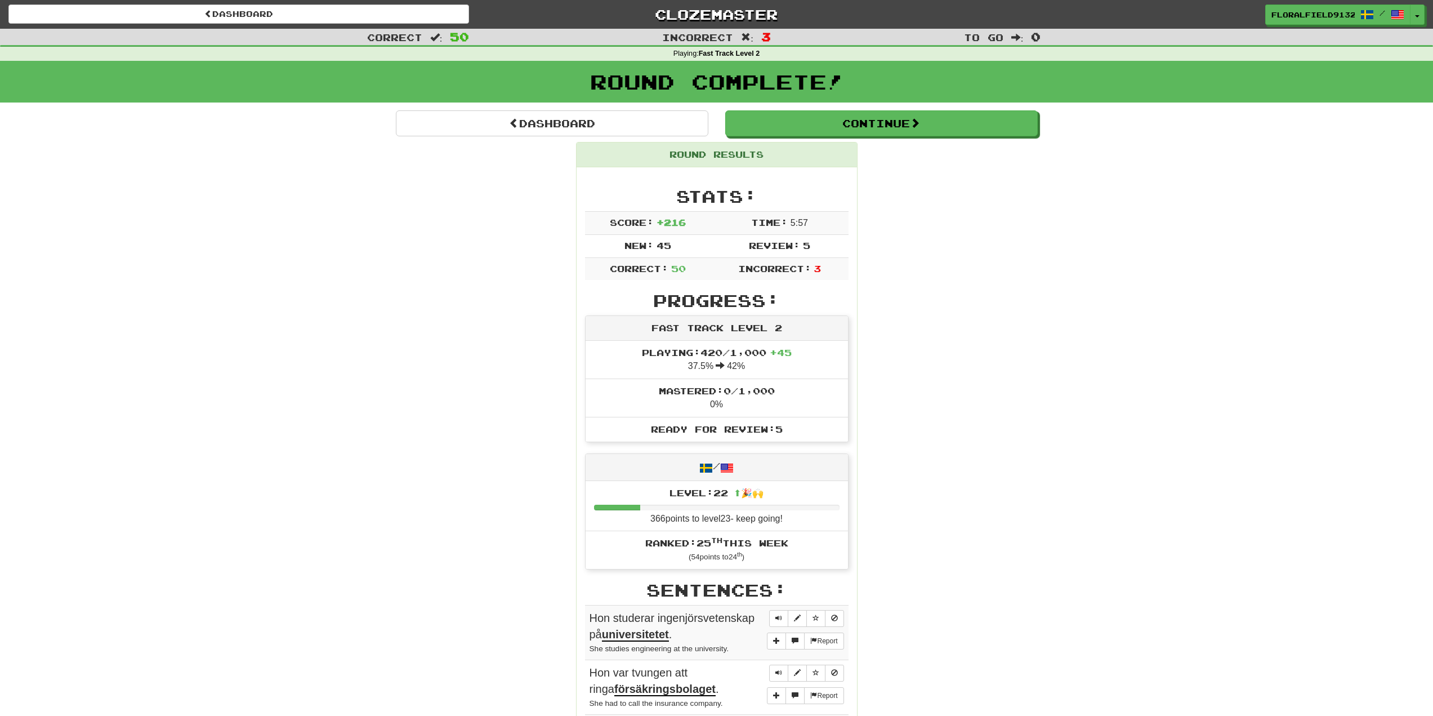
click at [949, 98] on div "Round Complete!" at bounding box center [716, 82] width 1433 height 42
click at [903, 124] on button "Continue" at bounding box center [882, 124] width 313 height 26
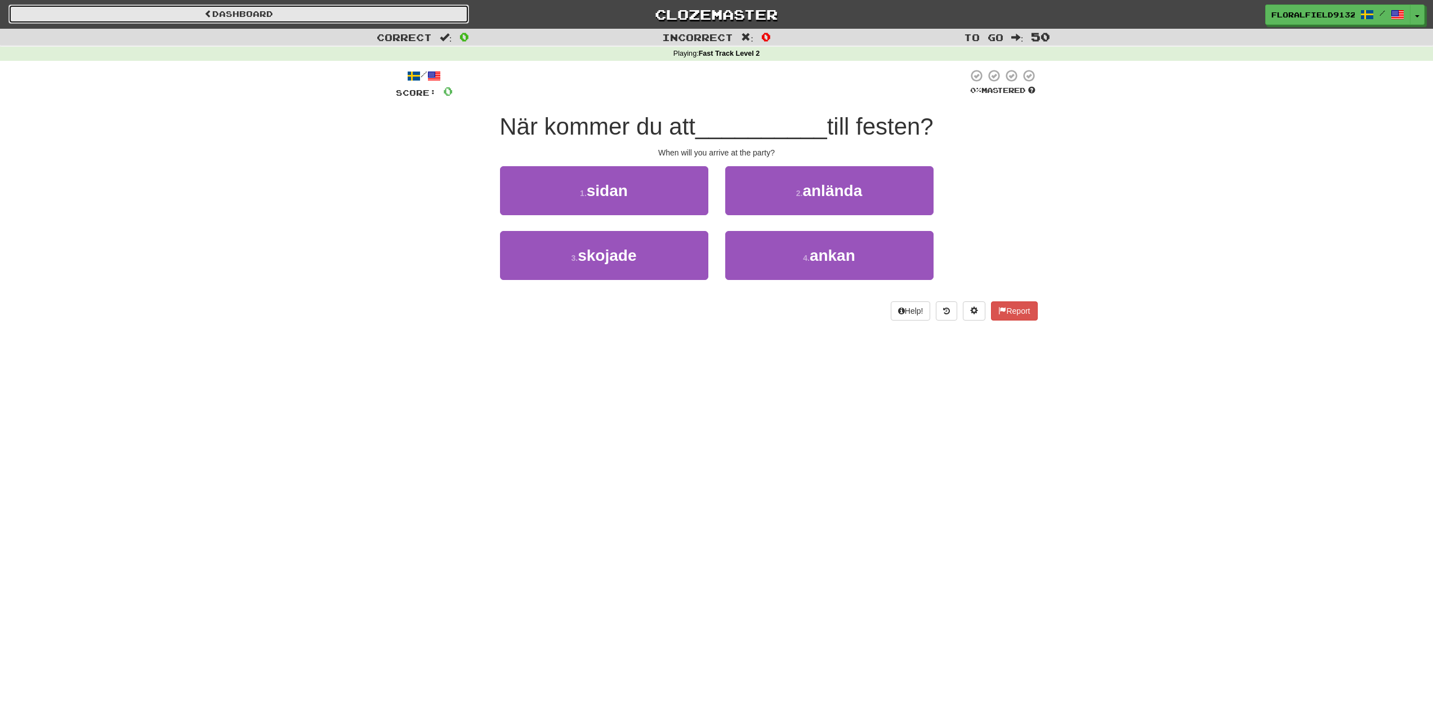
click at [225, 6] on link "Dashboard" at bounding box center [238, 14] width 461 height 19
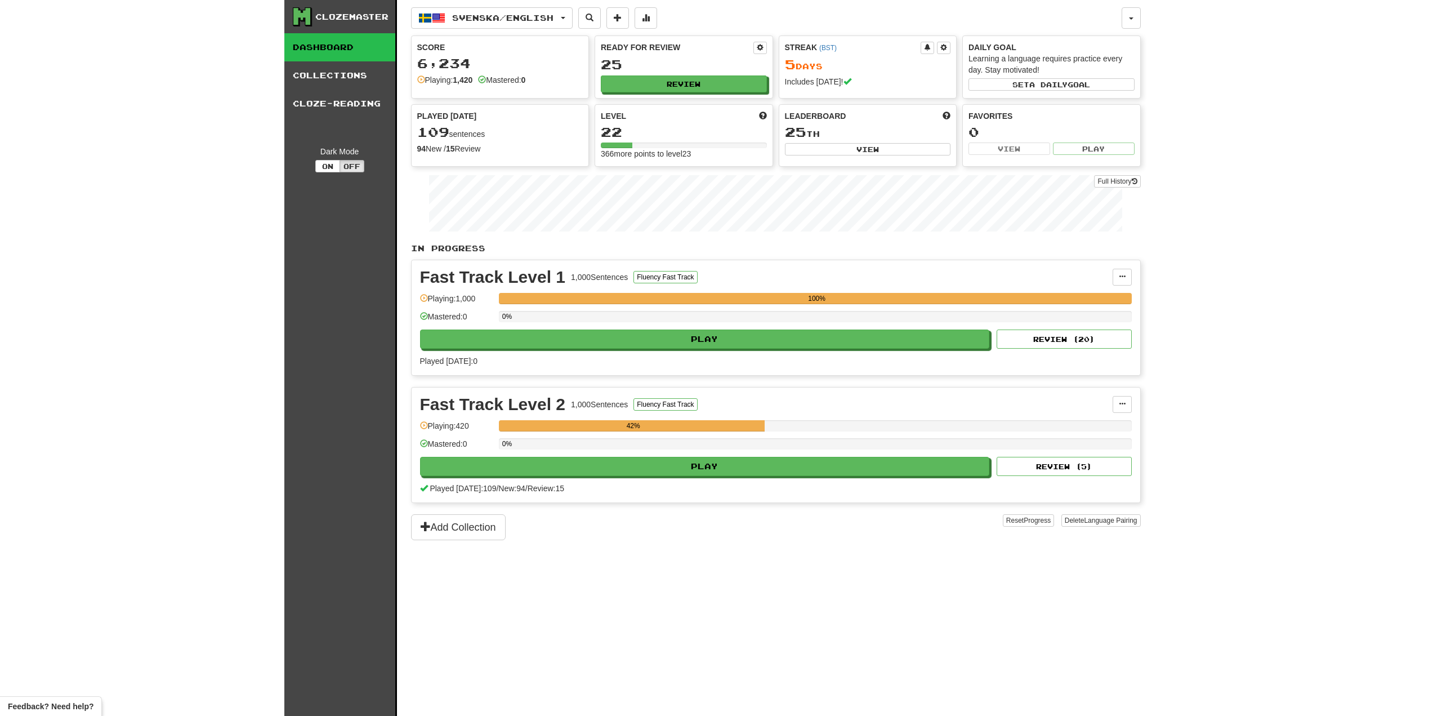
click at [688, 479] on div "Fast Track Level 2 1,000 Sentences Fluency Fast Track Manage Sentences Unpin fr…" at bounding box center [776, 444] width 729 height 115
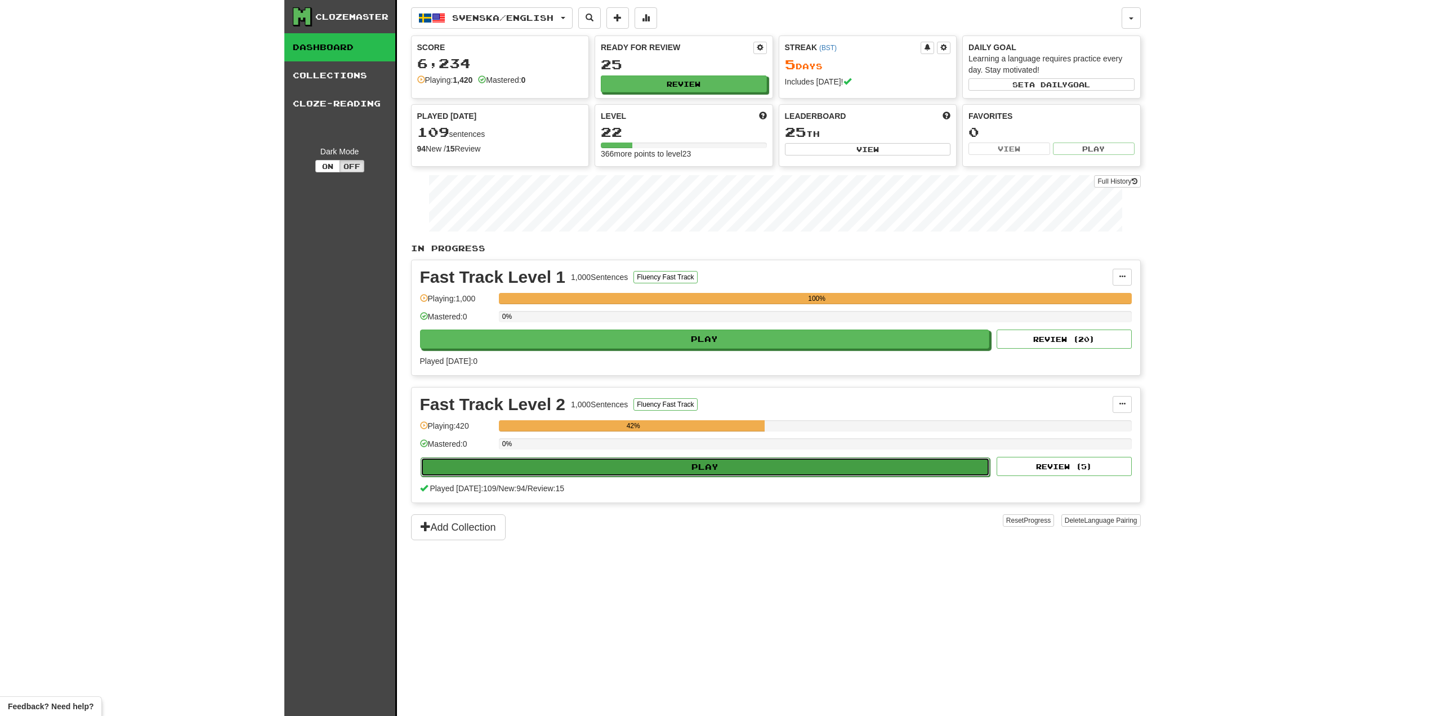
click at [680, 464] on button "Play" at bounding box center [706, 466] width 570 height 19
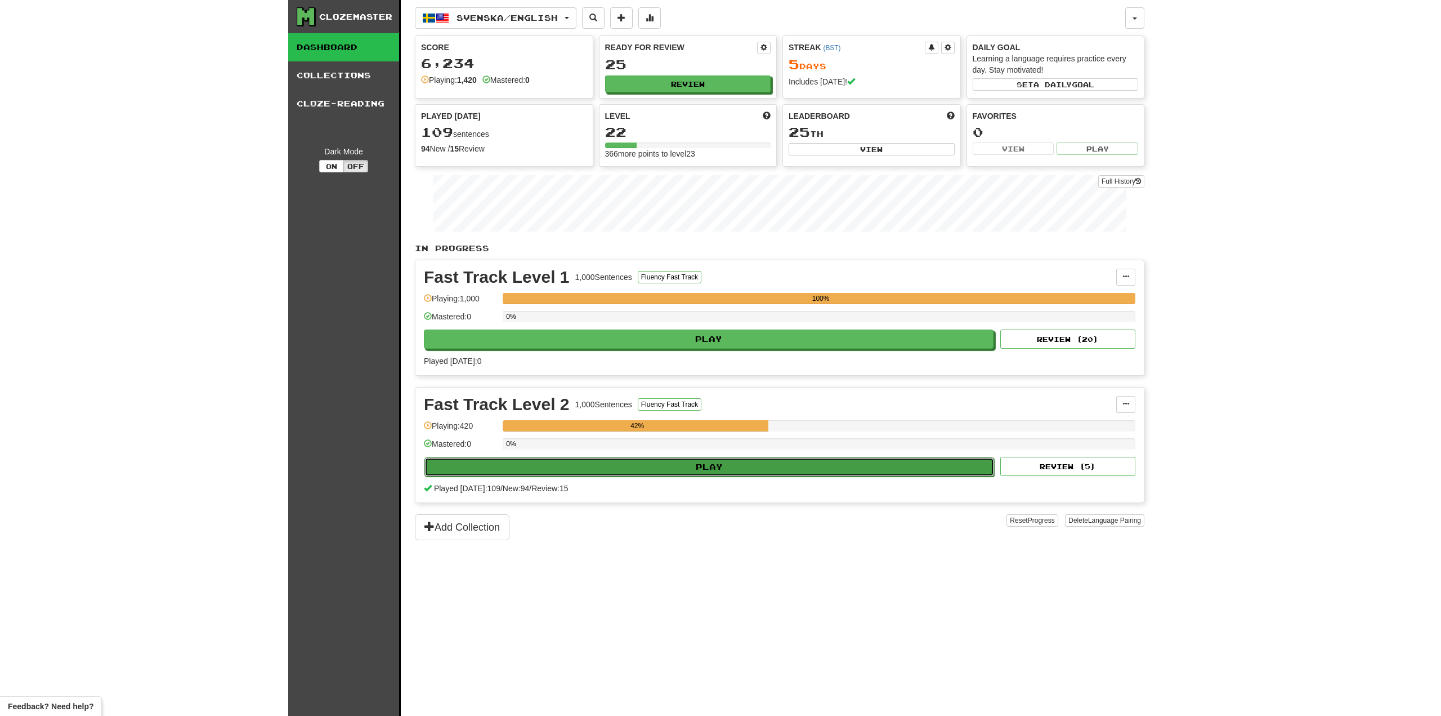
select select "**"
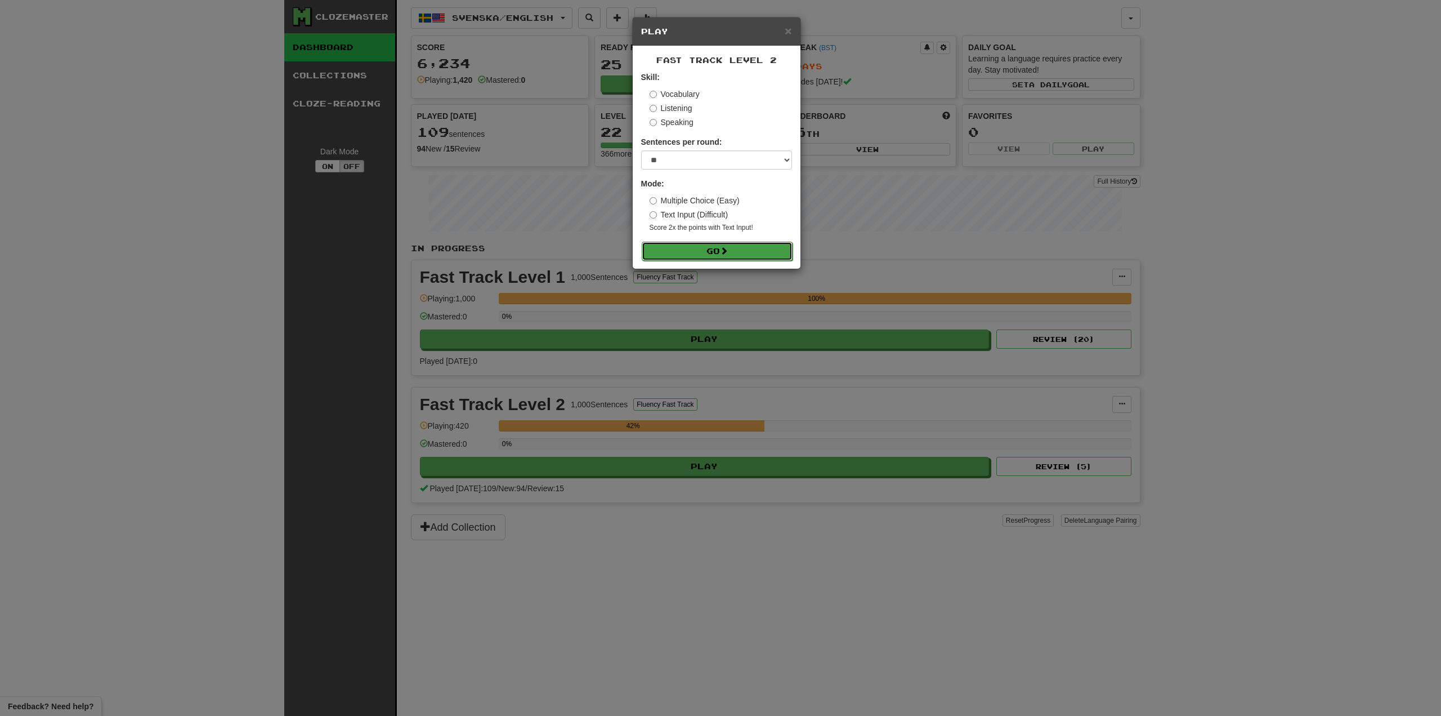
click at [723, 257] on button "Go" at bounding box center [717, 251] width 151 height 19
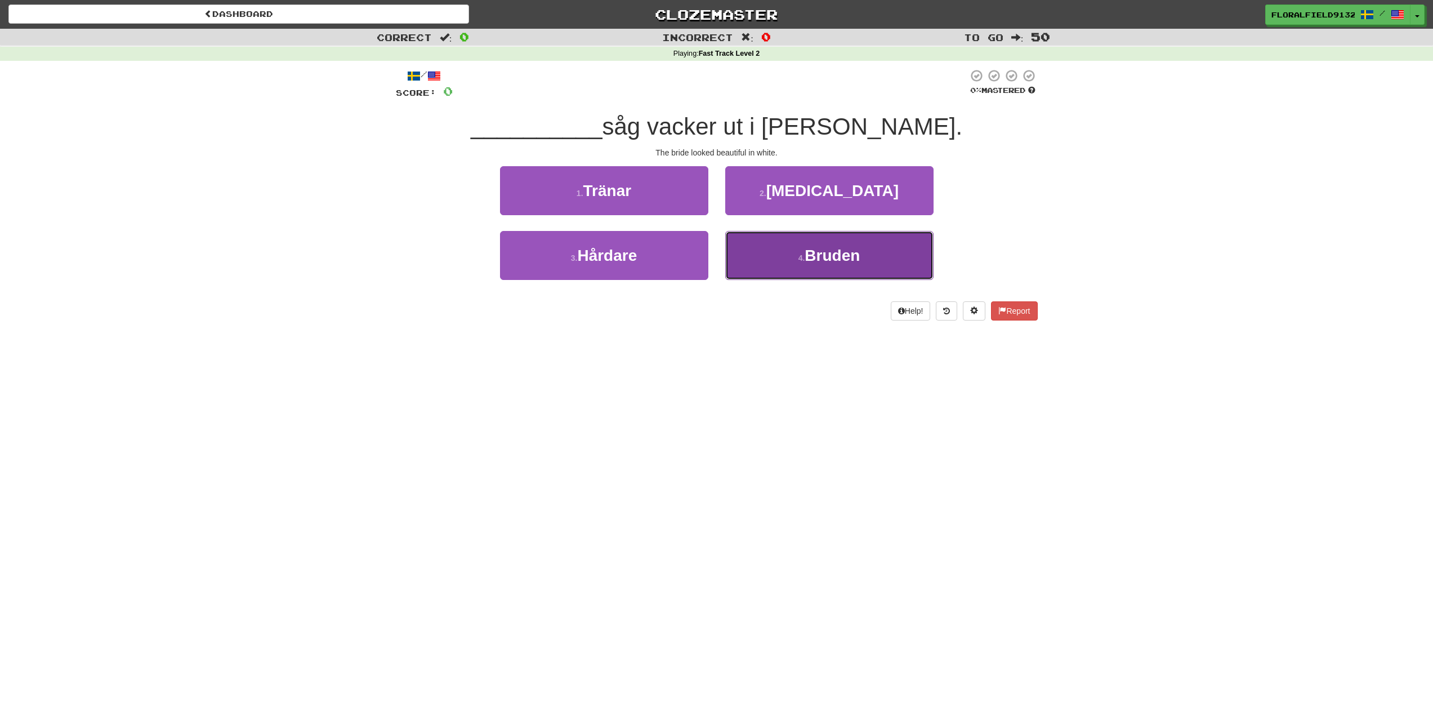
click at [792, 252] on button "4 . Bruden" at bounding box center [829, 255] width 208 height 49
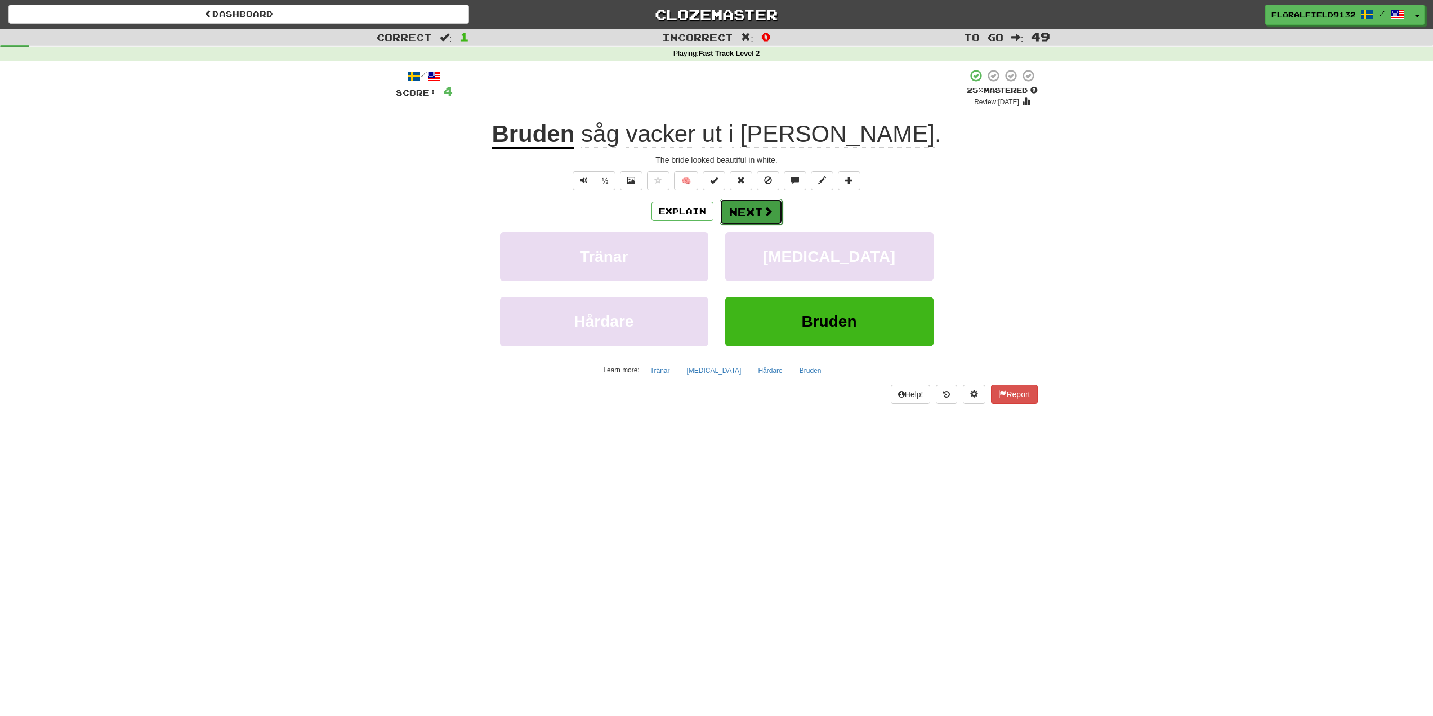
click at [769, 209] on span at bounding box center [768, 211] width 10 height 10
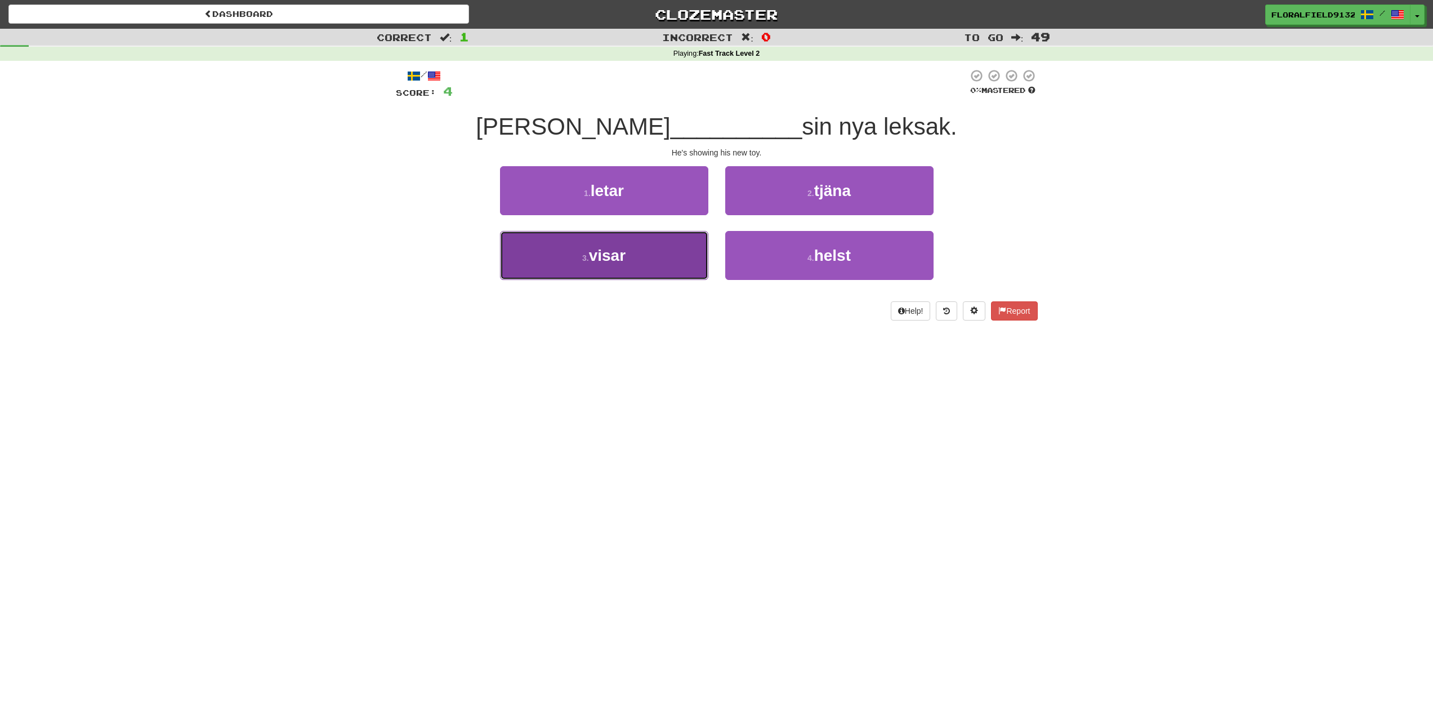
click at [671, 257] on button "3 . visar" at bounding box center [604, 255] width 208 height 49
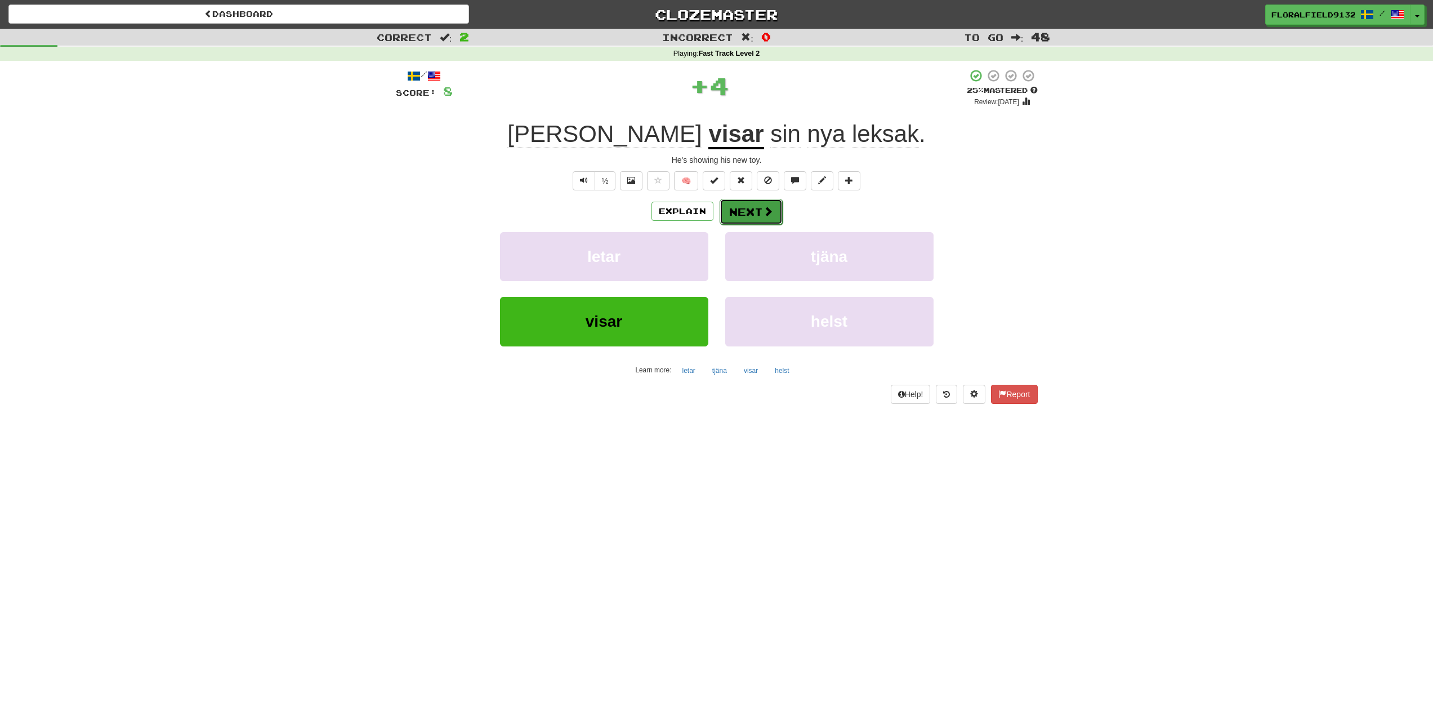
click at [754, 211] on button "Next" at bounding box center [751, 212] width 63 height 26
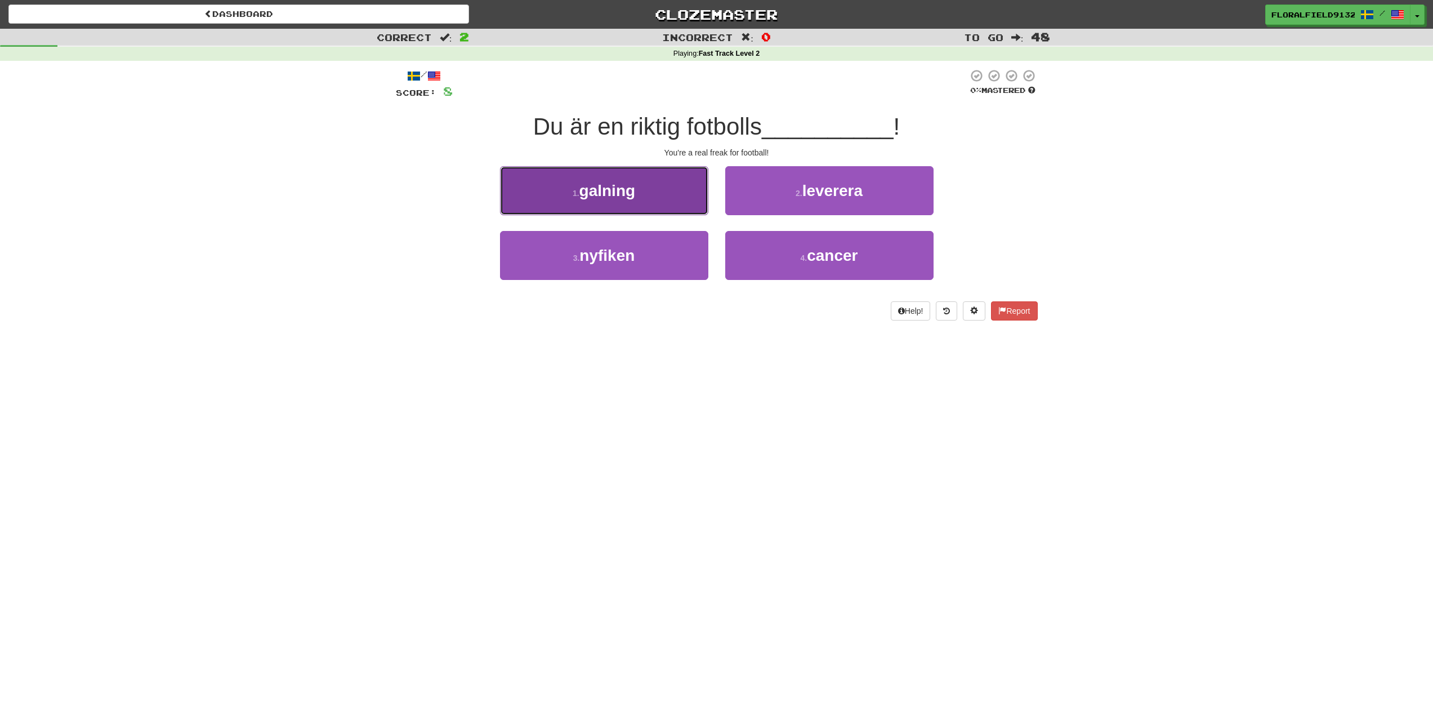
click at [665, 191] on button "1 . [GEOGRAPHIC_DATA]" at bounding box center [604, 190] width 208 height 49
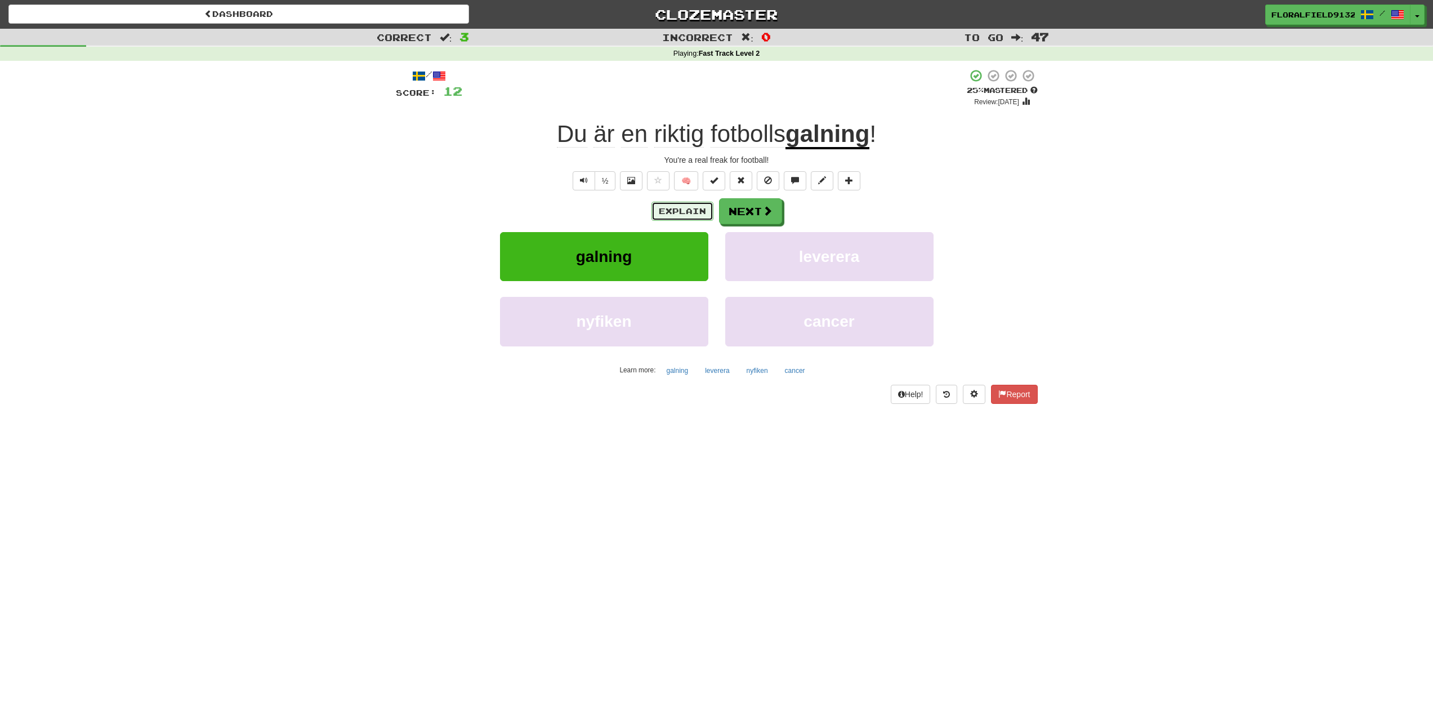
click at [680, 218] on button "Explain" at bounding box center [682, 211] width 62 height 19
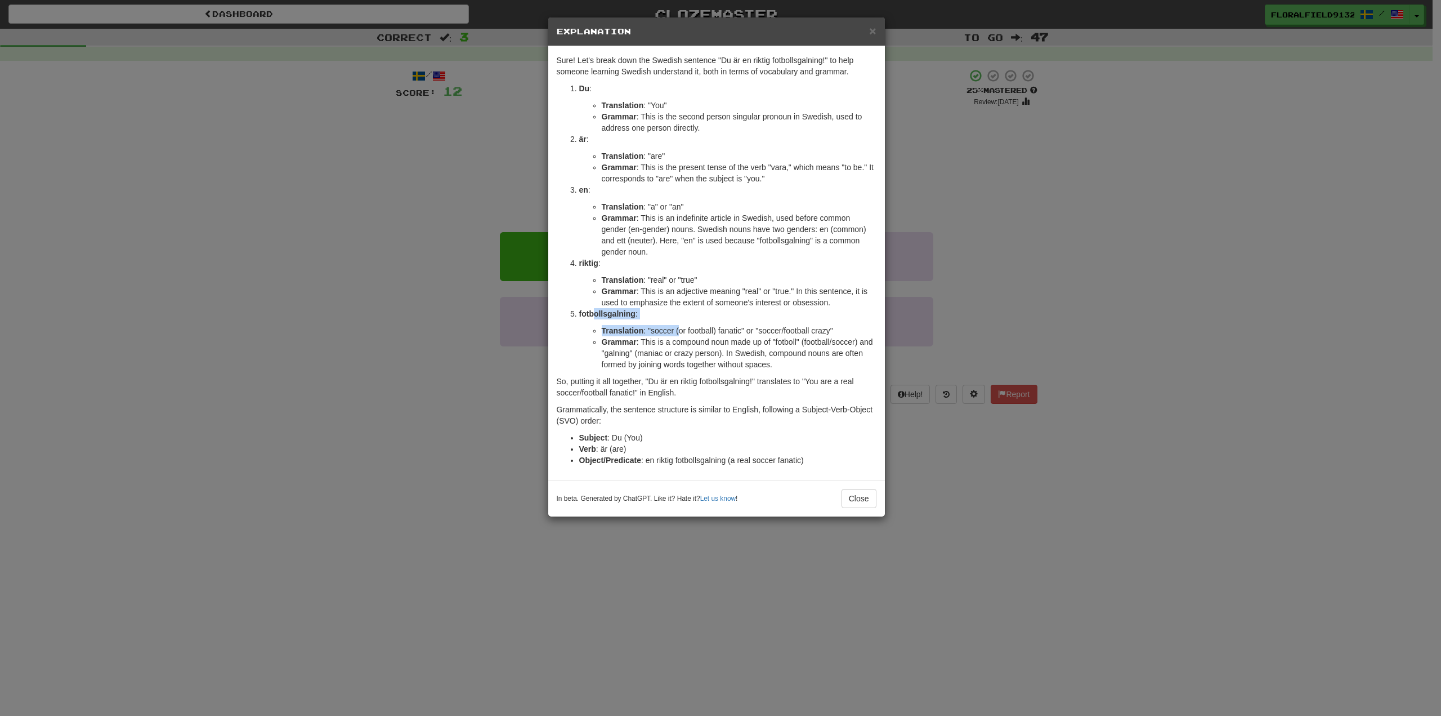
drag, startPoint x: 596, startPoint y: 314, endPoint x: 682, endPoint y: 320, distance: 85.9
click at [682, 320] on li "fotbollsgalning : Translation : "soccer (or football) fanatic" or "soccer/footb…" at bounding box center [727, 339] width 297 height 62
drag, startPoint x: 654, startPoint y: 414, endPoint x: 691, endPoint y: 417, distance: 37.8
click at [676, 415] on p "Grammatically, the sentence structure is similar to English, following a Subjec…" at bounding box center [717, 415] width 320 height 23
click at [1144, 341] on div "× Explanation Sure! Let's break down the Swedish sentence "Du är en riktig fotb…" at bounding box center [720, 358] width 1441 height 716
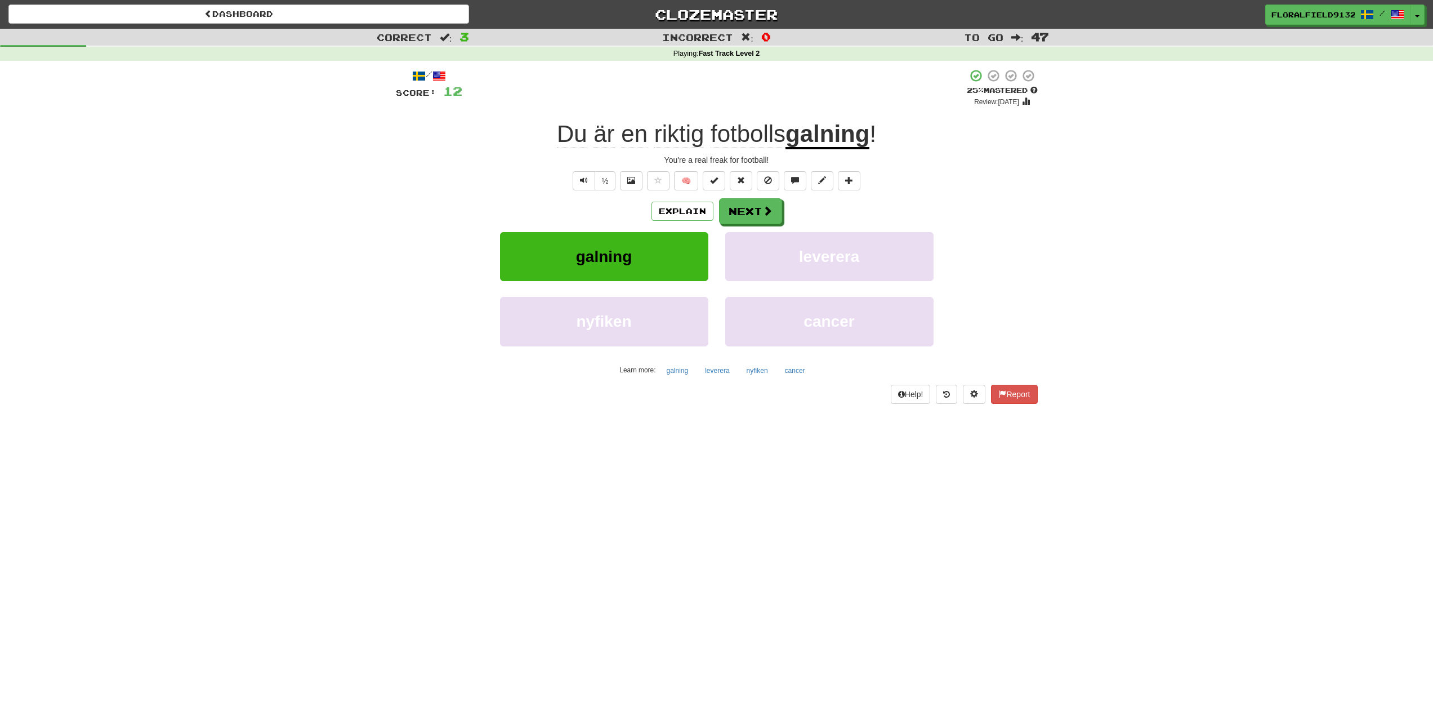
click at [757, 194] on div "/ Score: 12 + 4 25 % Mastered Review: [DATE] Du är en riktig fotbolls galning !…" at bounding box center [717, 236] width 642 height 334
click at [768, 202] on button "Next" at bounding box center [751, 212] width 63 height 26
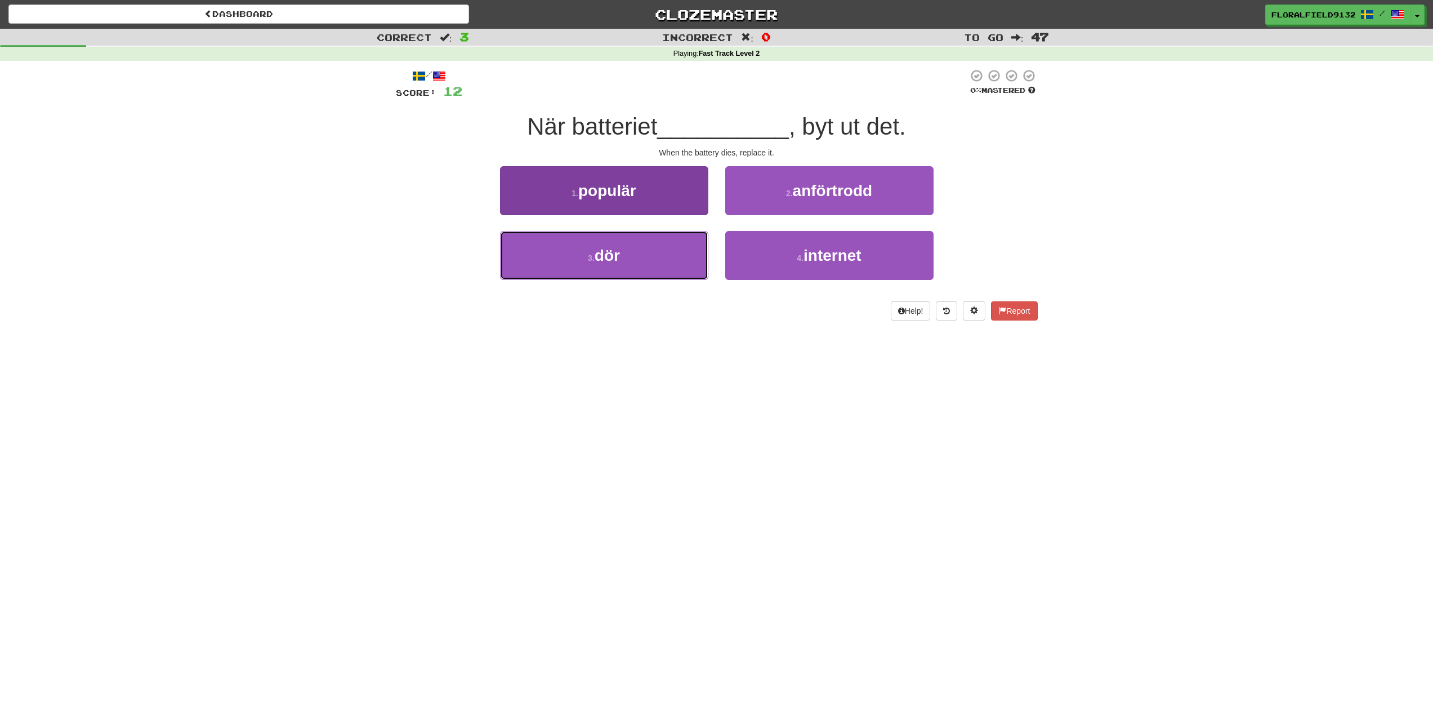
click at [624, 280] on button "3 . dör" at bounding box center [604, 255] width 208 height 49
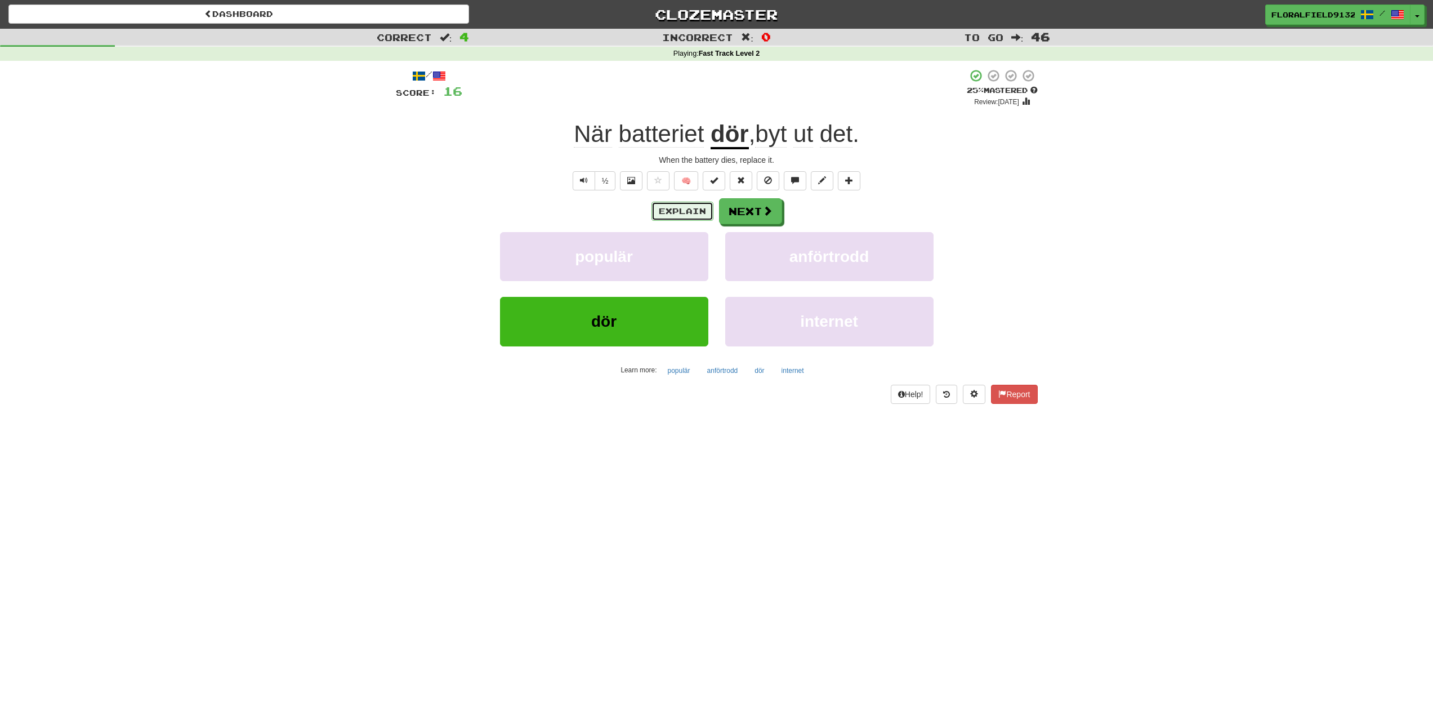
click at [688, 208] on button "Explain" at bounding box center [682, 211] width 62 height 19
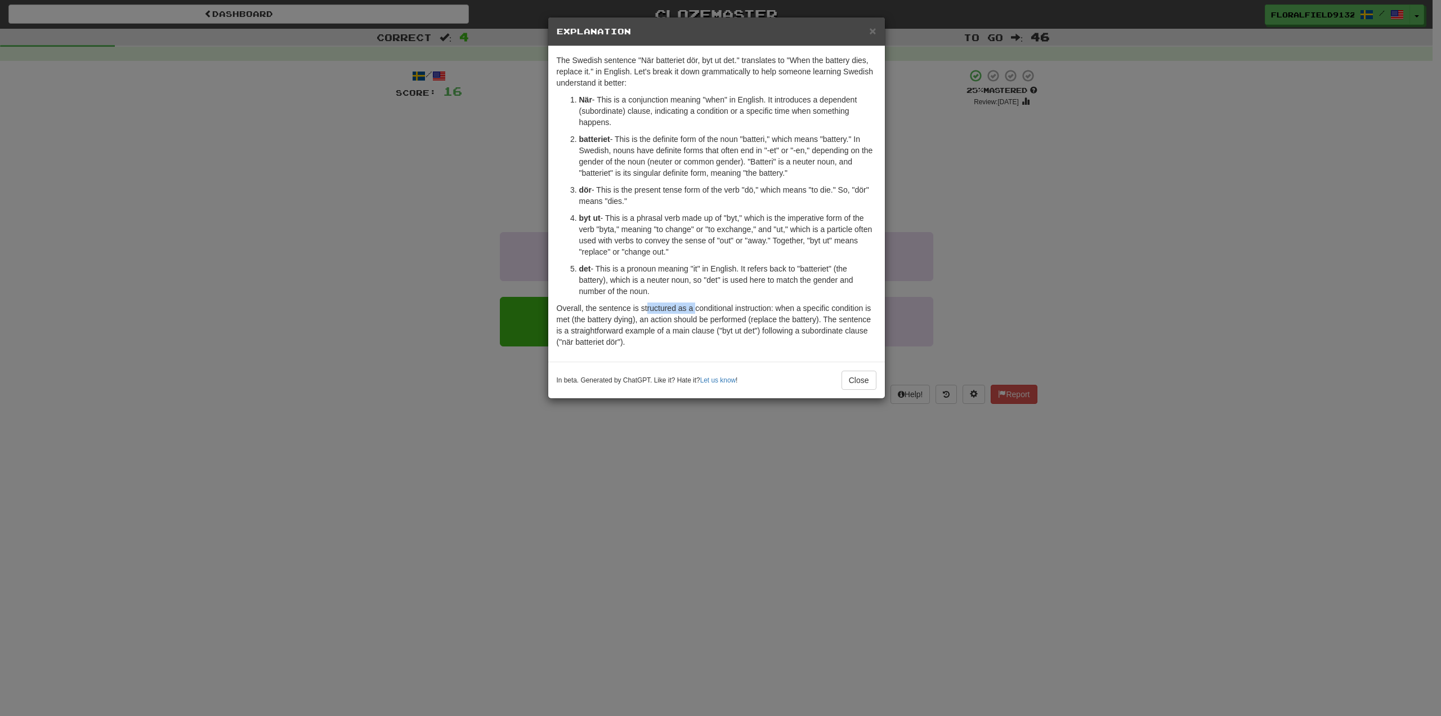
drag, startPoint x: 659, startPoint y: 302, endPoint x: 700, endPoint y: 301, distance: 40.5
click at [700, 301] on div "The Swedish sentence "När batteriet dör, byt ut det." translates to "When the b…" at bounding box center [716, 203] width 337 height 315
click at [635, 315] on p "Overall, the sentence is structured as a conditional instruction: when a specif…" at bounding box center [717, 324] width 320 height 45
drag, startPoint x: 639, startPoint y: 262, endPoint x: 680, endPoint y: 250, distance: 42.9
click at [691, 260] on ol "När - This is a conjunction meaning "when" in English. It introduces a dependen…" at bounding box center [717, 195] width 320 height 203
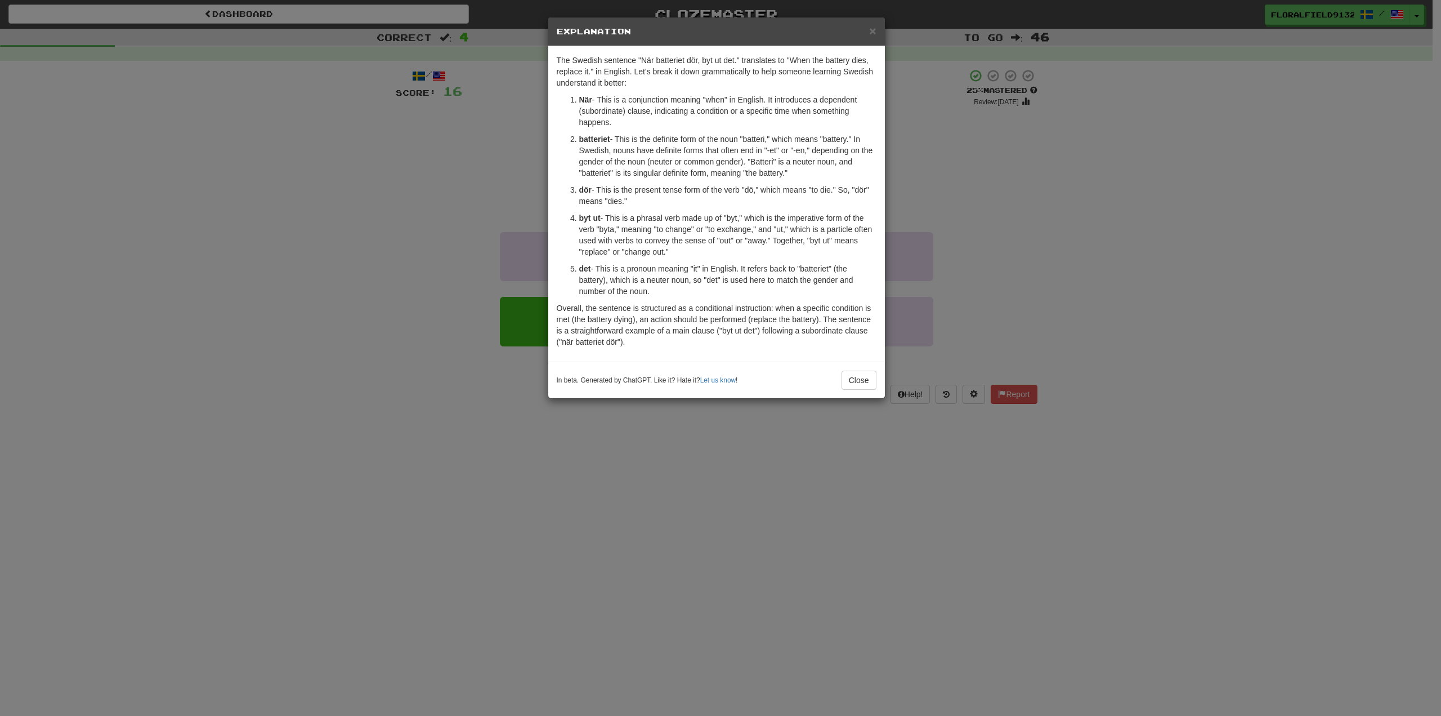
click at [1038, 220] on div "× Explanation The Swedish sentence "När batteriet dör, byt ut det." translates …" at bounding box center [720, 358] width 1441 height 716
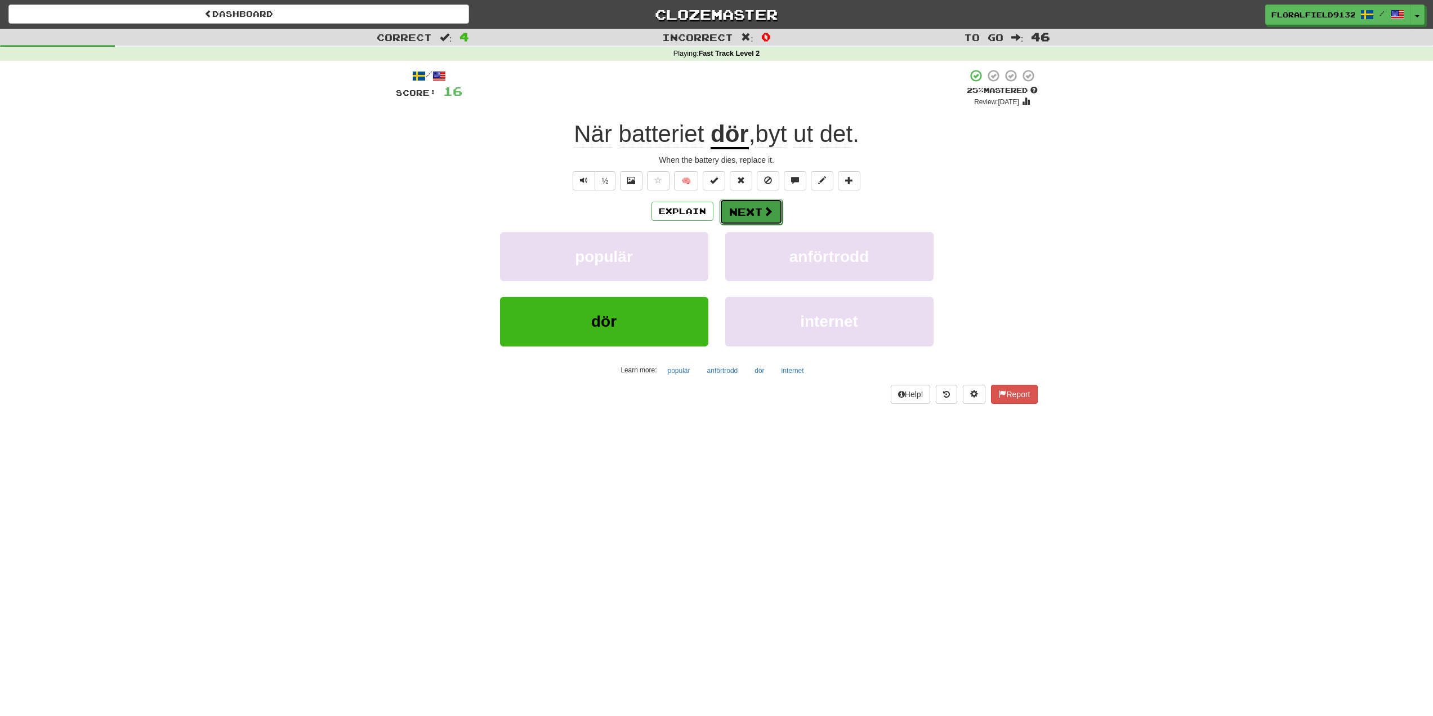
click at [746, 209] on button "Next" at bounding box center [751, 212] width 63 height 26
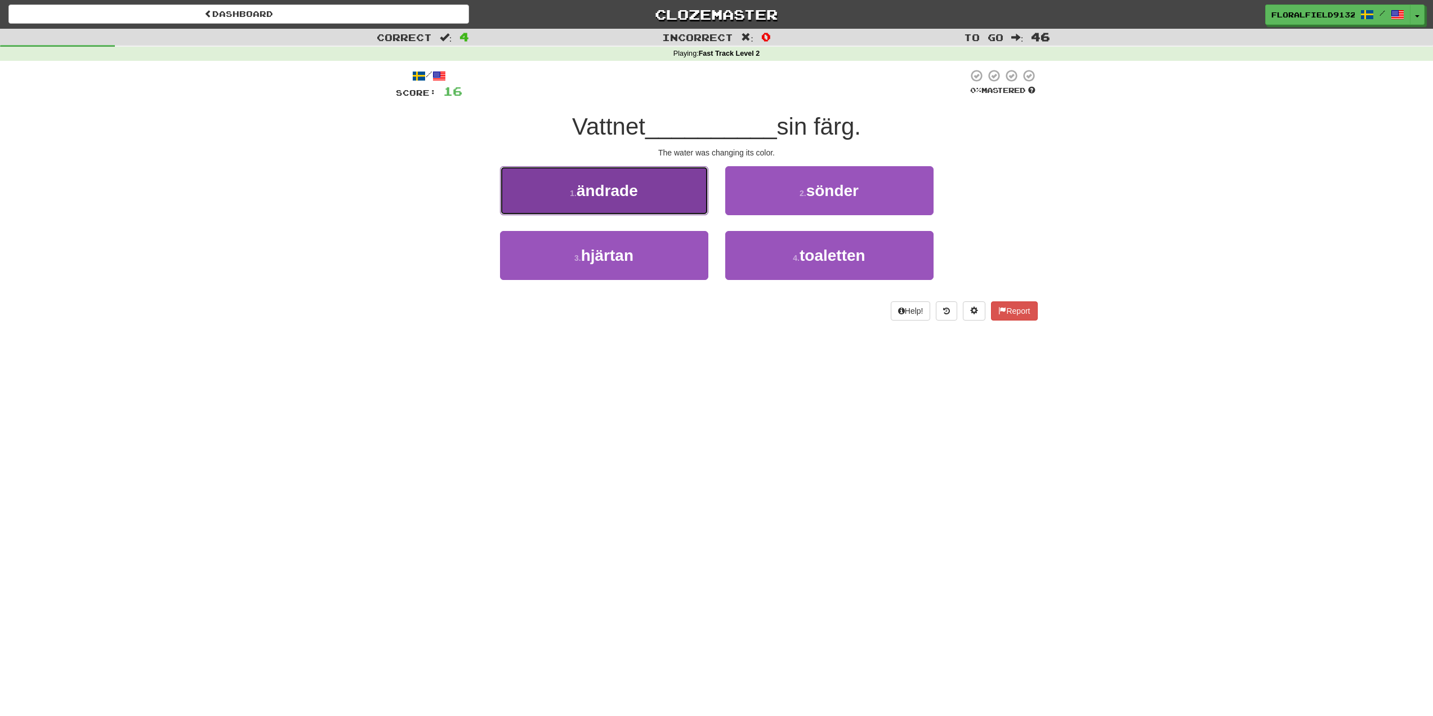
click at [601, 174] on button "1 . [PERSON_NAME]" at bounding box center [604, 190] width 208 height 49
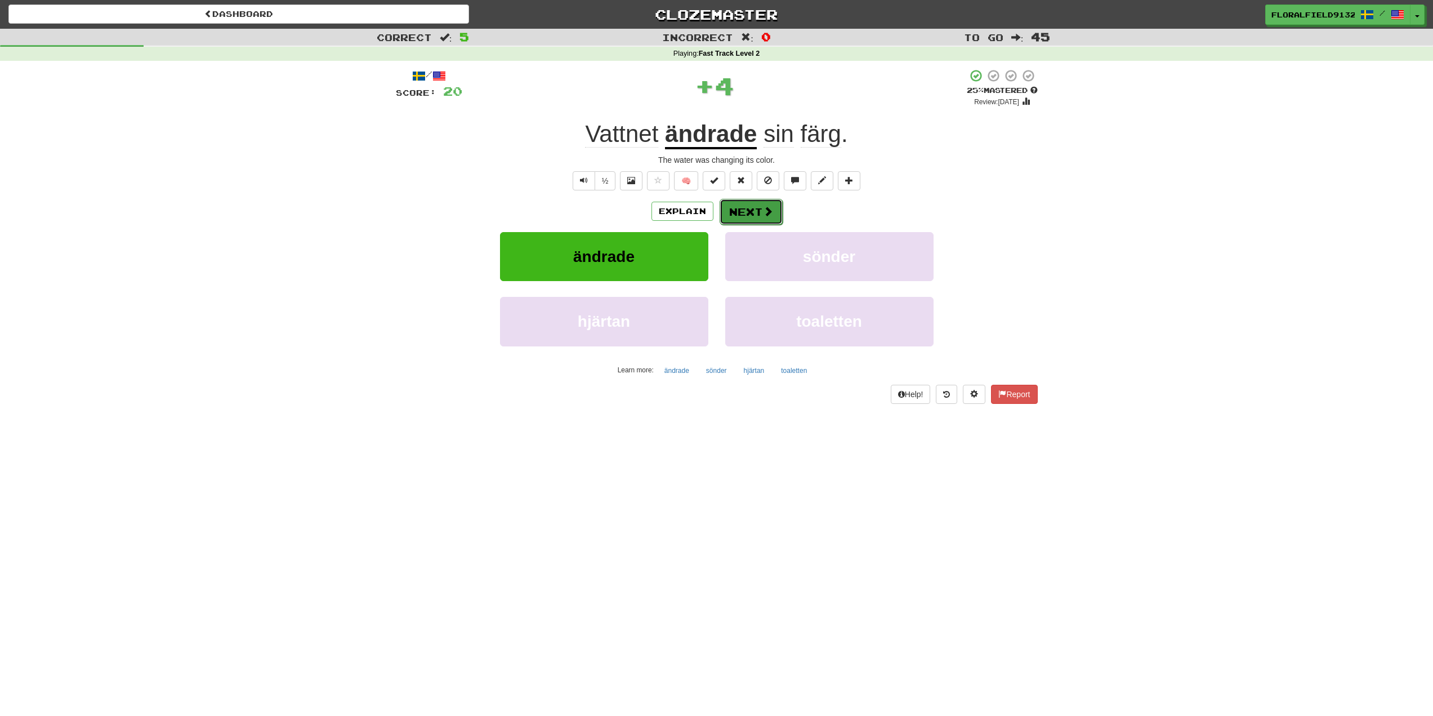
click at [760, 211] on button "Next" at bounding box center [751, 212] width 63 height 26
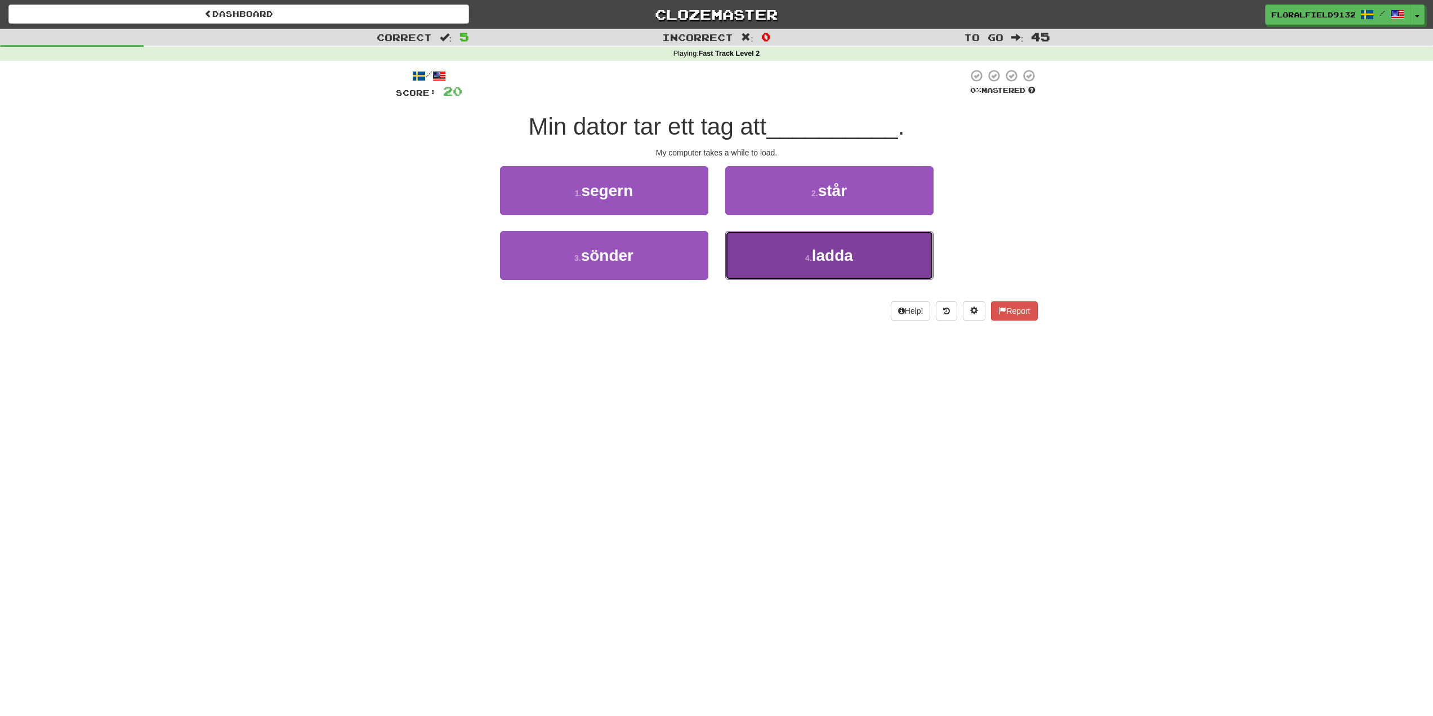
click at [771, 250] on button "4 . [GEOGRAPHIC_DATA]" at bounding box center [829, 255] width 208 height 49
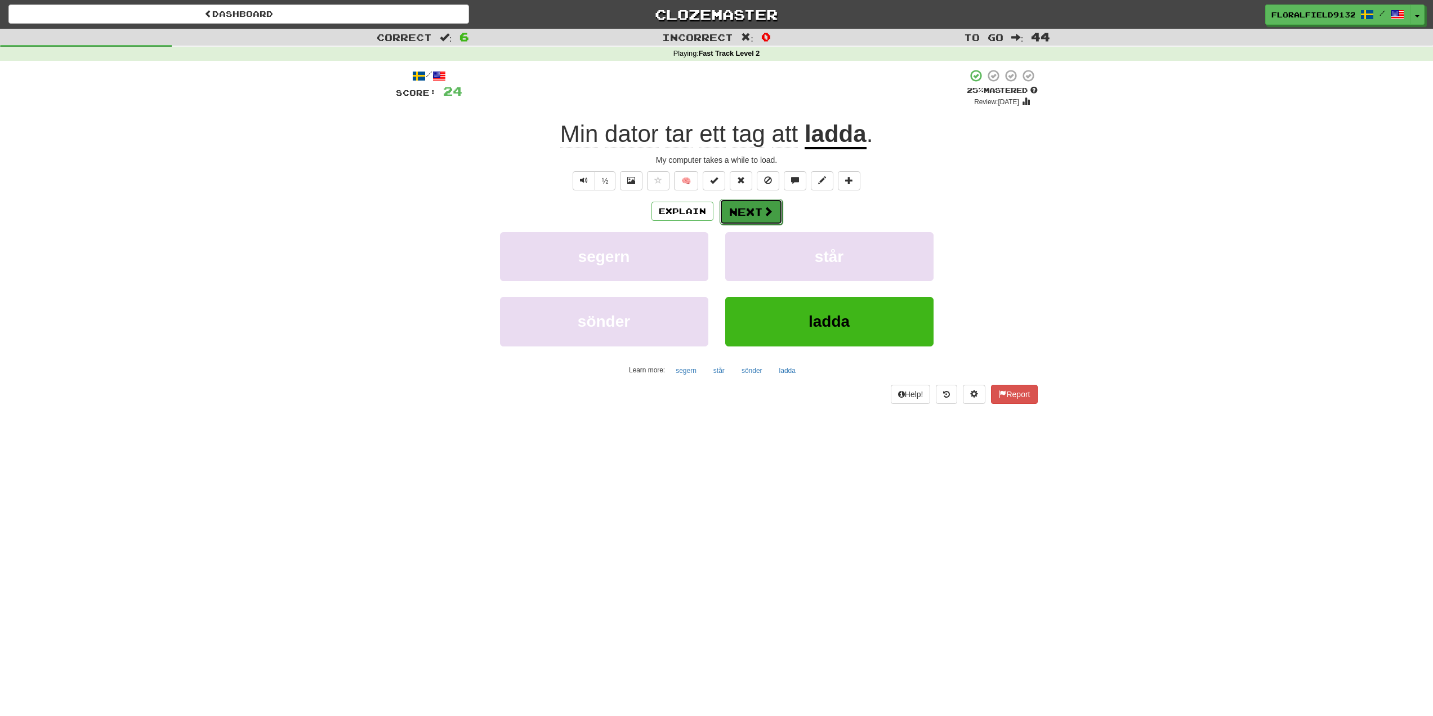
click at [745, 206] on button "Next" at bounding box center [751, 212] width 63 height 26
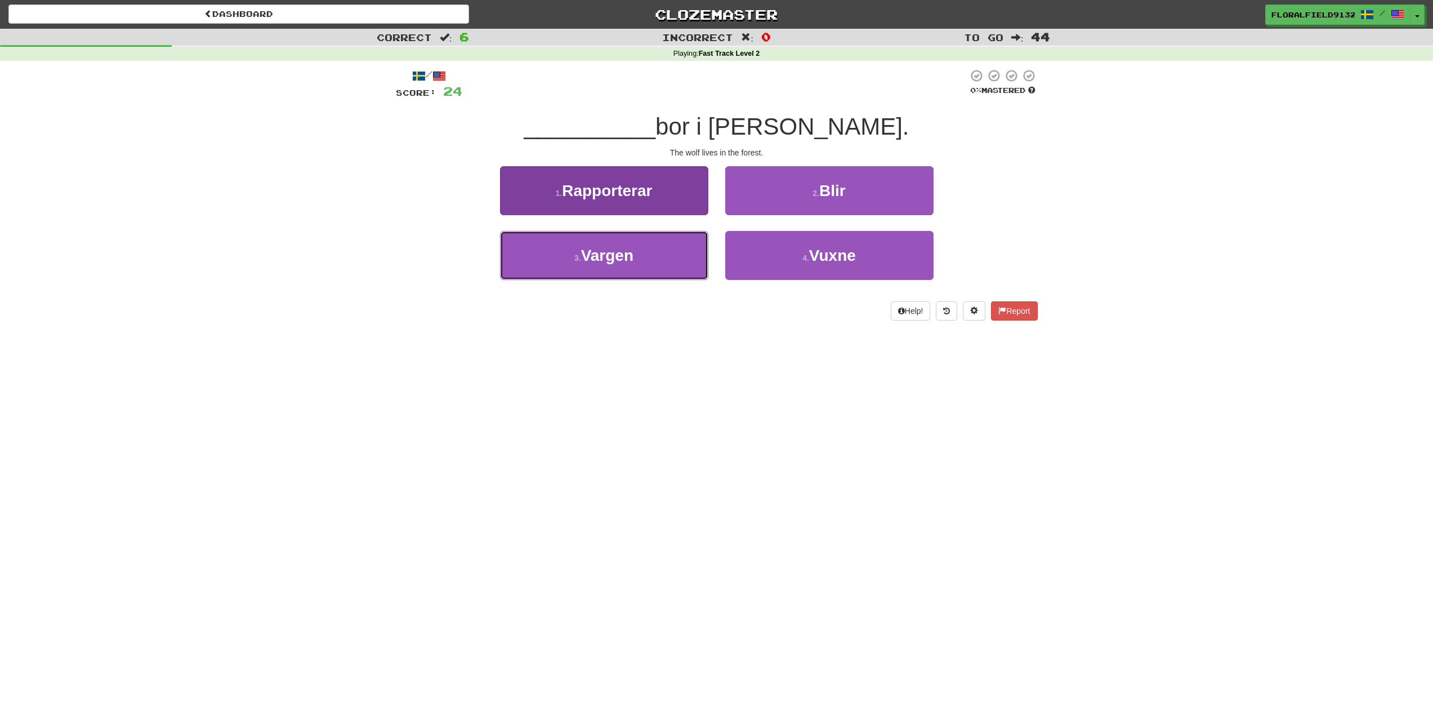
click at [633, 247] on span "Vargen" at bounding box center [607, 255] width 52 height 17
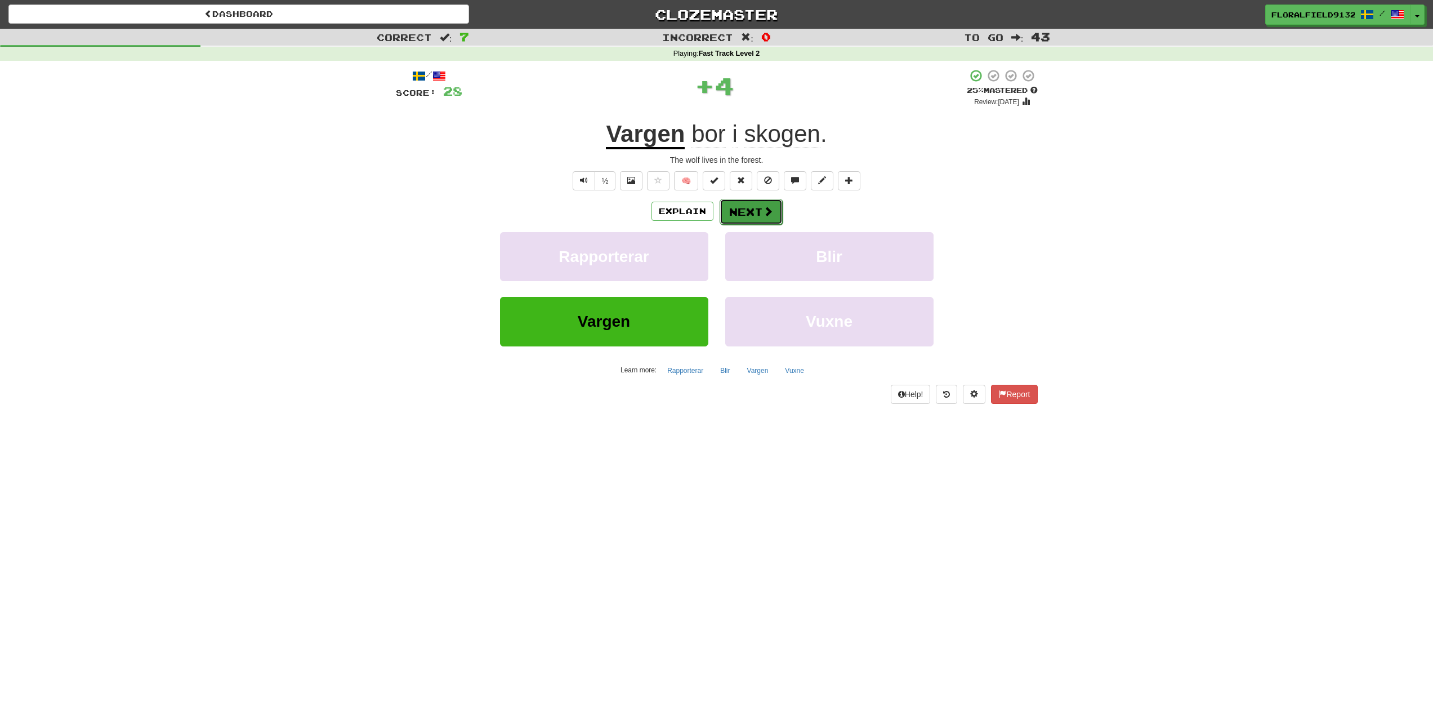
click at [752, 220] on button "Next" at bounding box center [751, 212] width 63 height 26
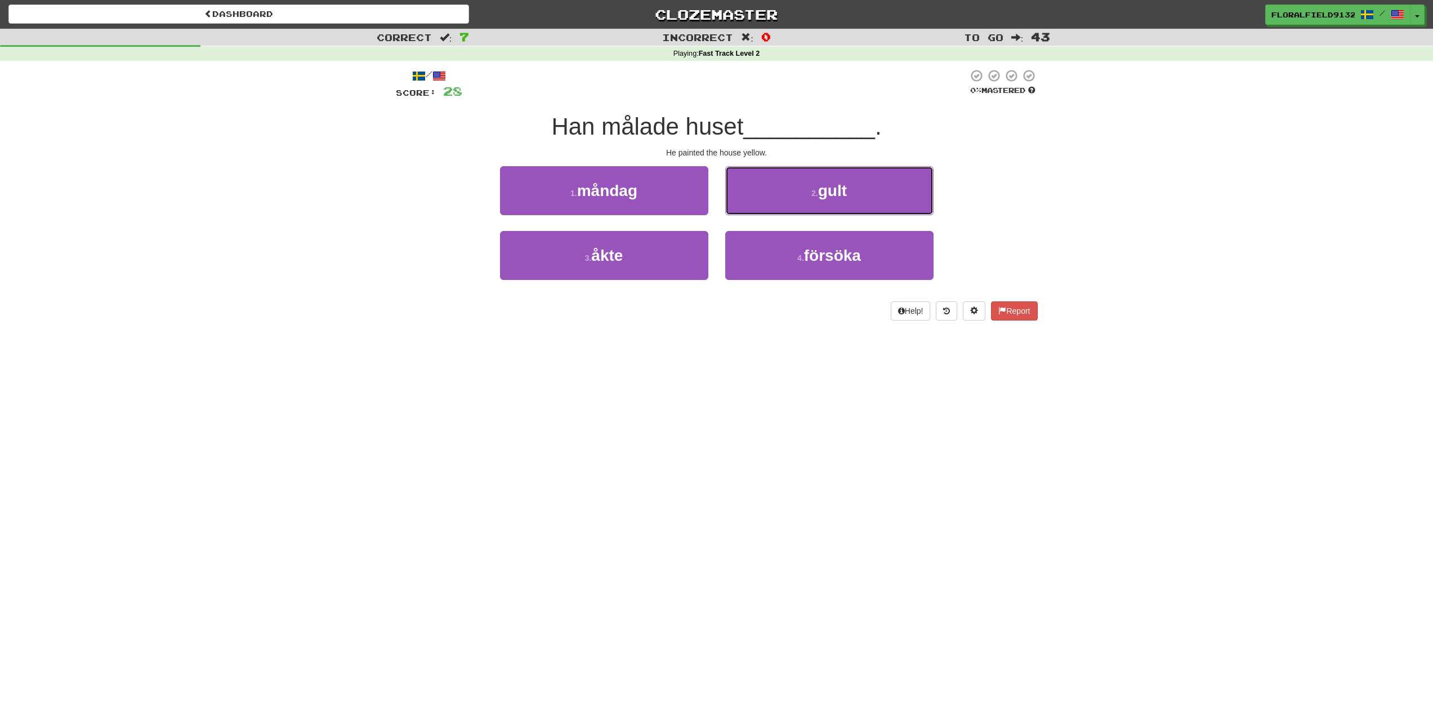
click at [791, 195] on button "2 . gult" at bounding box center [829, 190] width 208 height 49
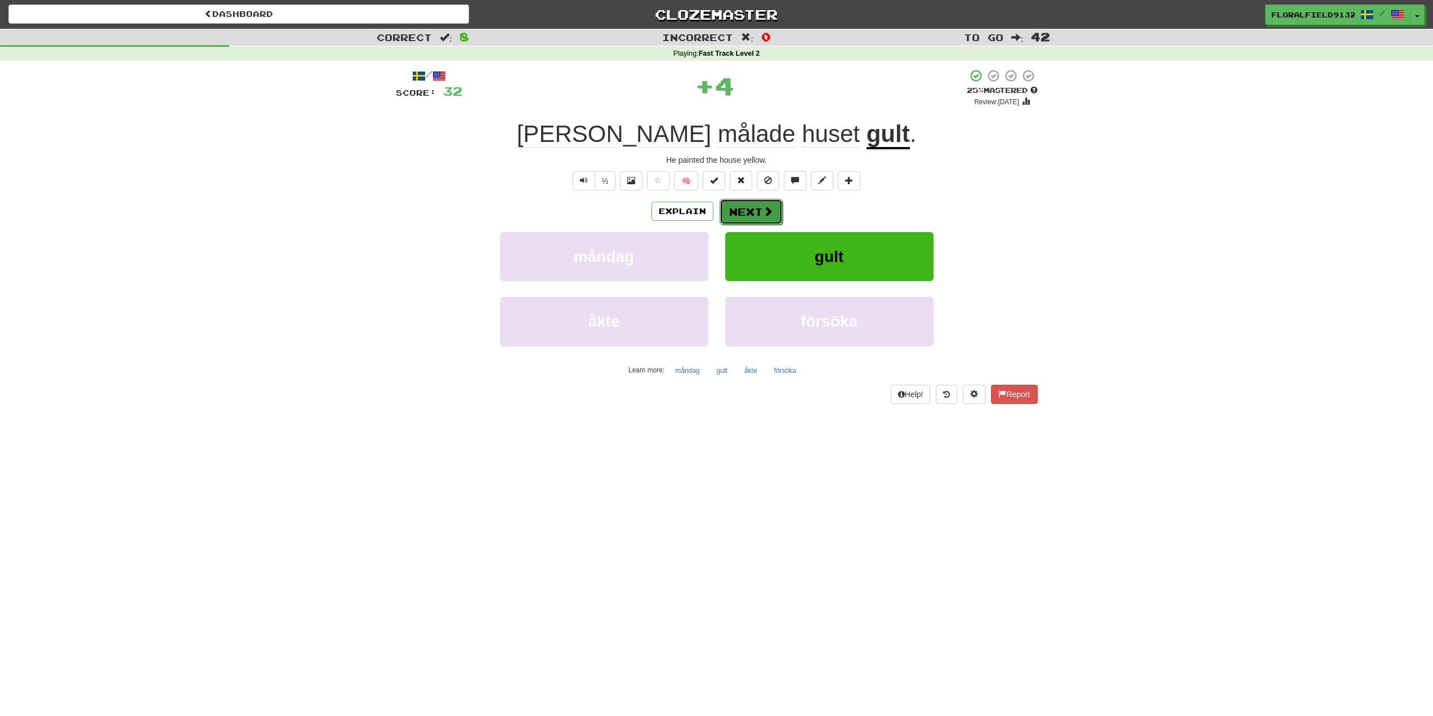
click at [765, 200] on button "Next" at bounding box center [751, 212] width 63 height 26
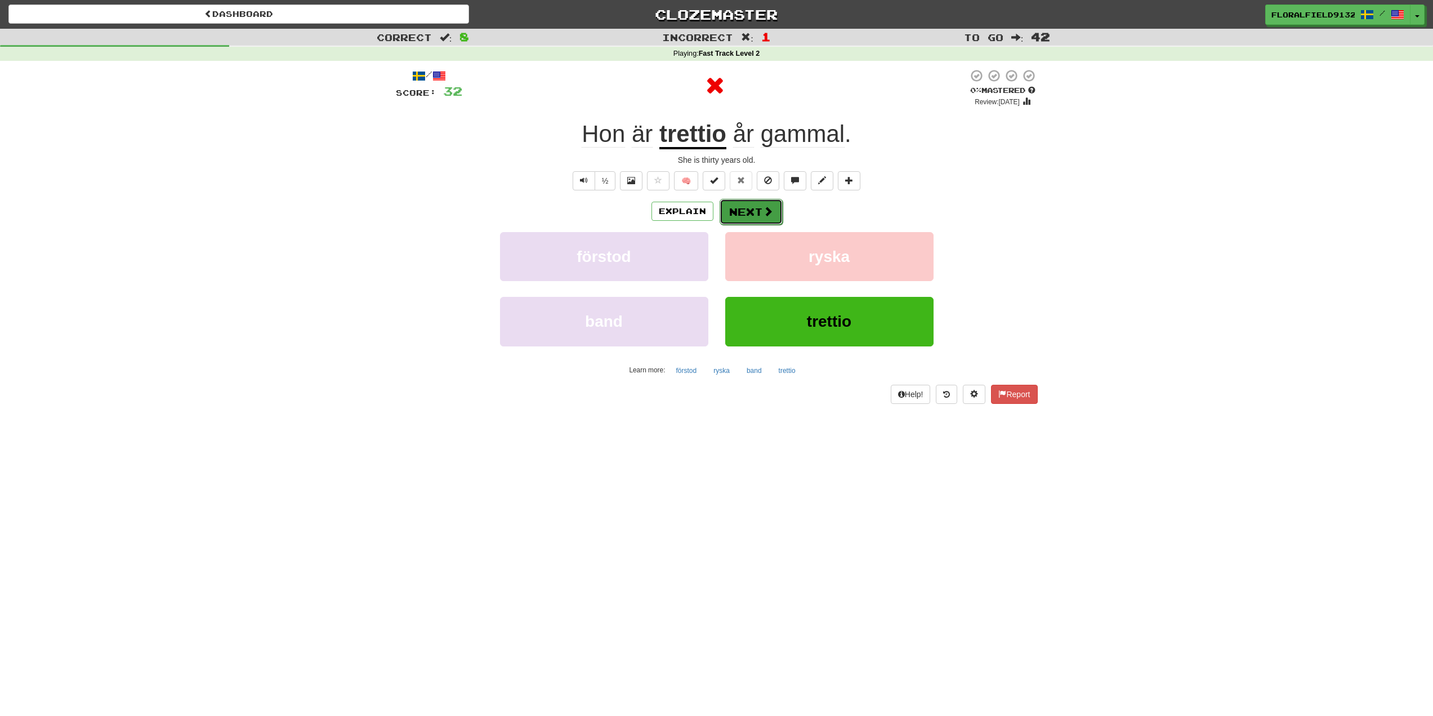
click at [745, 210] on button "Next" at bounding box center [751, 212] width 63 height 26
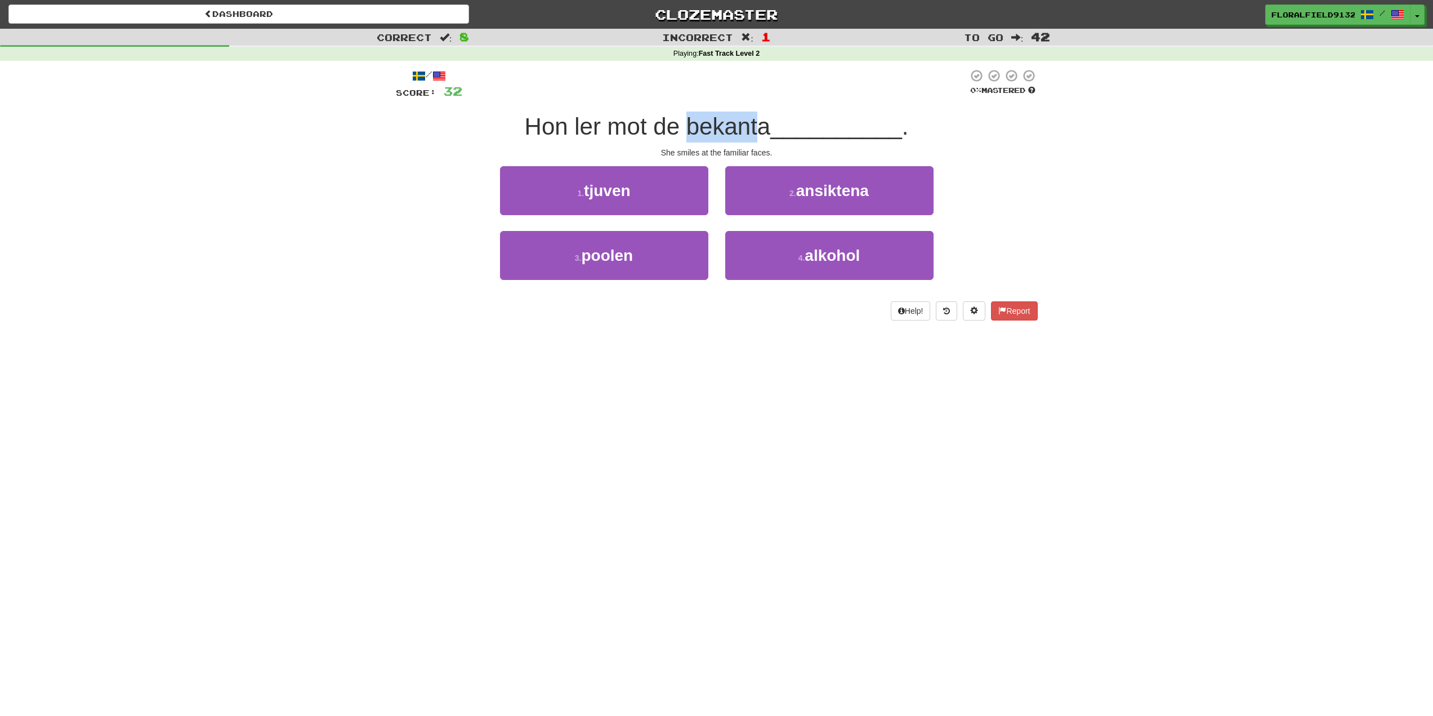
drag, startPoint x: 688, startPoint y: 135, endPoint x: 760, endPoint y: 141, distance: 72.3
click at [760, 141] on div "Hon ler mot de bekanta __________ ." at bounding box center [717, 126] width 642 height 31
click at [739, 122] on span "Hon ler mot de bekanta" at bounding box center [648, 126] width 246 height 26
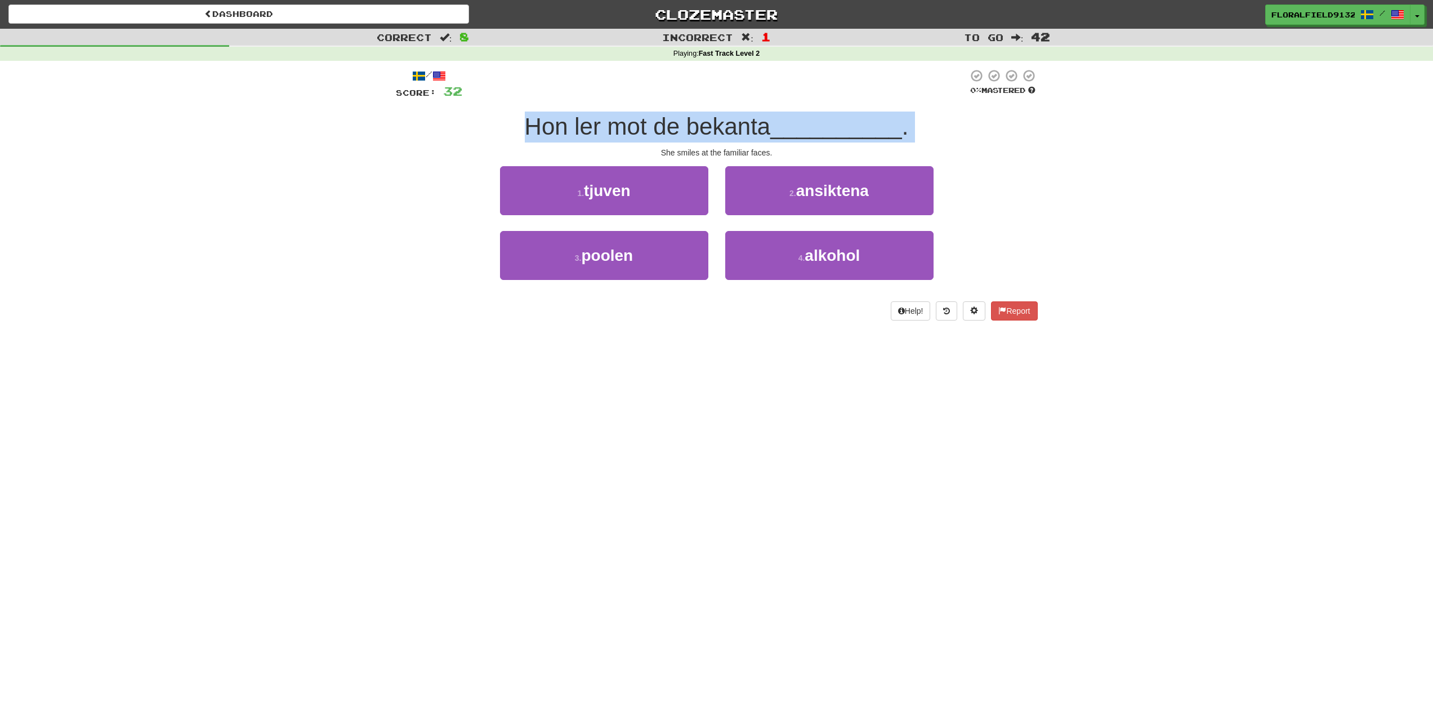
click at [739, 122] on span "Hon ler mot de bekanta" at bounding box center [648, 126] width 246 height 26
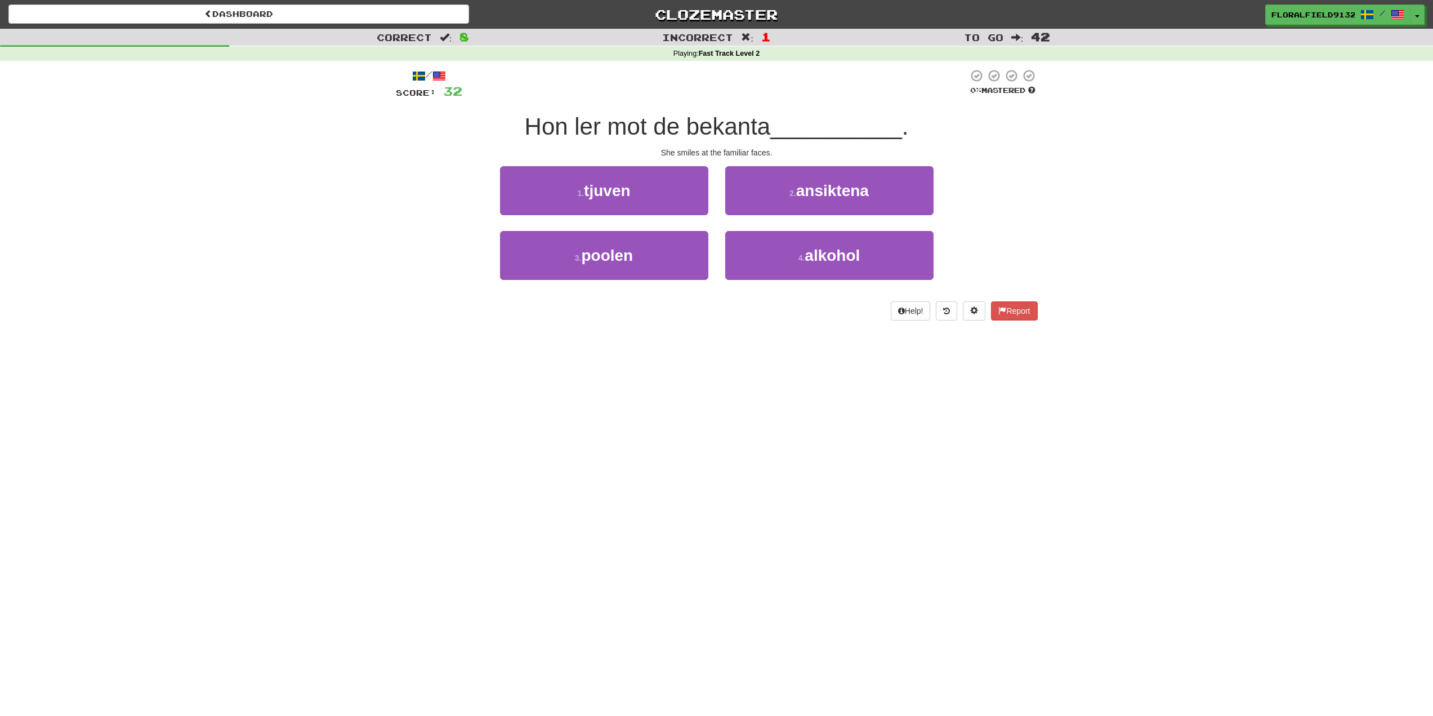
click at [752, 373] on div "Dashboard Clozemaster FloralField9132 / Toggle Dropdown Dashboard Leaderboard A…" at bounding box center [716, 358] width 1433 height 716
click at [814, 182] on span "ansiktena" at bounding box center [832, 190] width 73 height 17
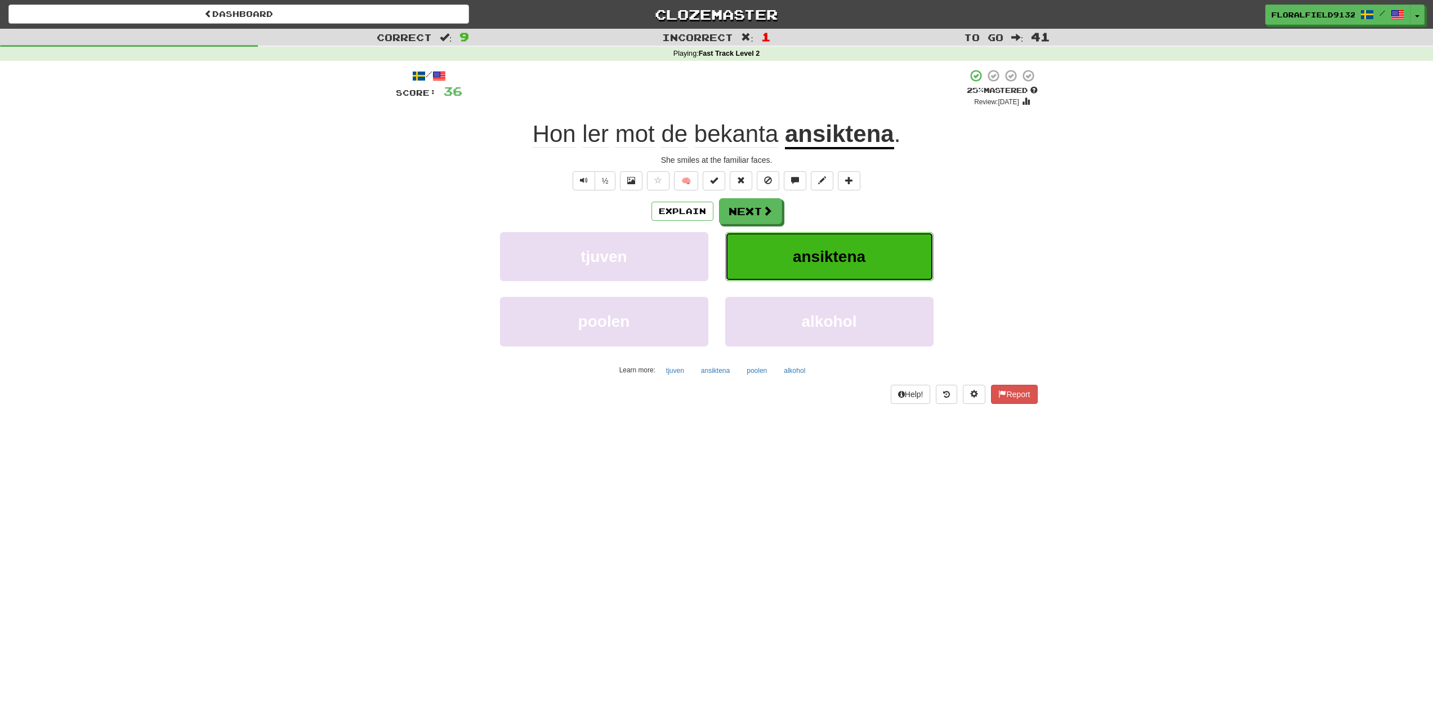
click at [807, 255] on span "ansiktena" at bounding box center [829, 256] width 73 height 17
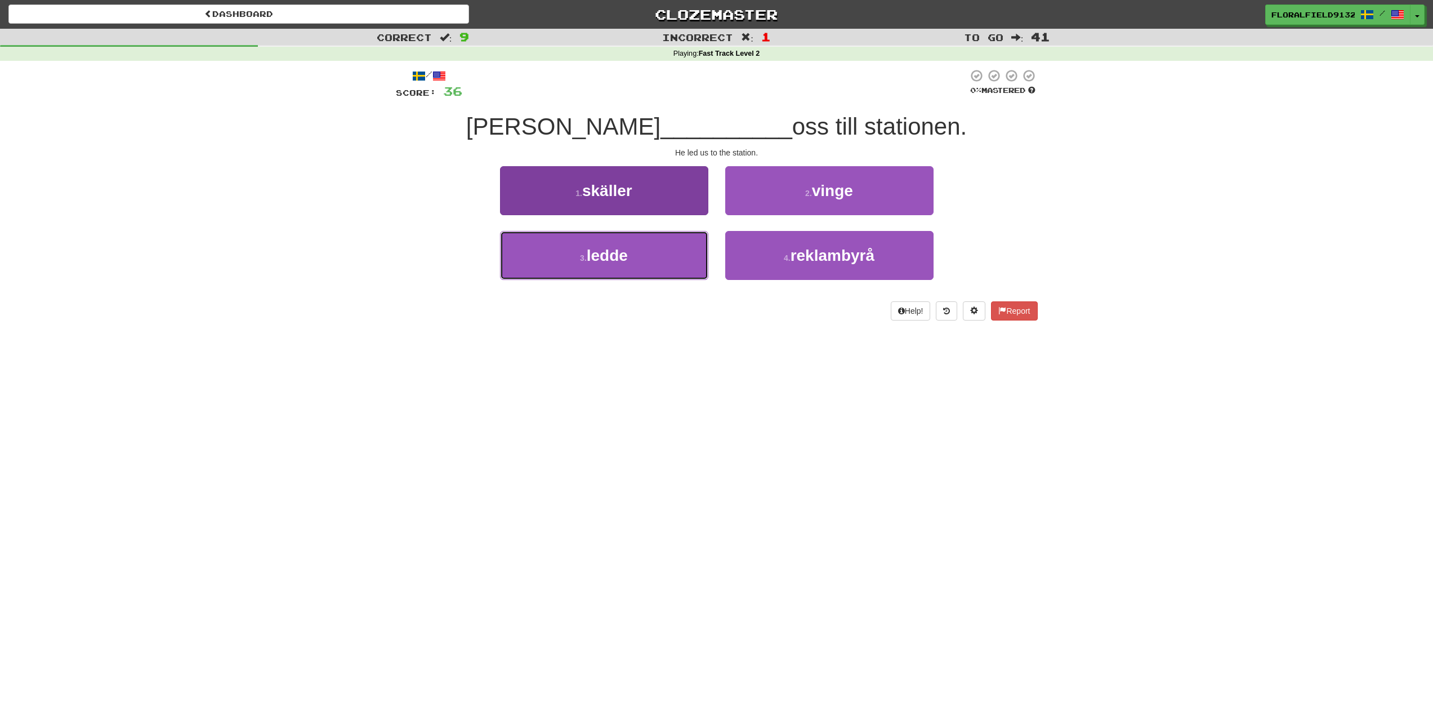
click at [654, 255] on button "3 . ledde" at bounding box center [604, 255] width 208 height 49
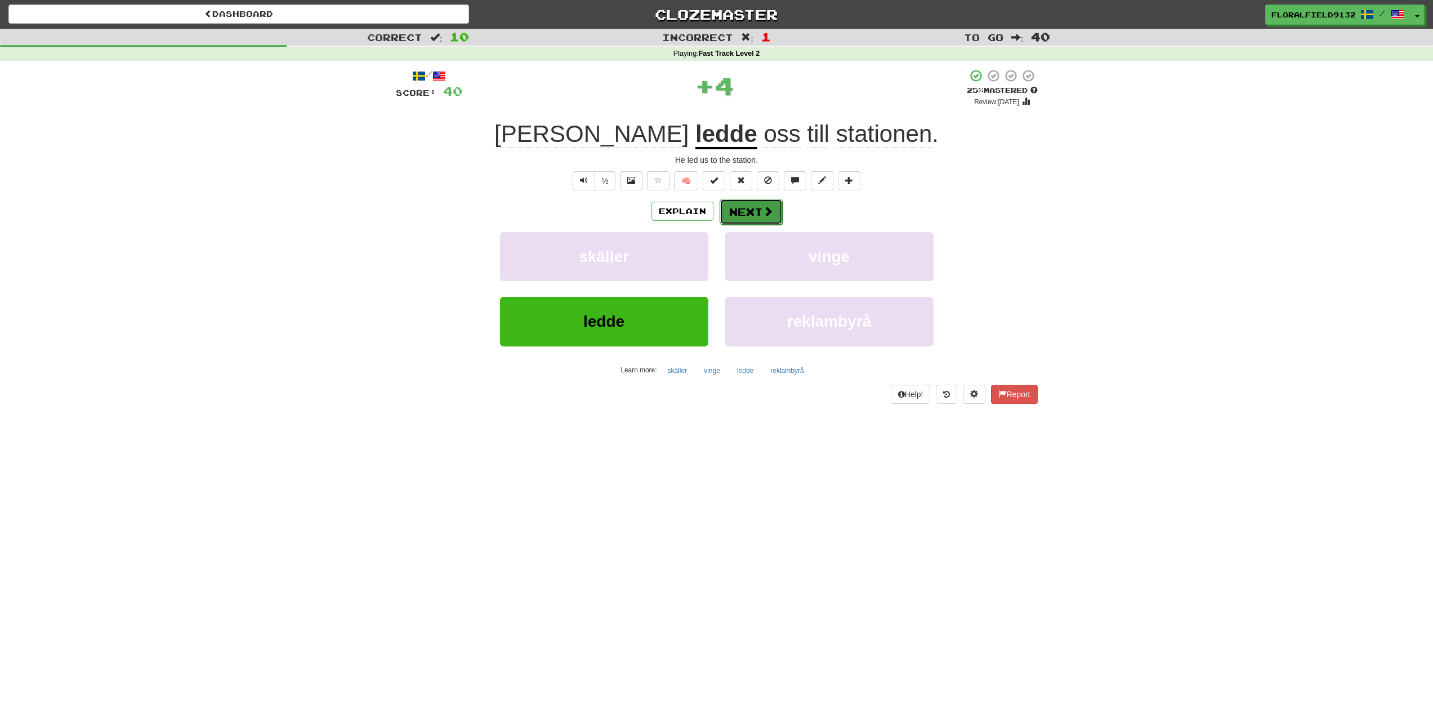
click at [757, 207] on button "Next" at bounding box center [751, 212] width 63 height 26
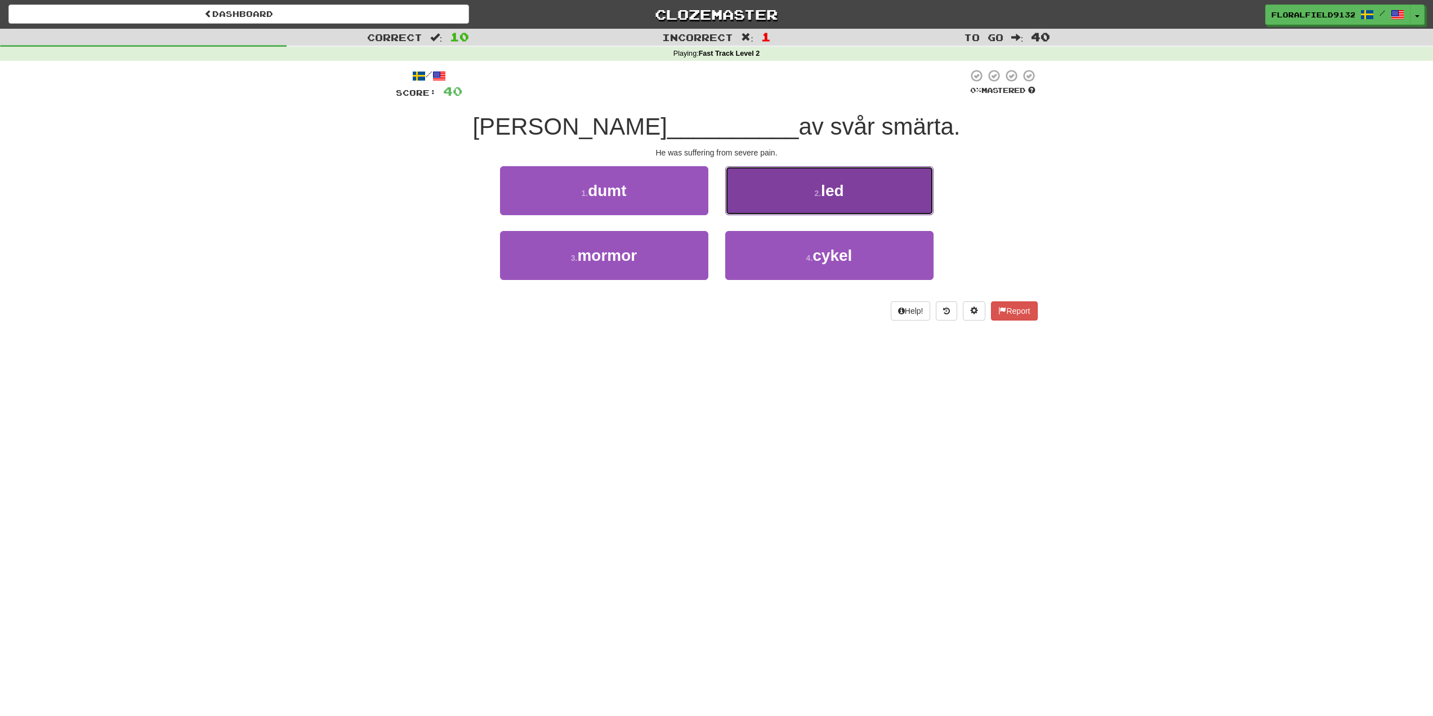
click at [800, 204] on button "2 . led" at bounding box center [829, 190] width 208 height 49
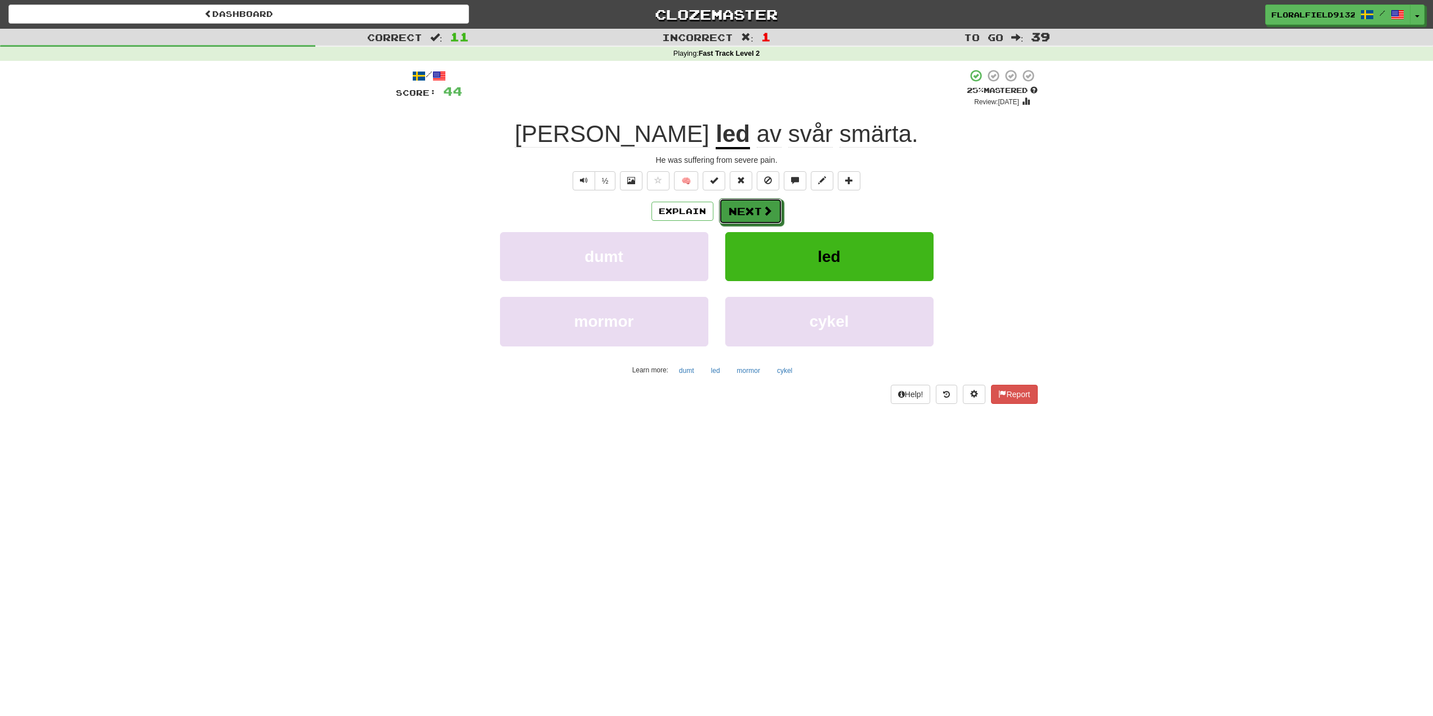
drag, startPoint x: 757, startPoint y: 211, endPoint x: 1111, endPoint y: 244, distance: 356.3
click at [1111, 244] on div "Correct : 11 Incorrect : 1 To go : 39 Playing : Fast Track Level 2 / Score: 44 …" at bounding box center [716, 224] width 1433 height 391
click at [785, 215] on div "Explain Next" at bounding box center [717, 211] width 642 height 26
click at [751, 213] on button "Next" at bounding box center [751, 212] width 63 height 26
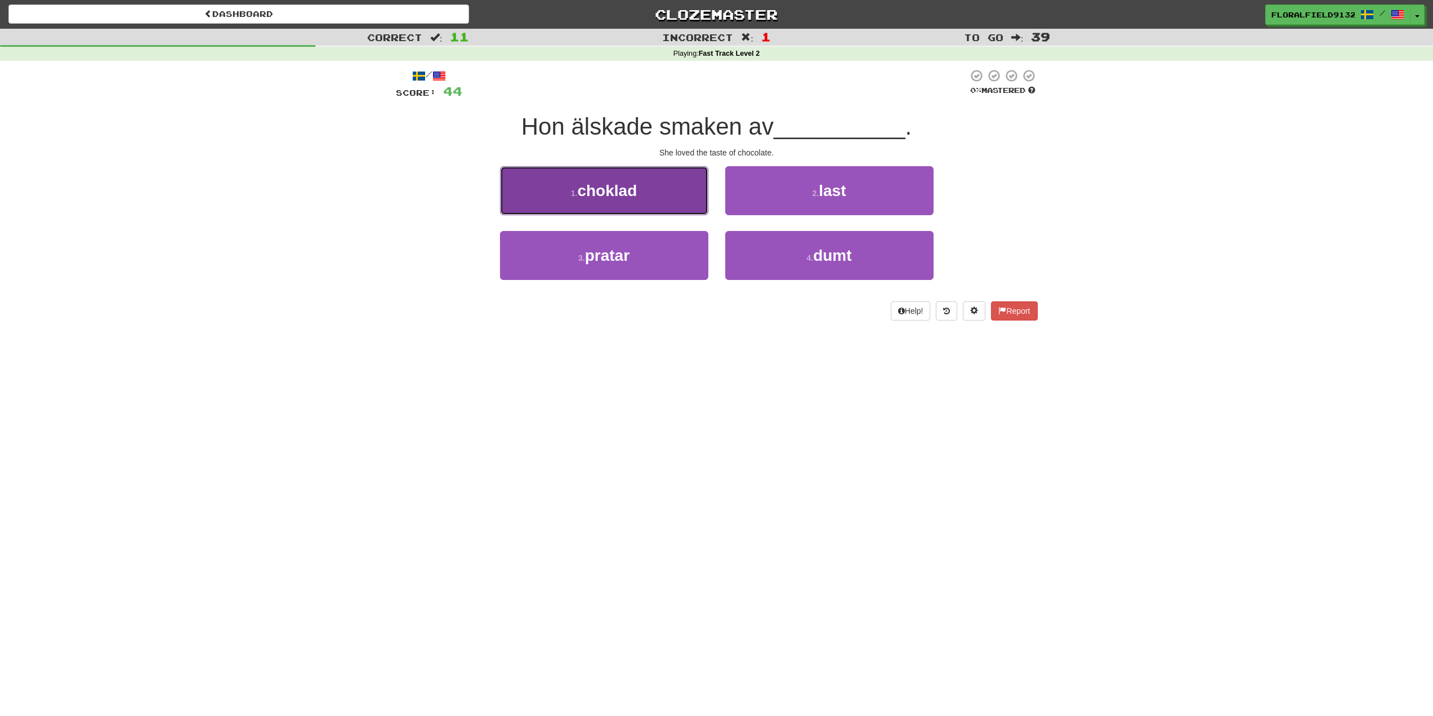
click at [640, 198] on button "1 . choklad" at bounding box center [604, 190] width 208 height 49
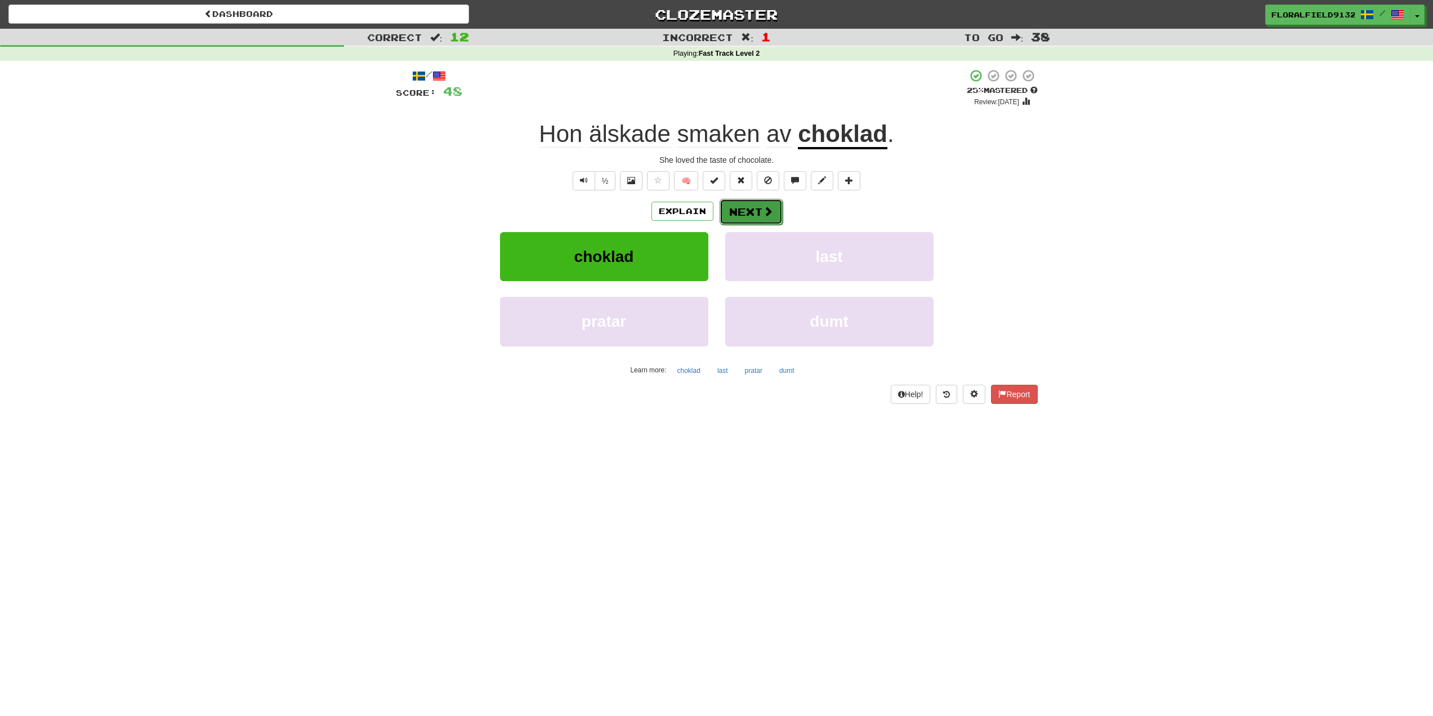
click at [744, 216] on button "Next" at bounding box center [751, 212] width 63 height 26
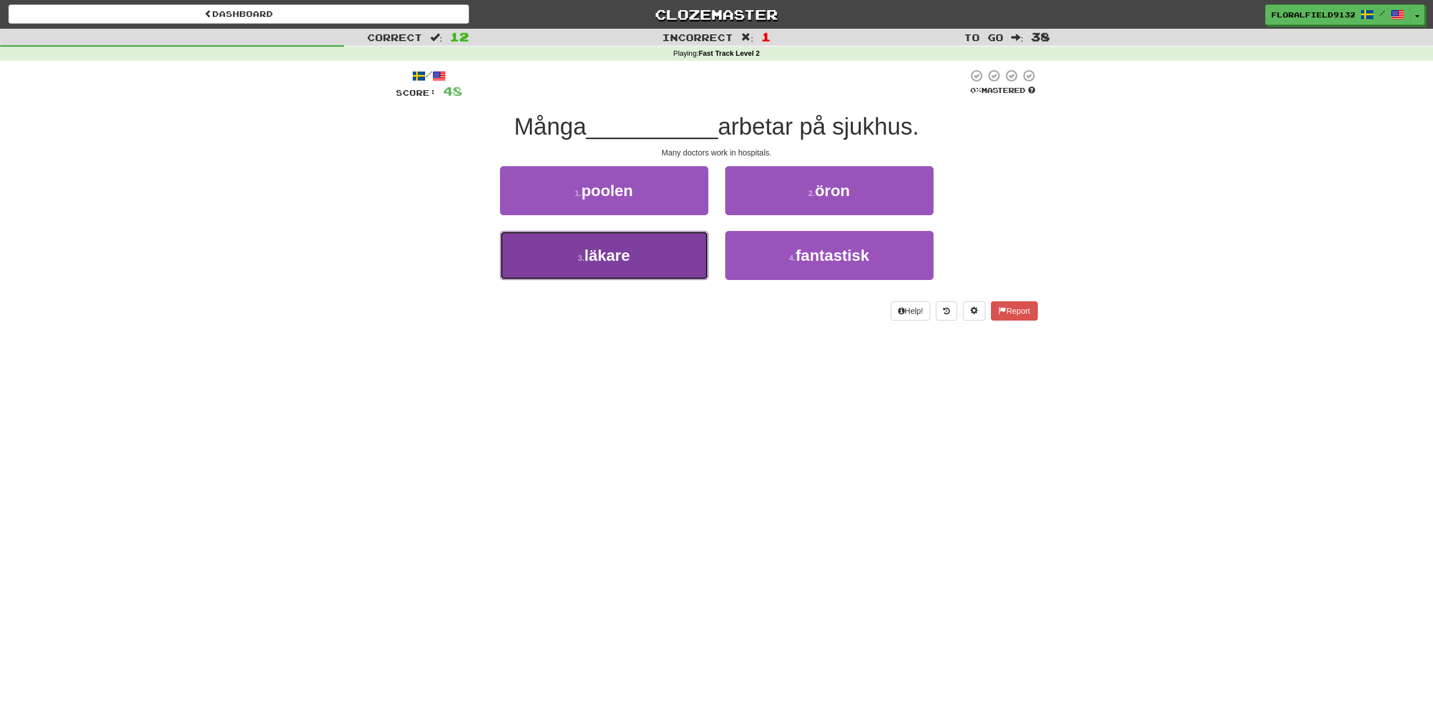
click at [677, 267] on button "3 . läkare" at bounding box center [604, 255] width 208 height 49
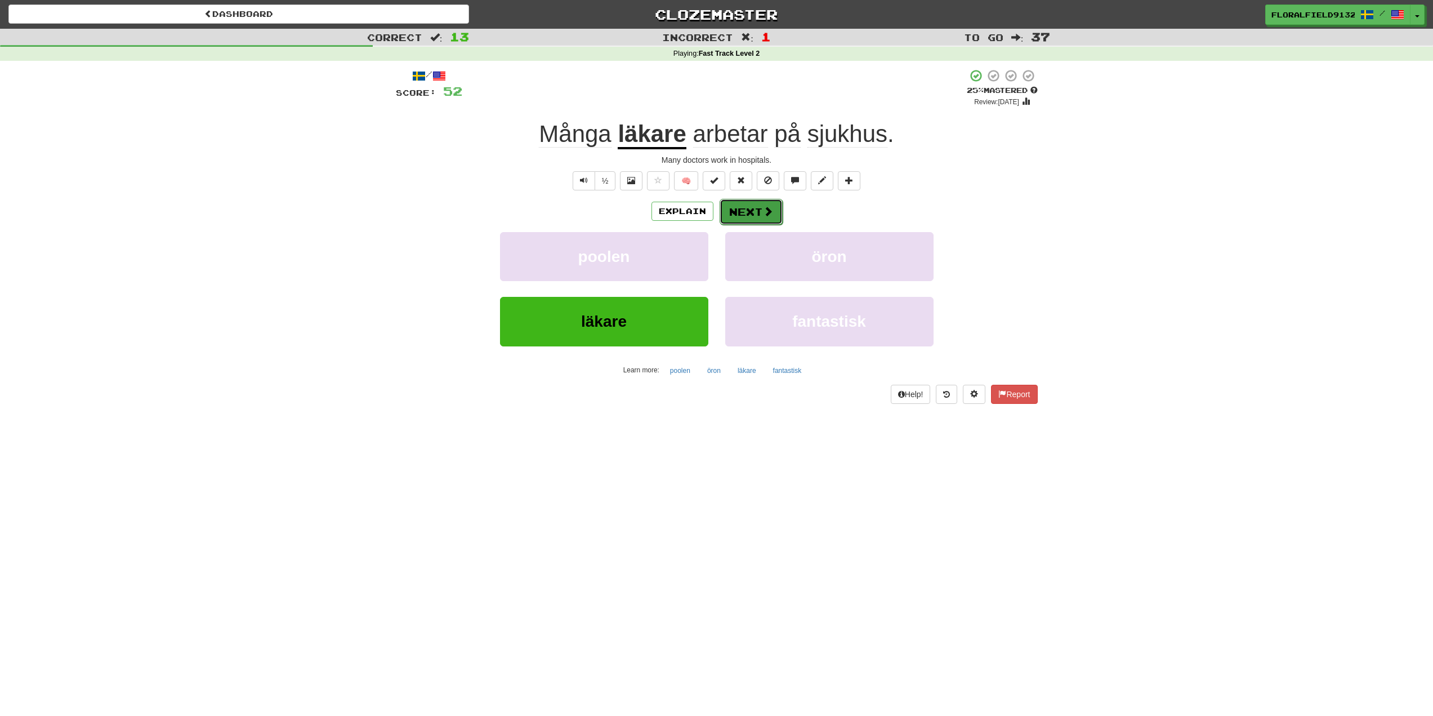
click at [746, 213] on button "Next" at bounding box center [751, 212] width 63 height 26
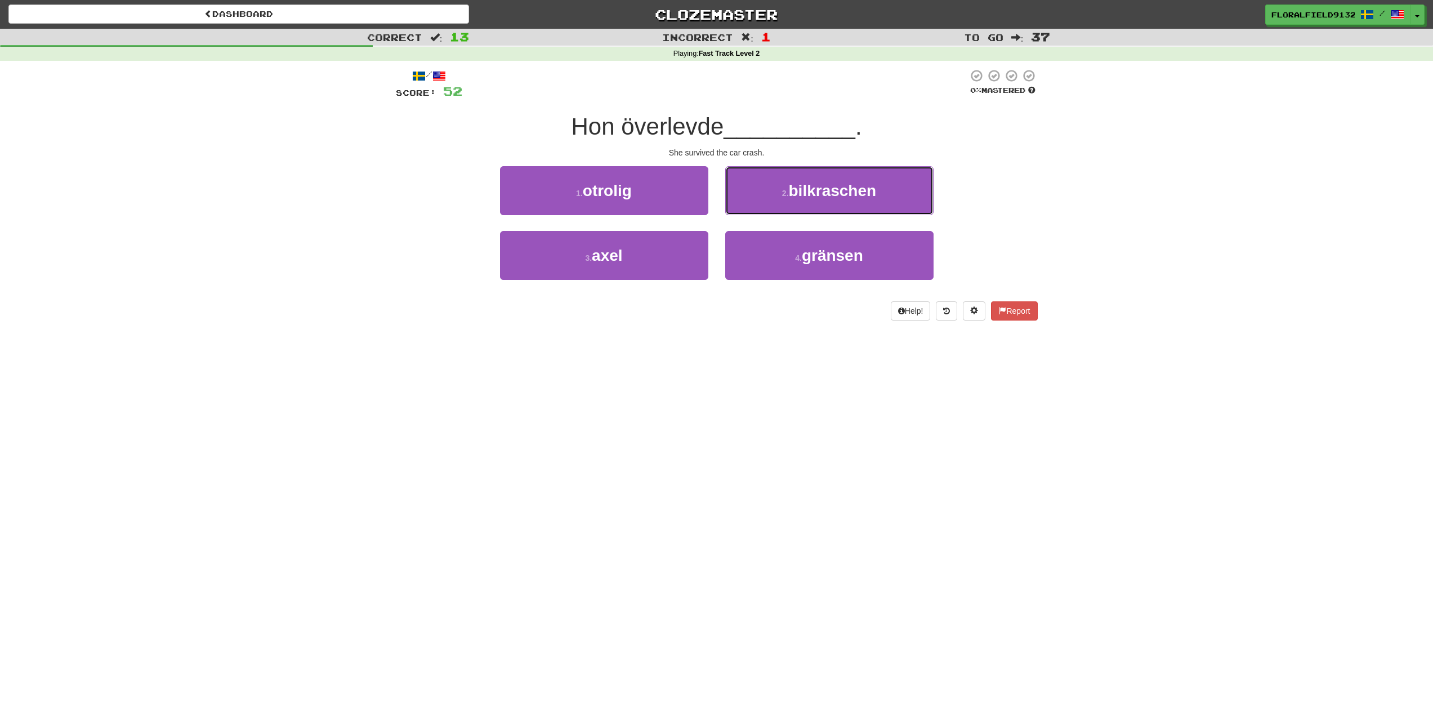
drag, startPoint x: 796, startPoint y: 178, endPoint x: 820, endPoint y: 196, distance: 29.4
click at [798, 178] on button "2 . bilkraschen" at bounding box center [829, 190] width 208 height 49
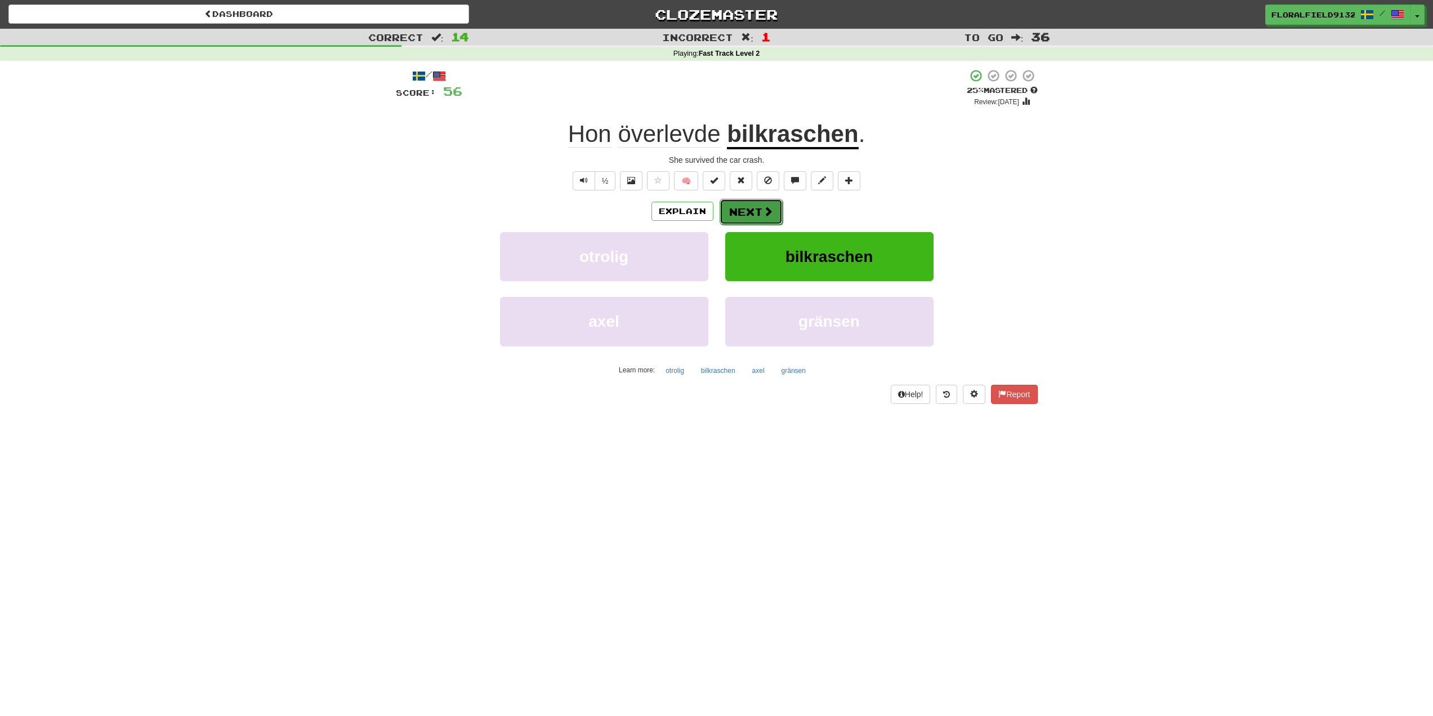
click at [743, 216] on button "Next" at bounding box center [751, 212] width 63 height 26
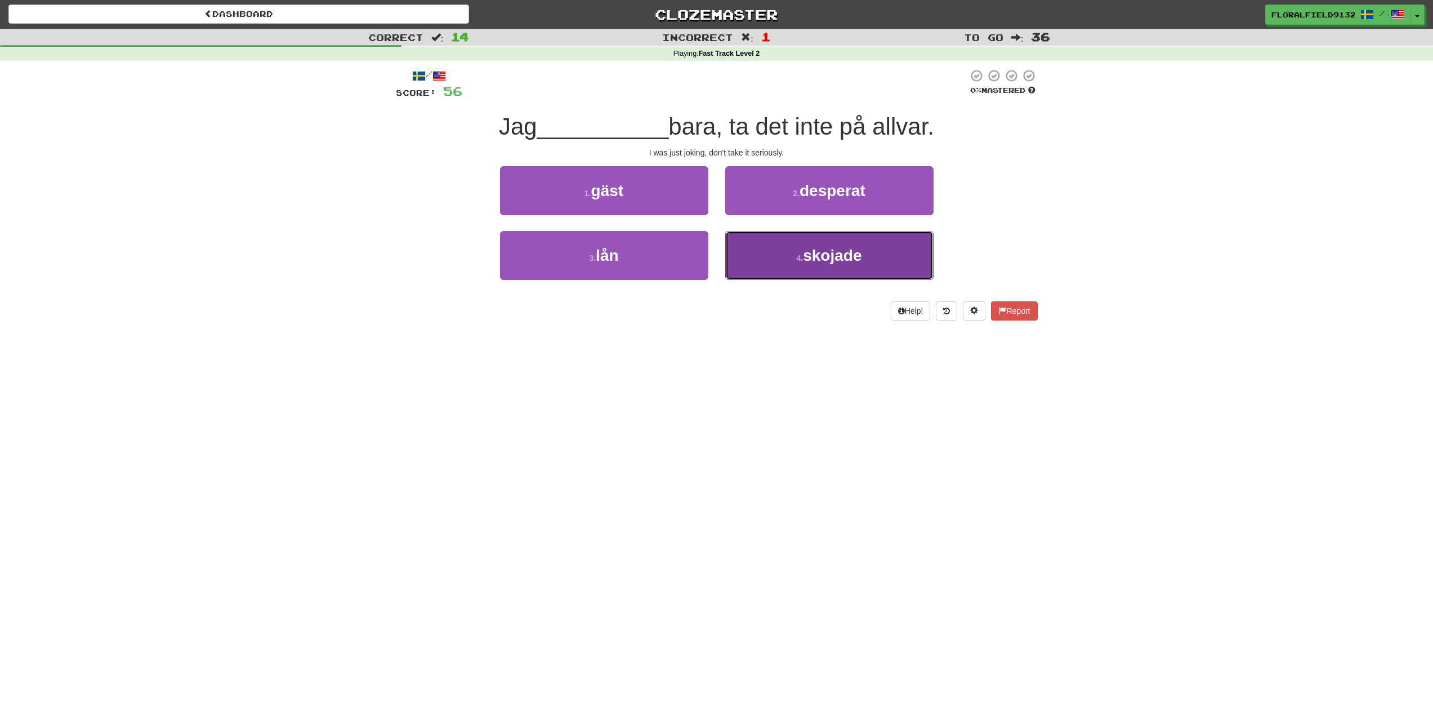
click at [784, 264] on button "4 . skojade" at bounding box center [829, 255] width 208 height 49
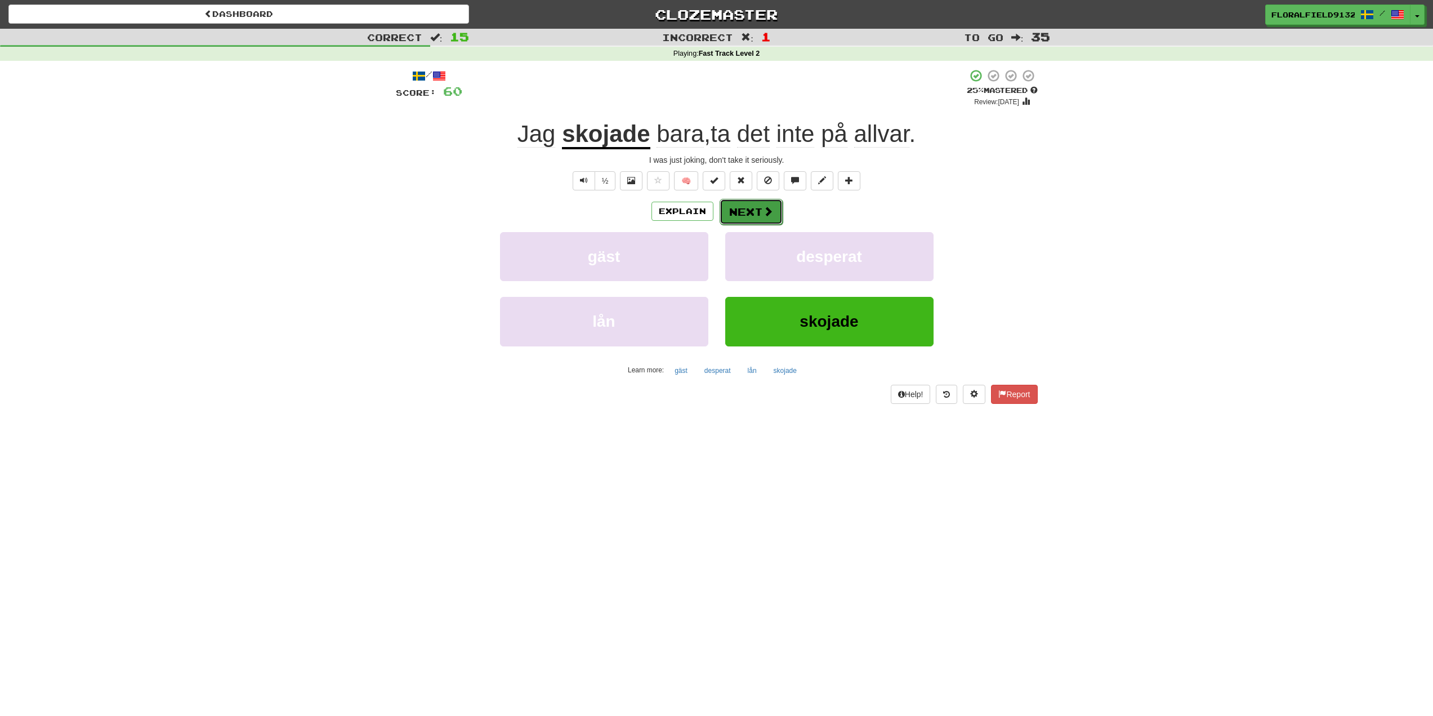
click at [761, 213] on button "Next" at bounding box center [751, 212] width 63 height 26
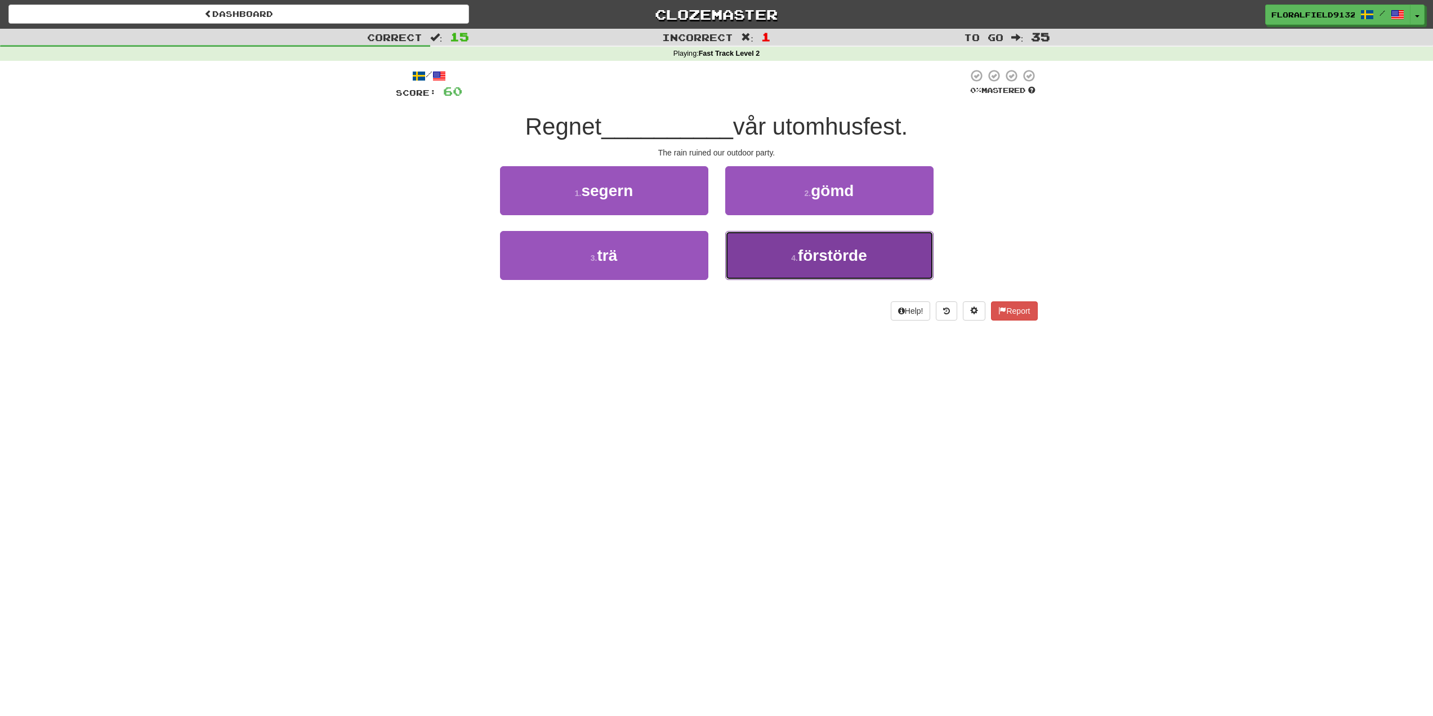
click at [807, 263] on span "förstörde" at bounding box center [832, 255] width 69 height 17
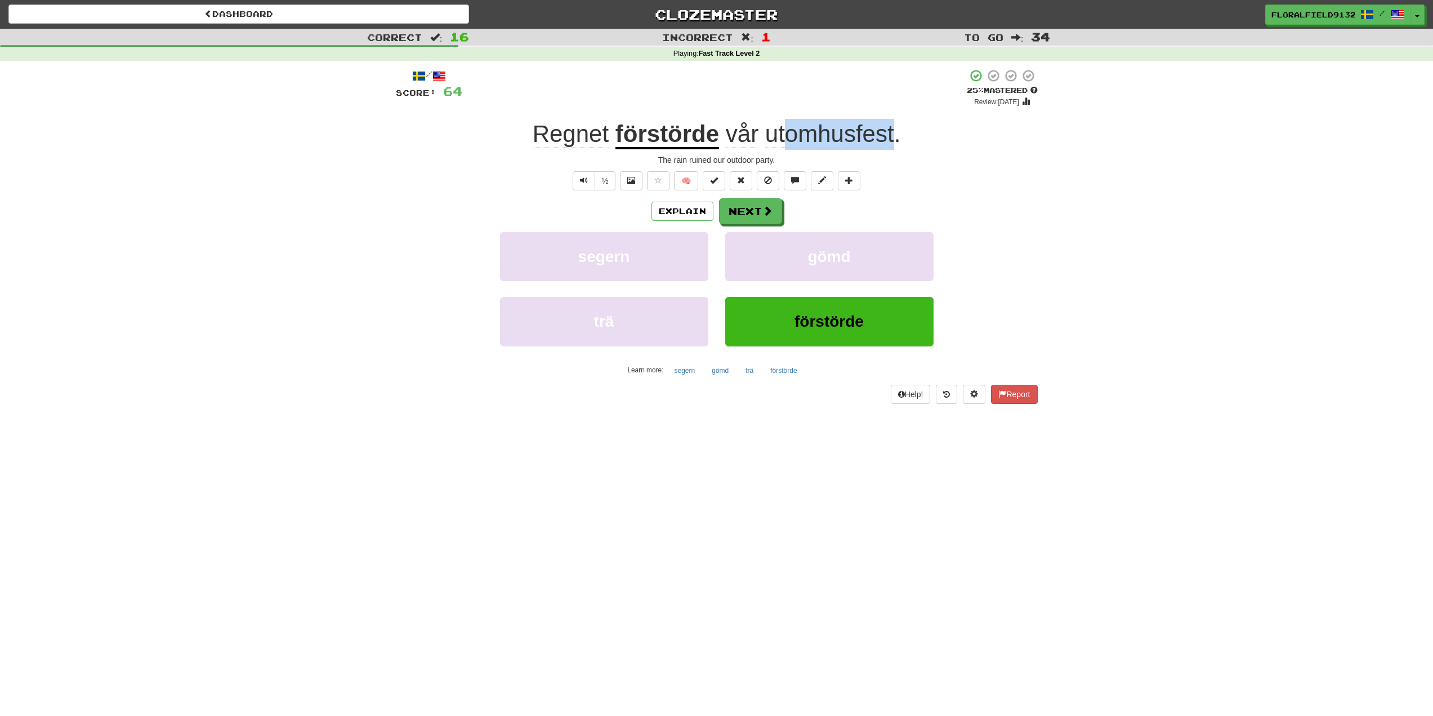
drag, startPoint x: 783, startPoint y: 125, endPoint x: 894, endPoint y: 131, distance: 111.7
click at [894, 131] on span "vår utomhusfest ." at bounding box center [809, 133] width 181 height 27
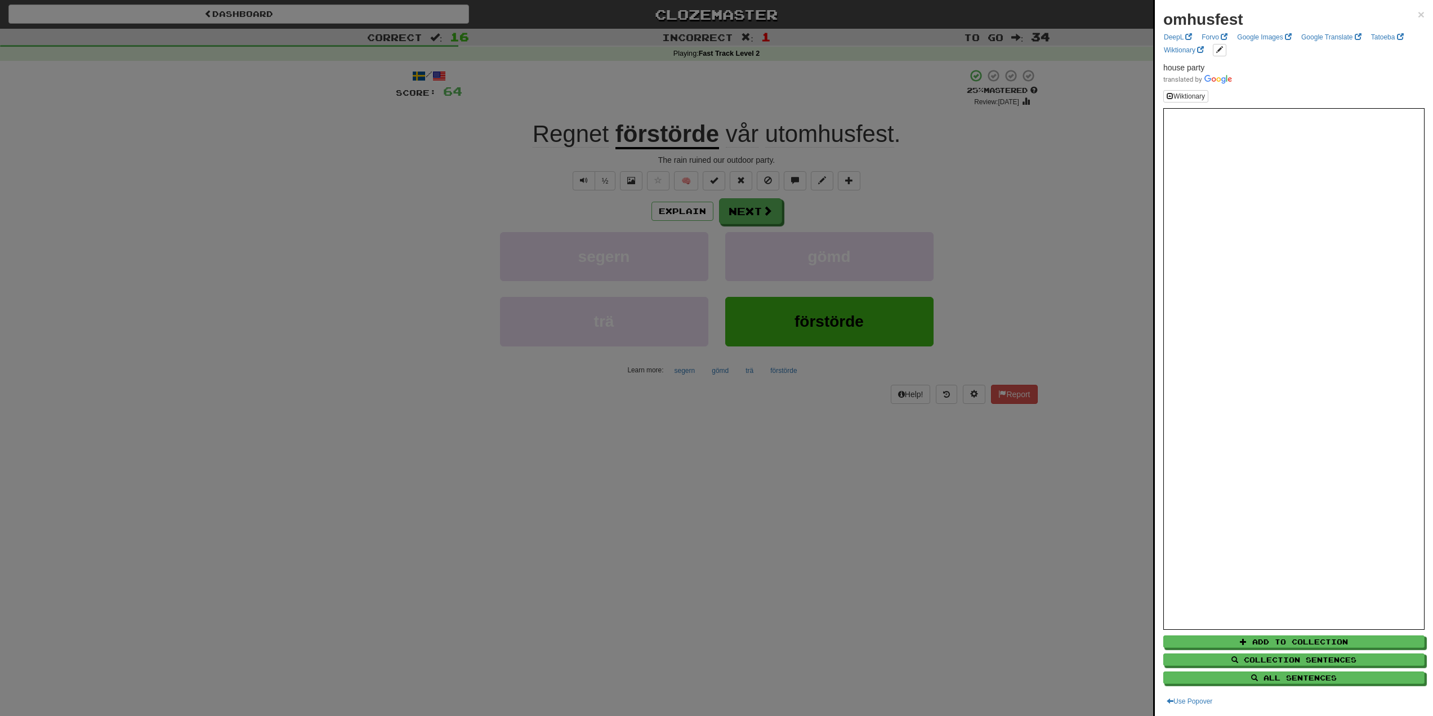
click at [952, 155] on div at bounding box center [716, 358] width 1433 height 716
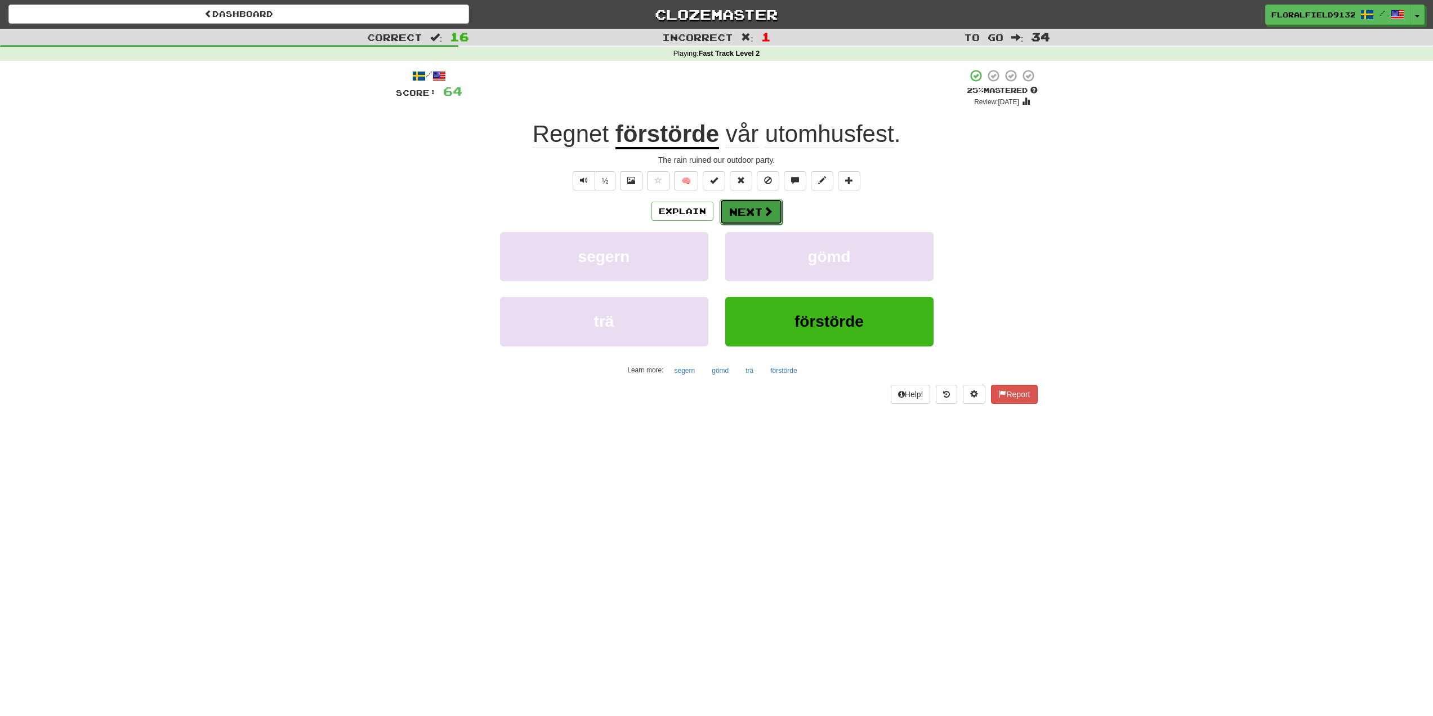
click at [742, 218] on button "Next" at bounding box center [751, 212] width 63 height 26
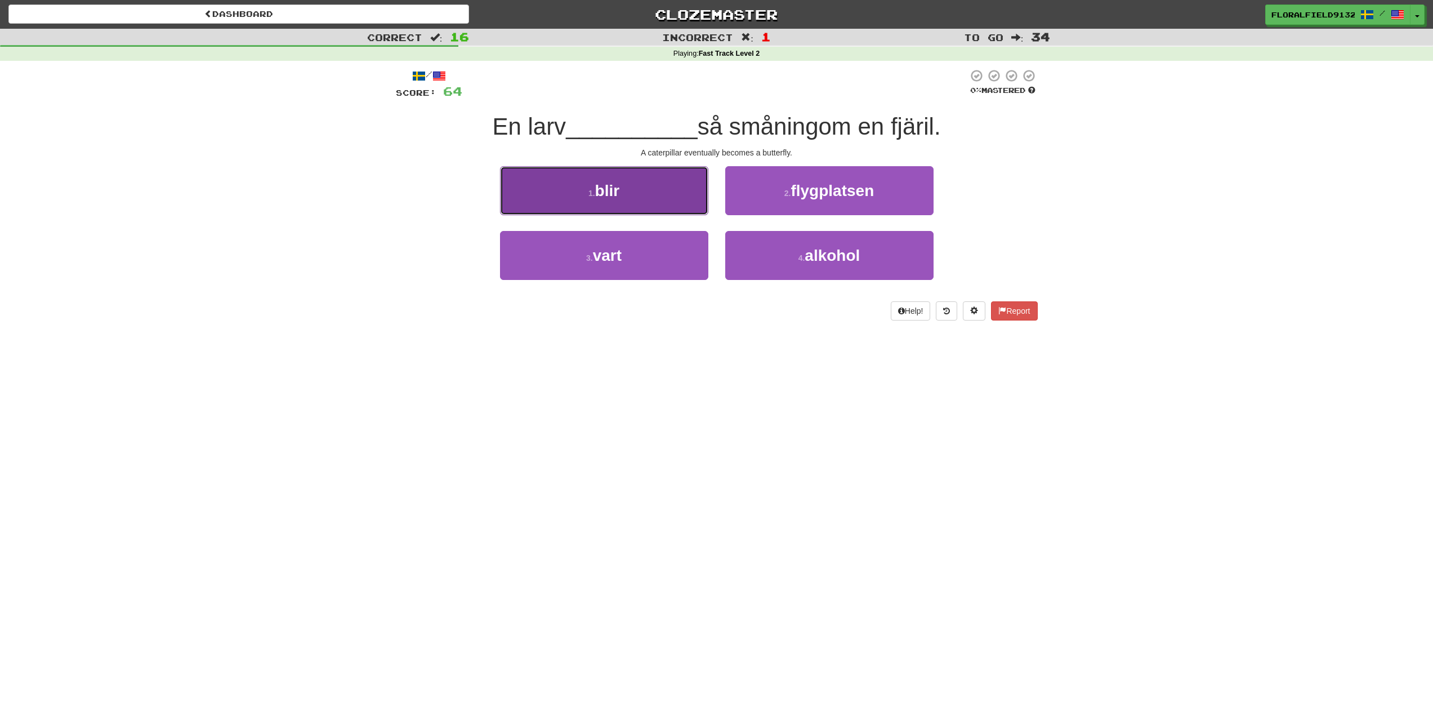
click at [627, 176] on button "1 . blir" at bounding box center [604, 190] width 208 height 49
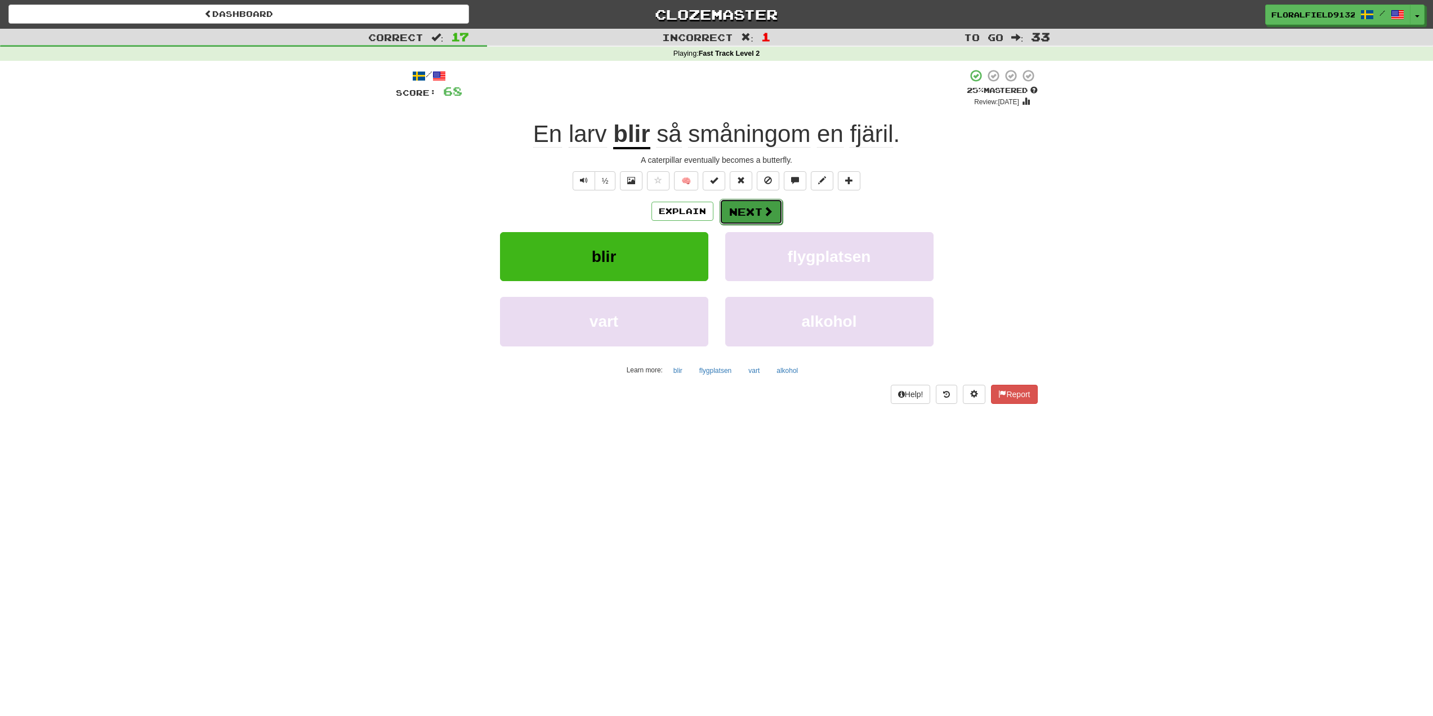
click at [747, 219] on button "Next" at bounding box center [751, 212] width 63 height 26
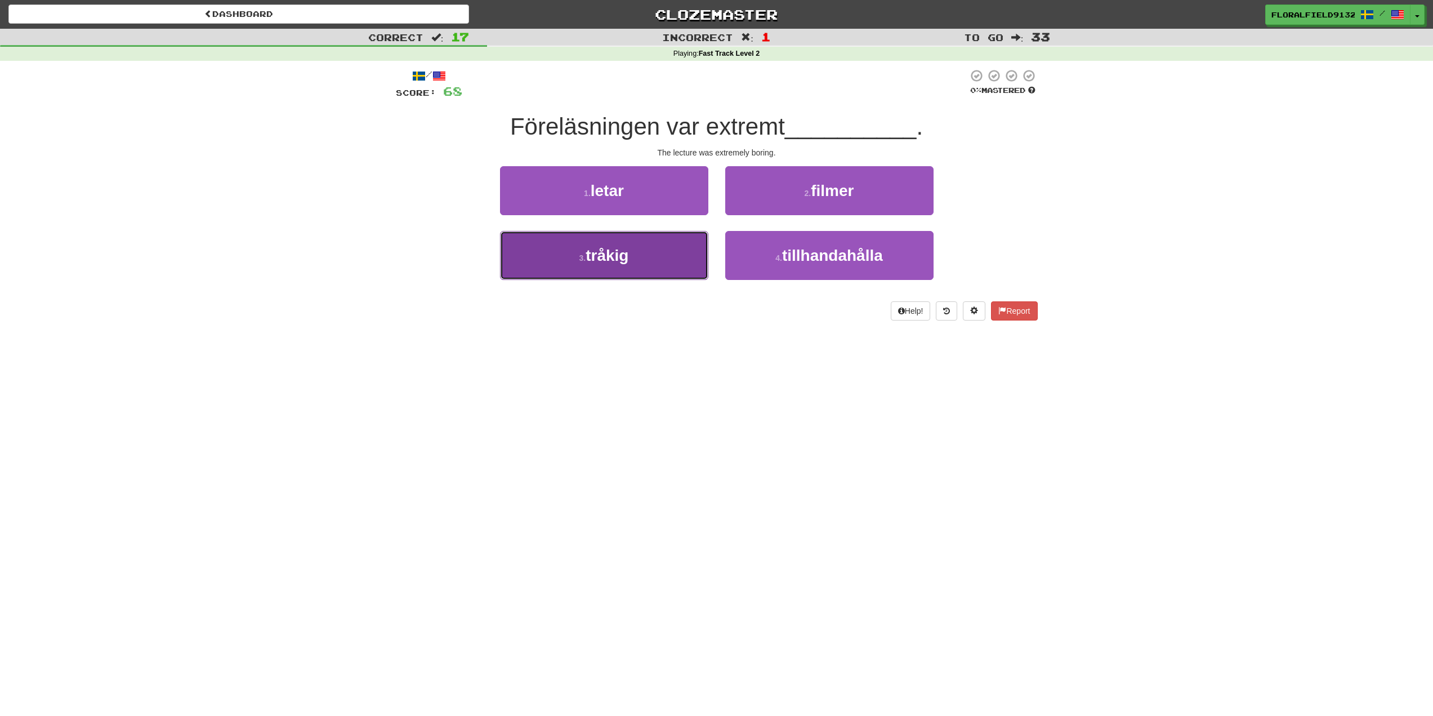
click at [675, 272] on button "3 . [GEOGRAPHIC_DATA]" at bounding box center [604, 255] width 208 height 49
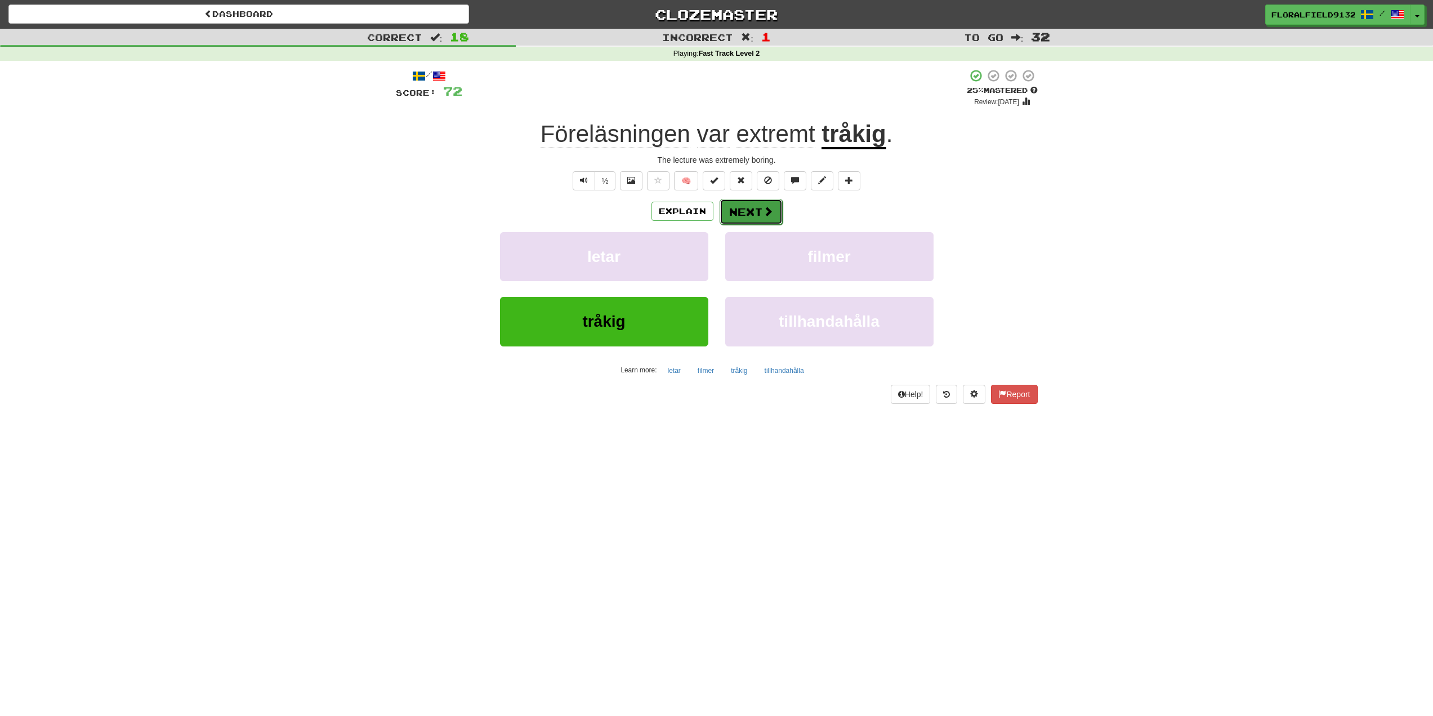
click at [749, 218] on button "Next" at bounding box center [751, 212] width 63 height 26
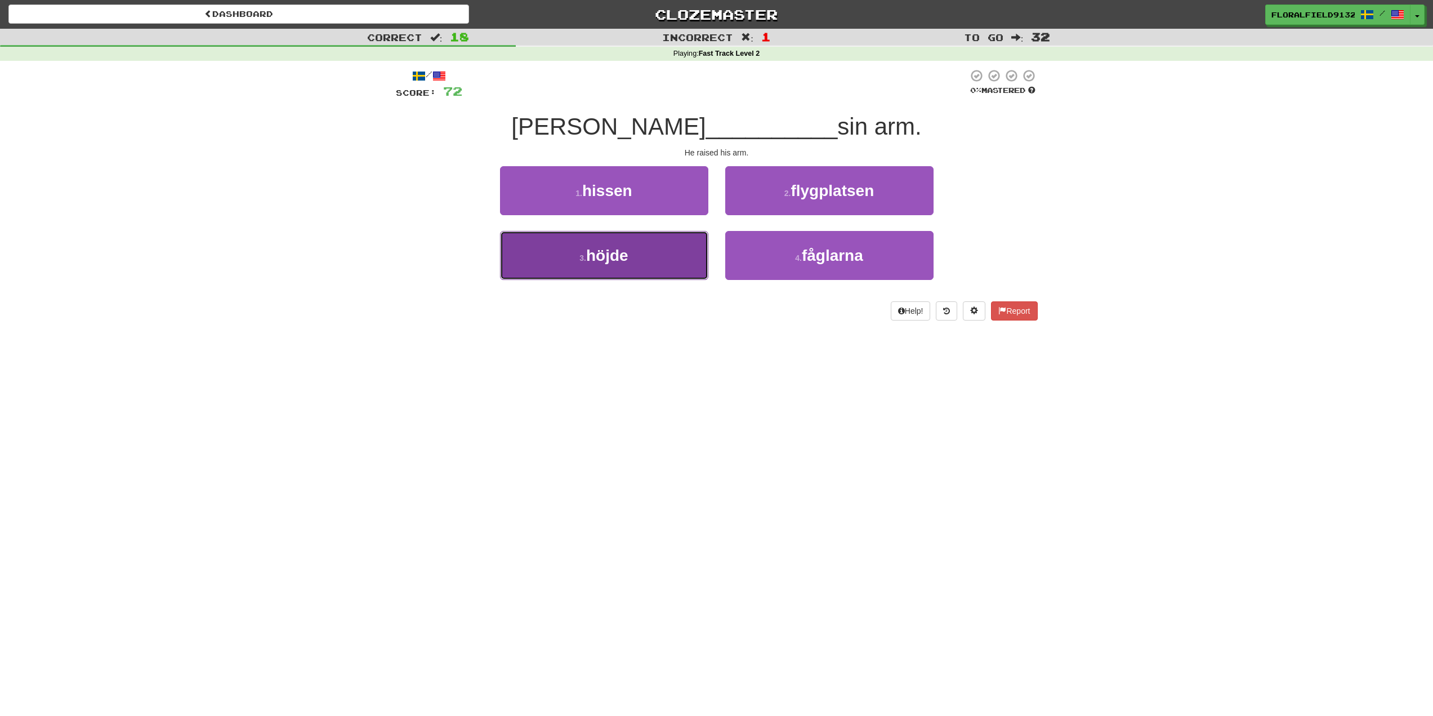
click at [693, 256] on button "3 . höjde" at bounding box center [604, 255] width 208 height 49
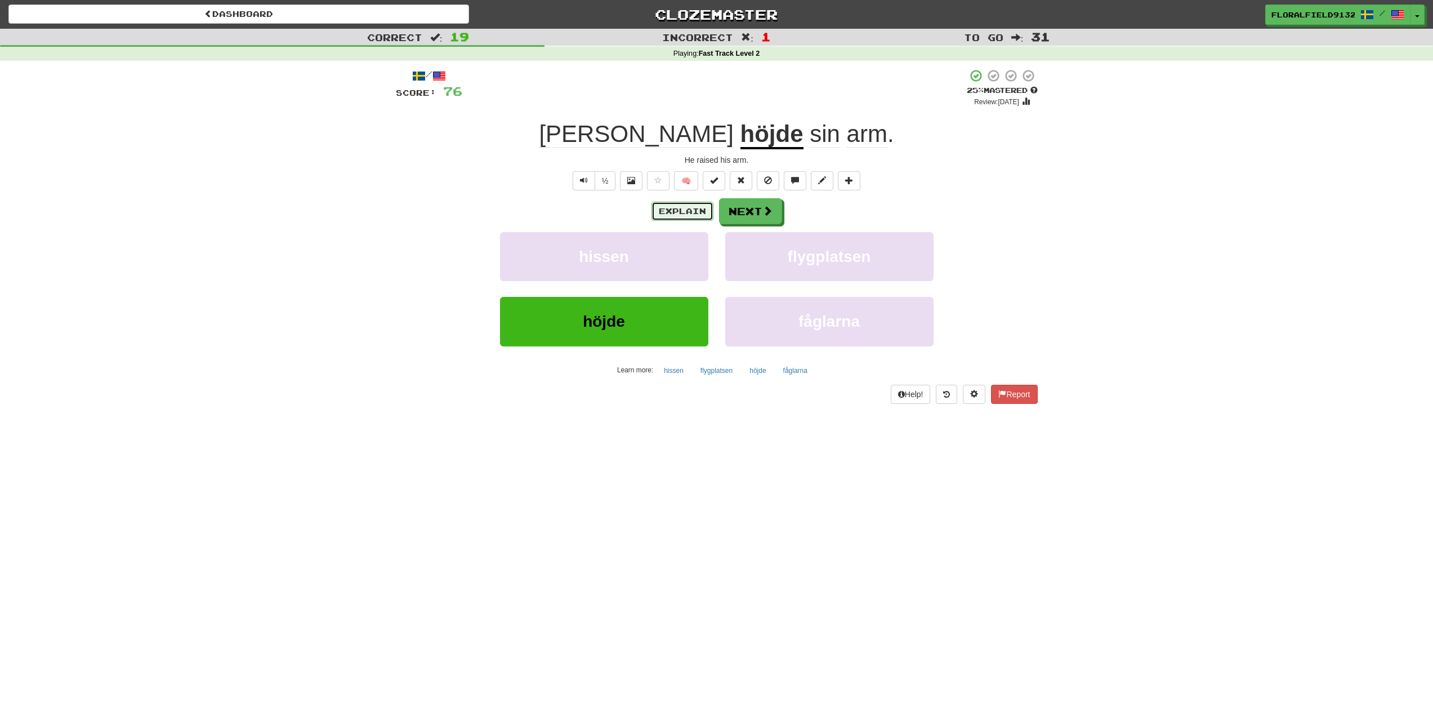
click at [695, 206] on button "Explain" at bounding box center [682, 211] width 62 height 19
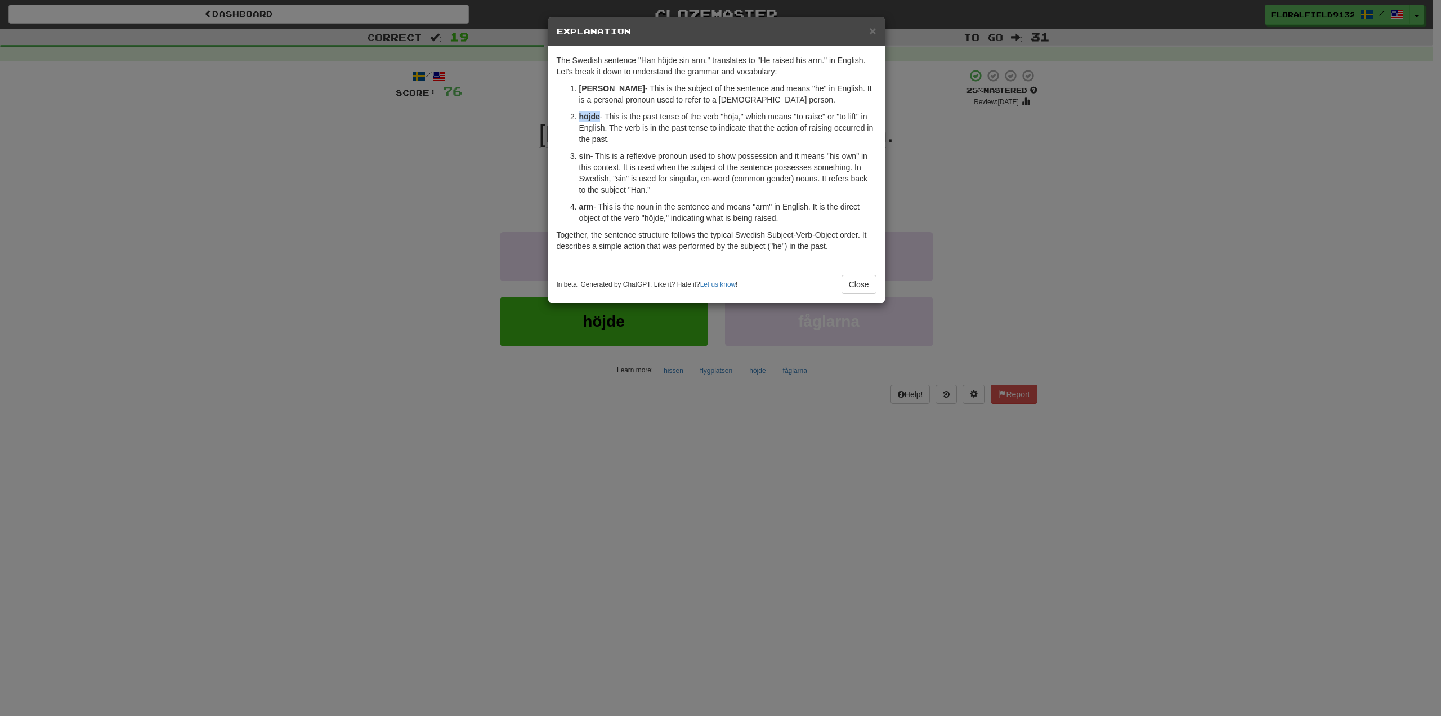
drag, startPoint x: 602, startPoint y: 114, endPoint x: 580, endPoint y: 114, distance: 22.0
click at [580, 114] on p "höjde - This is the past tense of the verb "höja," which means "to raise" or "t…" at bounding box center [727, 128] width 297 height 34
click at [617, 103] on p "Han - This is the subject of the sentence and means "he" in English. It is a pe…" at bounding box center [727, 94] width 297 height 23
drag, startPoint x: 599, startPoint y: 111, endPoint x: 588, endPoint y: 113, distance: 11.4
click at [589, 113] on p "höjde - This is the past tense of the verb "höja," which means "to raise" or "t…" at bounding box center [727, 128] width 297 height 34
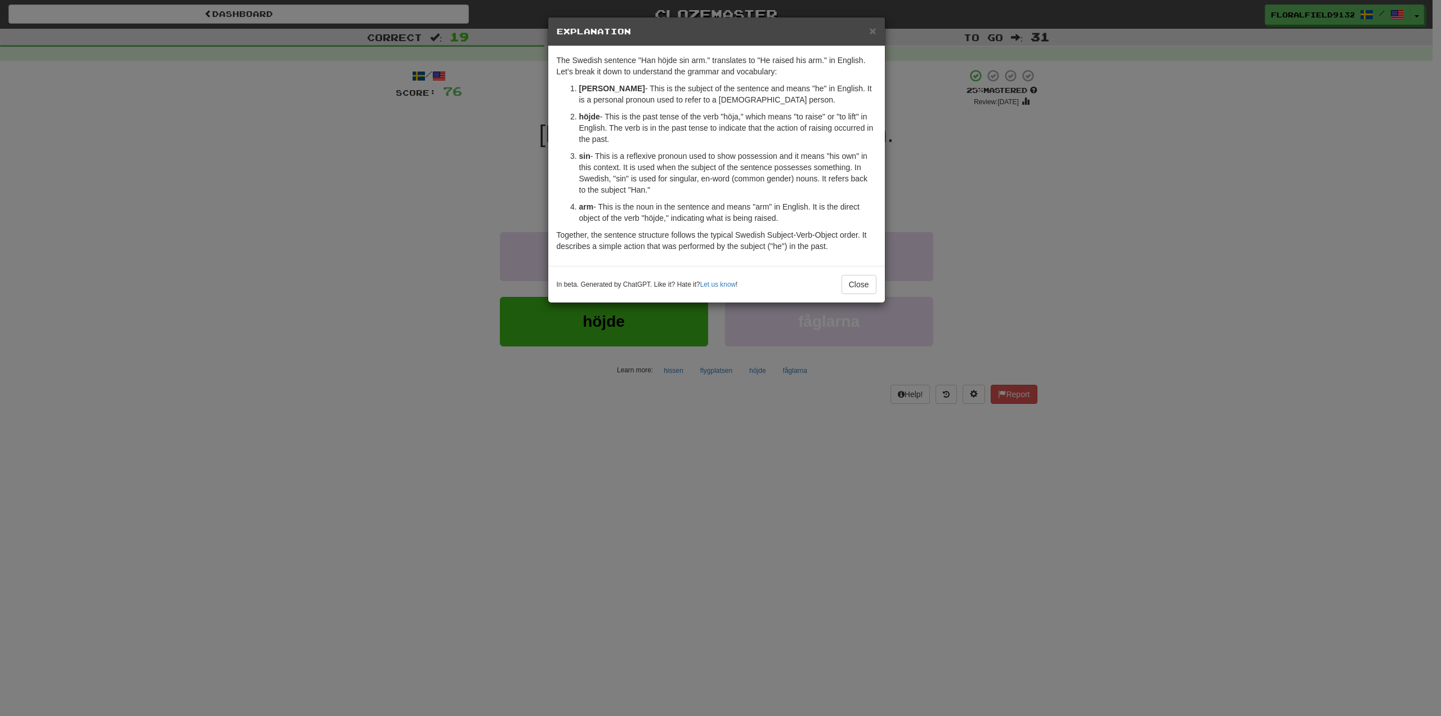
click at [602, 115] on p "höjde - This is the past tense of the verb "höja," which means "to raise" or "t…" at bounding box center [727, 128] width 297 height 34
drag, startPoint x: 601, startPoint y: 115, endPoint x: 586, endPoint y: 111, distance: 16.3
click at [586, 111] on p "höjde - This is the past tense of the verb "höja," which means "to raise" or "t…" at bounding box center [727, 128] width 297 height 34
copy p "höjde"
click at [875, 26] on span "×" at bounding box center [872, 30] width 7 height 13
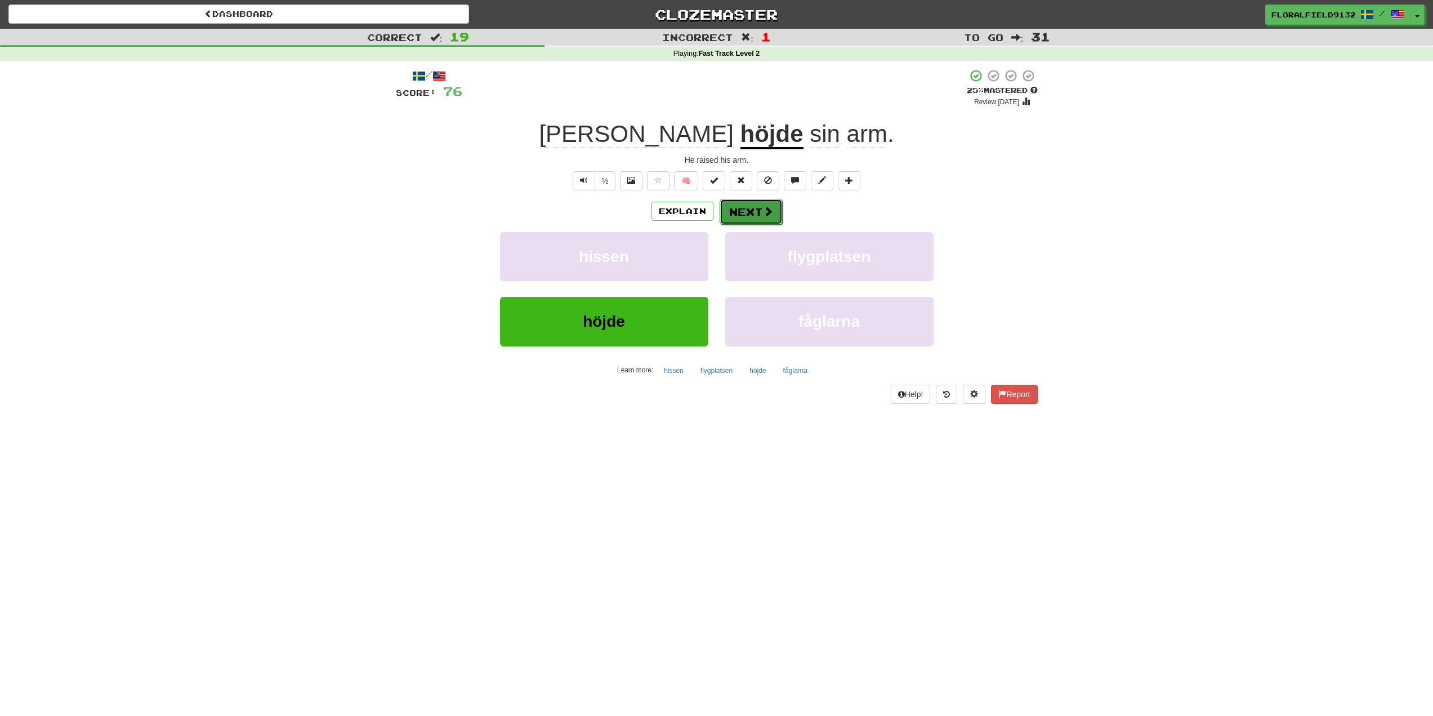
click at [747, 220] on button "Next" at bounding box center [751, 212] width 63 height 26
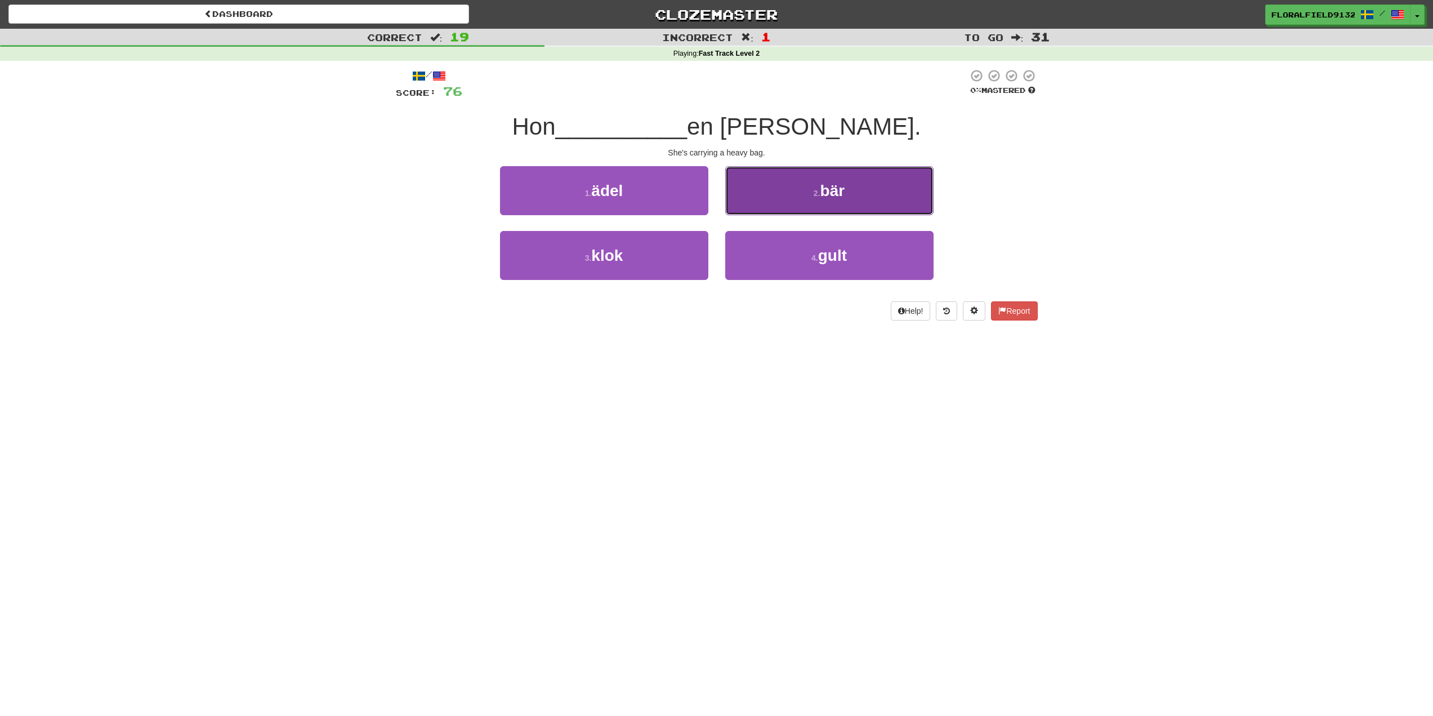
click at [798, 189] on button "2 . bär" at bounding box center [829, 190] width 208 height 49
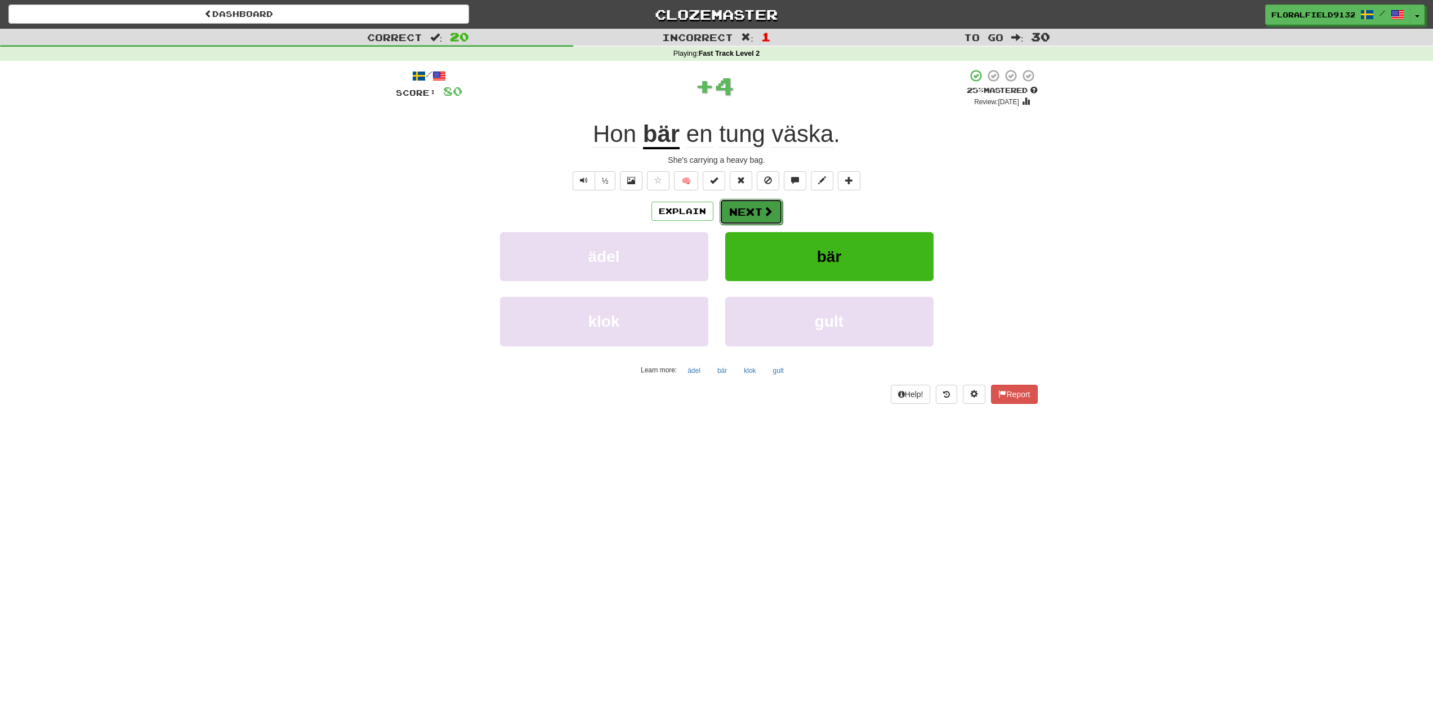
click at [761, 208] on button "Next" at bounding box center [751, 212] width 63 height 26
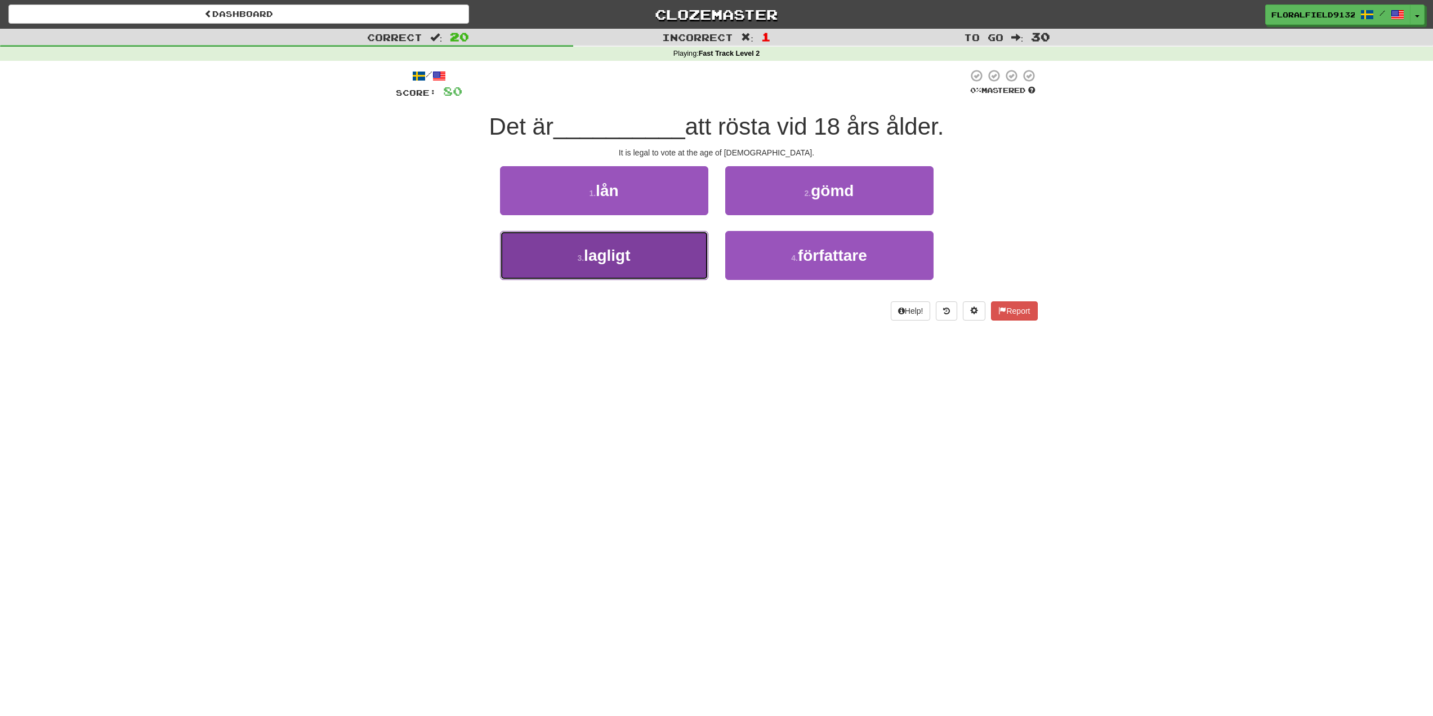
click at [675, 262] on button "3 . lagligt" at bounding box center [604, 255] width 208 height 49
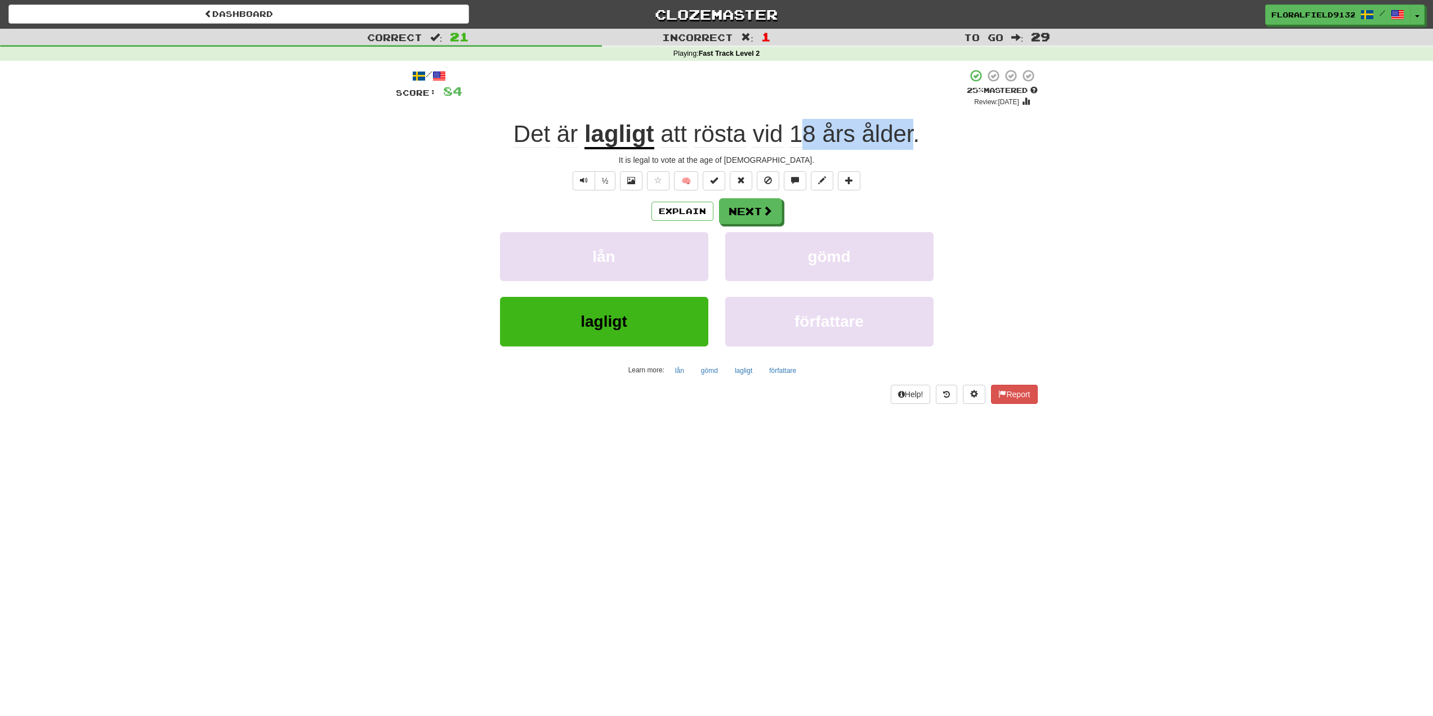
drag, startPoint x: 806, startPoint y: 130, endPoint x: 916, endPoint y: 127, distance: 109.8
click at [916, 127] on span "att rösta vid 18 års ålder ." at bounding box center [787, 133] width 266 height 27
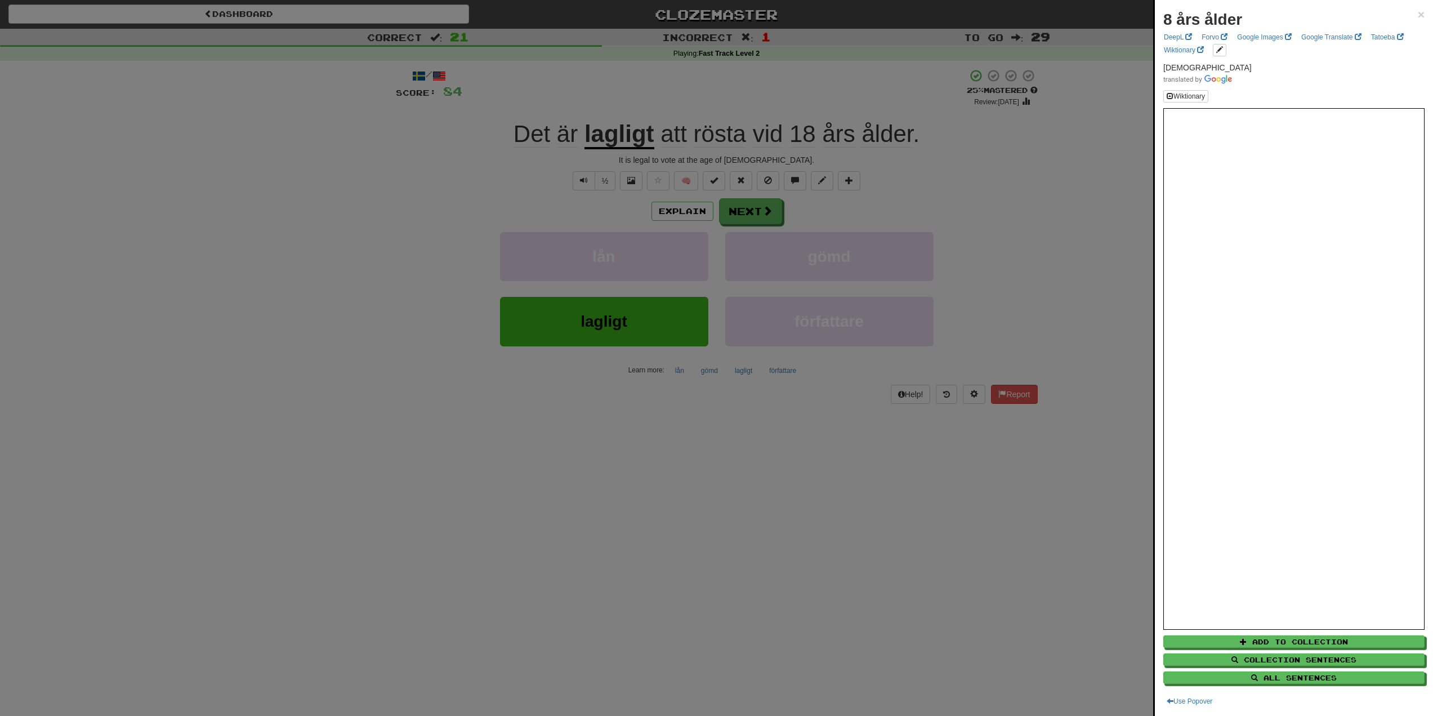
click at [931, 141] on div at bounding box center [716, 358] width 1433 height 716
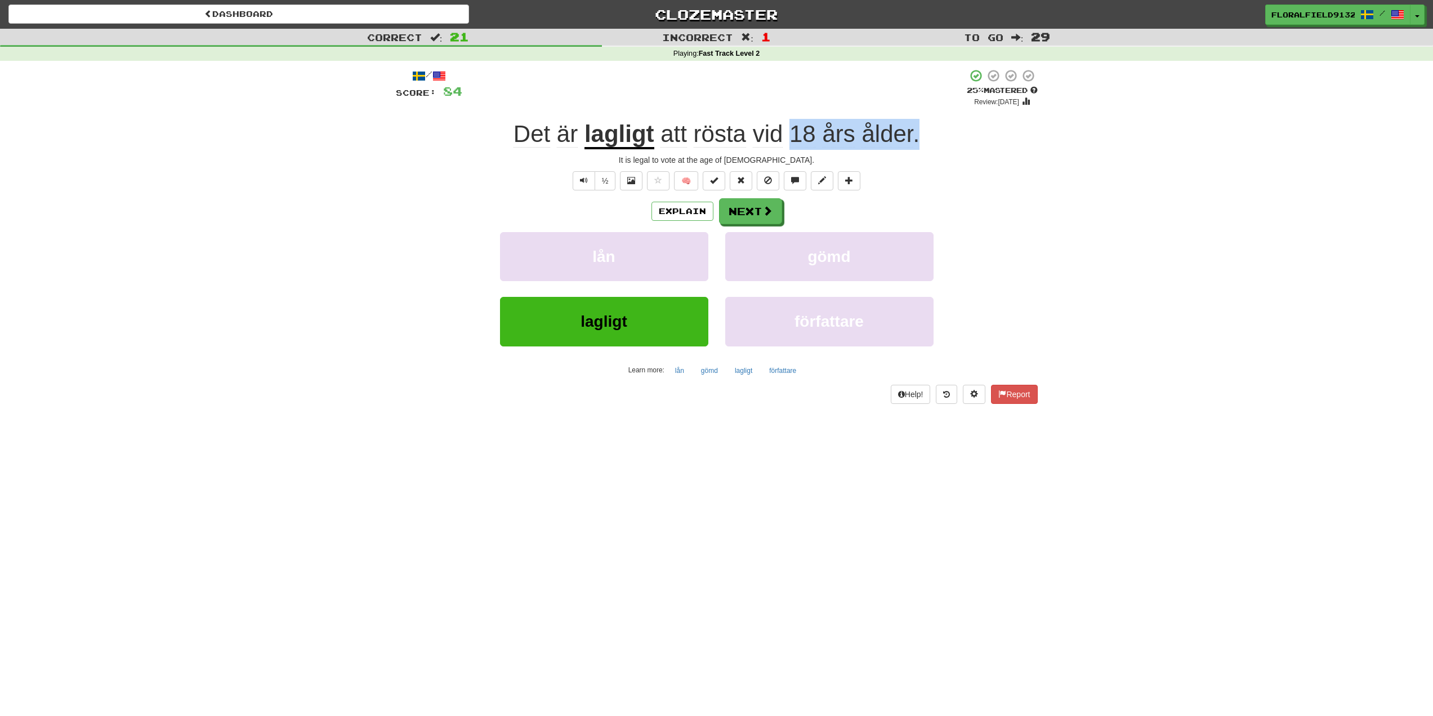
drag, startPoint x: 938, startPoint y: 135, endPoint x: 797, endPoint y: 120, distance: 141.0
click at [797, 120] on div "Det är lagligt att rösta vid 18 års ålder ." at bounding box center [717, 134] width 642 height 31
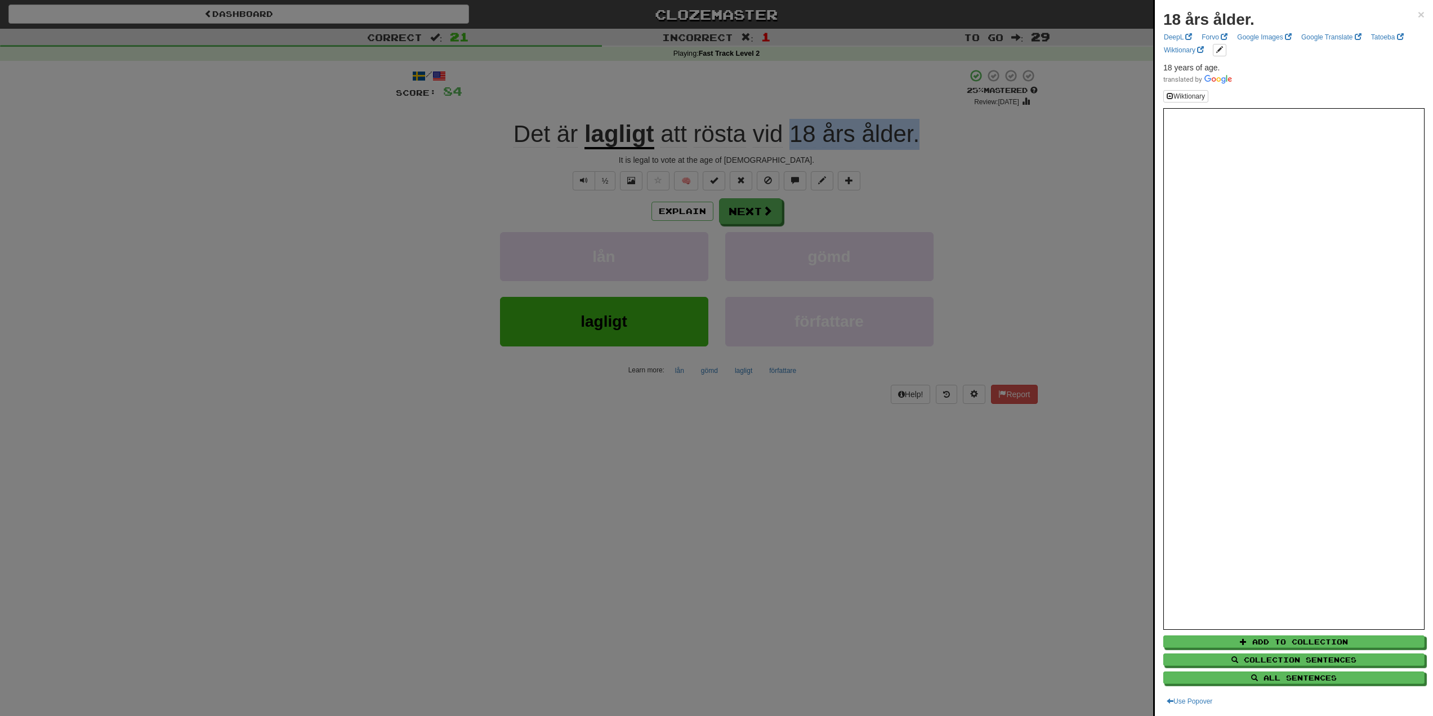
copy span "18 års ålder ."
click at [1093, 164] on div at bounding box center [716, 358] width 1433 height 716
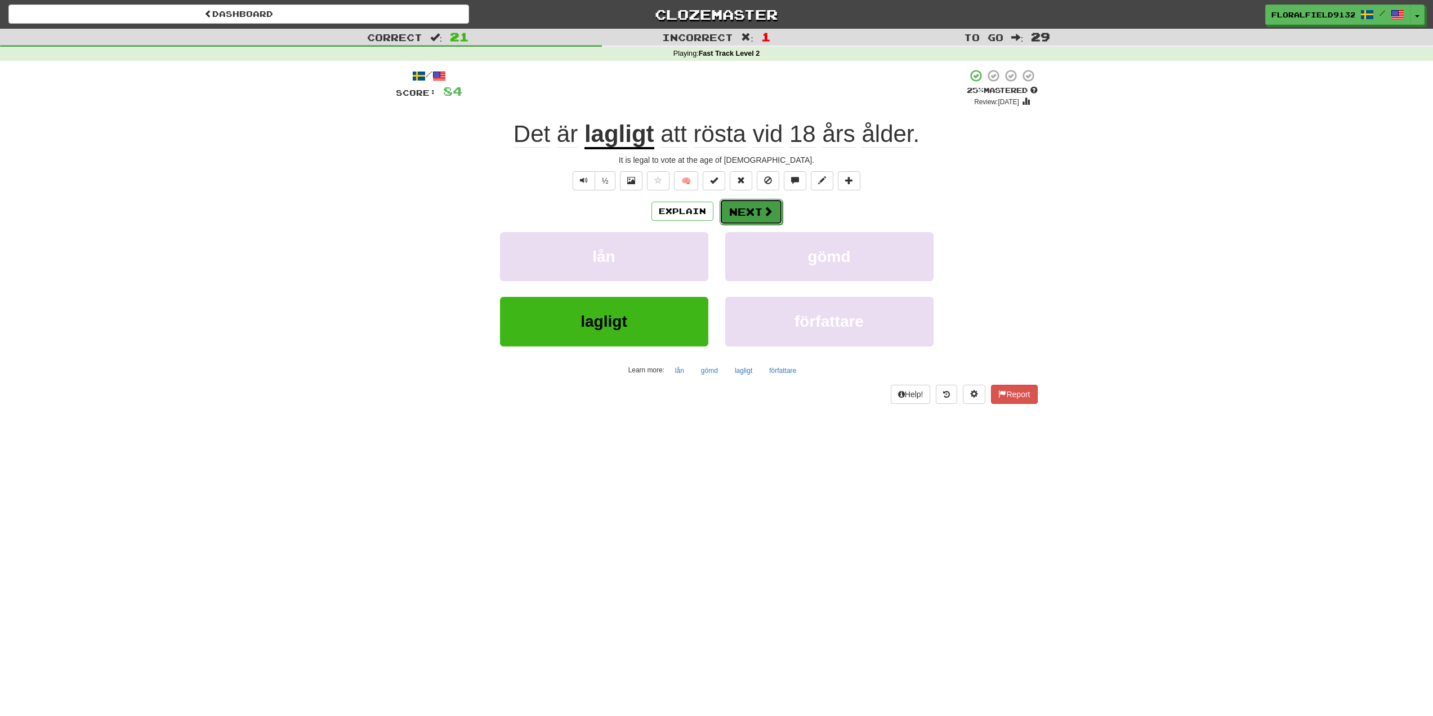
click at [772, 216] on span at bounding box center [768, 211] width 10 height 10
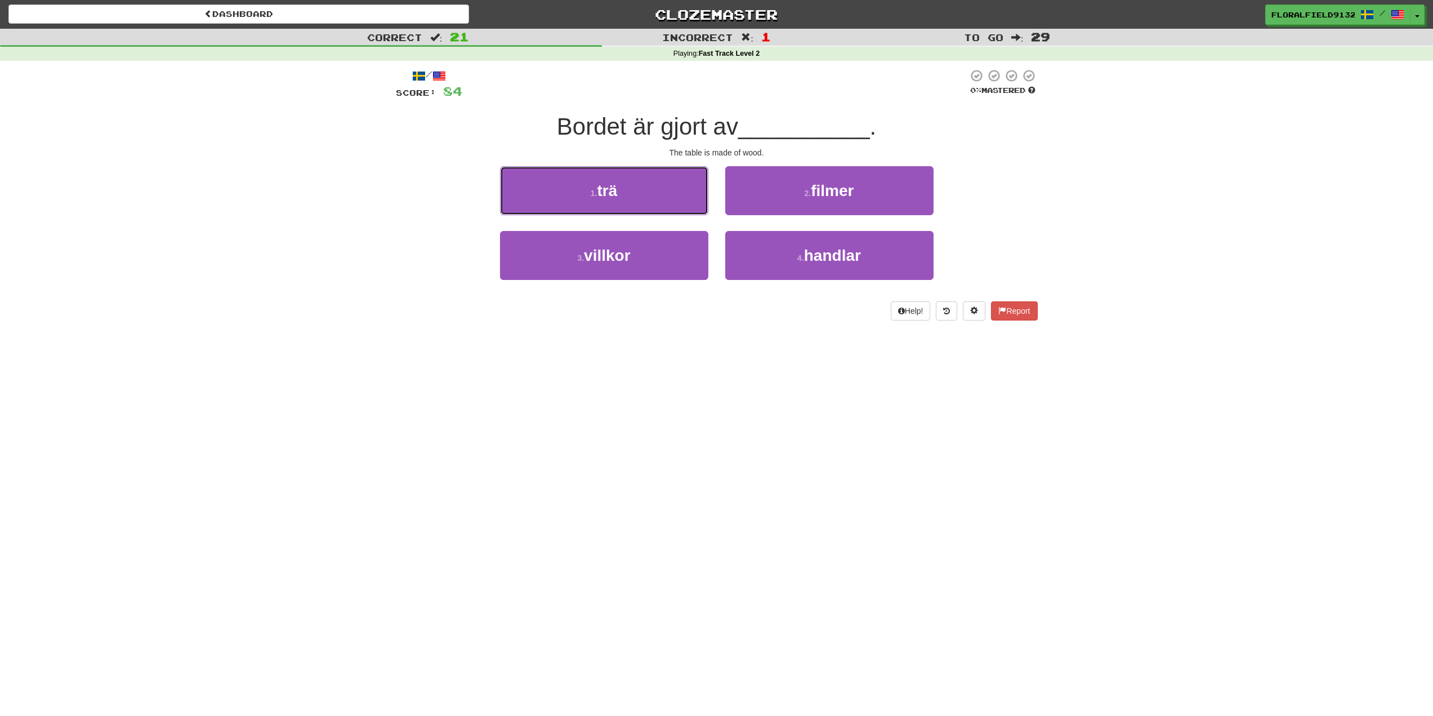
drag, startPoint x: 625, startPoint y: 189, endPoint x: 636, endPoint y: 197, distance: 13.7
click at [624, 189] on button "1 . trä" at bounding box center [604, 190] width 208 height 49
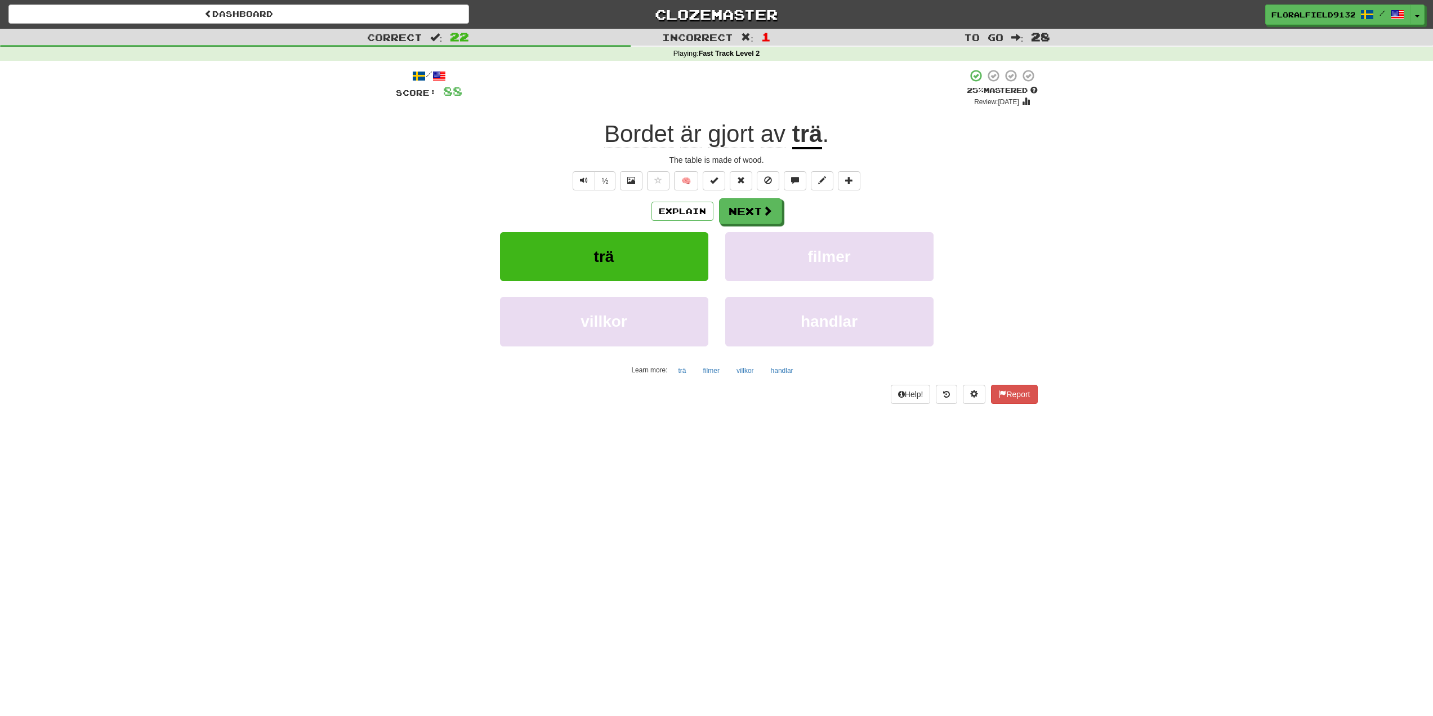
click at [818, 214] on div "Explain Next" at bounding box center [717, 211] width 642 height 26
click at [762, 211] on button "Next" at bounding box center [751, 212] width 63 height 26
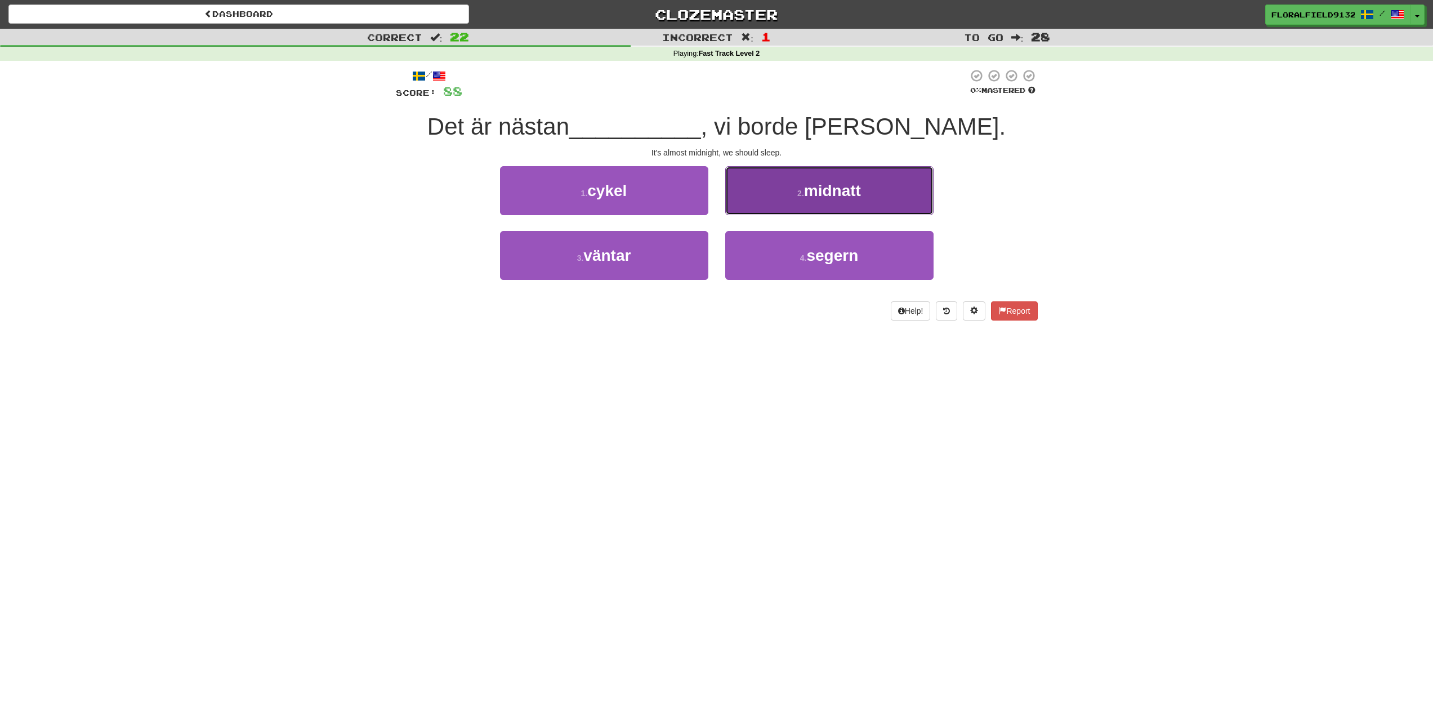
click at [836, 198] on span "midnatt" at bounding box center [832, 190] width 57 height 17
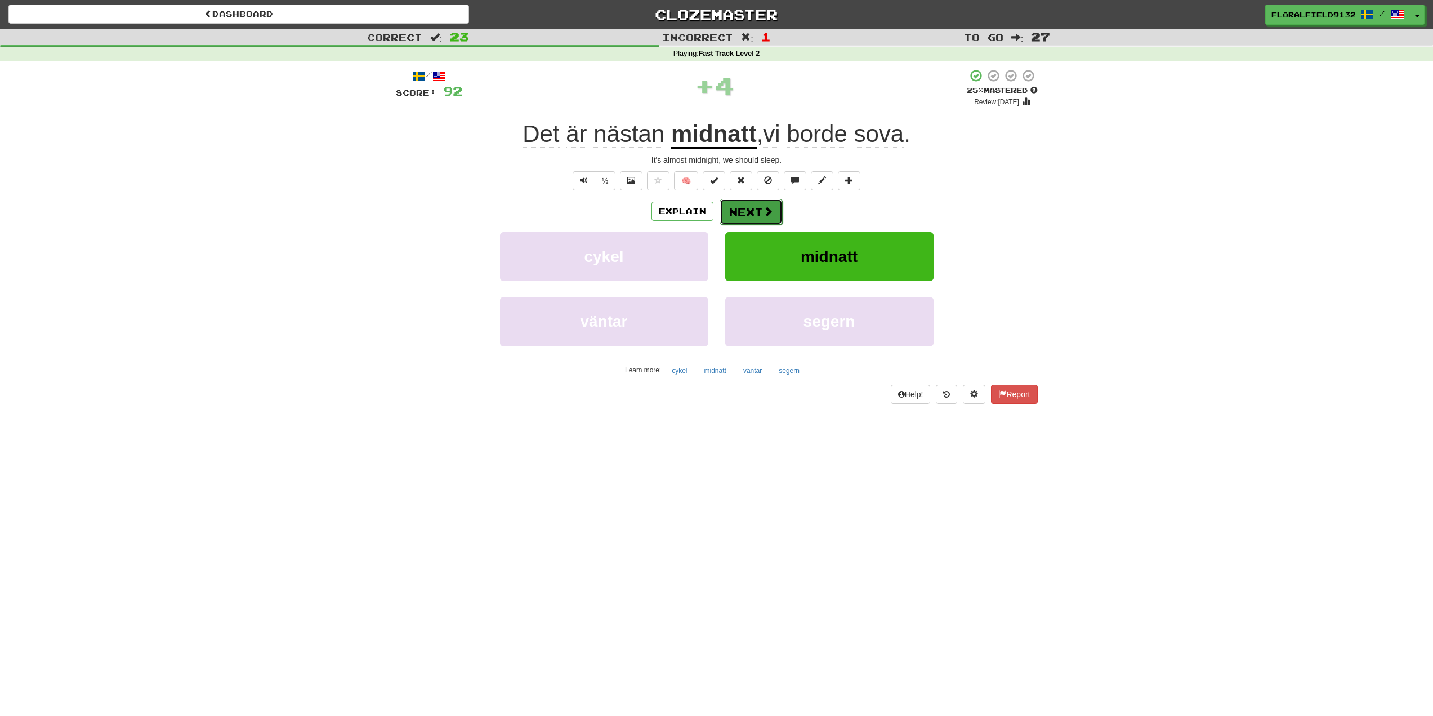
click at [755, 208] on button "Next" at bounding box center [751, 212] width 63 height 26
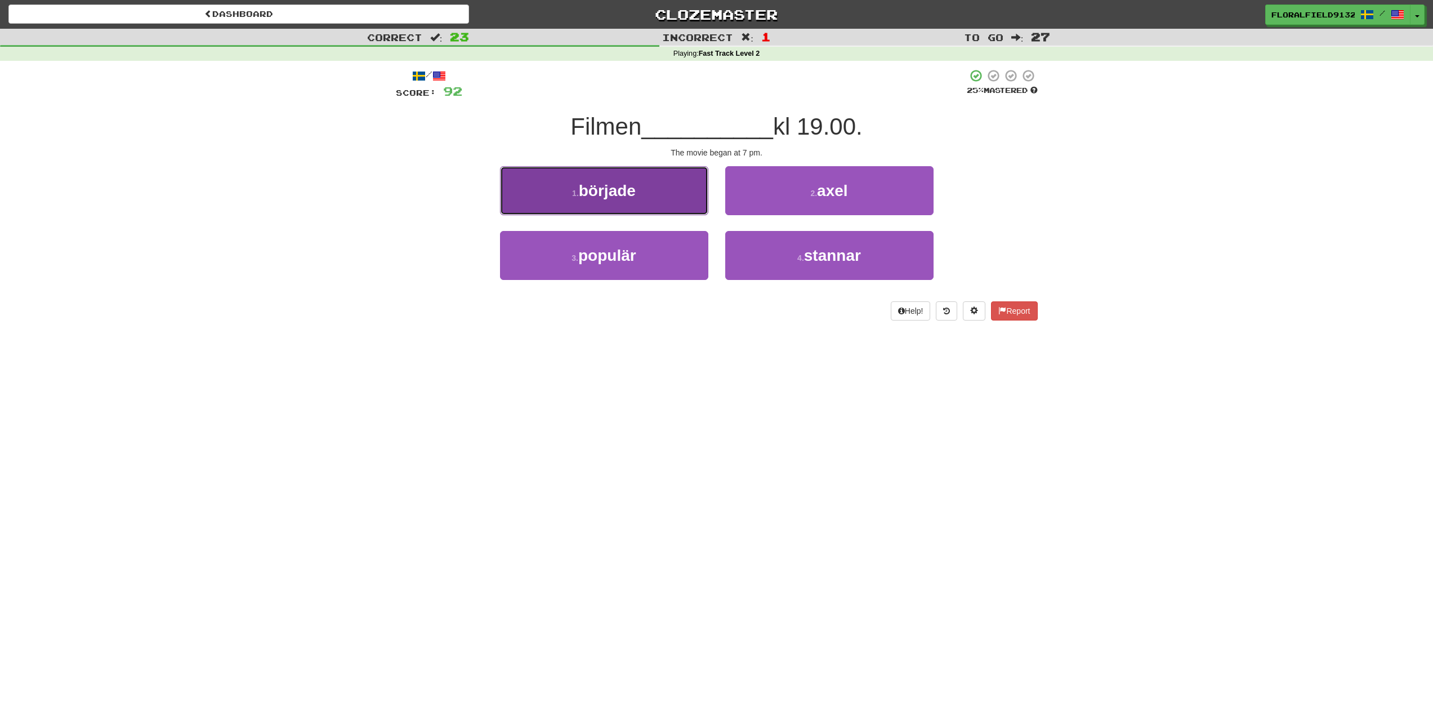
click at [681, 199] on button "1 . började" at bounding box center [604, 190] width 208 height 49
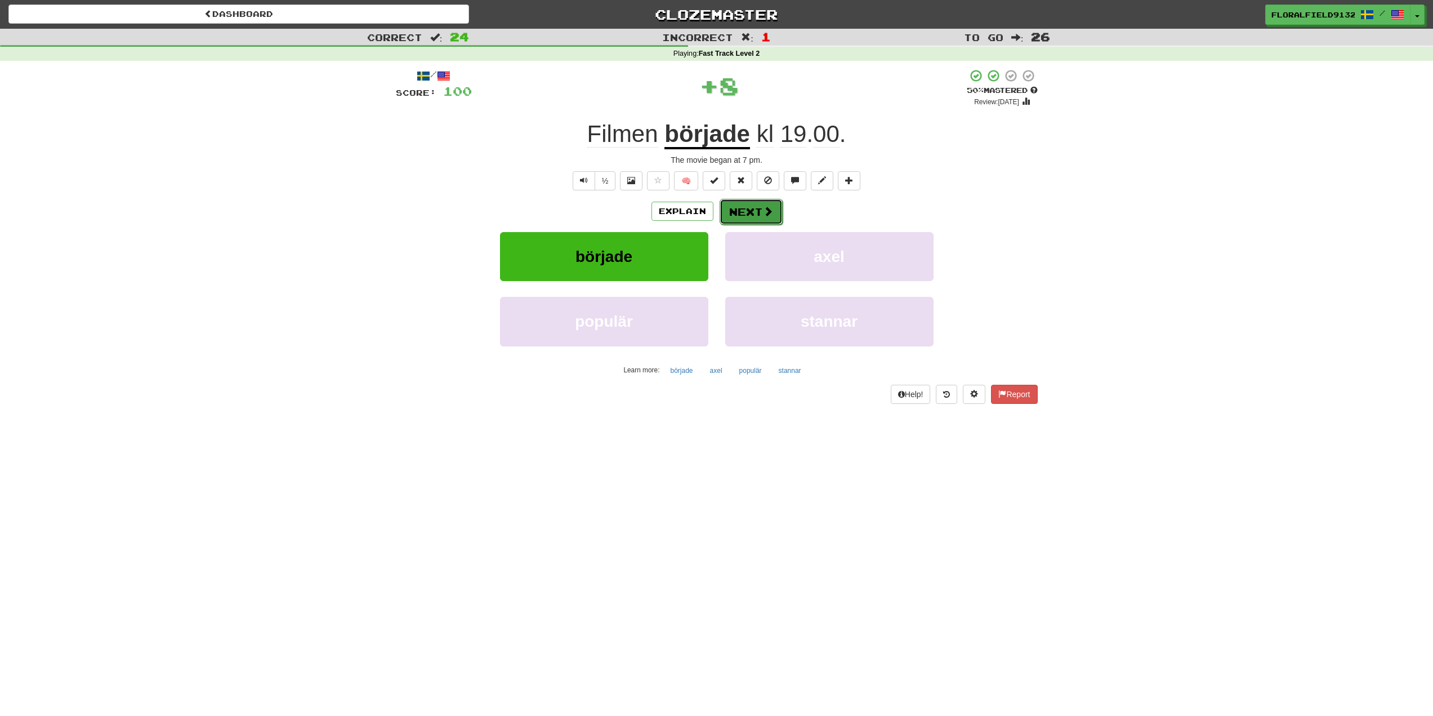
click at [758, 213] on button "Next" at bounding box center [751, 212] width 63 height 26
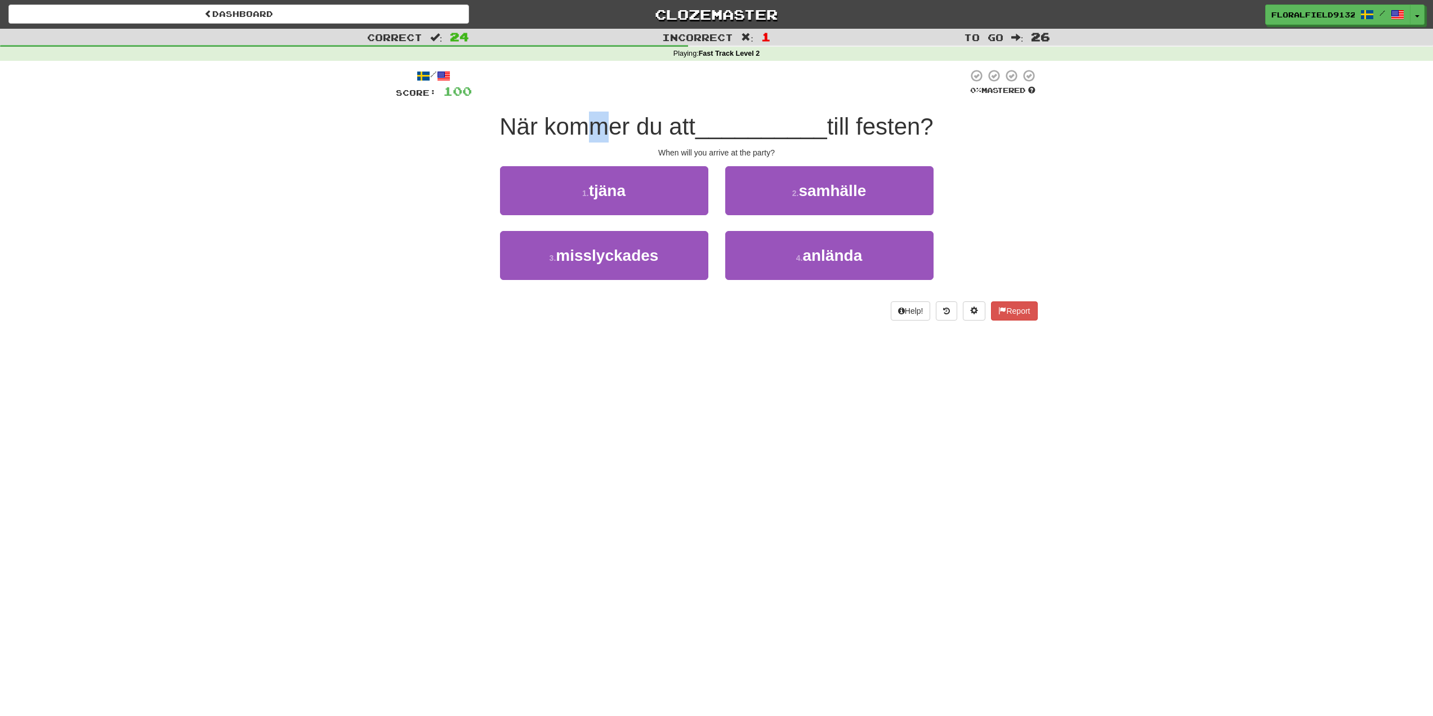
click at [595, 131] on span "När kommer du att" at bounding box center [597, 126] width 196 height 26
click at [688, 199] on button "1 . [GEOGRAPHIC_DATA]" at bounding box center [604, 190] width 208 height 49
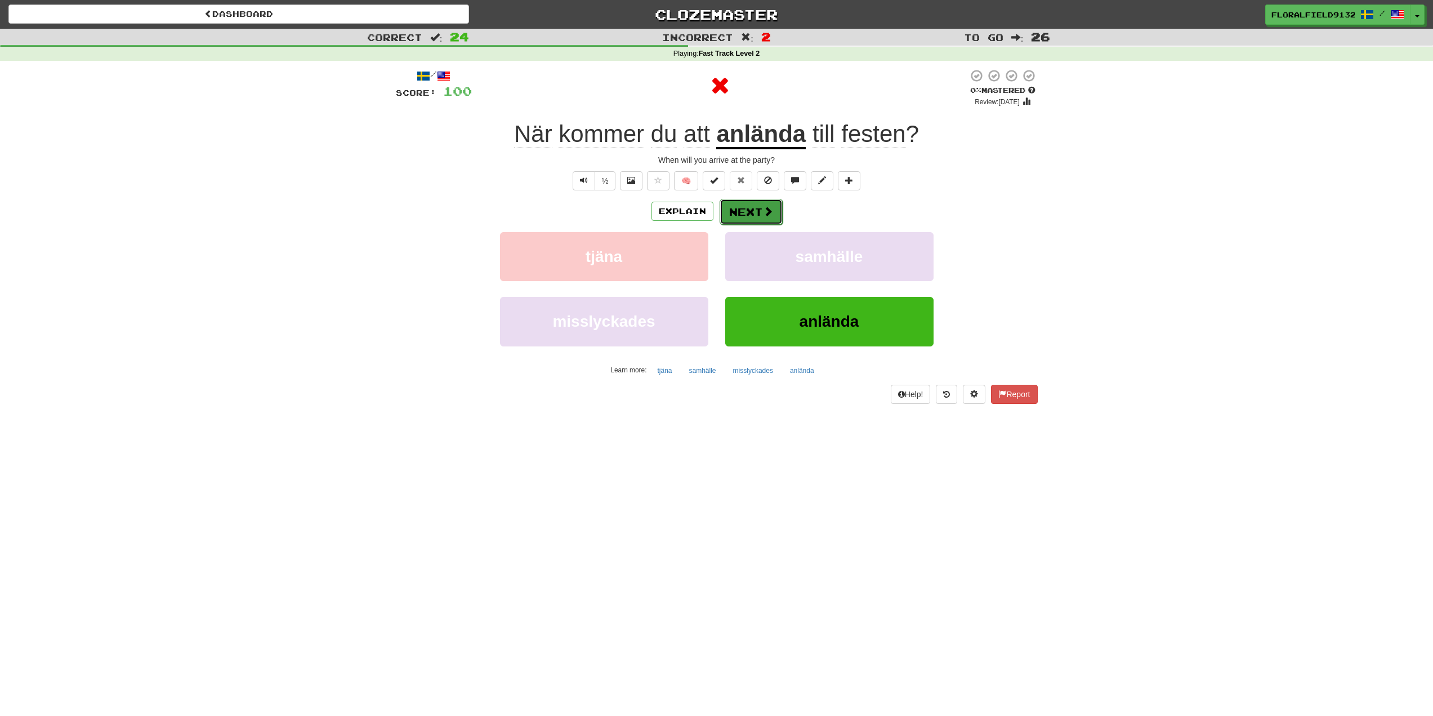
click at [756, 209] on button "Next" at bounding box center [751, 212] width 63 height 26
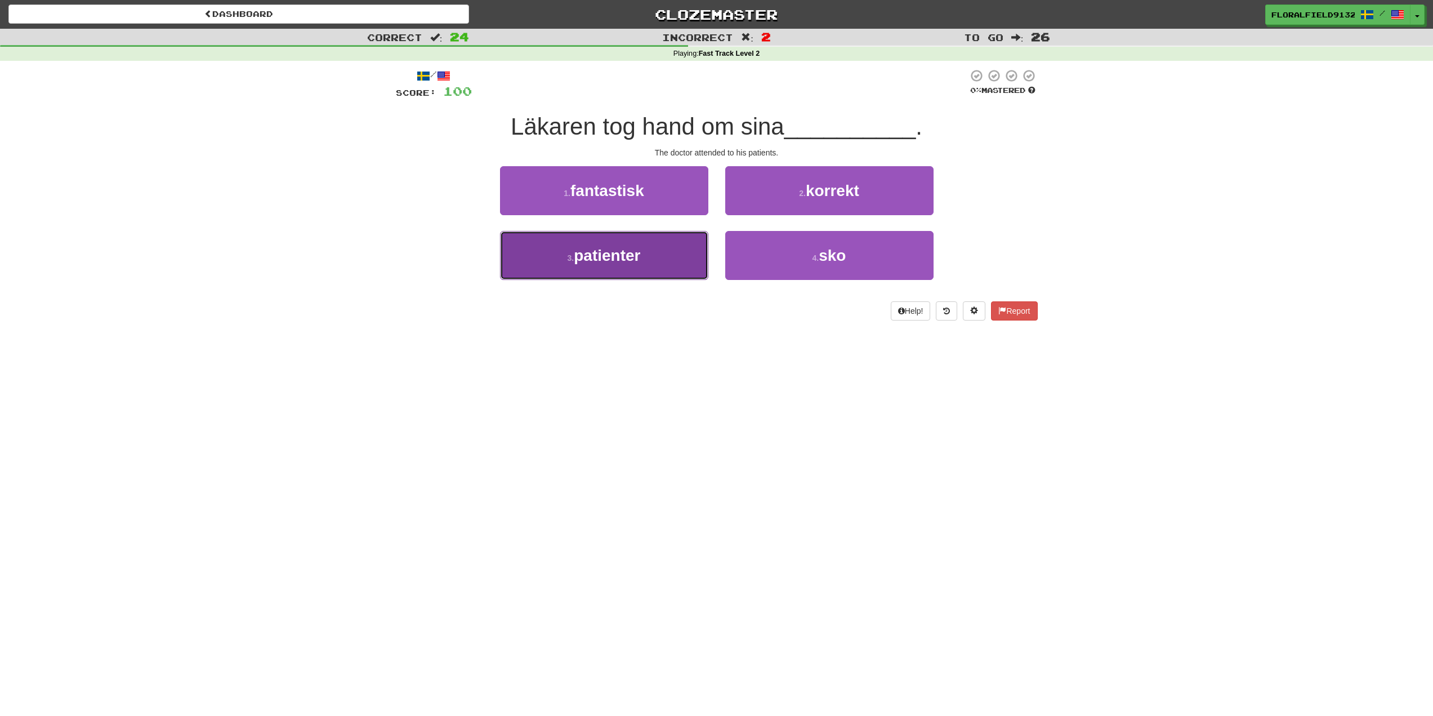
click at [601, 266] on button "3 . patienter" at bounding box center [604, 255] width 208 height 49
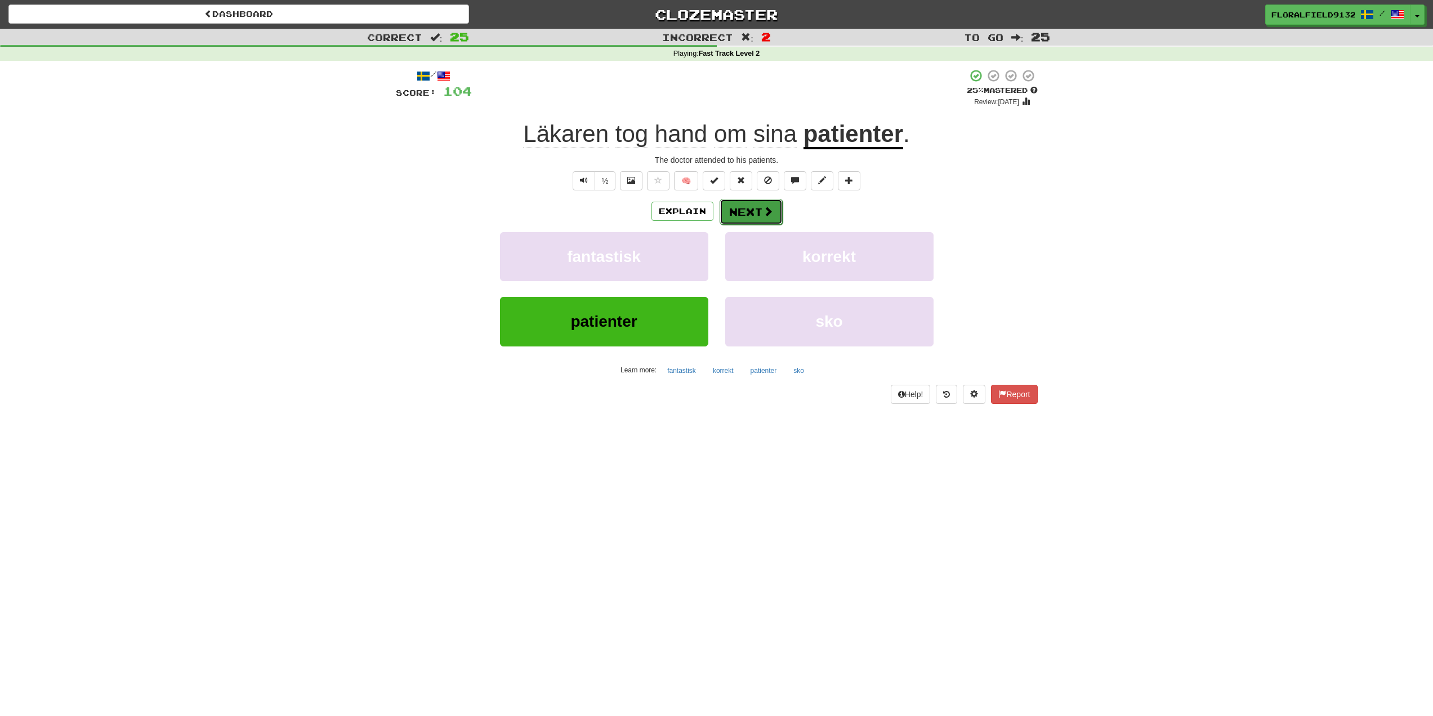
click at [761, 215] on button "Next" at bounding box center [751, 212] width 63 height 26
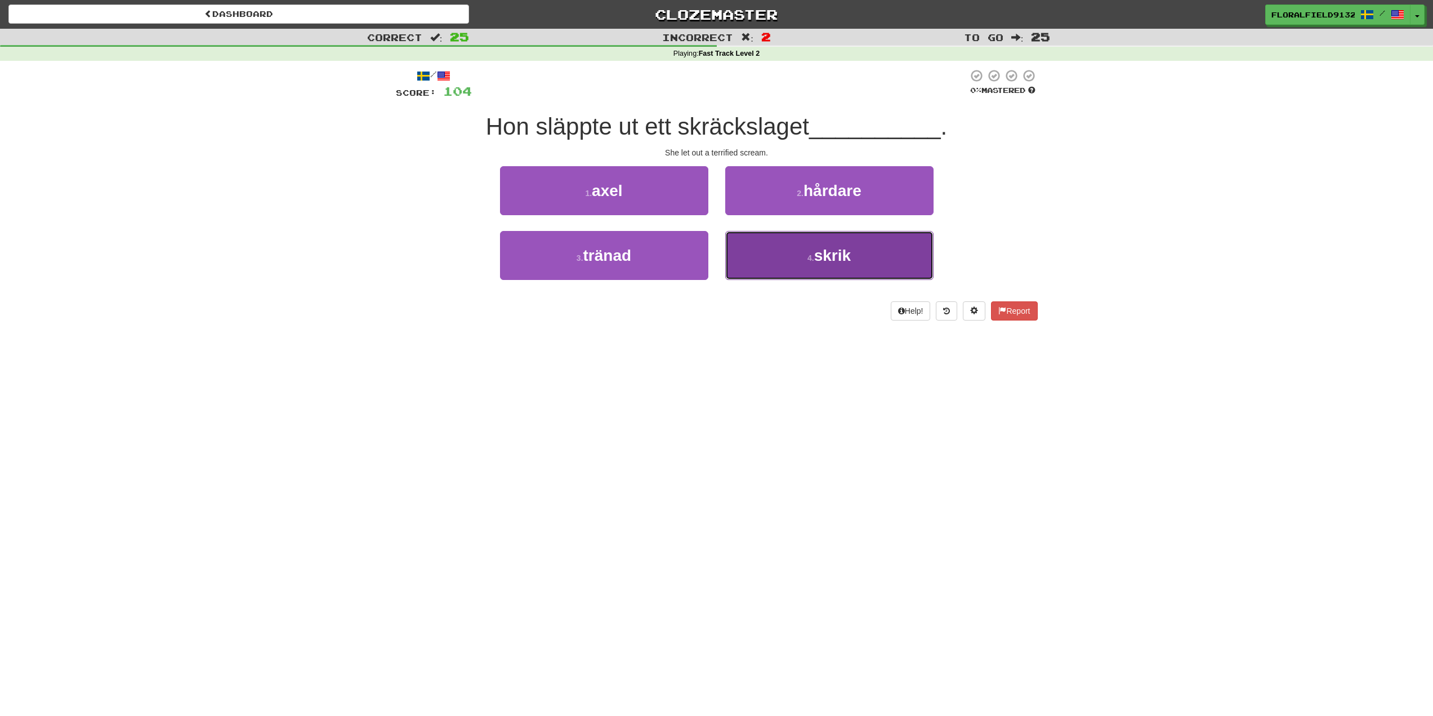
click at [790, 257] on button "4 . skrik" at bounding box center [829, 255] width 208 height 49
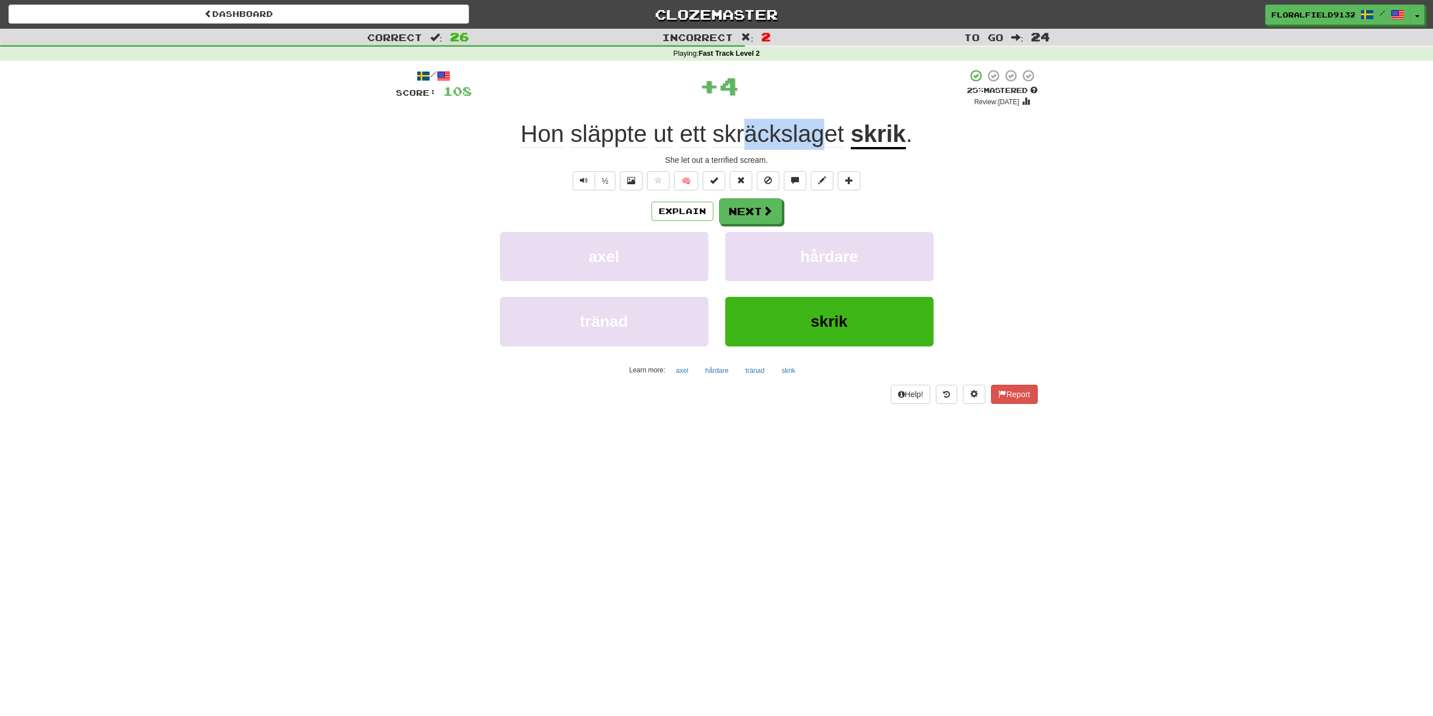
drag, startPoint x: 825, startPoint y: 124, endPoint x: 740, endPoint y: 130, distance: 85.2
click at [740, 130] on span "skräckslaget" at bounding box center [778, 133] width 131 height 27
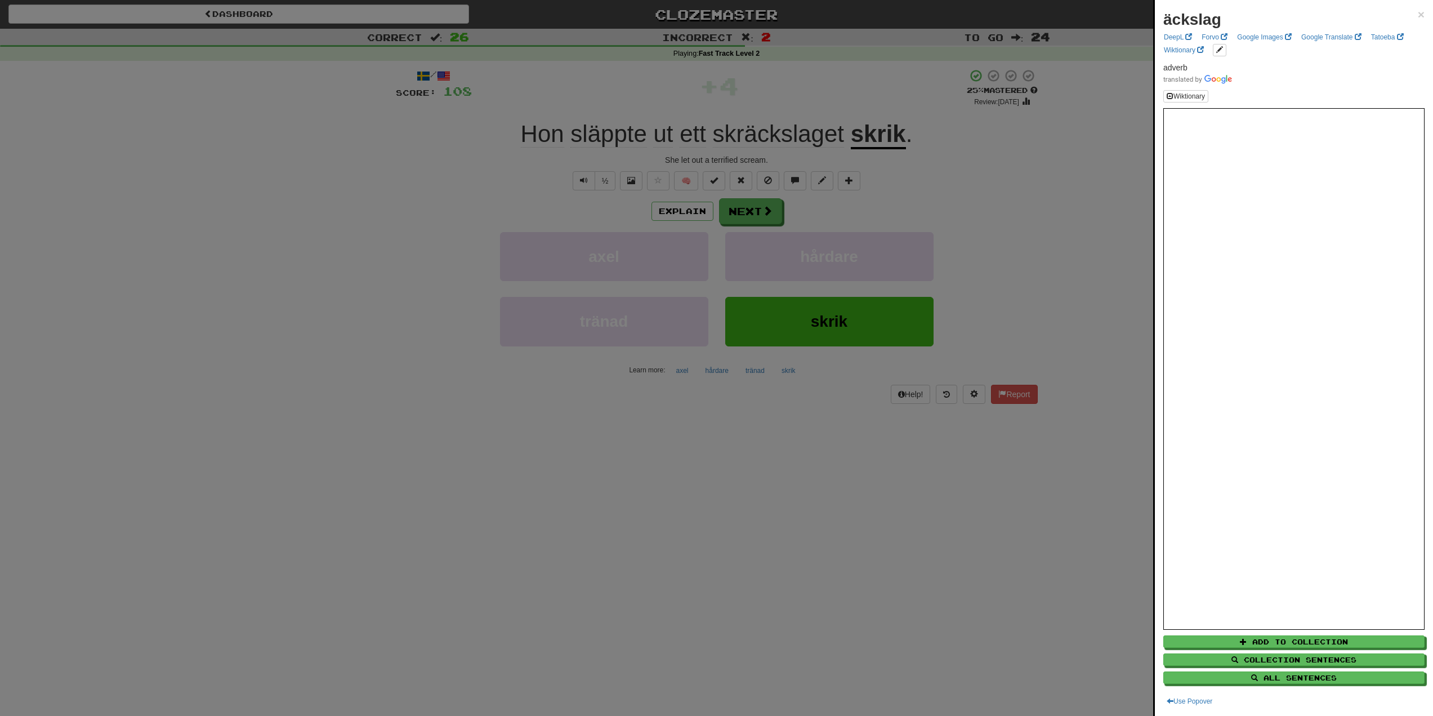
click at [972, 145] on div at bounding box center [716, 358] width 1433 height 716
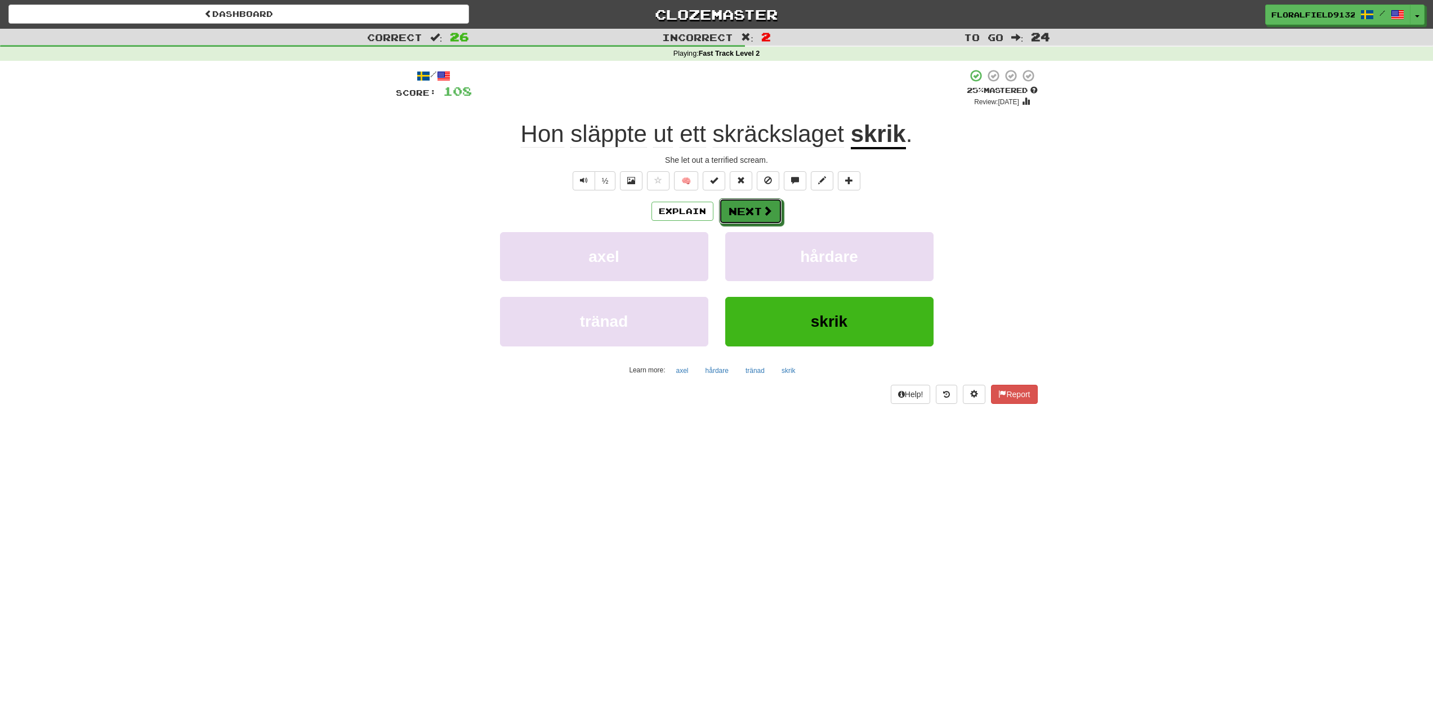
drag, startPoint x: 750, startPoint y: 215, endPoint x: 1074, endPoint y: 239, distance: 324.7
click at [1074, 239] on div "Correct : 26 Incorrect : 2 To go : 24 Playing : Fast Track Level 2 / Score: 108…" at bounding box center [716, 224] width 1433 height 391
